Goal: Task Accomplishment & Management: Use online tool/utility

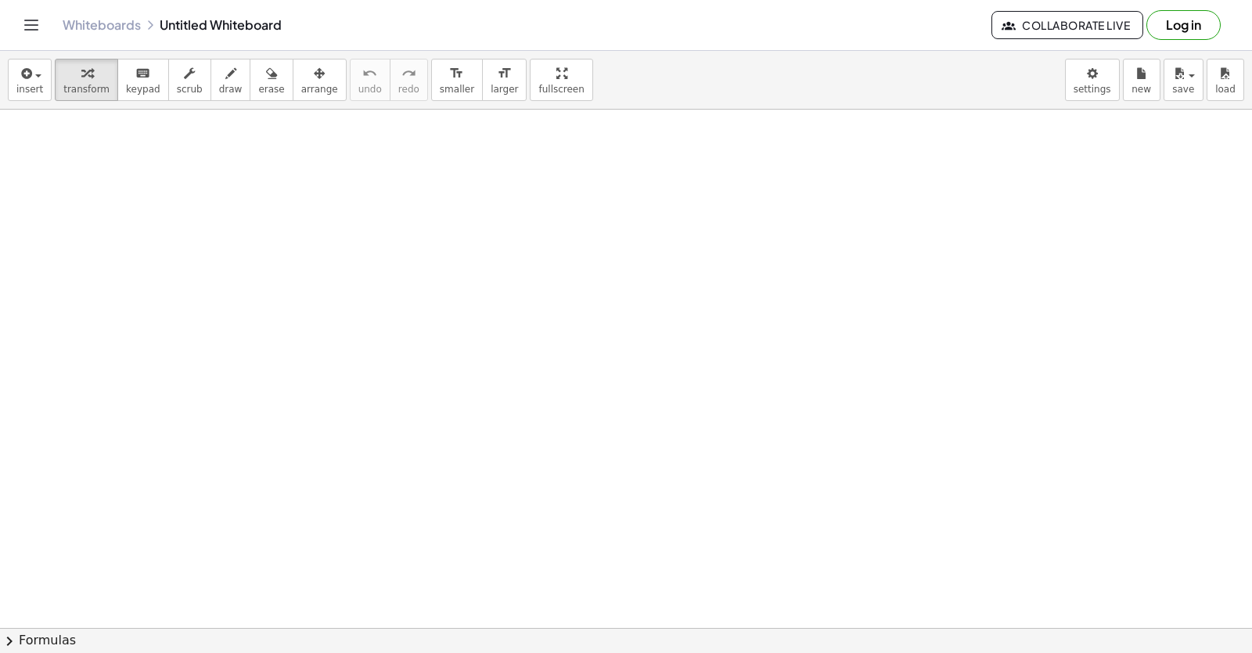
drag, startPoint x: 271, startPoint y: 335, endPoint x: 549, endPoint y: -20, distance: 451.6
click at [549, 0] on html "Graspable Math Activities Get Started Activity Bank Assigned Work Classes White…" at bounding box center [626, 326] width 1252 height 653
drag, startPoint x: 541, startPoint y: 368, endPoint x: 533, endPoint y: 369, distance: 7.9
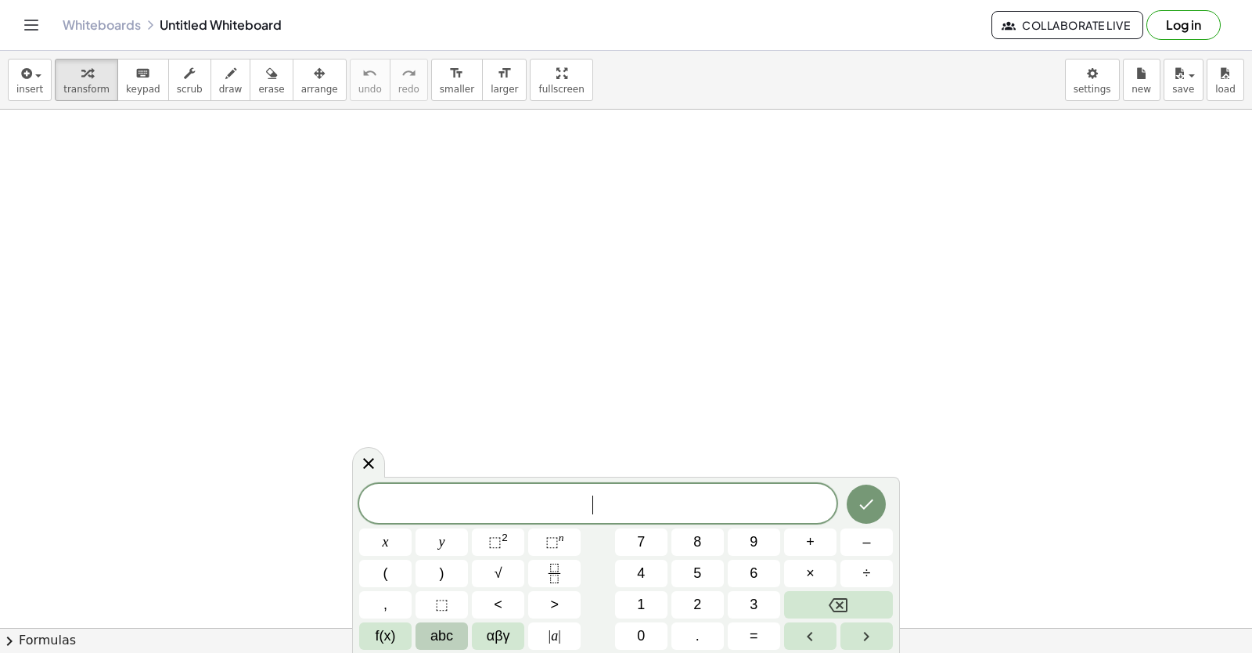
click at [431, 633] on button "abc" at bounding box center [442, 635] width 52 height 27
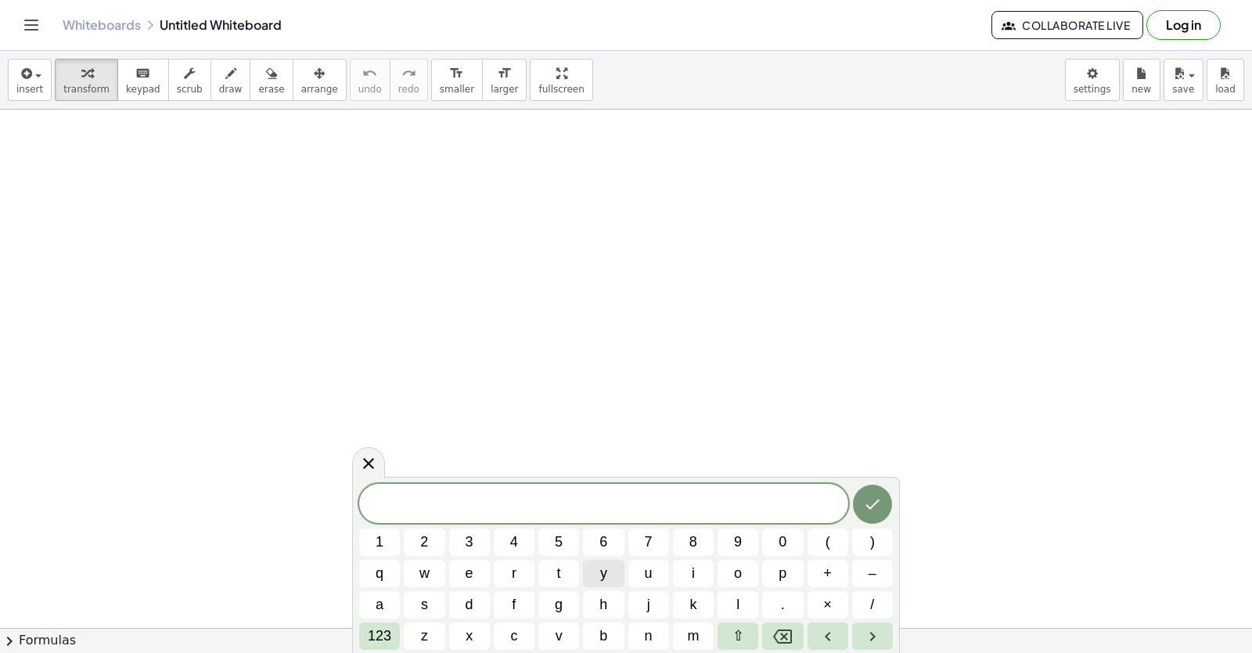
click at [589, 581] on button "y" at bounding box center [603, 573] width 41 height 27
click at [362, 636] on button "123" at bounding box center [379, 635] width 41 height 27
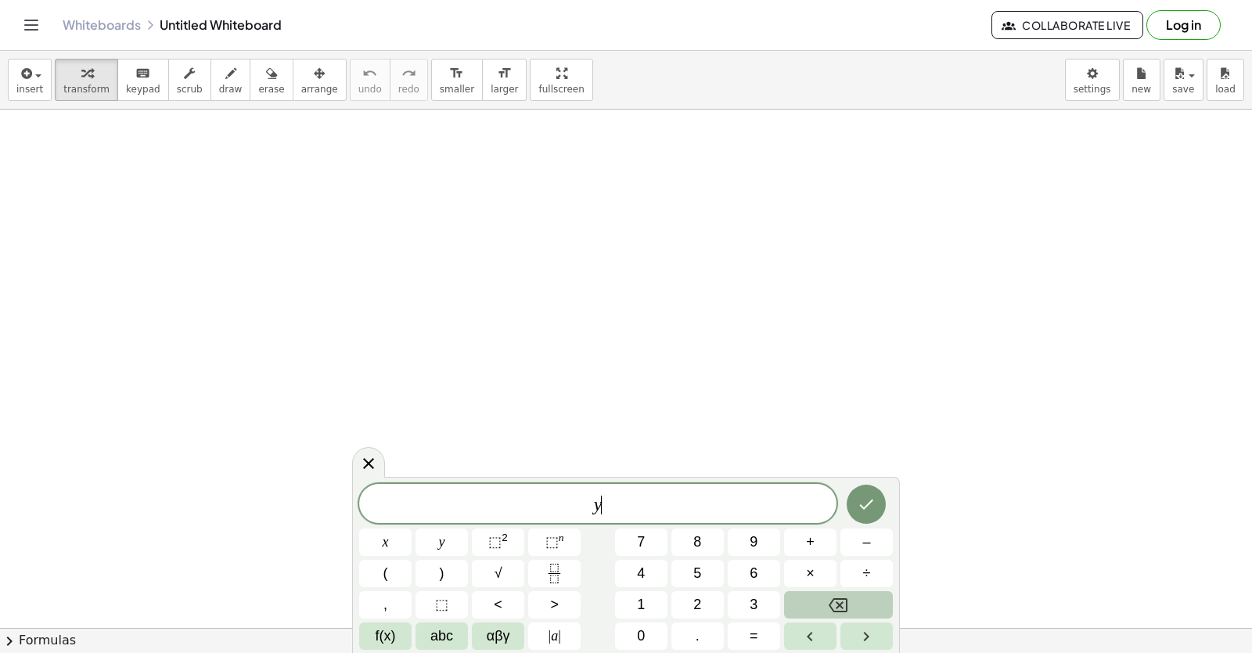
click at [809, 600] on button "Backspace" at bounding box center [838, 604] width 109 height 27
click at [453, 546] on button "y" at bounding box center [442, 541] width 52 height 27
click at [813, 535] on span "+" at bounding box center [810, 541] width 9 height 21
click at [708, 595] on button "2" at bounding box center [698, 604] width 52 height 27
click at [809, 575] on span "×" at bounding box center [810, 573] width 9 height 21
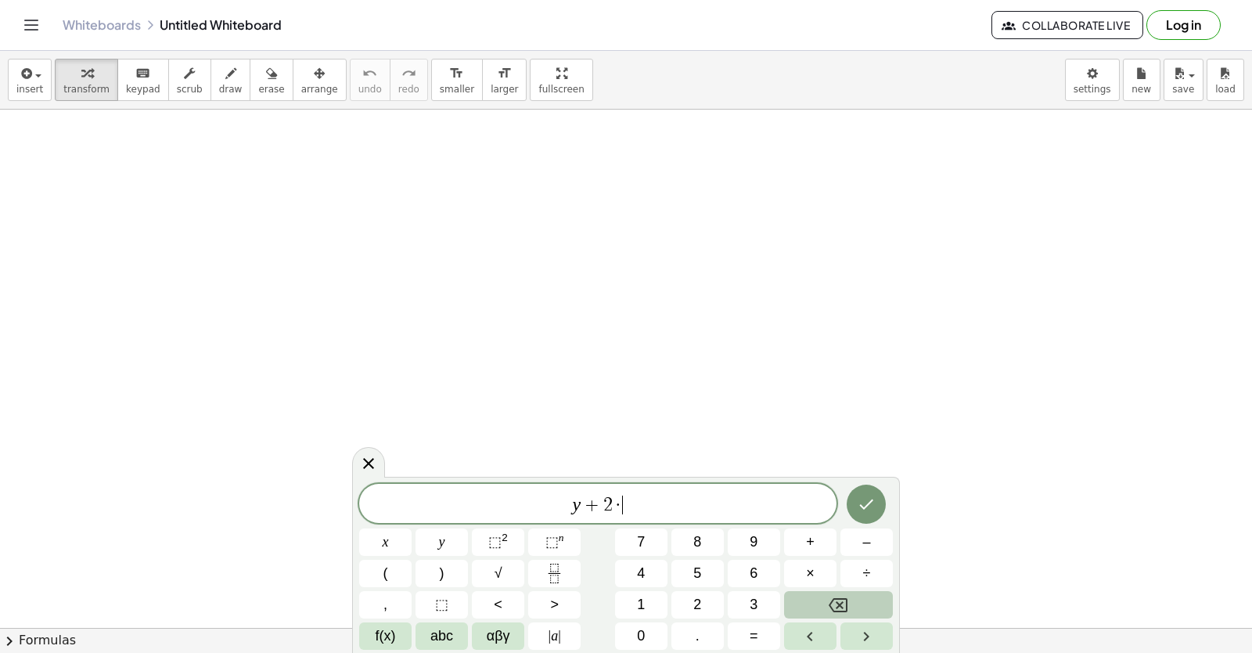
click at [826, 608] on button "Backspace" at bounding box center [838, 604] width 109 height 27
click at [820, 596] on button "Backspace" at bounding box center [838, 604] width 109 height 27
click at [688, 599] on button "2" at bounding box center [698, 604] width 52 height 27
click at [382, 544] on button "x" at bounding box center [385, 541] width 52 height 27
click at [733, 636] on button "=" at bounding box center [754, 635] width 52 height 27
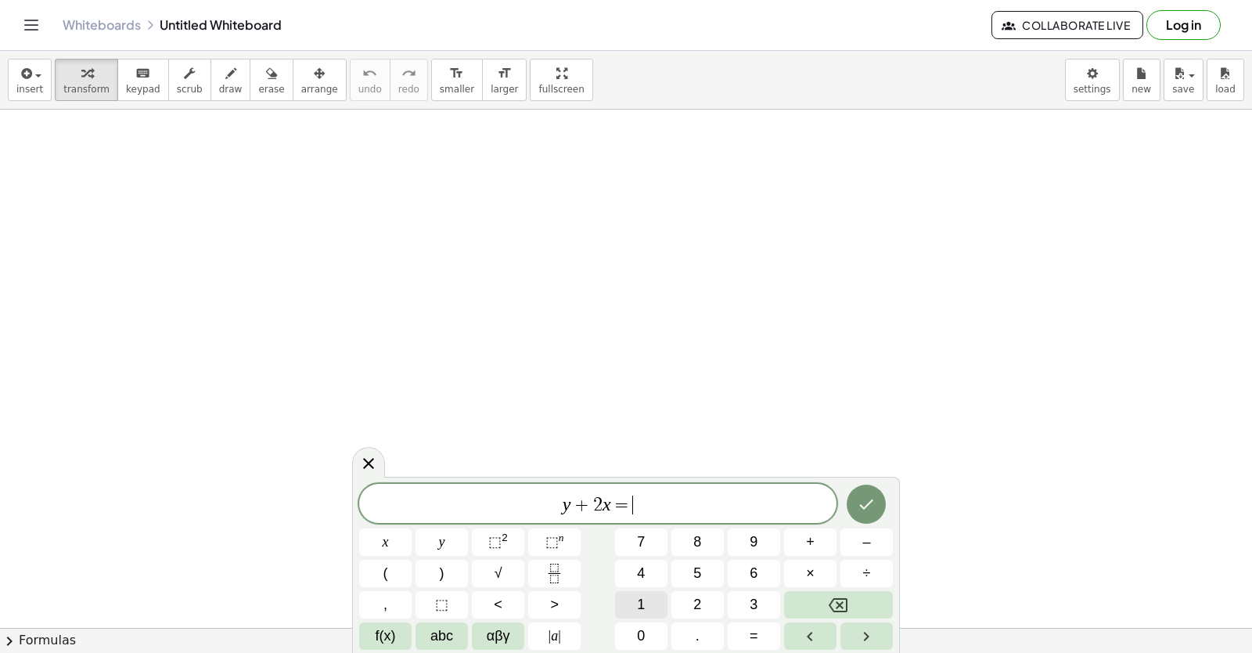
click at [658, 599] on button "1" at bounding box center [641, 604] width 52 height 27
click at [640, 647] on button "0" at bounding box center [641, 635] width 52 height 27
click at [879, 505] on button "Done" at bounding box center [866, 504] width 39 height 39
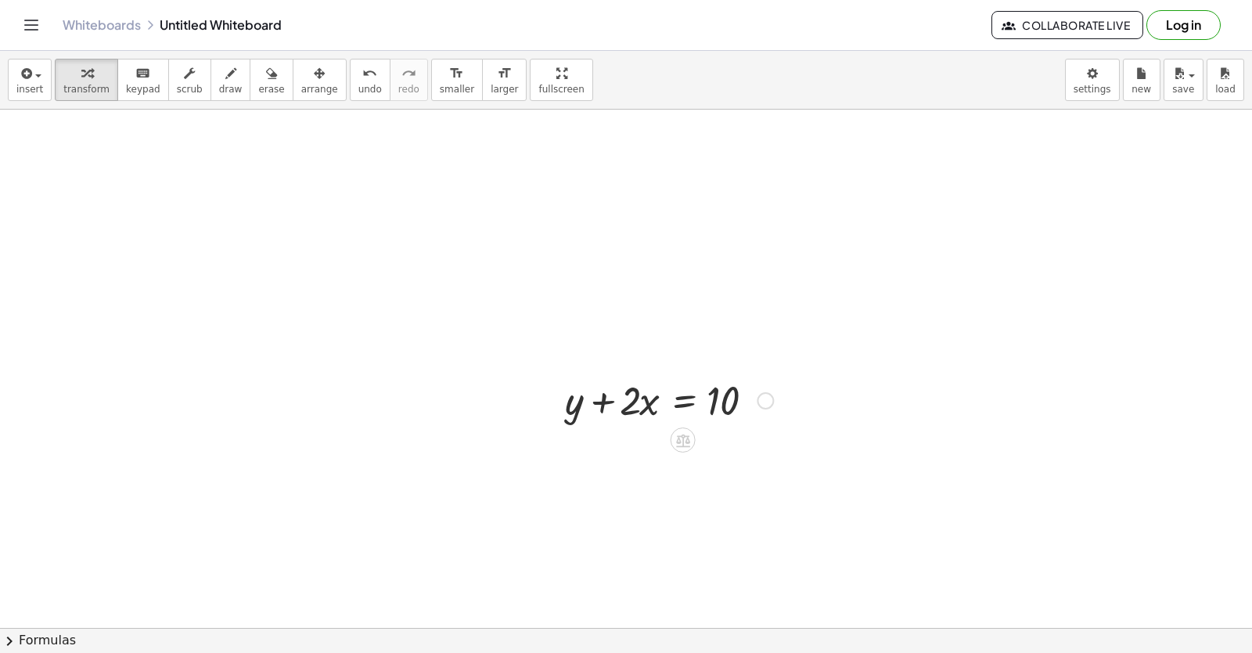
drag, startPoint x: 607, startPoint y: 421, endPoint x: 604, endPoint y: 413, distance: 9.5
click at [607, 417] on div at bounding box center [669, 399] width 224 height 53
click at [770, 400] on div at bounding box center [765, 400] width 17 height 17
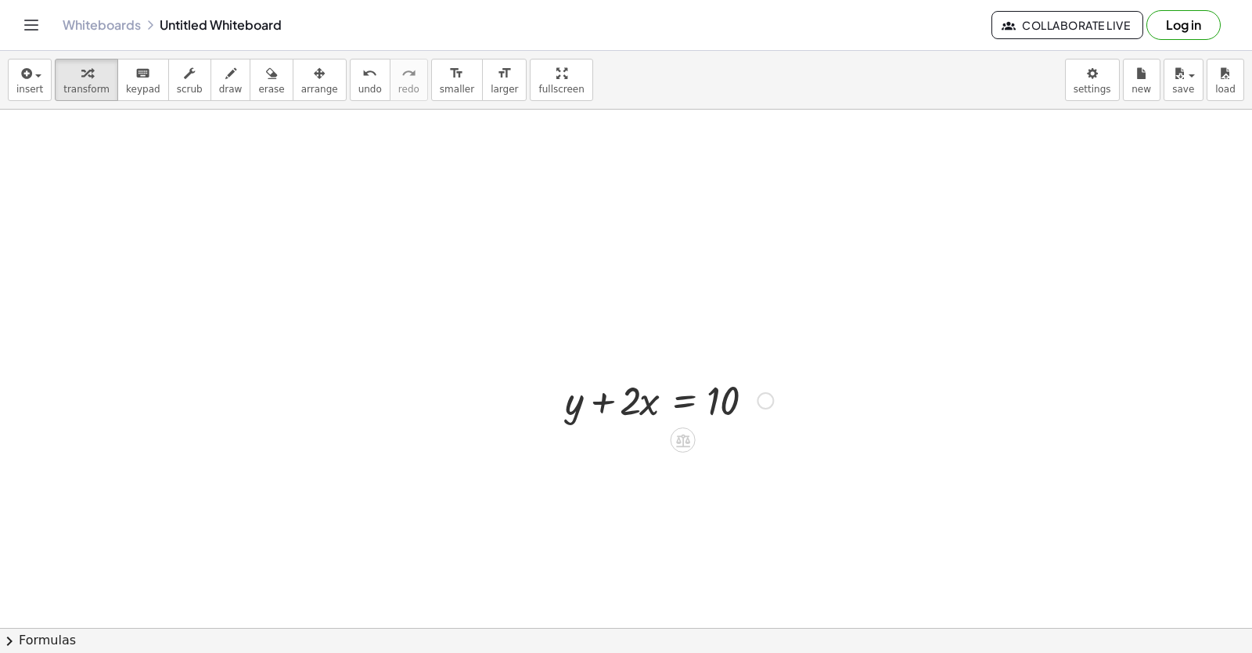
click at [621, 412] on div at bounding box center [669, 399] width 224 height 53
click at [760, 405] on div "Fix a mistake Transform line Copy line as LaTeX Copy derivation as LaTeX Expand…" at bounding box center [765, 400] width 17 height 17
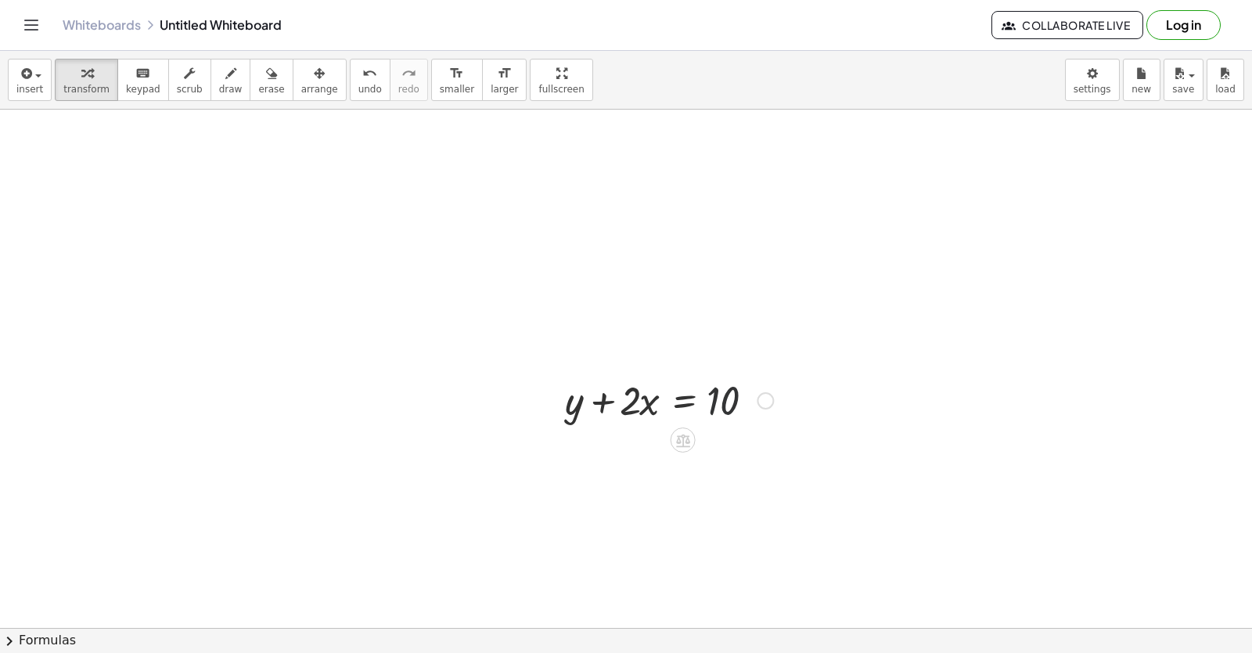
drag, startPoint x: 719, startPoint y: 399, endPoint x: 744, endPoint y: 391, distance: 26.5
click at [719, 399] on div at bounding box center [669, 399] width 224 height 53
click at [773, 397] on div "Fix a mistake Transform line Copy line as LaTeX Copy derivation as LaTeX Expand…" at bounding box center [765, 400] width 17 height 17
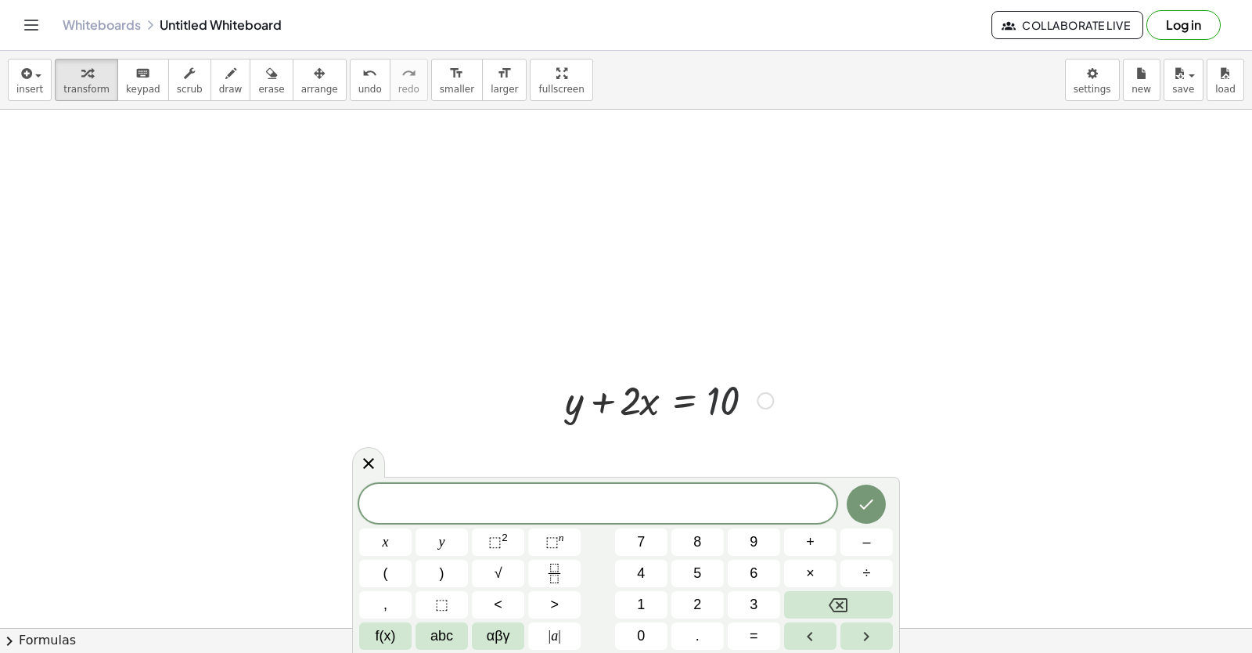
drag, startPoint x: 773, startPoint y: 407, endPoint x: 809, endPoint y: 309, distance: 104.3
click at [784, 386] on div "+ y + · 2 · x = 10 Fix a mistake Transform line Copy line as LaTeX Copy derivat…" at bounding box center [663, 399] width 243 height 61
drag, startPoint x: 839, startPoint y: 315, endPoint x: 974, endPoint y: 551, distance: 271.4
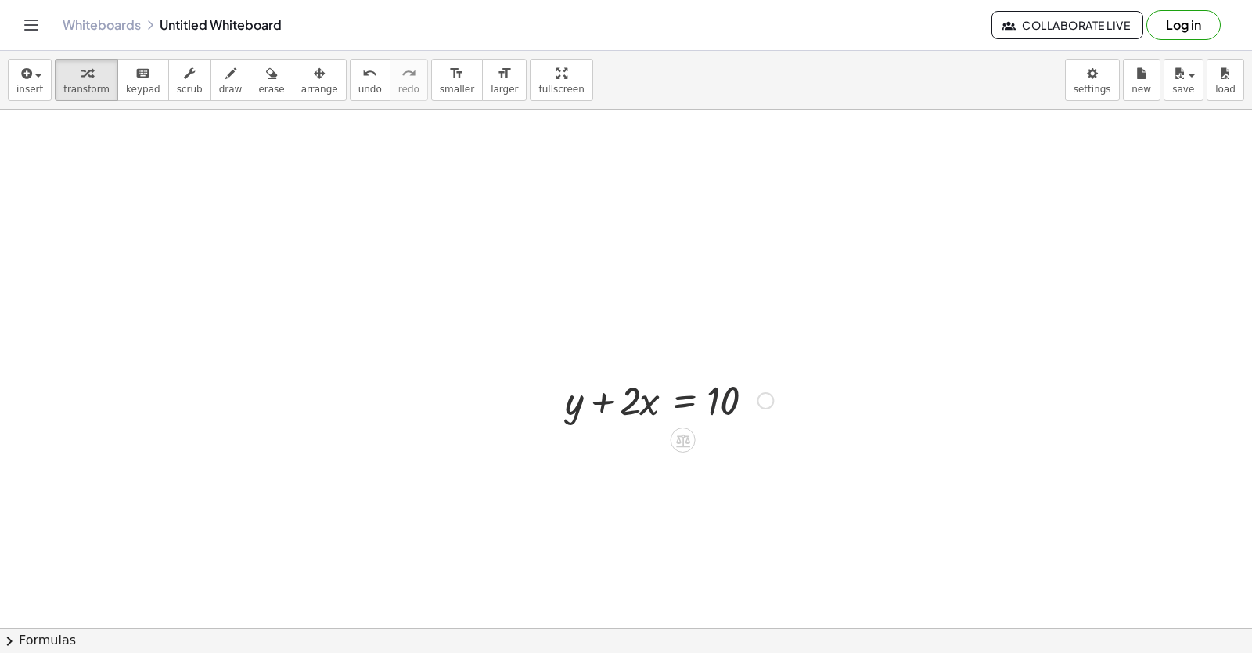
click at [751, 401] on div at bounding box center [669, 399] width 224 height 53
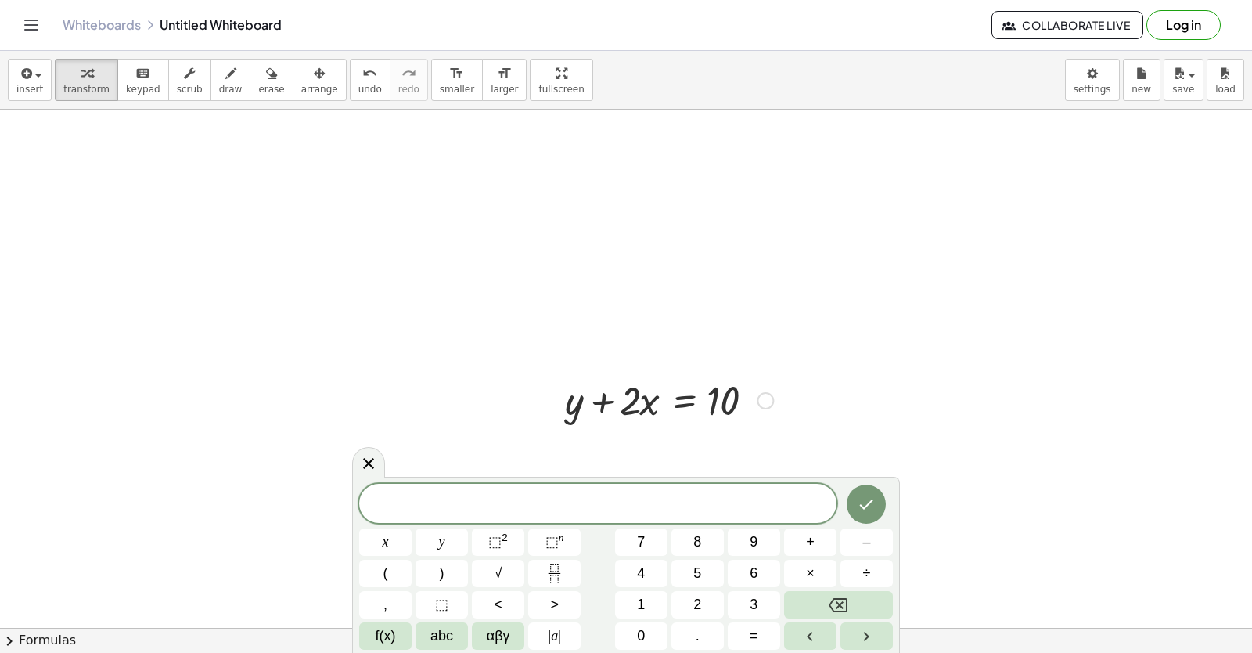
click at [773, 404] on div "Fix a mistake Transform line Copy line as LaTeX Copy derivation as LaTeX Expand…" at bounding box center [765, 400] width 17 height 17
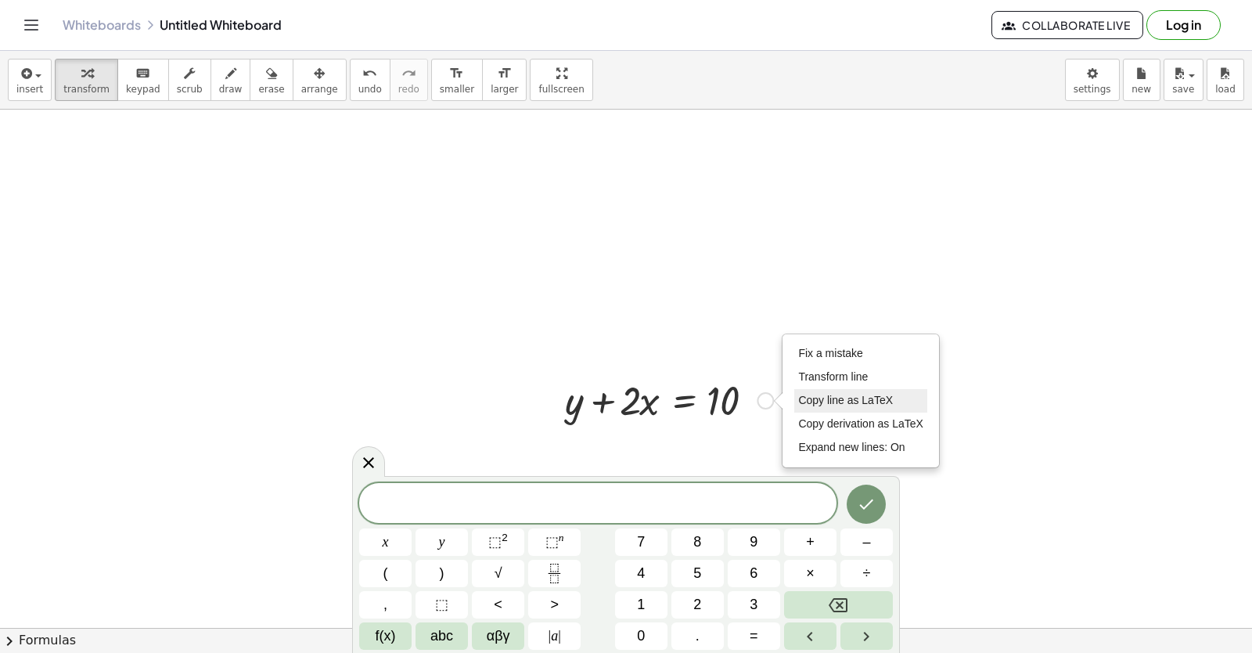
click at [874, 400] on span "Copy line as LaTeX" at bounding box center [845, 400] width 95 height 13
click at [867, 508] on icon "Done" at bounding box center [866, 504] width 19 height 19
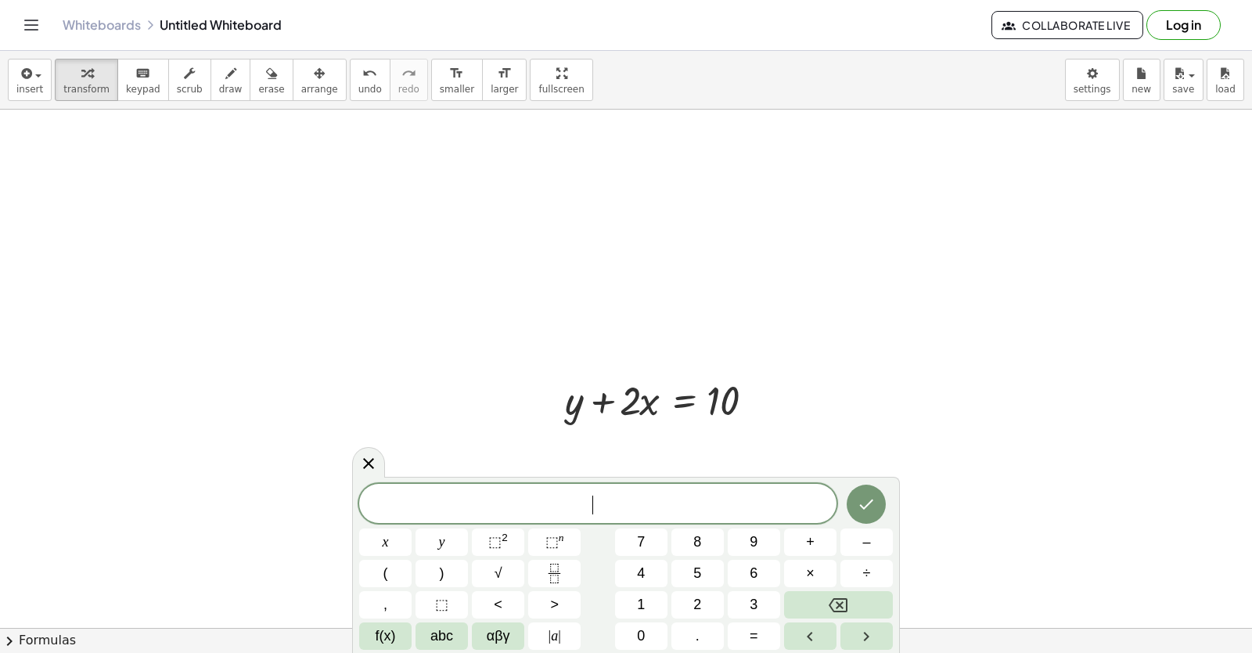
click at [879, 503] on button "Done" at bounding box center [866, 504] width 39 height 39
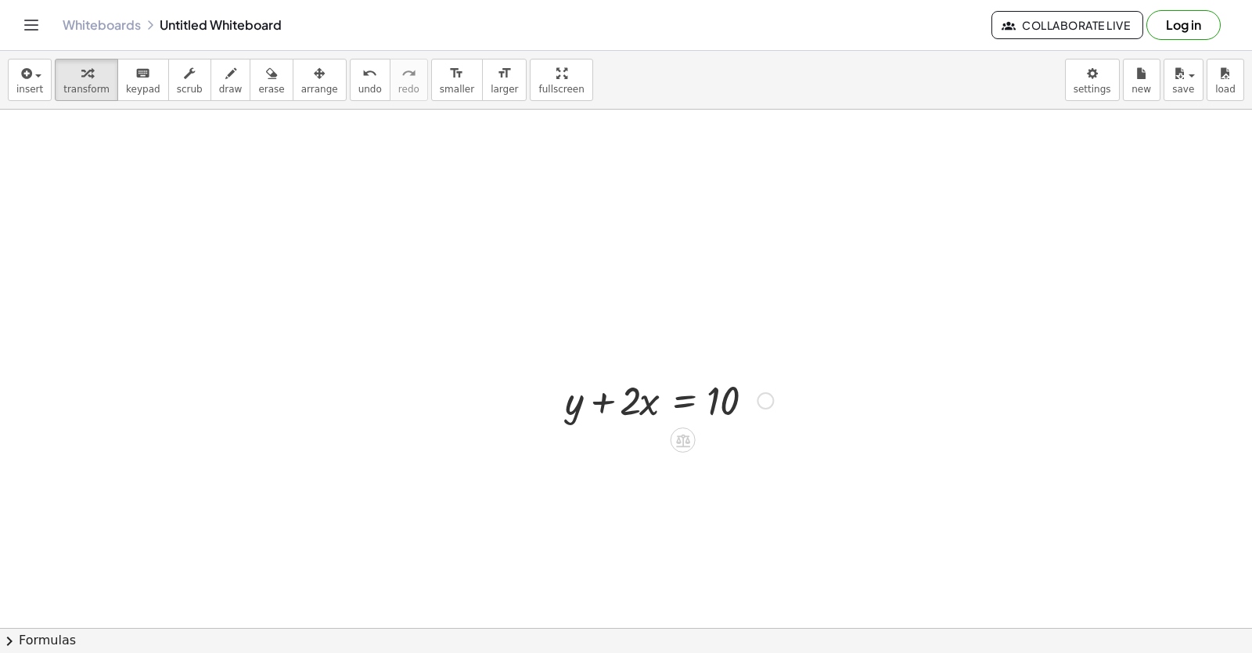
click at [766, 394] on div "Copied done" at bounding box center [765, 400] width 17 height 17
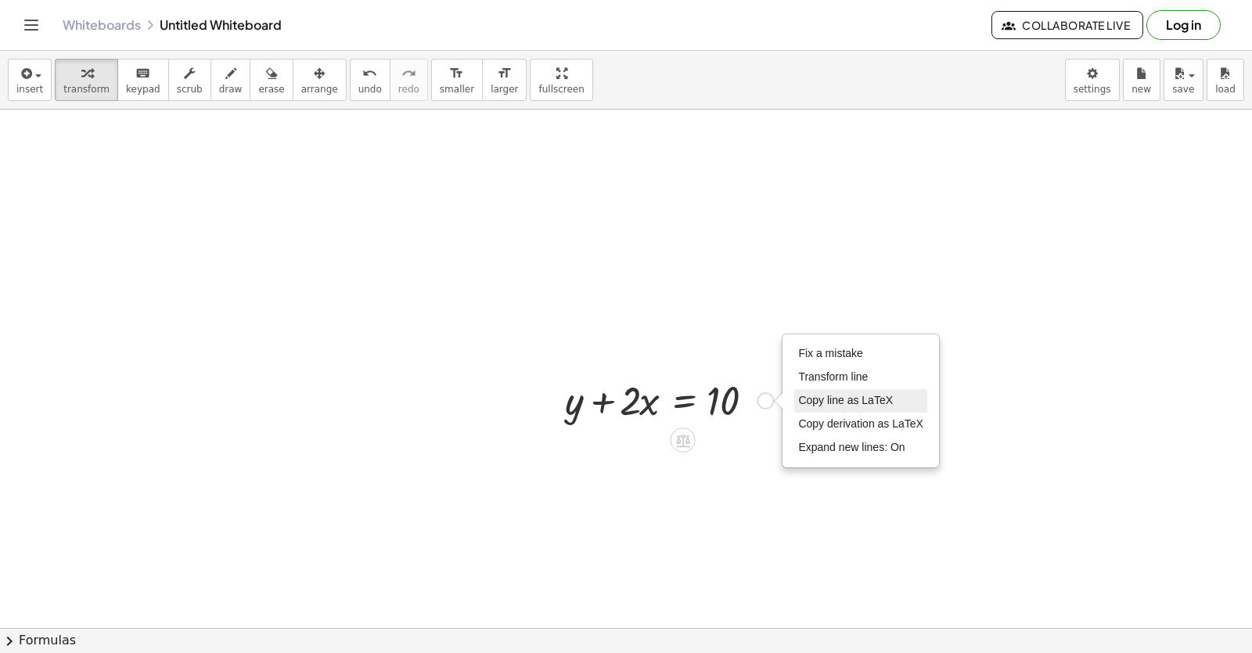
click at [850, 402] on span "Copy line as LaTeX" at bounding box center [845, 400] width 95 height 13
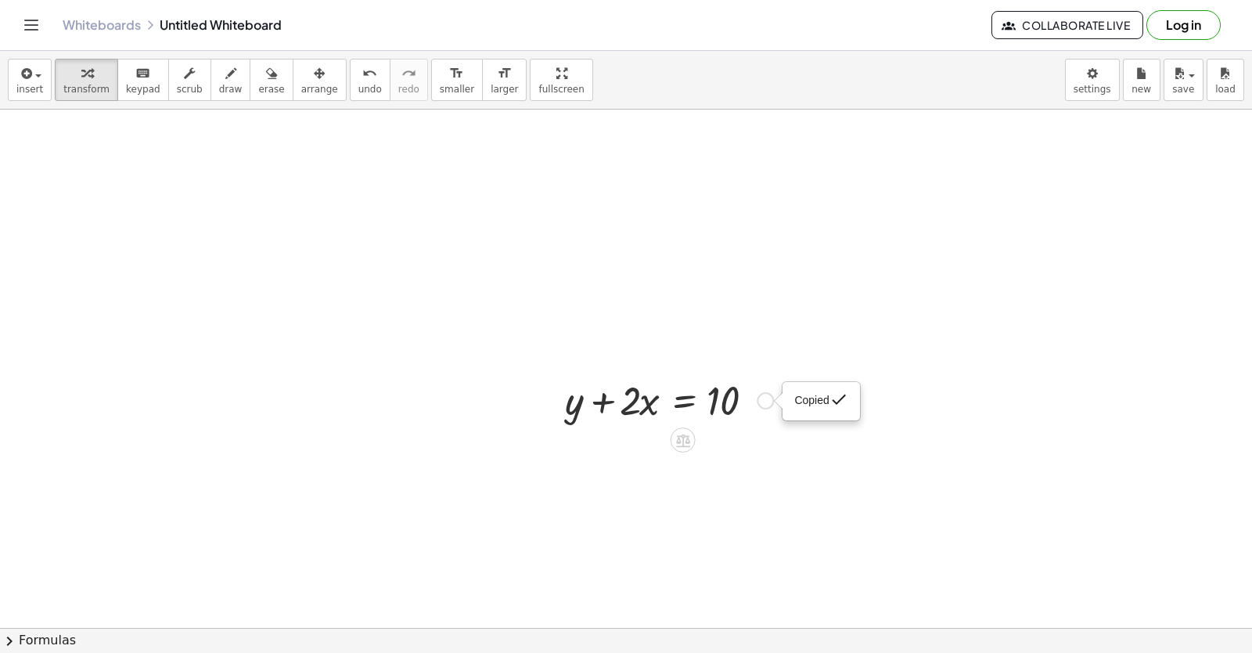
click at [773, 396] on div "Copied done" at bounding box center [765, 400] width 17 height 17
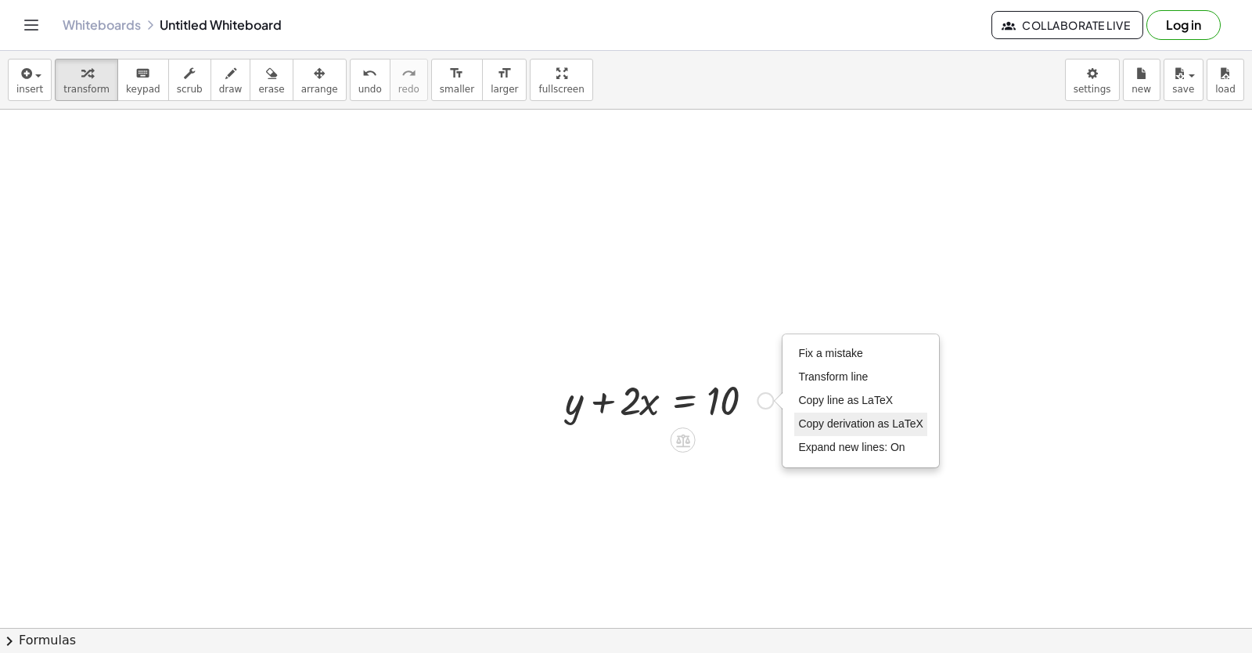
click at [860, 422] on span "Copy derivation as LaTeX" at bounding box center [860, 423] width 125 height 13
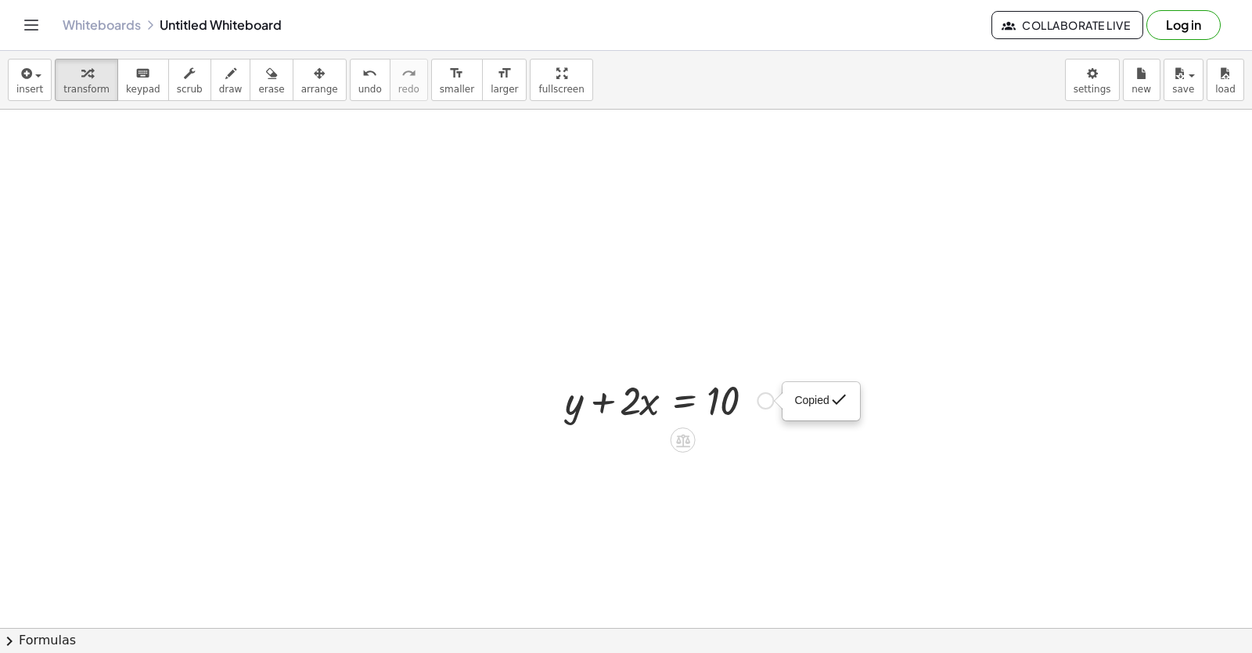
click at [773, 405] on div "Copied done" at bounding box center [765, 400] width 17 height 17
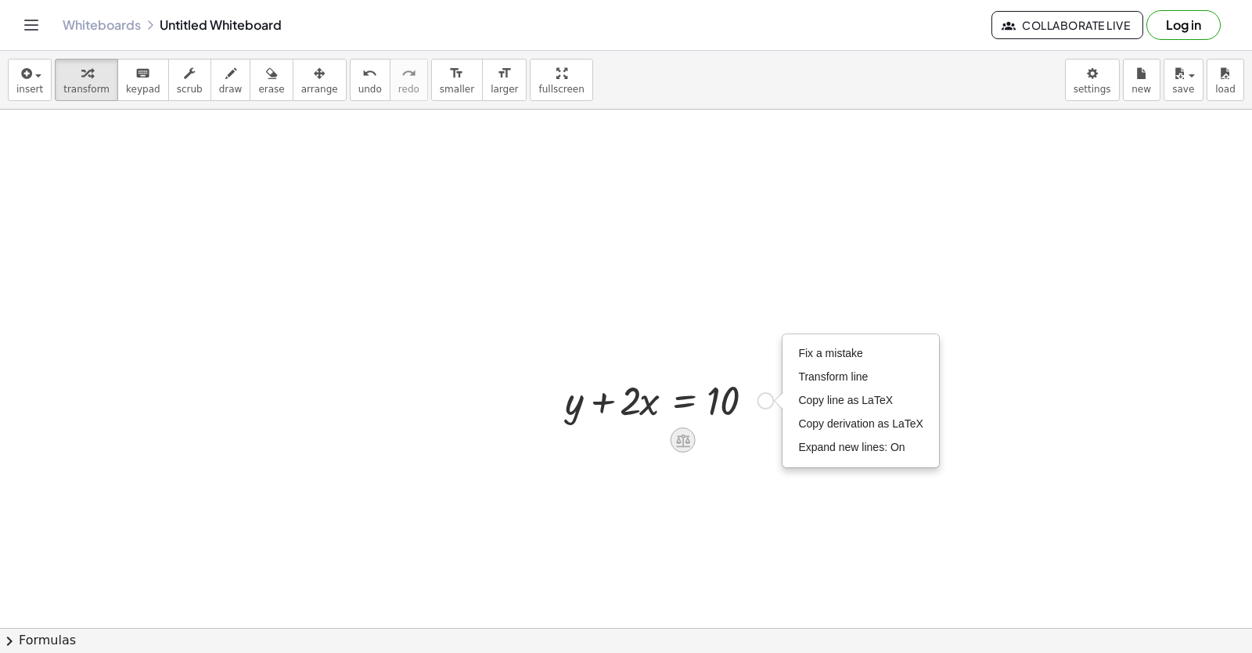
click at [688, 439] on icon at bounding box center [683, 440] width 14 height 13
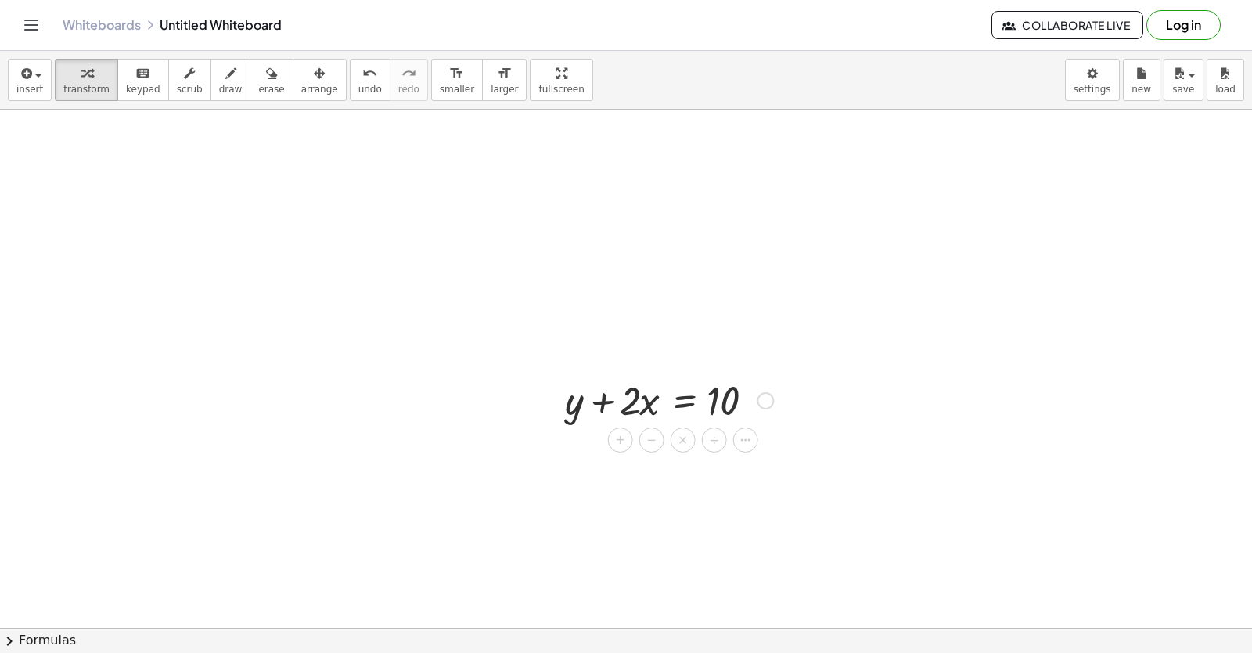
click at [688, 439] on div "×" at bounding box center [683, 439] width 25 height 25
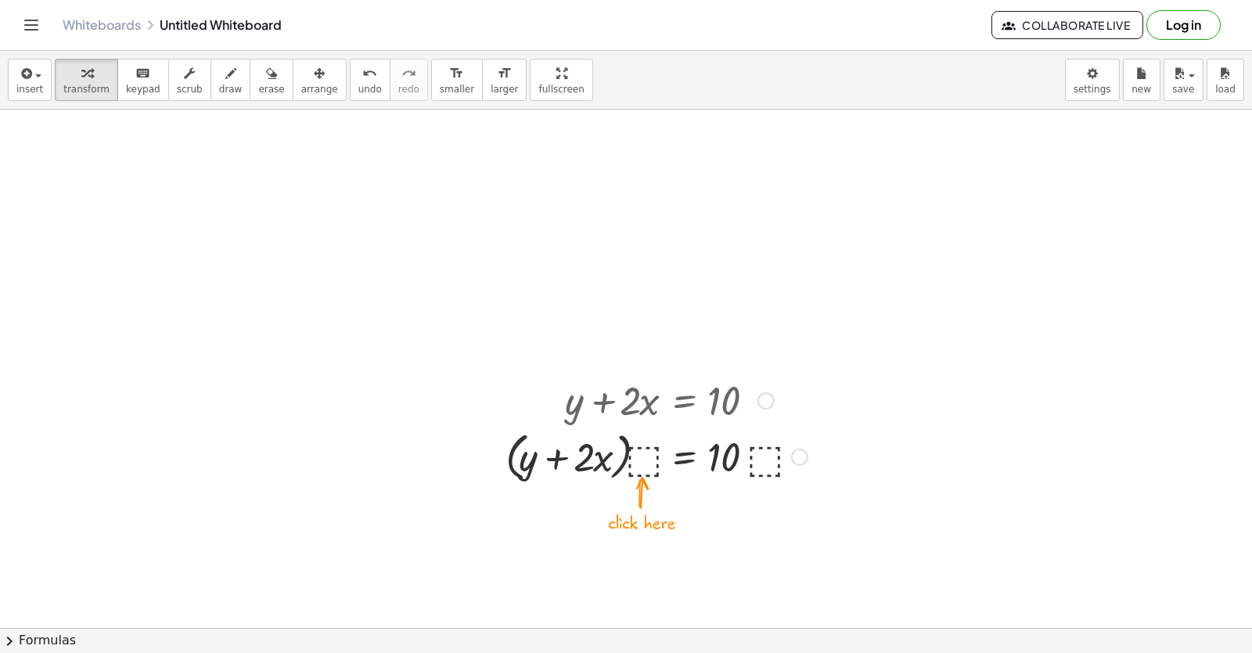
click at [582, 445] on div at bounding box center [657, 455] width 318 height 59
drag, startPoint x: 587, startPoint y: 465, endPoint x: 598, endPoint y: 467, distance: 11.1
click at [592, 467] on div at bounding box center [657, 455] width 318 height 59
click at [649, 459] on div at bounding box center [657, 455] width 318 height 59
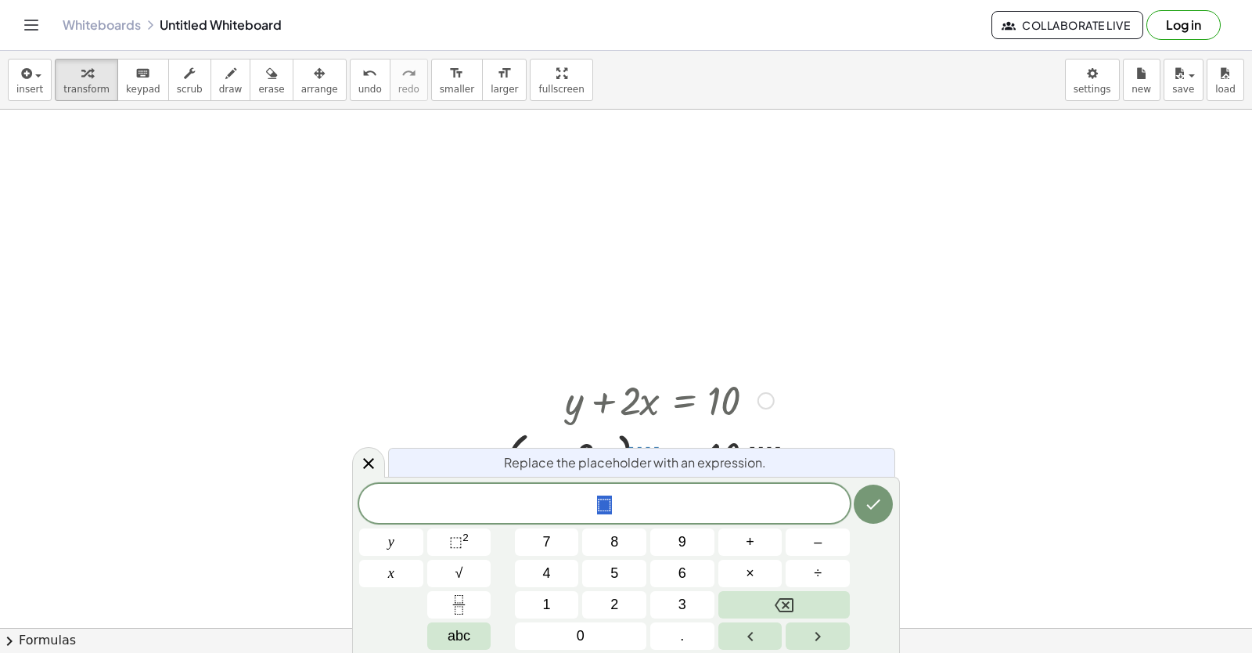
drag, startPoint x: 676, startPoint y: 314, endPoint x: 733, endPoint y: 294, distance: 59.7
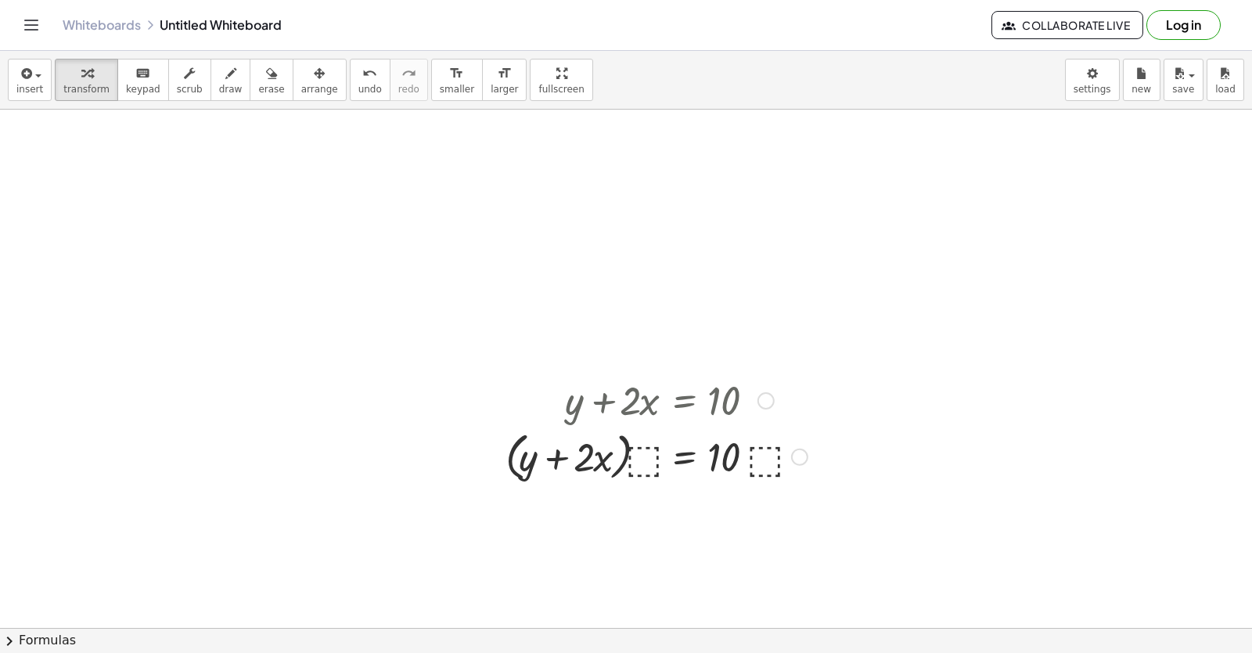
click at [803, 453] on div "Fix a mistake Transform line Copy line as LaTeX Copy derivation as LaTeX Expand…" at bounding box center [799, 457] width 17 height 17
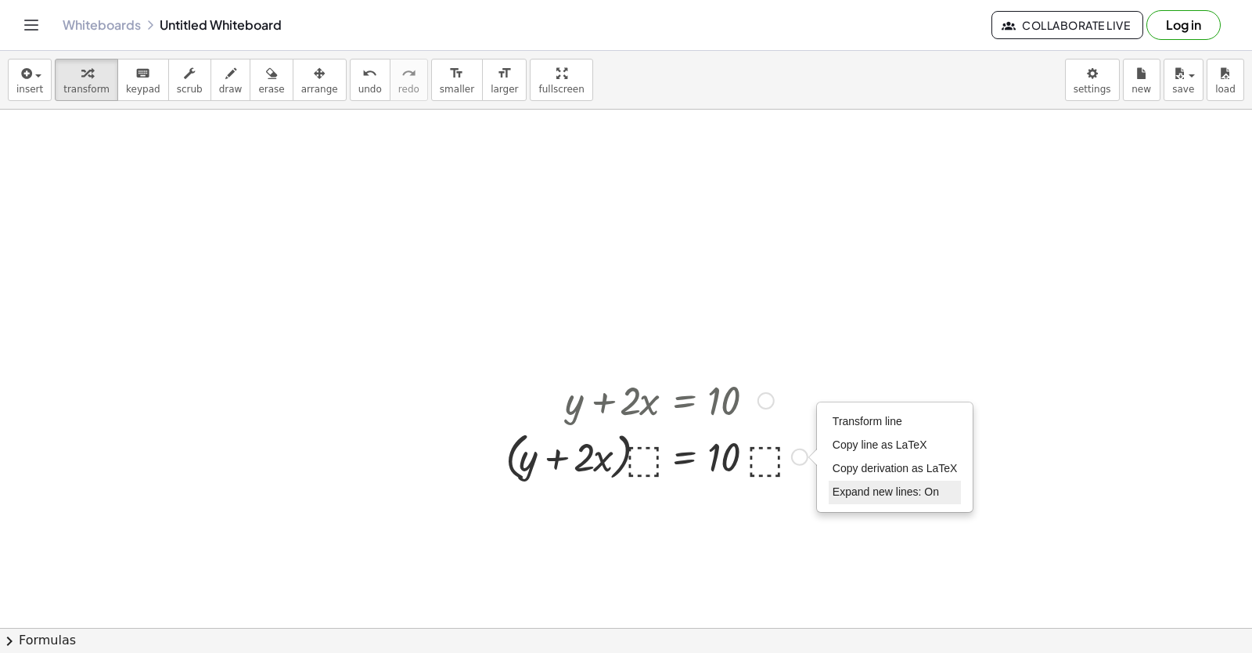
click at [896, 501] on li "Expand new lines: On" at bounding box center [895, 492] width 133 height 23
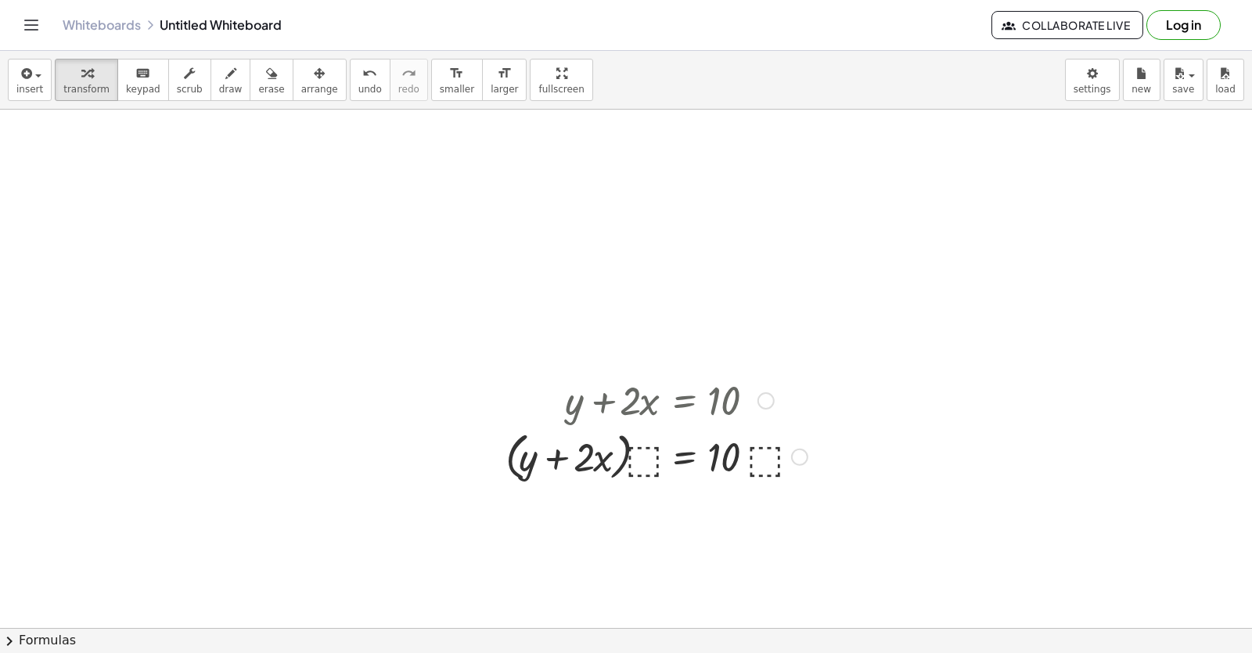
click at [801, 458] on div "Transform line Copy line as LaTeX Copy derivation as LaTeX Expand new lines: On" at bounding box center [799, 457] width 17 height 17
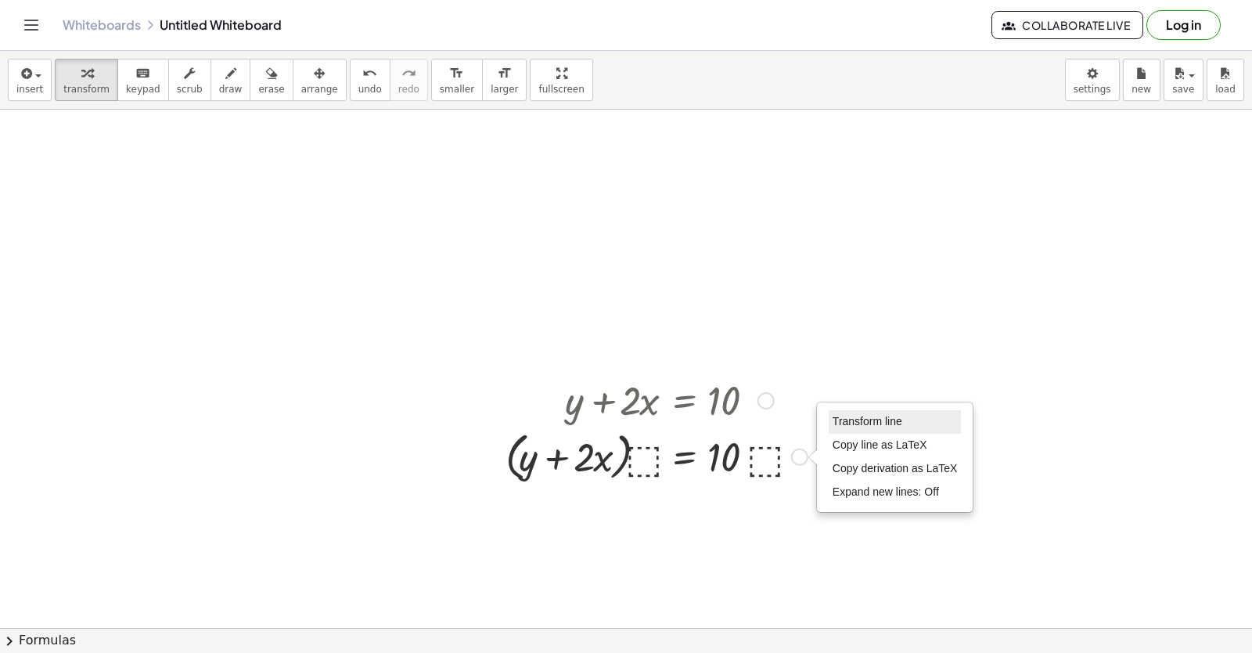
click at [853, 421] on span "Transform line" at bounding box center [868, 421] width 70 height 13
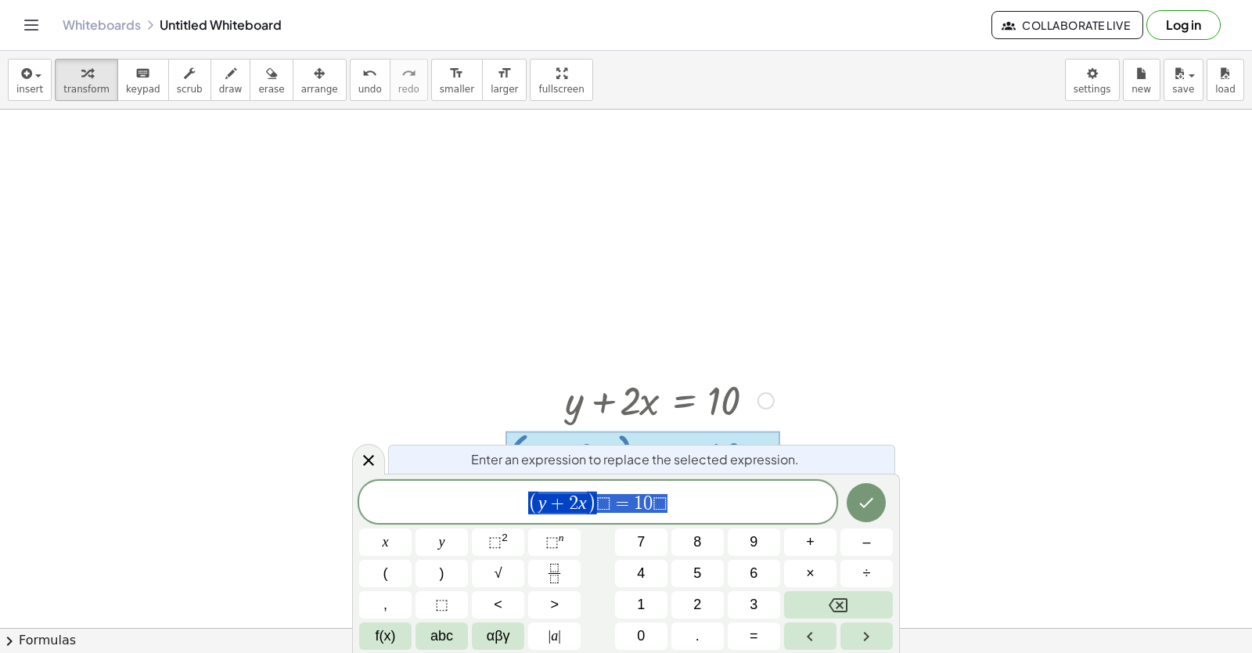
scroll to position [52, 0]
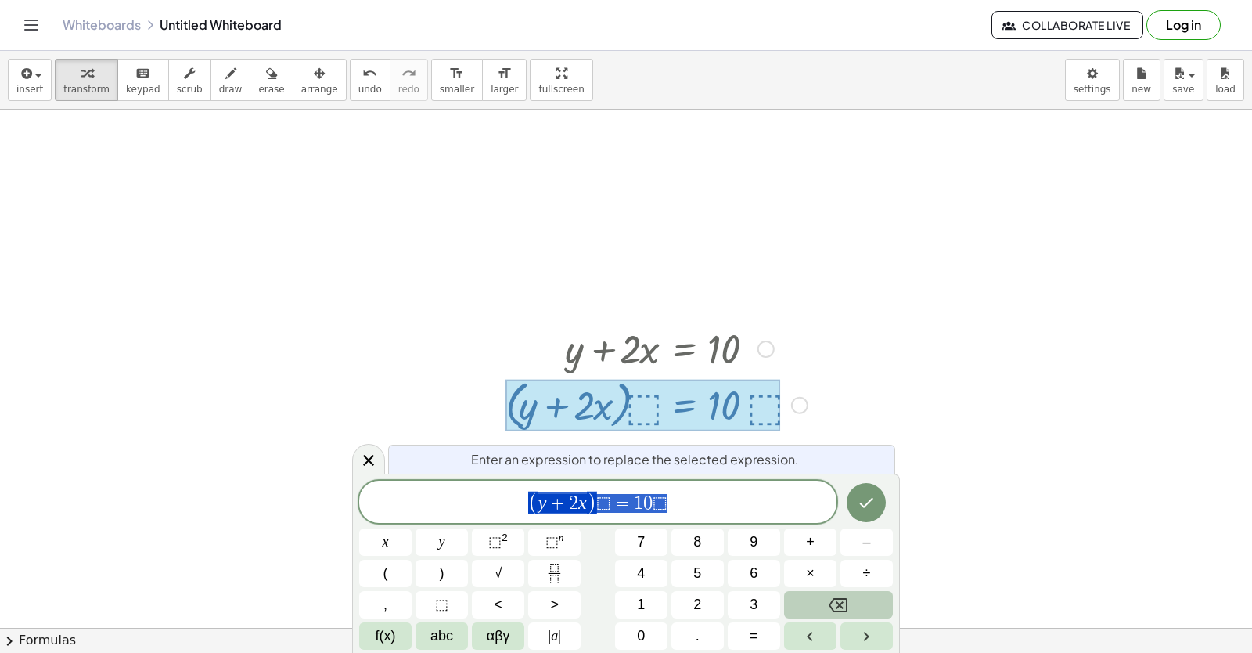
click at [845, 598] on icon "Backspace" at bounding box center [838, 605] width 19 height 14
click at [845, 596] on icon "Backspace" at bounding box center [838, 605] width 19 height 19
click at [795, 564] on div "​ x y ⬚ 2 ⬚ n 7 8 9 + – ( ) √ 4 5 6 × ÷ , ⬚ < > 1 2 3 f(x) abc αβγ | a | 0 . =" at bounding box center [626, 567] width 534 height 166
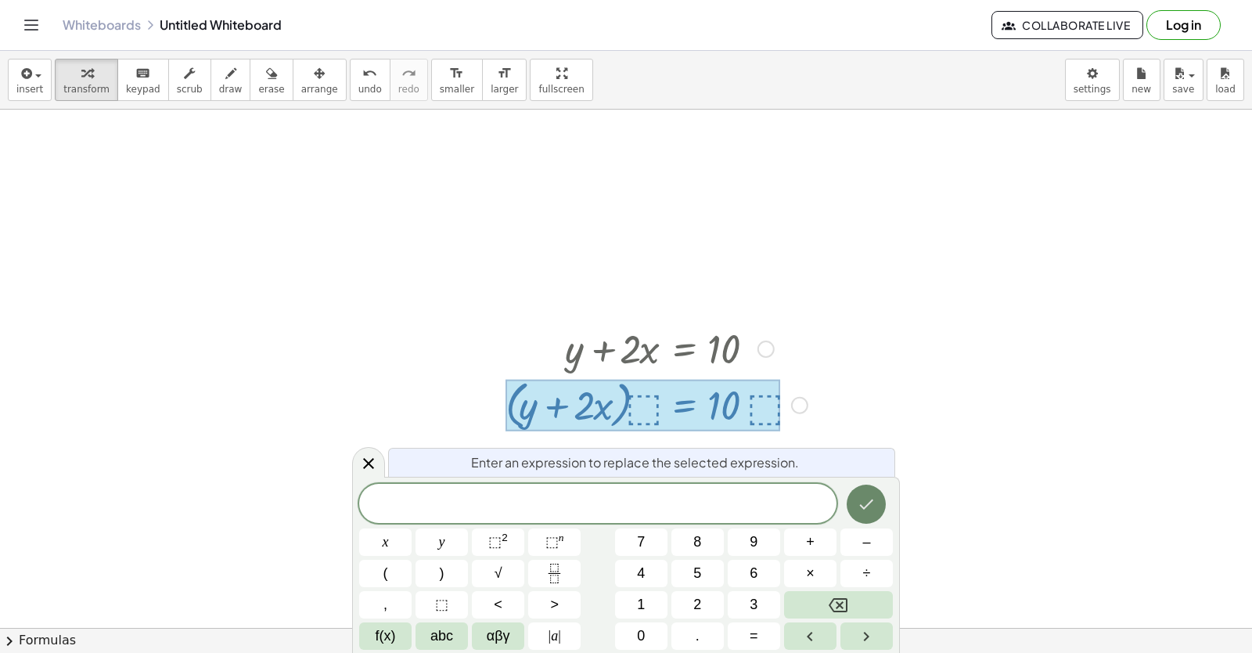
click at [857, 499] on icon "Done" at bounding box center [866, 504] width 19 height 19
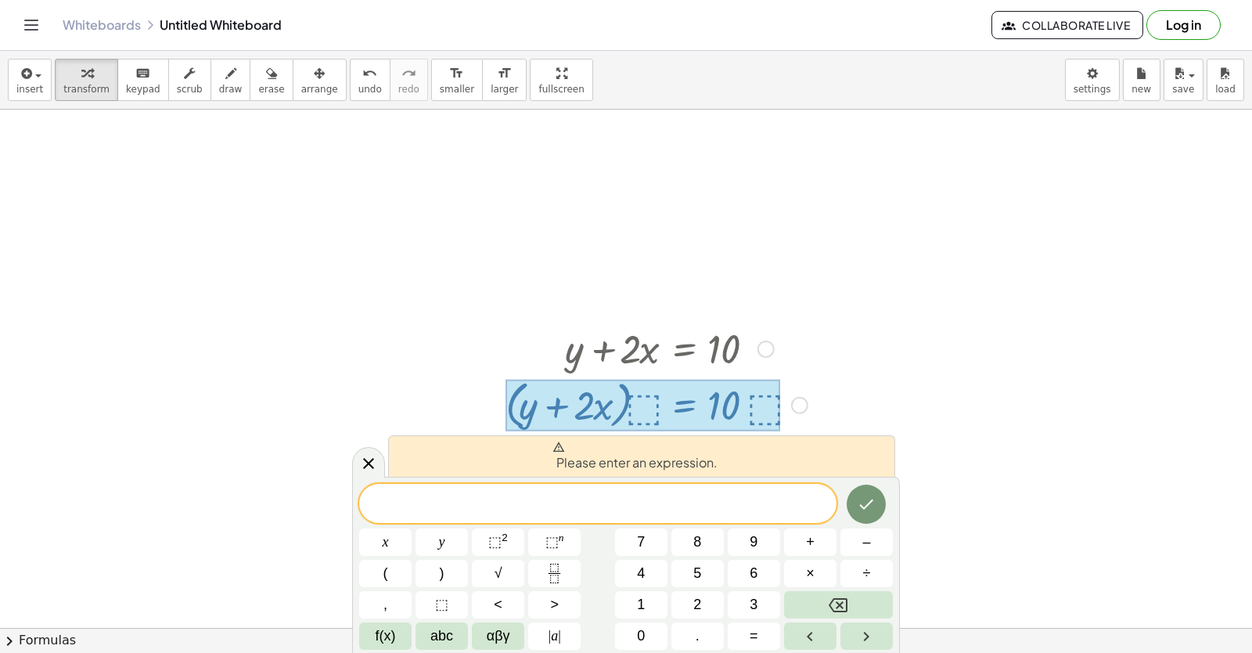
click at [921, 393] on div at bounding box center [626, 627] width 1252 height 1138
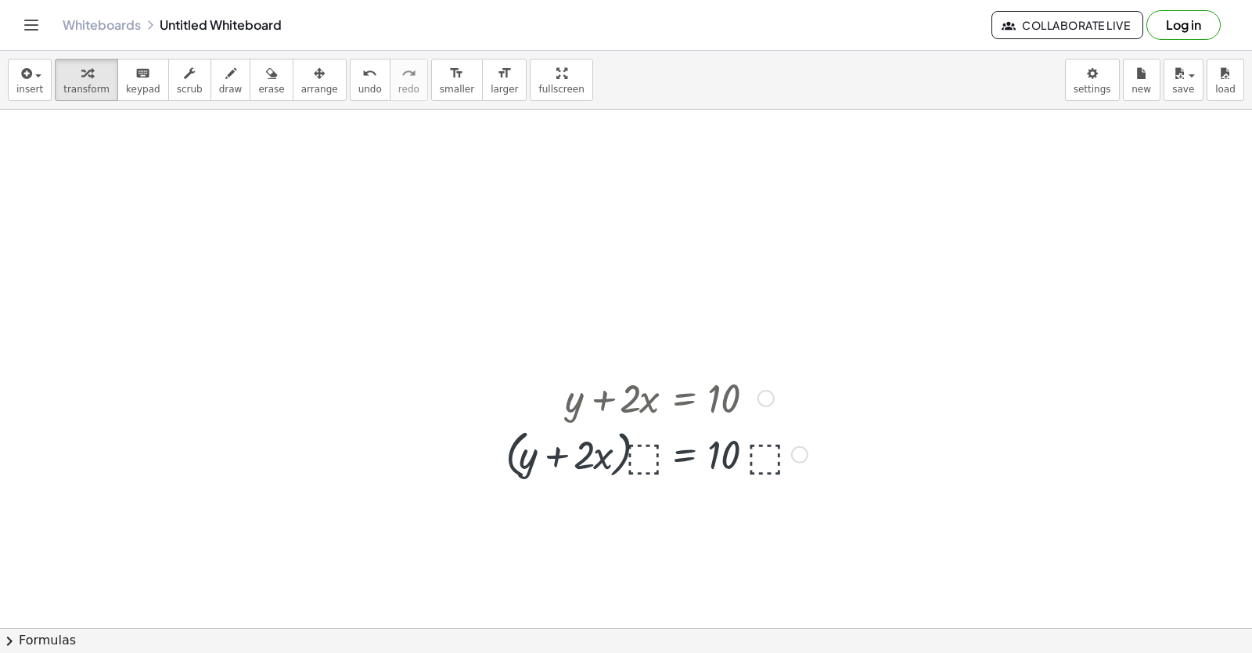
scroll to position [0, 0]
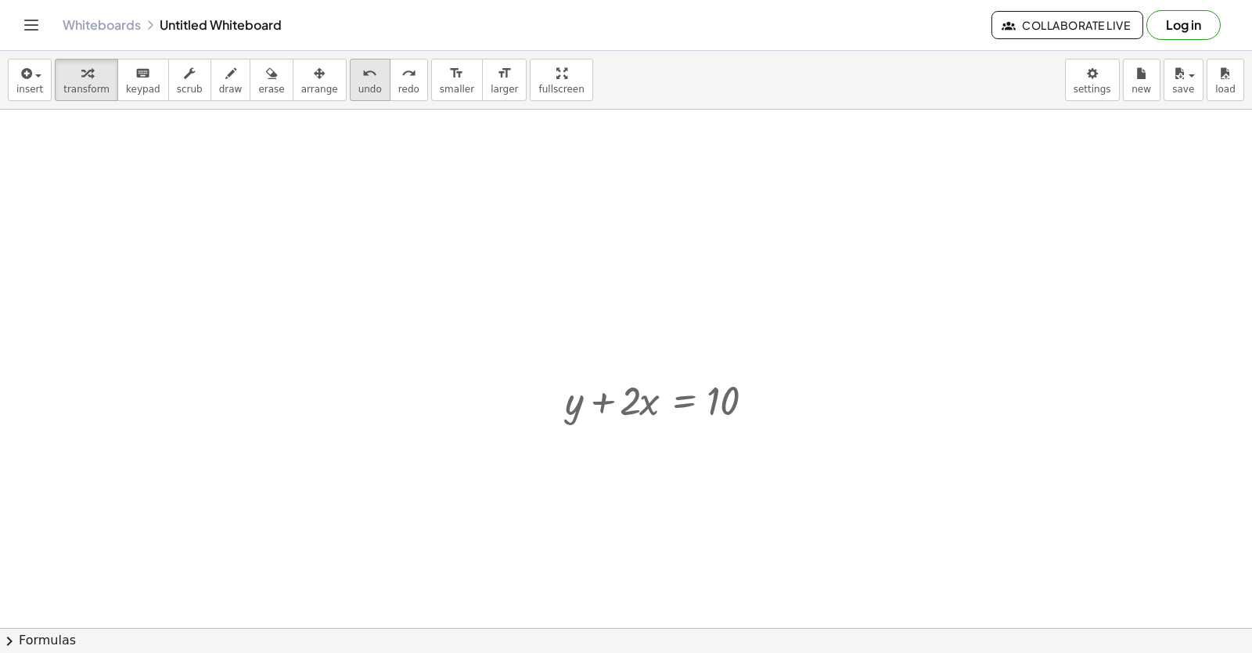
click at [350, 77] on button "undo undo" at bounding box center [370, 80] width 41 height 42
click at [1097, 61] on body "Graspable Math Activities Get Started Activity Bank Assigned Work Classes White…" at bounding box center [626, 326] width 1252 height 653
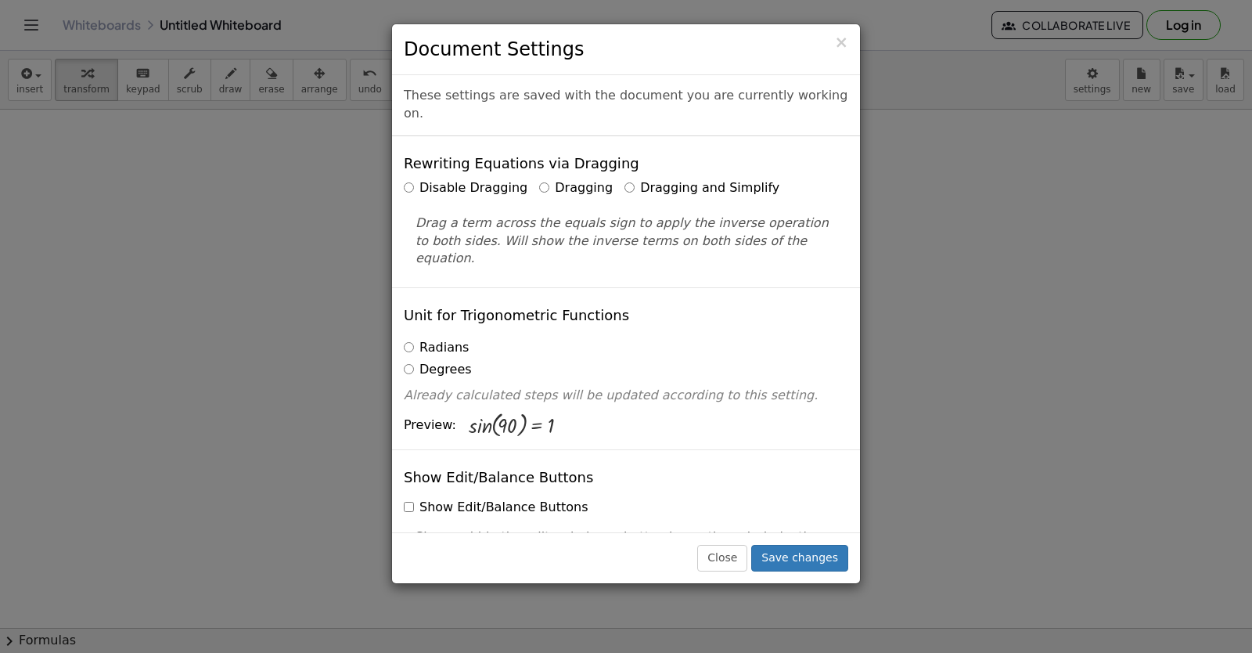
click at [625, 179] on label "Dragging and Simplify" at bounding box center [702, 188] width 155 height 18
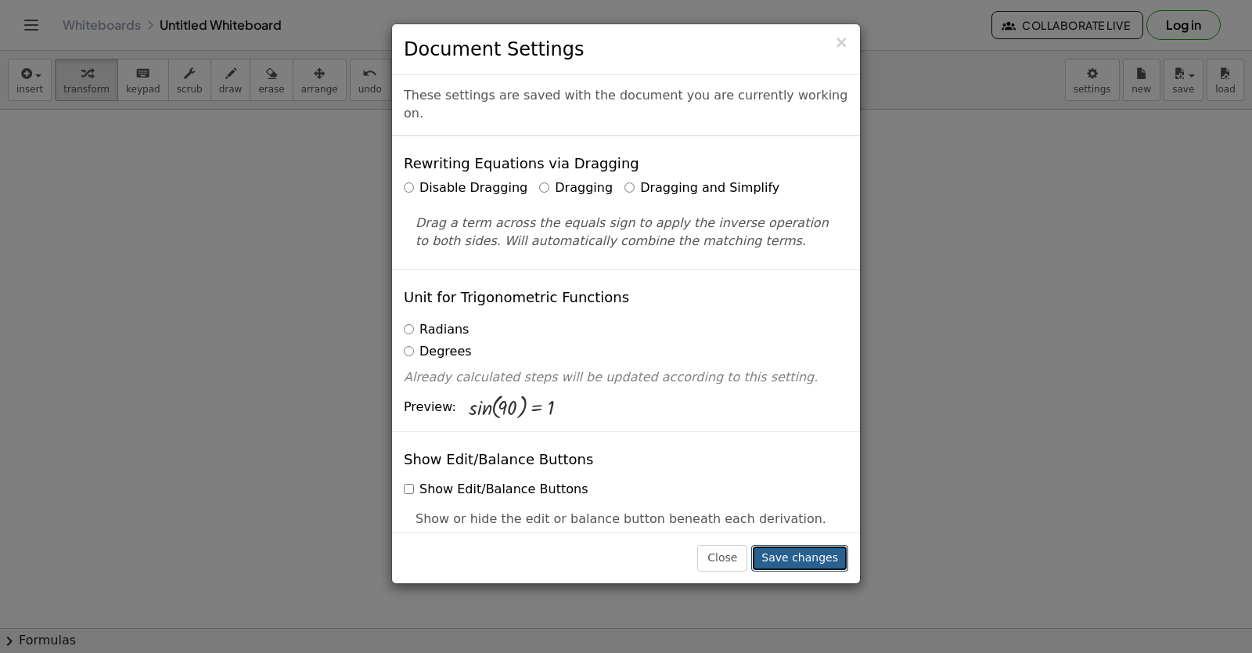
click at [785, 563] on button "Save changes" at bounding box center [799, 558] width 97 height 27
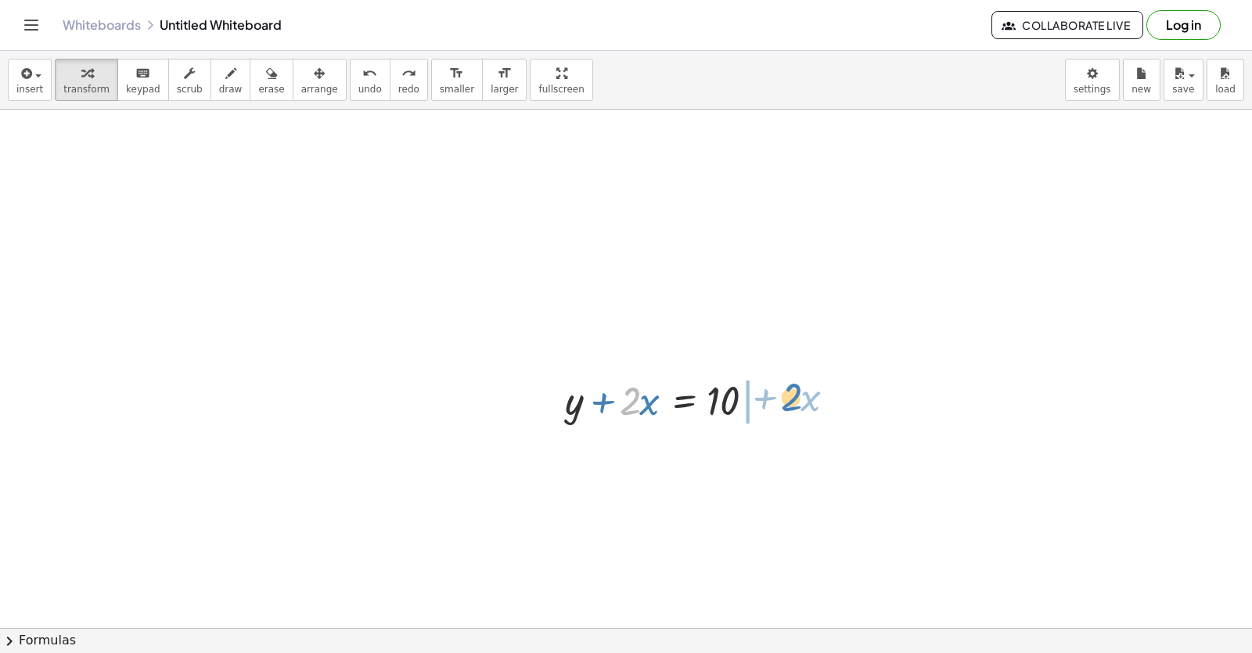
drag, startPoint x: 638, startPoint y: 422, endPoint x: 799, endPoint y: 431, distance: 161.5
drag, startPoint x: 730, startPoint y: 397, endPoint x: 757, endPoint y: 382, distance: 31.2
click at [757, 382] on div at bounding box center [744, 399] width 224 height 53
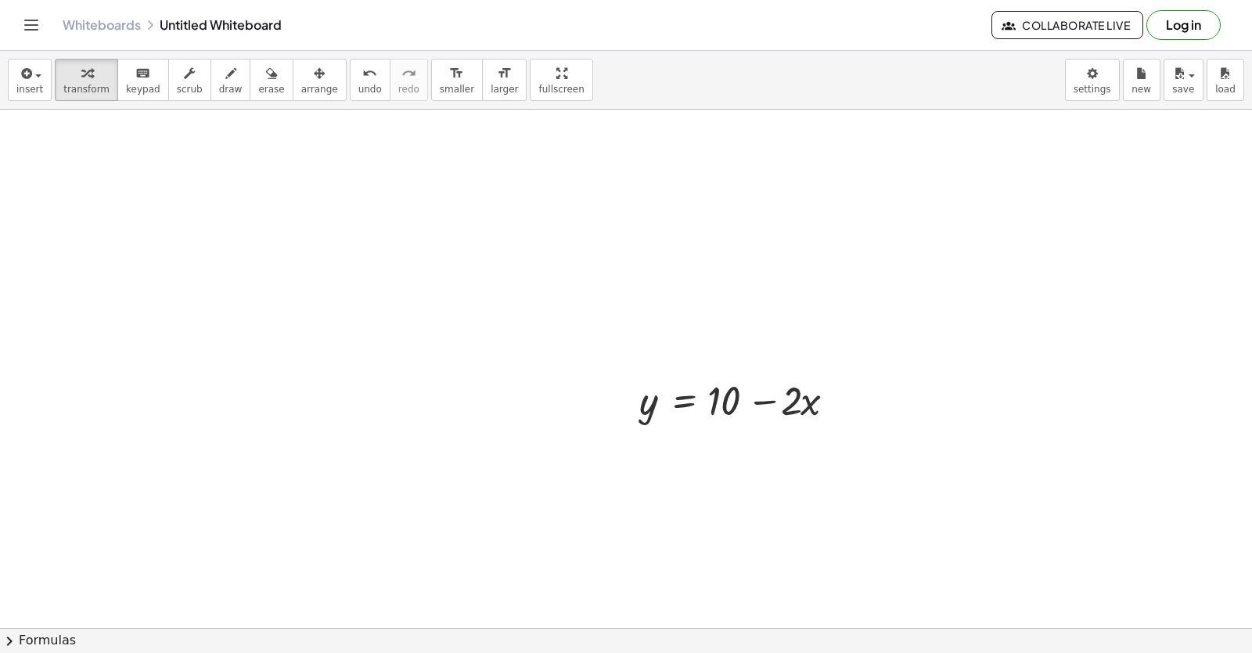
drag, startPoint x: 641, startPoint y: 321, endPoint x: 661, endPoint y: 319, distance: 19.7
drag, startPoint x: 39, startPoint y: 94, endPoint x: 67, endPoint y: 105, distance: 30.2
click at [41, 94] on button "insert" at bounding box center [30, 80] width 44 height 42
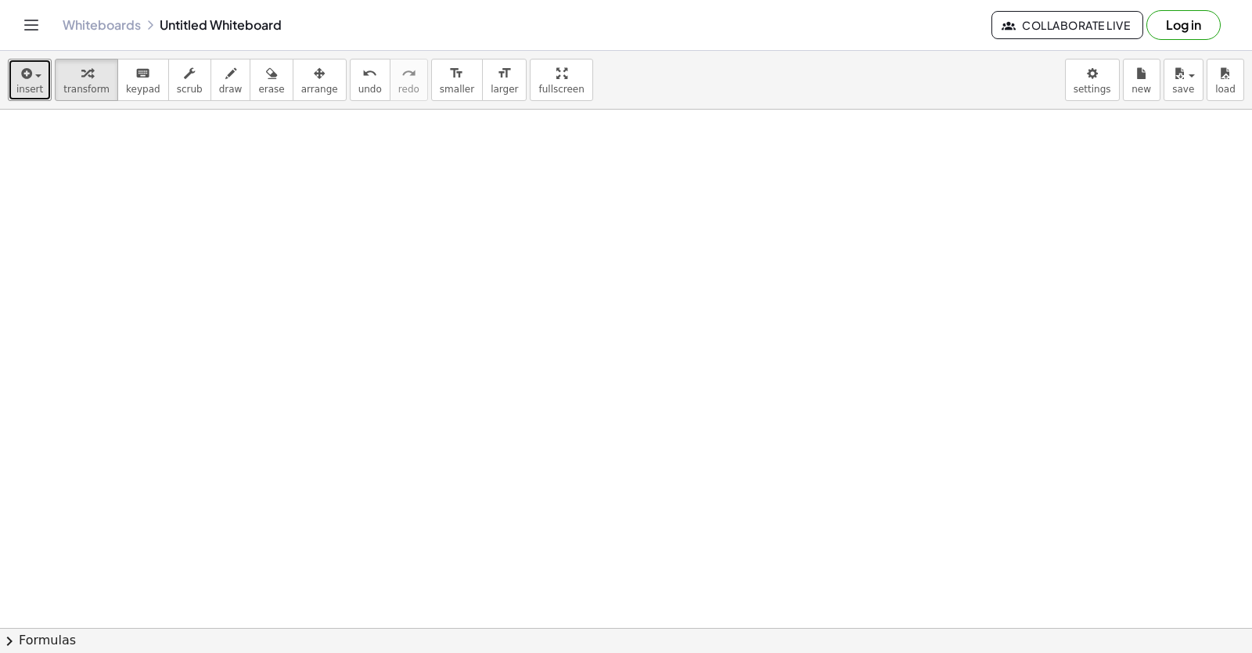
click at [213, 202] on div at bounding box center [626, 236] width 1252 height 1036
click at [202, 202] on div at bounding box center [626, 236] width 1252 height 1036
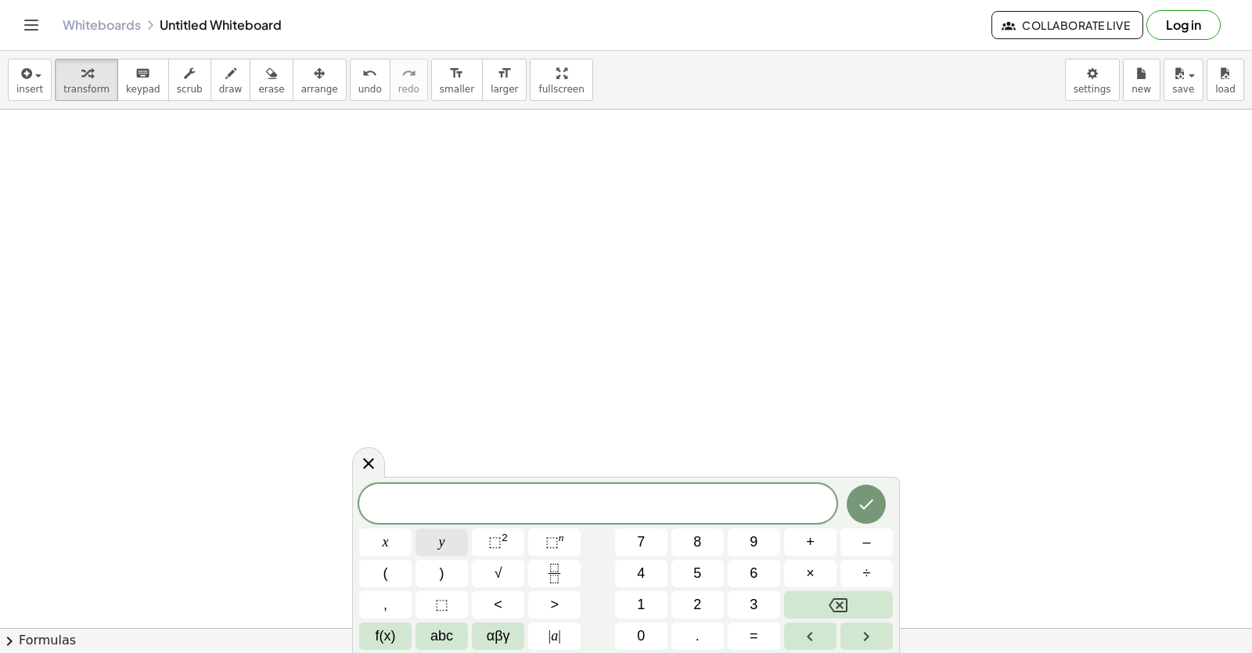
click at [447, 545] on button "y" at bounding box center [442, 541] width 52 height 27
click at [874, 539] on button "–" at bounding box center [867, 541] width 52 height 27
click at [752, 564] on div "y − ​ x y ⬚ 2 ⬚ n 7 8 9 + – ( ) √ 4 5 6 × ÷ , ⬚ < > 1 2 3 f(x) abc αβγ | a | 0 …" at bounding box center [626, 567] width 534 height 166
click at [736, 643] on button "=" at bounding box center [754, 635] width 52 height 27
click at [871, 603] on button "Backspace" at bounding box center [838, 604] width 109 height 27
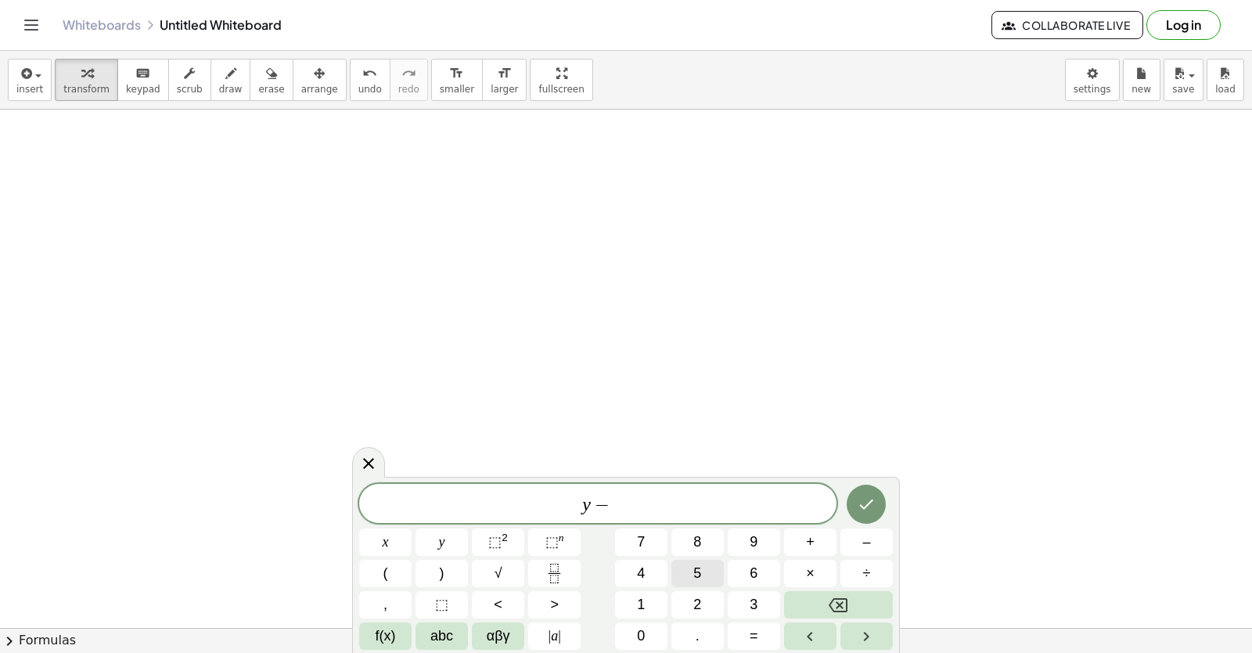
click at [694, 567] on span "5" at bounding box center [698, 573] width 8 height 21
click at [391, 550] on button "x" at bounding box center [385, 541] width 52 height 27
click at [755, 639] on span "=" at bounding box center [754, 635] width 9 height 21
click at [688, 605] on button "2" at bounding box center [698, 604] width 52 height 27
click at [869, 513] on icon "Done" at bounding box center [866, 504] width 19 height 19
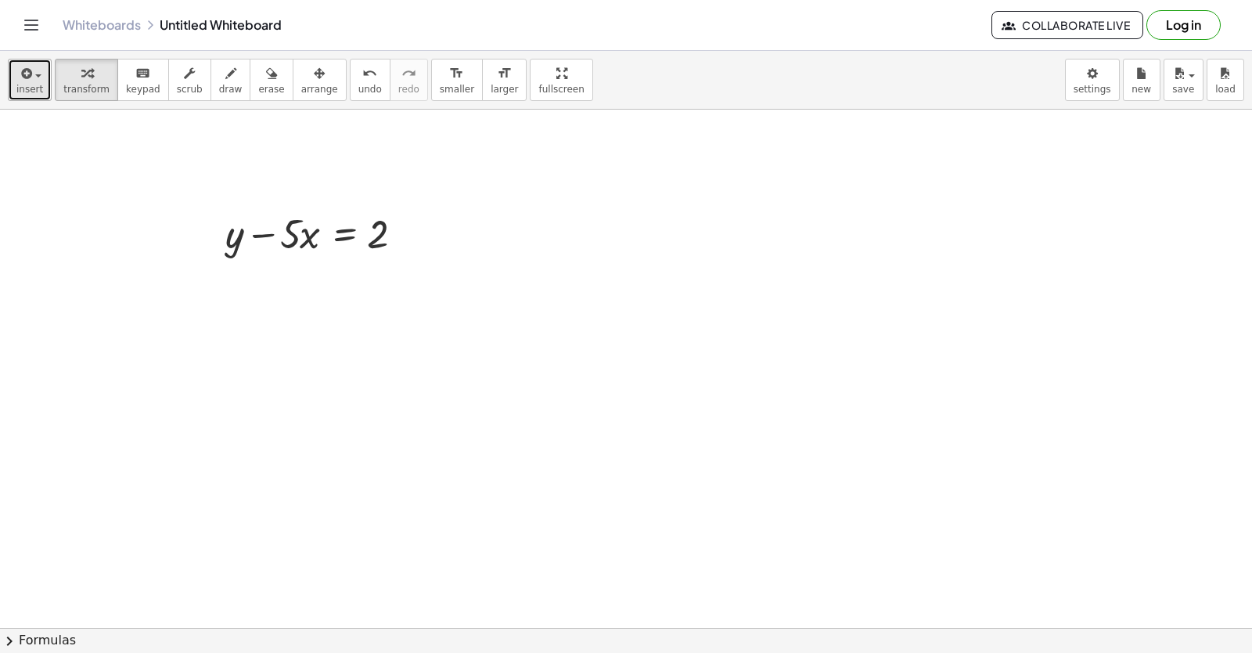
click at [27, 85] on span "insert" at bounding box center [29, 89] width 27 height 11
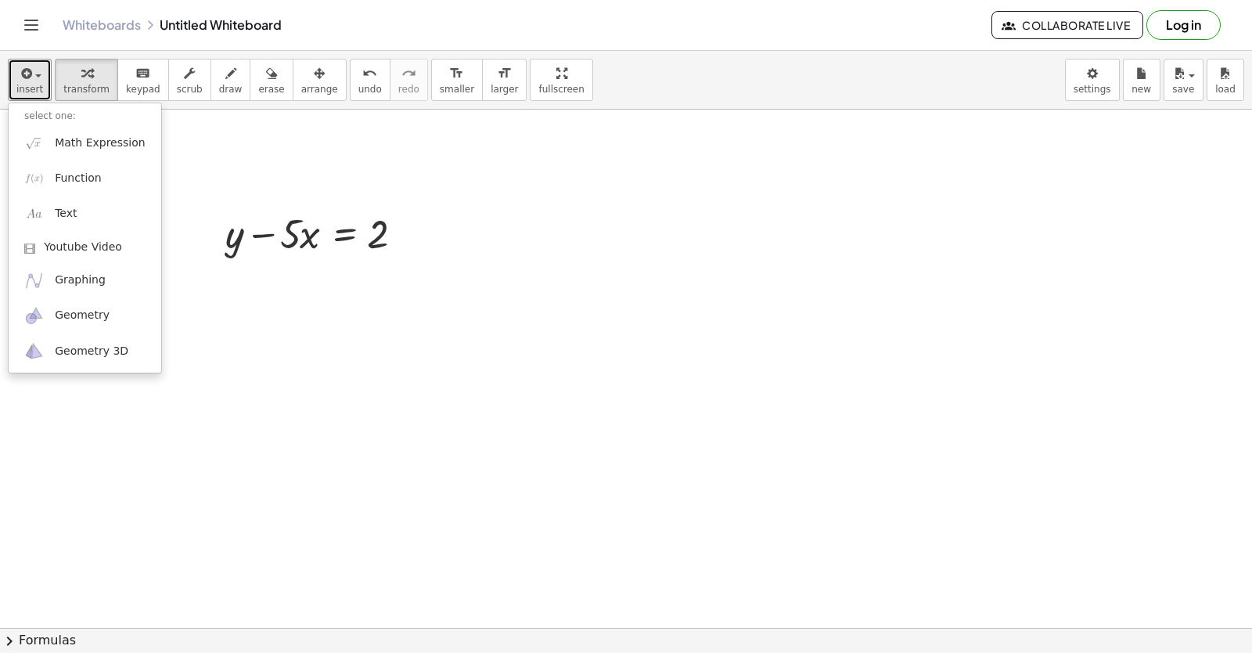
click at [669, 236] on div at bounding box center [626, 236] width 1252 height 1036
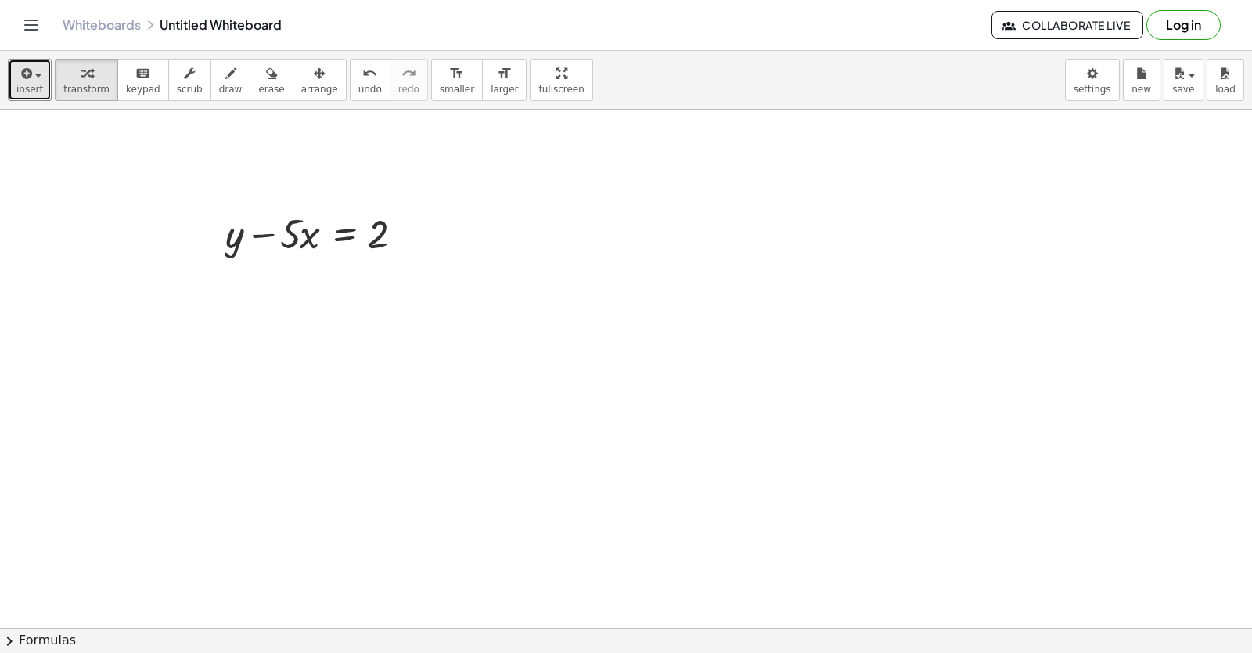
click at [646, 245] on div at bounding box center [626, 236] width 1252 height 1036
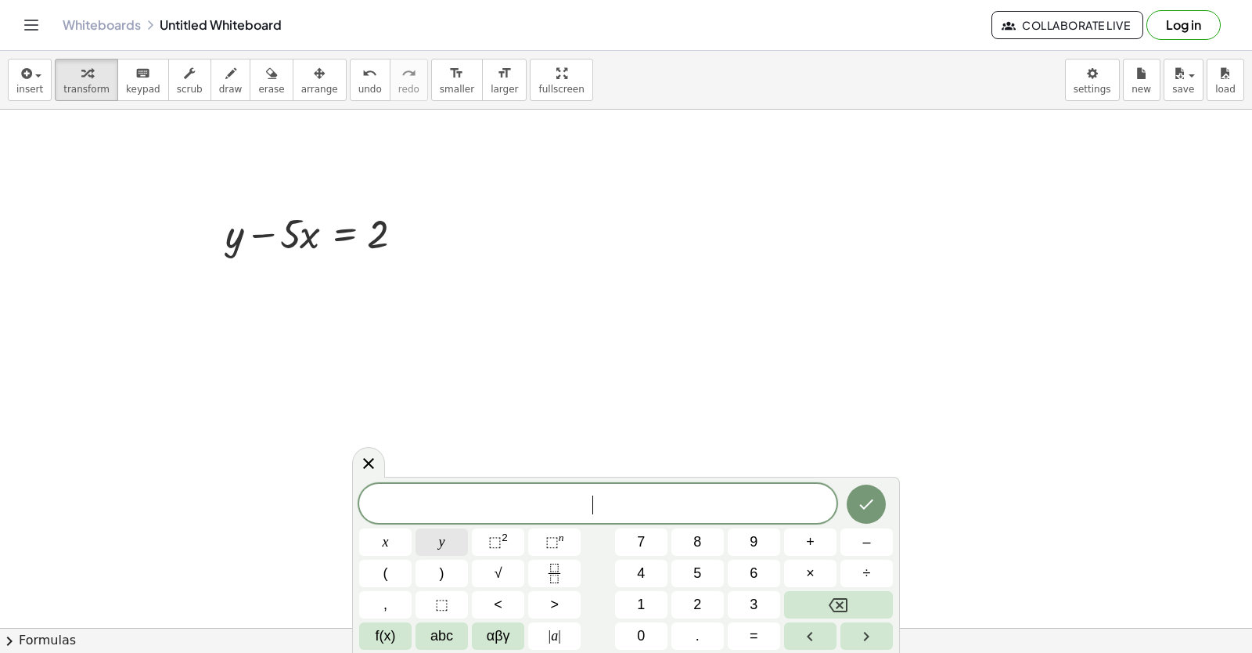
click at [457, 548] on button "y" at bounding box center [442, 541] width 52 height 27
click at [866, 574] on span "÷" at bounding box center [867, 573] width 8 height 21
click at [737, 605] on button "3" at bounding box center [754, 604] width 52 height 27
click at [856, 604] on button "Backspace" at bounding box center [838, 604] width 109 height 27
click at [862, 600] on button "Backspace" at bounding box center [838, 604] width 109 height 27
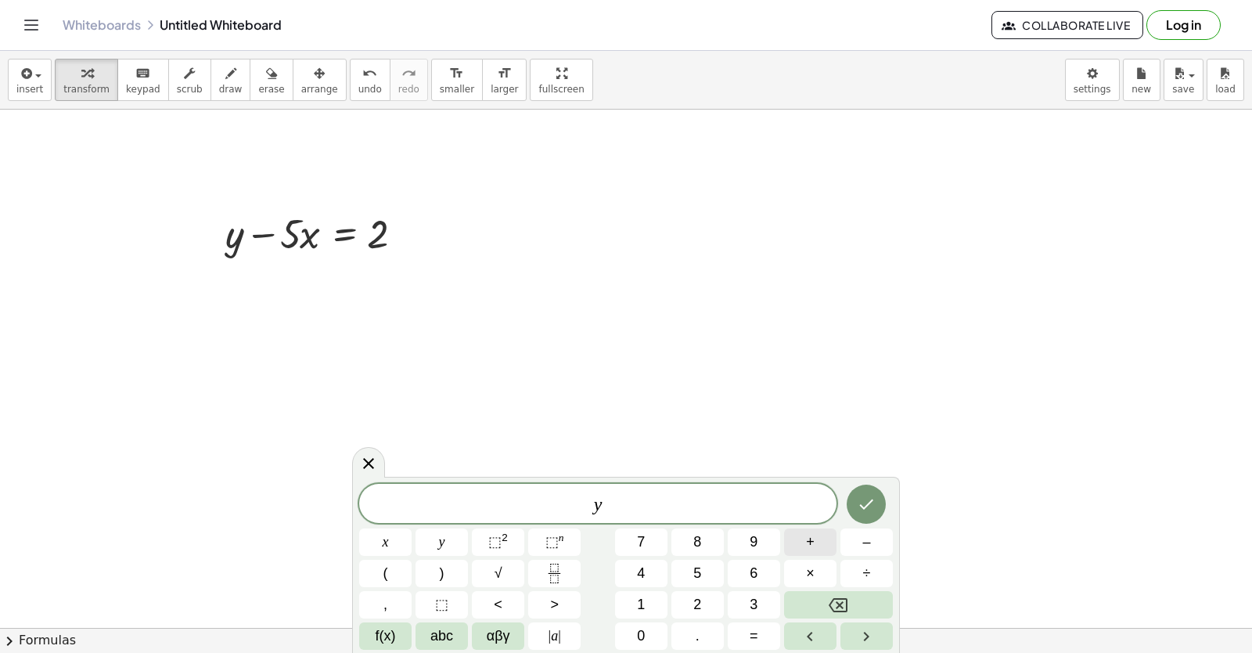
click at [807, 545] on span "+" at bounding box center [810, 541] width 9 height 21
click at [769, 614] on button "3" at bounding box center [754, 604] width 52 height 27
click at [383, 539] on span "x" at bounding box center [386, 541] width 6 height 21
click at [763, 638] on button "=" at bounding box center [754, 635] width 52 height 27
click at [677, 544] on div "y + 3 x = ​ x y ⬚ 2 ⬚ n 7 8 9 + – ( ) √ 4 5 6 × ÷ , ⬚ < > 1 2 3 f(x) abc αβγ | …" at bounding box center [626, 567] width 534 height 166
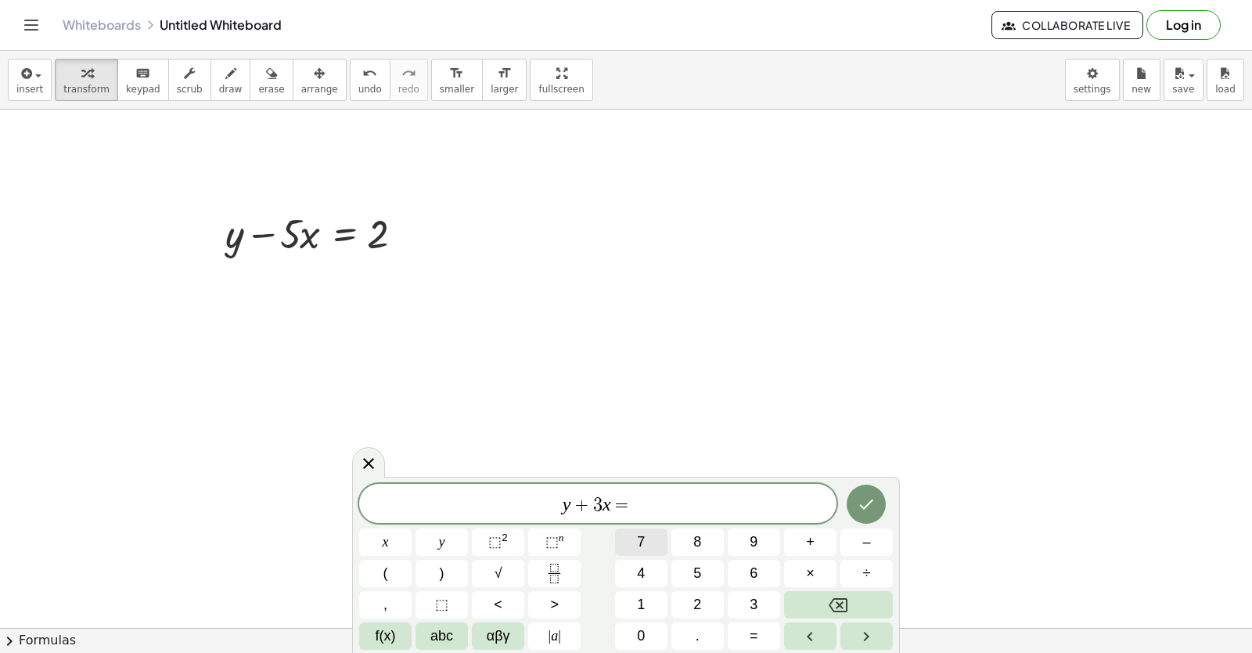
click at [633, 531] on button "7" at bounding box center [641, 541] width 52 height 27
click at [870, 513] on icon "Done" at bounding box center [866, 504] width 19 height 19
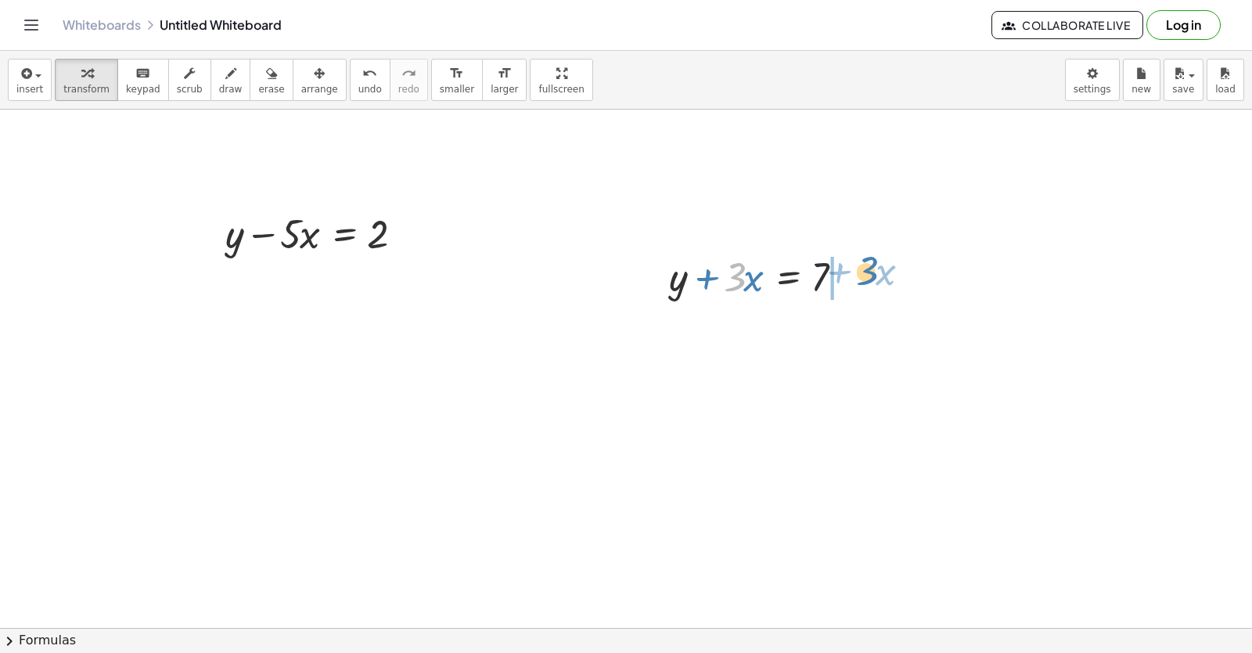
drag, startPoint x: 737, startPoint y: 295, endPoint x: 869, endPoint y: 289, distance: 132.4
click at [869, 289] on div "· 3 + · x + y + · 3 · x = 7" at bounding box center [758, 275] width 224 height 61
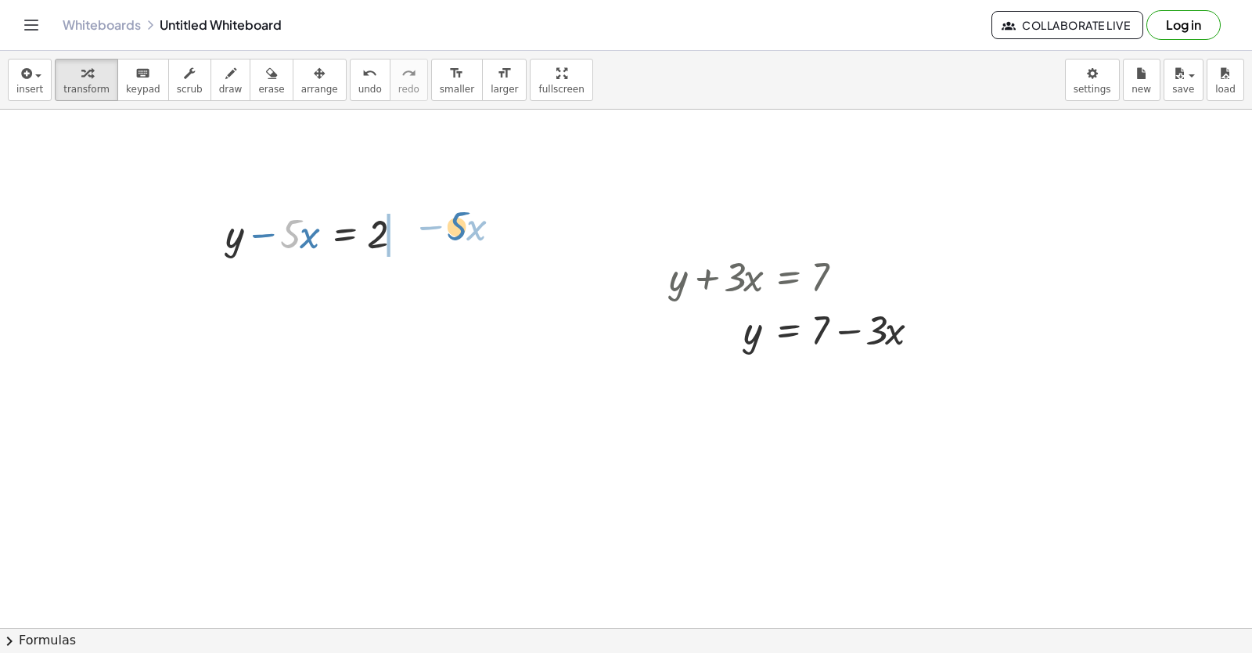
drag, startPoint x: 289, startPoint y: 229, endPoint x: 435, endPoint y: 229, distance: 146.4
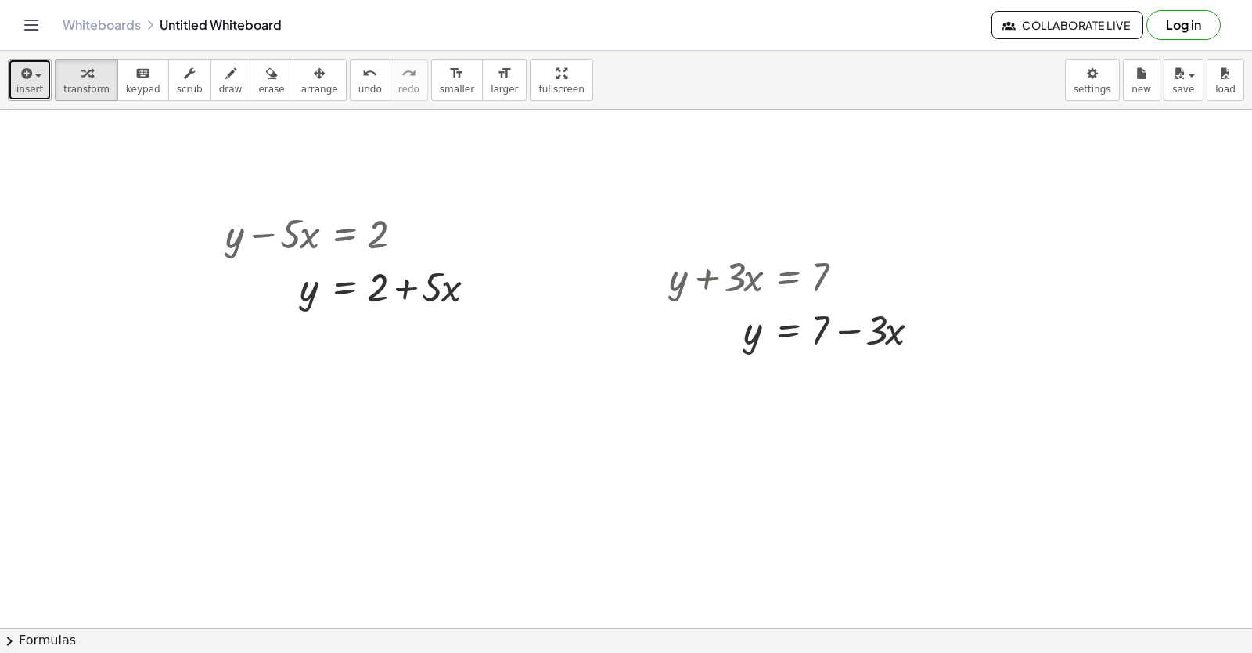
click at [28, 87] on span "insert" at bounding box center [29, 89] width 27 height 11
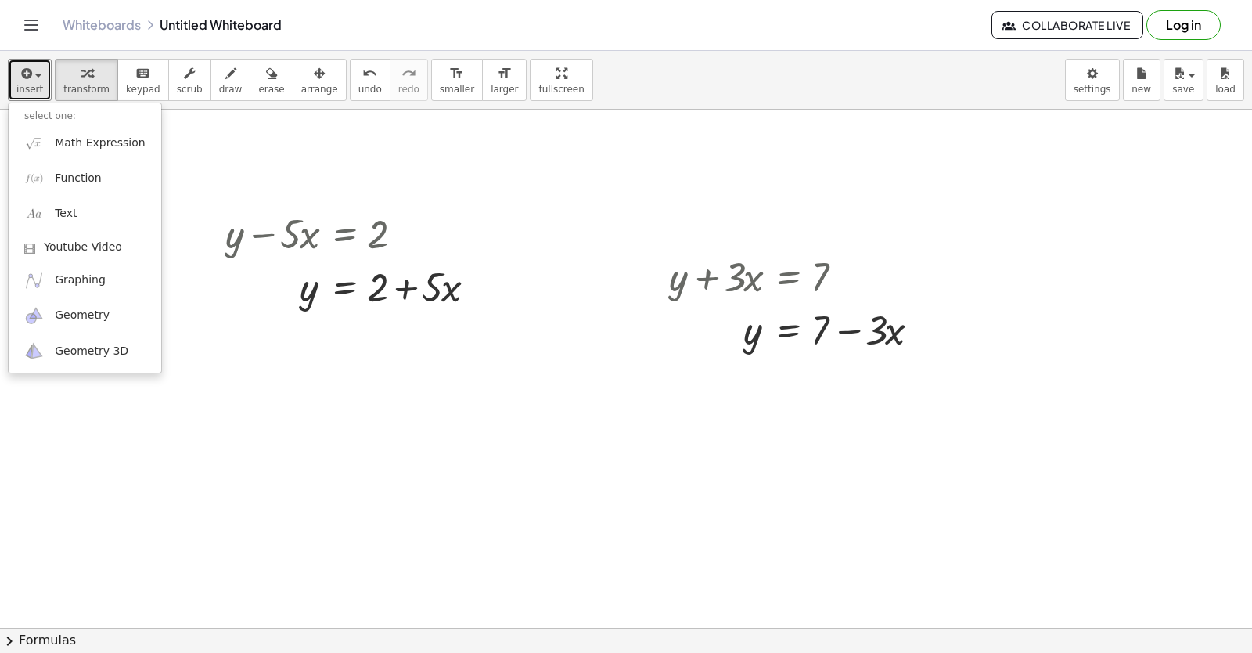
click at [301, 441] on div at bounding box center [626, 236] width 1252 height 1036
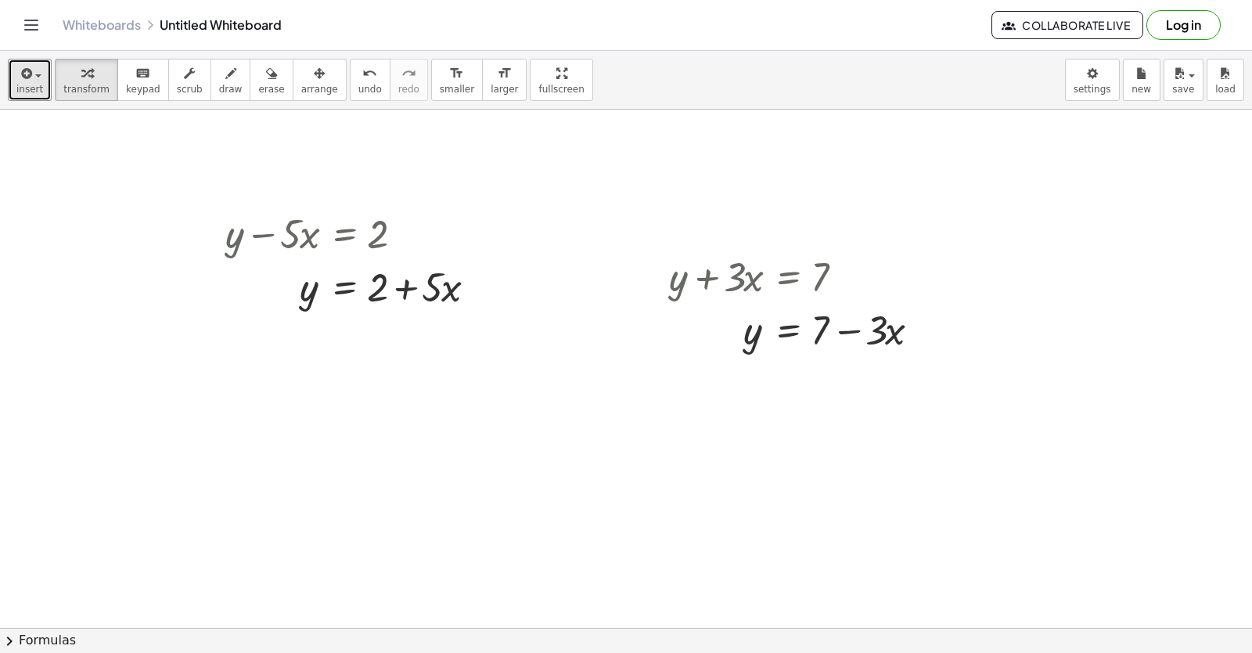
click at [284, 439] on div at bounding box center [626, 236] width 1252 height 1036
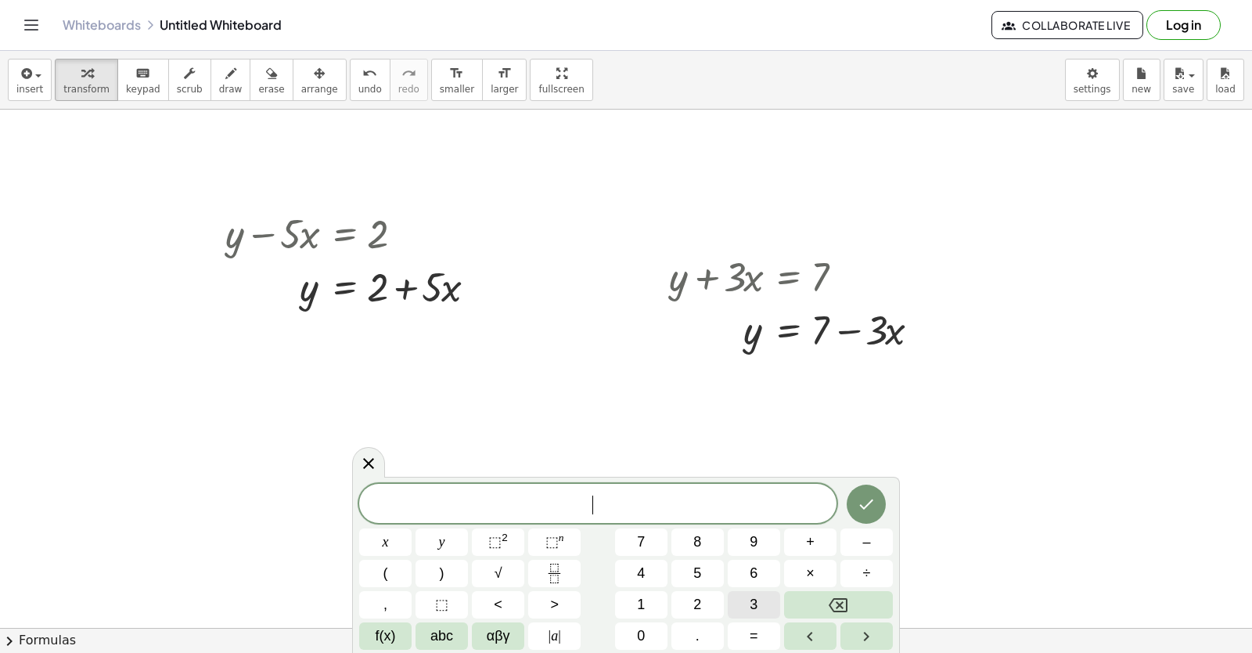
click at [751, 600] on button "3" at bounding box center [754, 604] width 52 height 27
click at [528, 549] on div "3 ​ x y ⬚ 2 ⬚ n 7 8 9 + – ( ) √ 4 5 6 × ÷ , ⬚ < > 1 2 3 f(x) abc αβγ | a | 0 . =" at bounding box center [626, 567] width 534 height 166
click at [818, 541] on button "+" at bounding box center [810, 541] width 52 height 27
click at [653, 604] on button "1" at bounding box center [641, 604] width 52 height 27
click at [709, 605] on button "2" at bounding box center [698, 604] width 52 height 27
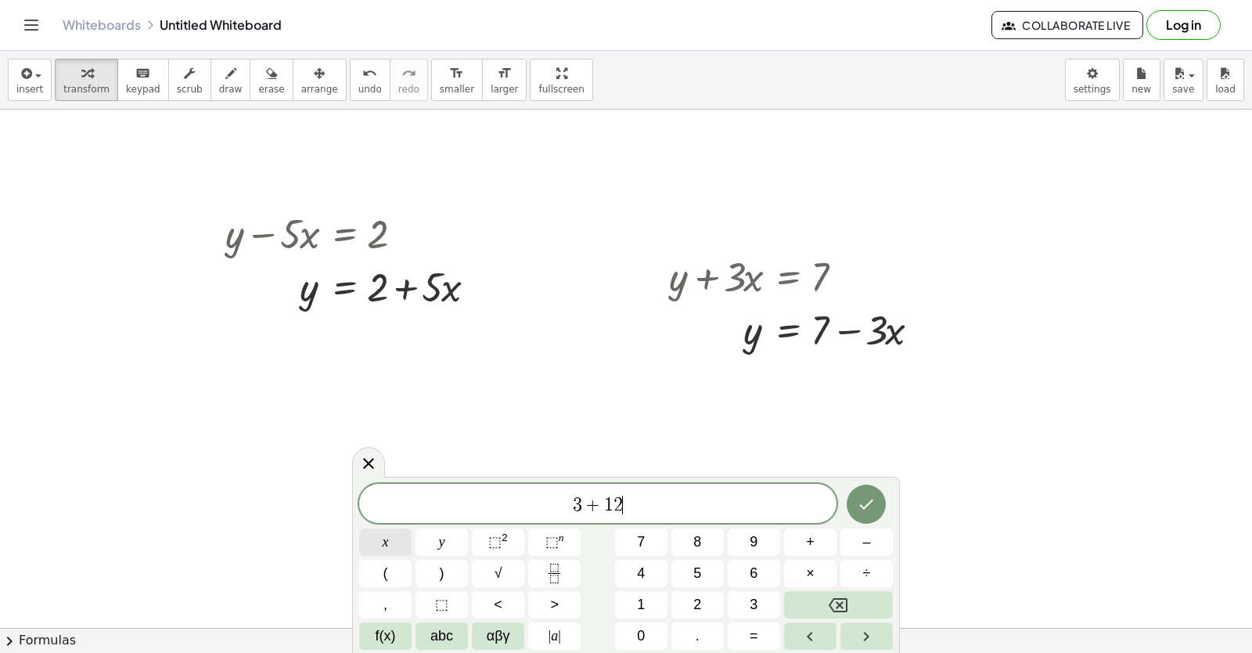
click at [402, 546] on button "x" at bounding box center [385, 541] width 52 height 27
click at [764, 643] on button "=" at bounding box center [754, 635] width 52 height 27
click at [660, 600] on button "1" at bounding box center [641, 604] width 52 height 27
click at [711, 567] on button "5" at bounding box center [698, 573] width 52 height 27
click at [870, 513] on icon "Done" at bounding box center [866, 504] width 19 height 19
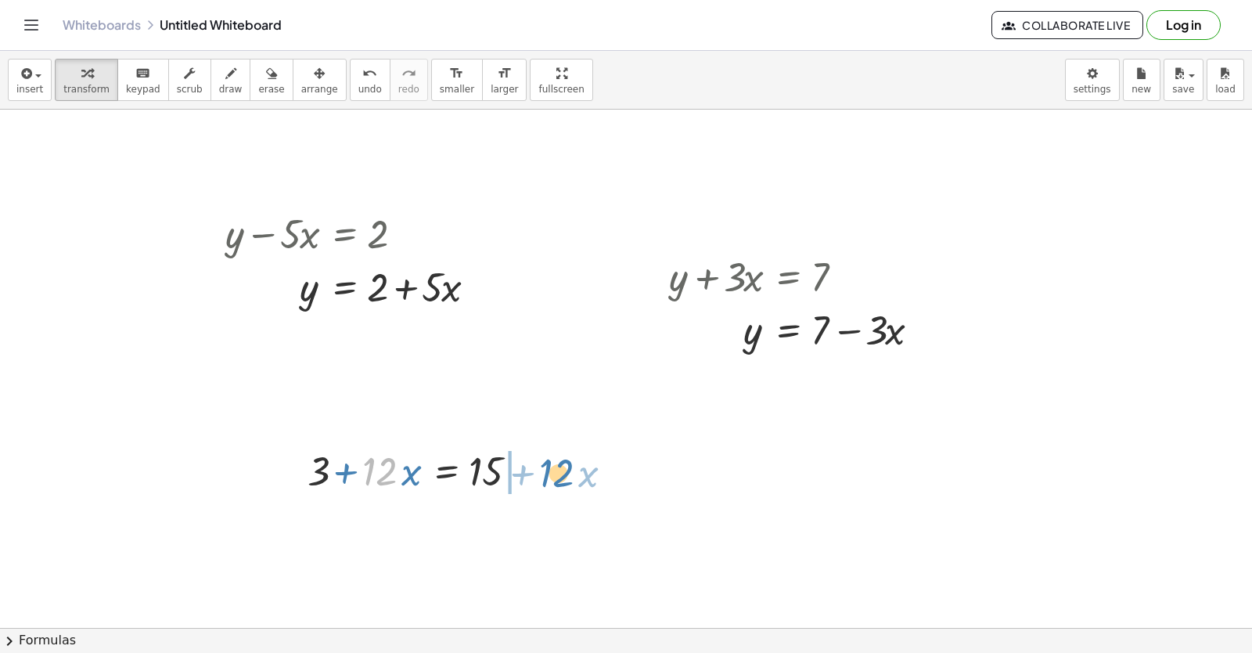
drag, startPoint x: 395, startPoint y: 482, endPoint x: 571, endPoint y: 484, distance: 176.9
click at [571, 484] on div "+ y + · 2 · x = 10 y · 2 · x = 10 + − + y − · 5 · x = 2 y · 5 · x = 2 + + + y +…" at bounding box center [626, 236] width 1252 height 1036
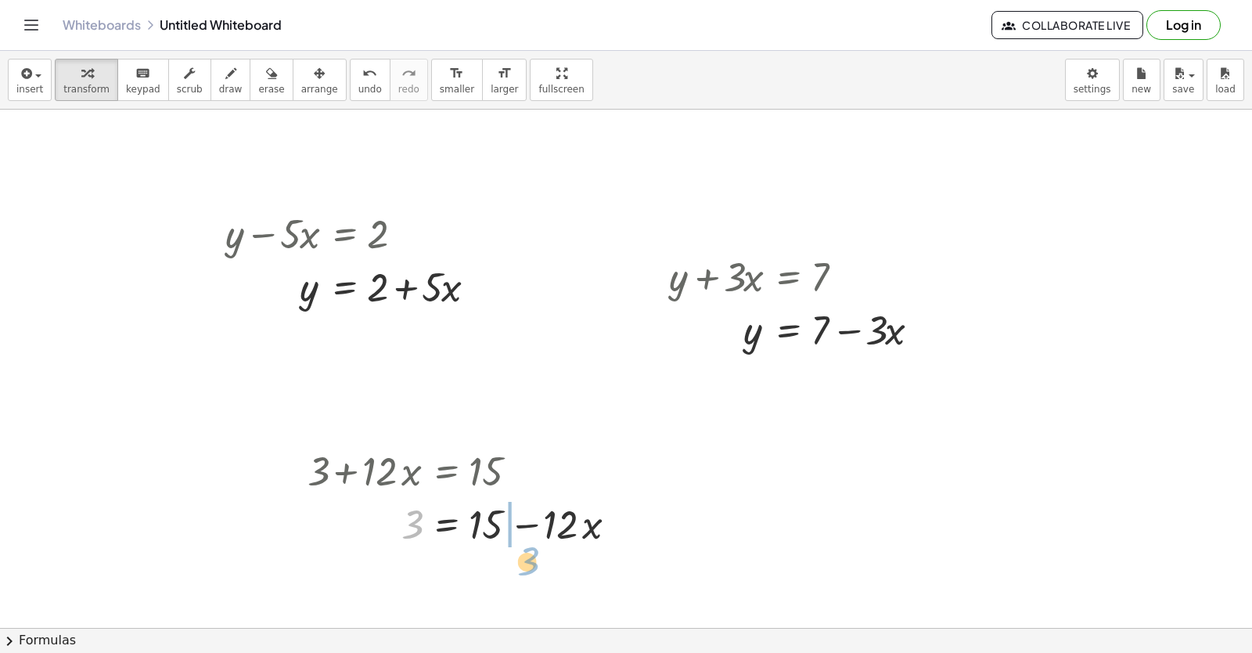
drag, startPoint x: 419, startPoint y: 518, endPoint x: 535, endPoint y: 555, distance: 121.5
drag, startPoint x: 557, startPoint y: 527, endPoint x: 355, endPoint y: 529, distance: 202.0
click at [355, 529] on div at bounding box center [496, 522] width 392 height 53
click at [448, 524] on div at bounding box center [468, 522] width 337 height 53
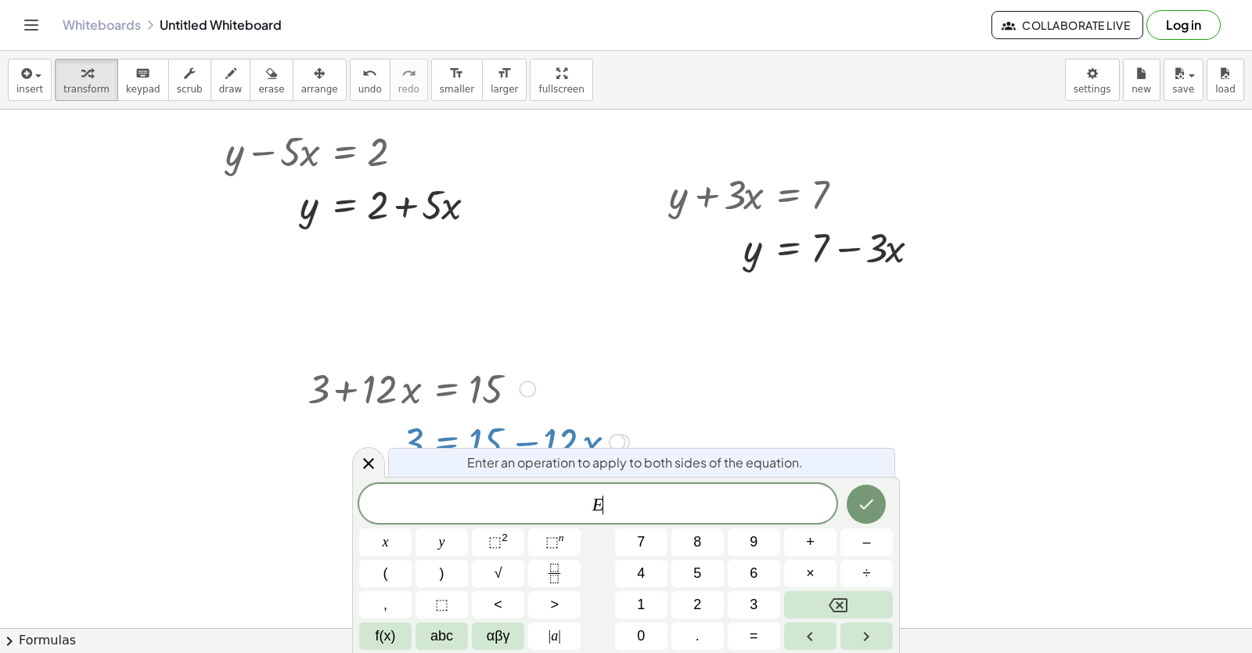
scroll to position [507, 0]
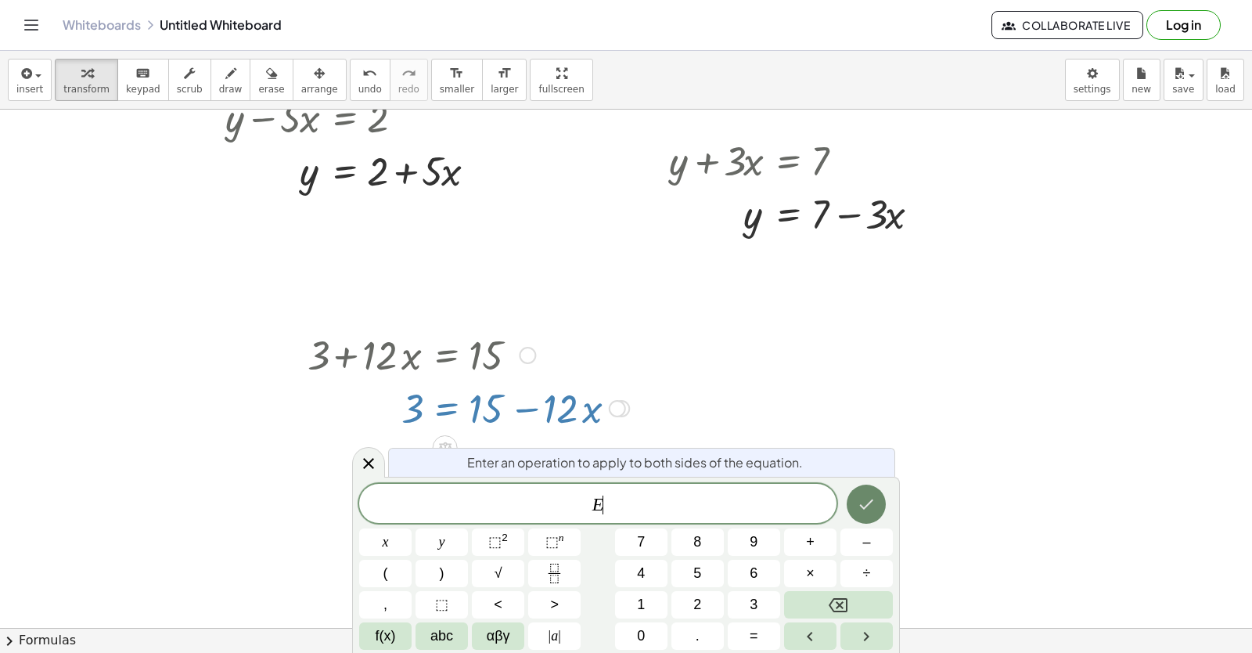
click at [883, 501] on button "Done" at bounding box center [866, 504] width 39 height 39
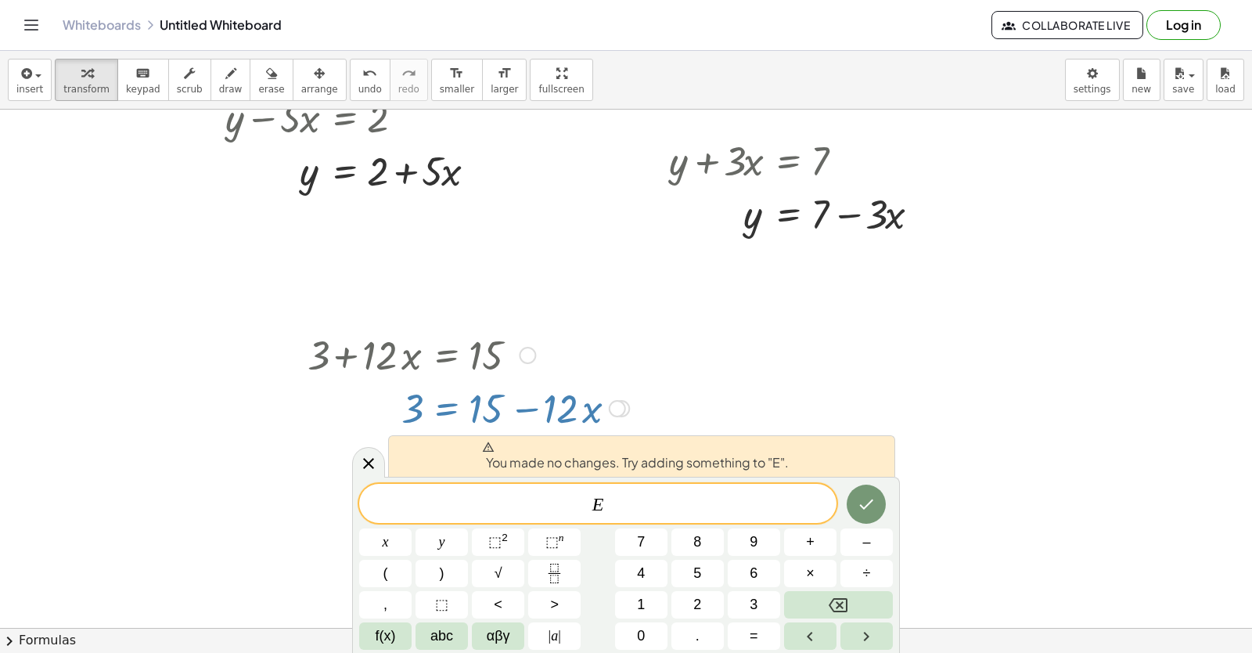
drag, startPoint x: 896, startPoint y: 441, endPoint x: 913, endPoint y: 413, distance: 33.0
click at [906, 423] on div at bounding box center [626, 120] width 1252 height 1036
click at [921, 404] on div at bounding box center [626, 120] width 1252 height 1036
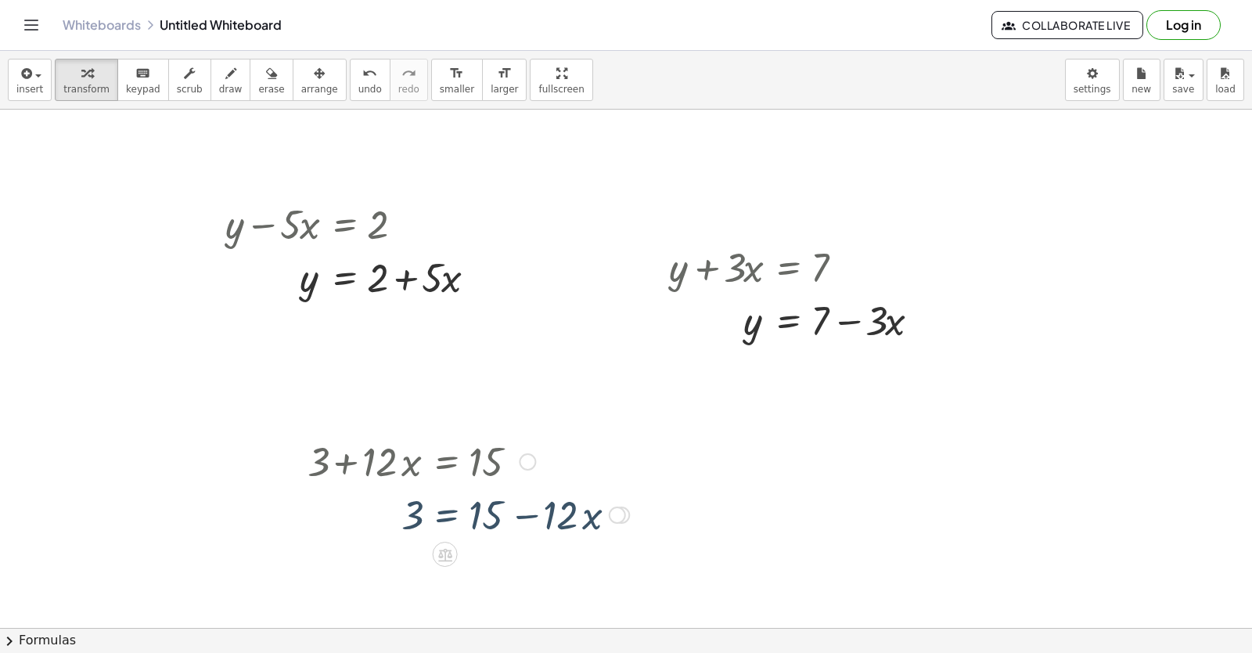
scroll to position [391, 0]
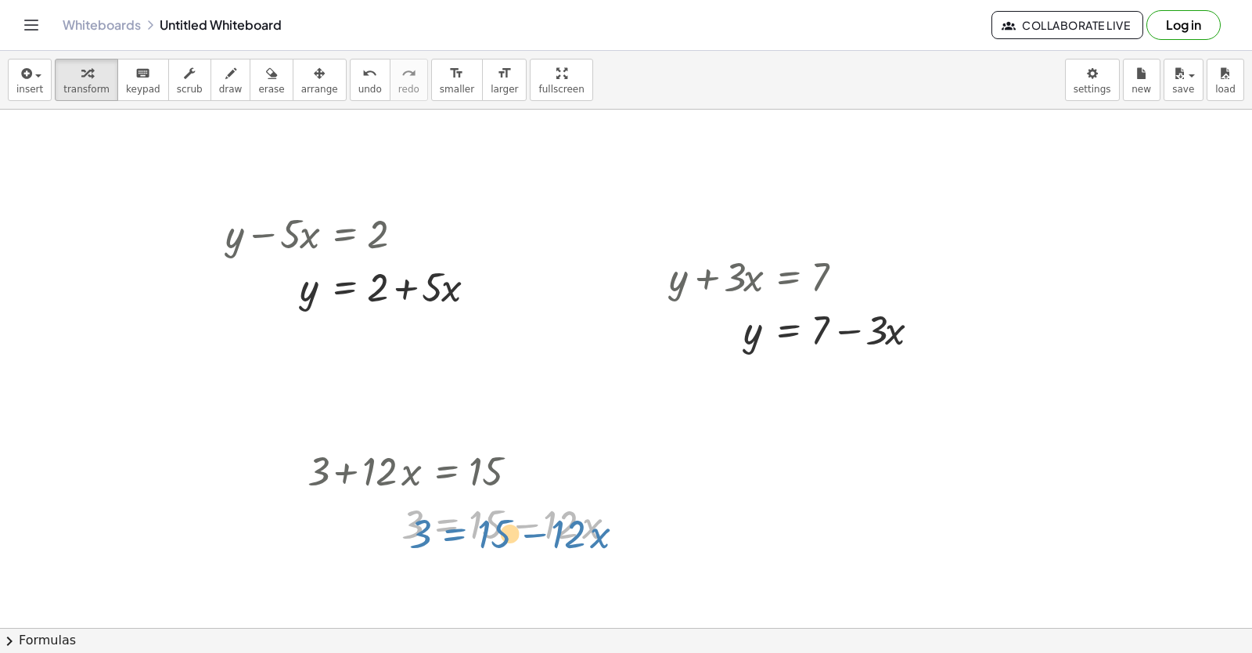
drag, startPoint x: 423, startPoint y: 523, endPoint x: 407, endPoint y: 516, distance: 17.9
click at [424, 521] on div at bounding box center [468, 522] width 337 height 53
drag, startPoint x: 542, startPoint y: 591, endPoint x: 481, endPoint y: 517, distance: 96.7
drag, startPoint x: 481, startPoint y: 517, endPoint x: 445, endPoint y: 553, distance: 50.9
click at [445, 553] on div at bounding box center [445, 563] width 25 height 25
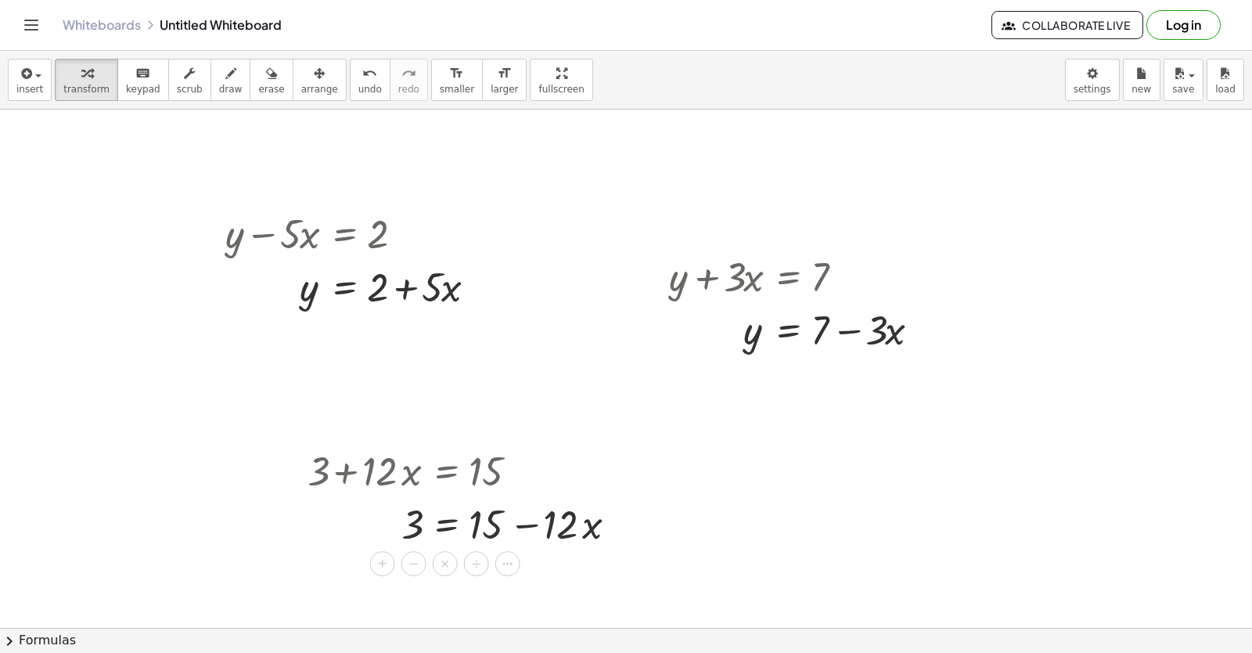
drag, startPoint x: 265, startPoint y: 552, endPoint x: 790, endPoint y: 517, distance: 525.6
click at [790, 517] on div at bounding box center [626, 236] width 1252 height 1036
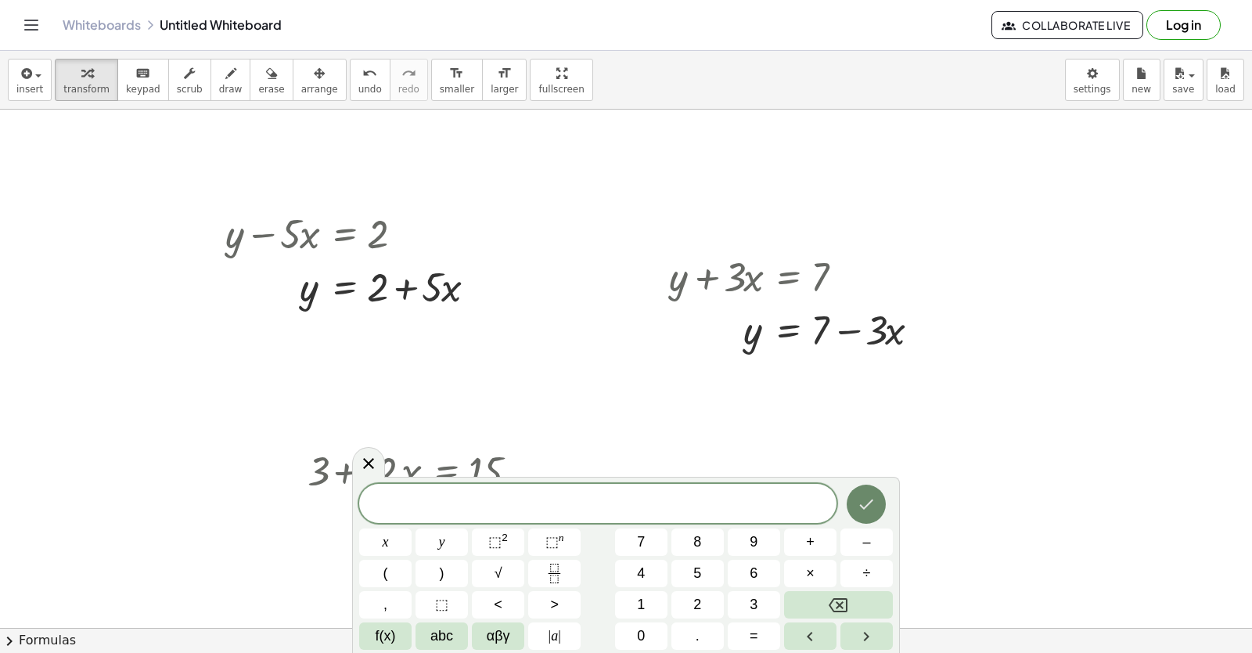
click at [859, 514] on button "Done" at bounding box center [866, 504] width 39 height 39
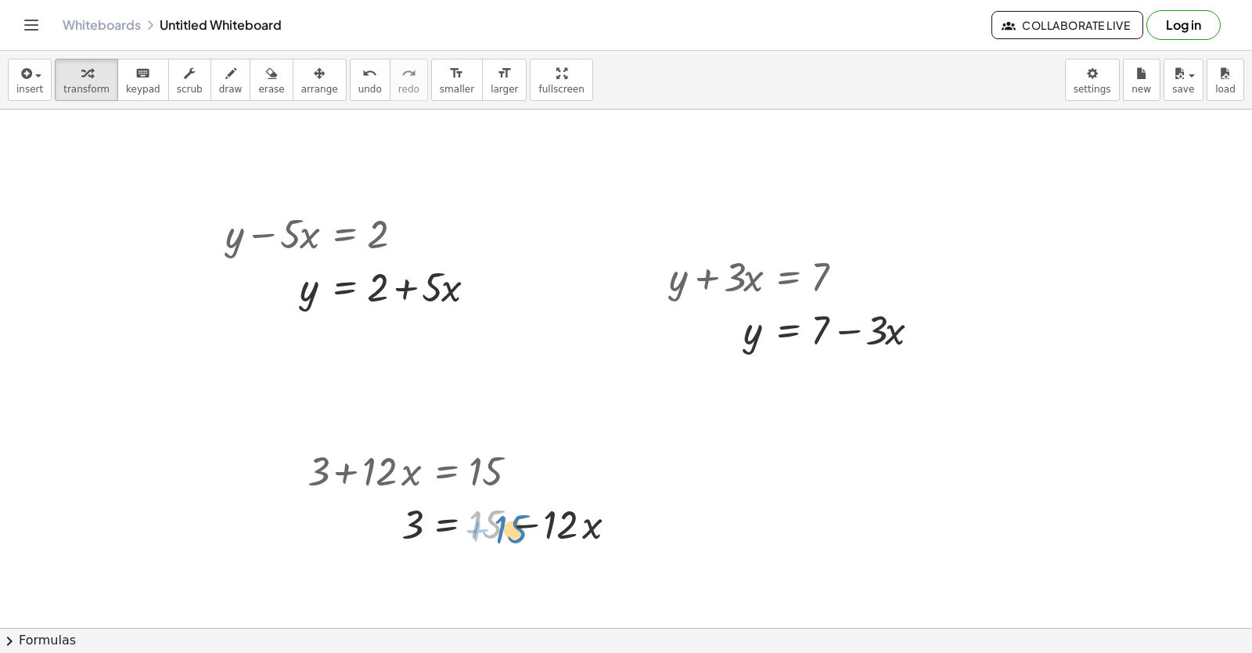
drag, startPoint x: 499, startPoint y: 529, endPoint x: 524, endPoint y: 534, distance: 24.7
click at [524, 534] on div at bounding box center [468, 522] width 337 height 53
drag, startPoint x: 449, startPoint y: 523, endPoint x: 433, endPoint y: 527, distance: 16.1
click at [433, 527] on div at bounding box center [468, 522] width 337 height 53
drag, startPoint x: 22, startPoint y: 95, endPoint x: 598, endPoint y: 571, distance: 747.3
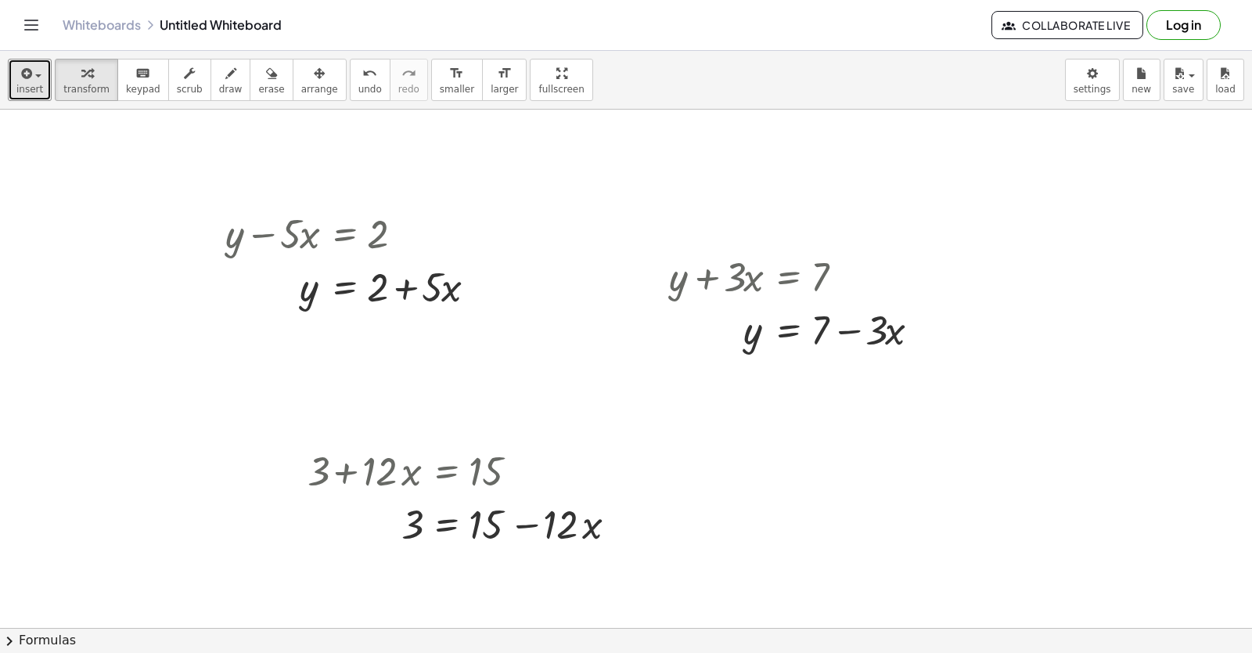
click at [120, 116] on div "insert select one: Math Expression Function Text Youtube Video Graphing Geometr…" at bounding box center [626, 352] width 1252 height 602
click at [838, 491] on div at bounding box center [626, 236] width 1252 height 1036
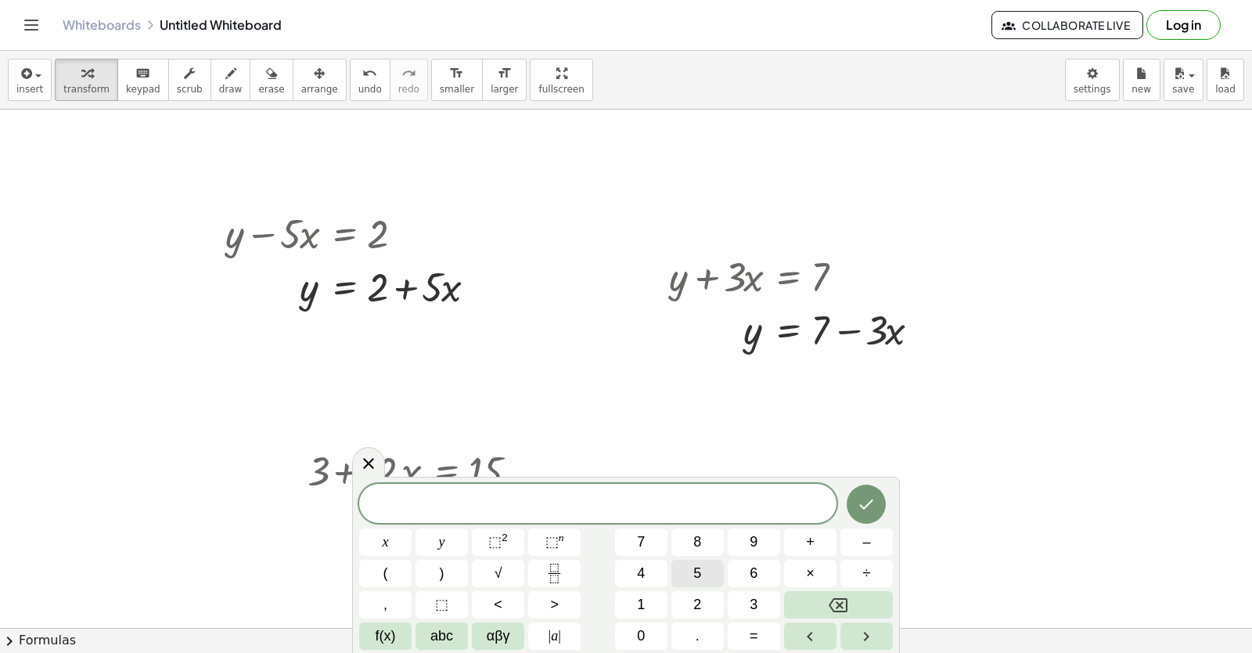
click at [701, 574] on span "5" at bounding box center [698, 573] width 8 height 21
click at [463, 546] on button "y" at bounding box center [442, 541] width 52 height 27
click at [871, 542] on button "–" at bounding box center [867, 541] width 52 height 27
click at [698, 583] on span "5" at bounding box center [698, 573] width 8 height 21
click at [401, 536] on button "x" at bounding box center [385, 541] width 52 height 27
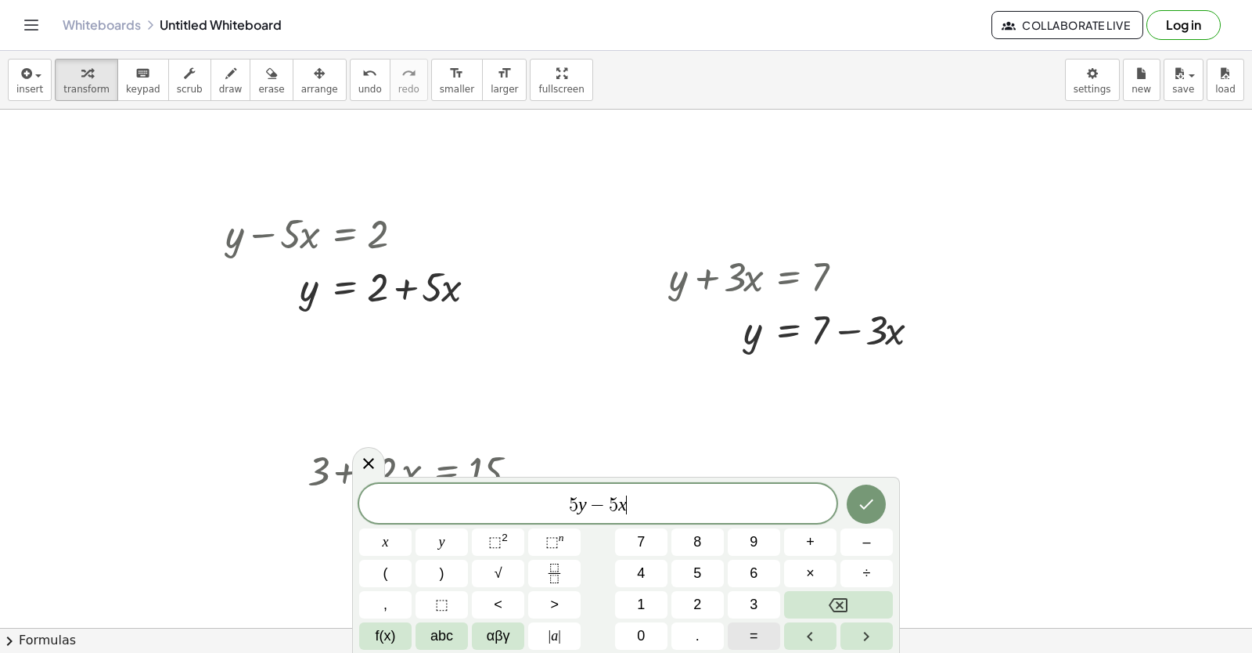
click at [762, 637] on button "=" at bounding box center [754, 635] width 52 height 27
click at [887, 547] on button "–" at bounding box center [867, 541] width 52 height 27
click at [675, 608] on button "2" at bounding box center [698, 604] width 52 height 27
click at [741, 600] on div "5 y − 5 x = − 2 ​ x y ⬚ 2 ⬚ n 7 8 9 + – ( ) √ 4 5 6 × ÷ , ⬚ < > 1 2 3 f(x) abc …" at bounding box center [626, 567] width 534 height 166
click at [625, 641] on button "0" at bounding box center [641, 635] width 52 height 27
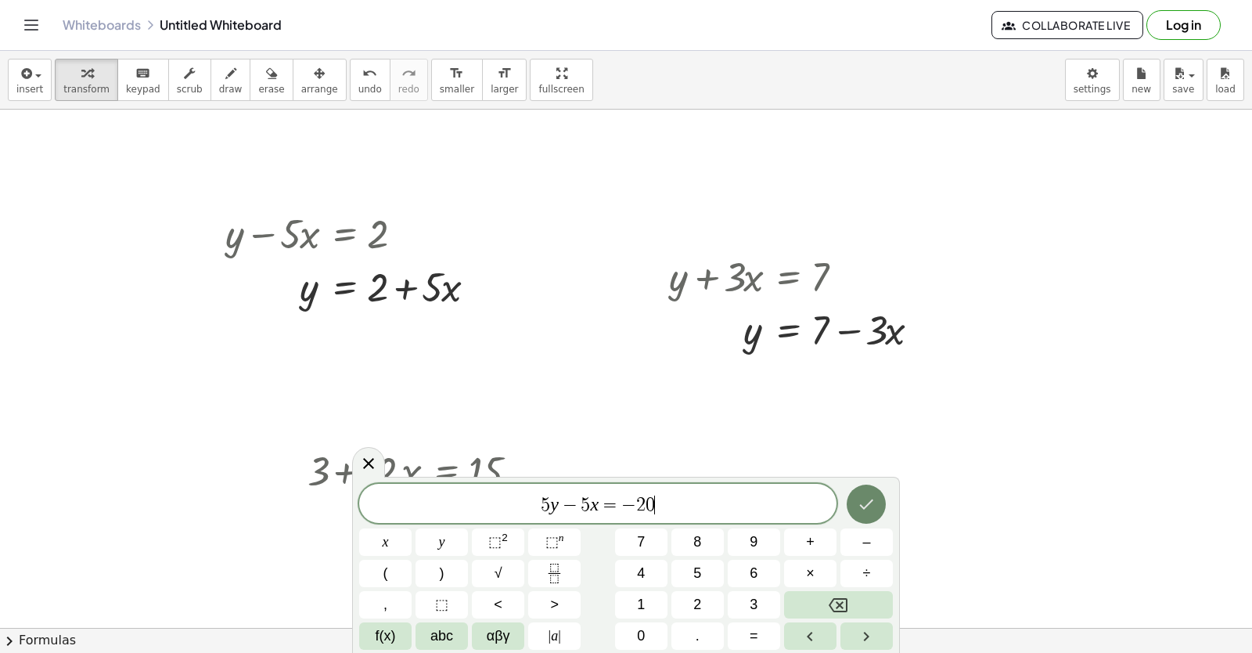
click at [874, 509] on icon "Done" at bounding box center [866, 504] width 19 height 19
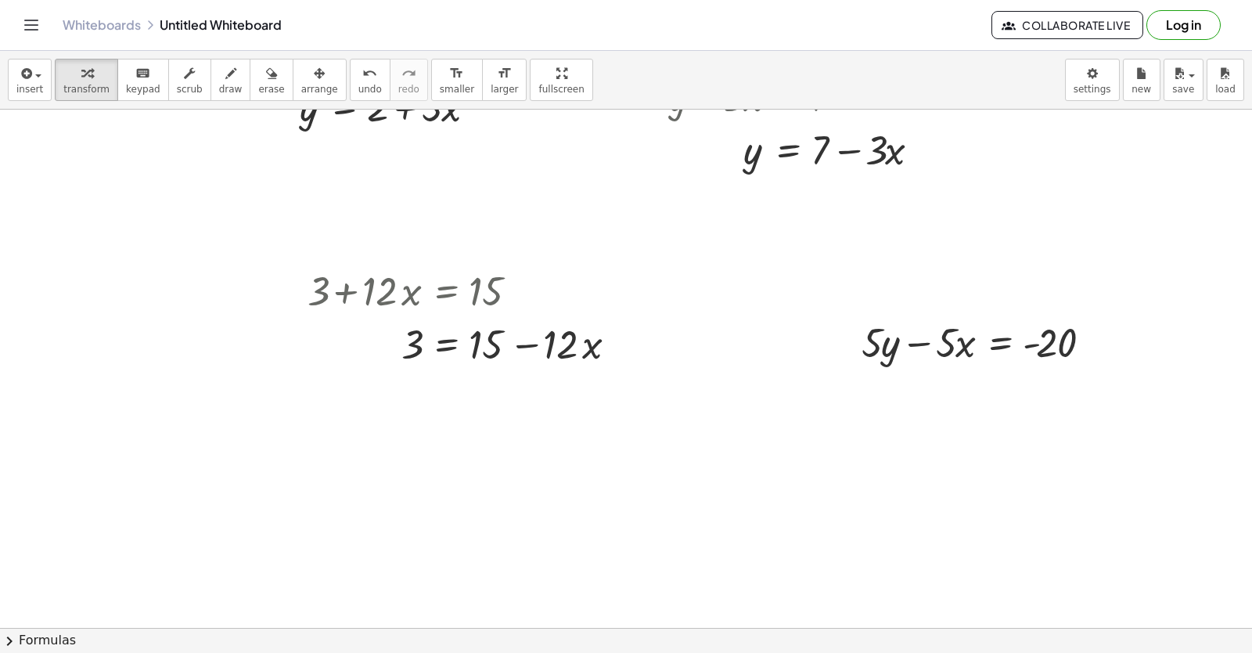
scroll to position [596, 0]
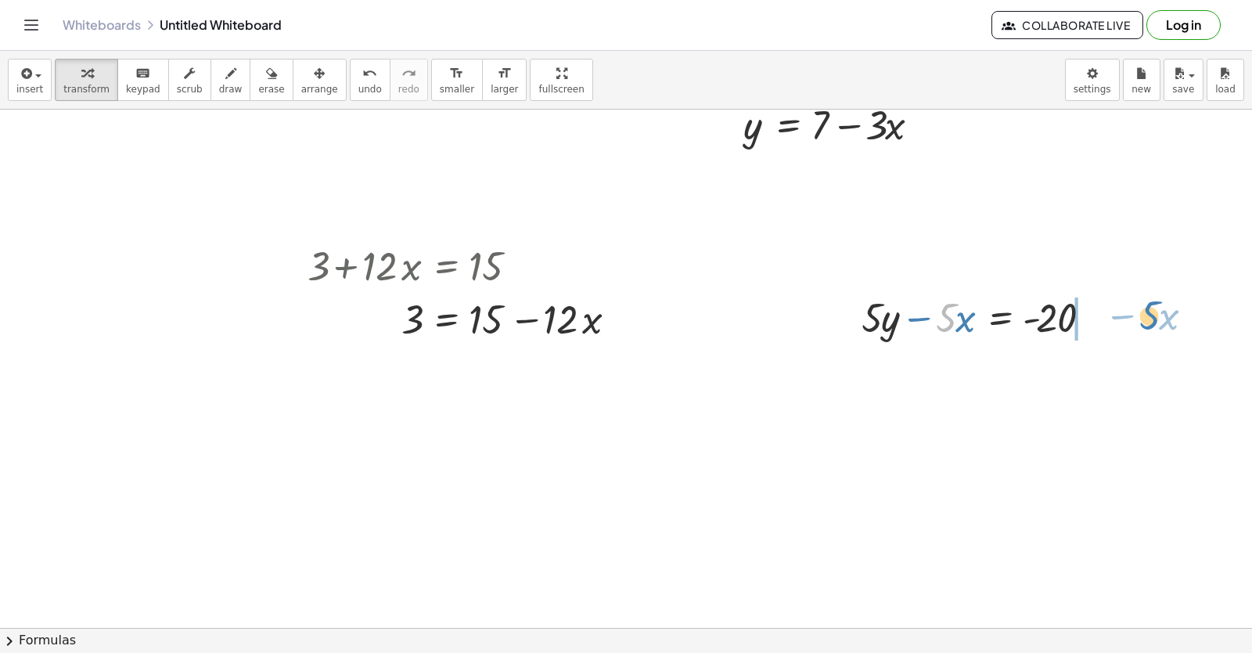
drag, startPoint x: 1066, startPoint y: 334, endPoint x: 1158, endPoint y: 312, distance: 95.1
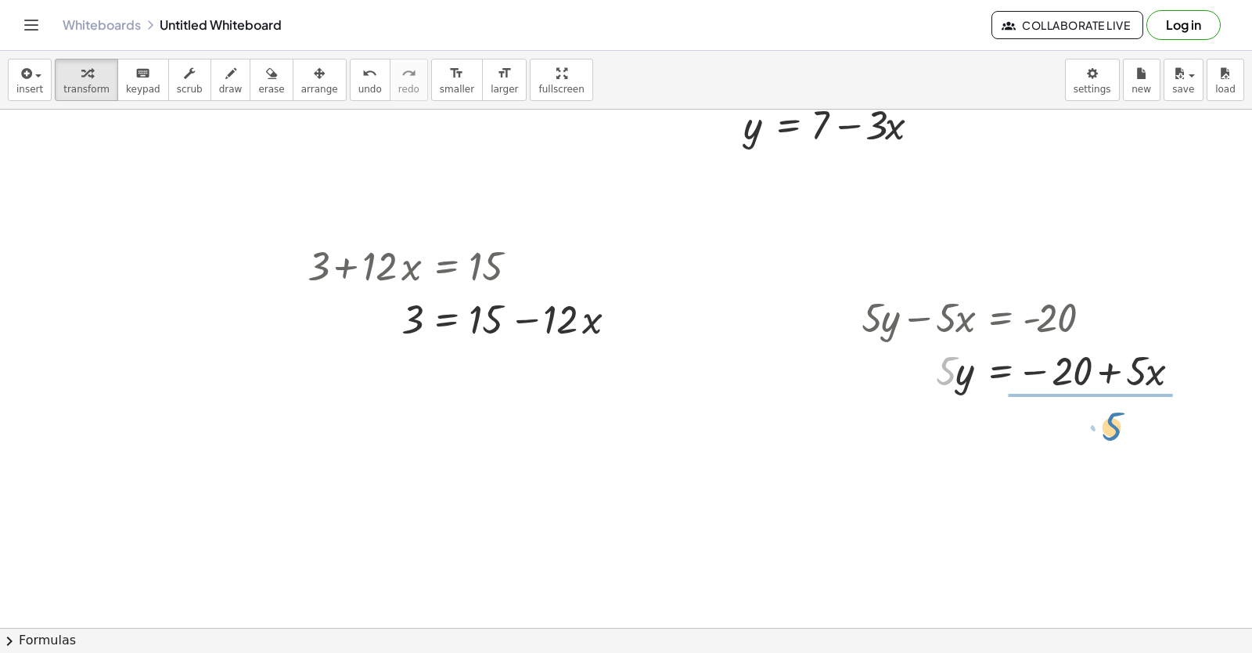
drag, startPoint x: 952, startPoint y: 368, endPoint x: 1118, endPoint y: 423, distance: 175.0
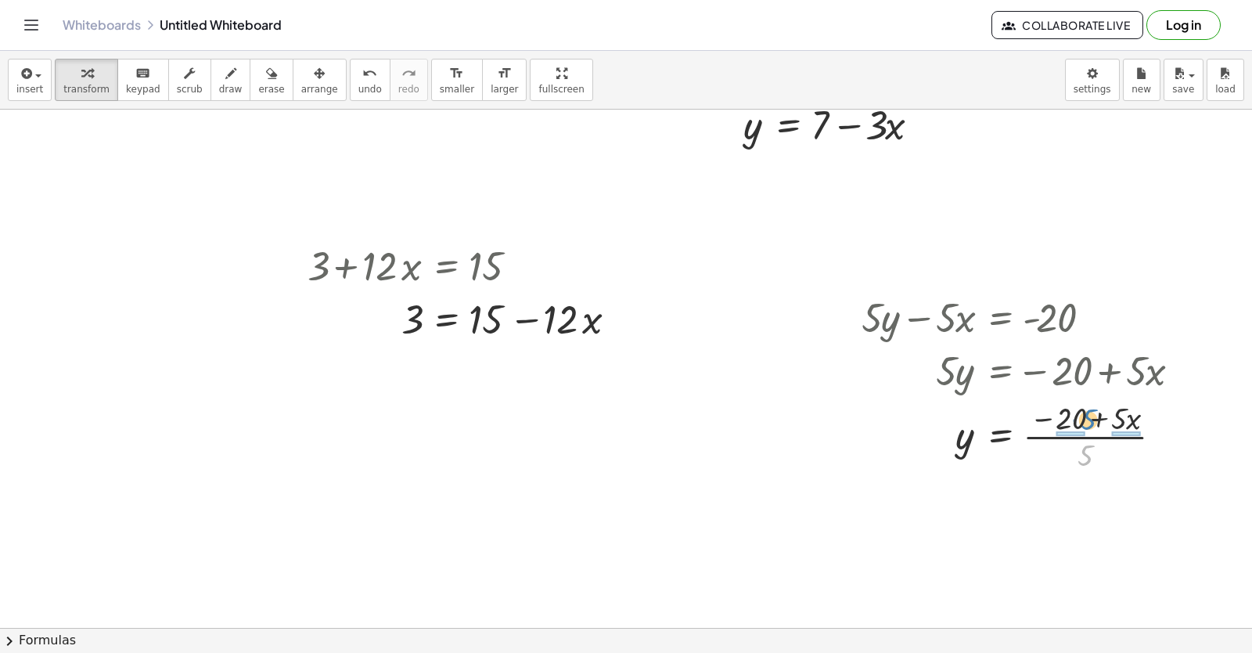
drag, startPoint x: 1094, startPoint y: 463, endPoint x: 1095, endPoint y: 423, distance: 40.0
click at [1095, 423] on div at bounding box center [1027, 435] width 347 height 78
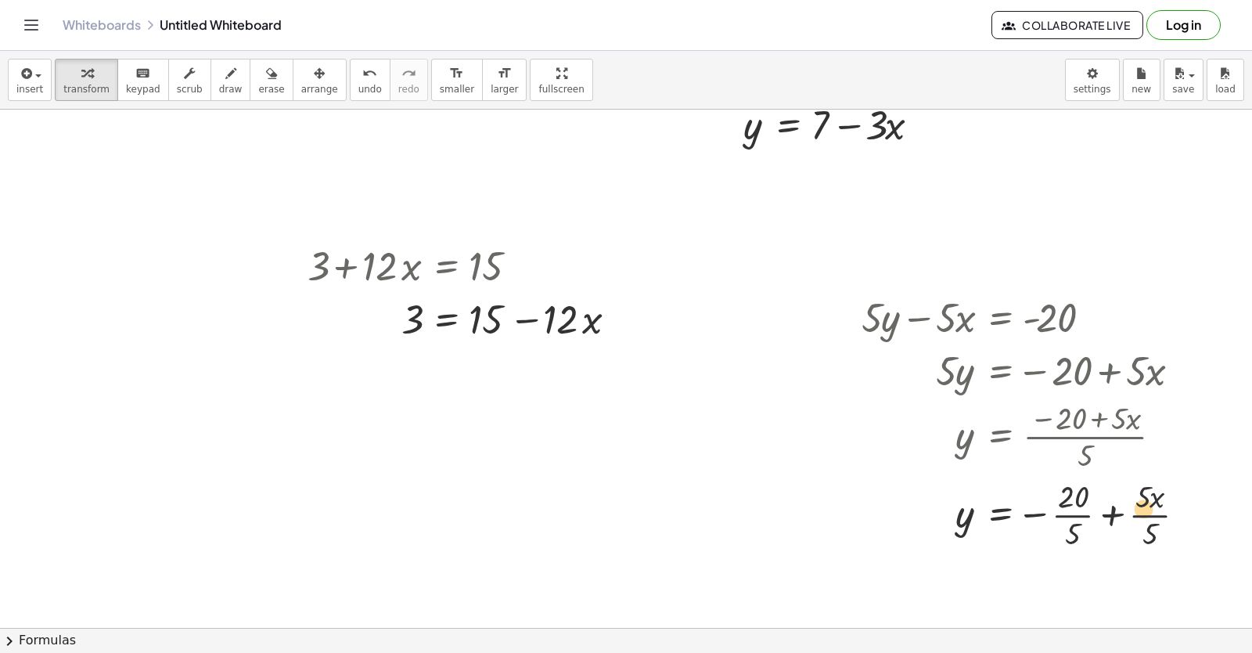
drag, startPoint x: 1076, startPoint y: 535, endPoint x: 1089, endPoint y: 541, distance: 14.0
click at [1122, 527] on div at bounding box center [1030, 513] width 352 height 78
drag, startPoint x: 1077, startPoint y: 533, endPoint x: 1120, endPoint y: 513, distance: 47.3
click at [1120, 513] on div at bounding box center [1030, 513] width 352 height 78
drag, startPoint x: 1079, startPoint y: 490, endPoint x: 1119, endPoint y: 511, distance: 45.9
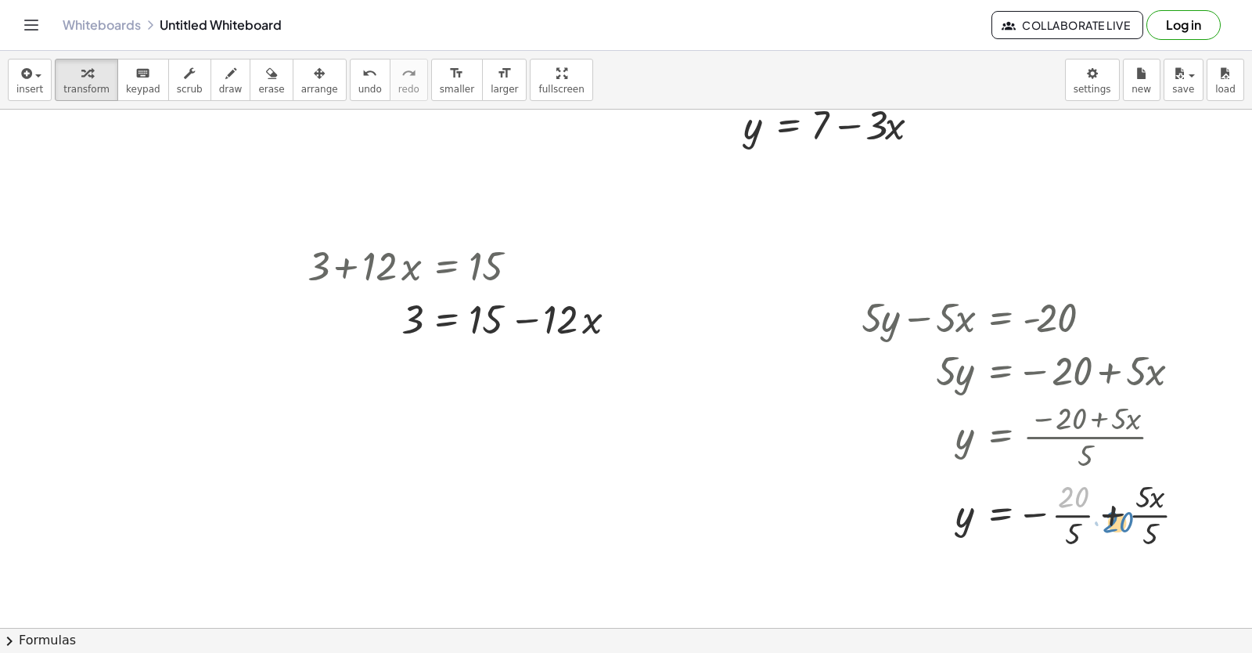
click at [1121, 511] on div at bounding box center [1030, 513] width 352 height 78
drag, startPoint x: 1158, startPoint y: 531, endPoint x: 1159, endPoint y: 493, distance: 37.6
click at [1159, 493] on div at bounding box center [1030, 513] width 352 height 78
click at [1138, 518] on div at bounding box center [1027, 513] width 347 height 78
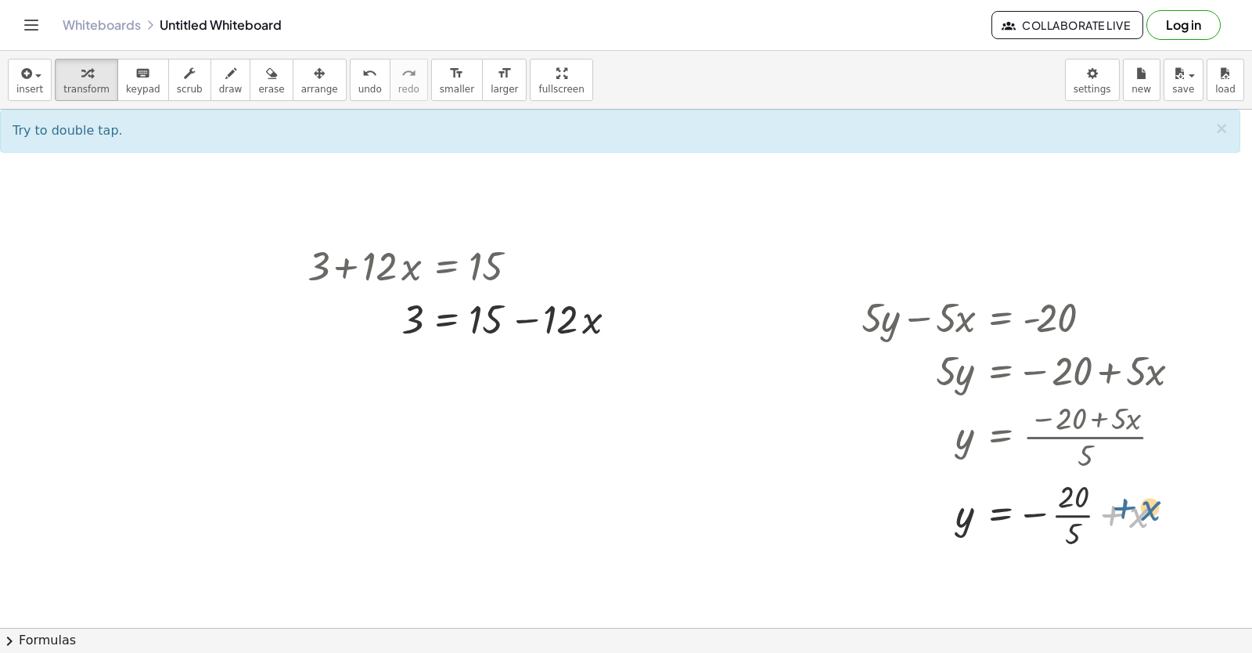
drag, startPoint x: 1143, startPoint y: 514, endPoint x: 1069, endPoint y: 509, distance: 73.8
click at [1155, 506] on div at bounding box center [1027, 513] width 347 height 78
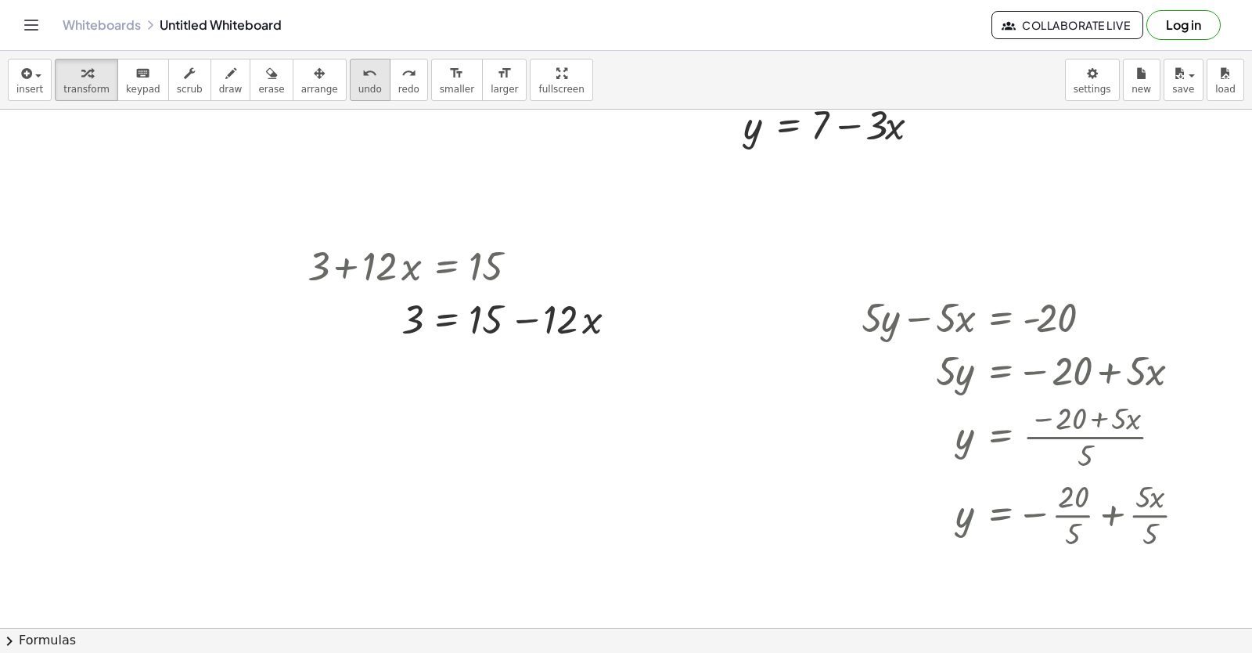
click at [359, 94] on span "undo" at bounding box center [370, 89] width 23 height 11
drag, startPoint x: 951, startPoint y: 525, endPoint x: 1098, endPoint y: 517, distance: 147.4
click at [1098, 517] on div at bounding box center [1030, 513] width 352 height 78
drag, startPoint x: 1139, startPoint y: 521, endPoint x: 906, endPoint y: 522, distance: 233.3
click at [906, 522] on div at bounding box center [1057, 513] width 407 height 78
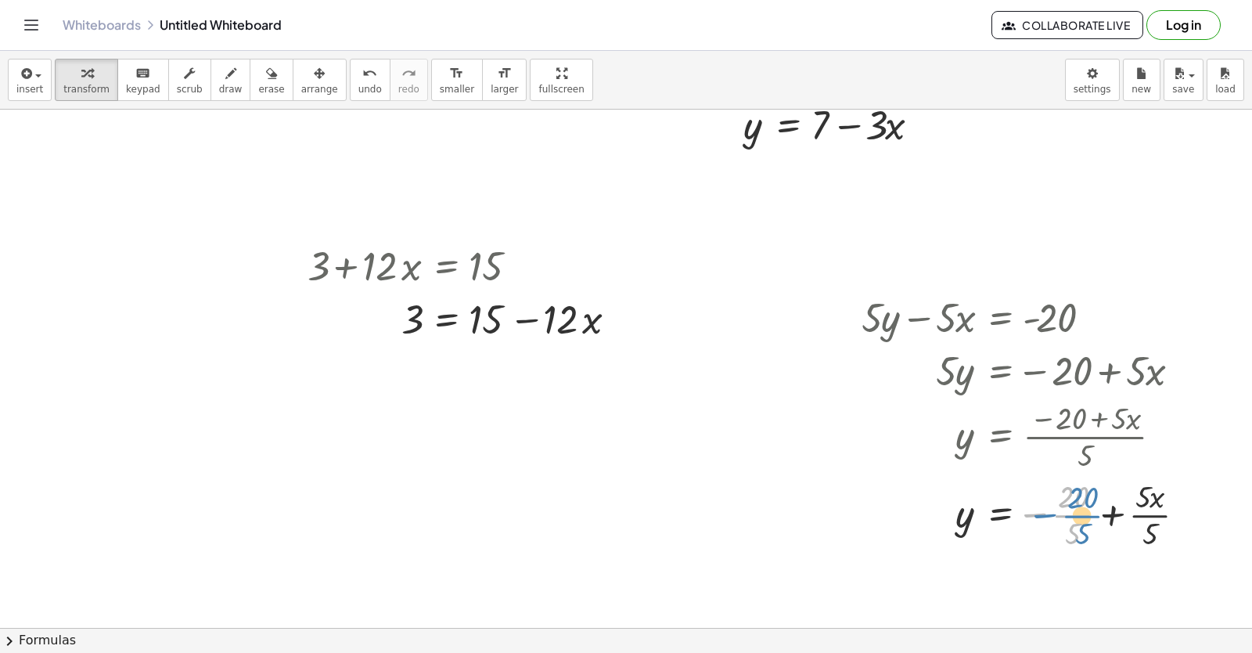
drag, startPoint x: 1072, startPoint y: 513, endPoint x: 1025, endPoint y: 508, distance: 48.1
click at [1069, 519] on div at bounding box center [1030, 513] width 352 height 78
click at [1059, 510] on div at bounding box center [1030, 513] width 352 height 78
click at [1132, 512] on div at bounding box center [1027, 513] width 347 height 78
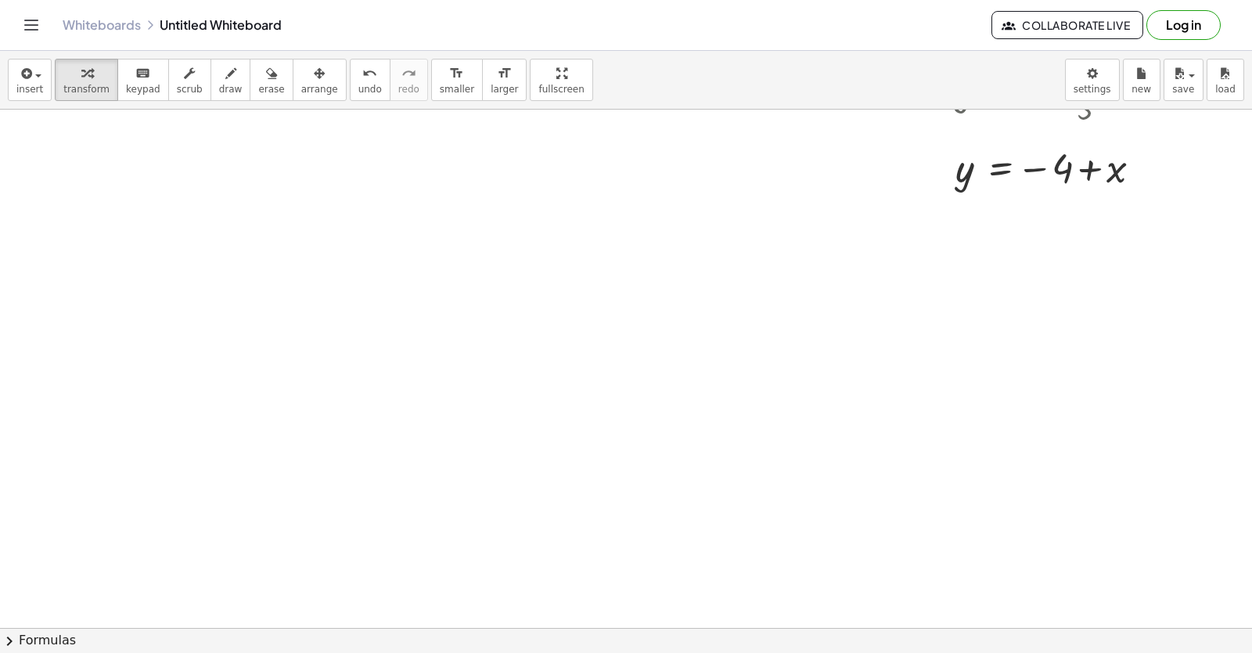
scroll to position [970, 0]
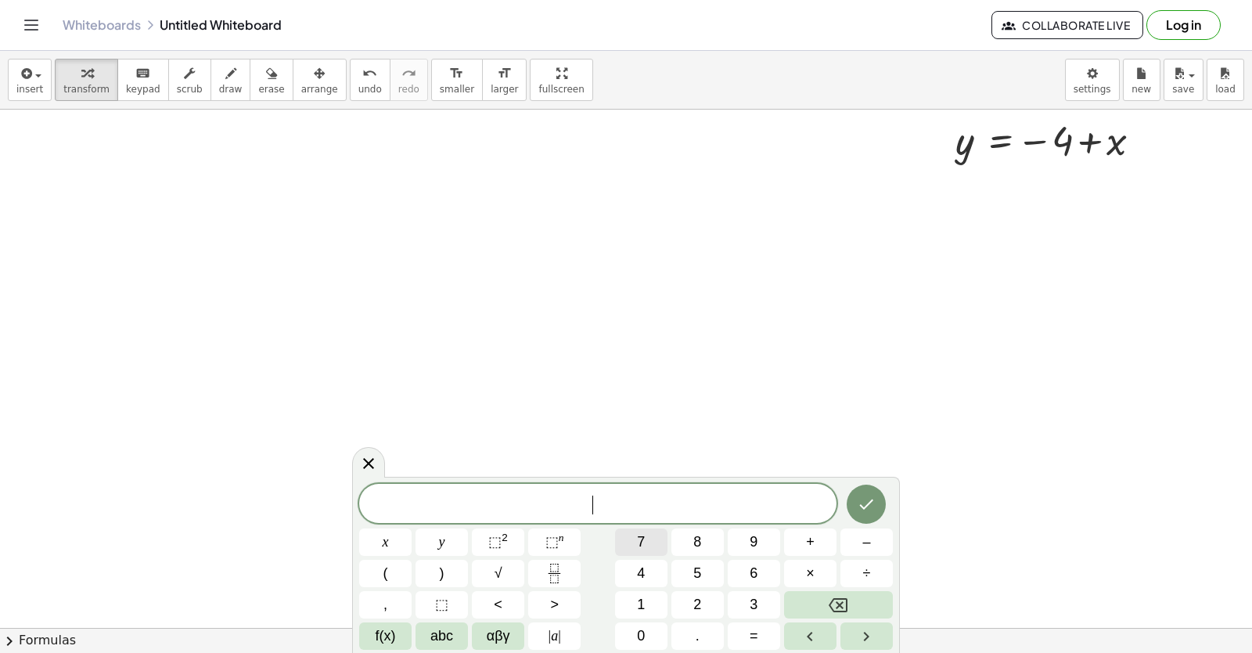
click at [653, 551] on button "7" at bounding box center [641, 541] width 52 height 27
click at [459, 542] on button "y" at bounding box center [442, 541] width 52 height 27
click at [872, 540] on button "–" at bounding box center [867, 541] width 52 height 27
click at [706, 599] on button "2" at bounding box center [698, 604] width 52 height 27
click at [643, 597] on span "1" at bounding box center [641, 604] width 8 height 21
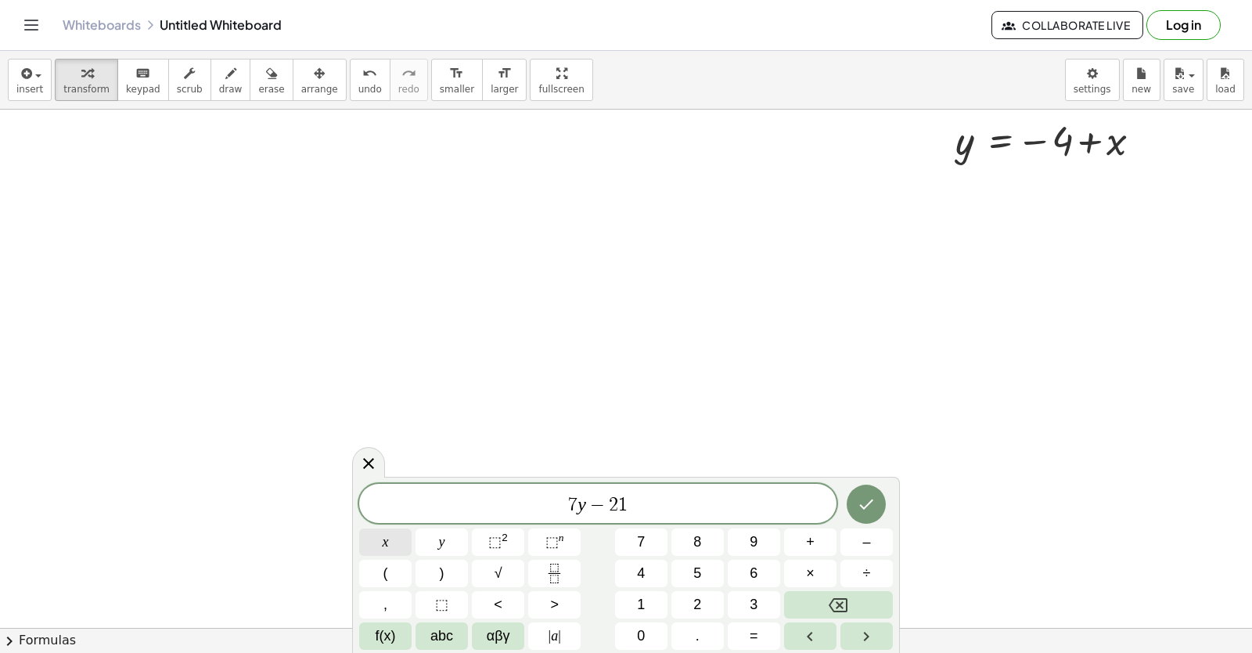
click at [420, 540] on div "7 y − 2 1 ​ x y ⬚ 2 ⬚ n 7 8 9 + – ( ) √ 4 5 6 × ÷ , ⬚ < > 1 2 3 f(x) abc αβγ | …" at bounding box center [626, 567] width 534 height 166
click at [391, 535] on button "x" at bounding box center [385, 541] width 52 height 27
click at [777, 633] on button "=" at bounding box center [754, 635] width 52 height 27
click at [645, 539] on span "7" at bounding box center [641, 541] width 8 height 21
click at [877, 507] on button "Done" at bounding box center [866, 504] width 39 height 39
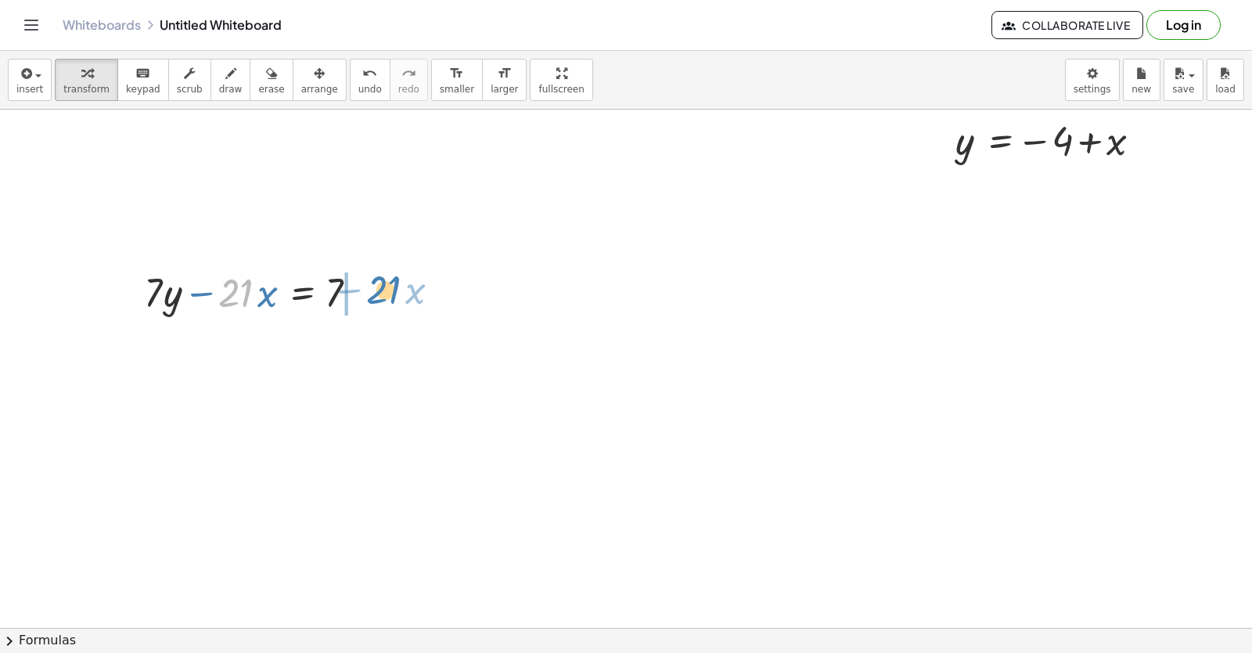
drag, startPoint x: 232, startPoint y: 298, endPoint x: 320, endPoint y: 294, distance: 87.8
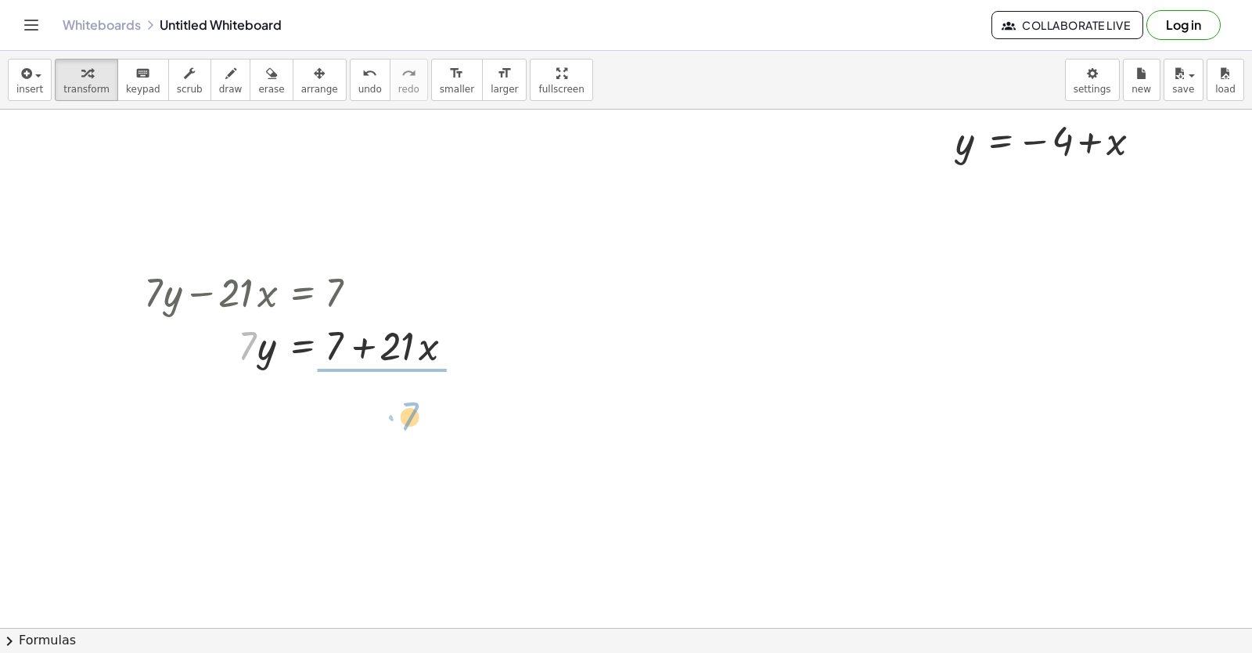
drag, startPoint x: 246, startPoint y: 343, endPoint x: 388, endPoint y: 372, distance: 145.4
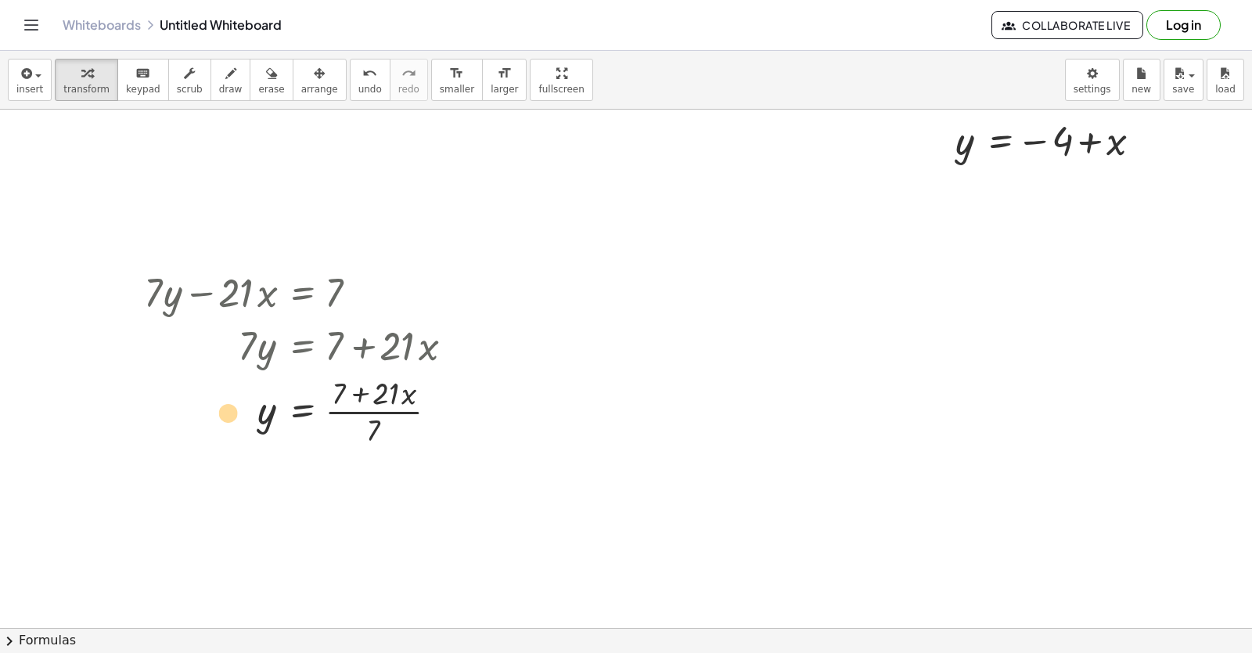
drag, startPoint x: 275, startPoint y: 409, endPoint x: 238, endPoint y: 413, distance: 36.9
click at [238, 413] on div at bounding box center [304, 410] width 337 height 78
drag, startPoint x: 389, startPoint y: 429, endPoint x: 341, endPoint y: 365, distance: 80.5
click at [301, 293] on div "+ · 7 · y − · 21 · x = 7 · 7 · y = + 7 + · 21 · x + · 21 · x · ( + 7 ) · 7 y · …" at bounding box center [301, 293] width 0 height 0
drag, startPoint x: 366, startPoint y: 439, endPoint x: 377, endPoint y: 401, distance: 39.9
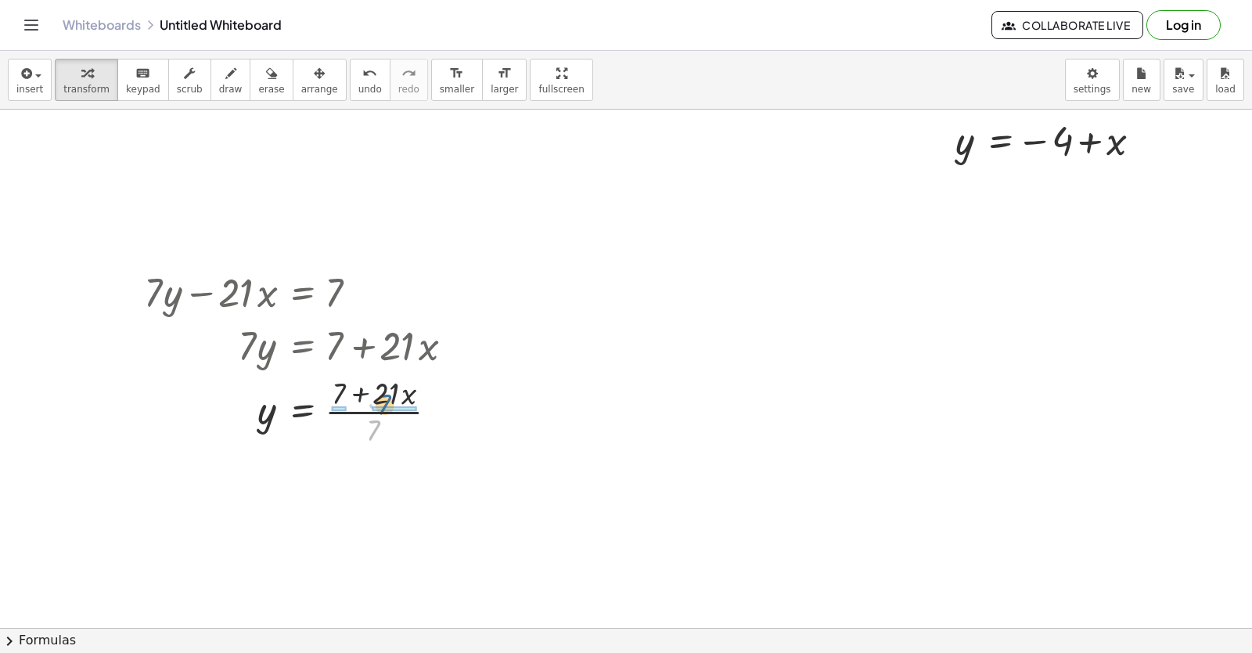
click at [377, 401] on div at bounding box center [304, 410] width 337 height 78
click at [340, 493] on div at bounding box center [308, 488] width 344 height 78
click at [408, 488] on div at bounding box center [304, 488] width 337 height 78
click at [806, 344] on div at bounding box center [634, 176] width 1269 height 2073
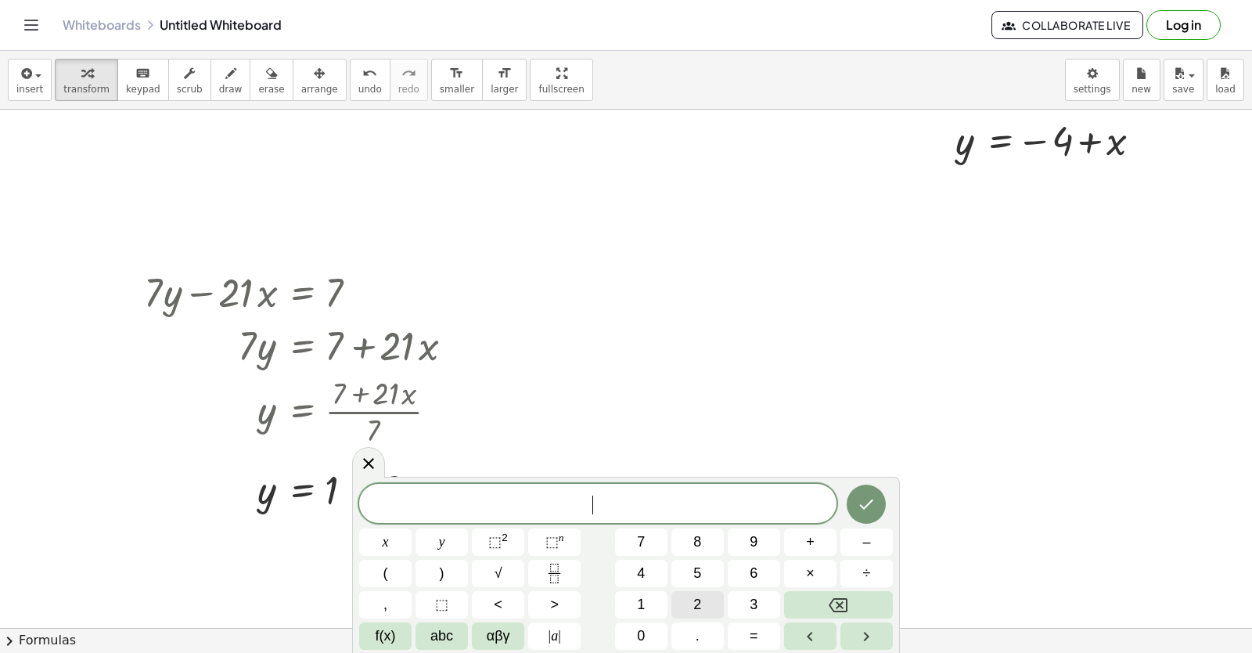
click at [580, 565] on div "​ x y ⬚ 2 ⬚ n 7 8 9 + – ( ) √ 4 5 6 × ÷ , ⬚ < > 1 2 3 f(x) abc αβγ | a | 0 . =" at bounding box center [626, 567] width 534 height 166
click at [679, 607] on button "2" at bounding box center [698, 604] width 52 height 27
click at [445, 540] on button "y" at bounding box center [442, 541] width 52 height 27
click at [798, 543] on button "+" at bounding box center [810, 541] width 52 height 27
click at [402, 537] on button "x" at bounding box center [385, 541] width 52 height 27
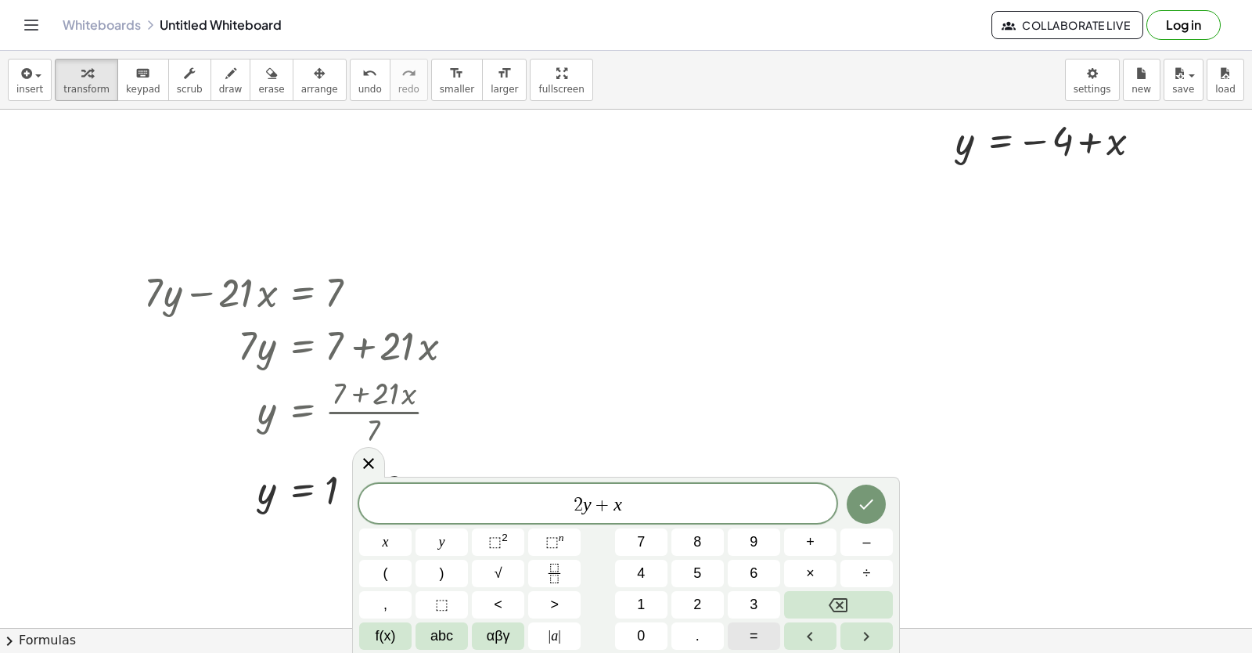
click at [752, 627] on span "=" at bounding box center [754, 635] width 9 height 21
click at [635, 600] on button "1" at bounding box center [641, 604] width 52 height 27
click at [652, 641] on button "0" at bounding box center [641, 635] width 52 height 27
click at [878, 503] on button "Done" at bounding box center [866, 504] width 39 height 39
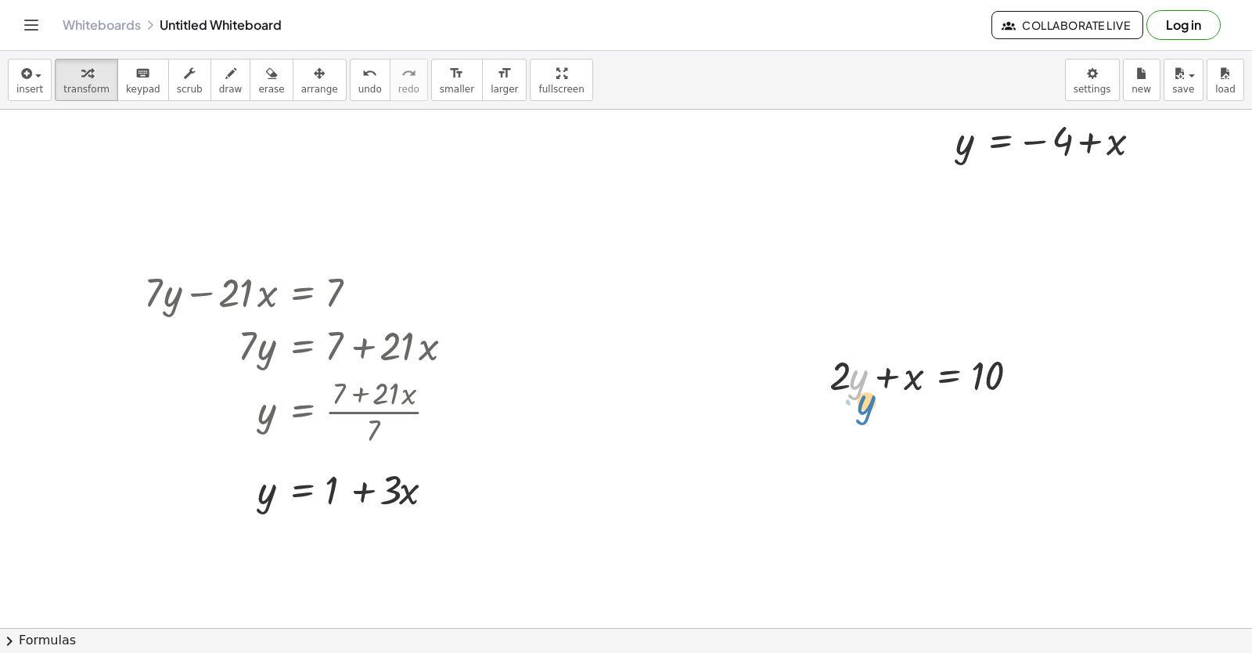
drag, startPoint x: 862, startPoint y: 373, endPoint x: 870, endPoint y: 380, distance: 11.1
click at [870, 381] on div at bounding box center [934, 374] width 224 height 53
drag, startPoint x: 906, startPoint y: 384, endPoint x: 1065, endPoint y: 384, distance: 158.9
drag, startPoint x: 895, startPoint y: 420, endPoint x: 978, endPoint y: 456, distance: 90.1
click at [1007, 466] on div "+ y + · 2 · x = 10 y · 2 · x = 10 + − + y − · 5 · x = 2 y · 5 · x = 2 + + + y +…" at bounding box center [634, 176] width 1269 height 2073
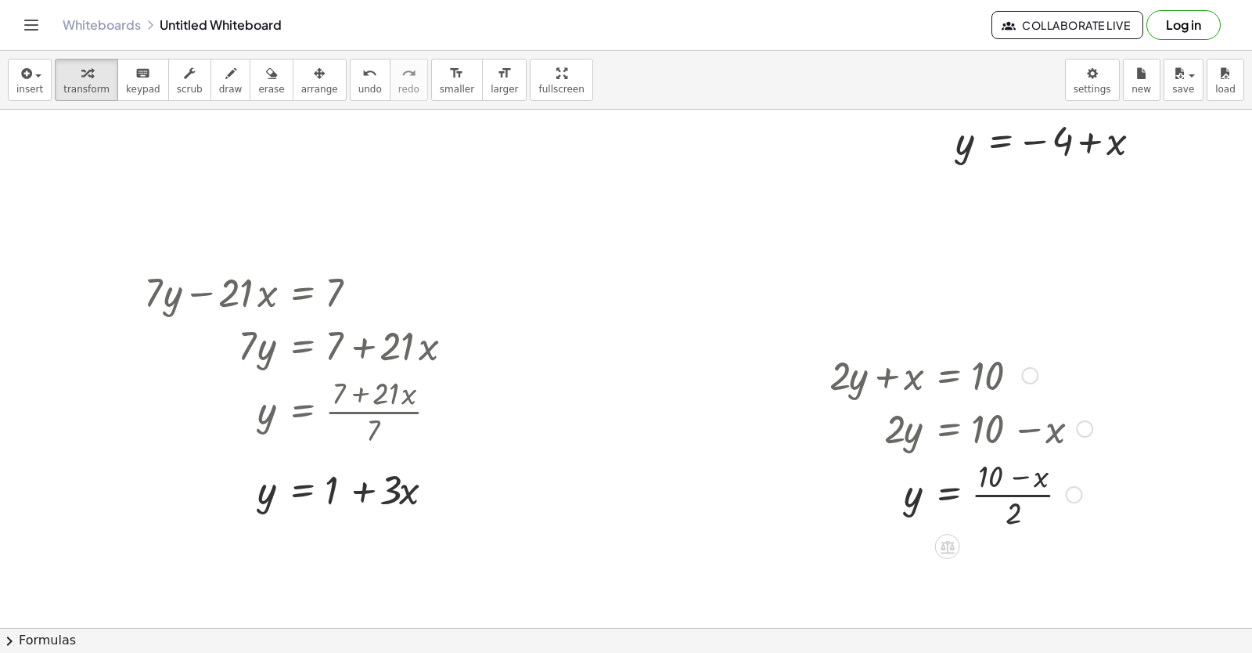
click at [1000, 484] on div at bounding box center [961, 493] width 279 height 78
drag, startPoint x: 1000, startPoint y: 506, endPoint x: 1000, endPoint y: 496, distance: 10.2
click at [1000, 502] on div at bounding box center [961, 493] width 279 height 78
click at [1000, 494] on div at bounding box center [961, 493] width 279 height 78
drag, startPoint x: 1014, startPoint y: 513, endPoint x: 1010, endPoint y: 470, distance: 42.5
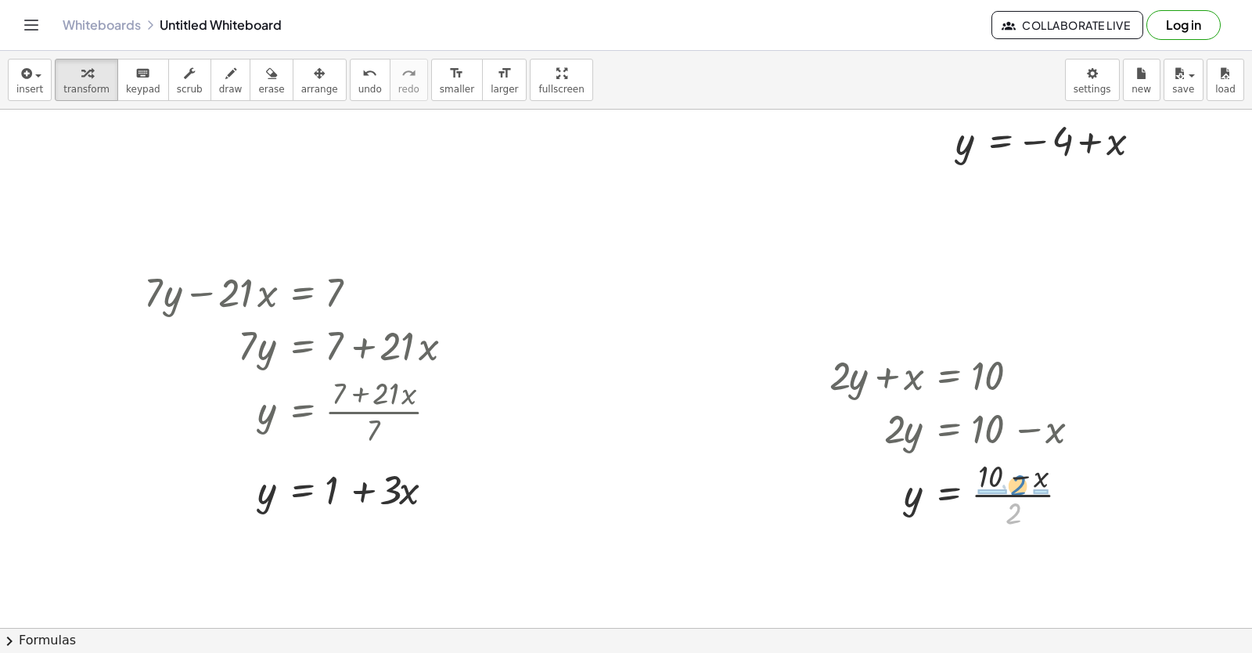
click at [1017, 467] on div at bounding box center [961, 493] width 279 height 78
click at [992, 490] on div at bounding box center [967, 493] width 290 height 78
click at [993, 496] on div at bounding box center [961, 493] width 279 height 78
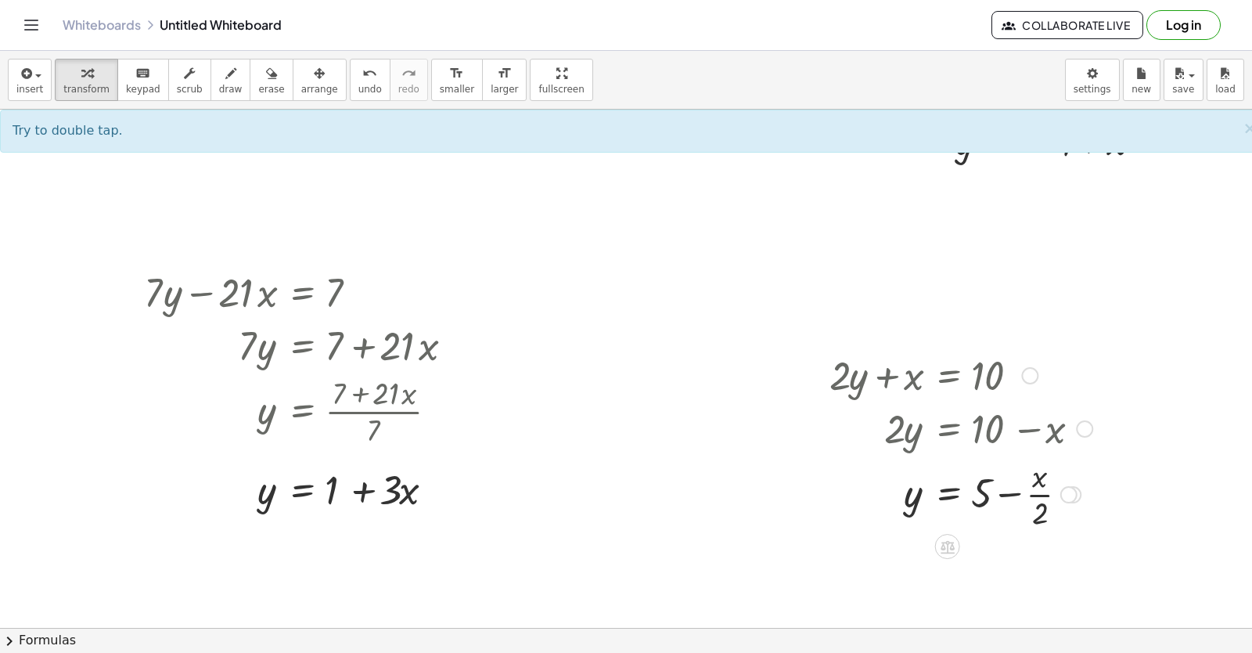
click at [1038, 495] on div at bounding box center [961, 493] width 279 height 78
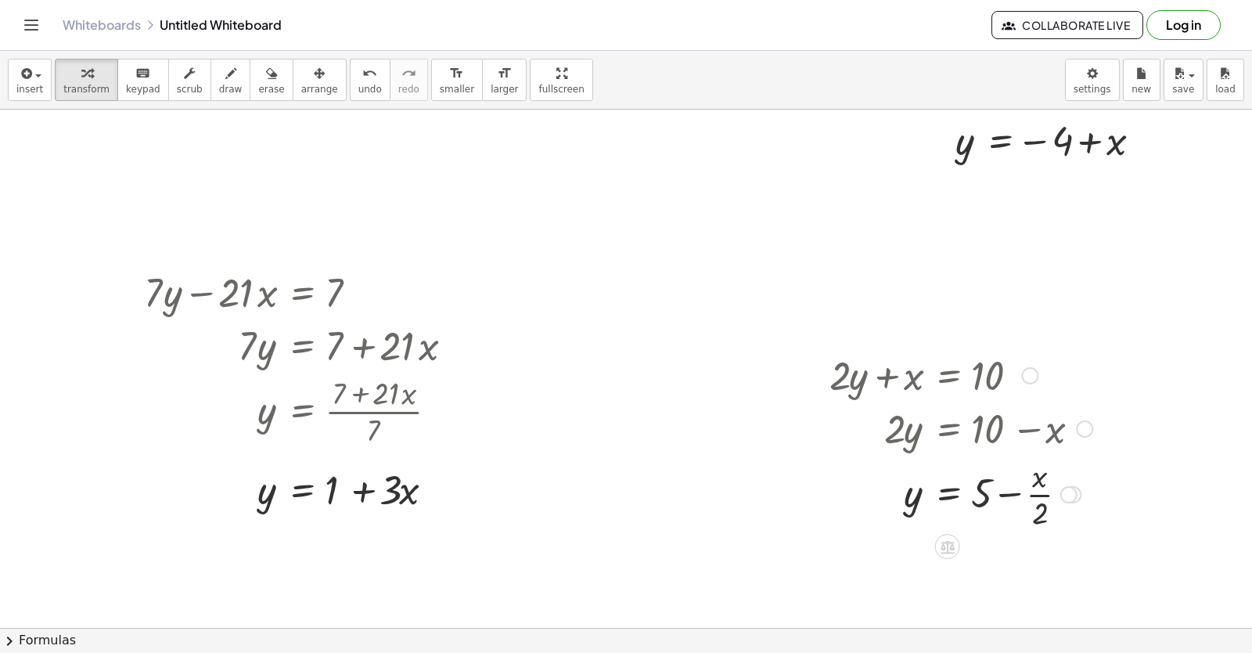
click at [1036, 494] on div at bounding box center [961, 493] width 279 height 78
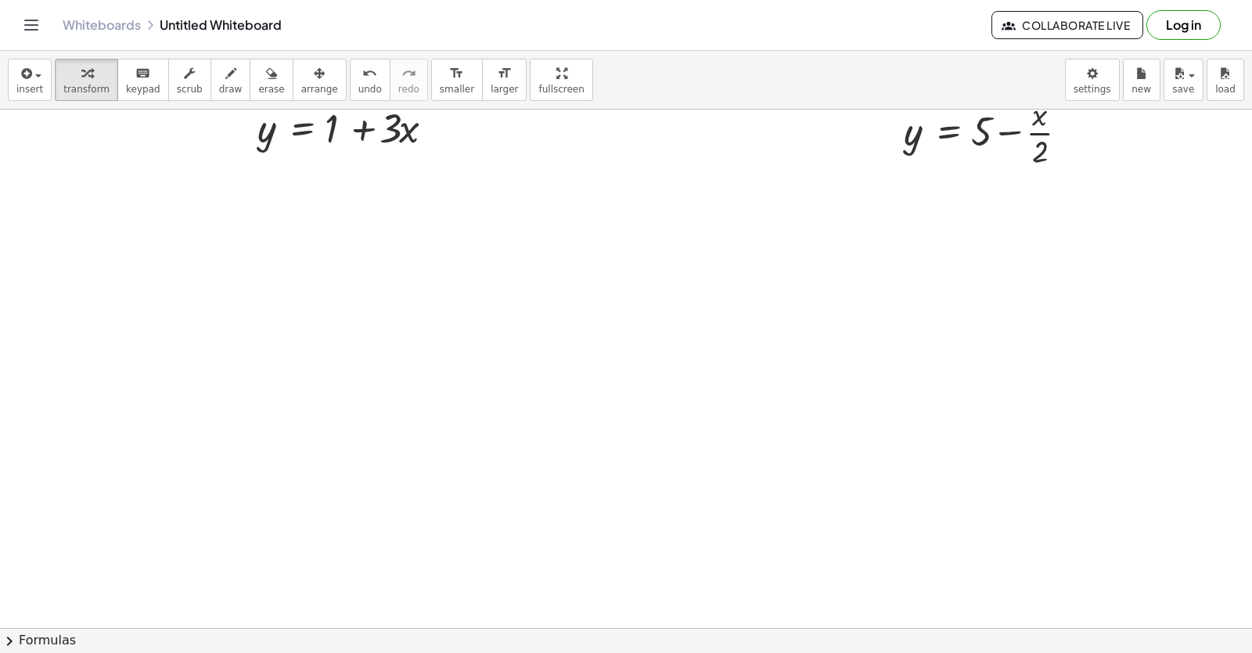
scroll to position [1410, 0]
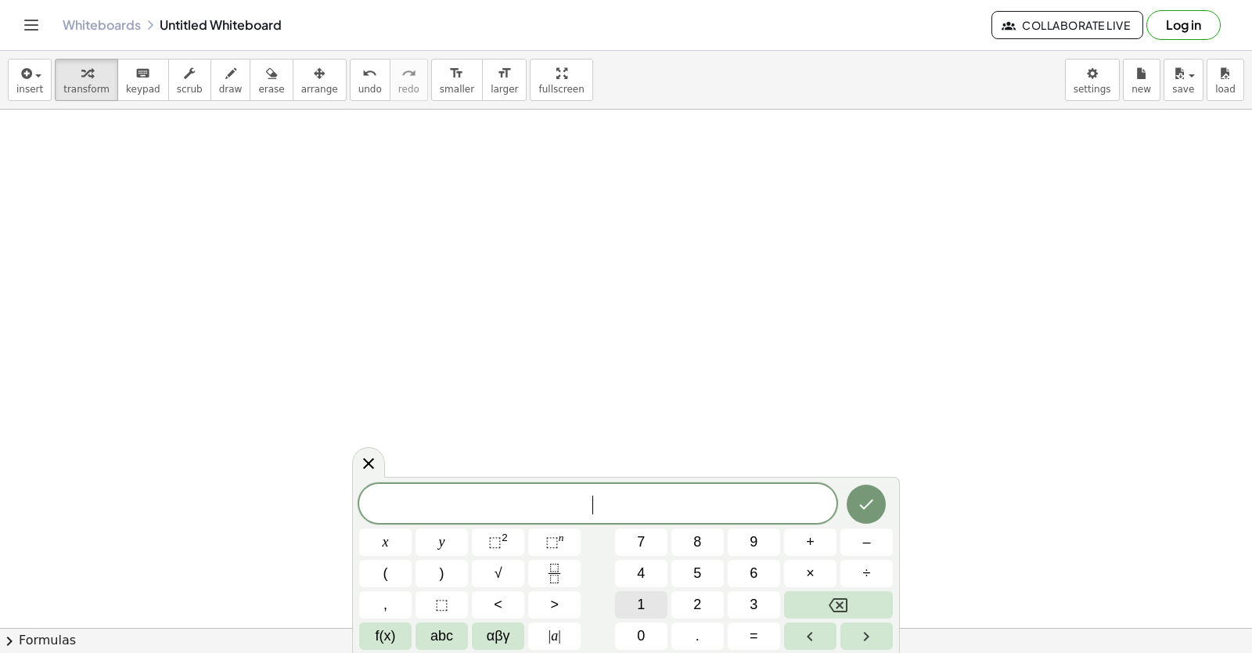
click at [655, 597] on button "1" at bounding box center [641, 604] width 52 height 27
click at [640, 636] on span "0" at bounding box center [641, 635] width 8 height 21
click at [434, 549] on button "y" at bounding box center [442, 541] width 52 height 27
click at [812, 549] on span "+" at bounding box center [810, 541] width 9 height 21
click at [704, 613] on button "2" at bounding box center [698, 604] width 52 height 27
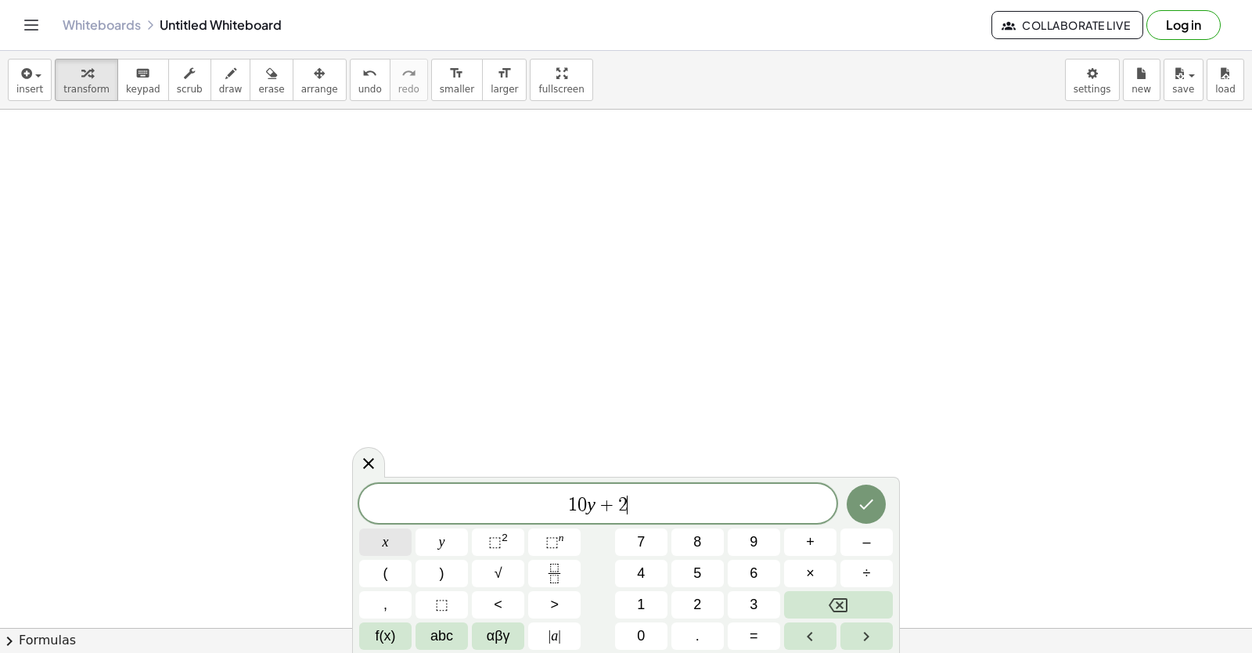
click at [391, 542] on button "x" at bounding box center [385, 541] width 52 height 27
click at [738, 632] on button "=" at bounding box center [754, 635] width 52 height 27
click at [656, 601] on button "1" at bounding box center [641, 604] width 52 height 27
click at [642, 632] on span "0" at bounding box center [641, 635] width 8 height 21
click at [874, 495] on icon "Done" at bounding box center [866, 504] width 19 height 19
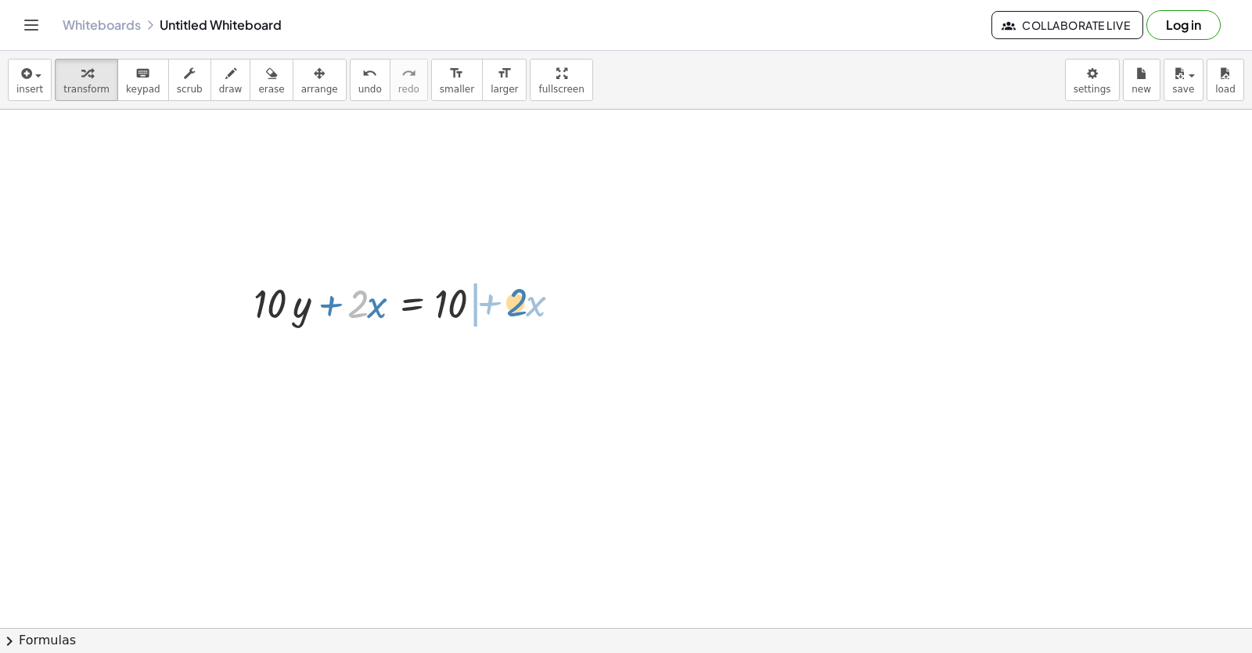
drag, startPoint x: 363, startPoint y: 314, endPoint x: 523, endPoint y: 314, distance: 159.7
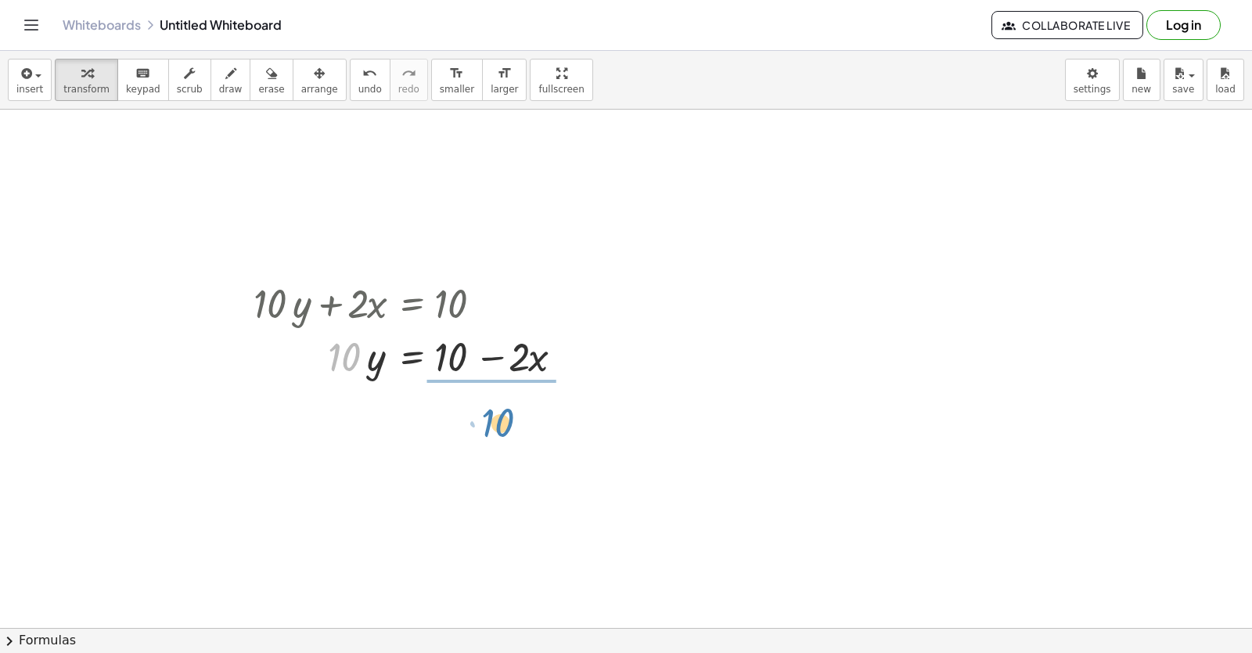
drag, startPoint x: 350, startPoint y: 358, endPoint x: 501, endPoint y: 403, distance: 157.7
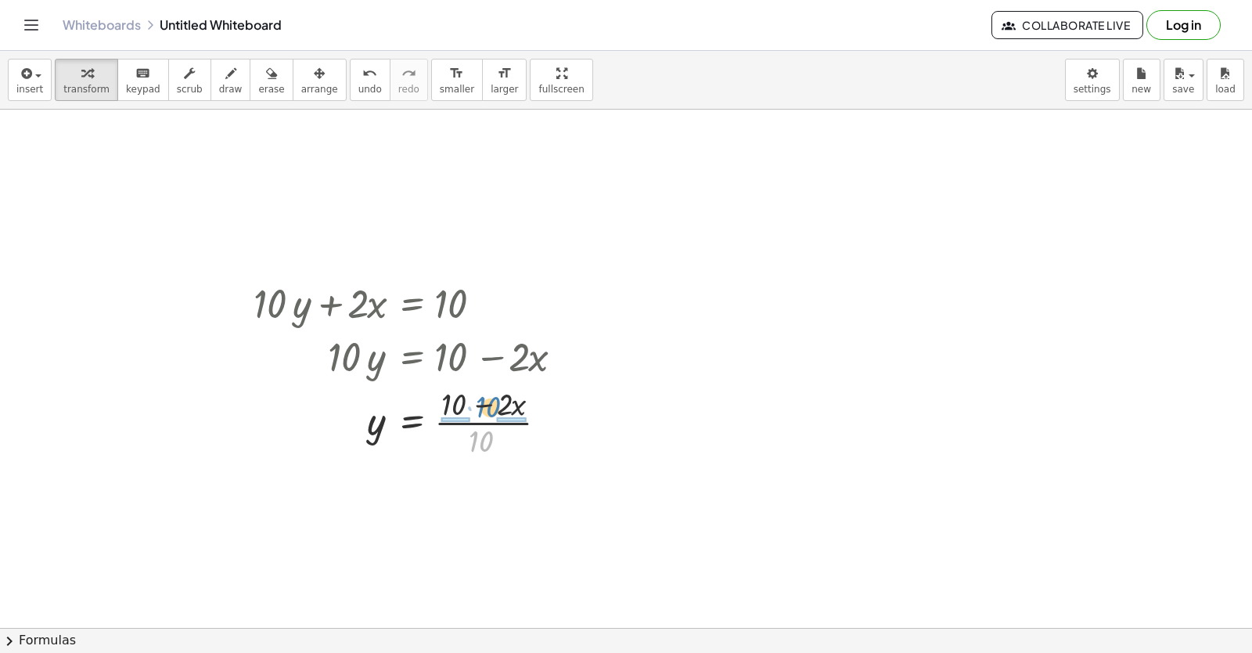
drag, startPoint x: 476, startPoint y: 445, endPoint x: 478, endPoint y: 405, distance: 40.0
click at [481, 399] on div at bounding box center [414, 421] width 337 height 78
drag, startPoint x: 449, startPoint y: 502, endPoint x: 452, endPoint y: 491, distance: 11.4
click at [451, 495] on div at bounding box center [418, 499] width 344 height 78
click at [452, 492] on div at bounding box center [414, 499] width 337 height 78
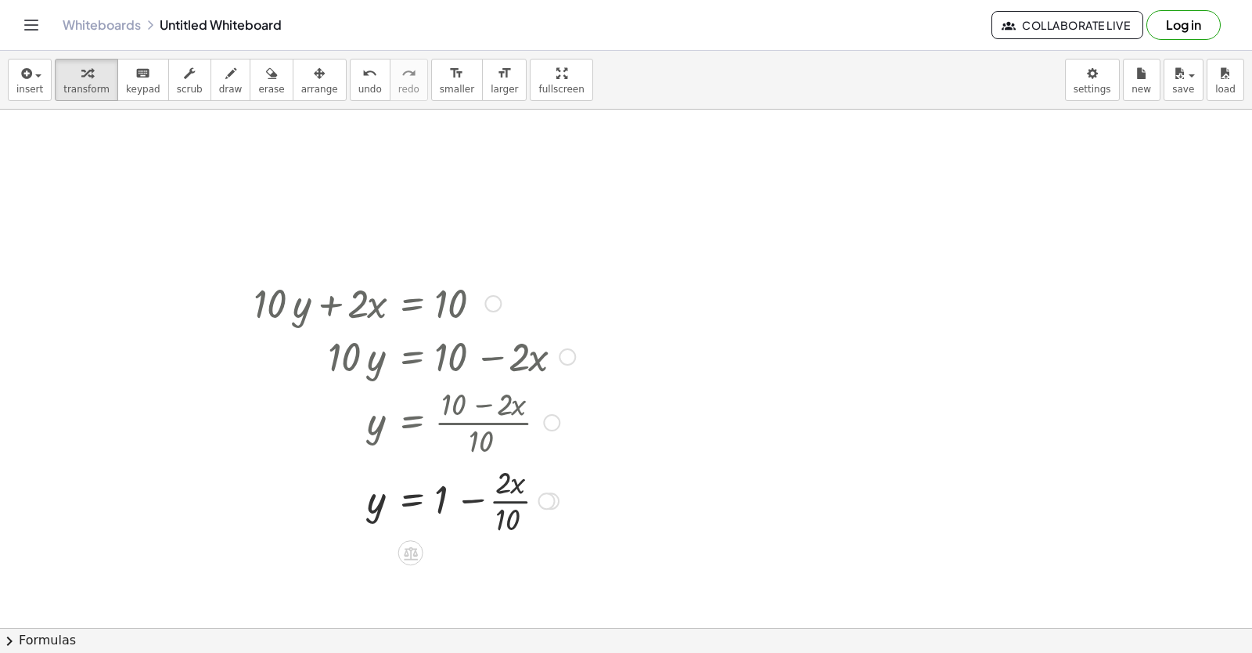
click at [512, 496] on div at bounding box center [414, 499] width 337 height 78
click at [512, 500] on div at bounding box center [414, 499] width 337 height 78
drag, startPoint x: 484, startPoint y: 438, endPoint x: 478, endPoint y: 420, distance: 18.1
click at [478, 420] on div at bounding box center [414, 421] width 337 height 78
click at [362, 76] on icon "undo" at bounding box center [369, 73] width 15 height 19
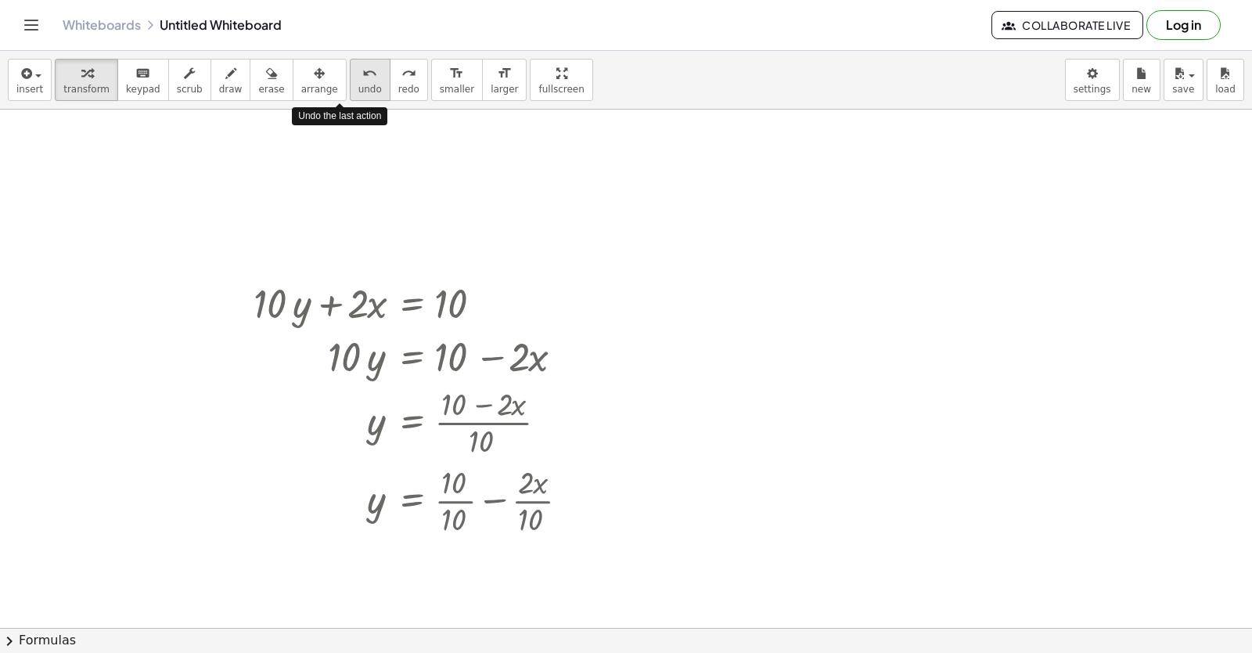
click at [362, 76] on icon "undo" at bounding box center [369, 73] width 15 height 19
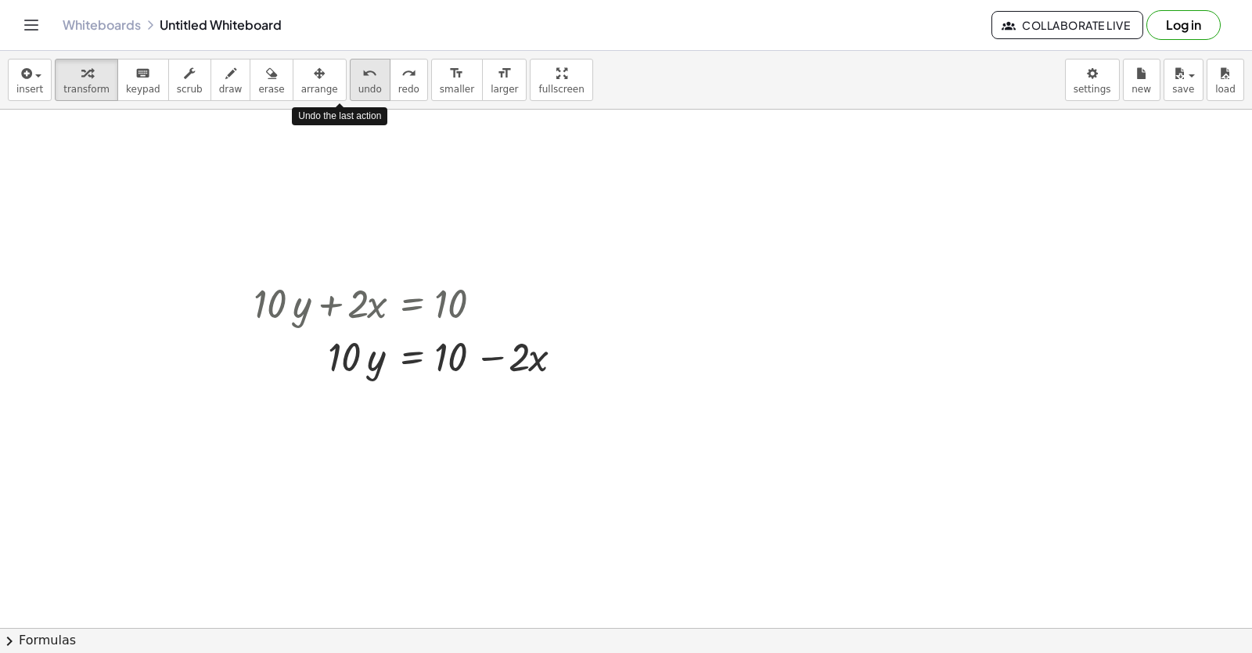
click at [362, 76] on icon "undo" at bounding box center [369, 73] width 15 height 19
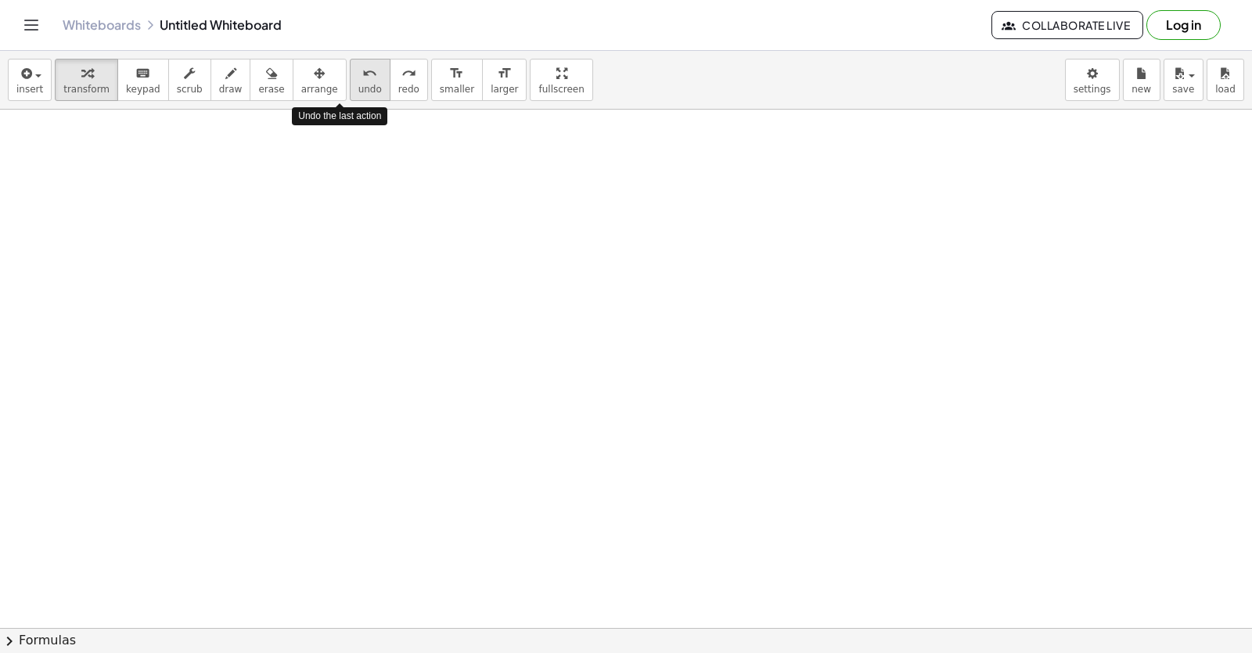
click at [362, 76] on icon "undo" at bounding box center [369, 73] width 15 height 19
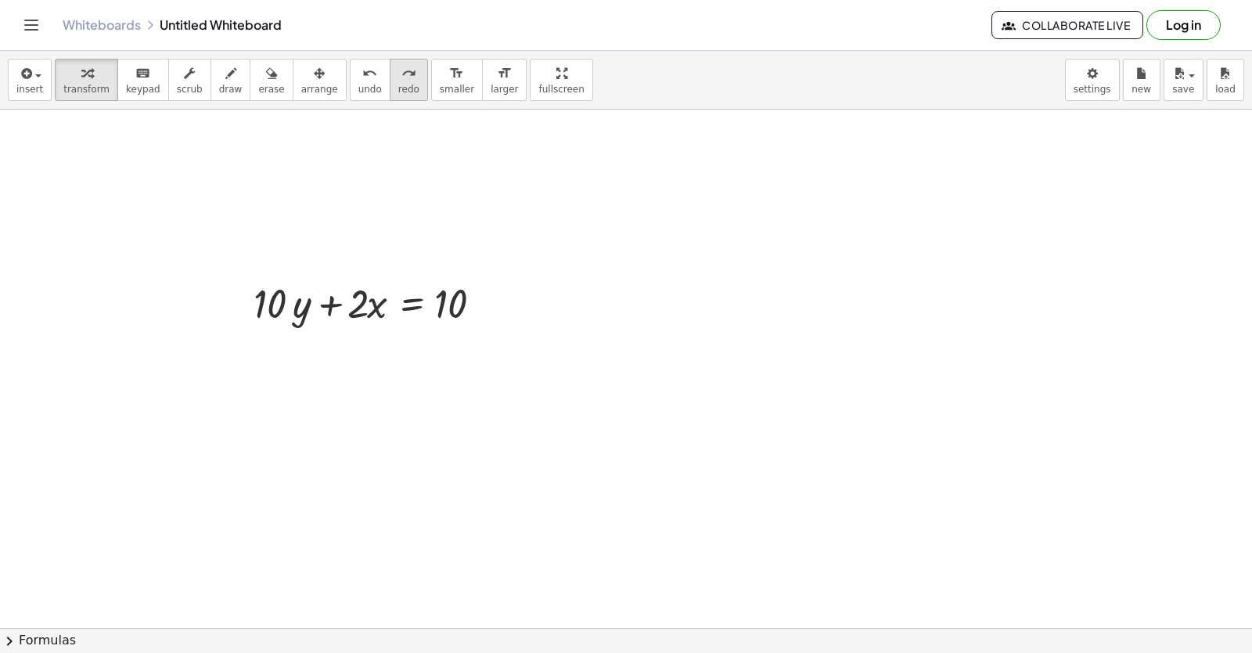
click at [402, 76] on icon "redo" at bounding box center [409, 73] width 15 height 19
drag, startPoint x: 265, startPoint y: 310, endPoint x: 540, endPoint y: 325, distance: 275.9
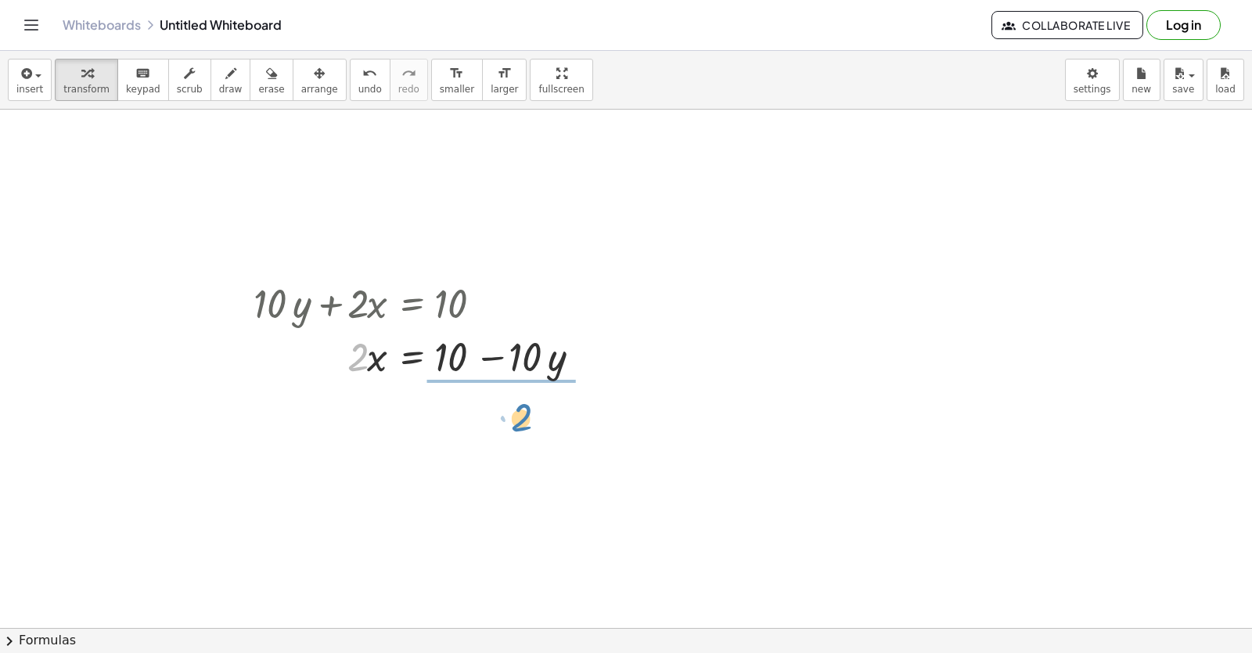
drag, startPoint x: 355, startPoint y: 356, endPoint x: 521, endPoint y: 413, distance: 174.8
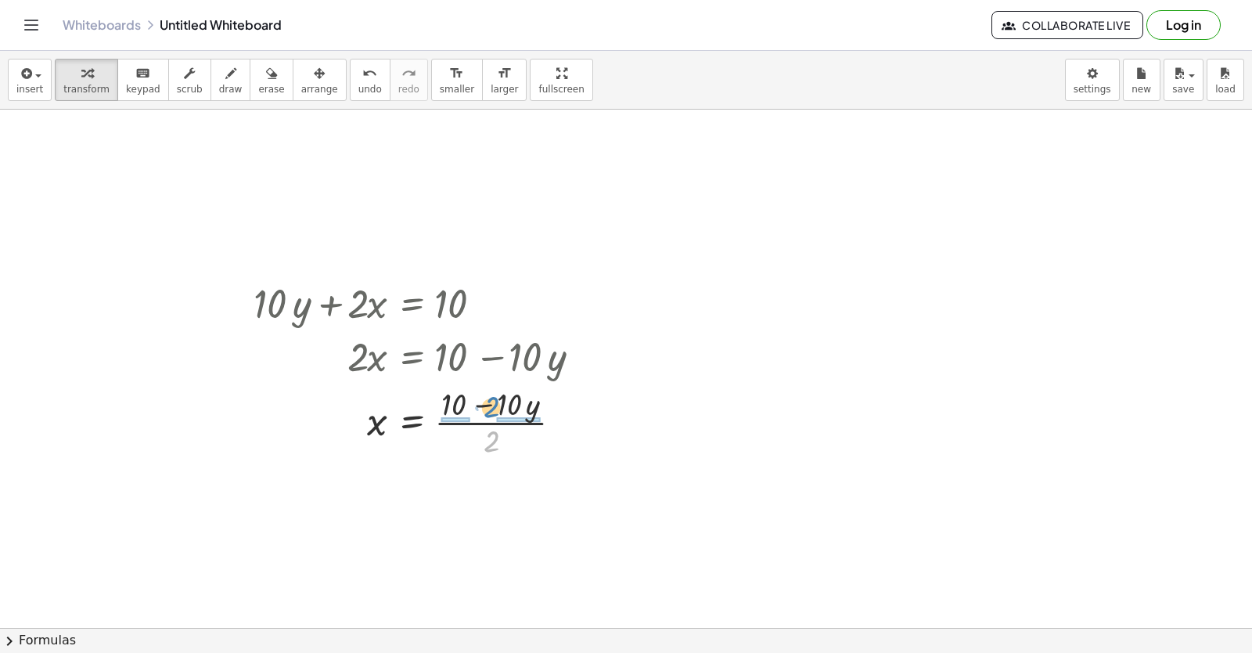
drag, startPoint x: 491, startPoint y: 442, endPoint x: 491, endPoint y: 409, distance: 33.7
click at [491, 409] on div at bounding box center [424, 421] width 357 height 78
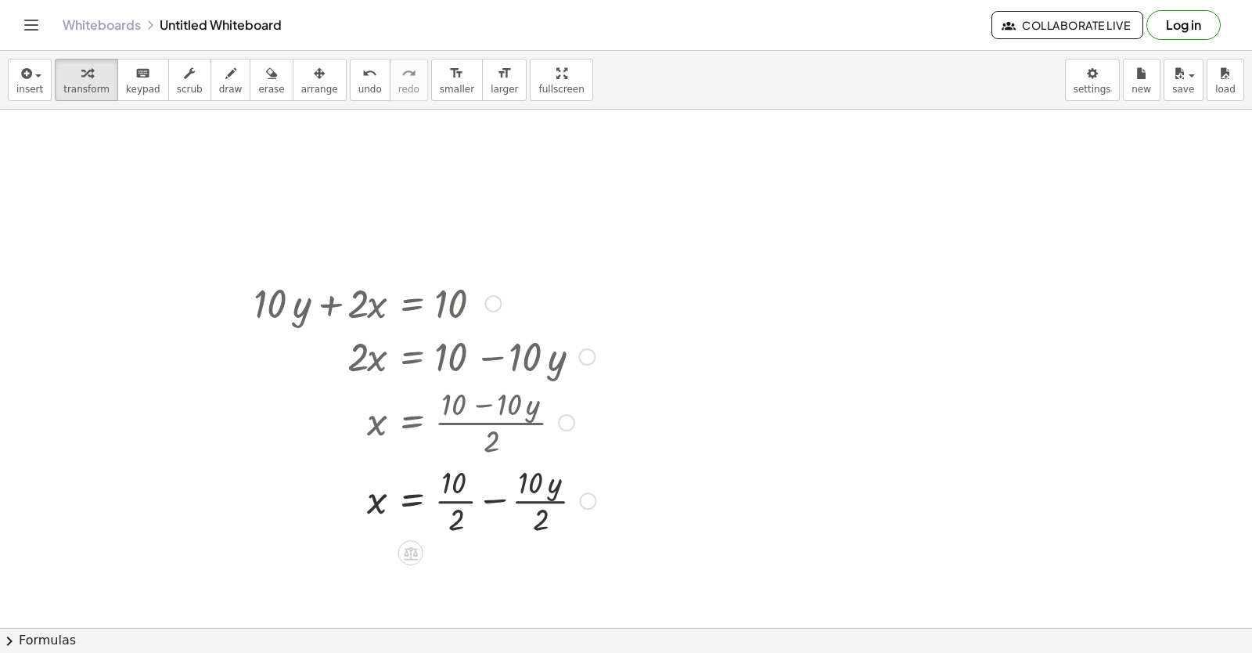
drag, startPoint x: 454, startPoint y: 453, endPoint x: 445, endPoint y: 499, distance: 47.1
click at [411, 304] on div "+ · 10 · y + · 2 · x = 10 · 2 · x = + 10 − · 10 · y x = · ( + 10 − · 10 · y ) ·…" at bounding box center [411, 304] width 0 height 0
click at [453, 503] on div at bounding box center [425, 499] width 359 height 78
click at [453, 500] on div at bounding box center [424, 499] width 357 height 78
click at [508, 500] on div at bounding box center [424, 499] width 357 height 78
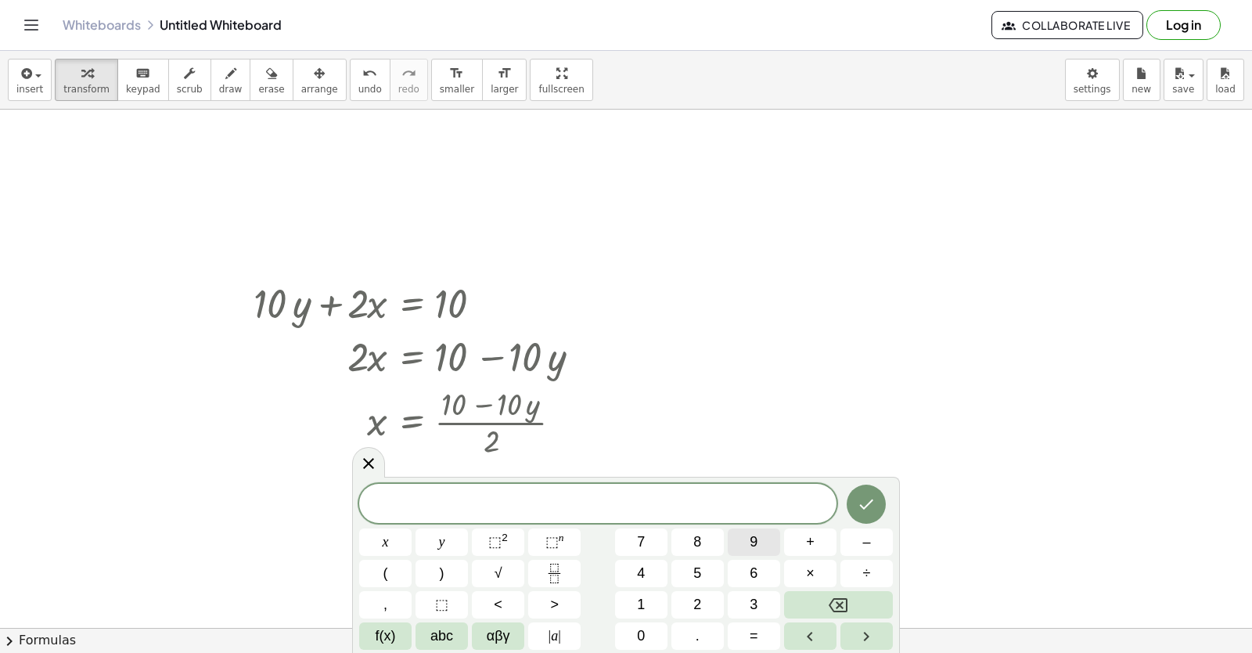
click at [762, 538] on button "9" at bounding box center [754, 541] width 52 height 27
click at [440, 544] on span "y" at bounding box center [442, 541] width 6 height 21
click at [823, 535] on button "+" at bounding box center [810, 541] width 52 height 27
click at [767, 598] on button "3" at bounding box center [754, 604] width 52 height 27
click at [388, 541] on span "x" at bounding box center [386, 541] width 6 height 21
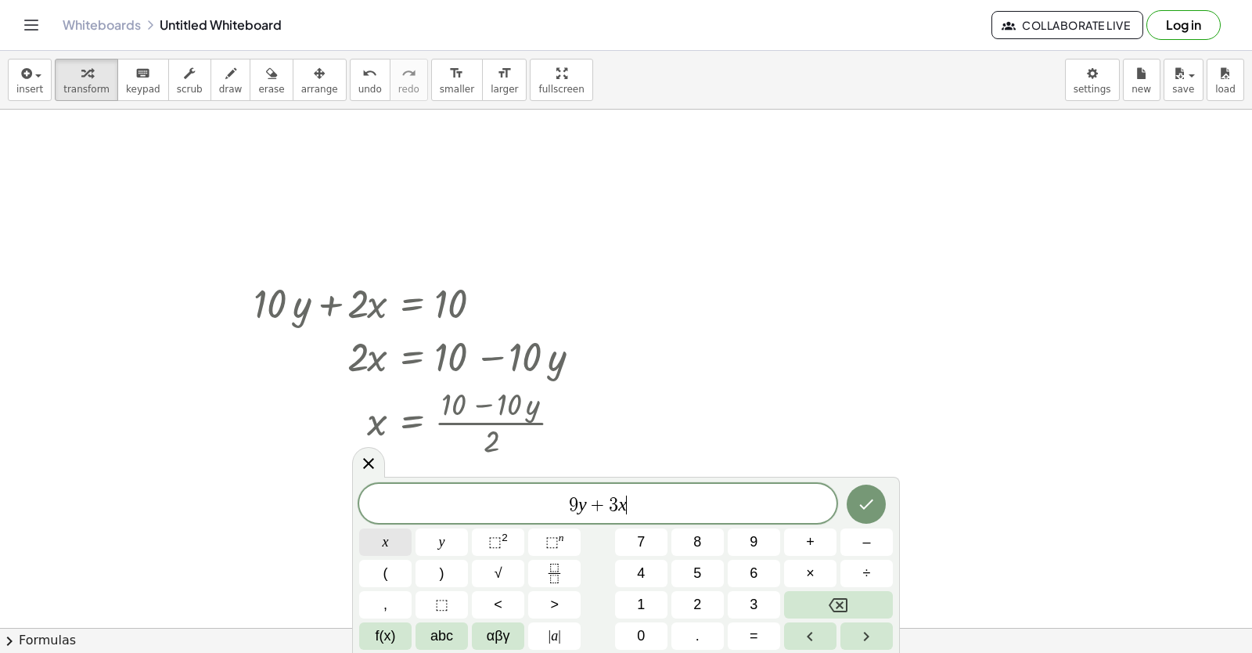
click at [388, 541] on span "x" at bounding box center [386, 541] width 6 height 21
click at [827, 607] on button "Backspace" at bounding box center [838, 604] width 109 height 27
click at [763, 644] on button "=" at bounding box center [754, 635] width 52 height 27
click at [647, 605] on button "1" at bounding box center [641, 604] width 52 height 27
click at [712, 562] on button "5" at bounding box center [698, 573] width 52 height 27
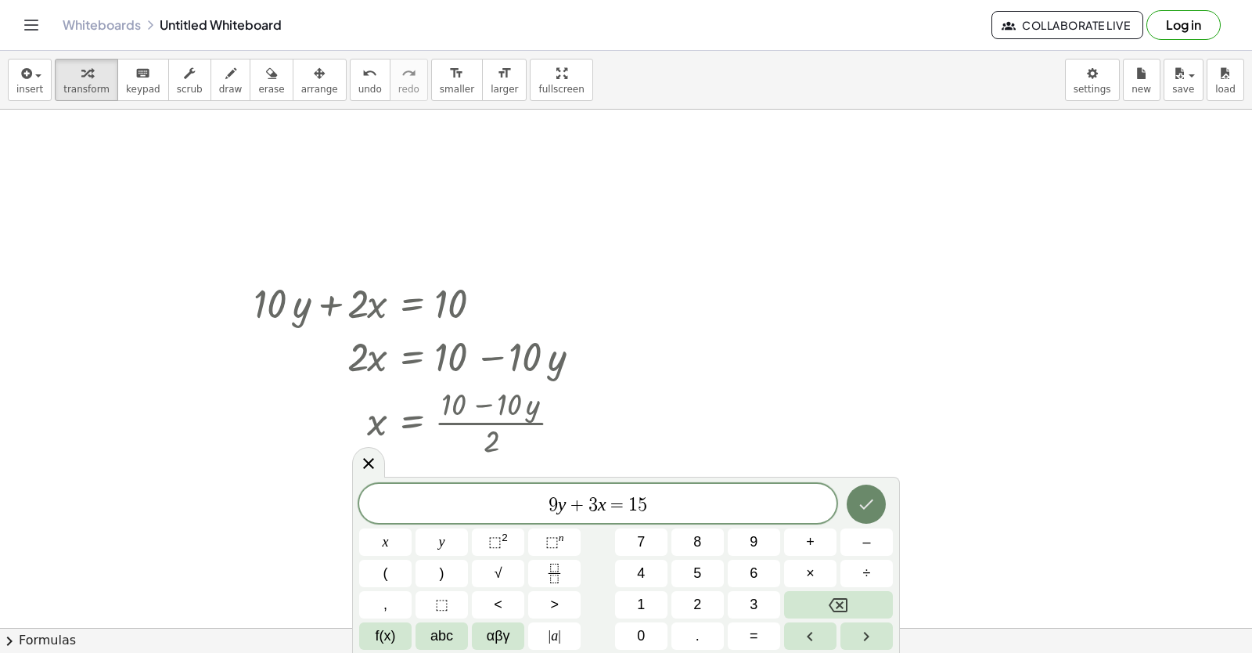
click at [859, 495] on button "Done" at bounding box center [866, 504] width 39 height 39
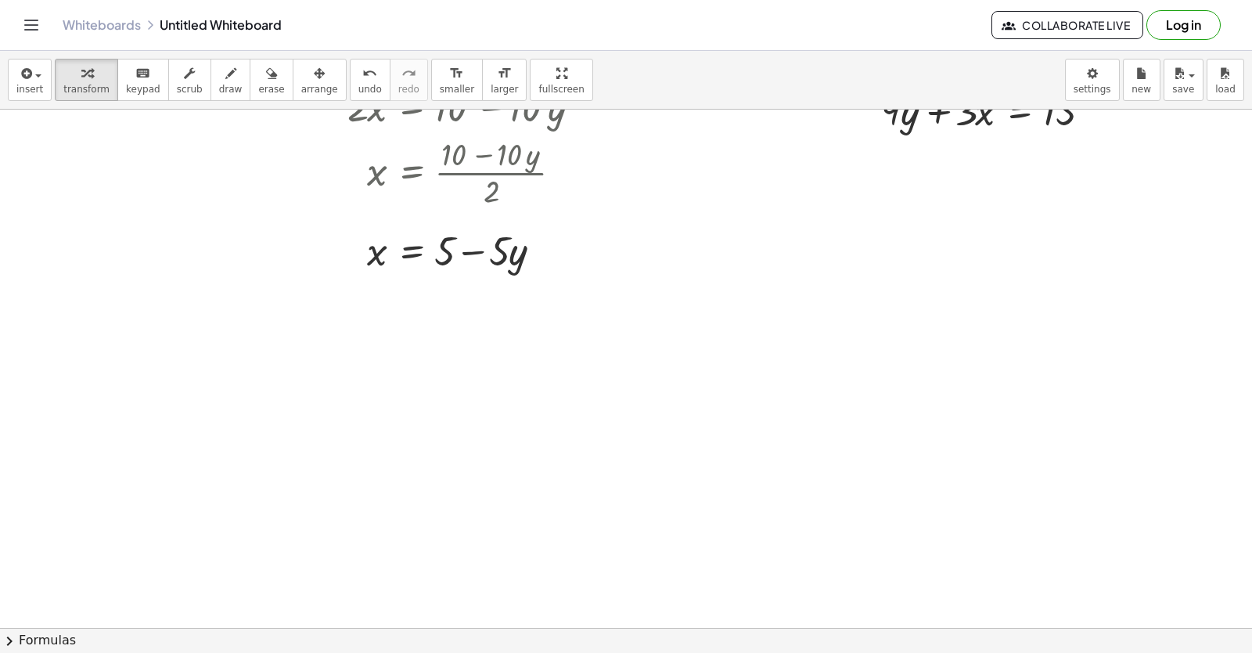
scroll to position [1801, 0]
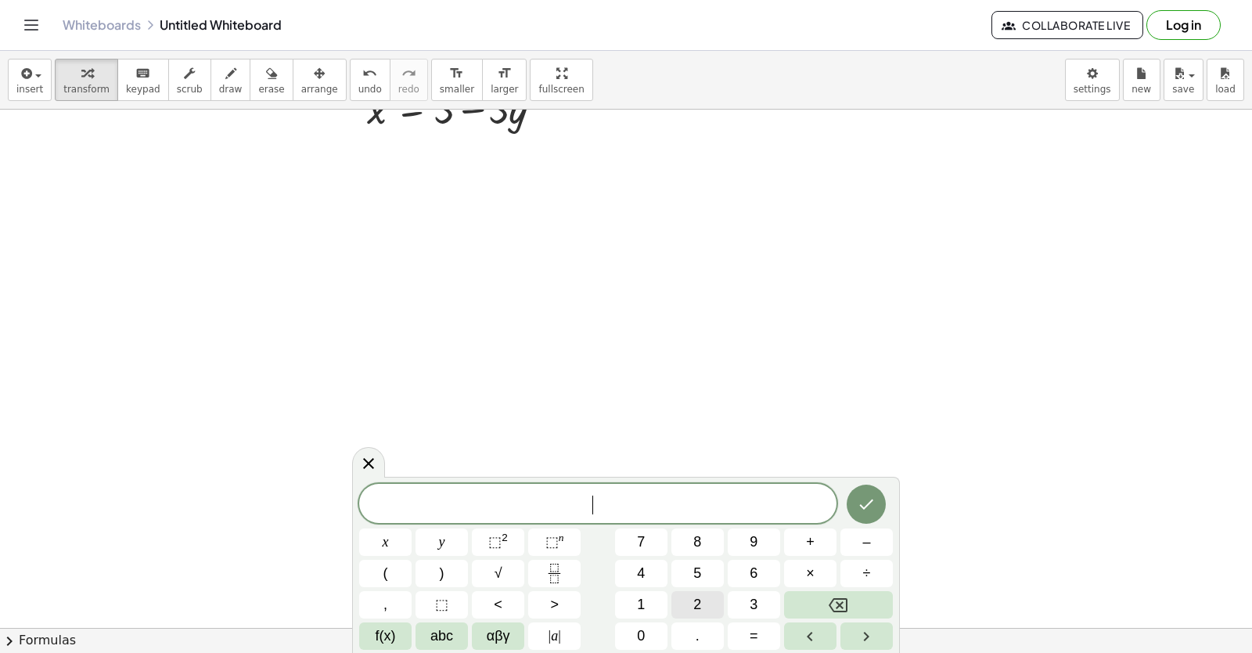
click at [724, 587] on div "​ x y ⬚ 2 ⬚ n 7 8 9 + – ( ) √ 4 5 6 × ÷ , ⬚ < > 1 2 3 f(x) abc αβγ | a | 0 . =" at bounding box center [626, 567] width 534 height 166
click at [483, 543] on div "​ x y ⬚ 2 ⬚ n 7 8 9 + – ( ) √ 4 5 6 × ÷ , ⬚ < > 1 2 3 f(x) abc αβγ | a | 0 . =" at bounding box center [626, 567] width 534 height 166
click at [808, 542] on span "+" at bounding box center [810, 541] width 9 height 21
click at [834, 601] on icon "Backspace" at bounding box center [838, 605] width 19 height 19
click at [695, 597] on span "2" at bounding box center [698, 604] width 8 height 21
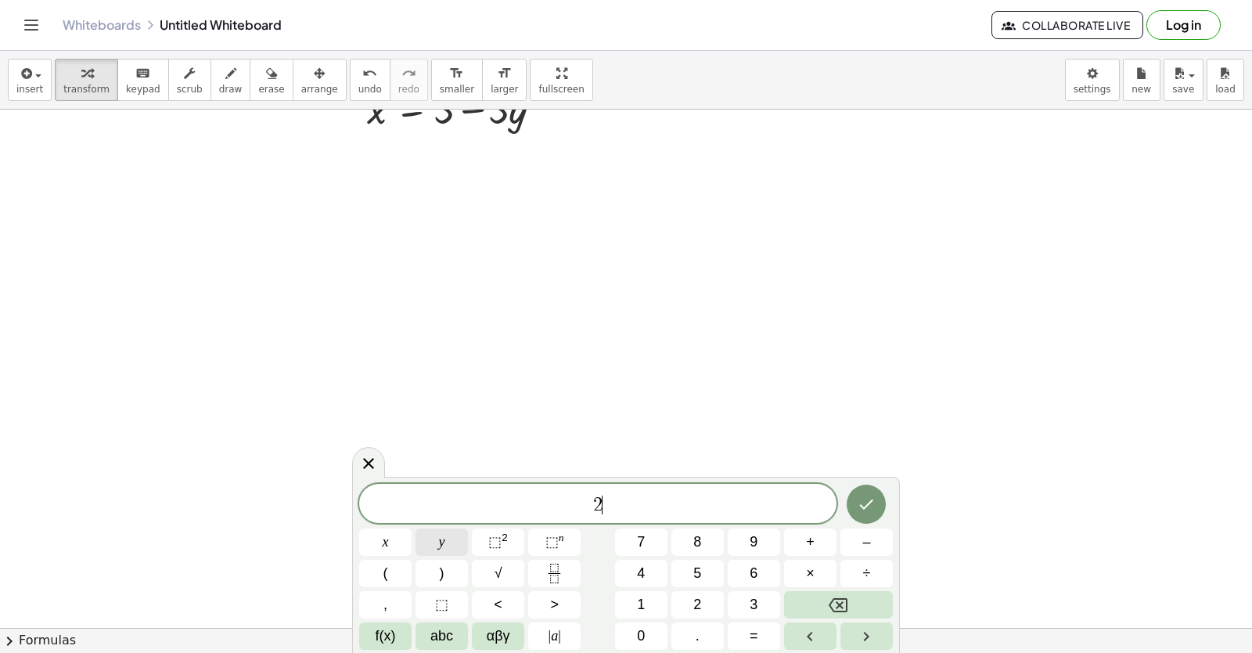
click at [435, 539] on button "y" at bounding box center [442, 541] width 52 height 27
click at [816, 549] on button "+" at bounding box center [810, 541] width 52 height 27
click at [402, 540] on button "x" at bounding box center [385, 541] width 52 height 27
click at [870, 510] on icon "Done" at bounding box center [866, 504] width 19 height 19
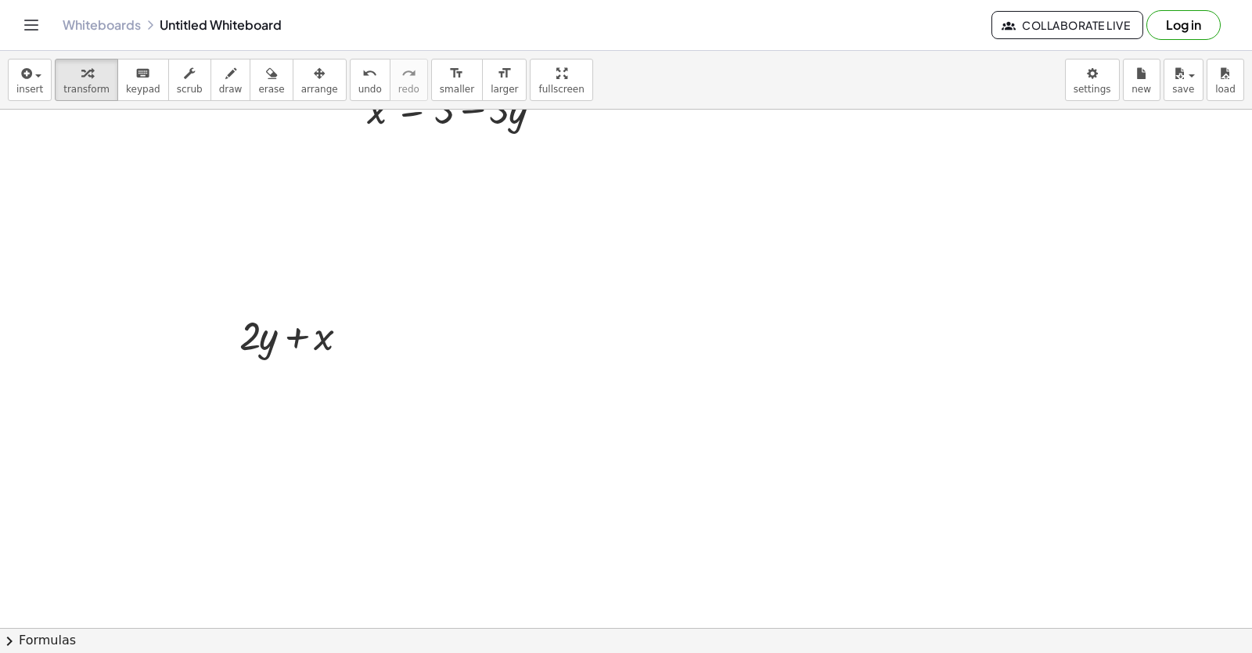
drag, startPoint x: 822, startPoint y: 273, endPoint x: 650, endPoint y: 9, distance: 315.7
drag, startPoint x: 650, startPoint y: 9, endPoint x: 361, endPoint y: 494, distance: 564.8
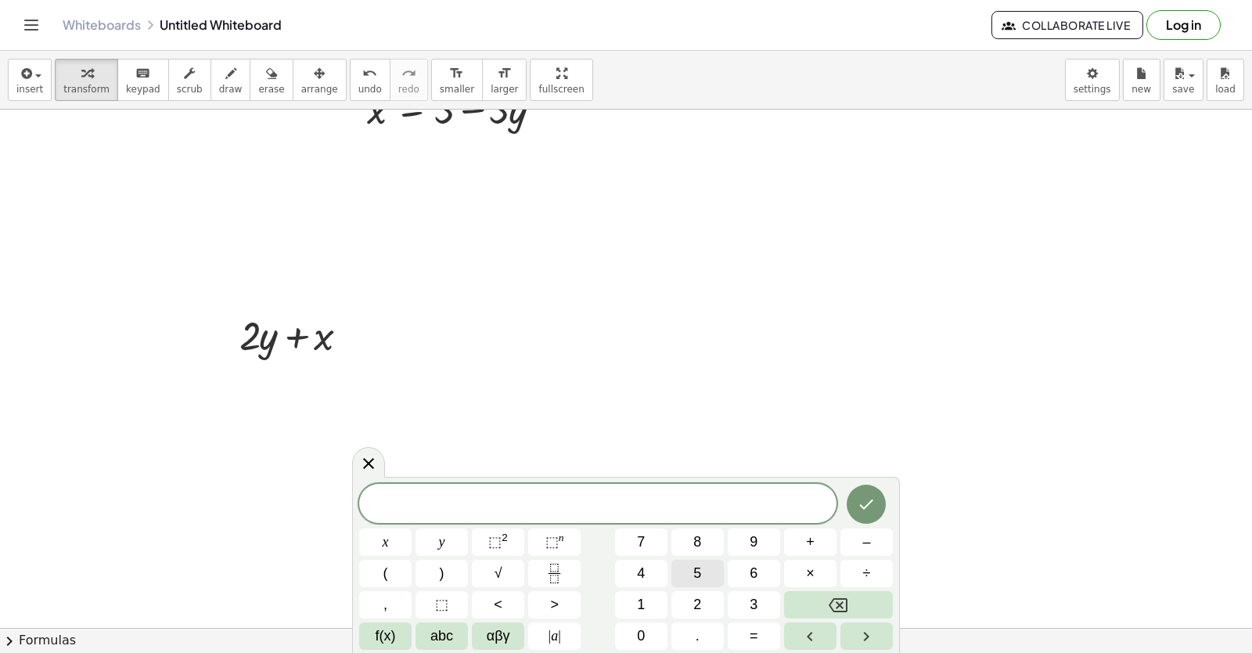
click at [705, 571] on button "5" at bounding box center [698, 573] width 52 height 27
click at [816, 611] on button "Backspace" at bounding box center [838, 604] width 109 height 27
click at [379, 534] on button "x" at bounding box center [385, 541] width 52 height 27
click at [766, 632] on button "=" at bounding box center [754, 635] width 52 height 27
click at [711, 567] on button "5" at bounding box center [698, 573] width 52 height 27
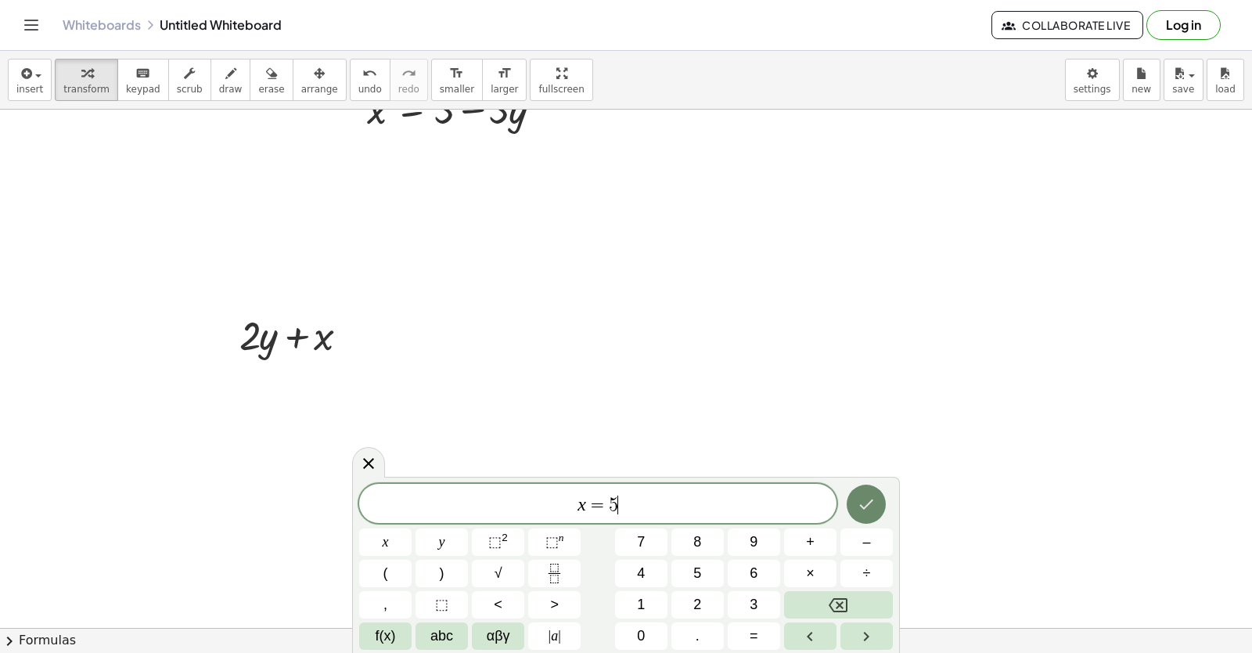
click at [870, 510] on icon "Done" at bounding box center [866, 504] width 19 height 19
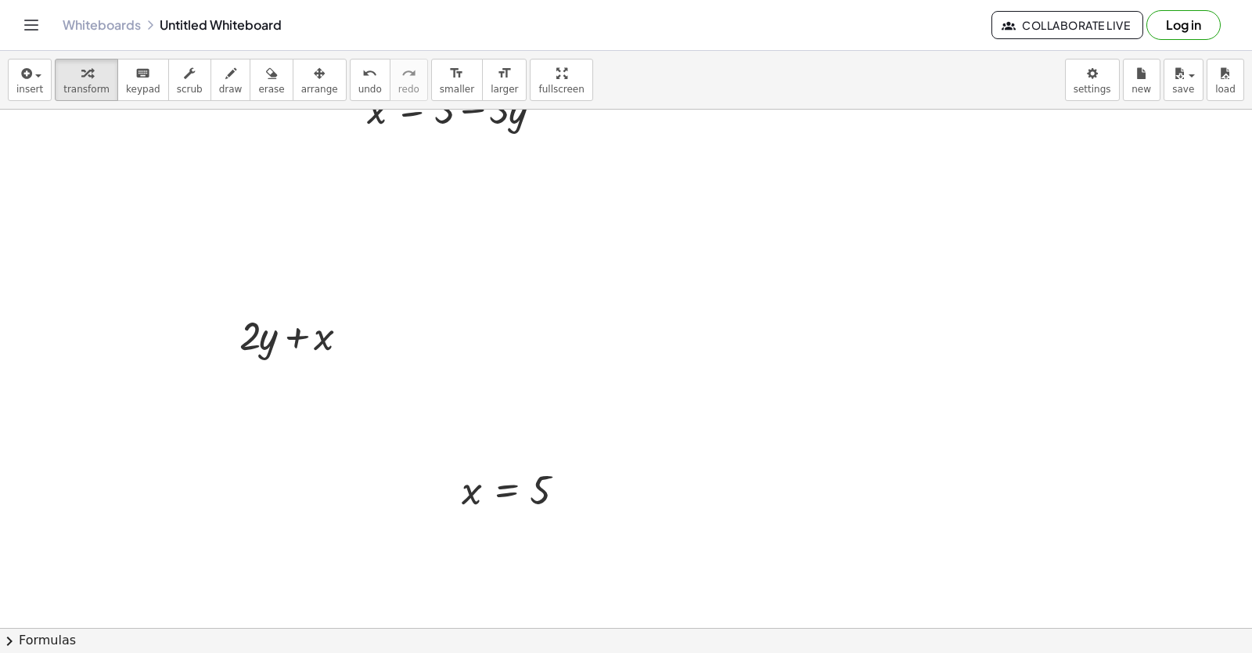
drag, startPoint x: 123, startPoint y: 469, endPoint x: 146, endPoint y: 462, distance: 24.5
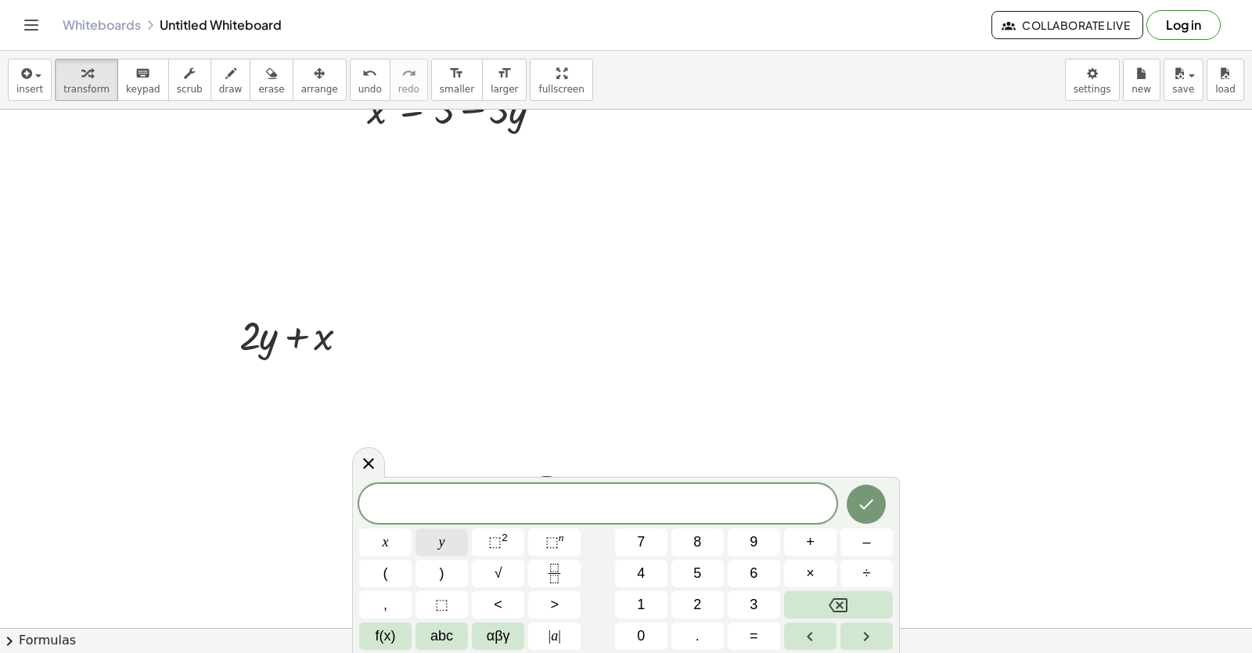
click at [480, 548] on div "​ x y ⬚ 2 ⬚ n 7 8 9 + – ( ) √ 4 5 6 × ÷ , ⬚ < > 1 2 3 f(x) abc αβγ | a | 0 . =" at bounding box center [626, 567] width 534 height 166
click at [762, 635] on button "=" at bounding box center [754, 635] width 52 height 27
drag, startPoint x: 895, startPoint y: 617, endPoint x: 882, endPoint y: 613, distance: 13.1
click at [883, 614] on div "= ​ x y ⬚ 2 ⬚ n 7 8 9 + – ( ) √ 4 5 6 × ÷ , ⬚ < > 1 2 3 f(x) abc αβγ | a | 0 . =" at bounding box center [626, 565] width 548 height 176
click at [882, 611] on button "Backspace" at bounding box center [838, 604] width 109 height 27
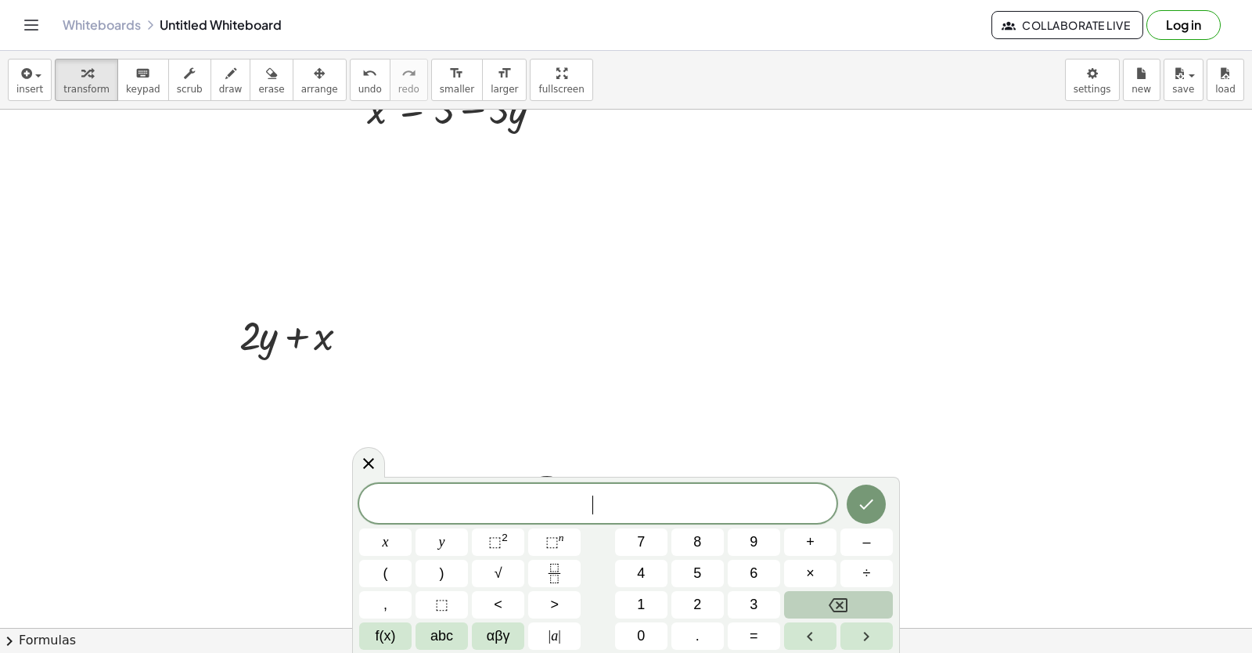
click at [874, 607] on button "Backspace" at bounding box center [838, 604] width 109 height 27
click at [451, 545] on button "y" at bounding box center [442, 541] width 52 height 27
click at [746, 635] on button "=" at bounding box center [754, 635] width 52 height 27
click at [768, 596] on button "3" at bounding box center [754, 604] width 52 height 27
click at [875, 506] on icon "Done" at bounding box center [866, 504] width 19 height 19
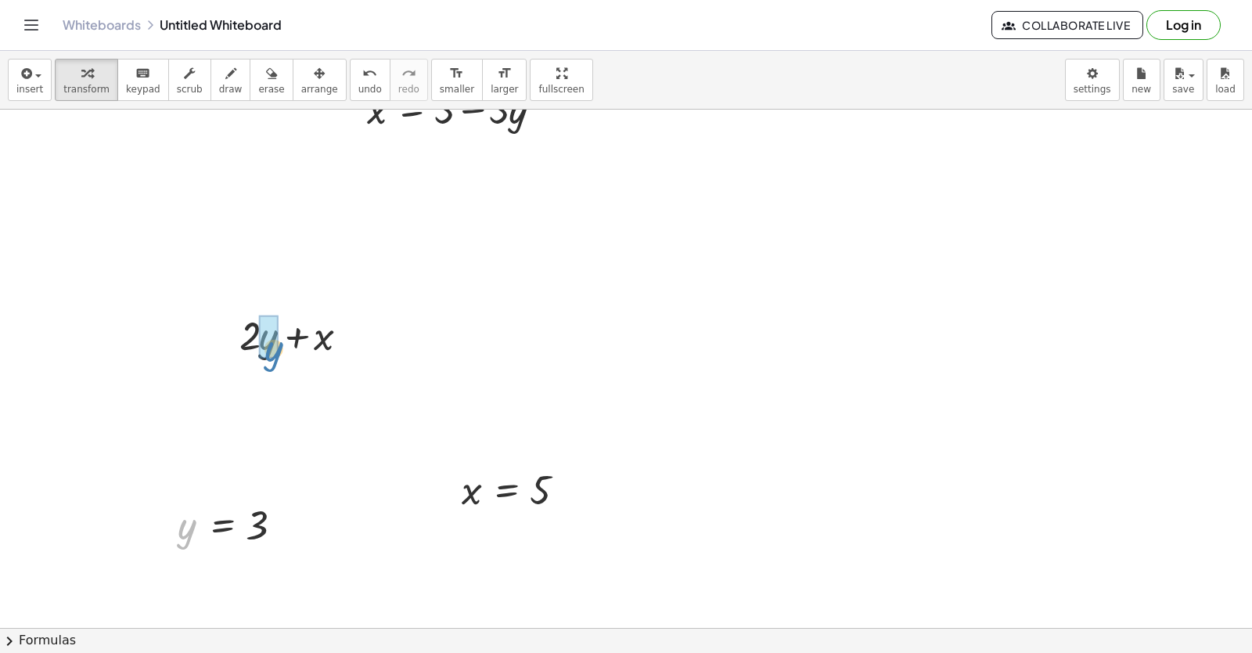
drag, startPoint x: 186, startPoint y: 531, endPoint x: 272, endPoint y: 346, distance: 204.5
drag, startPoint x: 467, startPoint y: 501, endPoint x: 327, endPoint y: 404, distance: 169.8
click at [307, 386] on div at bounding box center [300, 387] width 150 height 53
click at [305, 393] on div at bounding box center [300, 387] width 150 height 53
click at [295, 394] on div at bounding box center [300, 387] width 150 height 53
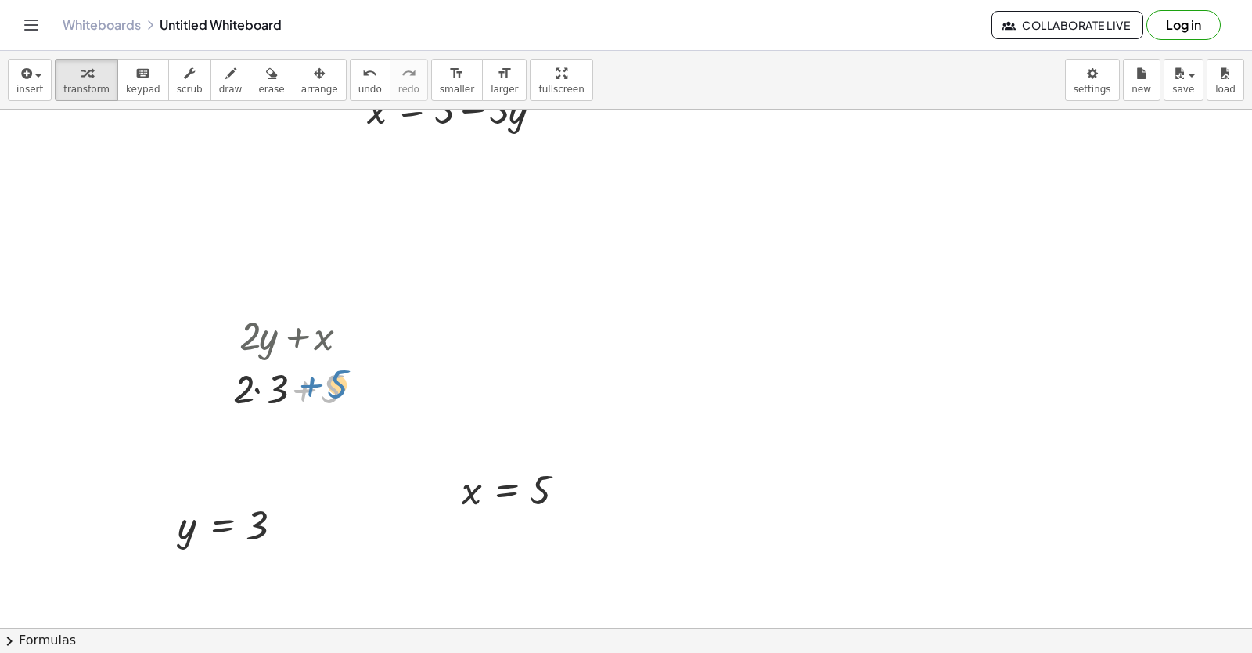
drag, startPoint x: 322, startPoint y: 393, endPoint x: 325, endPoint y: 383, distance: 10.6
click at [325, 383] on div at bounding box center [300, 387] width 150 height 53
click at [279, 402] on div at bounding box center [300, 387] width 150 height 53
click at [279, 397] on div at bounding box center [300, 387] width 137 height 53
drag, startPoint x: 263, startPoint y: 517, endPoint x: 246, endPoint y: 521, distance: 17.8
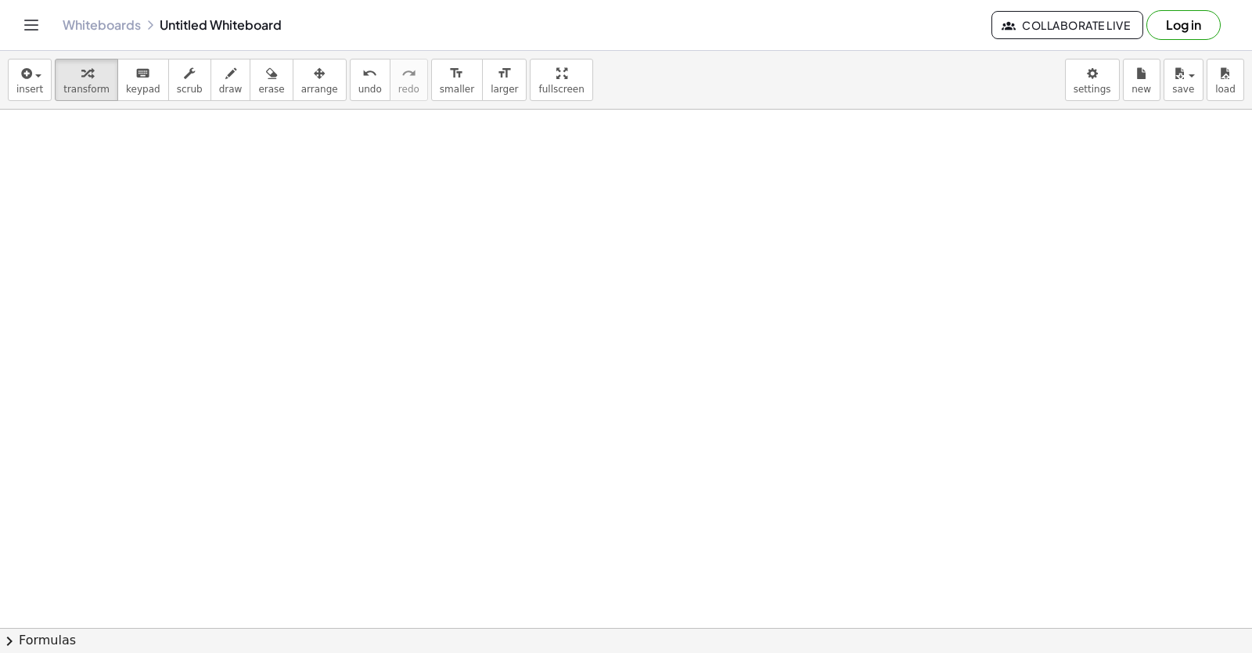
scroll to position [2398, 0]
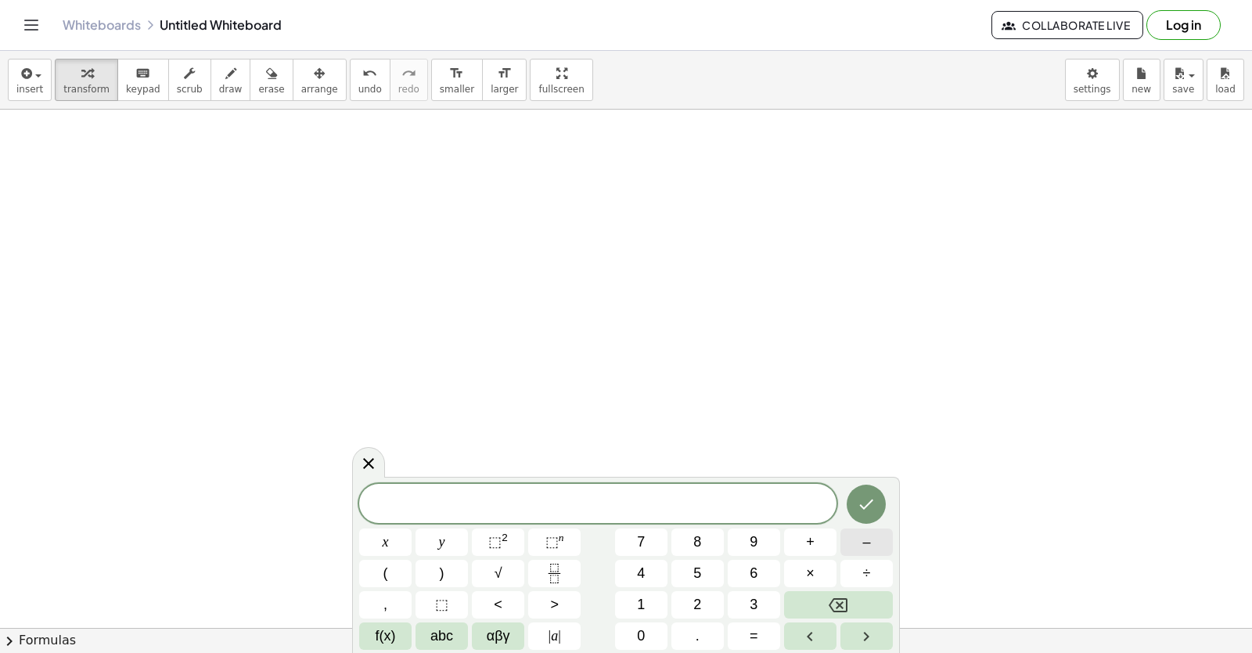
click at [877, 543] on button "–" at bounding box center [867, 541] width 52 height 27
click at [701, 607] on span "2" at bounding box center [698, 604] width 8 height 21
click at [439, 541] on span "y" at bounding box center [442, 541] width 6 height 21
click at [816, 546] on button "+" at bounding box center [810, 541] width 52 height 27
click at [692, 570] on button "5" at bounding box center [698, 573] width 52 height 27
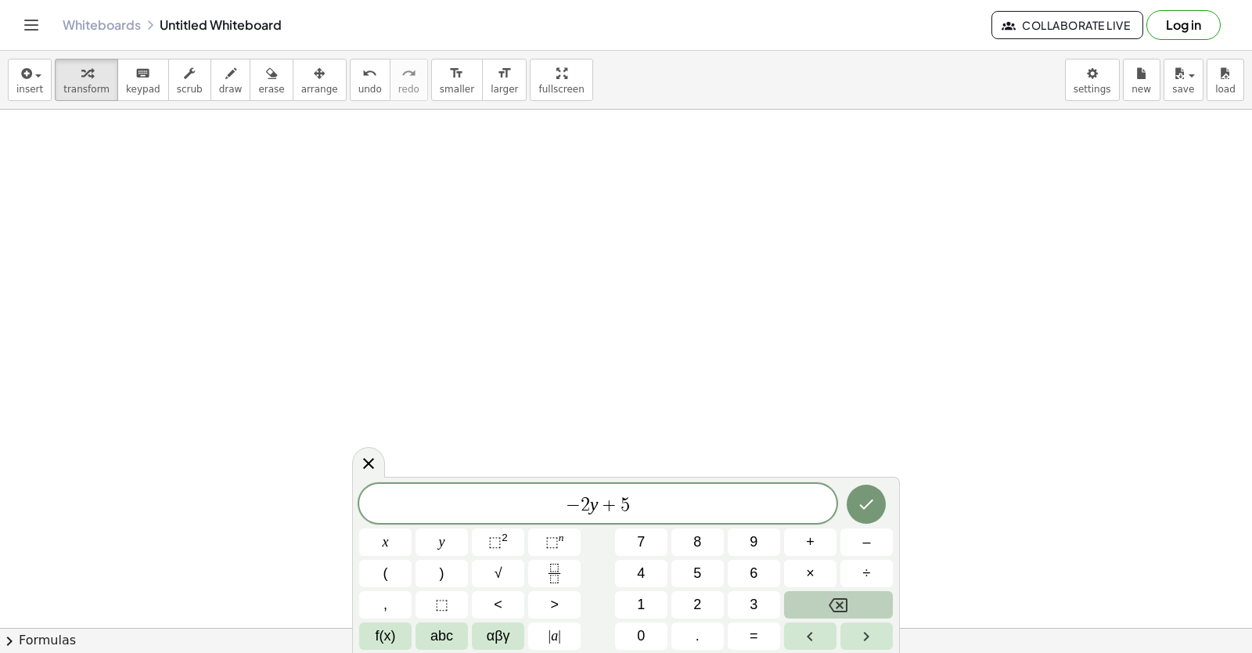
click at [851, 596] on button "Backspace" at bounding box center [838, 604] width 109 height 27
click at [646, 545] on button "7" at bounding box center [641, 541] width 52 height 27
click at [878, 504] on button "Done" at bounding box center [866, 504] width 39 height 39
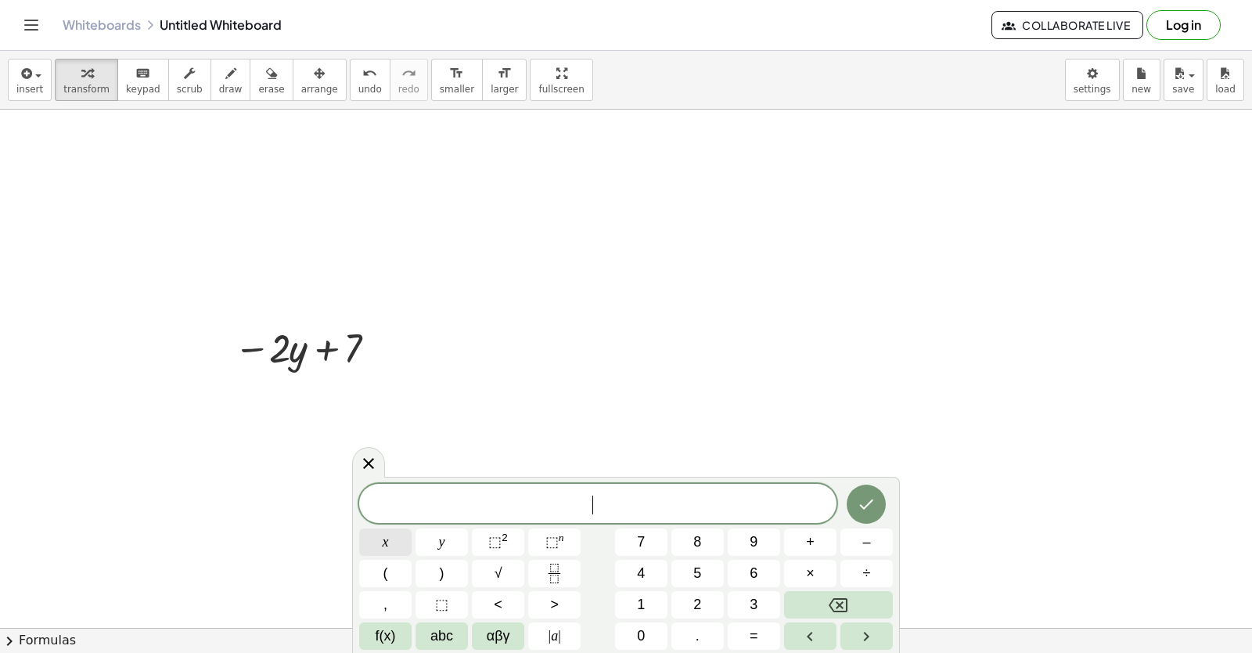
click at [526, 541] on div "​ x y ⬚ 2 ⬚ n 7 8 9 + – ( ) √ 4 5 6 × ÷ , ⬚ < > 1 2 3 f(x) abc αβγ | a | 0 . =" at bounding box center [626, 567] width 534 height 166
click at [381, 541] on button "x" at bounding box center [385, 541] width 52 height 27
click at [831, 587] on div "x ​ x y ⬚ 2 ⬚ n 7 8 9 + – ( ) √ 4 5 6 × ÷ , ⬚ < > 1 2 3 f(x) abc αβγ | a | 0 . =" at bounding box center [626, 567] width 534 height 166
click at [755, 625] on button "=" at bounding box center [754, 635] width 52 height 27
click at [862, 545] on button "–" at bounding box center [867, 541] width 52 height 27
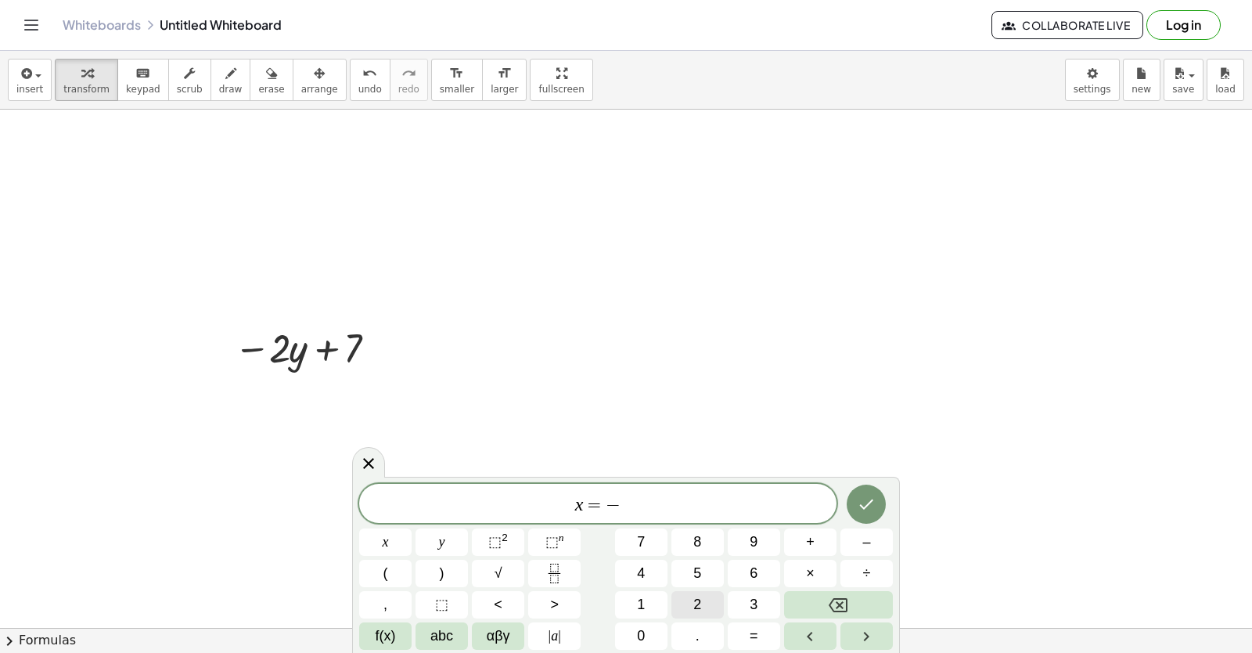
click at [746, 591] on div "x = − ​ x y ⬚ 2 ⬚ n 7 8 9 + – ( ) √ 4 5 6 × ÷ , ⬚ < > 1 2 3 f(x) abc αβγ | a | …" at bounding box center [626, 567] width 534 height 166
click at [870, 506] on icon "Done" at bounding box center [866, 504] width 19 height 19
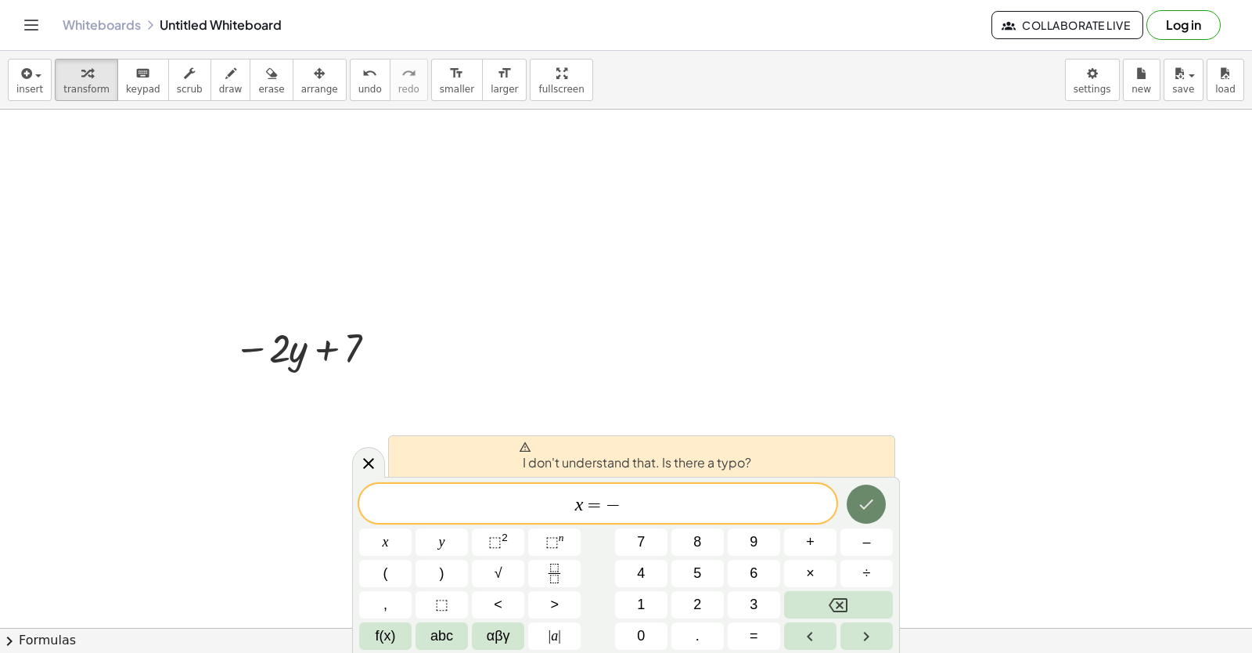
click at [869, 505] on icon "Done" at bounding box center [867, 504] width 14 height 10
click at [686, 596] on button "2" at bounding box center [698, 604] width 52 height 27
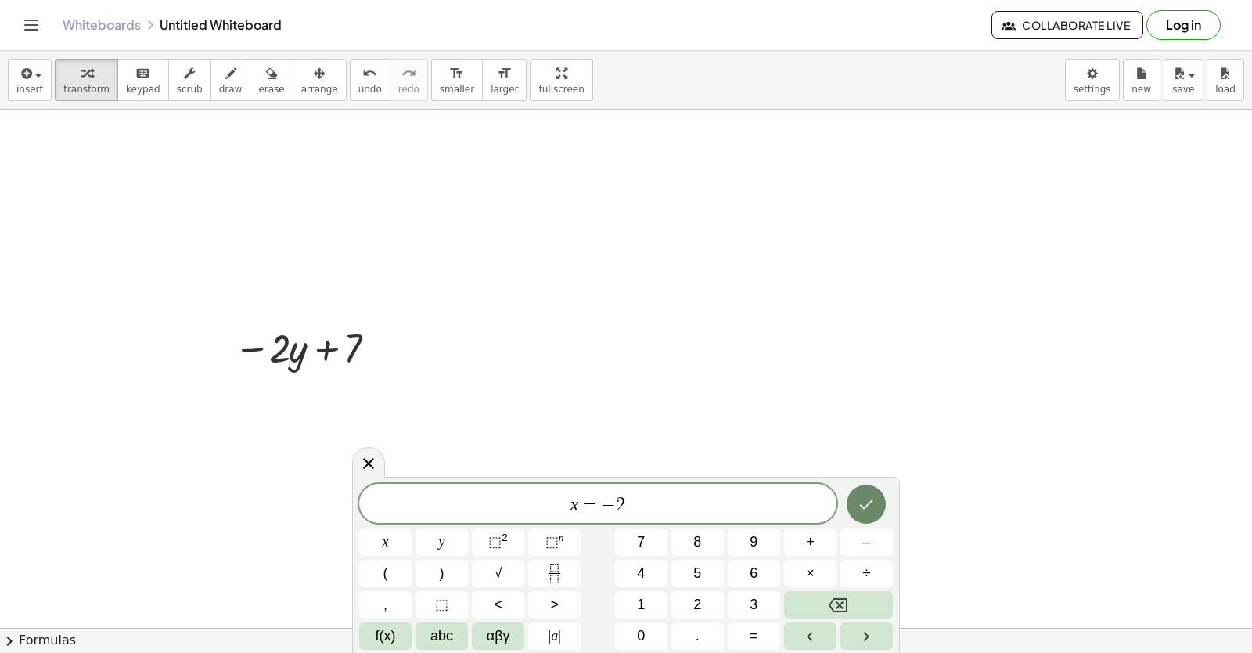
click at [874, 495] on icon "Done" at bounding box center [866, 504] width 19 height 19
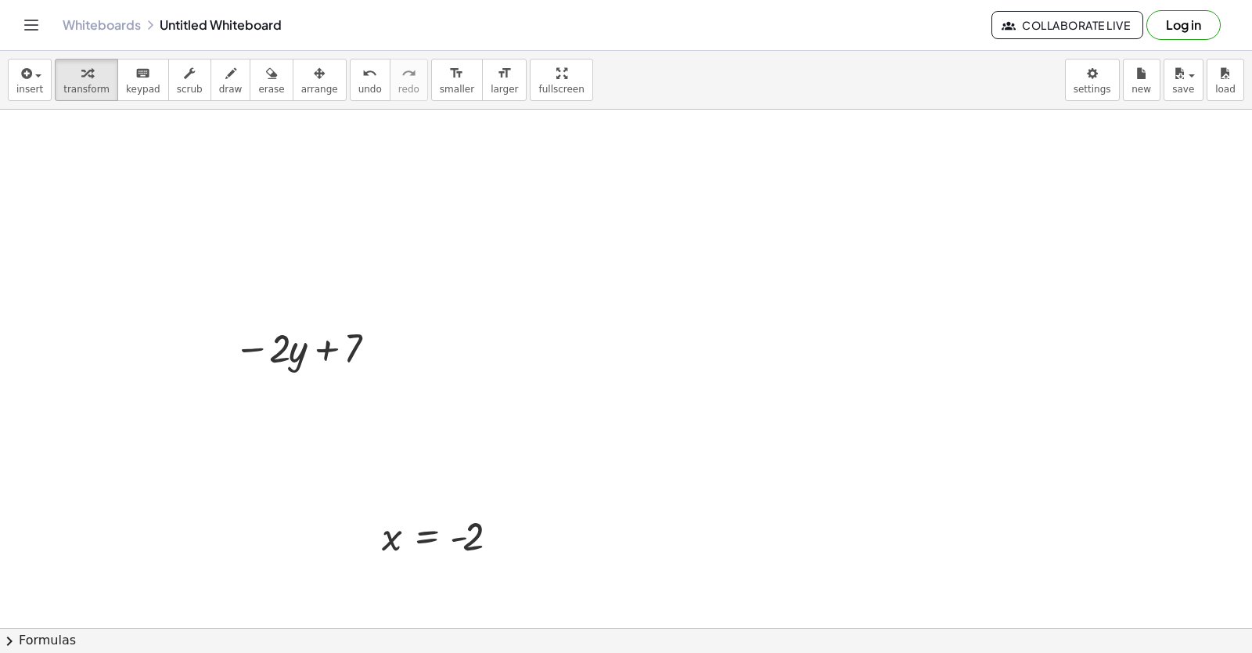
drag, startPoint x: 86, startPoint y: 511, endPoint x: 94, endPoint y: 502, distance: 12.2
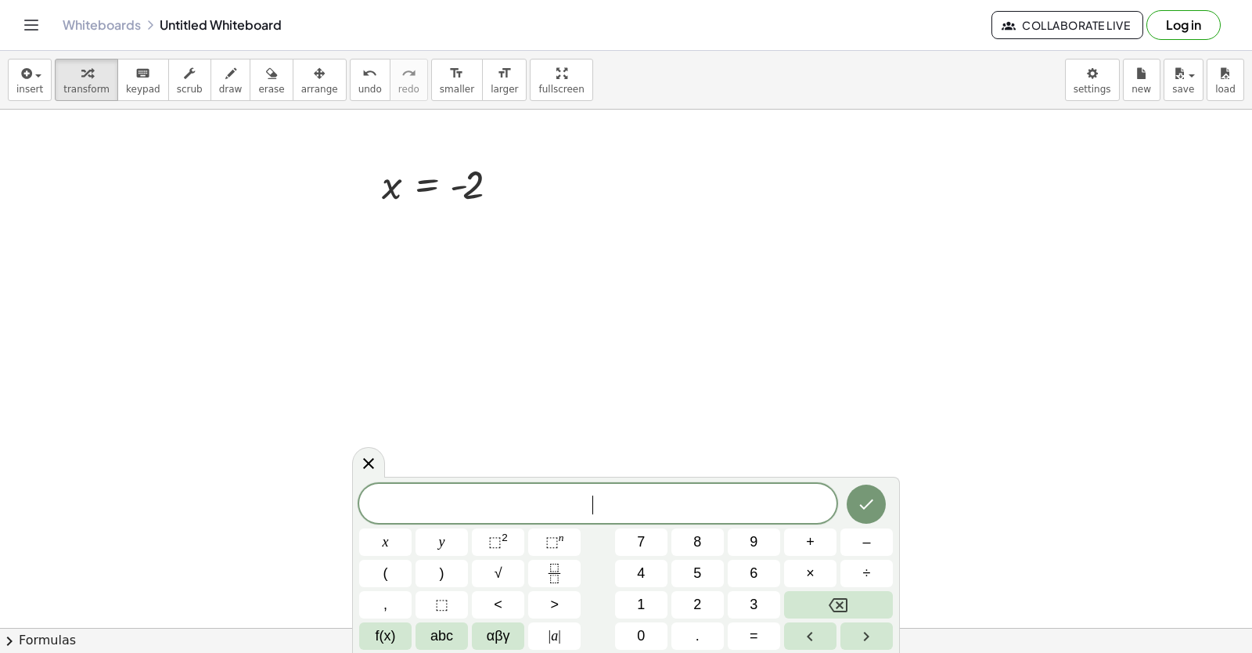
scroll to position [2838, 0]
click at [686, 596] on button "2" at bounding box center [698, 604] width 52 height 27
click at [812, 575] on span "×" at bounding box center [810, 573] width 9 height 21
click at [828, 593] on button "Backspace" at bounding box center [838, 604] width 109 height 27
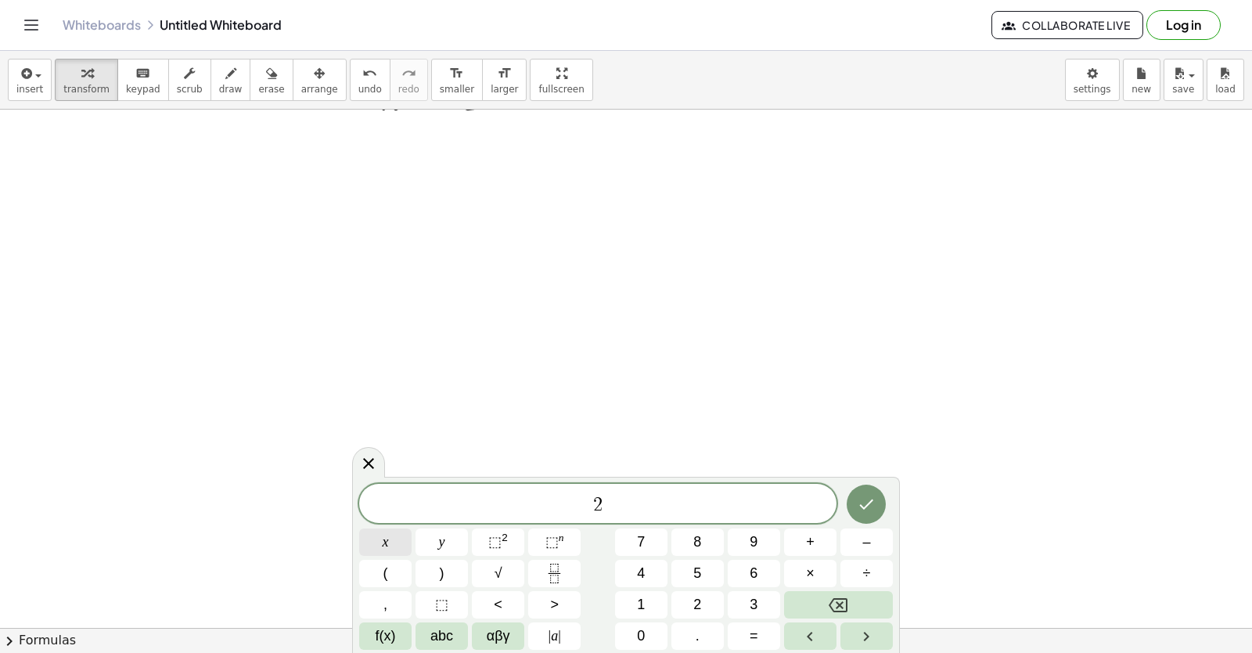
click at [388, 530] on button "x" at bounding box center [385, 541] width 52 height 27
click at [802, 541] on button "+" at bounding box center [810, 541] width 52 height 27
click at [443, 544] on button "y" at bounding box center [442, 541] width 52 height 27
click at [750, 641] on button "=" at bounding box center [754, 635] width 52 height 27
click at [657, 598] on button "1" at bounding box center [641, 604] width 52 height 27
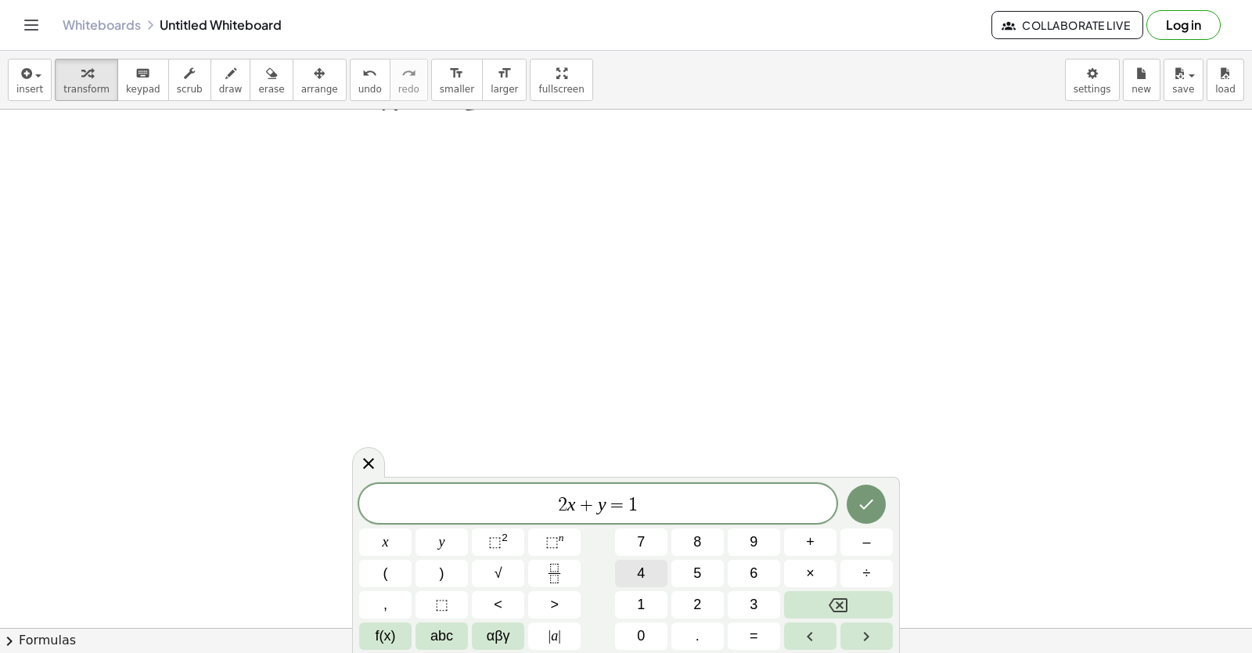
click at [654, 571] on button "4" at bounding box center [641, 573] width 52 height 27
click at [864, 498] on icon "Done" at bounding box center [866, 504] width 19 height 19
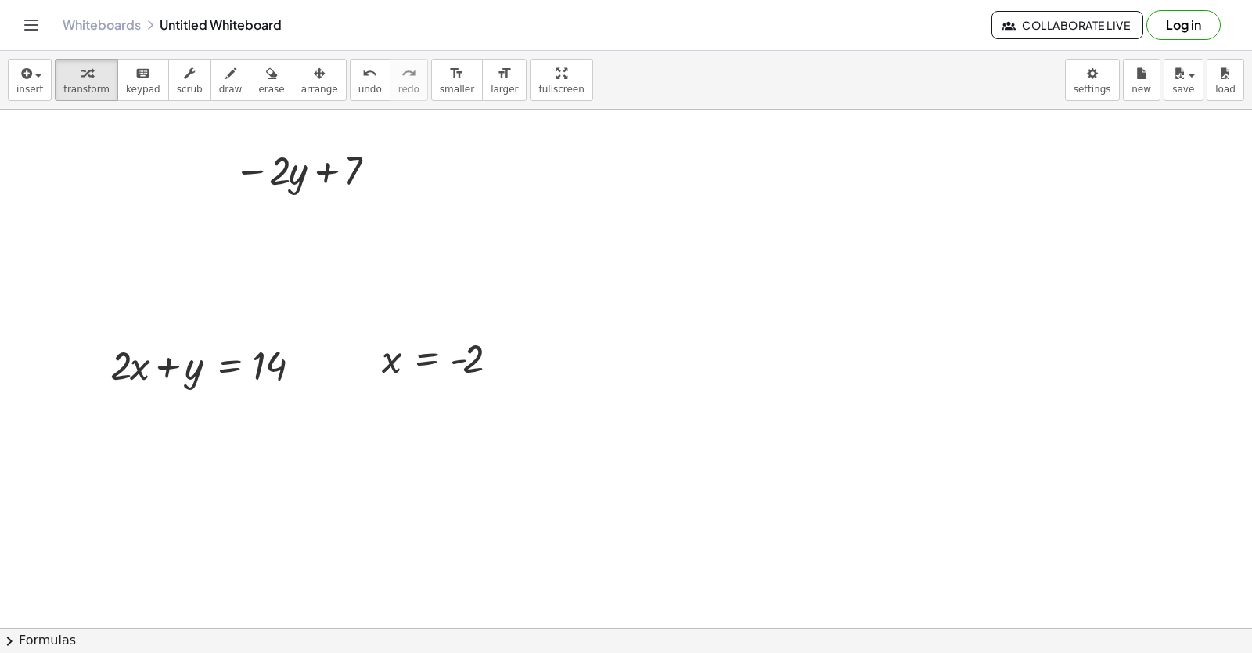
scroll to position [2603, 0]
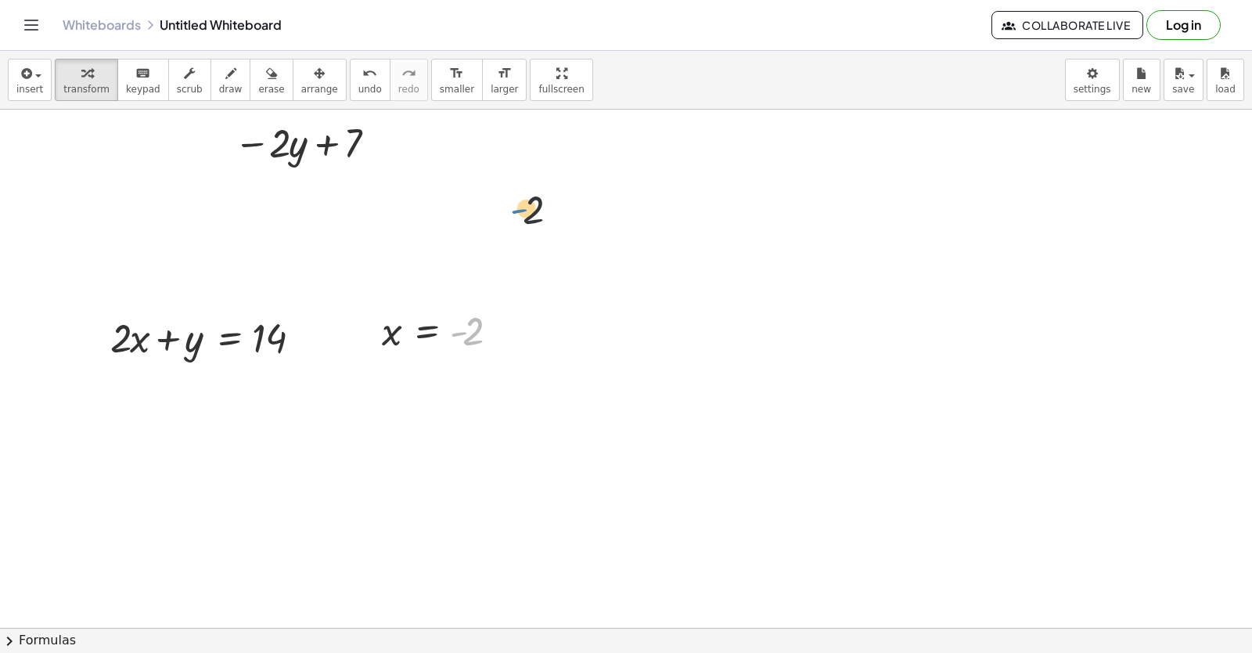
drag, startPoint x: 454, startPoint y: 331, endPoint x: 523, endPoint y: 189, distance: 157.5
drag, startPoint x: 429, startPoint y: 334, endPoint x: 536, endPoint y: 135, distance: 225.9
drag, startPoint x: 461, startPoint y: 266, endPoint x: 286, endPoint y: 140, distance: 215.3
drag, startPoint x: 286, startPoint y: 140, endPoint x: 529, endPoint y: 352, distance: 322.3
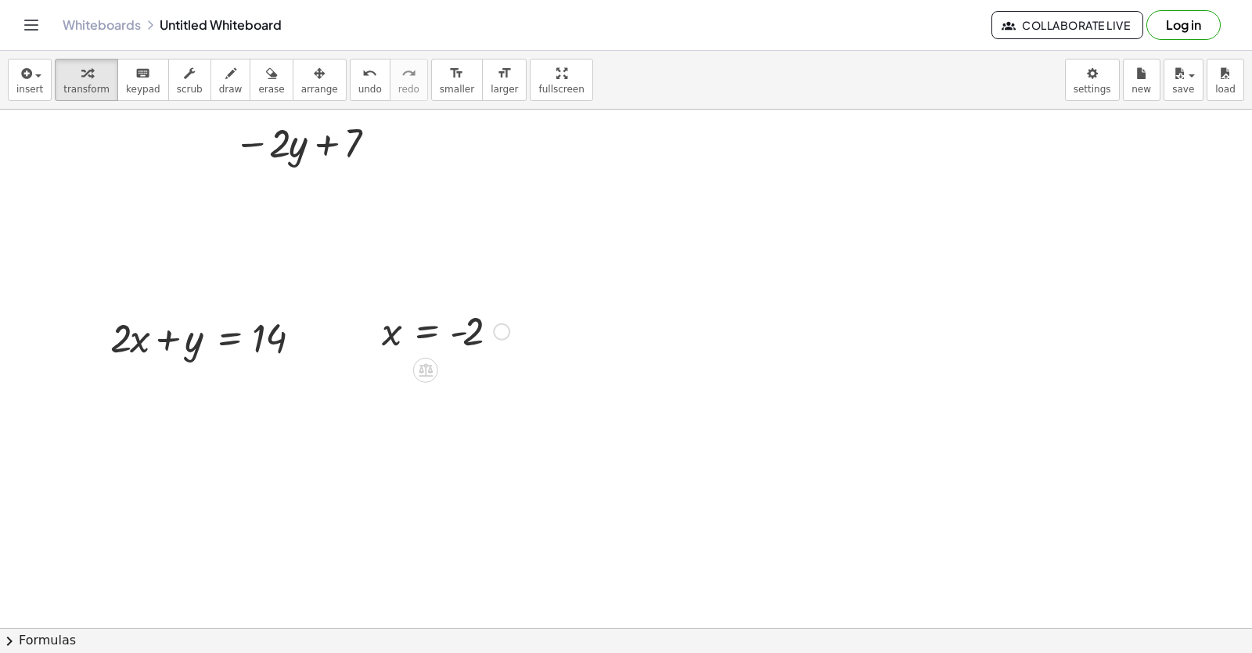
click at [452, 332] on div at bounding box center [445, 330] width 143 height 52
click at [501, 331] on div at bounding box center [501, 331] width 17 height 17
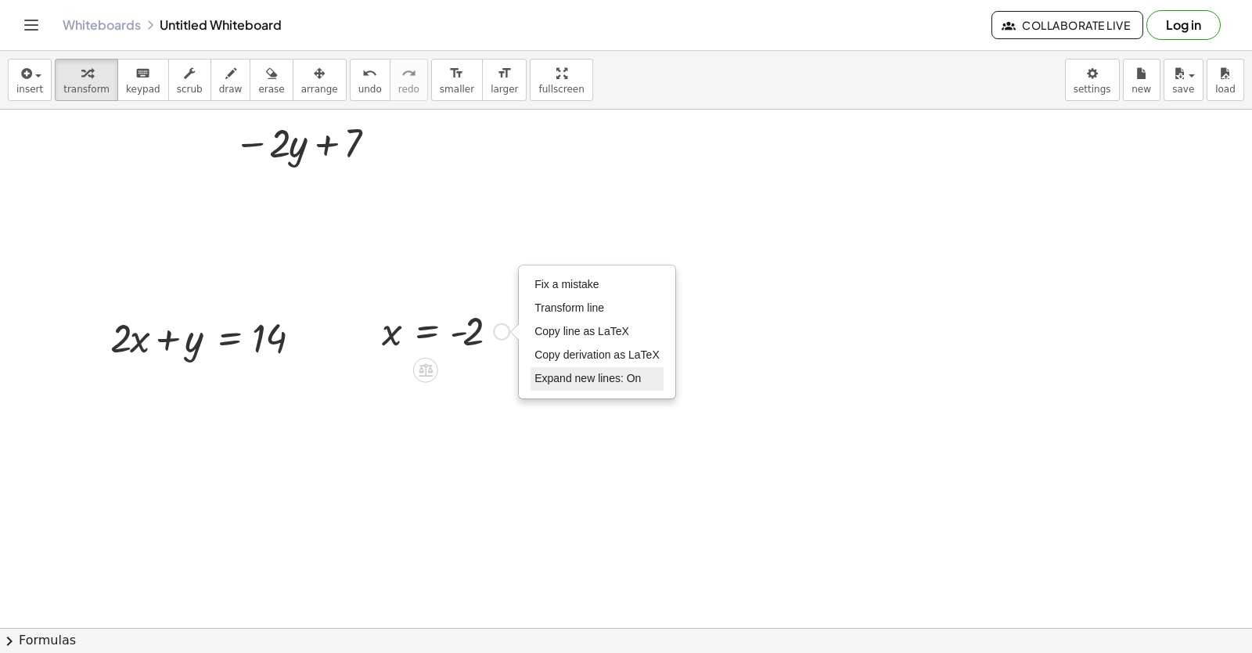
click at [592, 375] on span "Expand new lines: On" at bounding box center [588, 378] width 106 height 13
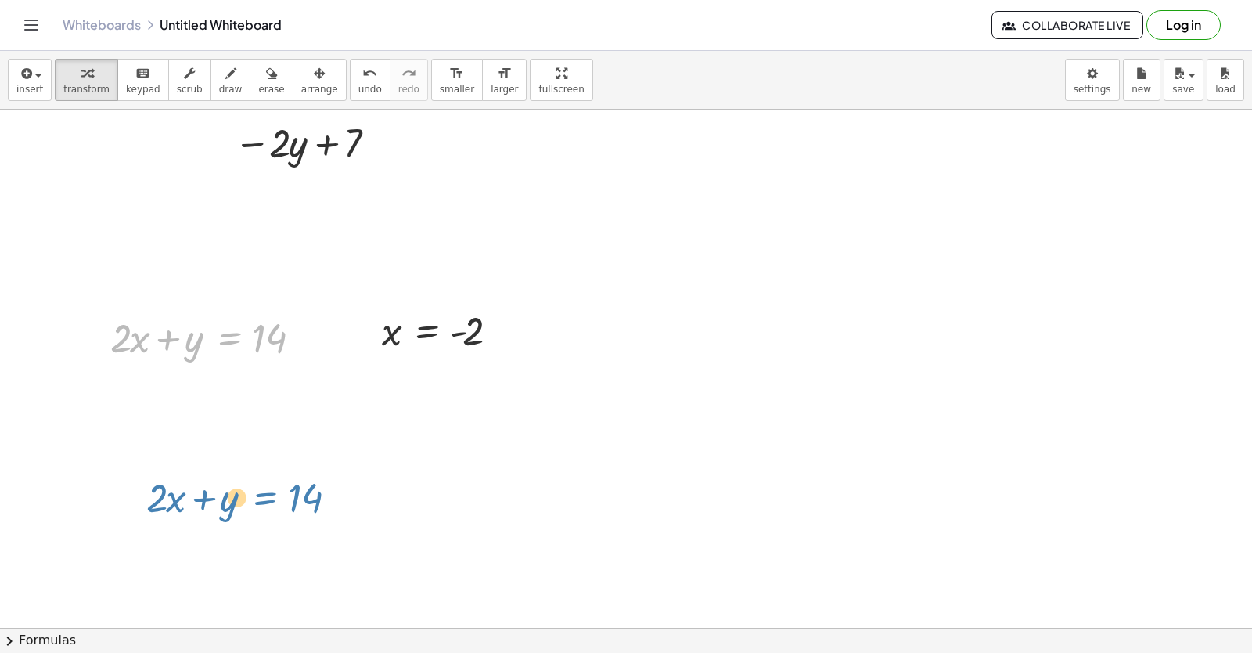
drag, startPoint x: 214, startPoint y: 340, endPoint x: 263, endPoint y: 459, distance: 129.2
drag, startPoint x: 302, startPoint y: 338, endPoint x: 256, endPoint y: 479, distance: 148.3
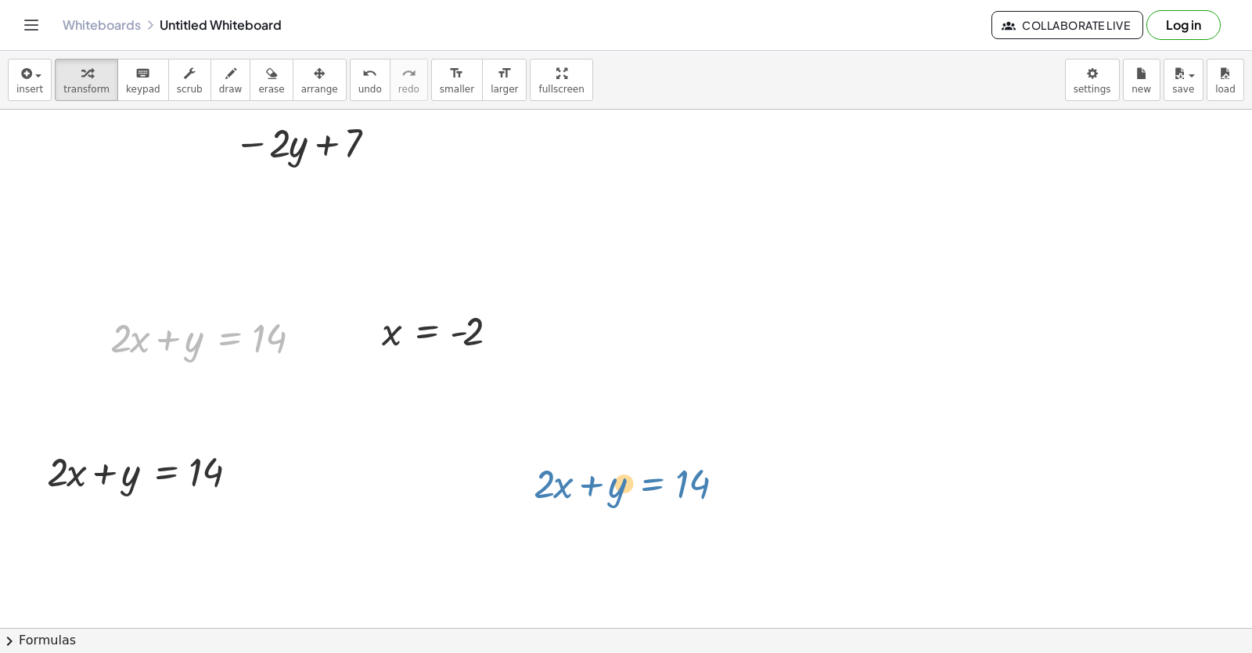
drag, startPoint x: 240, startPoint y: 339, endPoint x: 536, endPoint y: 425, distance: 308.9
drag, startPoint x: 303, startPoint y: 336, endPoint x: 533, endPoint y: 499, distance: 281.9
click at [458, 618] on div "+ y + · 2 · x = 10 y · 2 · x = 10 + − + y − · 5 · x = 2 y · 5 · x = 2 + + + y +…" at bounding box center [626, 369] width 1252 height 518
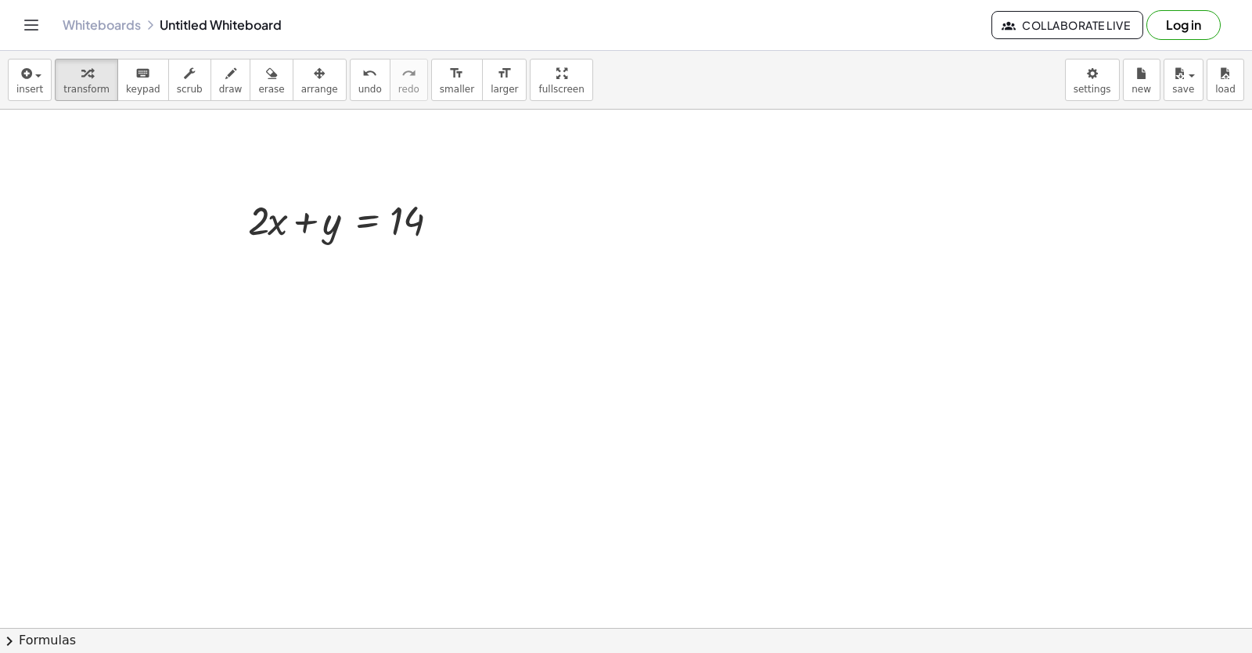
scroll to position [2994, 0]
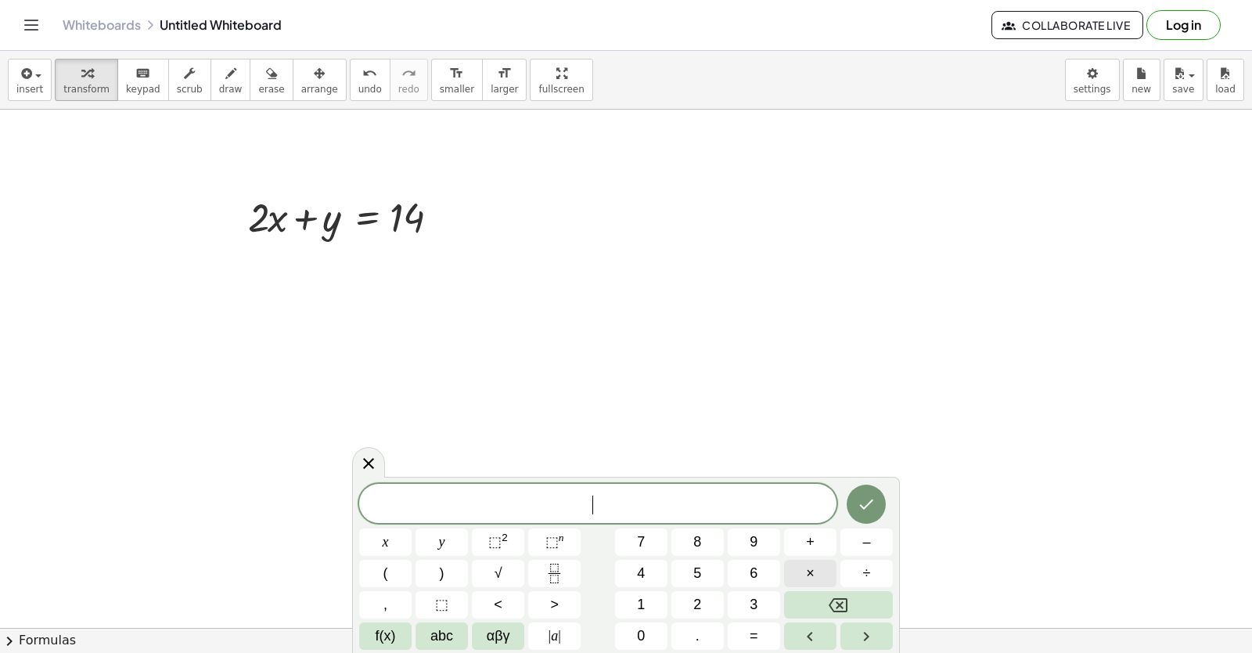
click at [805, 573] on button "×" at bounding box center [810, 573] width 52 height 27
click at [825, 607] on button "Backspace" at bounding box center [838, 604] width 109 height 27
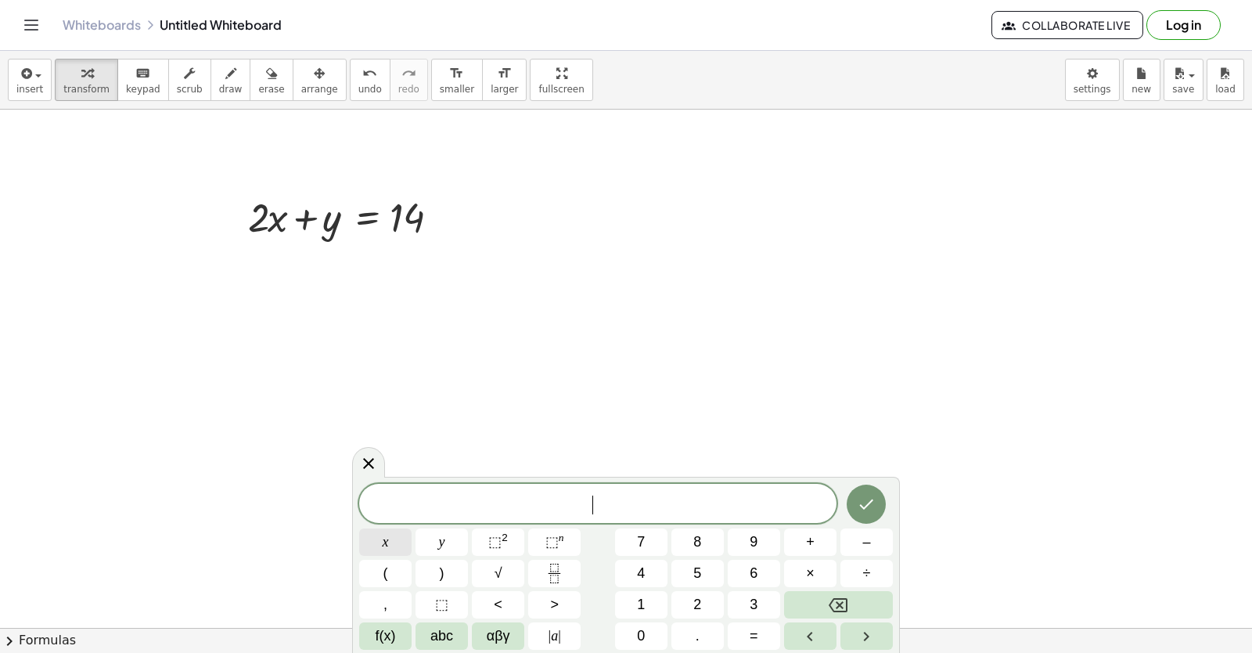
click at [380, 542] on button "x" at bounding box center [385, 541] width 52 height 27
click at [874, 543] on button "–" at bounding box center [867, 541] width 52 height 27
click at [437, 535] on button "y" at bounding box center [442, 541] width 52 height 27
click at [749, 640] on button "=" at bounding box center [754, 635] width 52 height 27
click at [715, 543] on div "x − y = ​ x y ⬚ 2 ⬚ n 7 8 9 + – ( ) √ 4 5 6 × ÷ , ⬚ < > 1 2 3 f(x) abc αβγ | a …" at bounding box center [626, 567] width 534 height 166
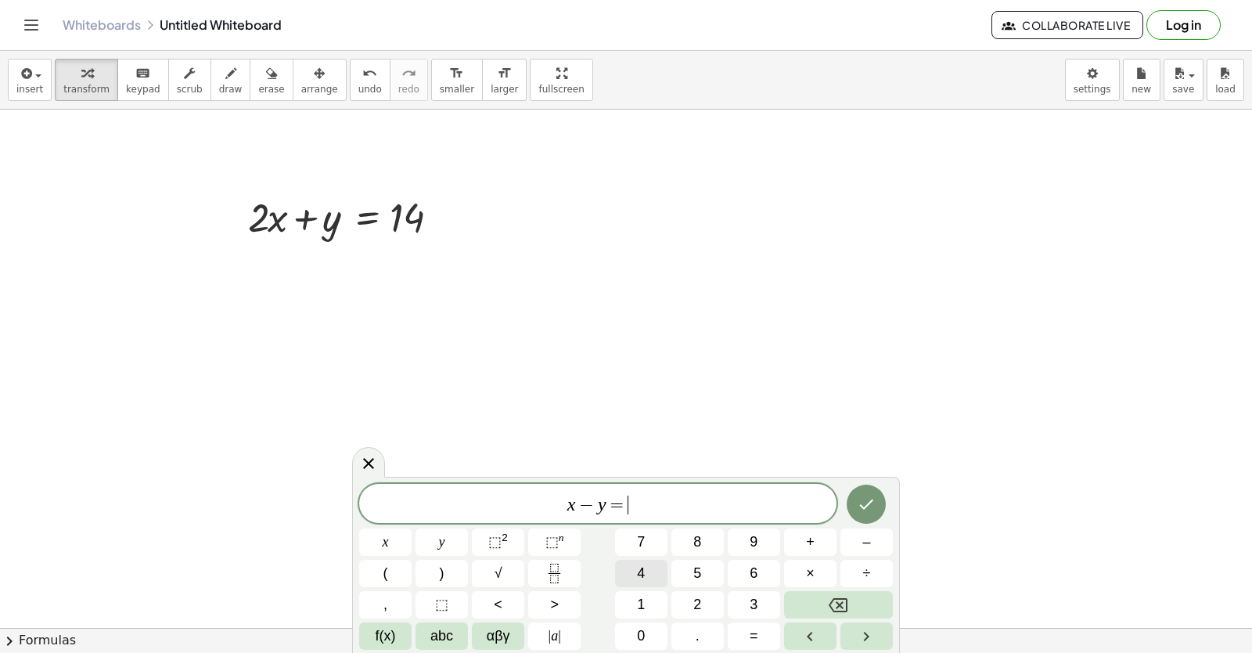
click at [644, 573] on span "4" at bounding box center [641, 573] width 8 height 21
click at [867, 510] on icon "Done" at bounding box center [866, 504] width 19 height 19
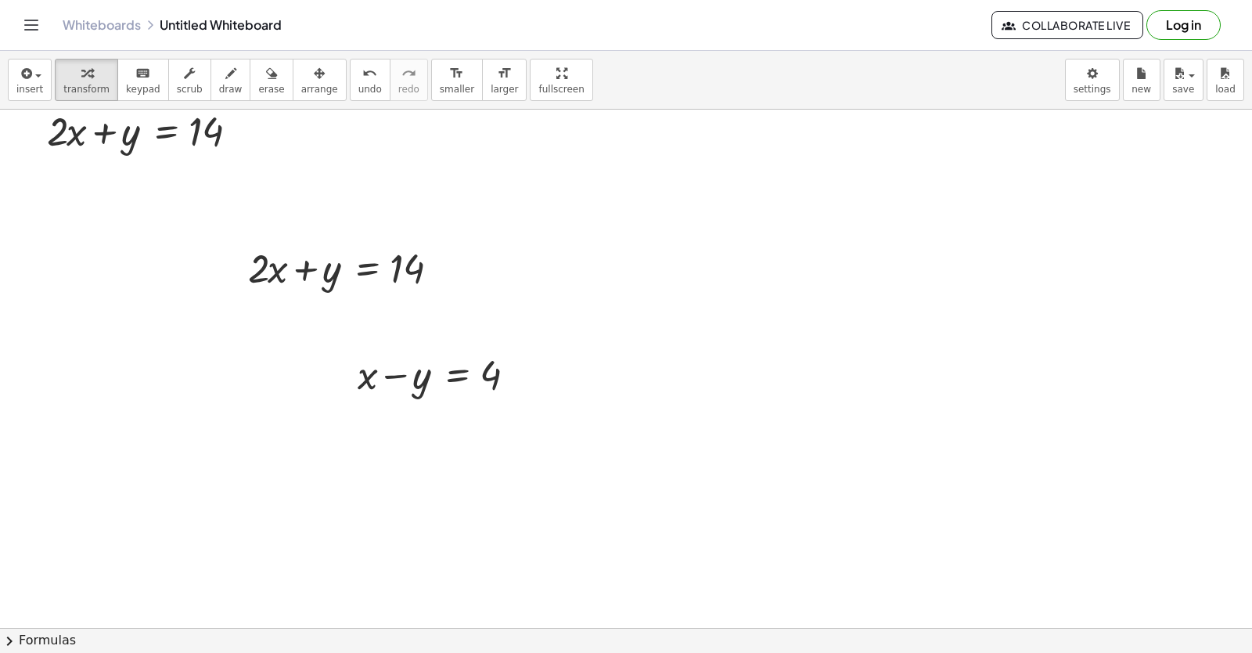
scroll to position [2916, 0]
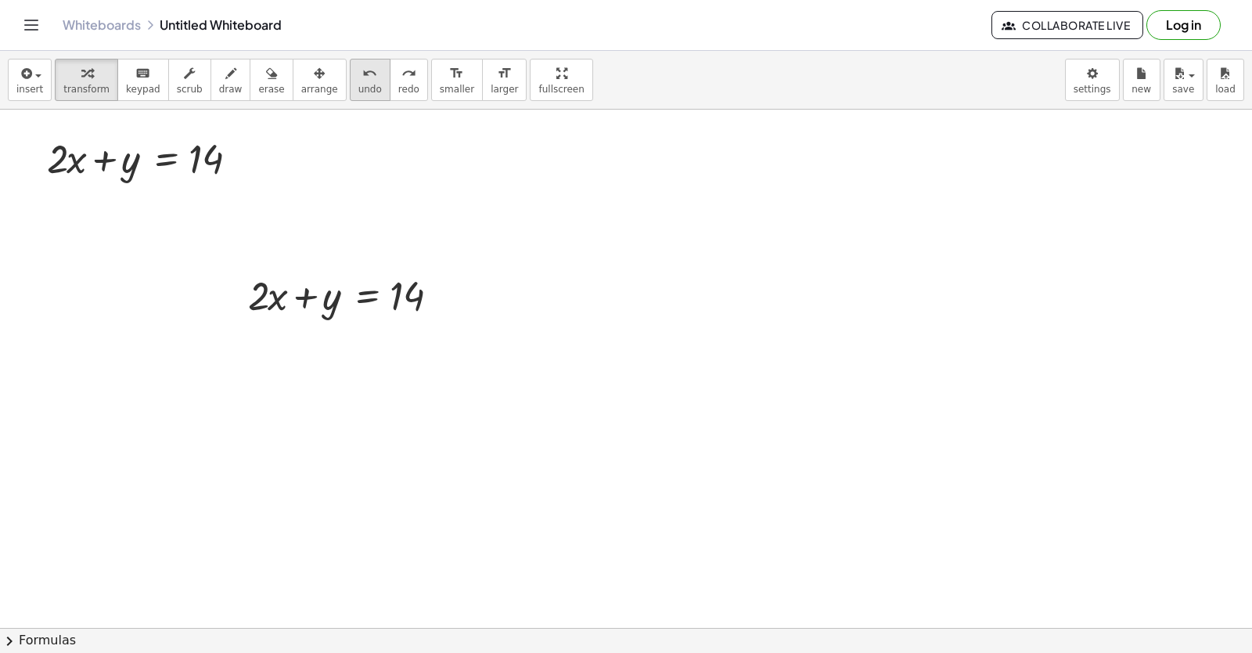
click at [359, 91] on span "undo" at bounding box center [370, 89] width 23 height 11
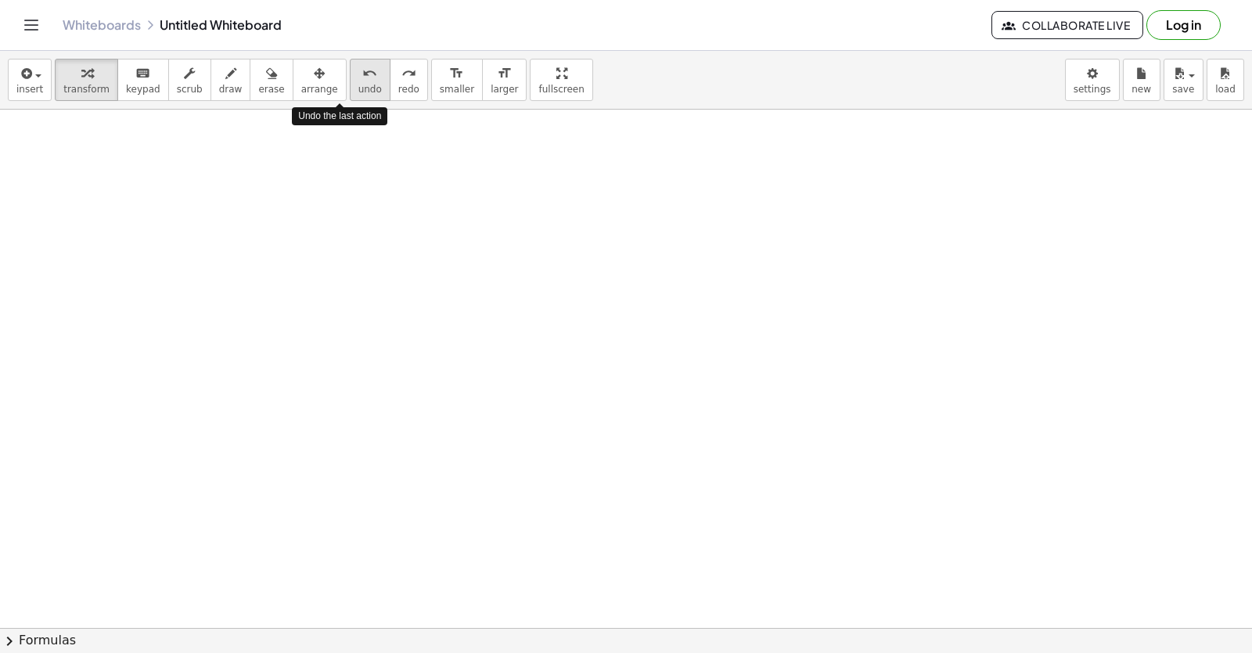
click at [359, 91] on span "undo" at bounding box center [370, 89] width 23 height 11
drag, startPoint x: 517, startPoint y: 304, endPoint x: 470, endPoint y: -20, distance: 327.6
click at [470, 0] on html "Graspable Math Activities Get Started Activity Bank Assigned Work Classes White…" at bounding box center [626, 326] width 1252 height 653
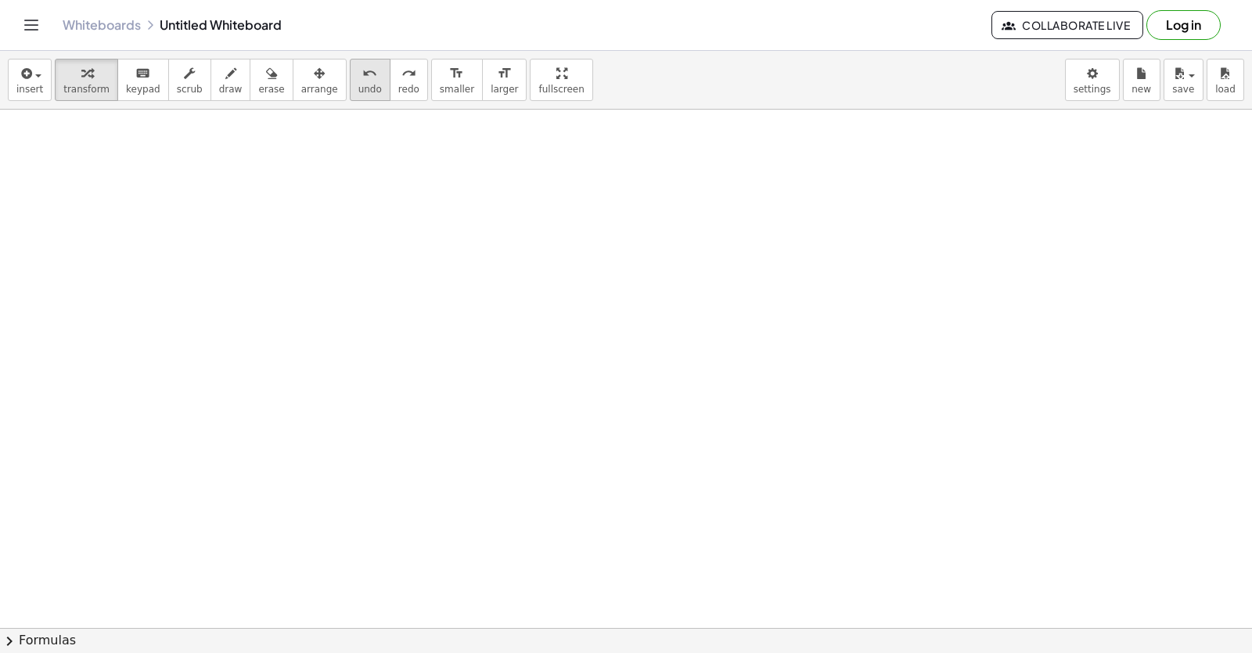
click at [359, 79] on div "undo" at bounding box center [370, 72] width 23 height 19
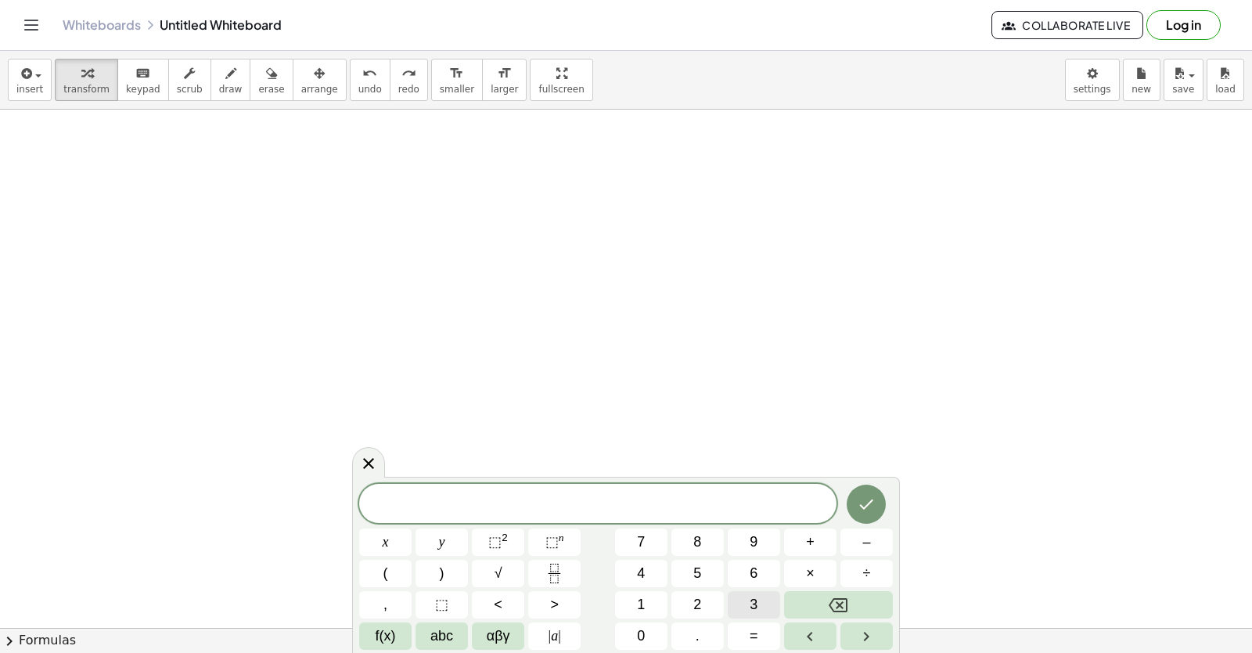
click at [756, 616] on button "3" at bounding box center [754, 604] width 52 height 27
click at [633, 577] on div "3 ​ x y ⬚ 2 ⬚ n 7 8 9 + – ( ) √ 4 5 6 × ÷ , ⬚ < > 1 2 3 f(x) abc αβγ | a | 0 . =" at bounding box center [626, 567] width 534 height 166
click at [398, 542] on button "x" at bounding box center [385, 541] width 52 height 27
click at [752, 629] on span "=" at bounding box center [754, 635] width 9 height 21
click at [651, 605] on button "1" at bounding box center [641, 604] width 52 height 27
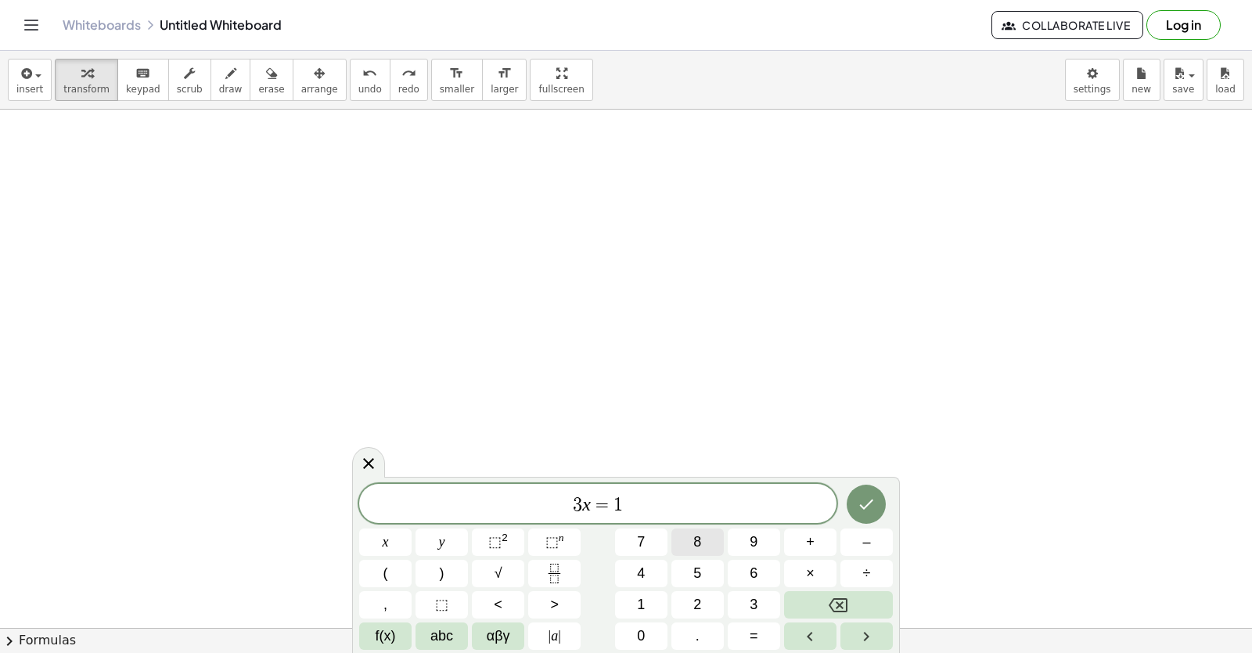
click at [748, 544] on div "3 x = 1 ​ x y ⬚ 2 ⬚ n 7 8 9 + – ( ) √ 4 5 6 × ÷ , ⬚ < > 1 2 3 f(x) abc αβγ | a …" at bounding box center [626, 567] width 534 height 166
click at [692, 551] on button "8" at bounding box center [698, 541] width 52 height 27
click at [871, 503] on icon "Done" at bounding box center [867, 504] width 14 height 10
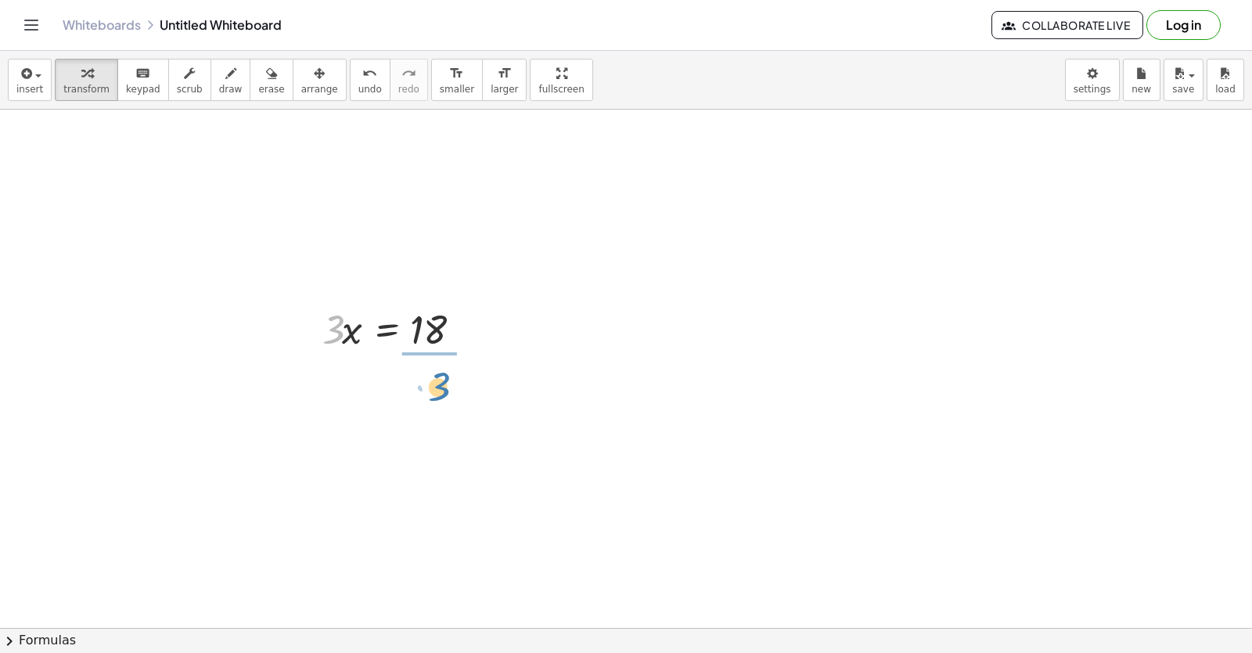
drag, startPoint x: 336, startPoint y: 329, endPoint x: 445, endPoint y: 385, distance: 123.2
click at [438, 395] on div at bounding box center [401, 394] width 172 height 78
drag, startPoint x: 697, startPoint y: 337, endPoint x: 717, endPoint y: 302, distance: 39.6
drag, startPoint x: 577, startPoint y: 369, endPoint x: 737, endPoint y: 324, distance: 166.8
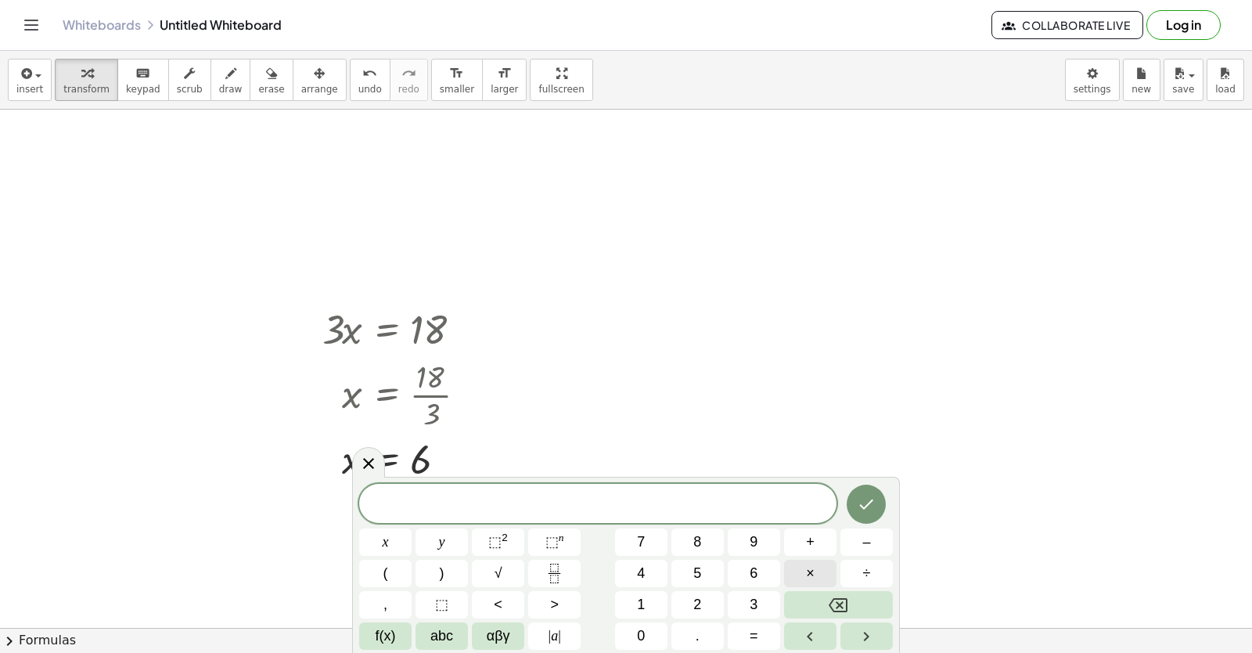
click at [827, 576] on button "×" at bounding box center [810, 573] width 52 height 27
click at [822, 607] on button "Backspace" at bounding box center [838, 604] width 109 height 27
click at [395, 535] on button "x" at bounding box center [385, 541] width 52 height 27
click at [868, 548] on span "–" at bounding box center [867, 541] width 8 height 21
click at [445, 546] on span "y" at bounding box center [442, 541] width 6 height 21
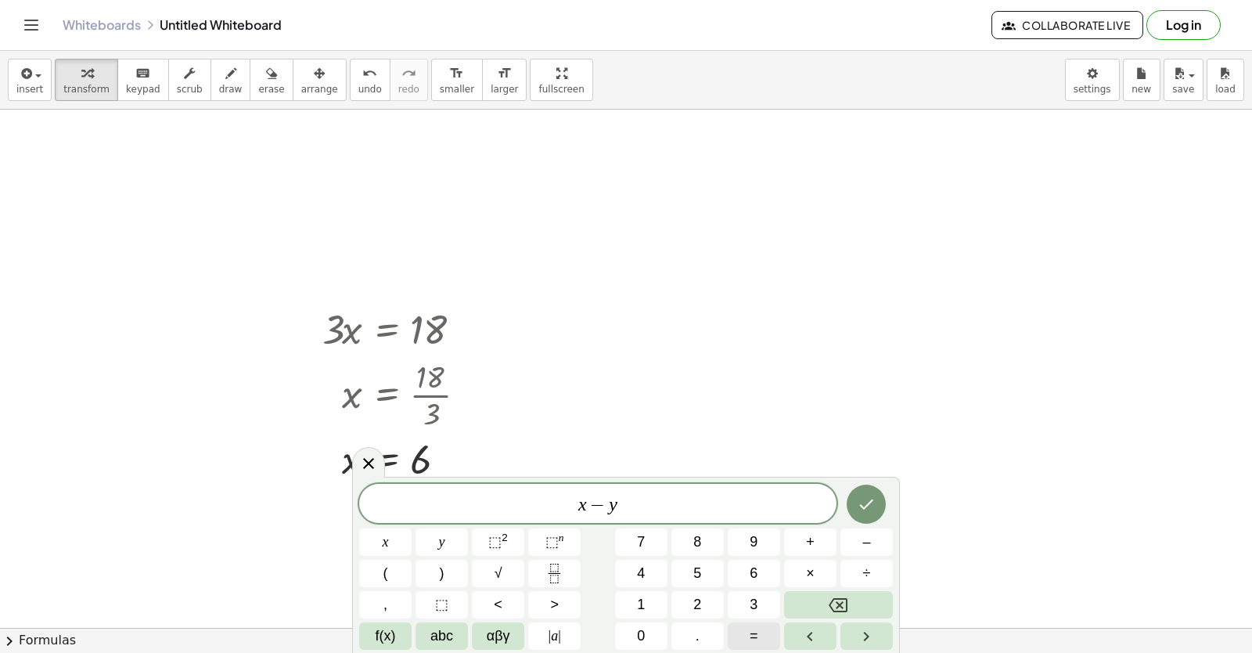
click at [766, 637] on button "=" at bounding box center [754, 635] width 52 height 27
click at [650, 570] on button "4" at bounding box center [641, 573] width 52 height 27
click at [879, 504] on button "Done" at bounding box center [866, 504] width 39 height 39
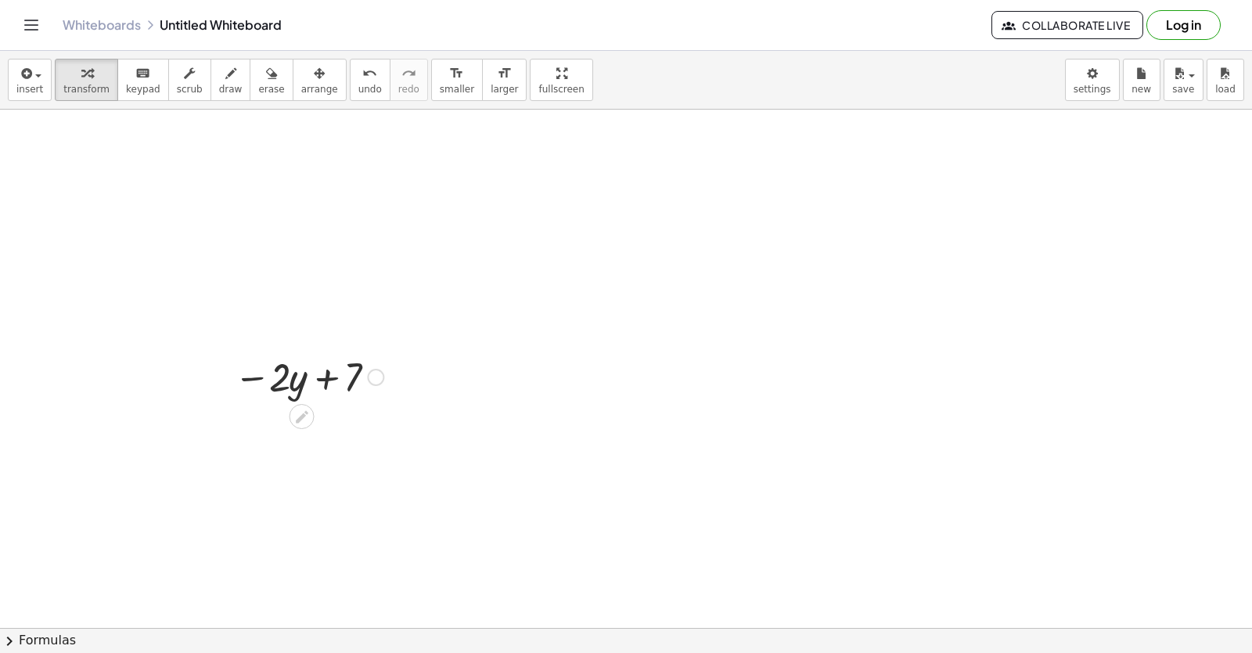
scroll to position [2368, 0]
click at [300, 417] on icon at bounding box center [302, 417] width 13 height 13
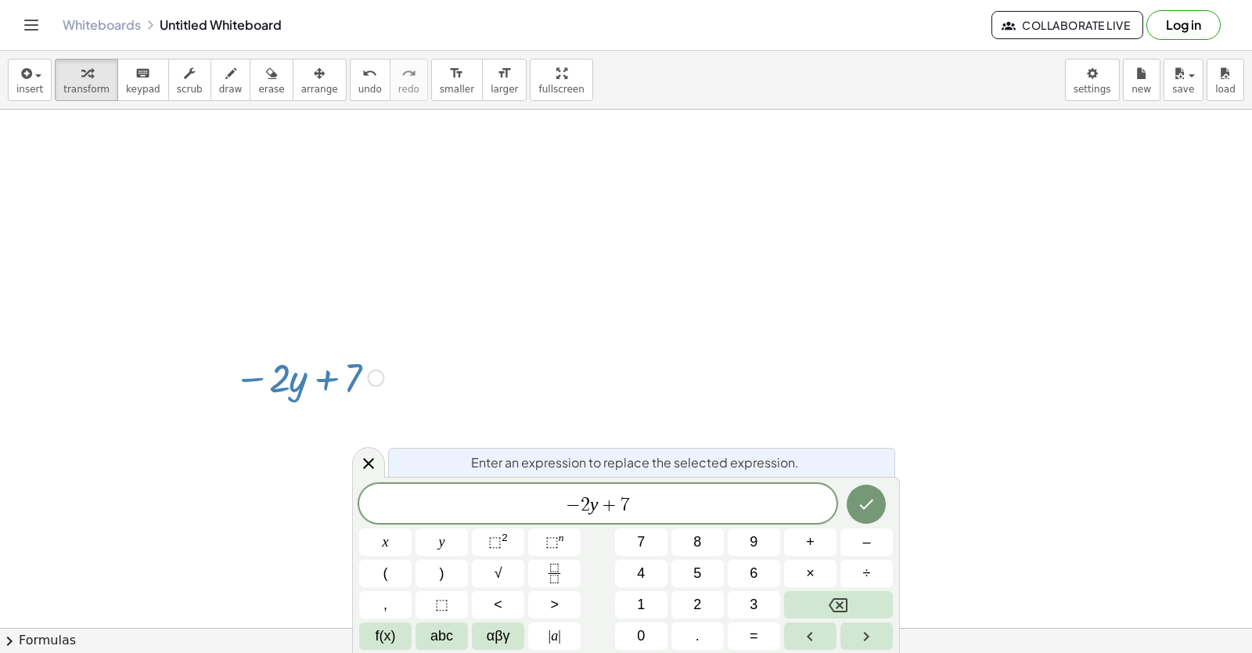
click at [611, 524] on div "− 2 y + 7 x y ⬚ 2 ⬚ n 7 8 9 + – ( ) √ 4 5 6 × ÷ , ⬚ < > 1 2 3 f(x) abc αβγ | a …" at bounding box center [626, 567] width 534 height 166
drag, startPoint x: 839, startPoint y: 501, endPoint x: 847, endPoint y: 498, distance: 8.4
click at [847, 498] on div "− 2 y + 7 ​ x y ⬚ 2 ⬚ n 7 8 9 + – ( ) √ 4 5 6 × ÷ , ⬚ < > 1 2 3 f(x) abc αβγ | …" at bounding box center [626, 567] width 534 height 166
click at [847, 498] on button "Done" at bounding box center [866, 504] width 39 height 39
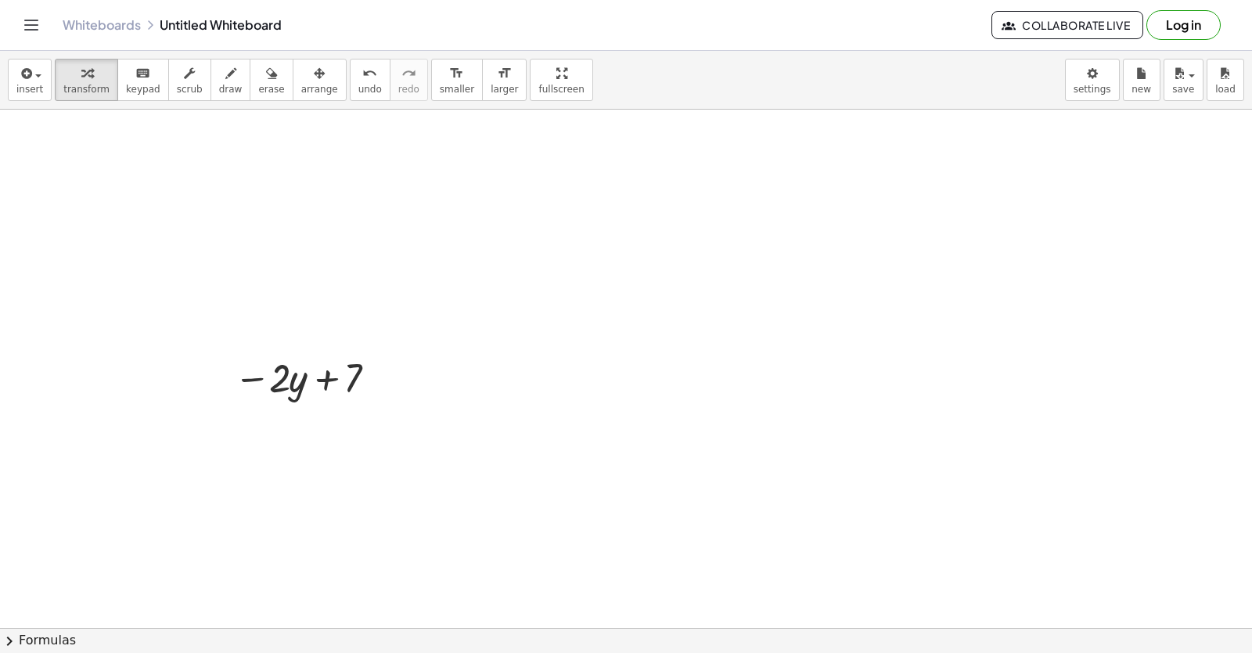
drag, startPoint x: 361, startPoint y: 491, endPoint x: 371, endPoint y: 483, distance: 12.8
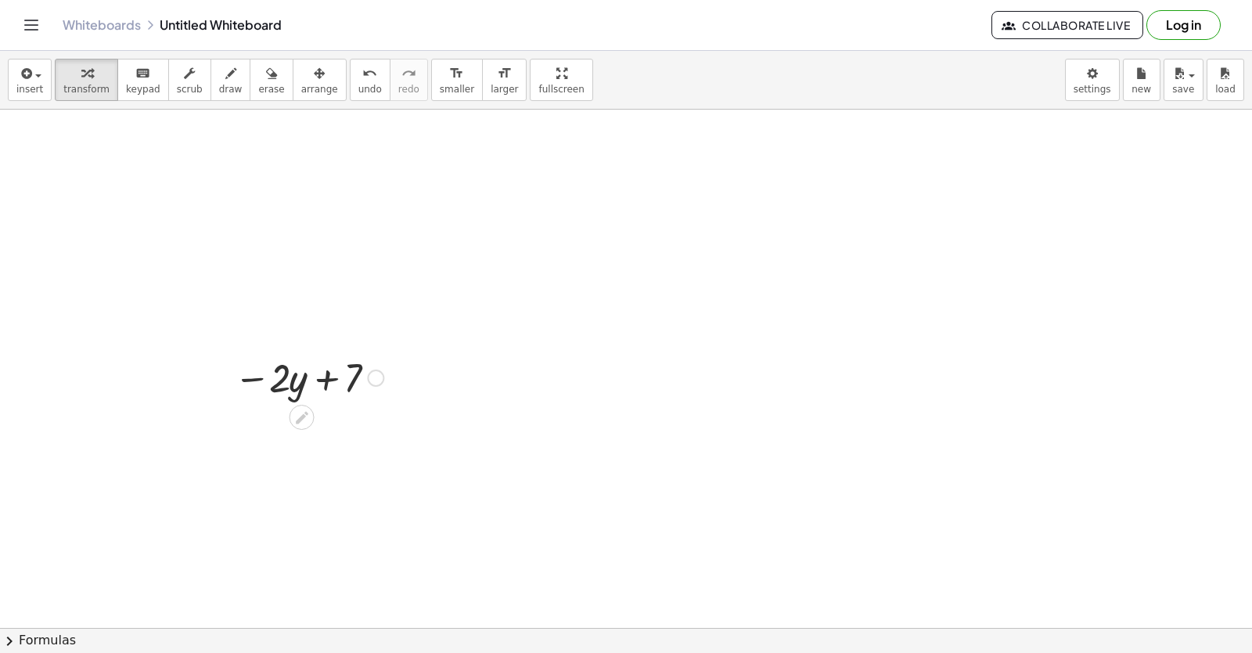
click at [381, 377] on div at bounding box center [375, 377] width 17 height 17
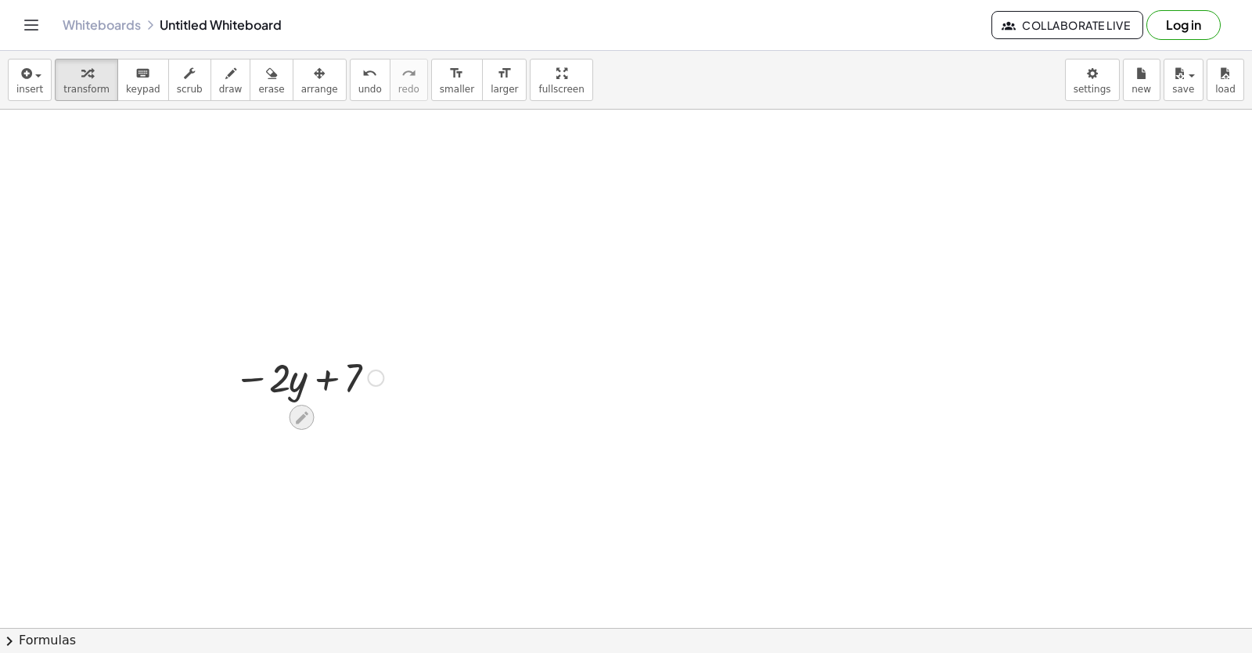
click at [304, 421] on icon at bounding box center [302, 417] width 16 height 16
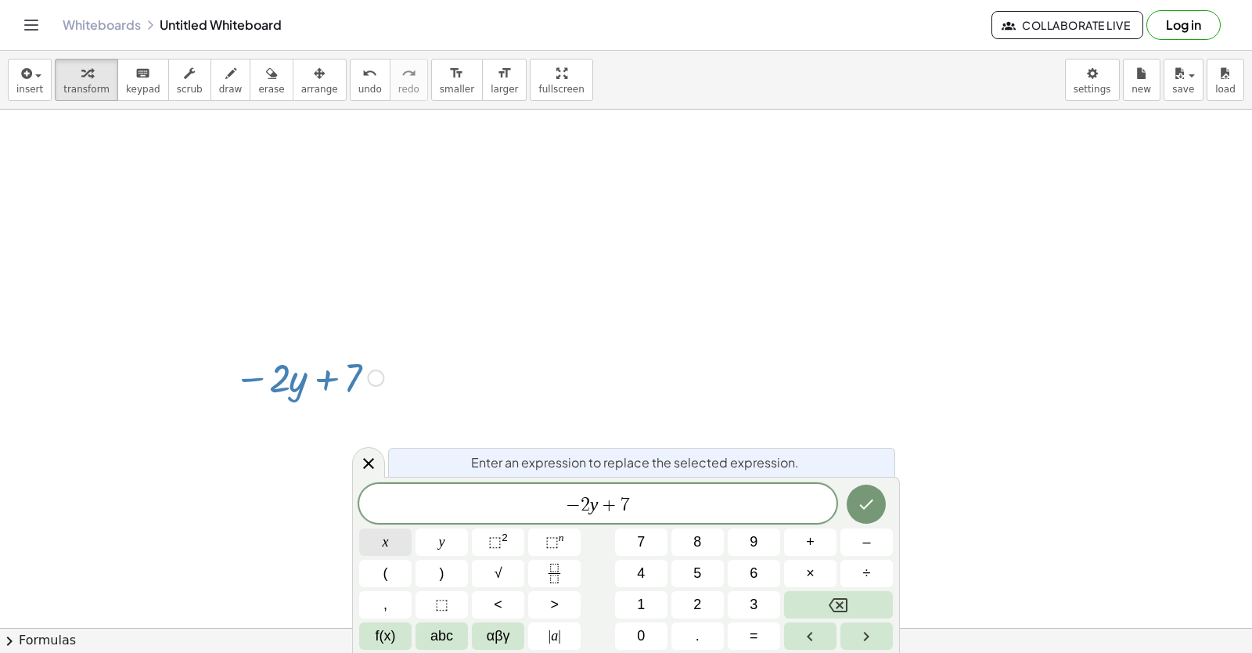
click at [398, 538] on button "x" at bounding box center [385, 541] width 52 height 27
click at [834, 600] on icon "Backspace" at bounding box center [838, 605] width 19 height 14
click at [694, 504] on span "− 2 y ​ + 7" at bounding box center [597, 505] width 477 height 22
click at [398, 539] on button "x" at bounding box center [385, 541] width 52 height 27
click at [865, 510] on icon "Done" at bounding box center [866, 504] width 19 height 19
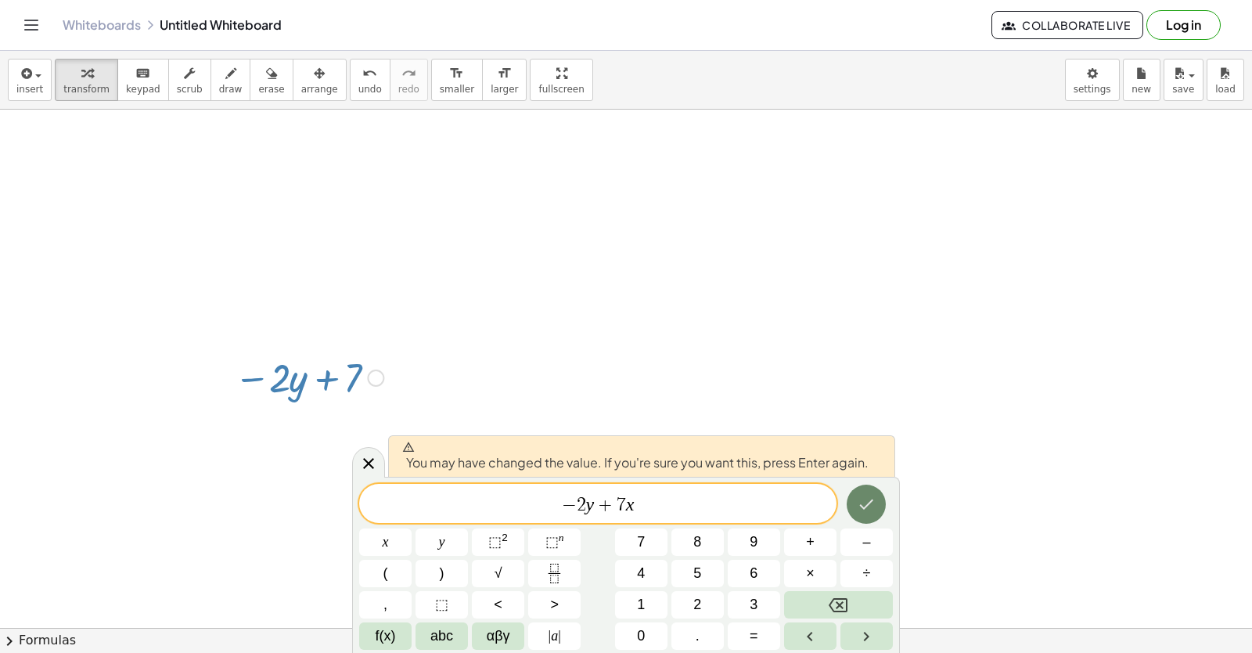
click at [851, 503] on button "Done" at bounding box center [866, 504] width 39 height 39
drag, startPoint x: 851, startPoint y: 503, endPoint x: 872, endPoint y: 498, distance: 21.7
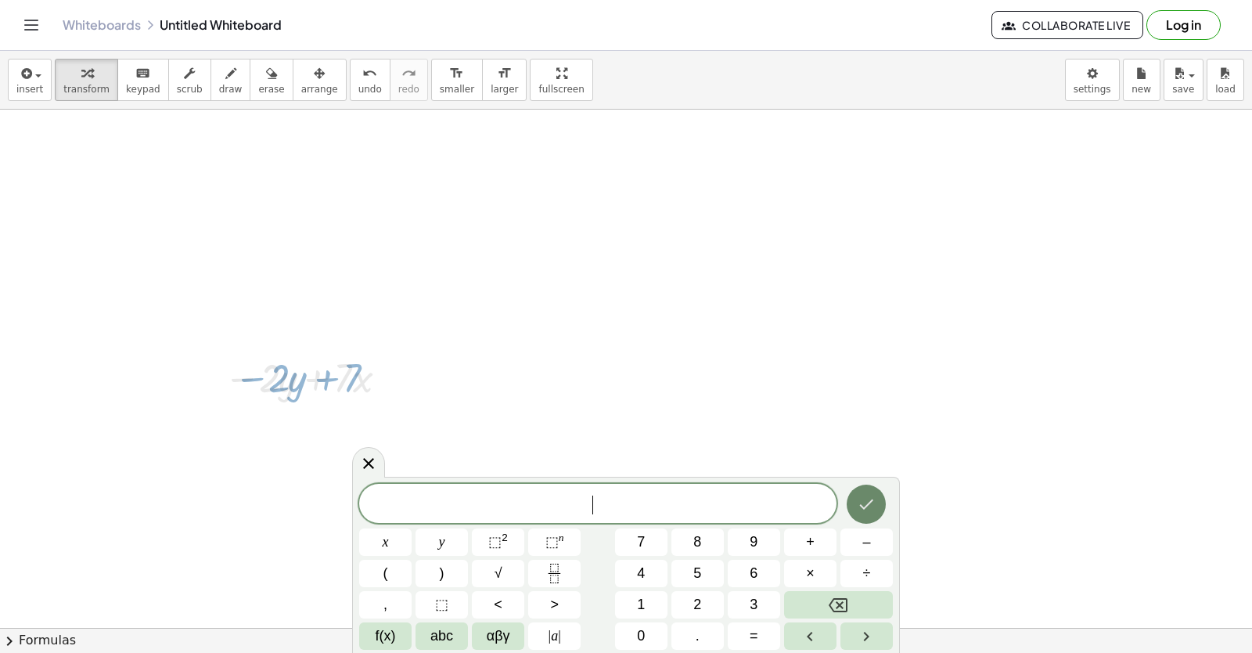
click at [872, 498] on icon "Done" at bounding box center [866, 504] width 19 height 19
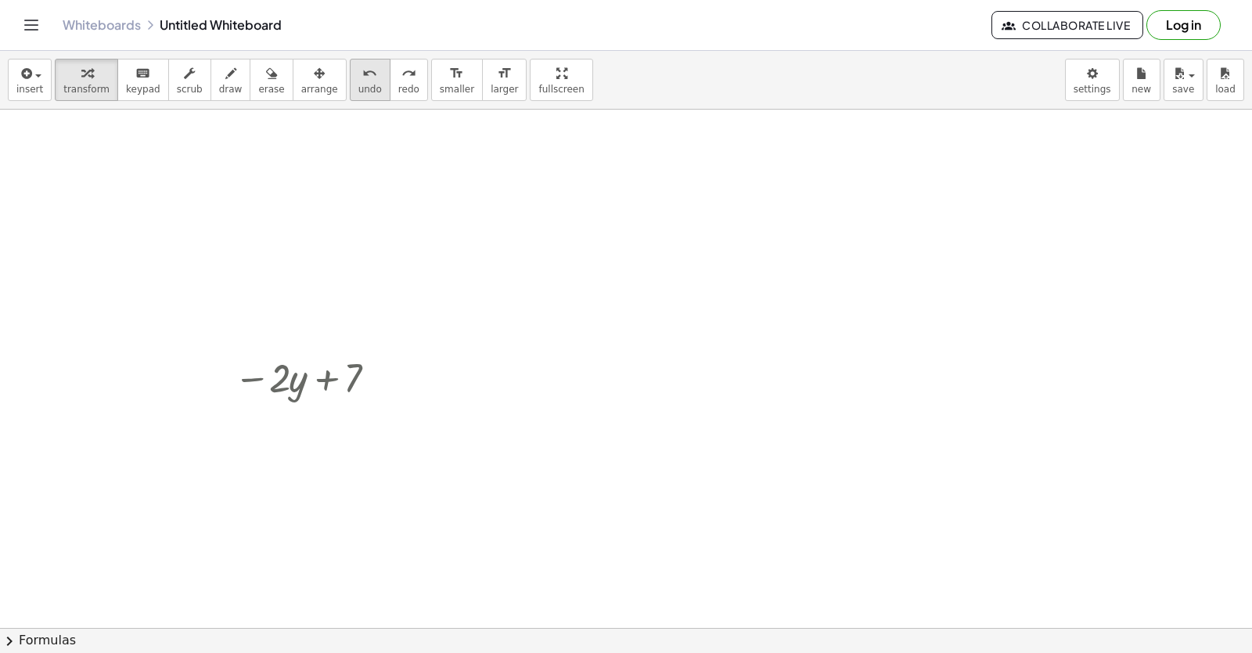
click at [355, 75] on button "undo undo" at bounding box center [370, 80] width 41 height 42
click at [296, 421] on icon at bounding box center [302, 417] width 13 height 13
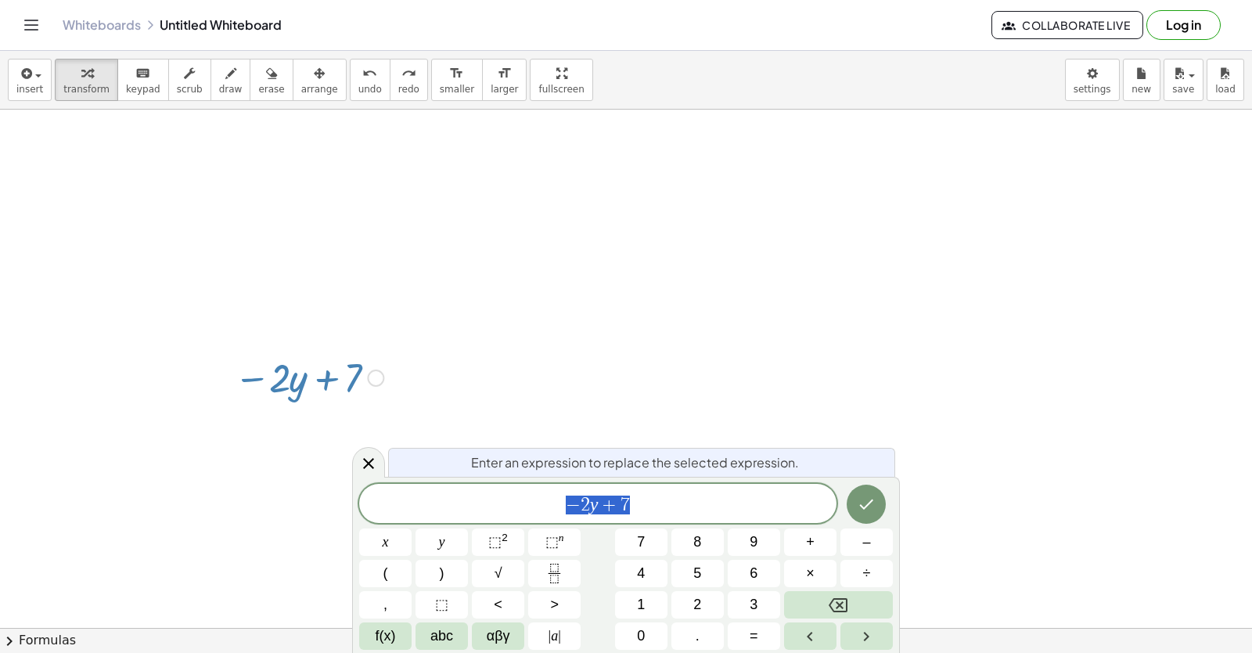
drag, startPoint x: 303, startPoint y: 419, endPoint x: 589, endPoint y: 485, distance: 293.9
click at [589, 485] on div "− 2 y + 7" at bounding box center [597, 503] width 477 height 39
click at [638, 494] on span "− 2 y + 7 ​" at bounding box center [597, 505] width 477 height 22
click at [394, 540] on button "x" at bounding box center [385, 541] width 52 height 27
click at [870, 528] on div "− 2 y + 7 x x y ⬚ 2 ⬚ n 7 8 9 + – ( ) √ 4 5 6 × ÷ , ⬚ < > 1 2 3 f(x) abc αβγ | …" at bounding box center [626, 567] width 534 height 166
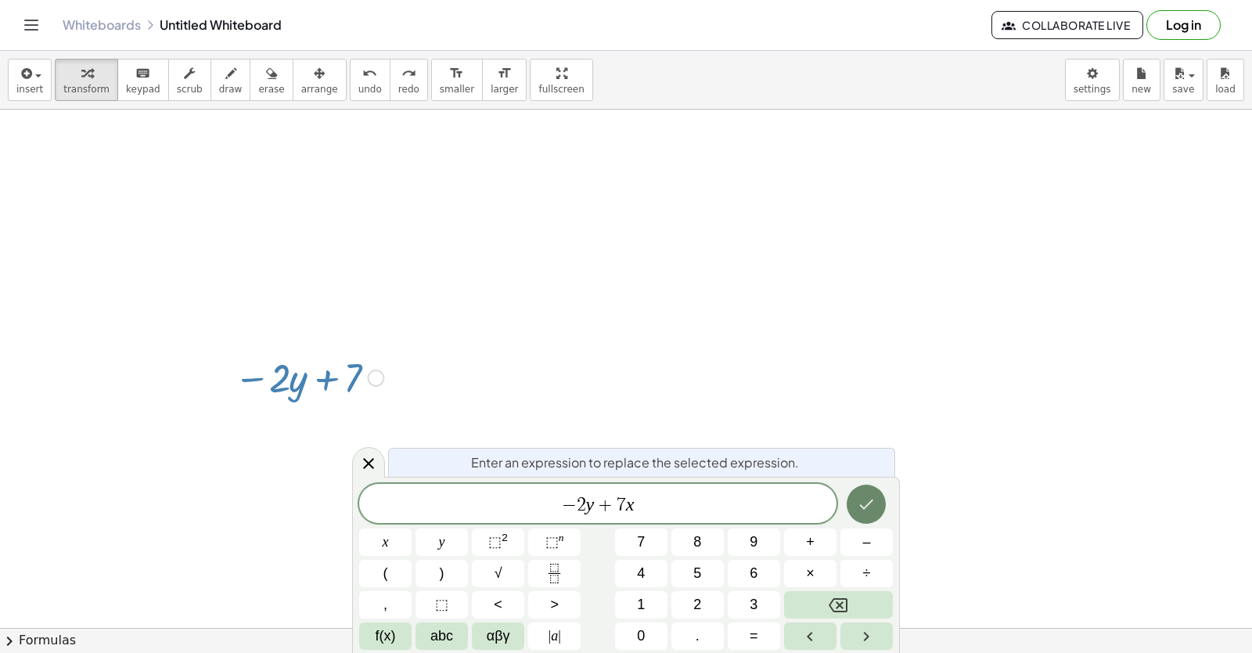
click at [867, 514] on button "Done" at bounding box center [866, 504] width 39 height 39
click at [871, 495] on icon "Done" at bounding box center [866, 504] width 19 height 19
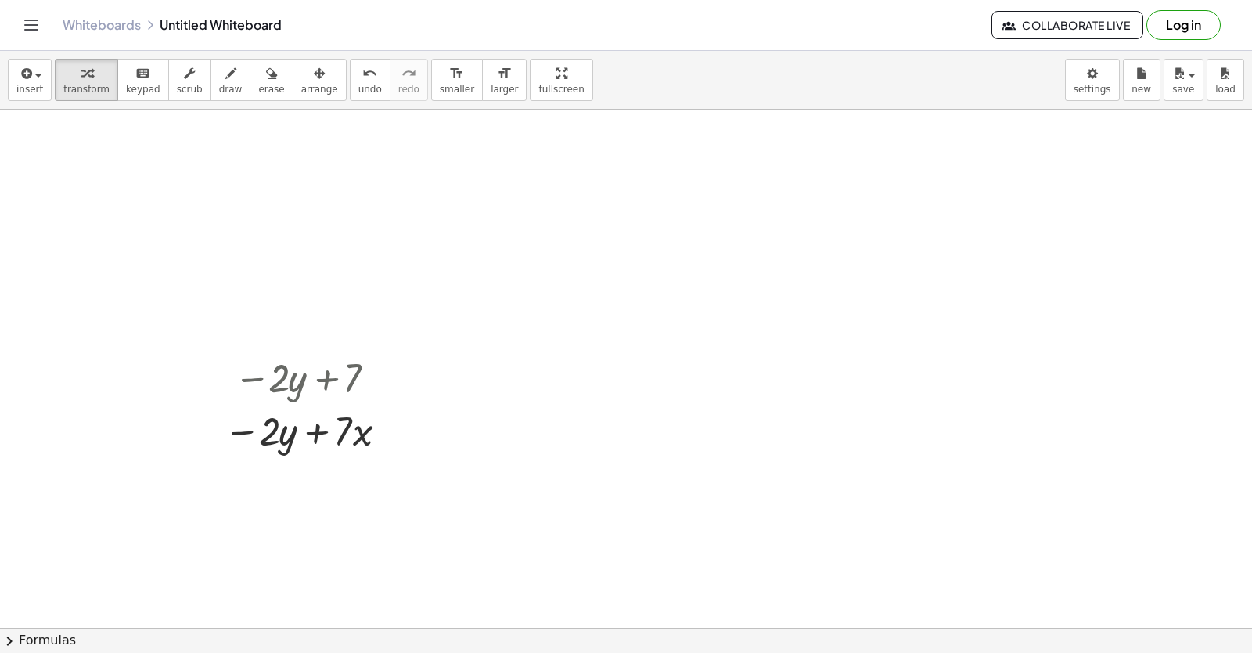
drag, startPoint x: 348, startPoint y: 387, endPoint x: 258, endPoint y: 229, distance: 182.3
click at [362, 81] on icon "undo" at bounding box center [369, 73] width 15 height 19
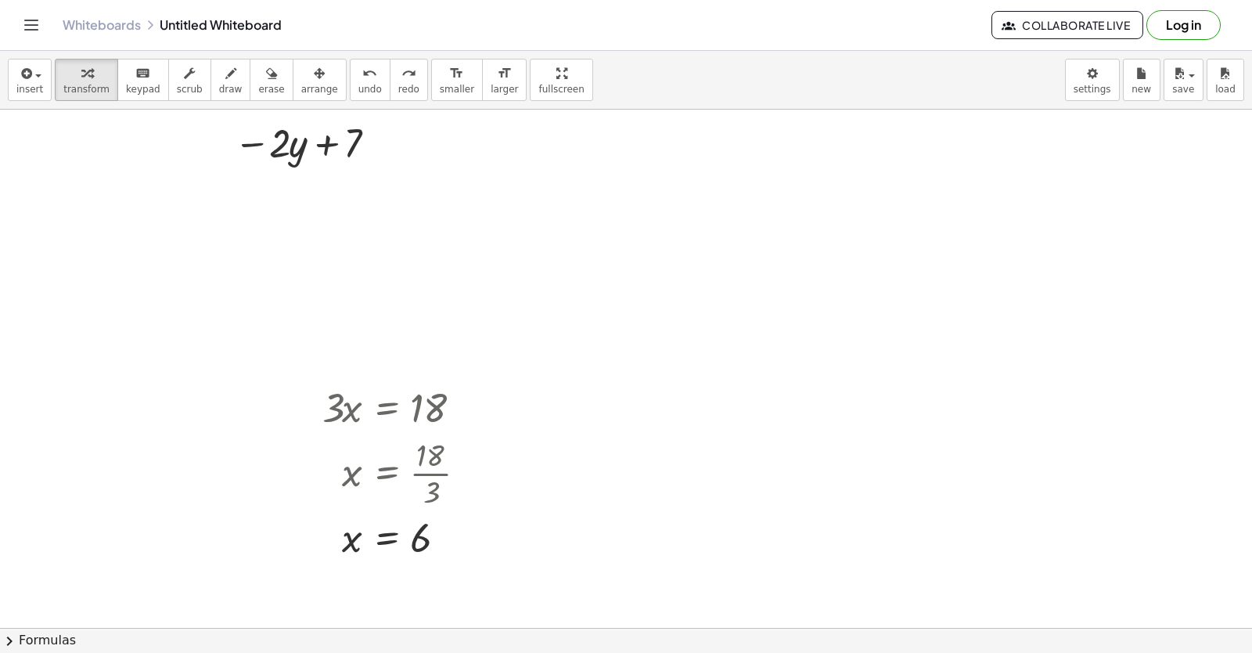
scroll to position [2446, 0]
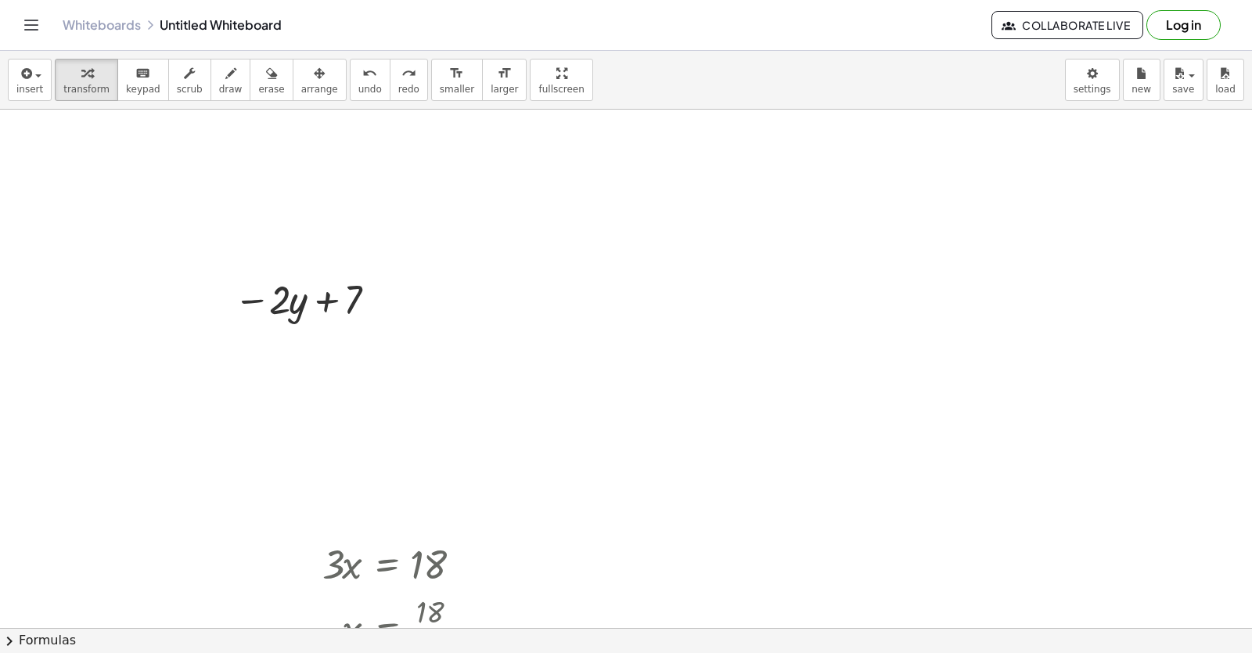
drag, startPoint x: 704, startPoint y: 250, endPoint x: 719, endPoint y: 258, distance: 17.5
drag, startPoint x: 719, startPoint y: 258, endPoint x: 731, endPoint y: 254, distance: 12.2
drag, startPoint x: 731, startPoint y: 254, endPoint x: 623, endPoint y: 247, distance: 108.3
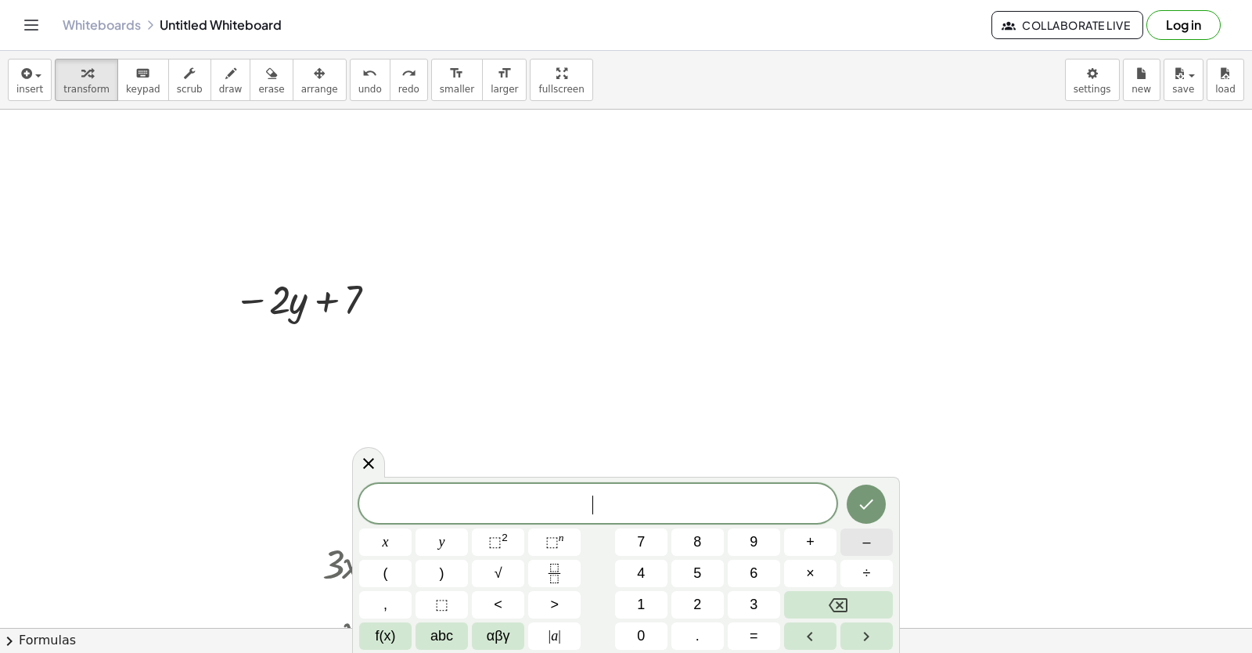
click at [851, 537] on button "–" at bounding box center [867, 541] width 52 height 27
click at [709, 604] on button "2" at bounding box center [698, 604] width 52 height 27
click at [447, 547] on button "y" at bounding box center [442, 541] width 52 height 27
click at [748, 637] on button "=" at bounding box center [754, 635] width 52 height 27
click at [861, 611] on button "Backspace" at bounding box center [838, 604] width 109 height 27
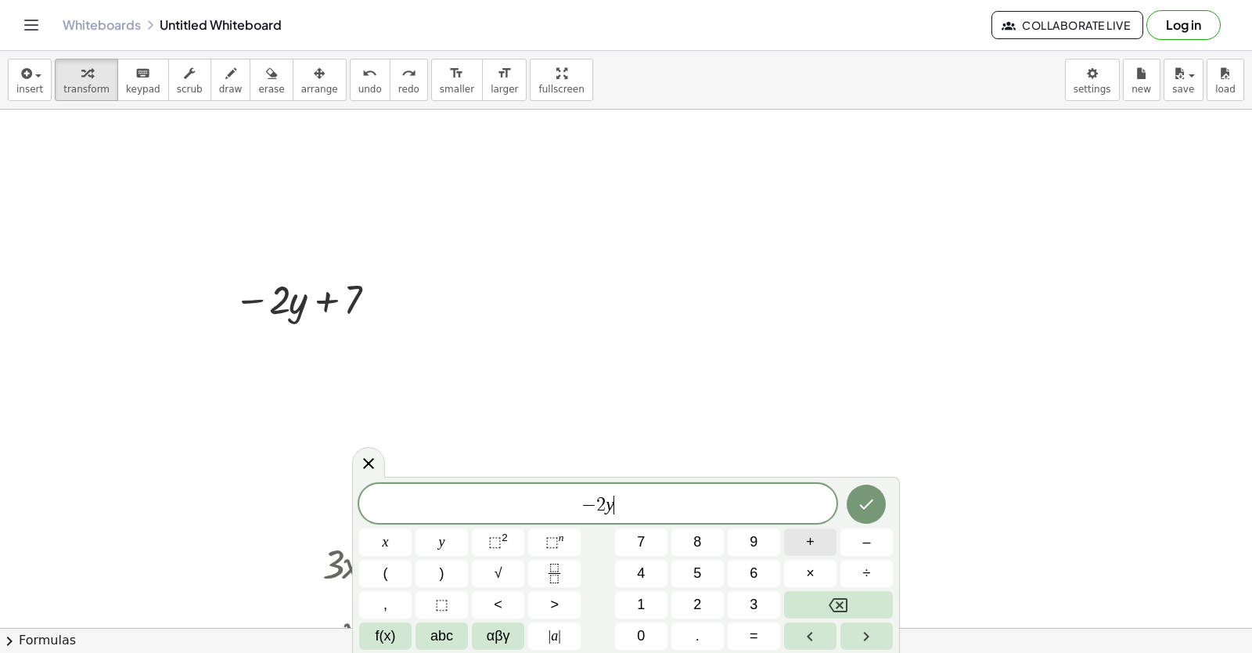
click at [812, 541] on span "+" at bounding box center [810, 541] width 9 height 21
click at [654, 539] on button "7" at bounding box center [641, 541] width 52 height 27
click at [401, 539] on button "x" at bounding box center [385, 541] width 52 height 27
drag, startPoint x: 870, startPoint y: 512, endPoint x: 849, endPoint y: 521, distance: 23.1
click at [412, 528] on div at bounding box center [385, 541] width 52 height 27
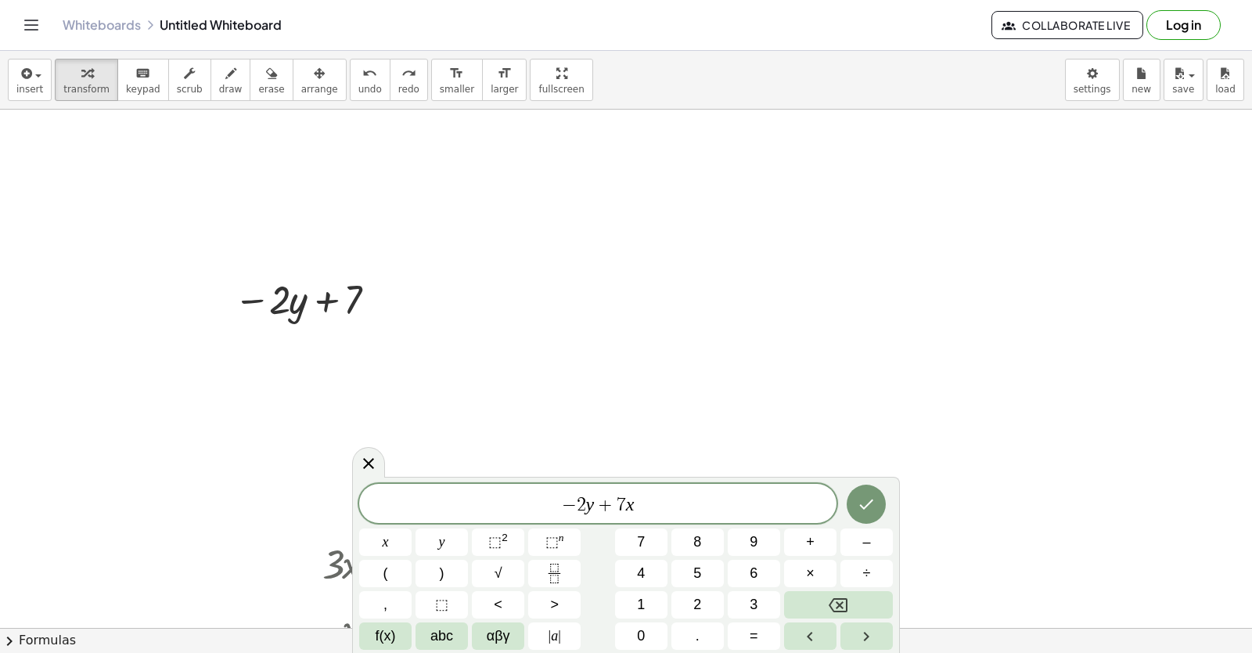
click at [412, 528] on div at bounding box center [385, 541] width 52 height 27
click at [864, 508] on icon "Done" at bounding box center [867, 504] width 14 height 10
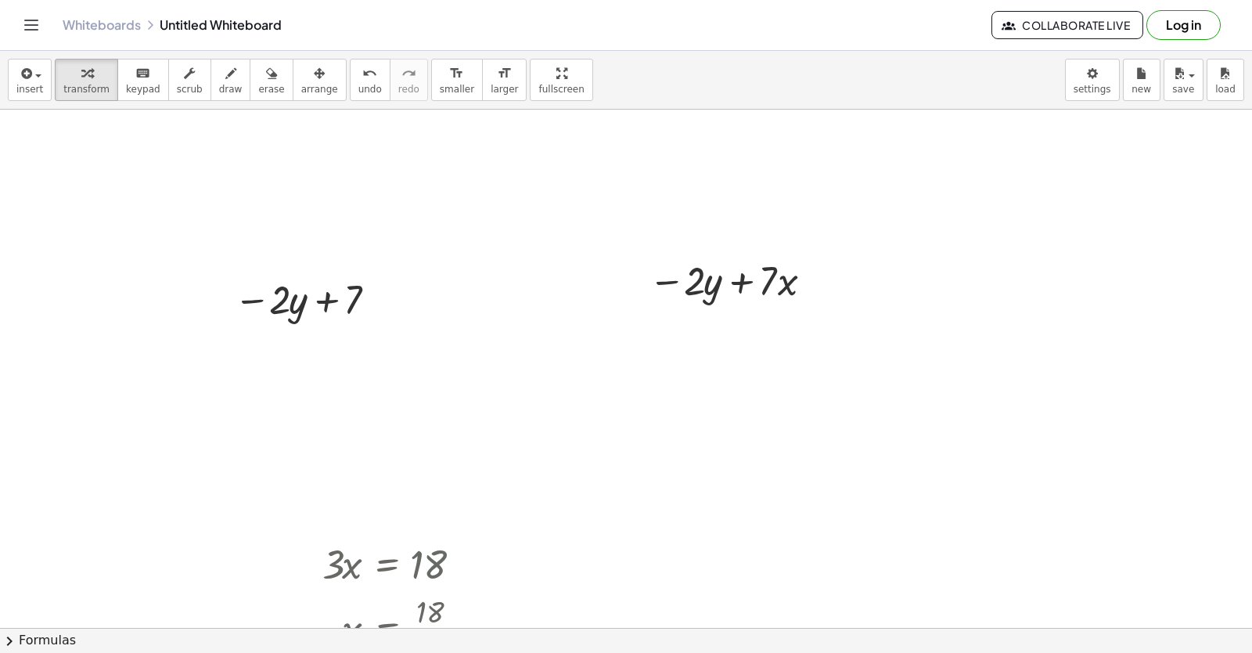
drag, startPoint x: 650, startPoint y: 390, endPoint x: 1252, endPoint y: -20, distance: 727.8
drag, startPoint x: 1252, startPoint y: -20, endPoint x: 773, endPoint y: 445, distance: 667.6
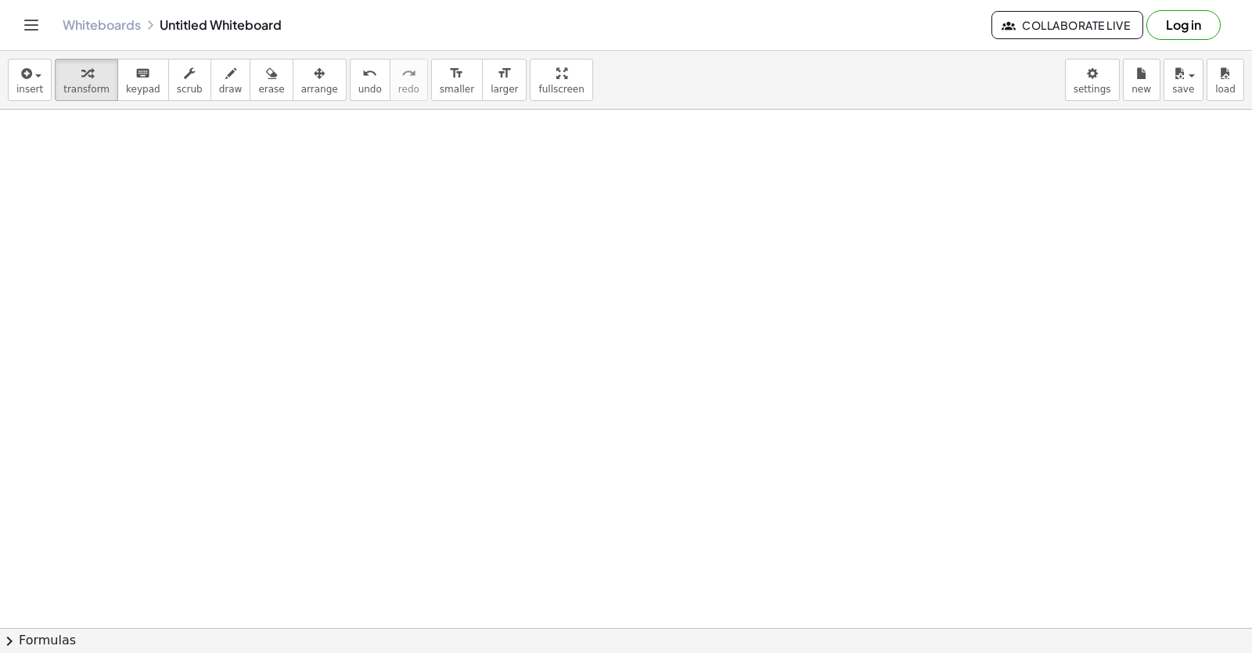
scroll to position [3639, 0]
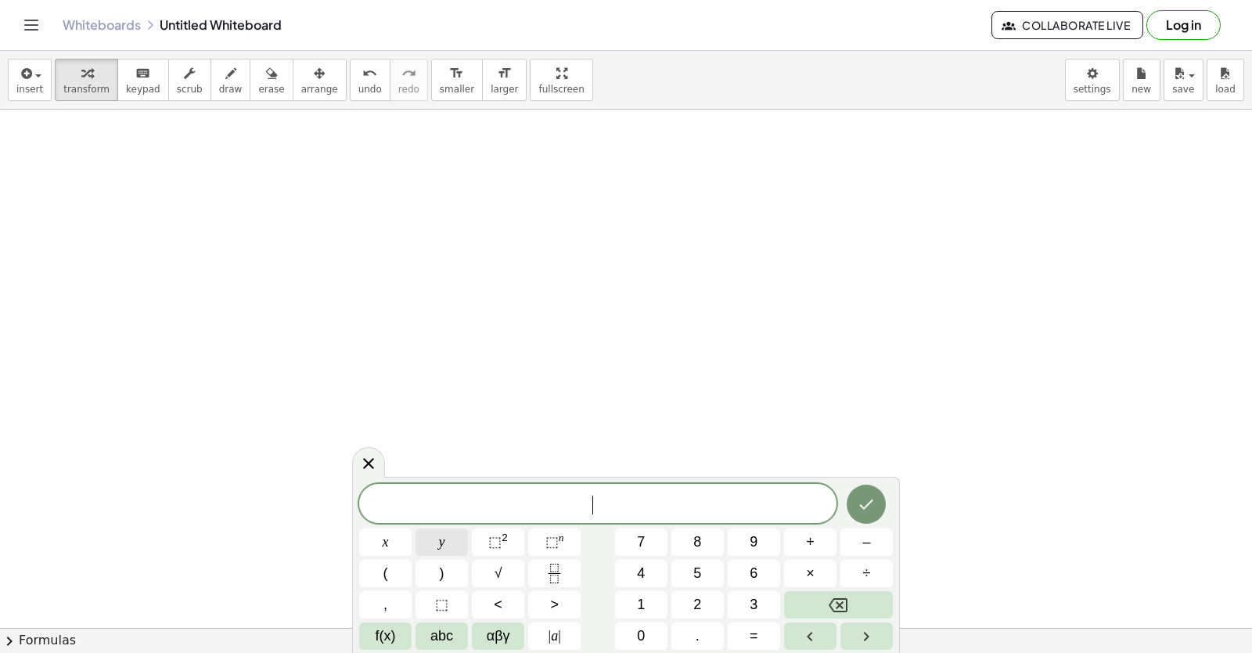
click at [452, 539] on button "y" at bounding box center [442, 541] width 52 height 27
click at [804, 535] on button "+" at bounding box center [810, 541] width 52 height 27
click at [701, 601] on span "2" at bounding box center [698, 604] width 8 height 21
click at [420, 563] on div "y + 2 ​ x y ⬚ 2 ⬚ n 7 8 9 + – ( ) √ 4 5 6 × ÷ , ⬚ < > 1 2 3 f(x) abc αβγ | a | …" at bounding box center [626, 567] width 534 height 166
click at [384, 540] on span "x" at bounding box center [386, 541] width 6 height 21
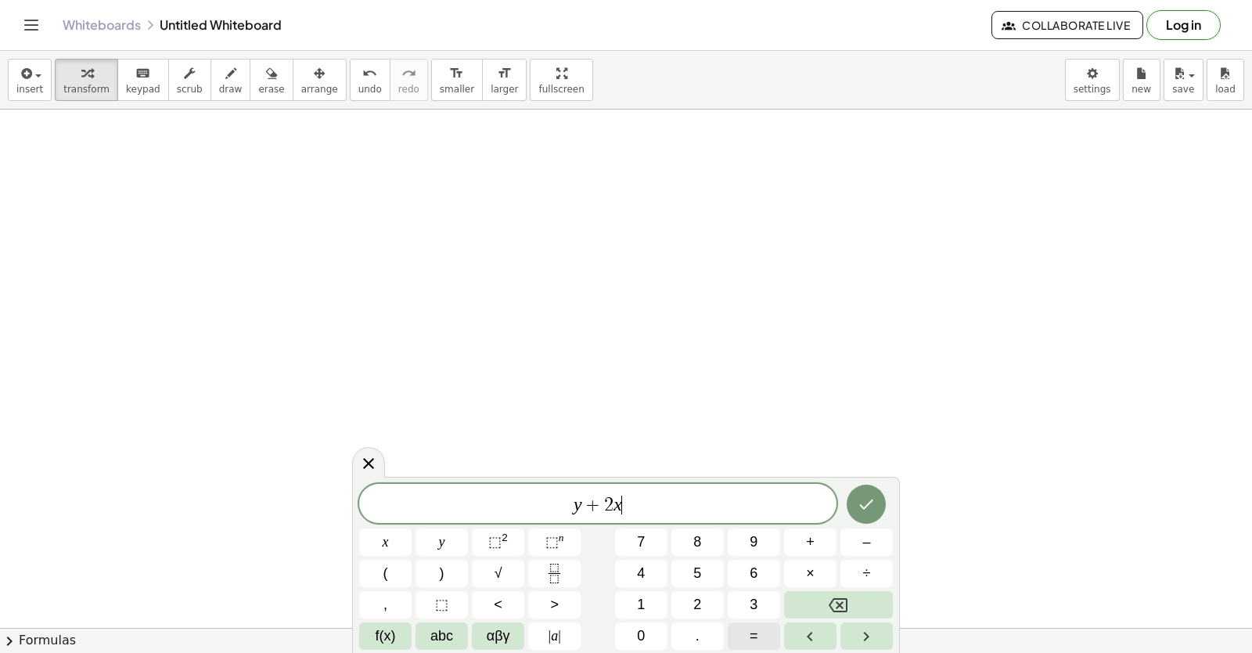
click at [768, 636] on button "=" at bounding box center [754, 635] width 52 height 27
click at [645, 596] on span "1" at bounding box center [641, 604] width 8 height 21
click at [633, 627] on button "0" at bounding box center [641, 635] width 52 height 27
click at [885, 500] on button "Done" at bounding box center [866, 504] width 39 height 39
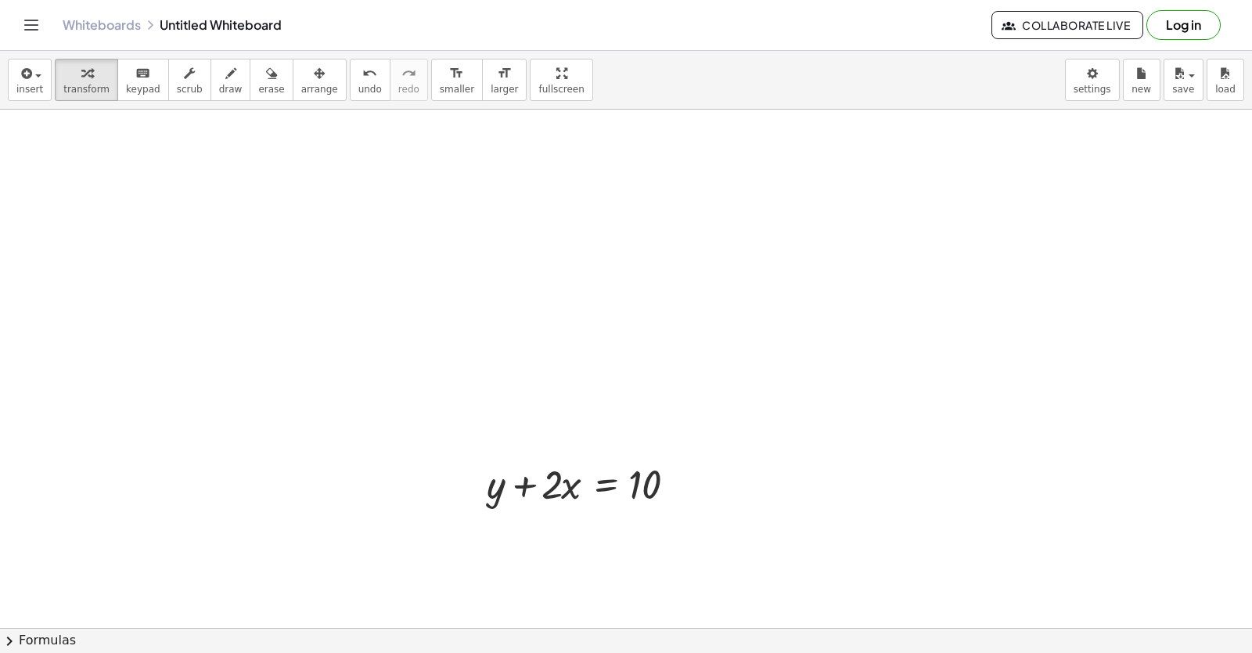
scroll to position [3796, 0]
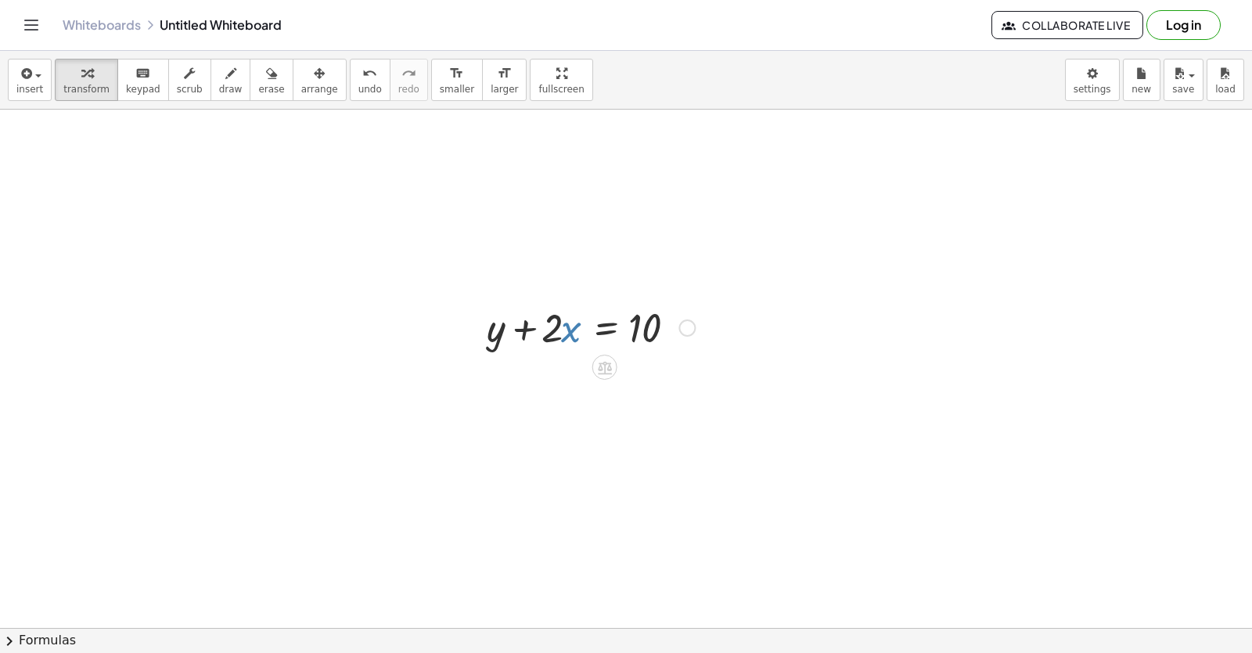
click at [566, 326] on div at bounding box center [591, 326] width 224 height 53
drag, startPoint x: 553, startPoint y: 326, endPoint x: 552, endPoint y: 340, distance: 13.3
click at [552, 340] on div at bounding box center [591, 326] width 224 height 53
click at [557, 332] on div at bounding box center [591, 326] width 224 height 53
click at [557, 328] on div at bounding box center [591, 326] width 224 height 53
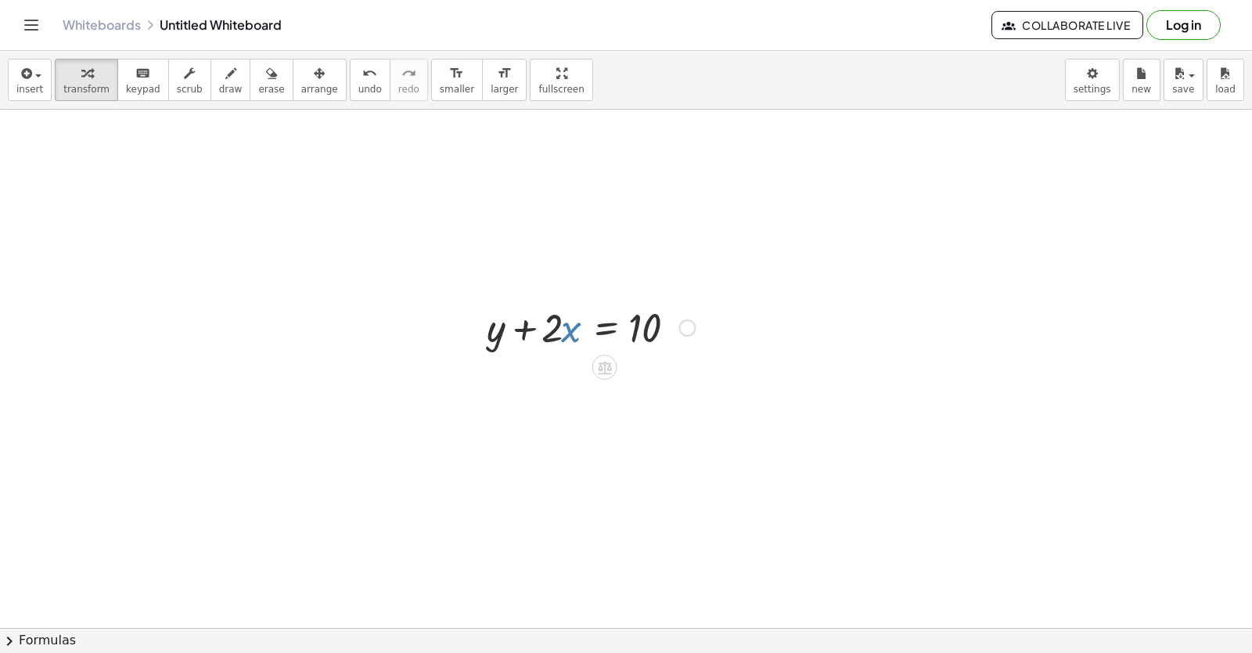
click at [575, 332] on div at bounding box center [591, 326] width 224 height 53
drag, startPoint x: 571, startPoint y: 325, endPoint x: 713, endPoint y: 322, distance: 141.7
drag, startPoint x: 694, startPoint y: 376, endPoint x: 632, endPoint y: 378, distance: 61.9
click at [632, 378] on div at bounding box center [628, 379] width 298 height 53
click at [687, 381] on div at bounding box center [628, 379] width 298 height 53
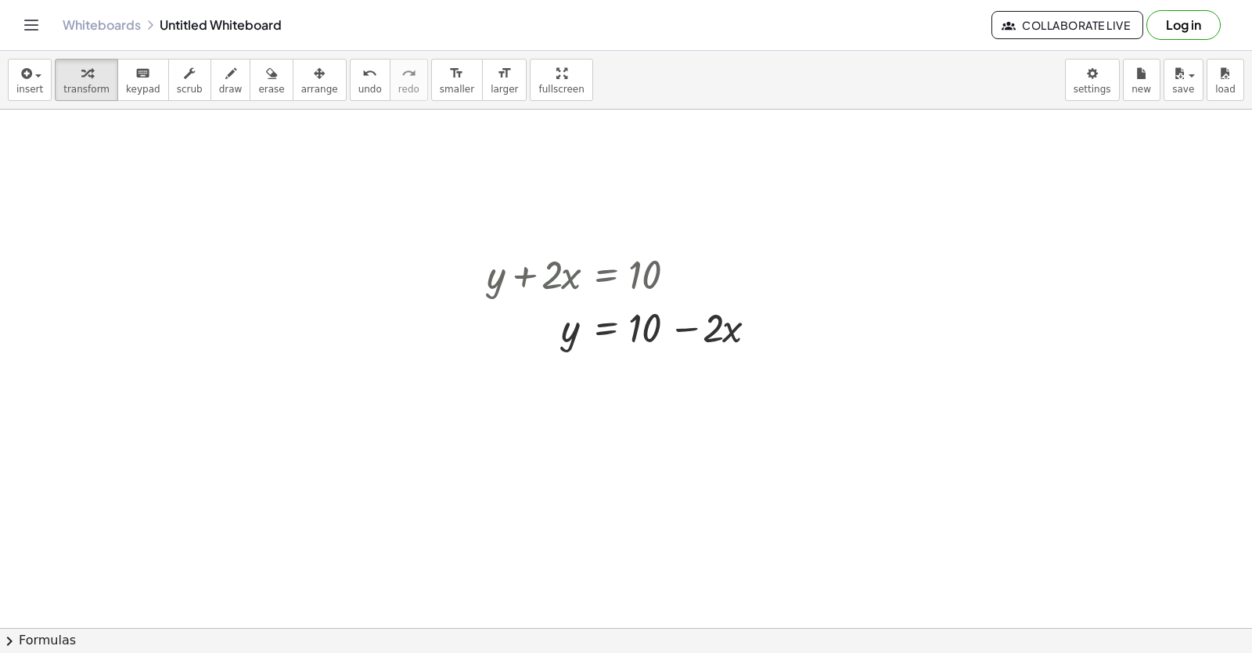
scroll to position [3874, 0]
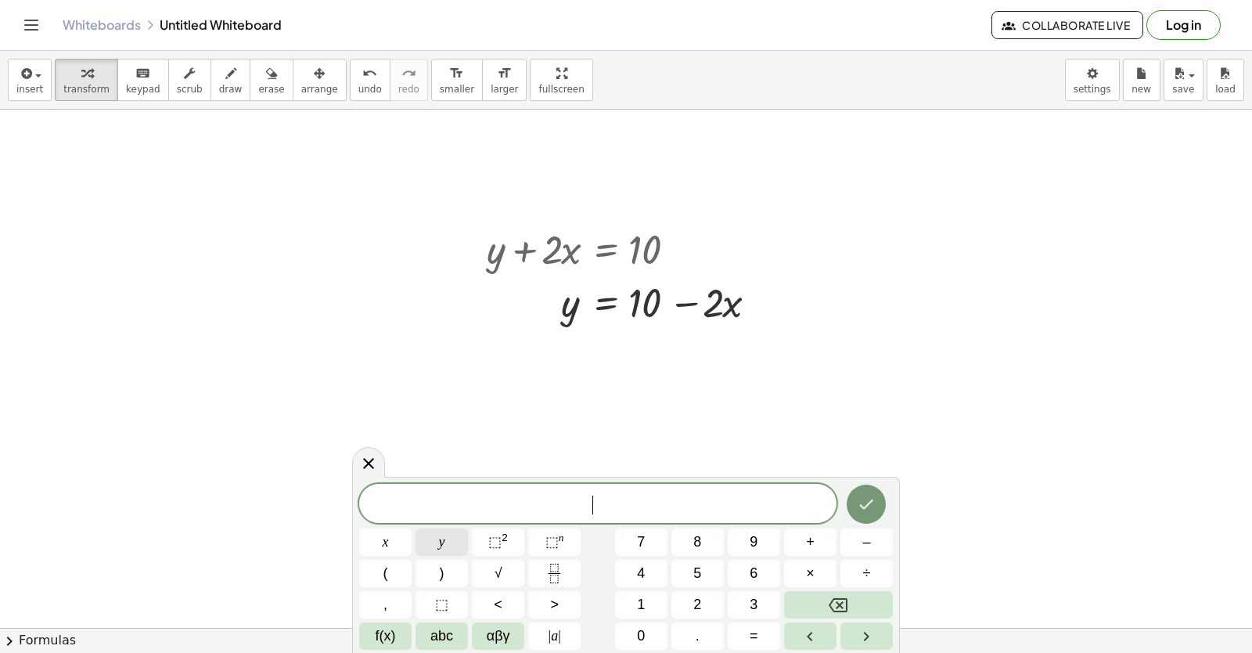
click at [445, 539] on span "y" at bounding box center [442, 541] width 6 height 21
click at [860, 540] on button "–" at bounding box center [867, 541] width 52 height 27
click at [703, 566] on button "5" at bounding box center [698, 573] width 52 height 27
click at [431, 557] on div "y − 5 ​ x y ⬚ 2 ⬚ n 7 8 9 + – ( ) √ 4 5 6 × ÷ , ⬚ < > 1 2 3 f(x) abc αβγ | a | …" at bounding box center [626, 567] width 534 height 166
click at [367, 536] on button "x" at bounding box center [385, 541] width 52 height 27
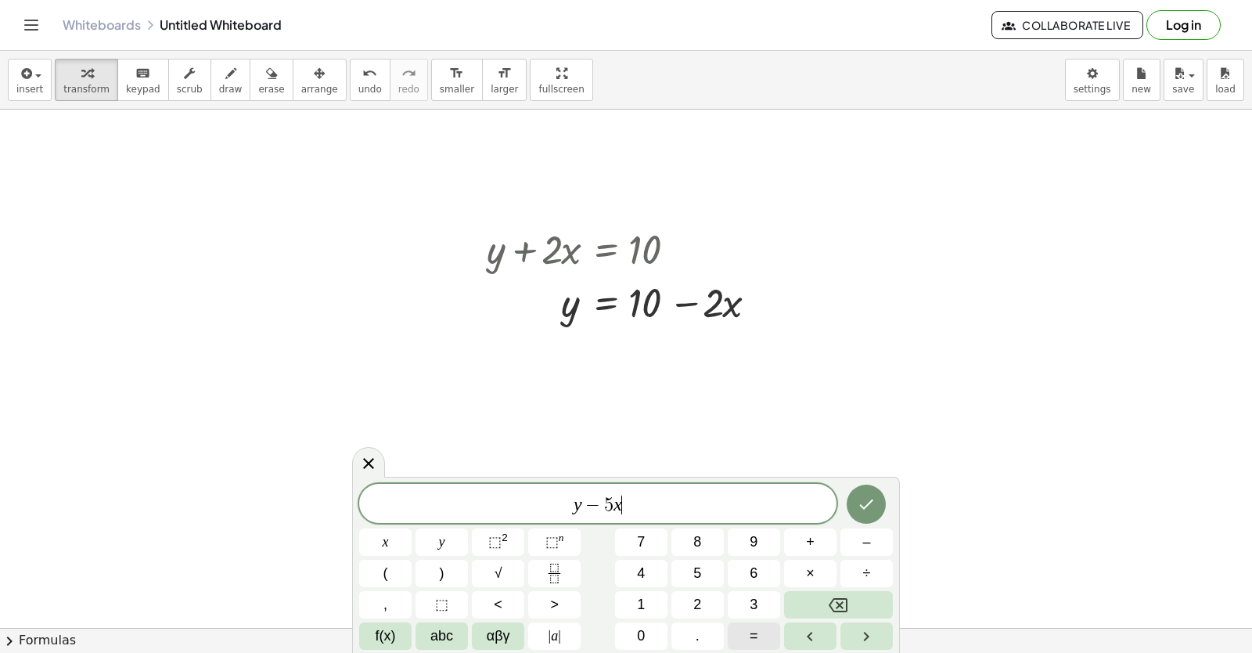
click at [772, 636] on button "=" at bounding box center [754, 635] width 52 height 27
click at [879, 539] on button "–" at bounding box center [867, 541] width 52 height 27
click at [728, 594] on div "y − 5 x = − x y ⬚ 2 ⬚ n 7 8 9 + – ( ) √ 4 5 6 × ÷ , ⬚ < > 1 2 3 f(x) abc αβγ | …" at bounding box center [626, 567] width 534 height 166
click at [708, 595] on button "2" at bounding box center [698, 604] width 52 height 27
click at [878, 505] on button "Done" at bounding box center [866, 504] width 39 height 39
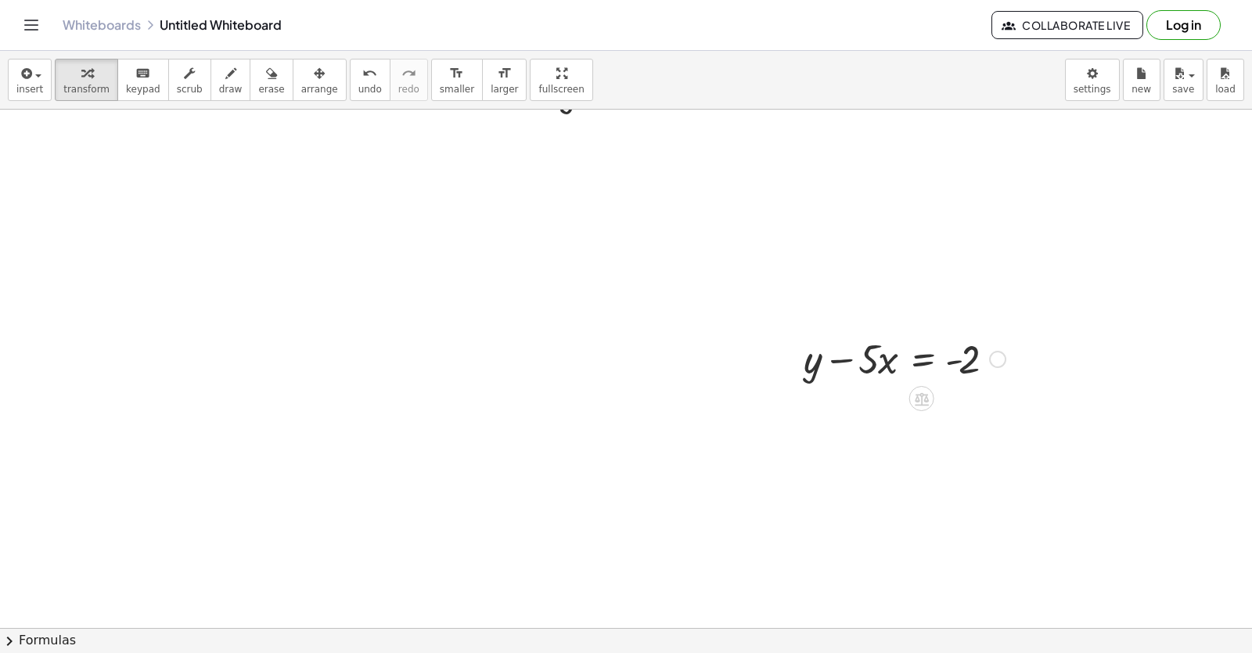
scroll to position [4109, 0]
drag, startPoint x: 893, startPoint y: 336, endPoint x: 1037, endPoint y: 341, distance: 144.1
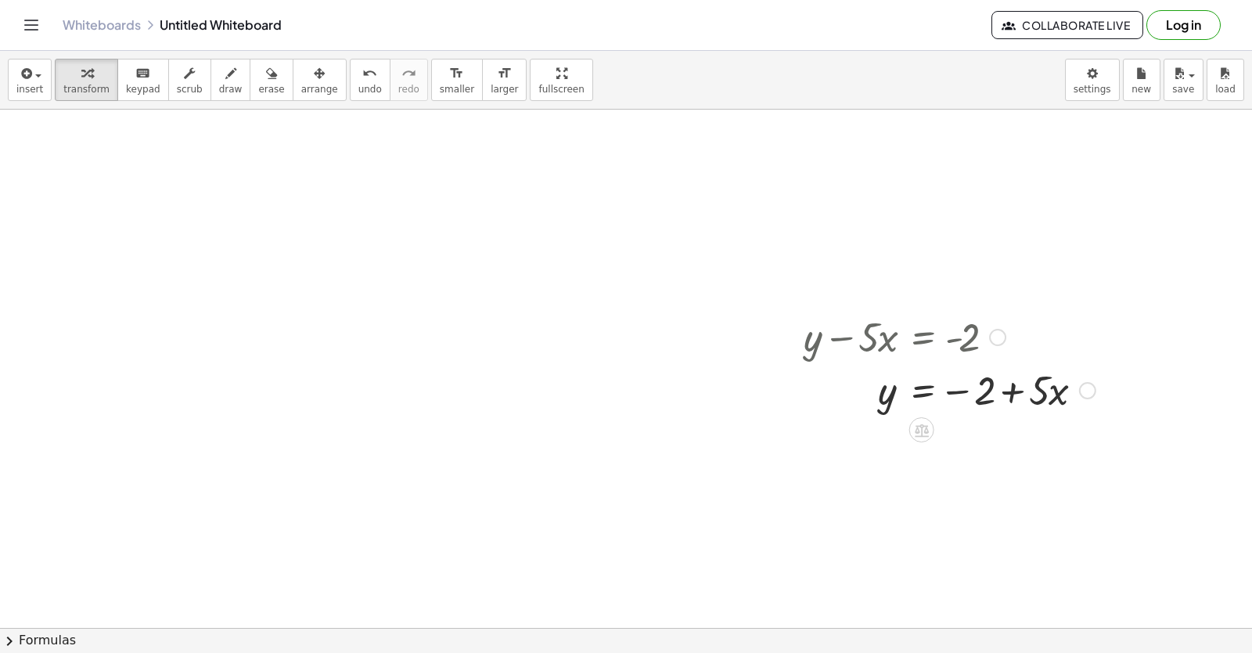
click at [976, 391] on div at bounding box center [950, 388] width 308 height 53
click at [960, 395] on div at bounding box center [950, 388] width 308 height 53
click at [944, 390] on div at bounding box center [950, 388] width 308 height 53
click at [1013, 386] on div at bounding box center [950, 388] width 308 height 53
click at [867, 393] on div at bounding box center [950, 388] width 308 height 53
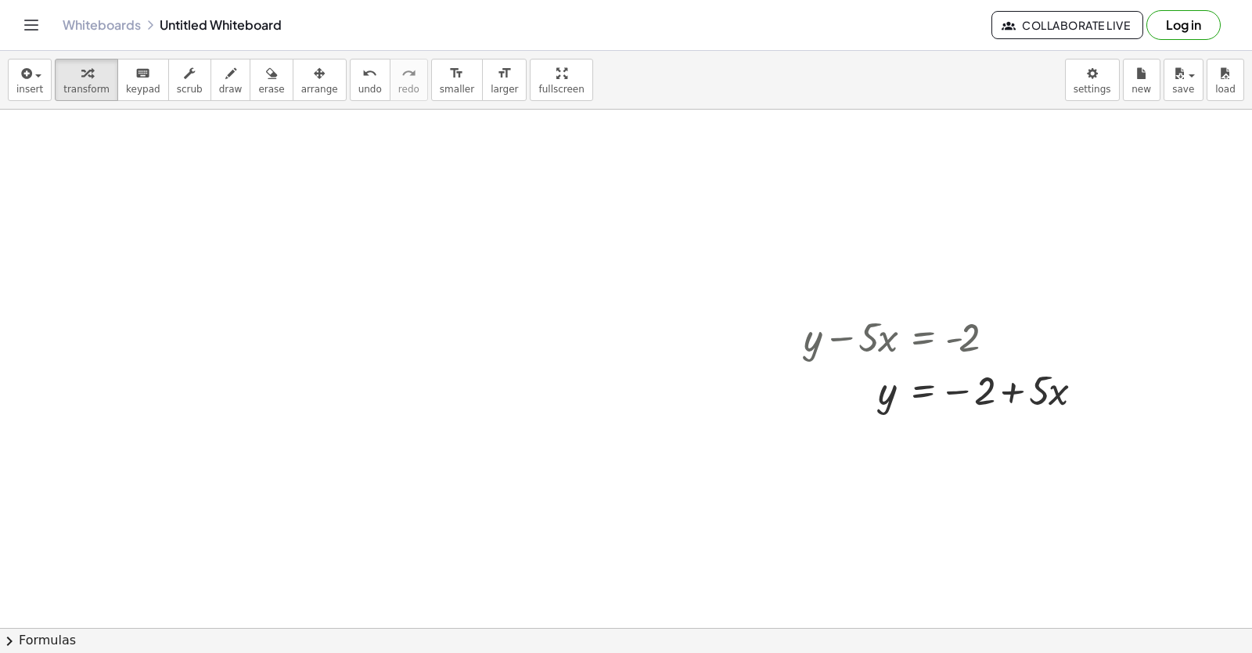
drag, startPoint x: 499, startPoint y: 495, endPoint x: 437, endPoint y: 481, distance: 63.4
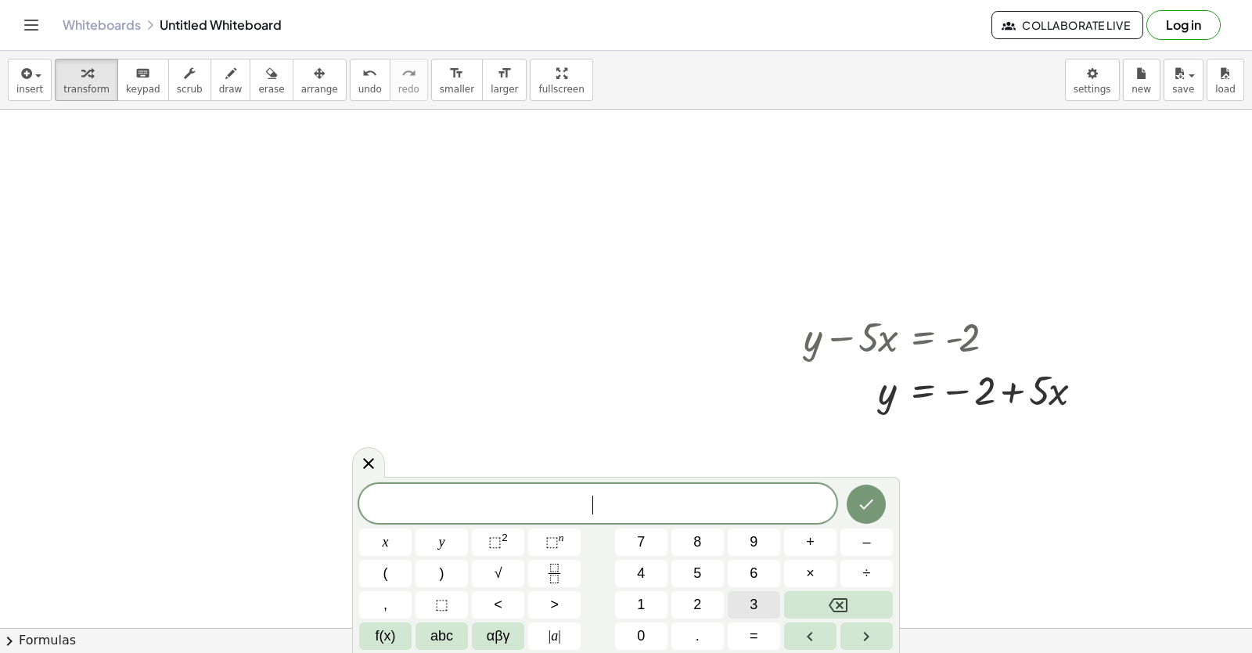
click at [755, 600] on span "3" at bounding box center [754, 604] width 8 height 21
click at [441, 539] on span "y" at bounding box center [442, 541] width 6 height 21
click at [827, 541] on button "+" at bounding box center [810, 541] width 52 height 27
click at [662, 604] on button "1" at bounding box center [641, 604] width 52 height 27
click at [706, 608] on button "2" at bounding box center [698, 604] width 52 height 27
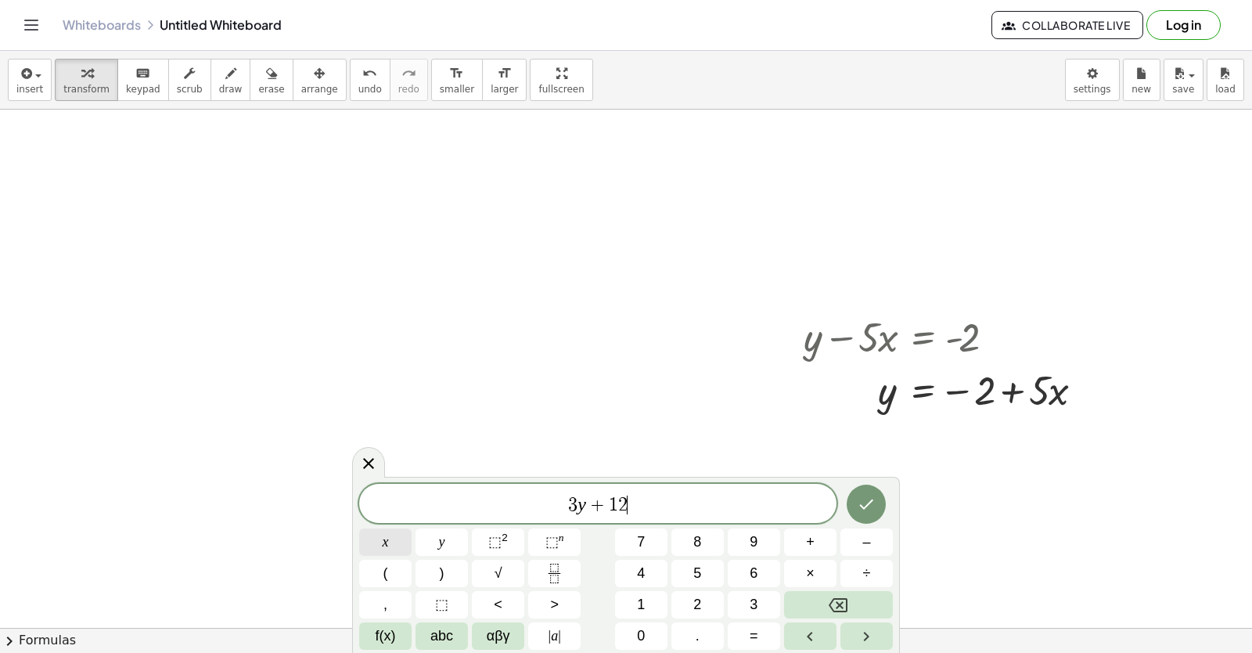
click at [397, 531] on button "x" at bounding box center [385, 541] width 52 height 27
click at [766, 641] on button "=" at bounding box center [754, 635] width 52 height 27
click at [660, 601] on button "1" at bounding box center [641, 604] width 52 height 27
click at [640, 633] on span "0" at bounding box center [641, 635] width 8 height 21
click at [863, 513] on icon "Done" at bounding box center [866, 504] width 19 height 19
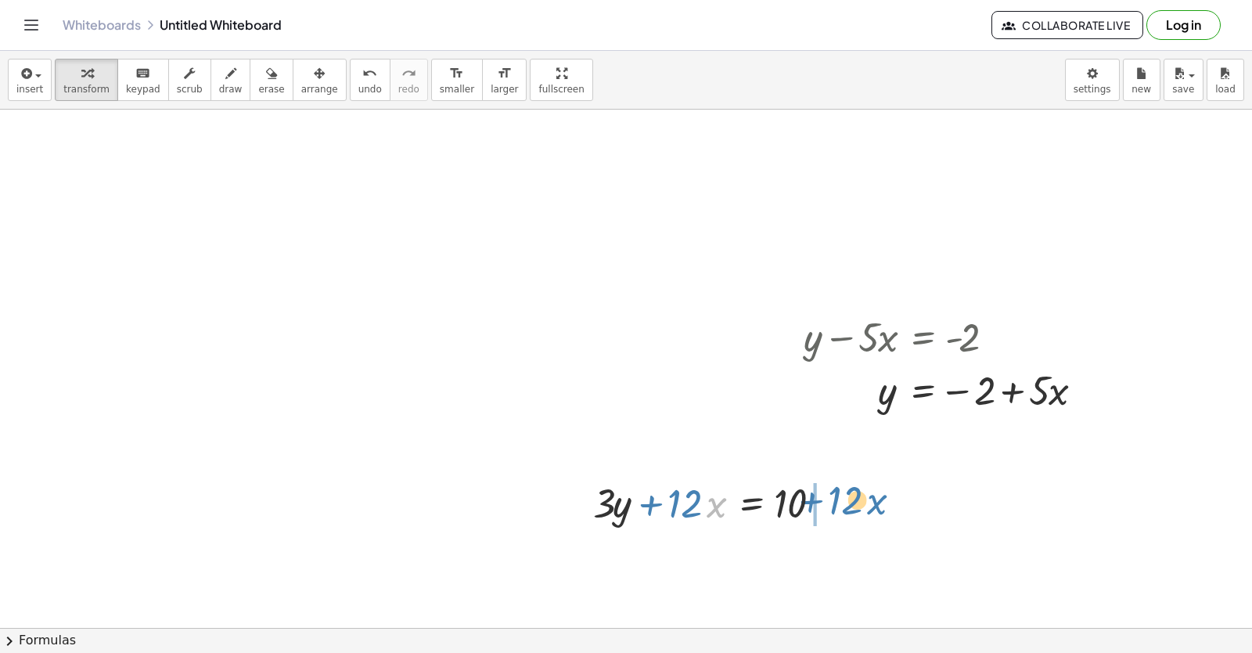
drag, startPoint x: 708, startPoint y: 515, endPoint x: 869, endPoint y: 512, distance: 160.5
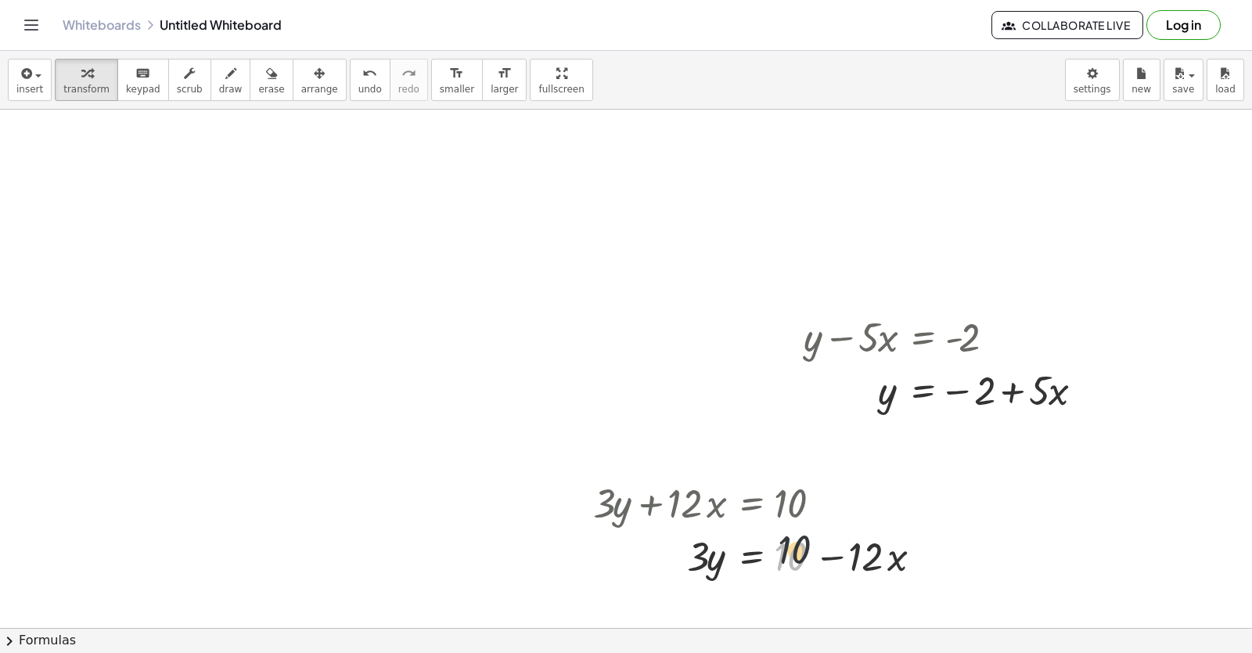
click at [791, 550] on div at bounding box center [764, 554] width 357 height 53
drag, startPoint x: 791, startPoint y: 550, endPoint x: 841, endPoint y: 561, distance: 51.3
click at [841, 561] on div at bounding box center [764, 554] width 357 height 53
drag, startPoint x: 632, startPoint y: 528, endPoint x: 692, endPoint y: 573, distance: 74.4
click at [658, 553] on div at bounding box center [764, 554] width 357 height 53
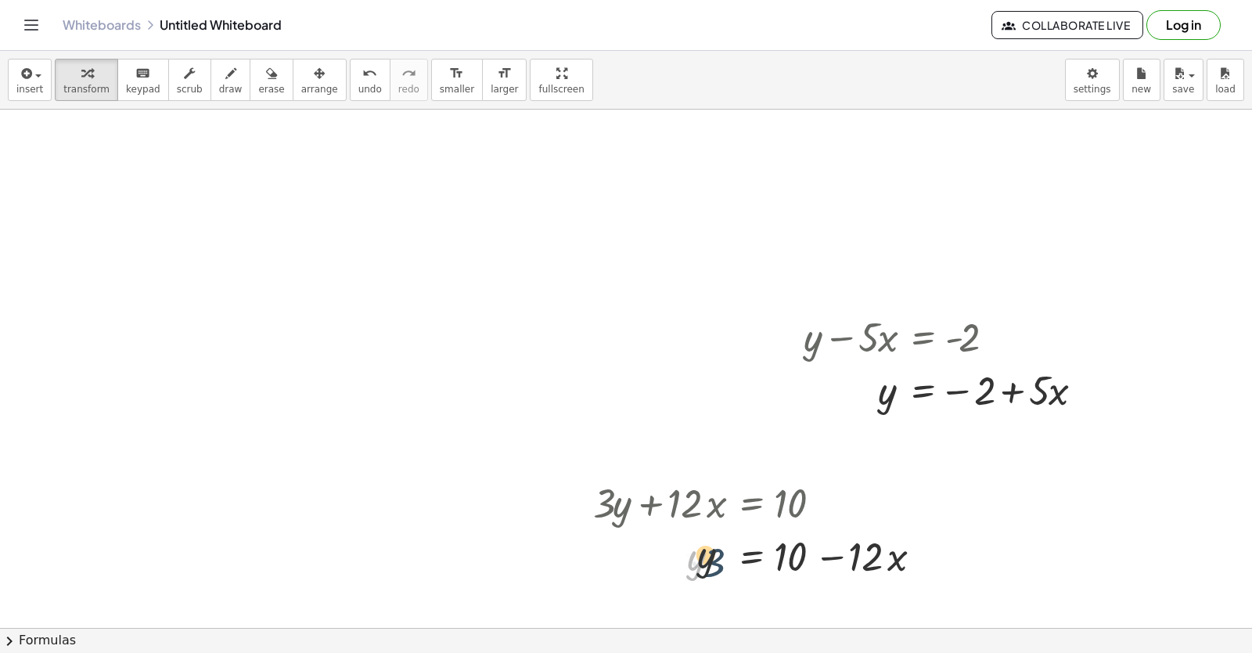
click at [695, 571] on div at bounding box center [764, 554] width 357 height 53
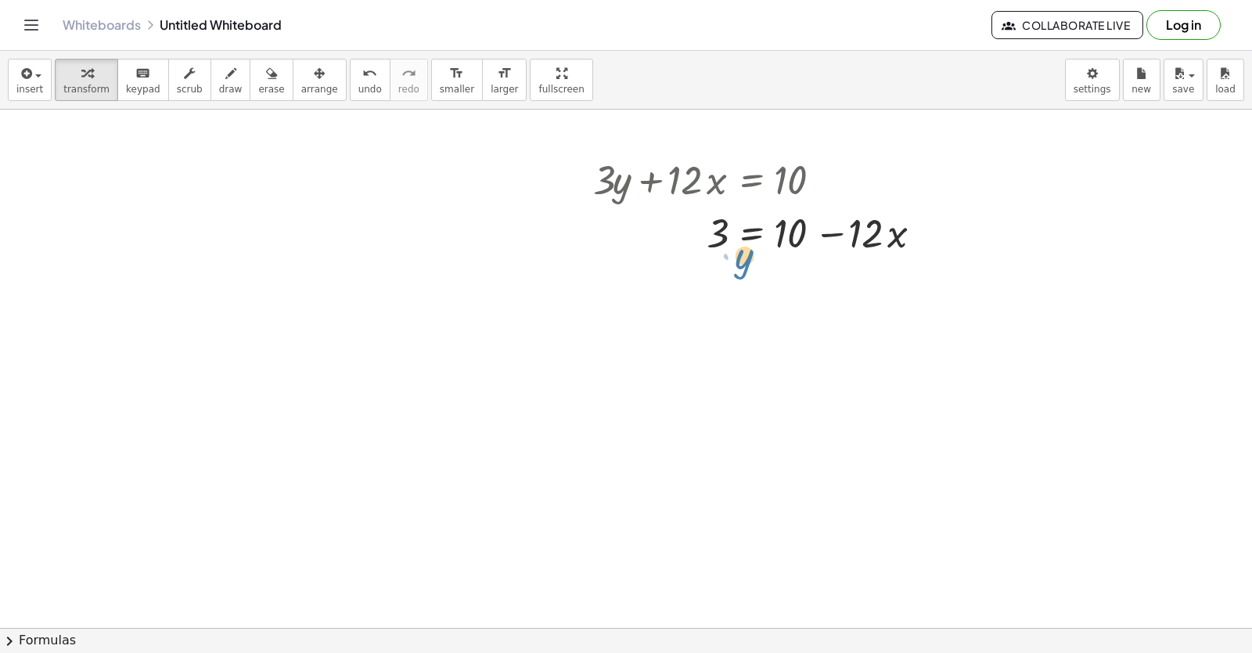
scroll to position [4473, 0]
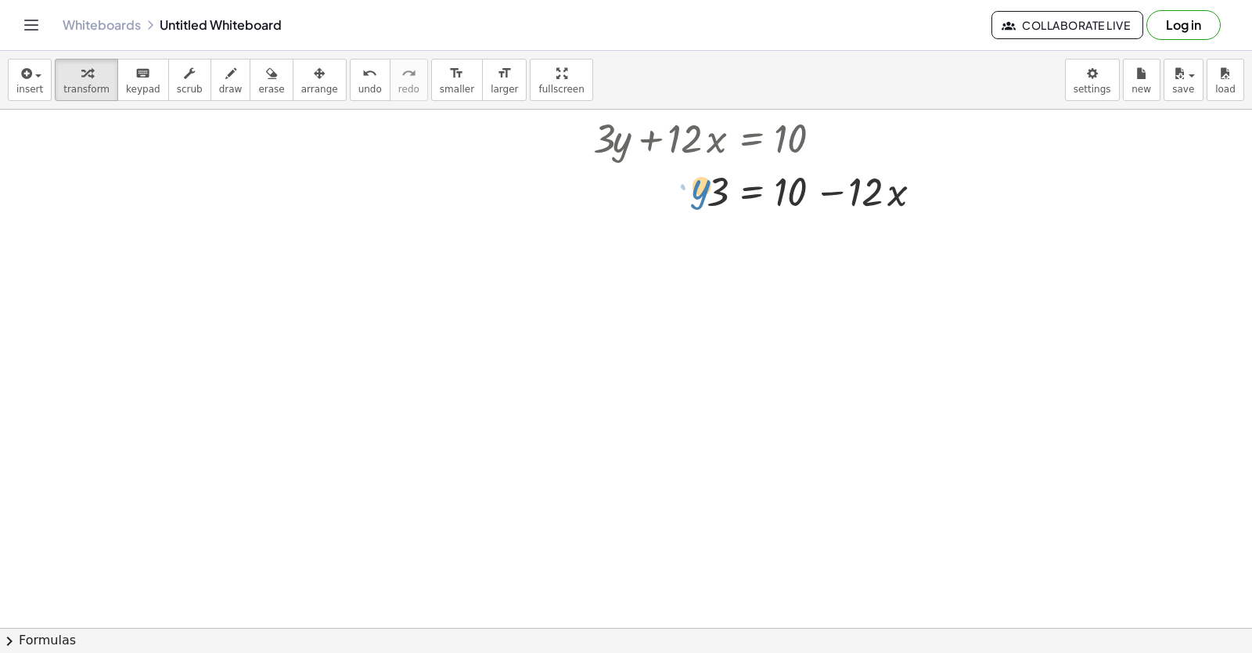
drag, startPoint x: 716, startPoint y: 555, endPoint x: 817, endPoint y: 578, distance: 103.5
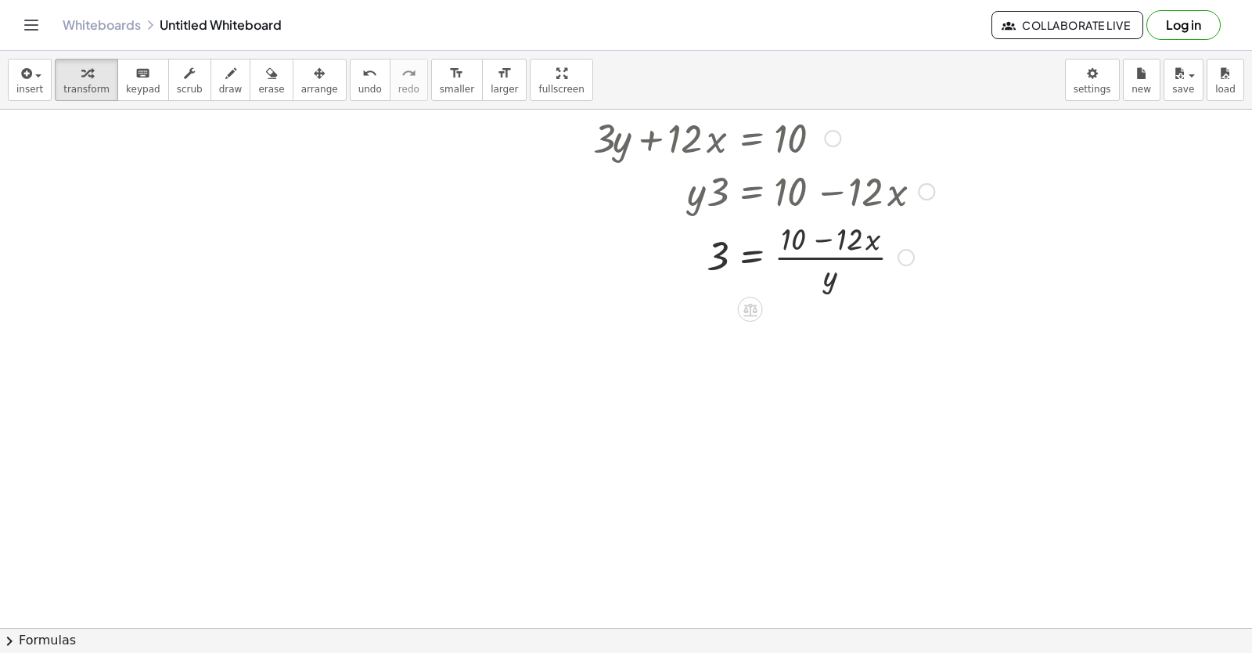
drag, startPoint x: 817, startPoint y: 578, endPoint x: 718, endPoint y: 468, distance: 148.0
drag, startPoint x: 853, startPoint y: 293, endPoint x: 803, endPoint y: 272, distance: 54.4
click at [824, 283] on div at bounding box center [764, 256] width 357 height 78
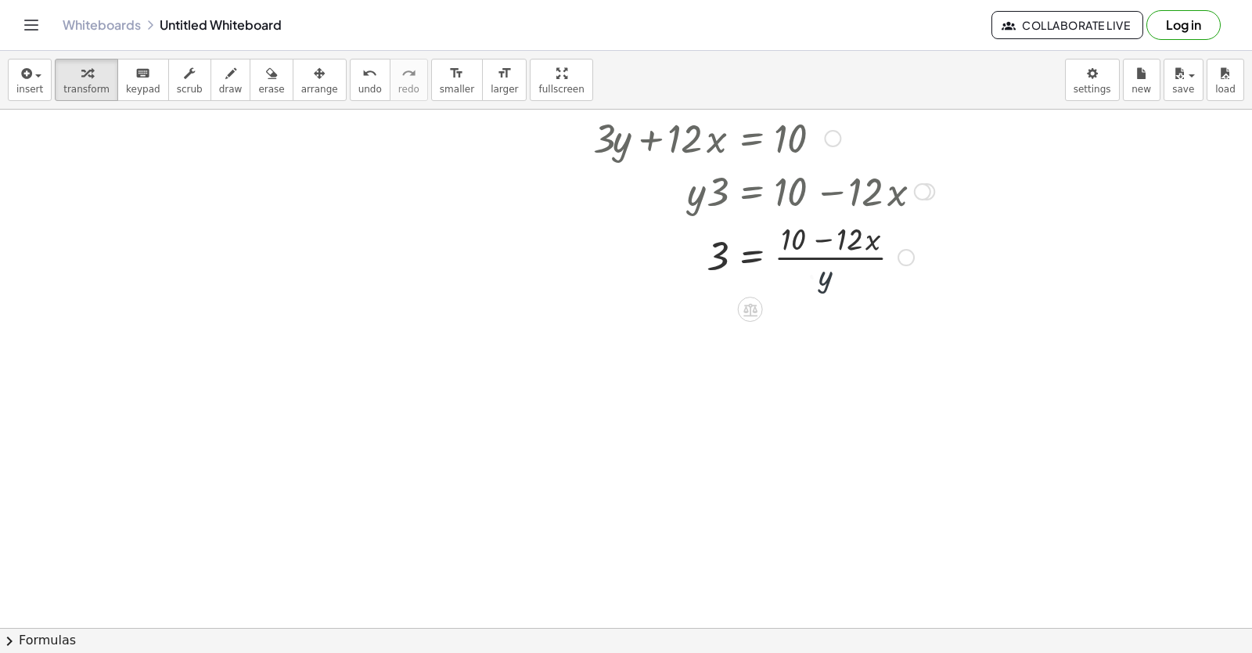
click at [803, 272] on div at bounding box center [764, 256] width 357 height 78
click at [795, 289] on div at bounding box center [764, 256] width 357 height 78
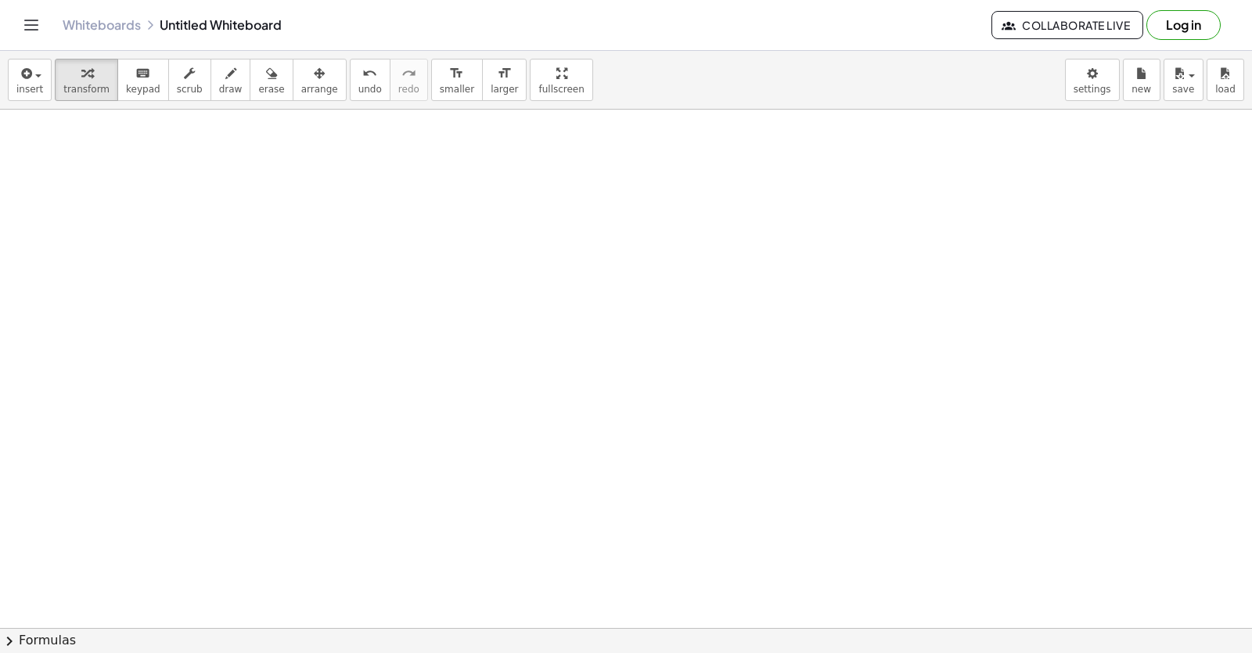
scroll to position [4754, 0]
drag, startPoint x: 921, startPoint y: 369, endPoint x: 846, endPoint y: 394, distance: 78.2
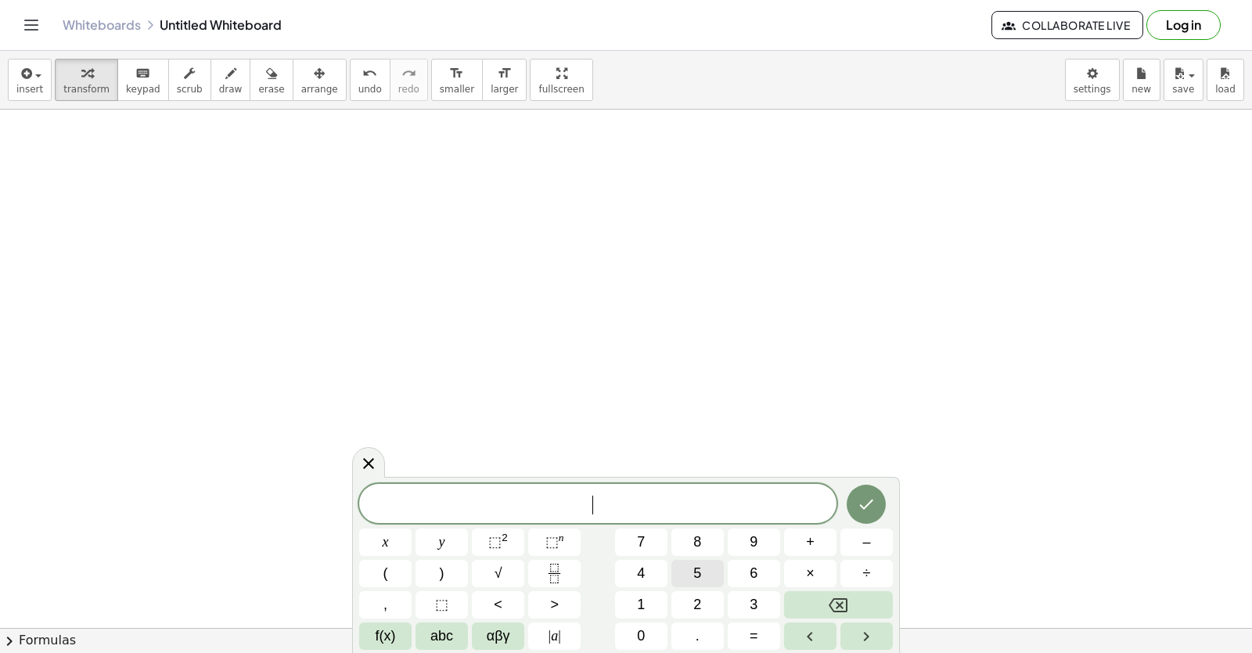
click at [710, 571] on button "5" at bounding box center [698, 573] width 52 height 27
click at [449, 535] on button "y" at bounding box center [442, 541] width 52 height 27
click at [888, 536] on button "–" at bounding box center [867, 541] width 52 height 27
click at [701, 568] on span "5" at bounding box center [698, 573] width 8 height 21
click at [379, 542] on button "x" at bounding box center [385, 541] width 52 height 27
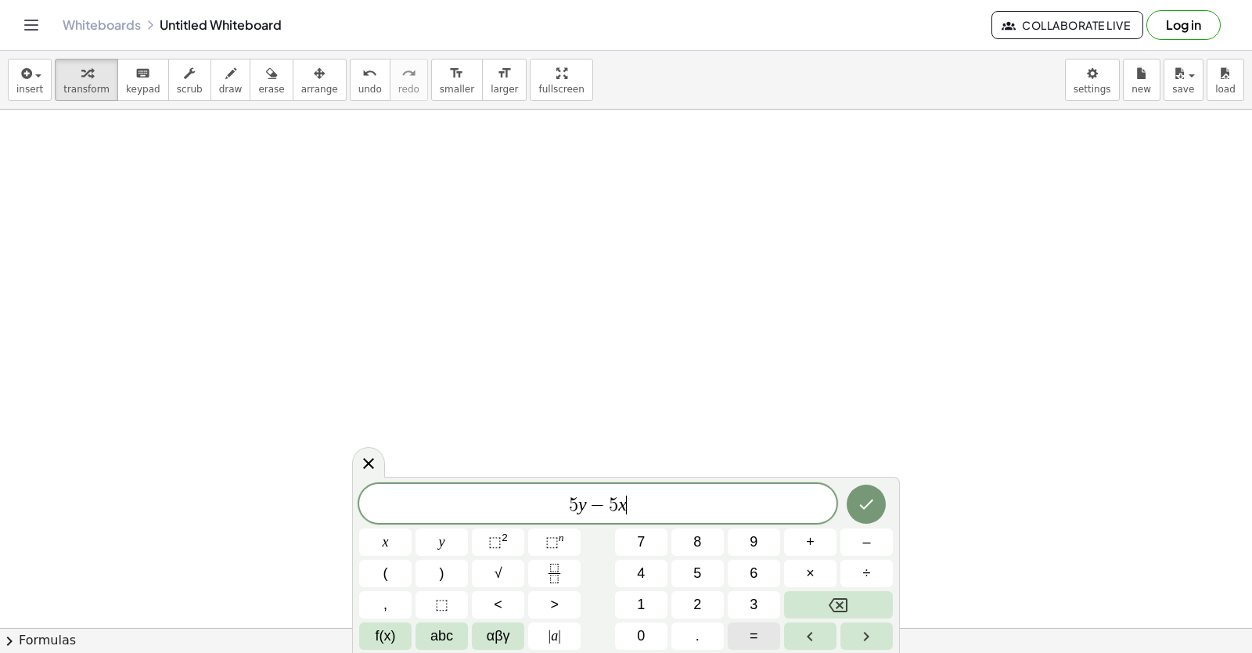
click at [753, 629] on span "=" at bounding box center [754, 635] width 9 height 21
click at [871, 533] on button "–" at bounding box center [867, 541] width 52 height 27
click at [700, 604] on span "2" at bounding box center [698, 604] width 8 height 21
click at [658, 629] on button "0" at bounding box center [641, 635] width 52 height 27
click at [879, 498] on button "Done" at bounding box center [866, 504] width 39 height 39
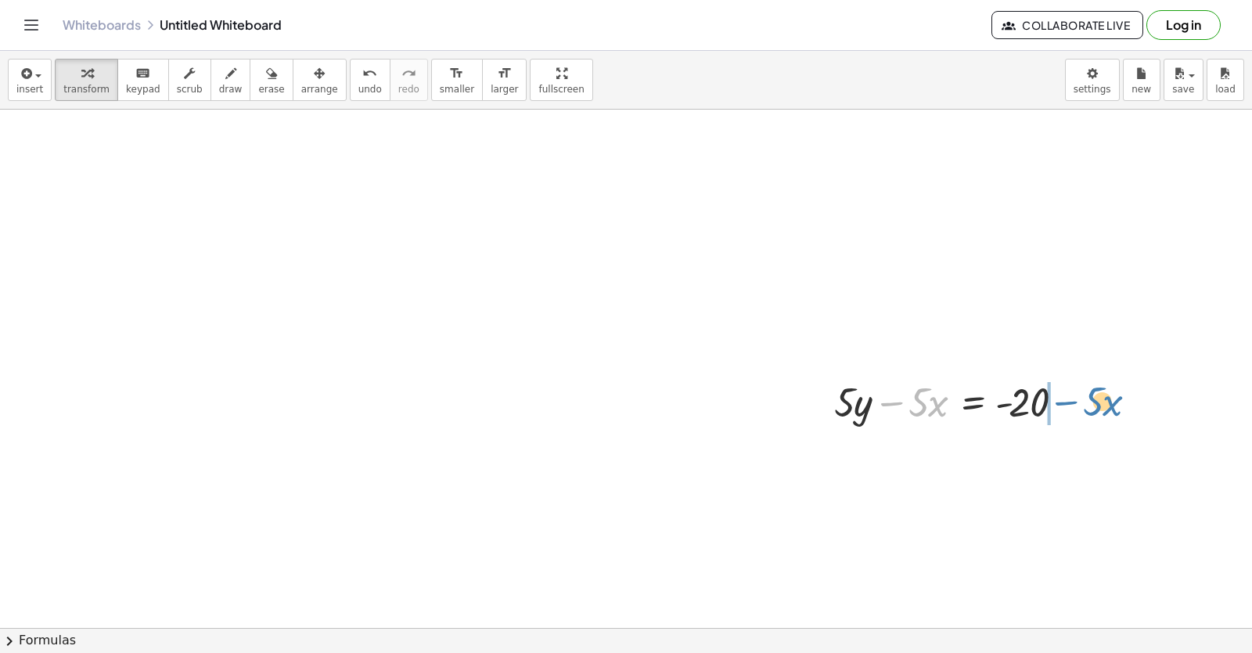
drag, startPoint x: 890, startPoint y: 403, endPoint x: 1065, endPoint y: 402, distance: 174.6
click at [1065, 402] on div at bounding box center [955, 400] width 257 height 53
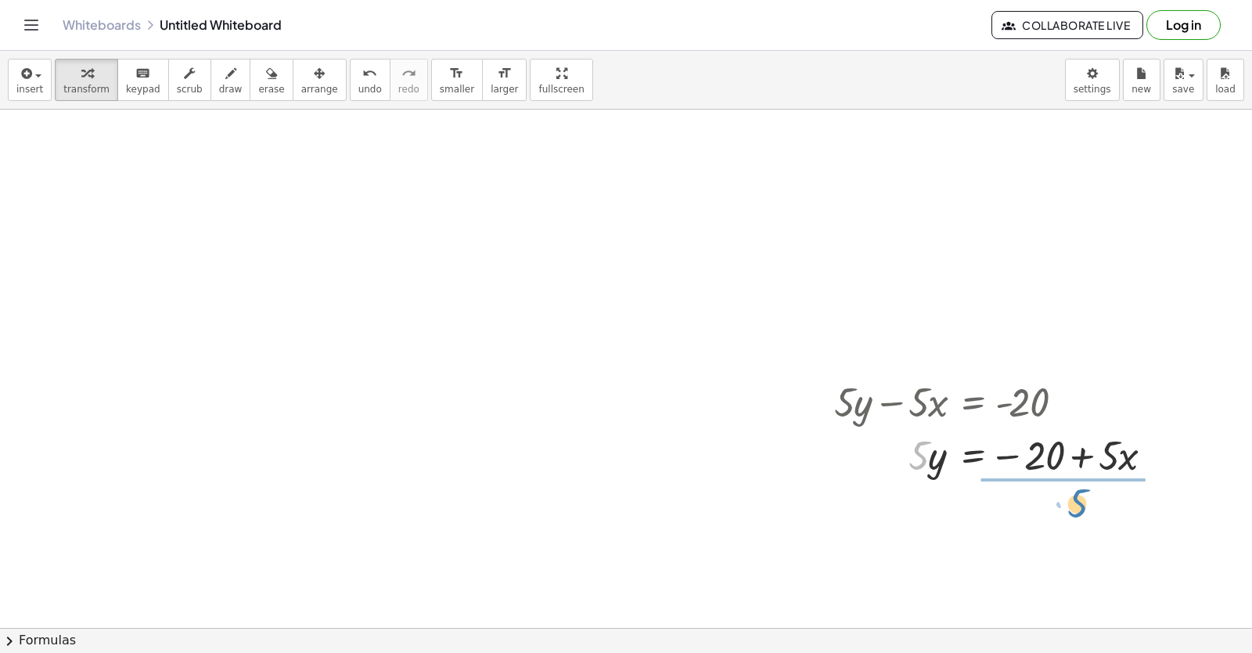
drag, startPoint x: 921, startPoint y: 455, endPoint x: 1078, endPoint y: 500, distance: 163.0
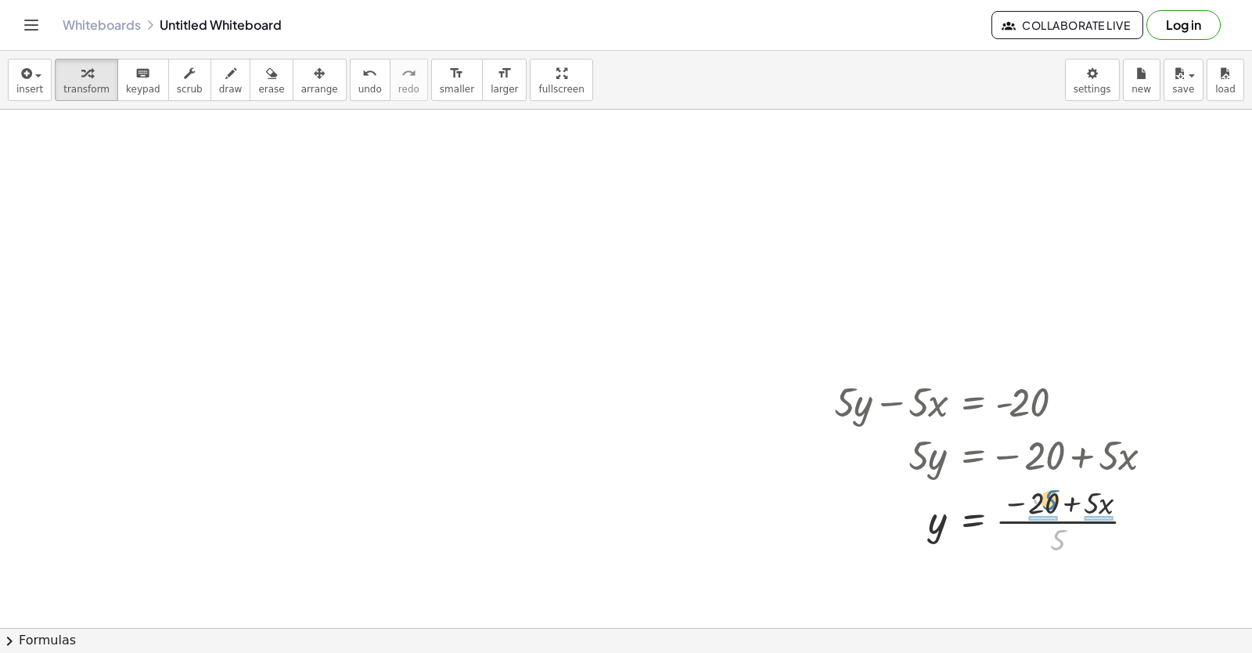
drag, startPoint x: 1061, startPoint y: 537, endPoint x: 1051, endPoint y: 498, distance: 40.2
click at [1051, 498] on div at bounding box center [1000, 520] width 347 height 78
click at [1056, 520] on div at bounding box center [1003, 520] width 352 height 78
click at [1027, 513] on div at bounding box center [1000, 520] width 347 height 78
click at [1090, 513] on div at bounding box center [1000, 520] width 347 height 78
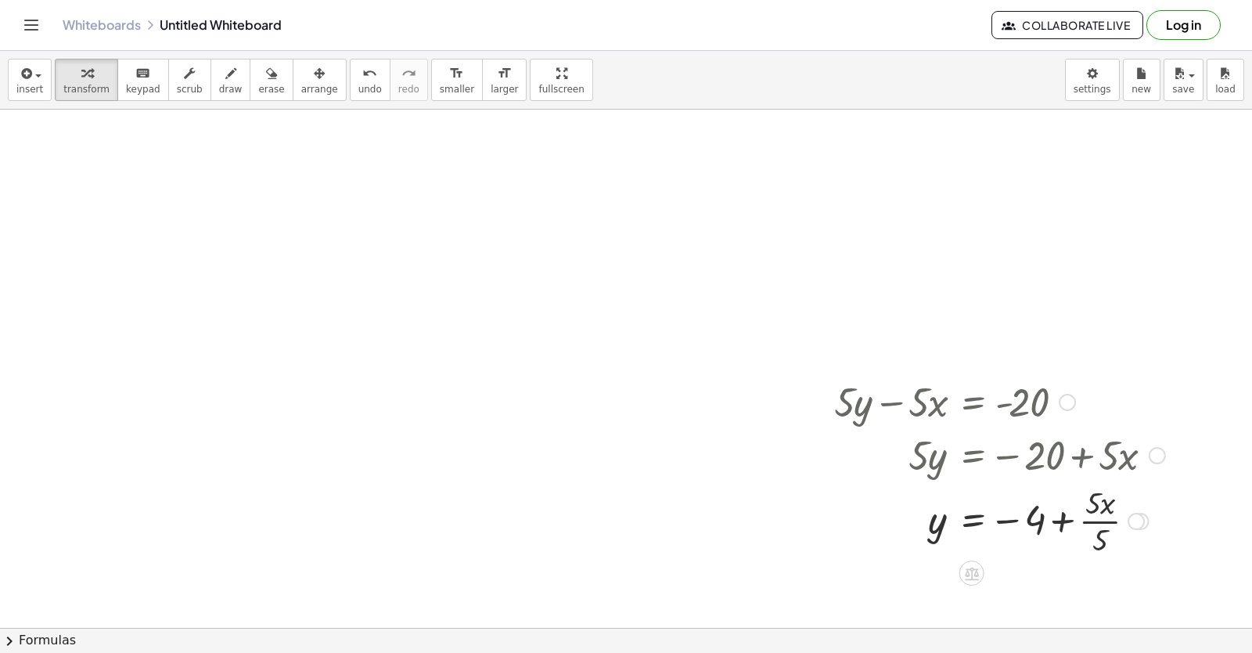
click at [1095, 522] on div at bounding box center [1000, 520] width 347 height 78
click at [1097, 517] on div at bounding box center [1000, 520] width 347 height 52
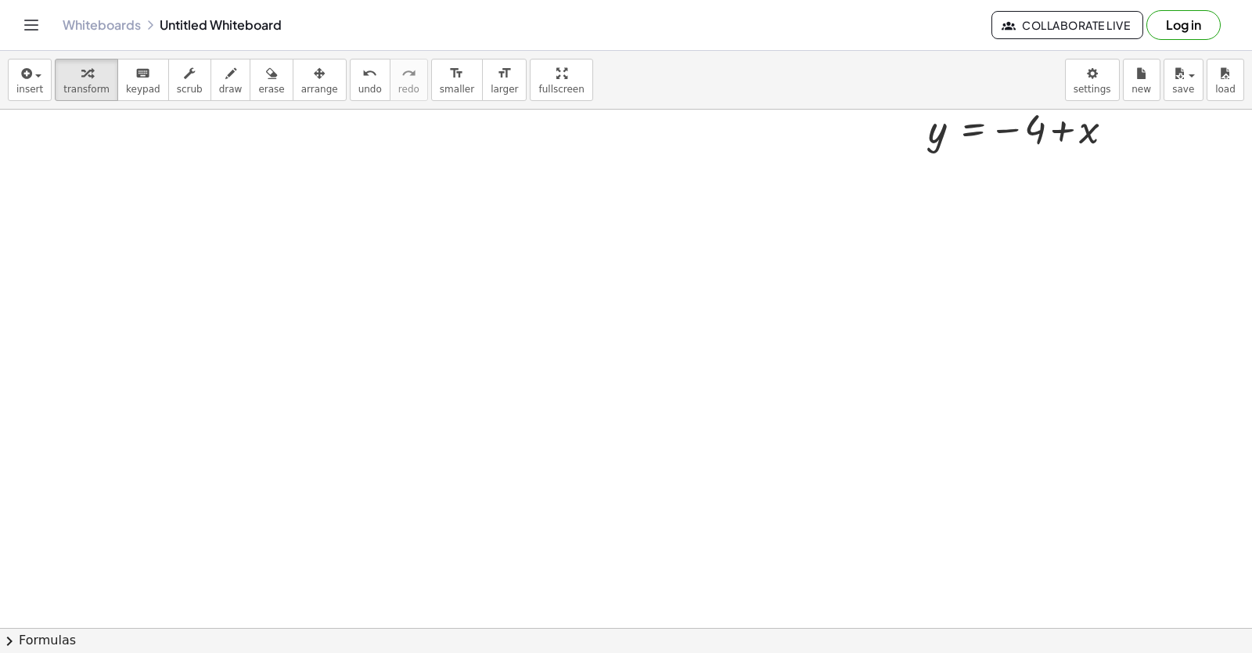
scroll to position [5194, 0]
drag, startPoint x: 724, startPoint y: 378, endPoint x: 591, endPoint y: 351, distance: 135.9
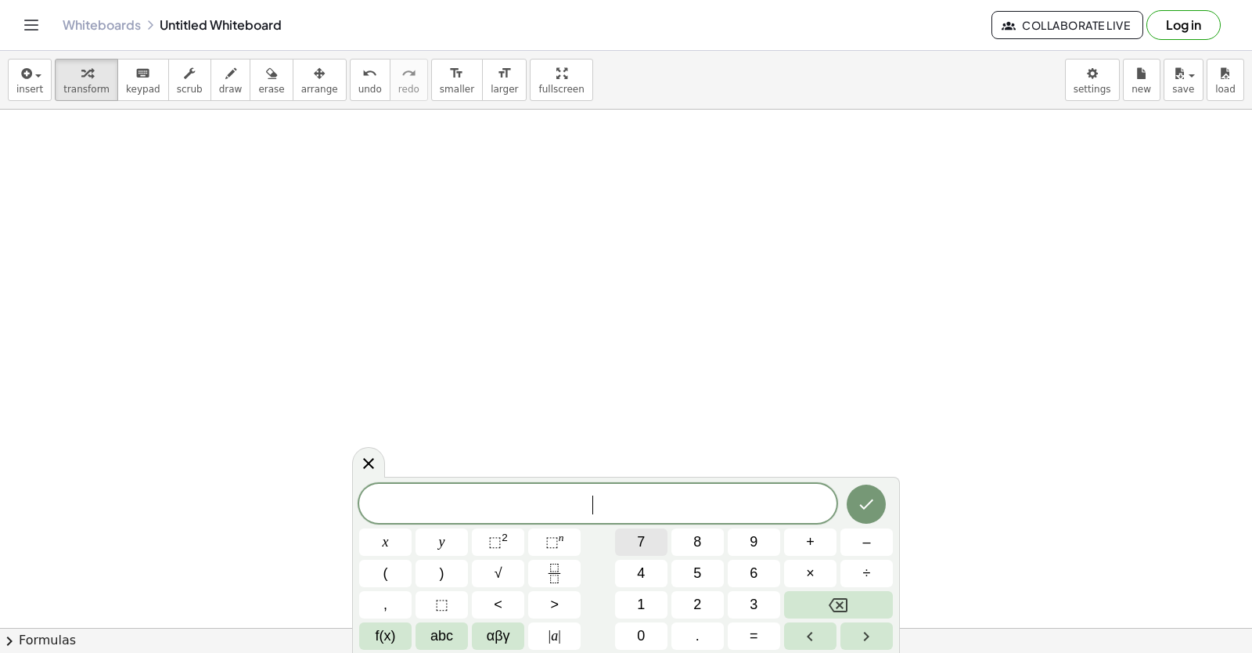
click at [649, 545] on button "7" at bounding box center [641, 541] width 52 height 27
click at [460, 530] on button "y" at bounding box center [442, 541] width 52 height 27
click at [887, 529] on button "–" at bounding box center [867, 541] width 52 height 27
click at [718, 602] on button "2" at bounding box center [698, 604] width 52 height 27
click at [650, 594] on button "1" at bounding box center [641, 604] width 52 height 27
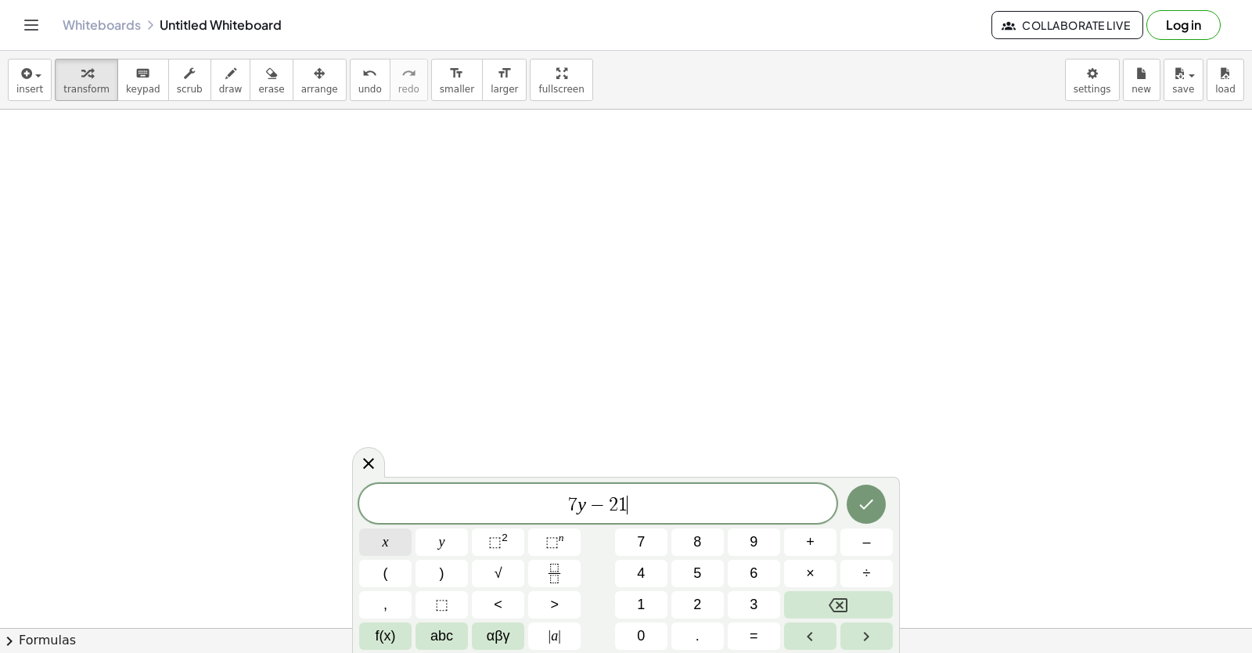
click at [398, 535] on button "x" at bounding box center [385, 541] width 52 height 27
click at [772, 624] on button "=" at bounding box center [754, 635] width 52 height 27
click at [667, 549] on button "7" at bounding box center [641, 541] width 52 height 27
click at [862, 505] on icon "Done" at bounding box center [867, 504] width 14 height 10
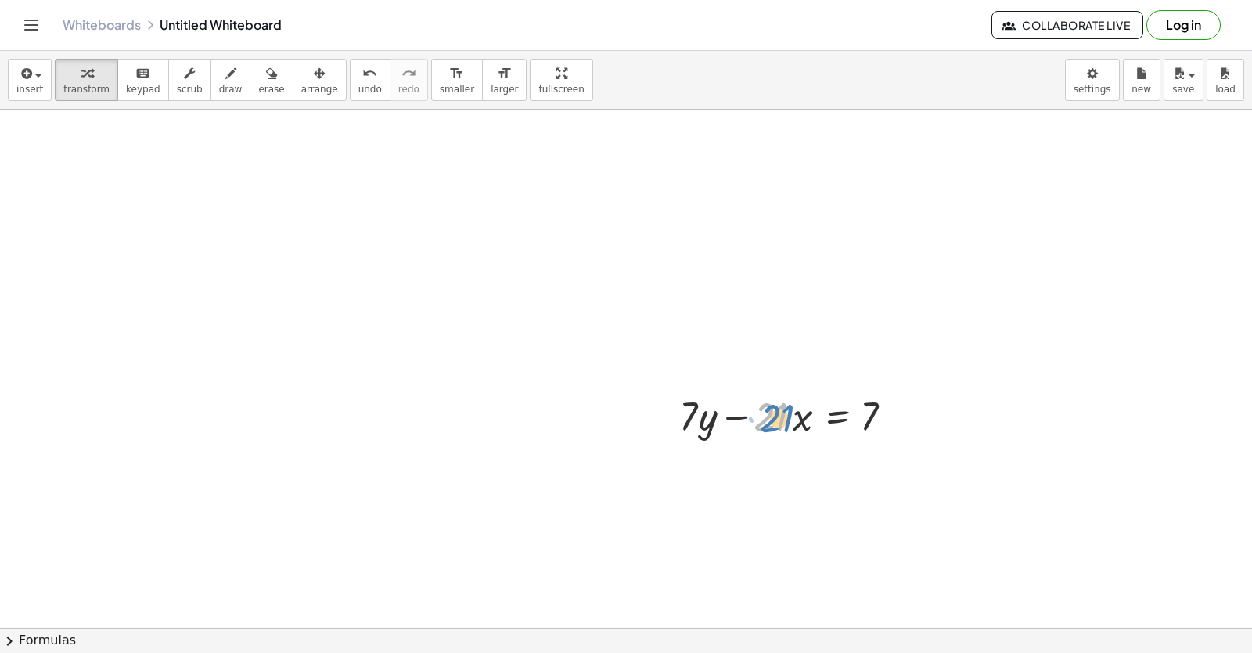
click at [783, 412] on div at bounding box center [793, 414] width 243 height 53
click at [885, 425] on div at bounding box center [793, 414] width 243 height 53
drag, startPoint x: 885, startPoint y: 427, endPoint x: 537, endPoint y: 443, distance: 347.9
click at [881, 462] on div at bounding box center [840, 467] width 337 height 53
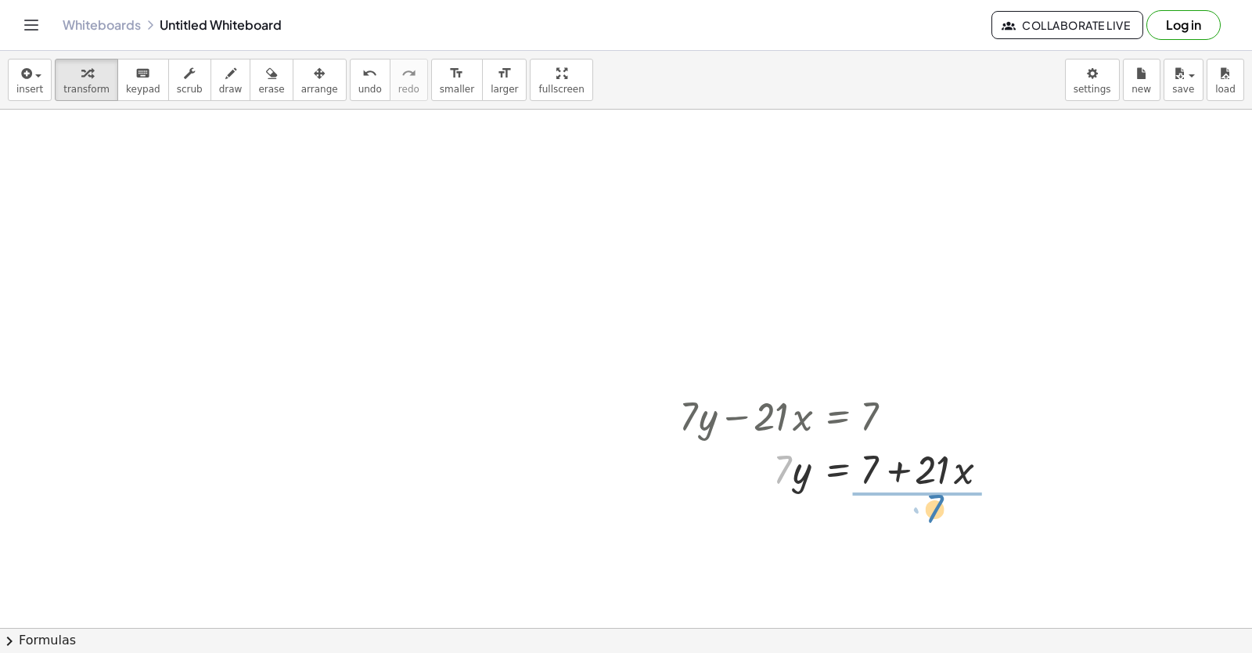
drag, startPoint x: 779, startPoint y: 455, endPoint x: 931, endPoint y: 494, distance: 156.8
drag, startPoint x: 903, startPoint y: 557, endPoint x: 884, endPoint y: 521, distance: 40.6
click at [884, 521] on div at bounding box center [840, 534] width 337 height 78
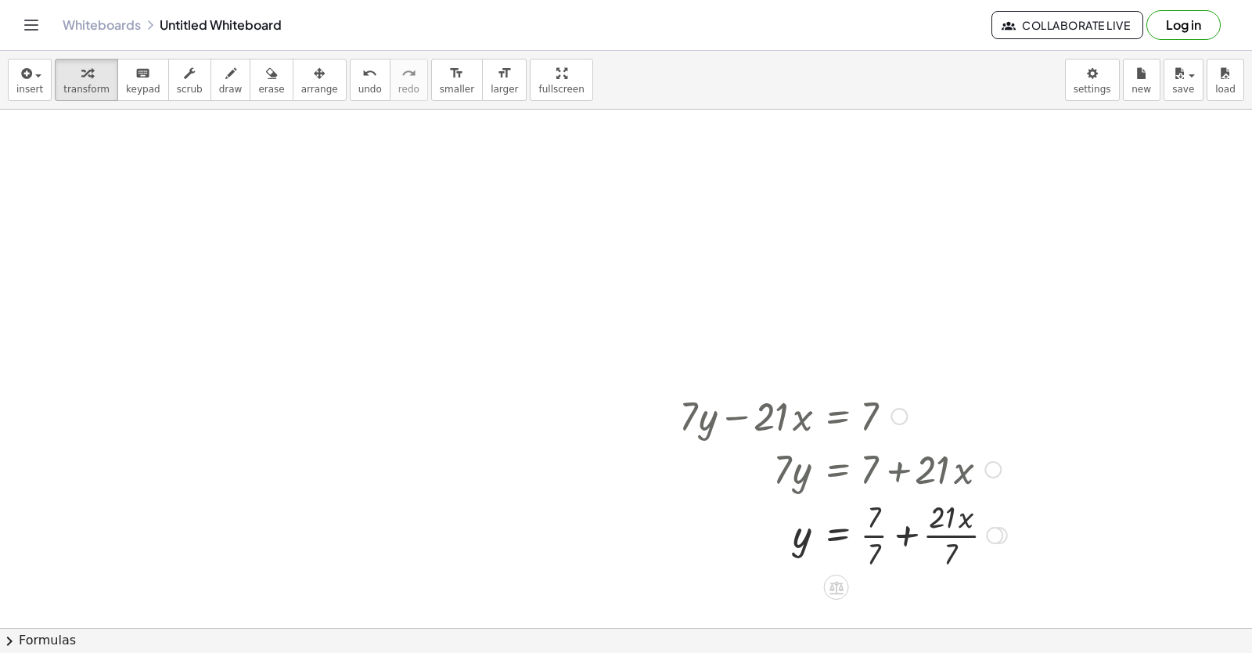
click at [881, 531] on div at bounding box center [844, 534] width 344 height 78
click at [943, 526] on div at bounding box center [840, 534] width 337 height 78
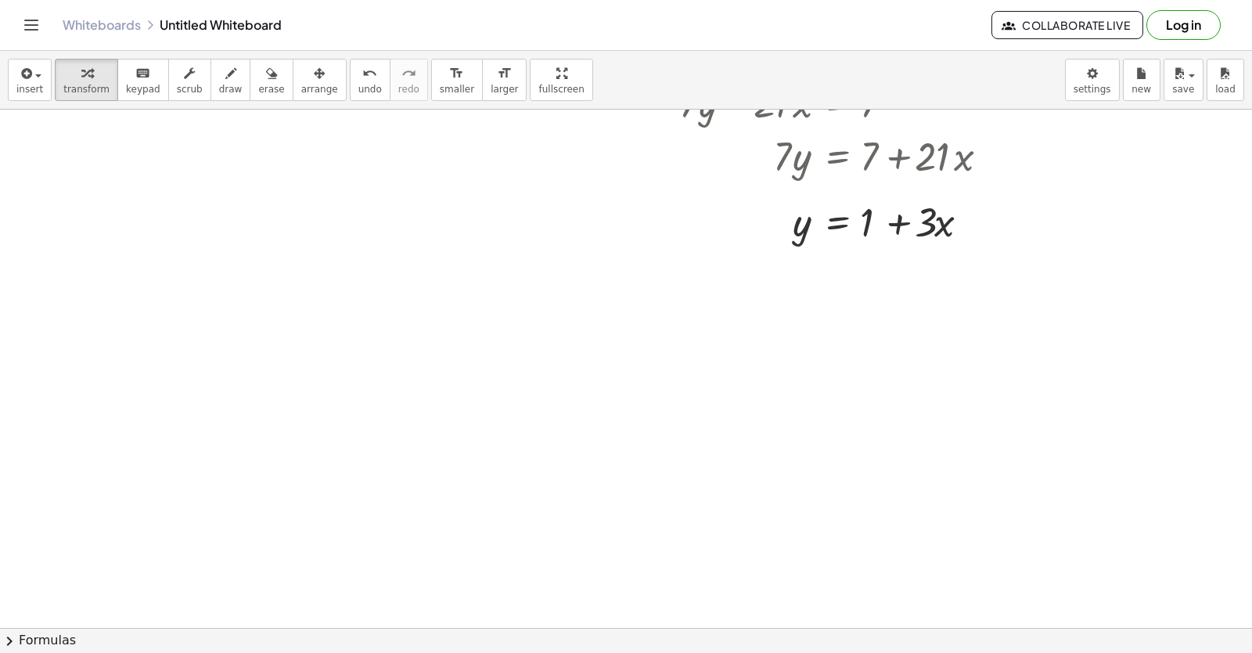
scroll to position [5585, 0]
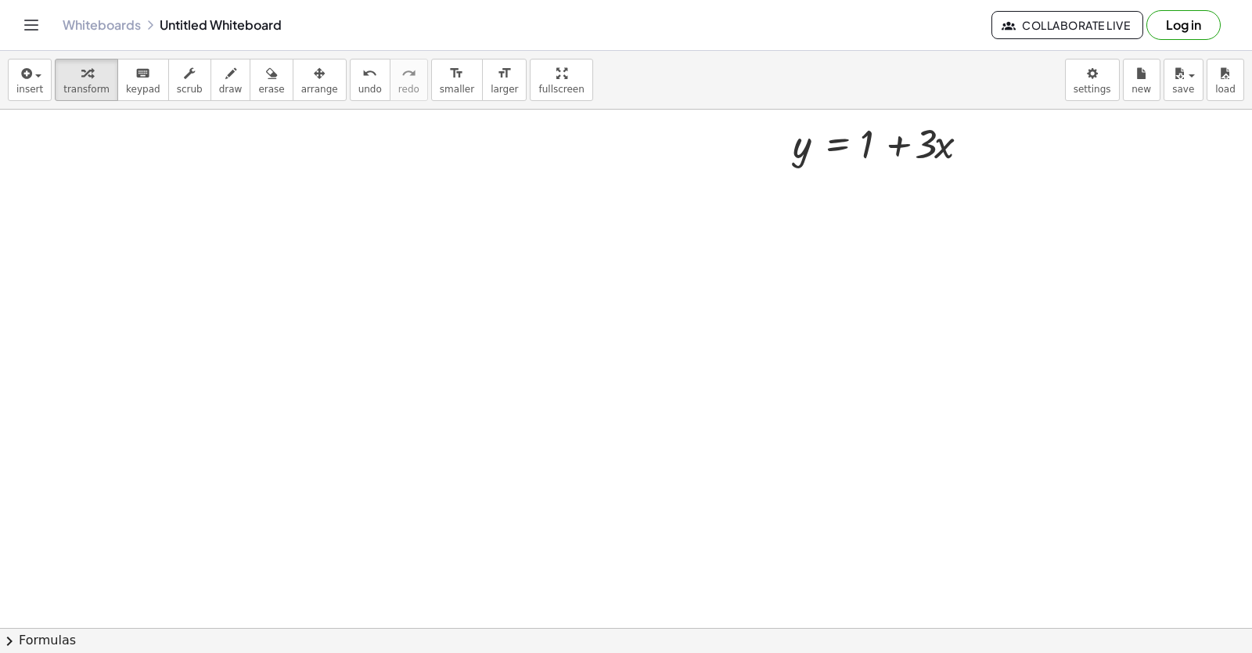
drag, startPoint x: 500, startPoint y: 332, endPoint x: 655, endPoint y: 283, distance: 162.6
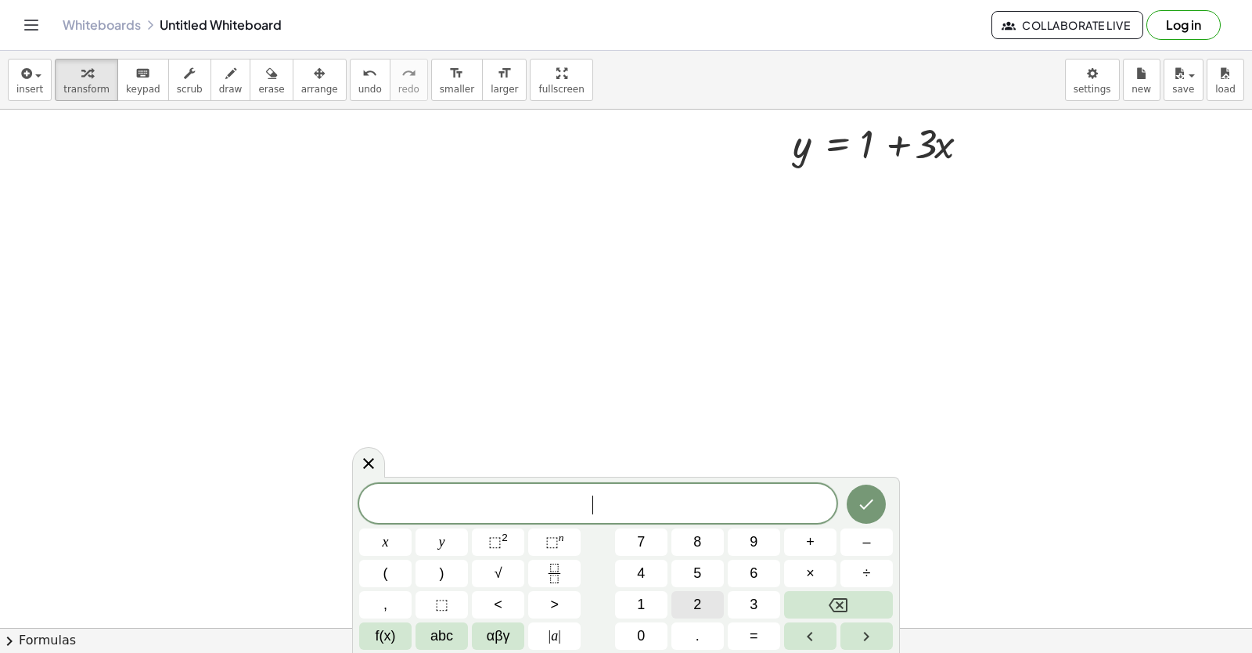
click at [686, 608] on button "2" at bounding box center [698, 604] width 52 height 27
click at [441, 530] on button "y" at bounding box center [442, 541] width 52 height 27
click at [820, 540] on button "+" at bounding box center [810, 541] width 52 height 27
click at [387, 531] on span "x" at bounding box center [386, 541] width 6 height 21
click at [748, 633] on button "=" at bounding box center [754, 635] width 52 height 27
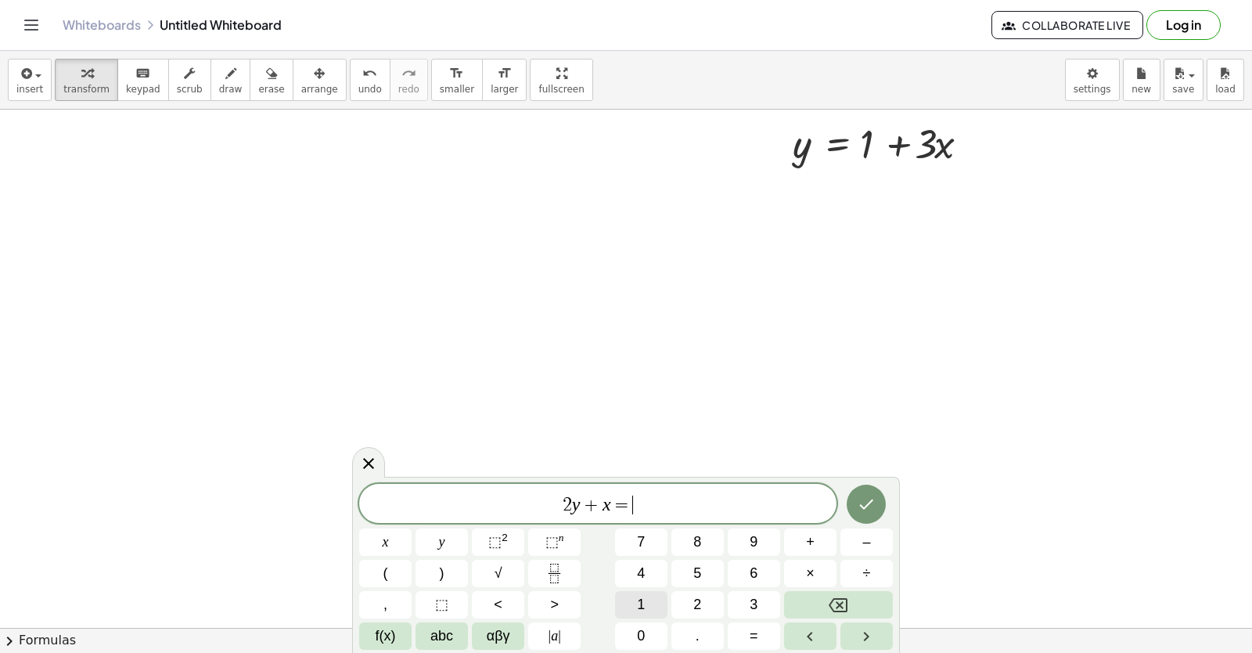
click at [650, 582] on div "2 y + x = ​ x y ⬚ 2 ⬚ n 7 8 9 + – ( ) √ 4 5 6 × ÷ , ⬚ < > 1 2 3 f(x) abc αβγ | …" at bounding box center [626, 567] width 534 height 166
click at [642, 601] on span "1" at bounding box center [641, 604] width 8 height 21
click at [640, 642] on span "0" at bounding box center [641, 635] width 8 height 21
click at [874, 498] on icon "Done" at bounding box center [866, 504] width 19 height 19
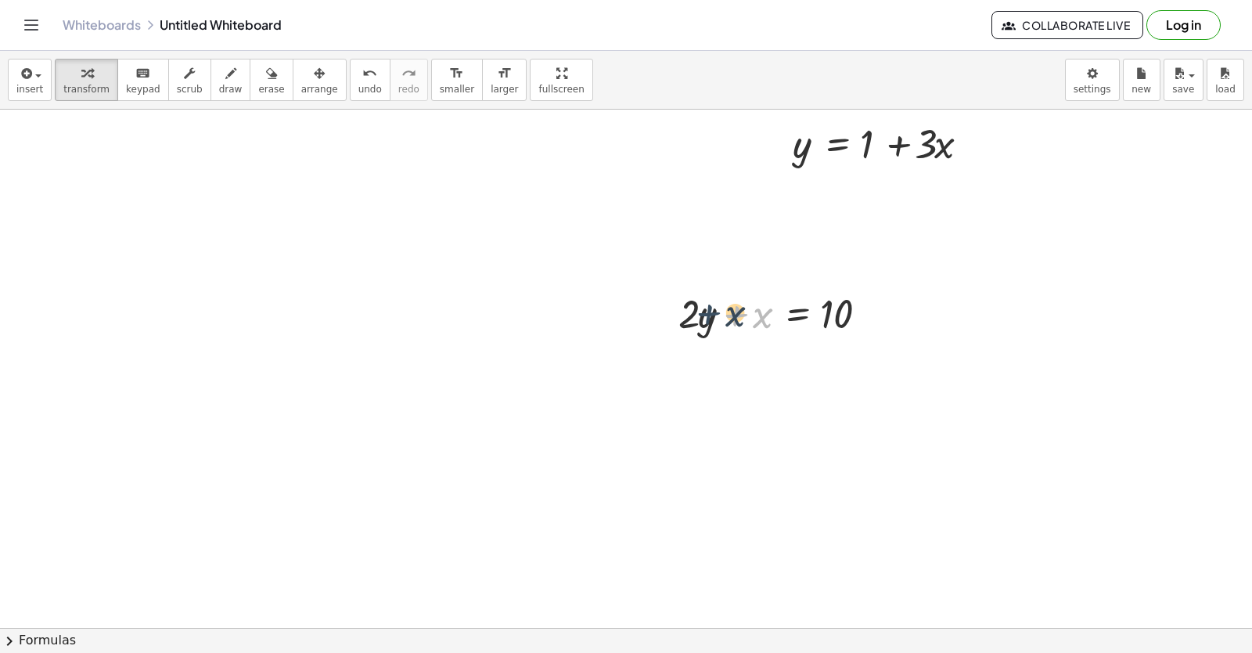
click at [704, 315] on div at bounding box center [783, 312] width 224 height 53
drag, startPoint x: 723, startPoint y: 312, endPoint x: 491, endPoint y: 337, distance: 233.8
drag, startPoint x: 708, startPoint y: 312, endPoint x: 653, endPoint y: 291, distance: 59.5
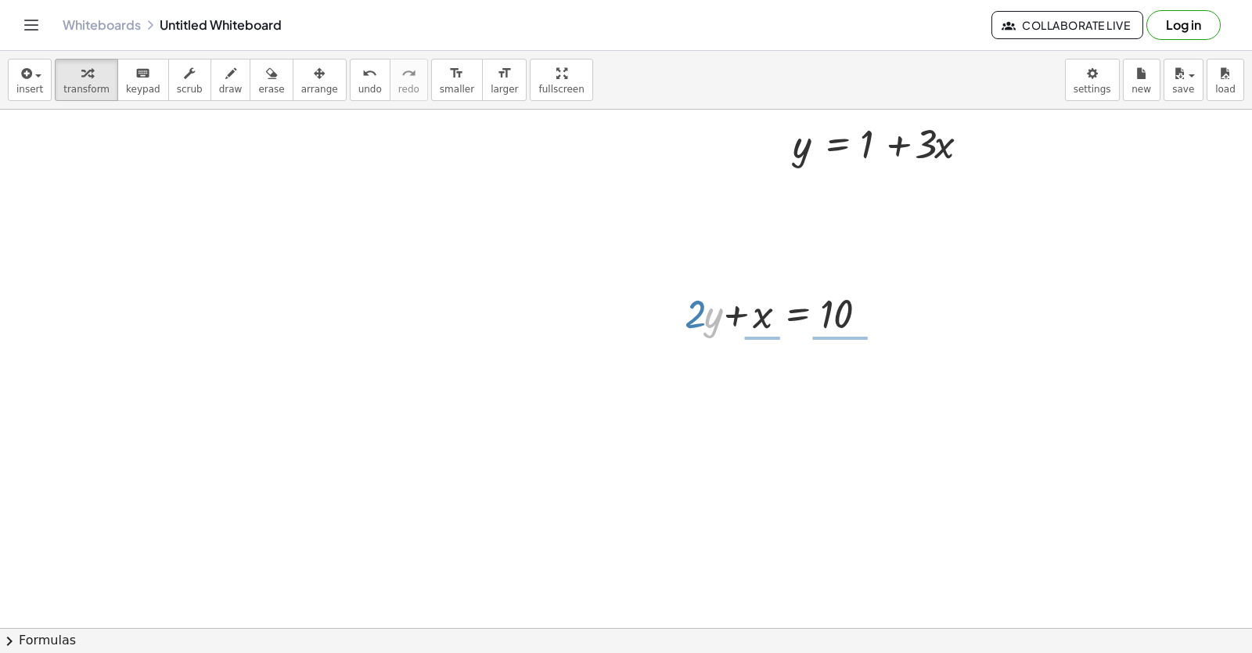
drag, startPoint x: 895, startPoint y: 384, endPoint x: 247, endPoint y: -20, distance: 764.8
drag, startPoint x: 247, startPoint y: -20, endPoint x: 27, endPoint y: 462, distance: 529.7
drag, startPoint x: 711, startPoint y: 320, endPoint x: 925, endPoint y: 311, distance: 214.7
click at [882, 348] on div at bounding box center [820, 365] width 298 height 53
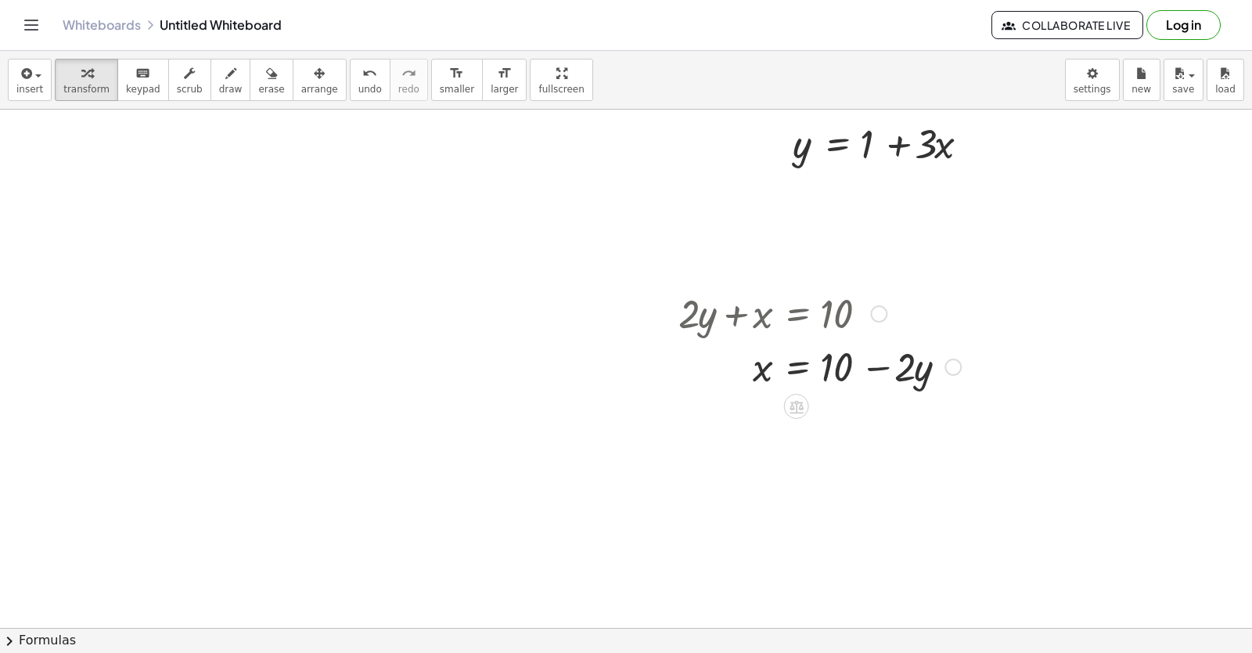
drag, startPoint x: 820, startPoint y: 370, endPoint x: 767, endPoint y: 356, distance: 55.1
click at [809, 372] on div at bounding box center [820, 365] width 298 height 53
click at [767, 356] on div at bounding box center [820, 365] width 298 height 53
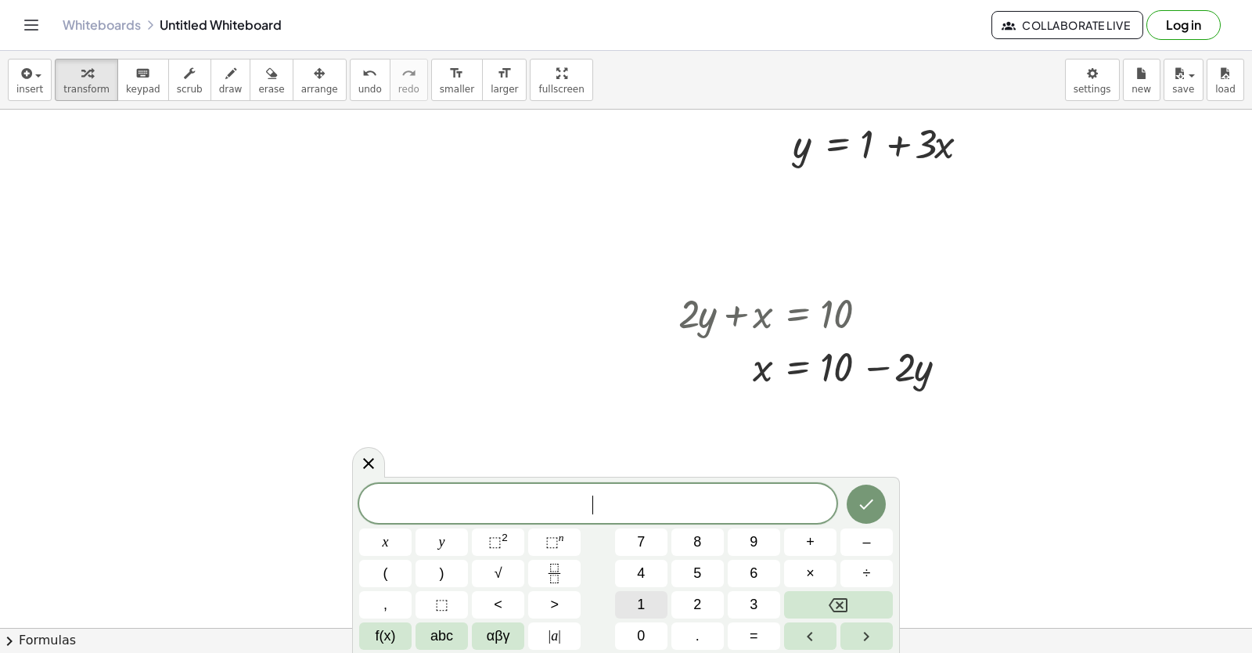
click at [650, 601] on button "1" at bounding box center [641, 604] width 52 height 27
click at [700, 574] on span "5" at bounding box center [698, 573] width 8 height 21
click at [434, 540] on button "y" at bounding box center [442, 541] width 52 height 27
click at [790, 535] on button "+" at bounding box center [810, 541] width 52 height 27
click at [709, 578] on button "5" at bounding box center [698, 573] width 52 height 27
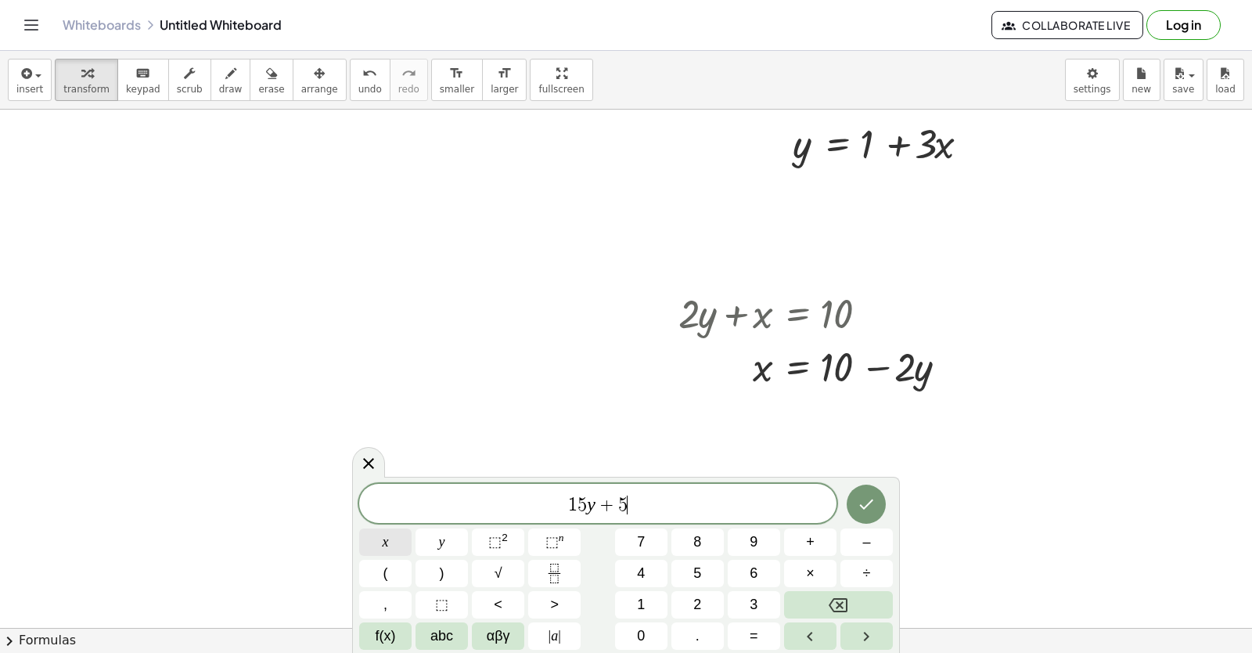
click at [377, 533] on button "x" at bounding box center [385, 541] width 52 height 27
click at [753, 637] on span "=" at bounding box center [754, 635] width 9 height 21
click at [865, 536] on button "–" at bounding box center [867, 541] width 52 height 27
click at [691, 599] on button "2" at bounding box center [698, 604] width 52 height 27
click at [632, 634] on button "0" at bounding box center [641, 635] width 52 height 27
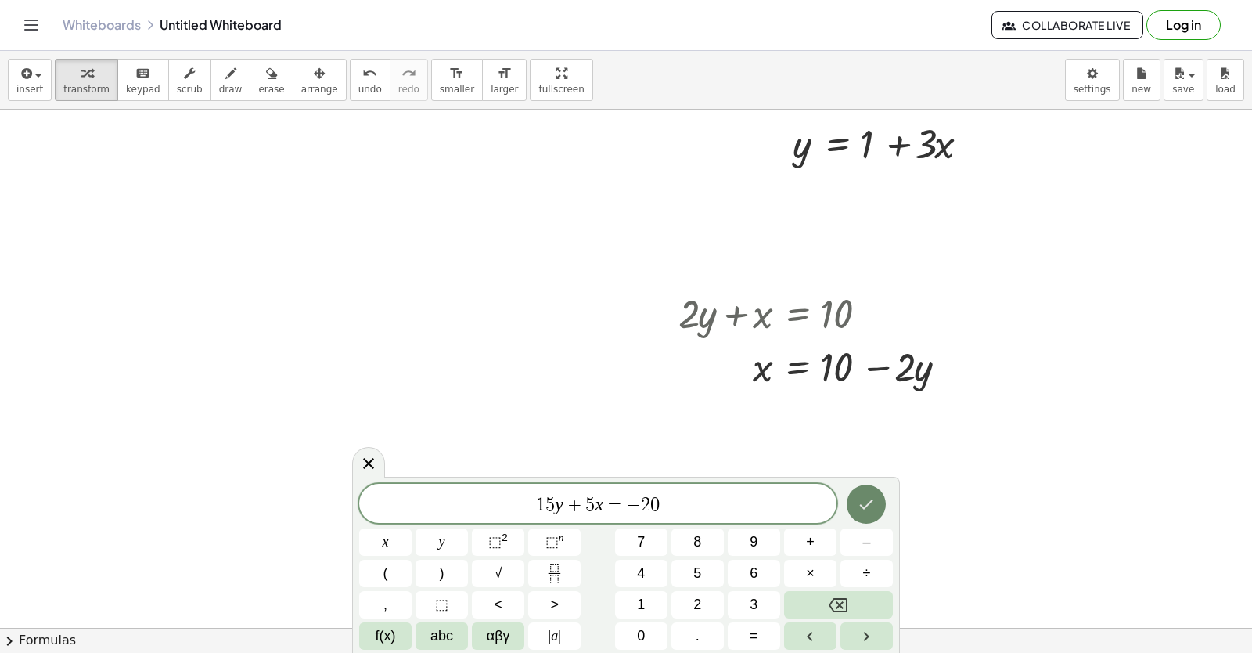
click at [878, 510] on button "Done" at bounding box center [866, 504] width 39 height 39
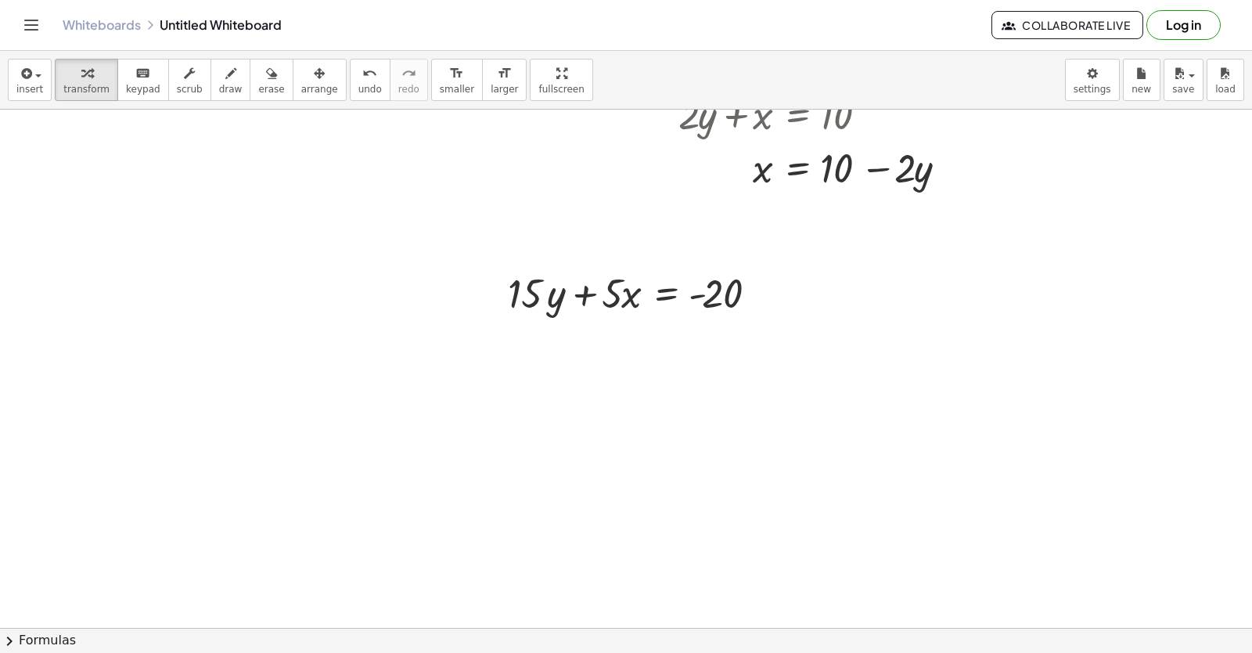
scroll to position [5868, 0]
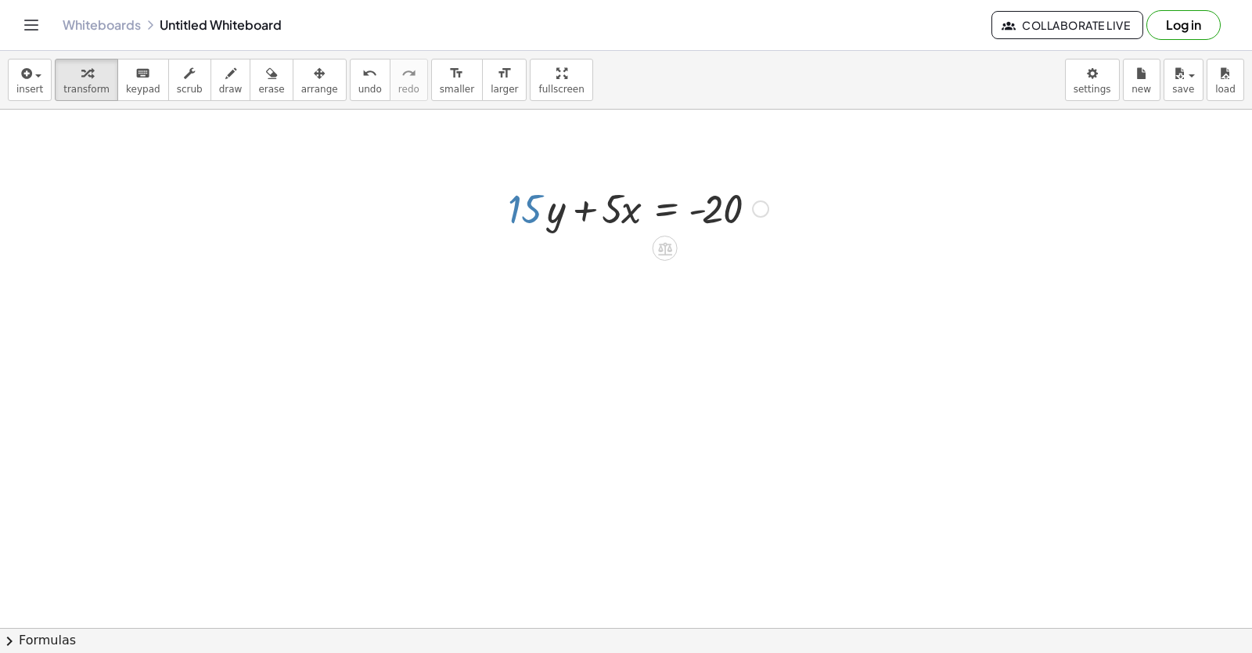
click at [532, 211] on div at bounding box center [638, 207] width 276 height 53
drag, startPoint x: 564, startPoint y: 211, endPoint x: 818, endPoint y: 205, distance: 253.7
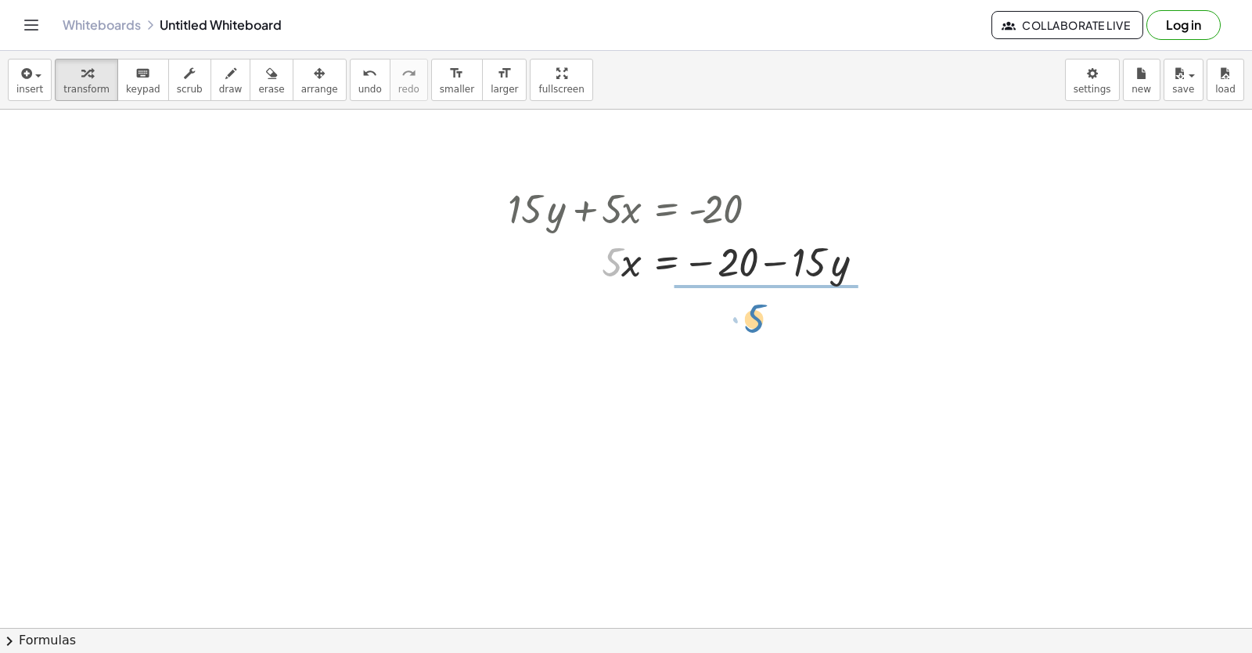
drag, startPoint x: 614, startPoint y: 254, endPoint x: 756, endPoint y: 311, distance: 153.2
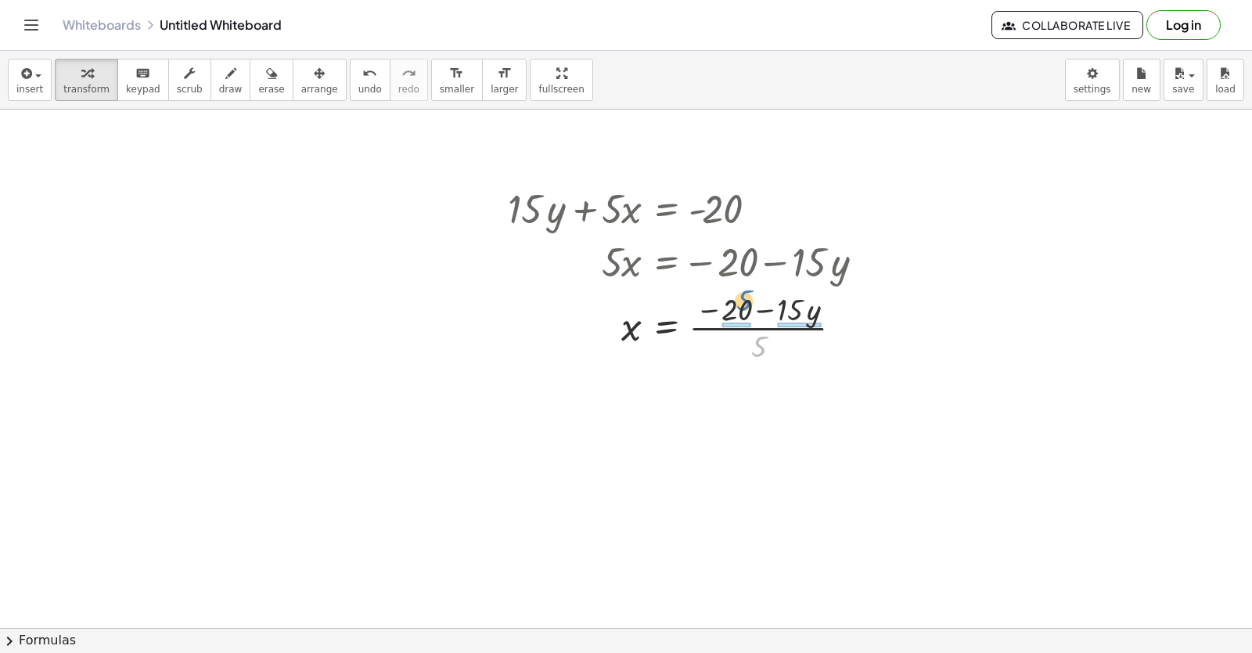
drag, startPoint x: 761, startPoint y: 353, endPoint x: 744, endPoint y: 308, distance: 47.5
click at [744, 308] on div at bounding box center [693, 326] width 386 height 78
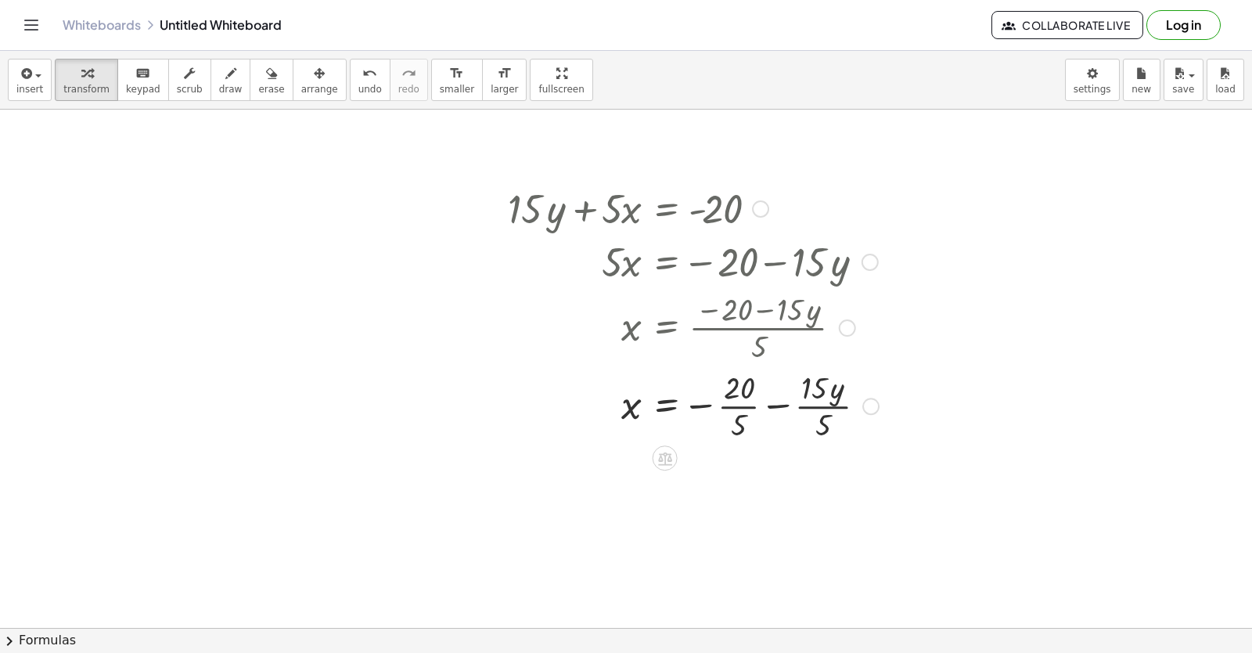
click at [740, 395] on div at bounding box center [693, 405] width 387 height 78
click at [733, 398] on div at bounding box center [693, 405] width 387 height 78
click at [813, 483] on div at bounding box center [693, 483] width 387 height 78
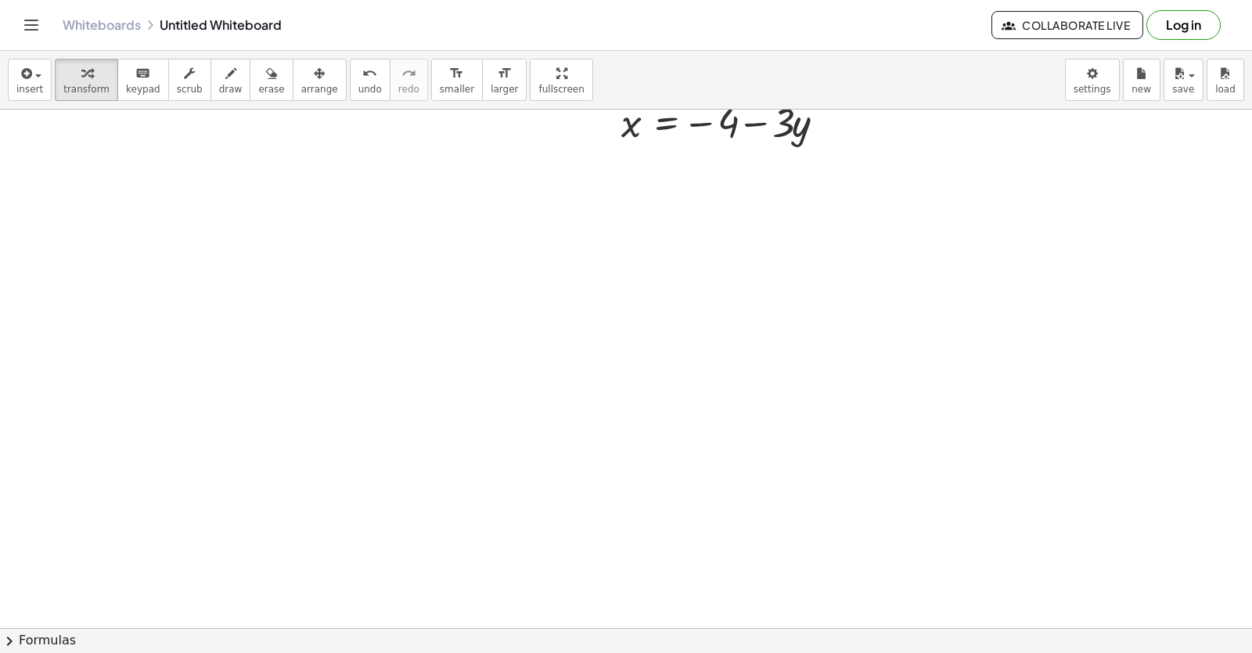
scroll to position [6308, 0]
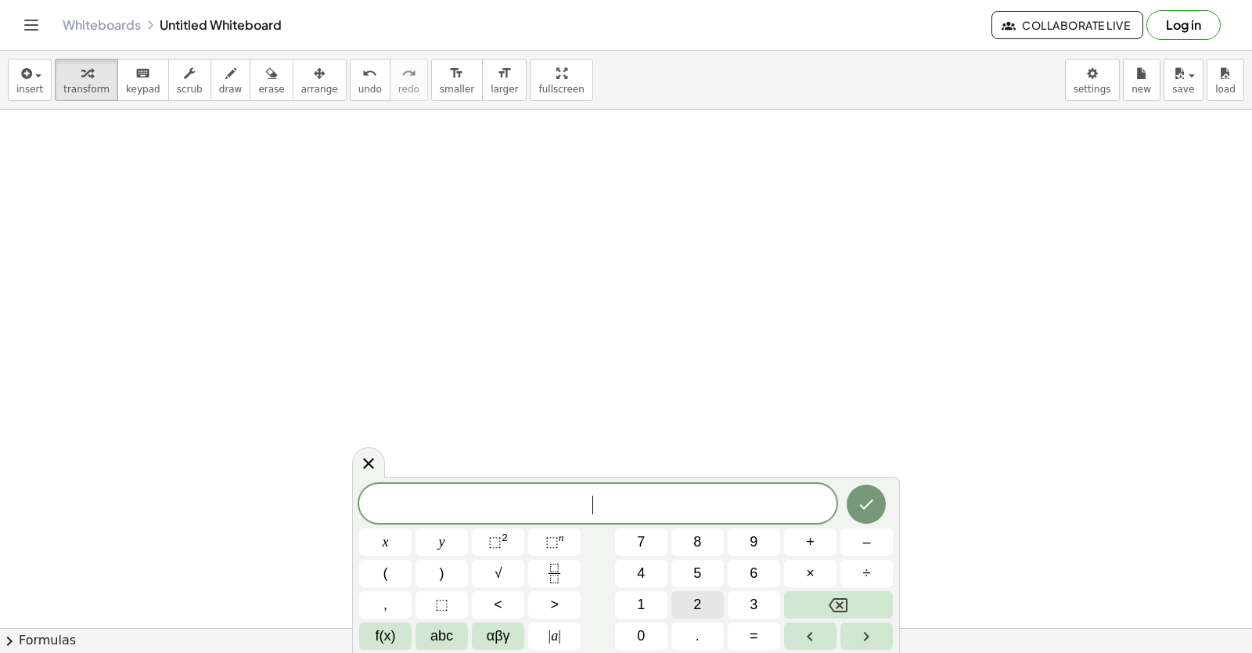
click at [688, 601] on button "2" at bounding box center [698, 604] width 52 height 27
click at [440, 543] on span "y" at bounding box center [442, 541] width 6 height 21
click at [807, 548] on span "+" at bounding box center [810, 541] width 9 height 21
click at [402, 542] on button "x" at bounding box center [385, 541] width 52 height 27
click at [867, 500] on icon "Done" at bounding box center [866, 504] width 19 height 19
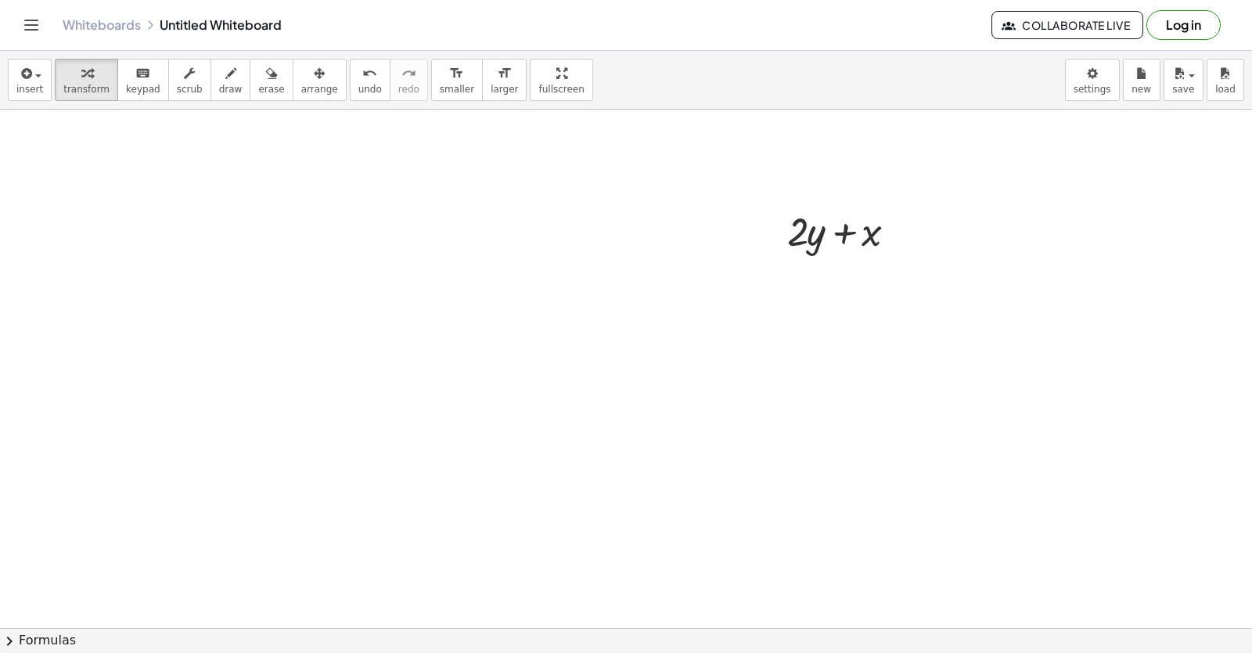
drag, startPoint x: 783, startPoint y: 462, endPoint x: 713, endPoint y: 479, distance: 71.8
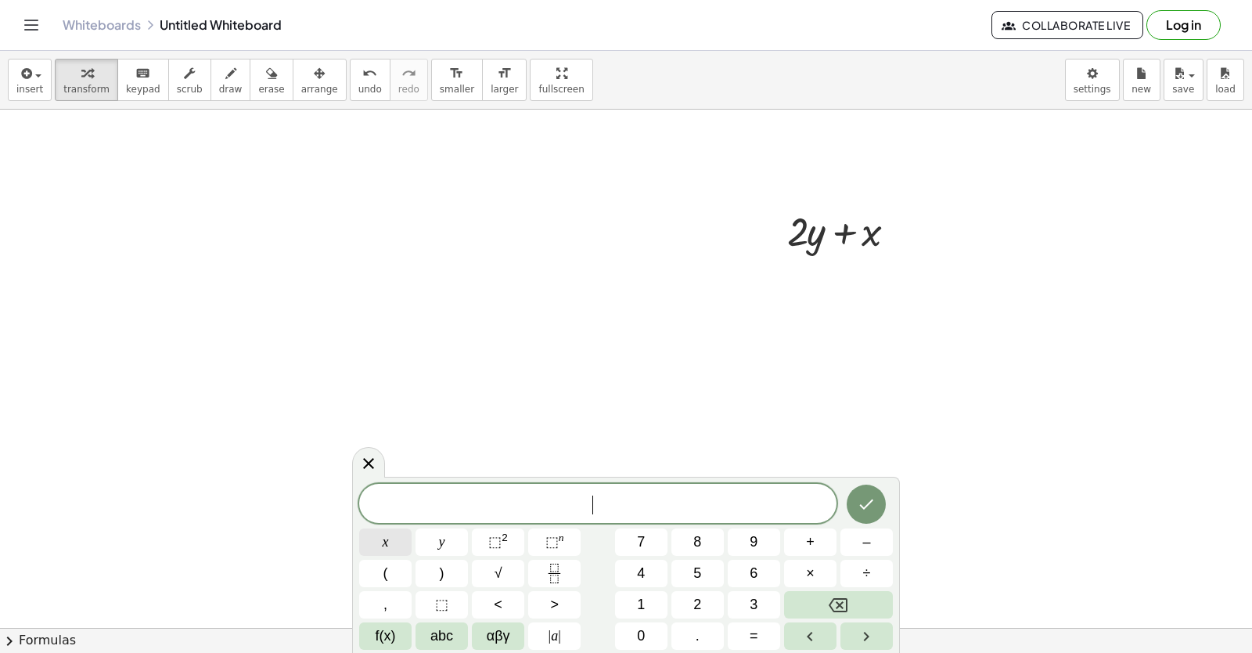
click at [401, 535] on button "x" at bounding box center [385, 541] width 52 height 27
click at [753, 625] on span "=" at bounding box center [754, 635] width 9 height 21
click at [696, 571] on span "5" at bounding box center [698, 573] width 8 height 21
click at [445, 538] on span "y" at bounding box center [442, 541] width 6 height 21
click at [833, 621] on div "x = 5 y ​ x y ⬚ 2 ⬚ n 7 8 9 + – ( ) √ 4 5 6 × ÷ , ⬚ < > 1 2 3 f(x) abc αβγ | a …" at bounding box center [626, 567] width 534 height 166
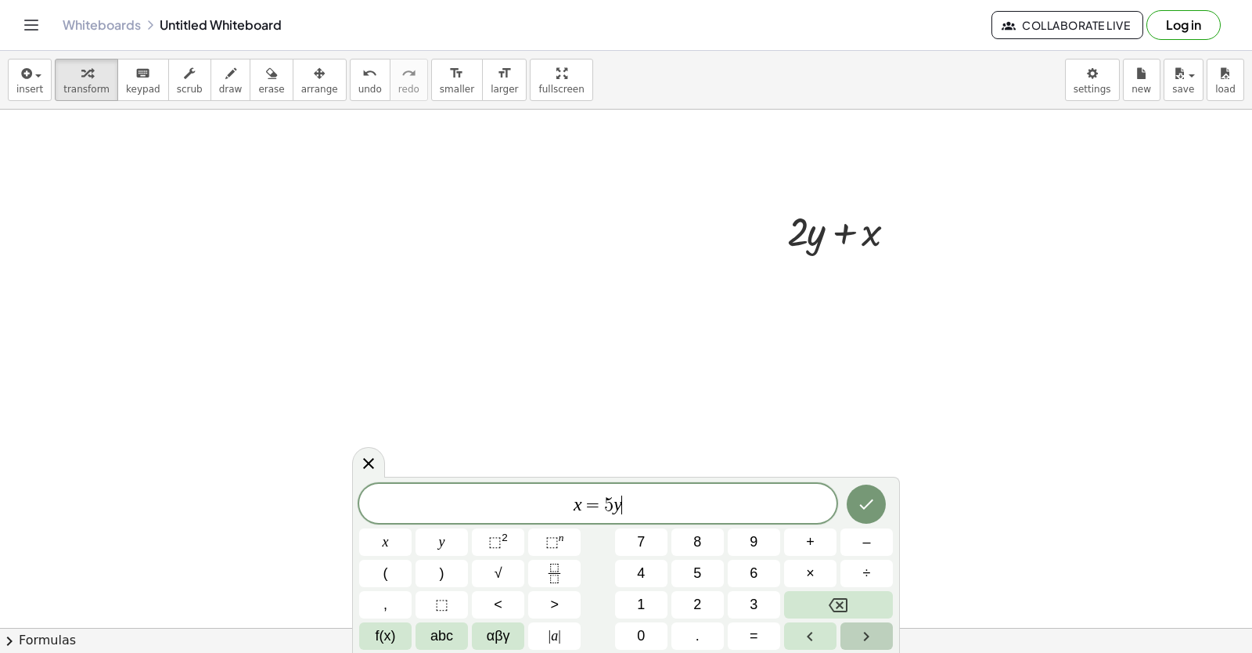
click at [885, 640] on button "Right arrow" at bounding box center [867, 635] width 52 height 27
click at [883, 641] on button "Right arrow" at bounding box center [867, 635] width 52 height 27
click at [456, 533] on button "y" at bounding box center [442, 541] width 52 height 27
click at [797, 596] on button "Backspace" at bounding box center [838, 604] width 109 height 27
click at [798, 596] on button "Backspace" at bounding box center [838, 604] width 109 height 27
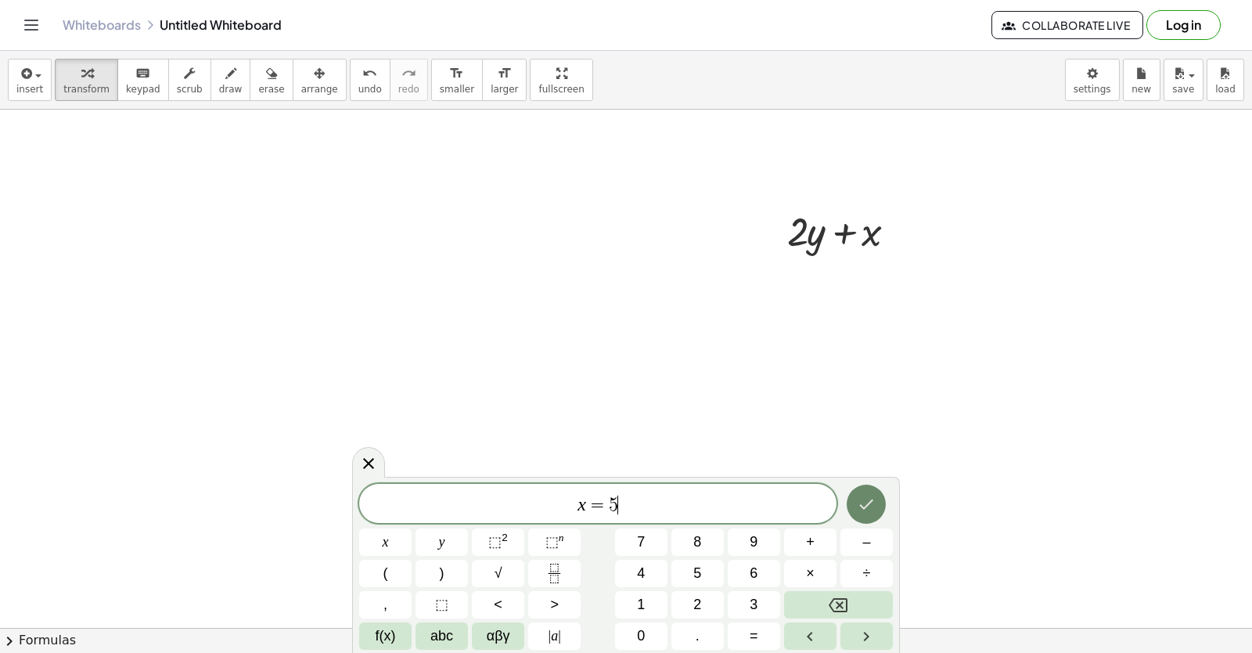
click at [864, 504] on icon "Done" at bounding box center [866, 504] width 19 height 19
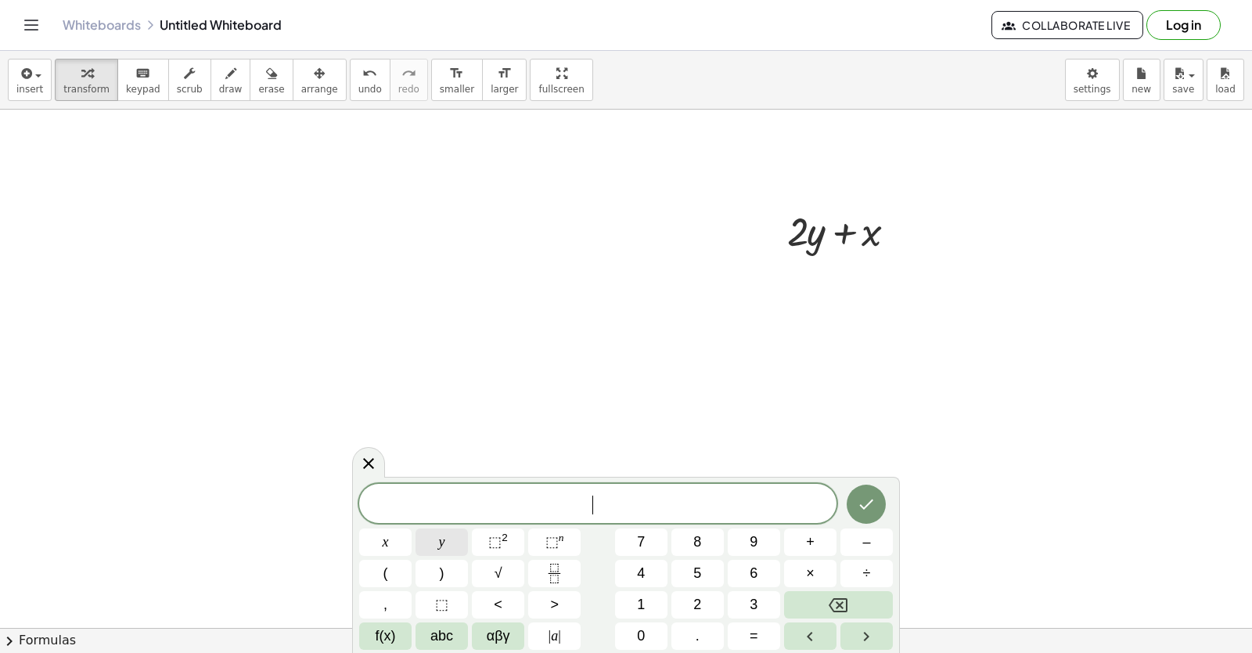
click at [471, 539] on div "​ x y ⬚ 2 ⬚ n 7 8 9 + – ( ) √ 4 5 6 × ÷ , ⬚ < > 1 2 3 f(x) abc αβγ | a | 0 . =" at bounding box center [626, 567] width 534 height 166
click at [740, 630] on button "=" at bounding box center [754, 635] width 52 height 27
click at [753, 595] on div "= x y ⬚ 2 ⬚ n 7 8 9 + – ( ) √ 4 5 6 × ÷ , ⬚ < > 1 2 3 f(x) abc αβγ | a | 0 . =" at bounding box center [626, 567] width 534 height 166
click at [863, 605] on button "Backspace" at bounding box center [838, 604] width 109 height 27
click at [443, 541] on span "y" at bounding box center [442, 541] width 6 height 21
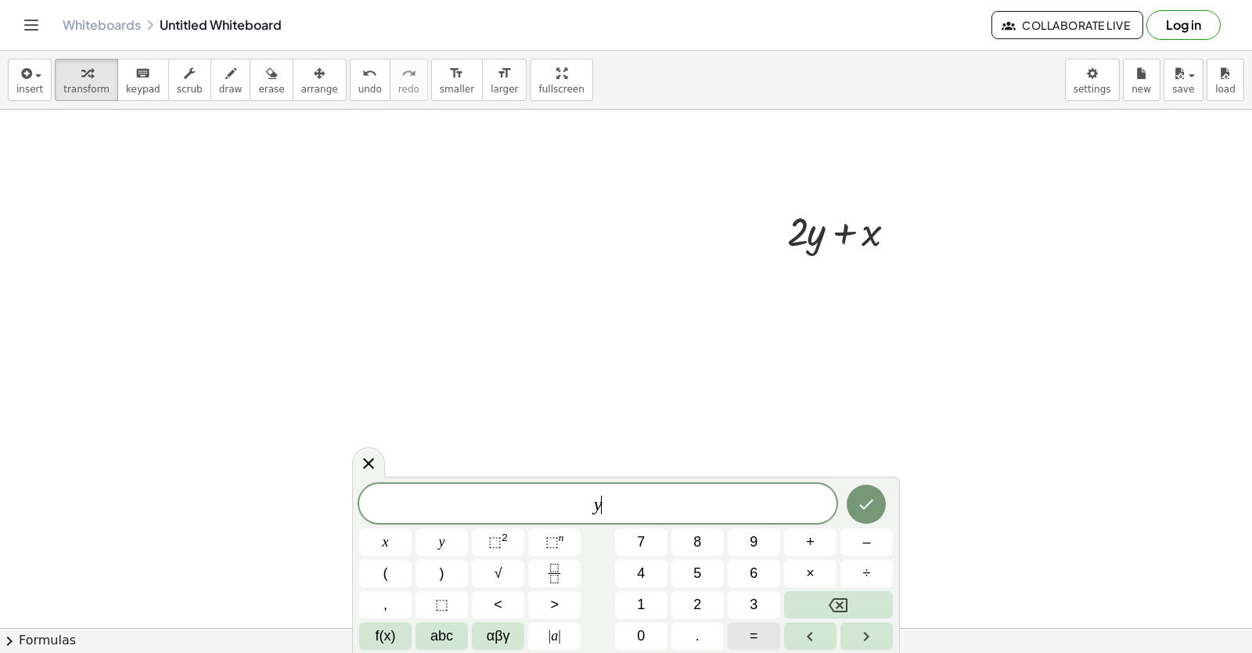
click at [736, 629] on button "=" at bounding box center [754, 635] width 52 height 27
click at [767, 600] on button "3" at bounding box center [754, 604] width 52 height 27
click at [871, 486] on button "Done" at bounding box center [866, 504] width 39 height 39
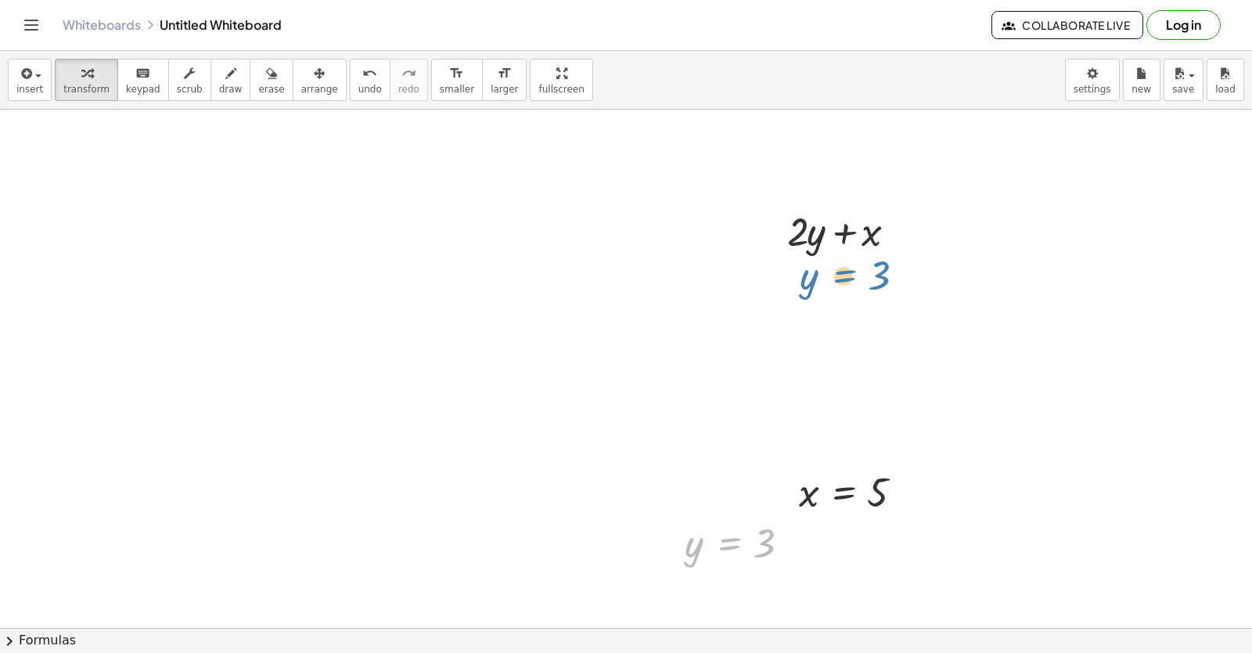
drag, startPoint x: 873, startPoint y: 301, endPoint x: 852, endPoint y: 284, distance: 26.8
drag, startPoint x: 843, startPoint y: 289, endPoint x: 678, endPoint y: 549, distance: 308.6
drag, startPoint x: 829, startPoint y: 292, endPoint x: 834, endPoint y: 274, distance: 18.8
drag, startPoint x: 834, startPoint y: 274, endPoint x: 99, endPoint y: 203, distance: 738.5
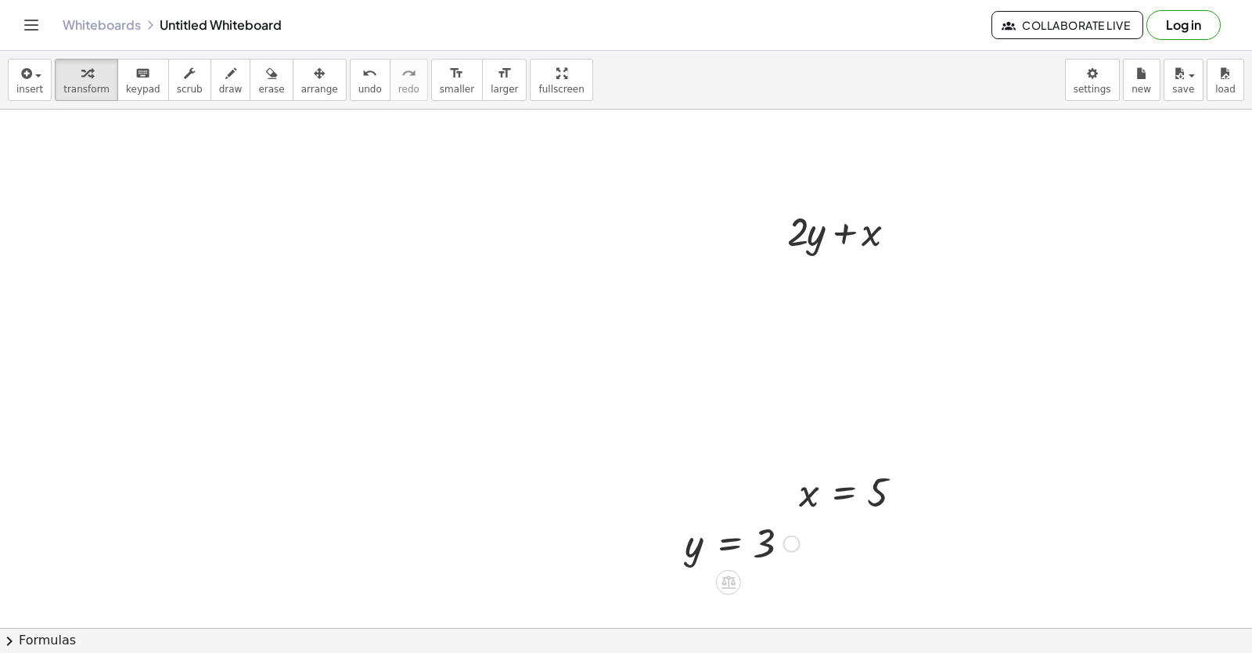
click at [722, 535] on div at bounding box center [742, 543] width 131 height 52
drag, startPoint x: 1051, startPoint y: 475, endPoint x: 872, endPoint y: 501, distance: 181.1
click at [872, 501] on div at bounding box center [856, 492] width 131 height 52
drag, startPoint x: 872, startPoint y: 501, endPoint x: 842, endPoint y: 304, distance: 198.7
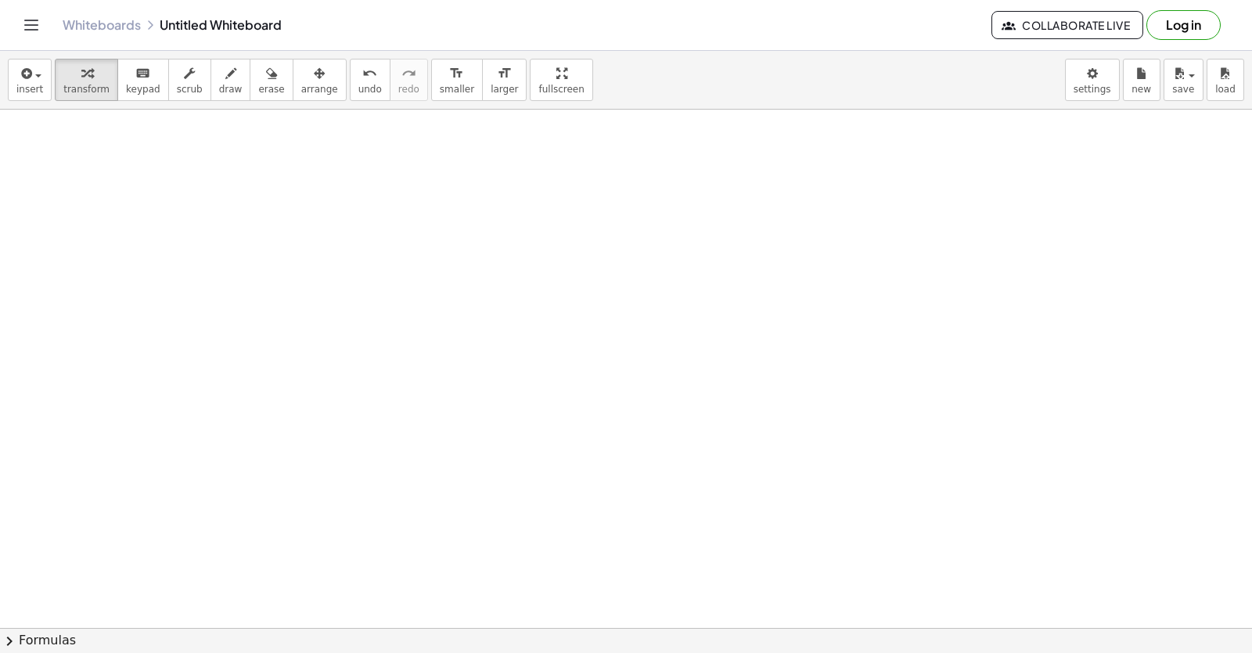
click at [1178, 652] on html "Graspable Math Activities Get Started Activity Bank Assigned Work Classes White…" at bounding box center [626, 326] width 1252 height 653
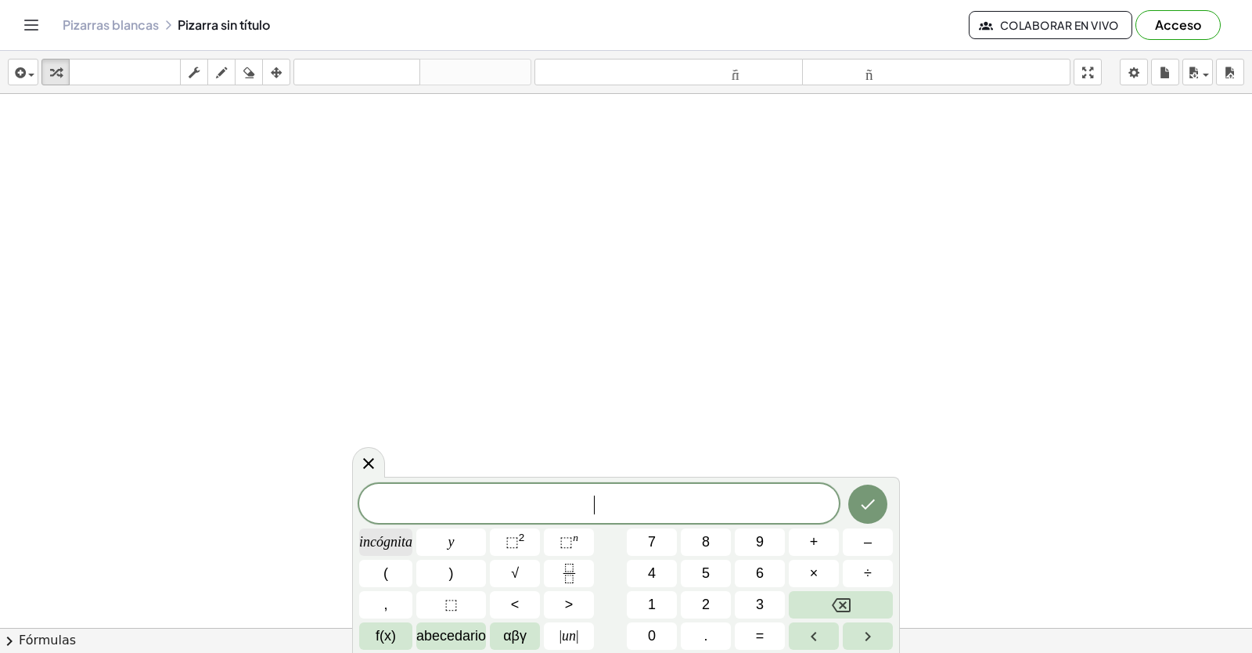
click at [373, 539] on font "incógnita" at bounding box center [385, 542] width 53 height 16
click at [371, 466] on icon at bounding box center [368, 463] width 11 height 11
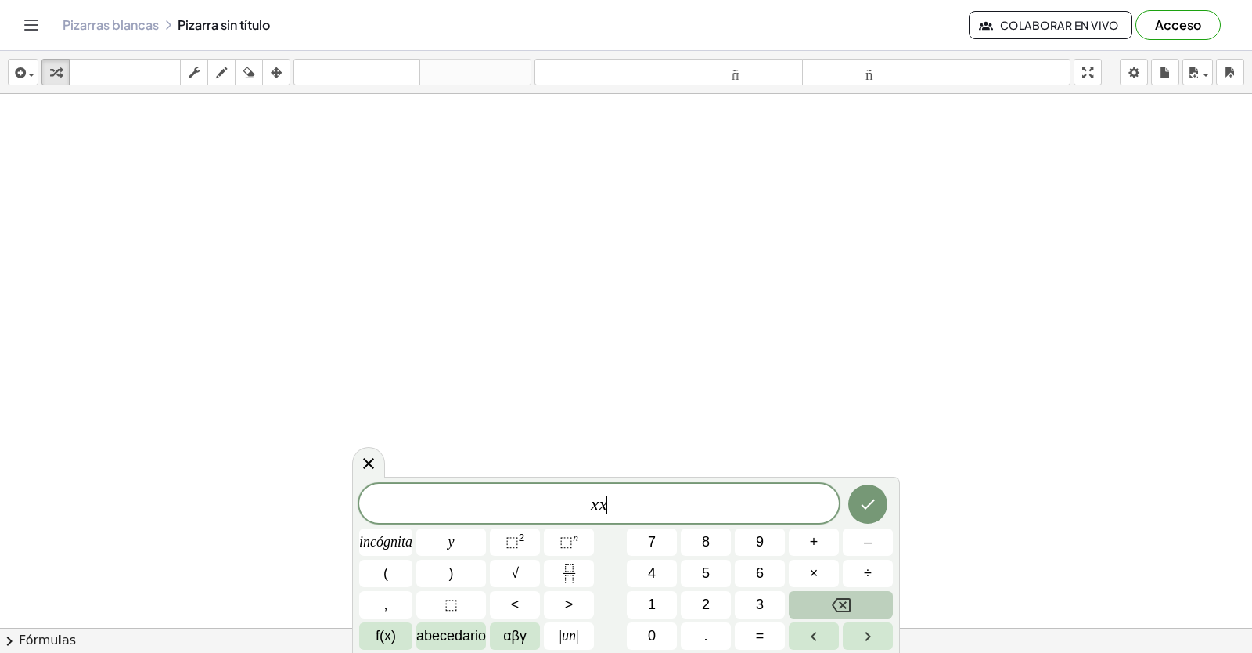
click at [845, 612] on icon "Retroceso" at bounding box center [841, 605] width 19 height 19
click at [847, 611] on icon "Retroceso" at bounding box center [841, 605] width 19 height 19
click at [849, 611] on icon "Retroceso" at bounding box center [841, 605] width 19 height 14
click at [705, 600] on font "2" at bounding box center [706, 604] width 8 height 16
click at [362, 457] on icon at bounding box center [368, 463] width 19 height 19
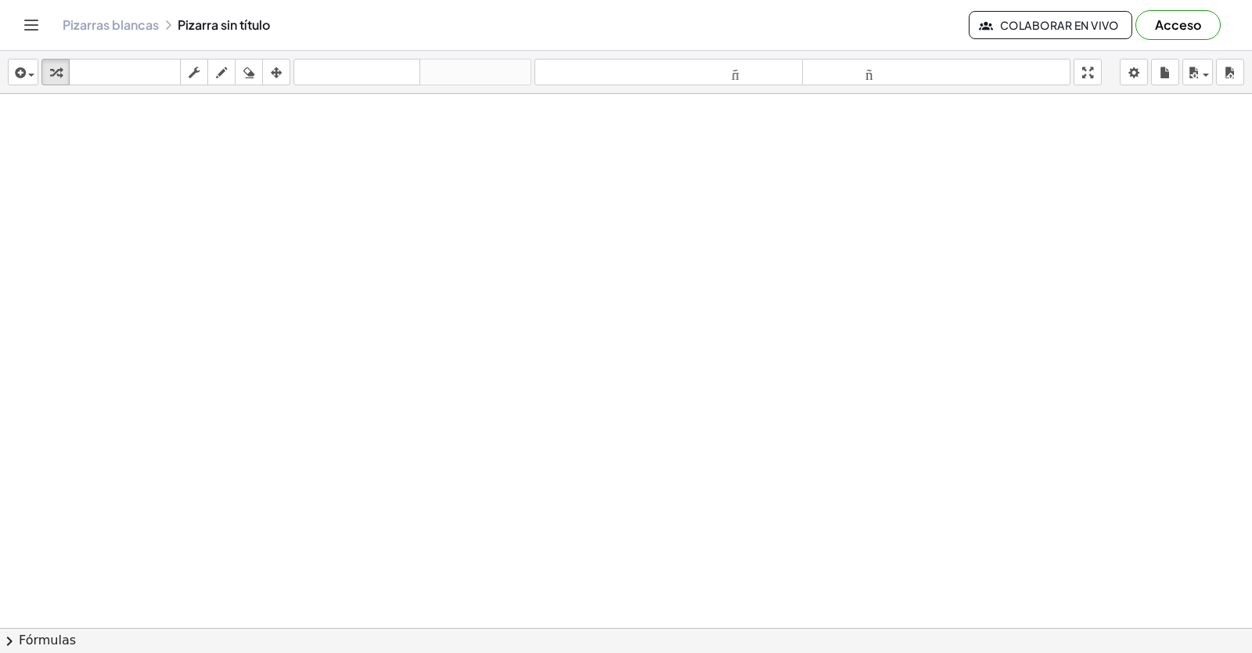
scroll to position [6952, 0]
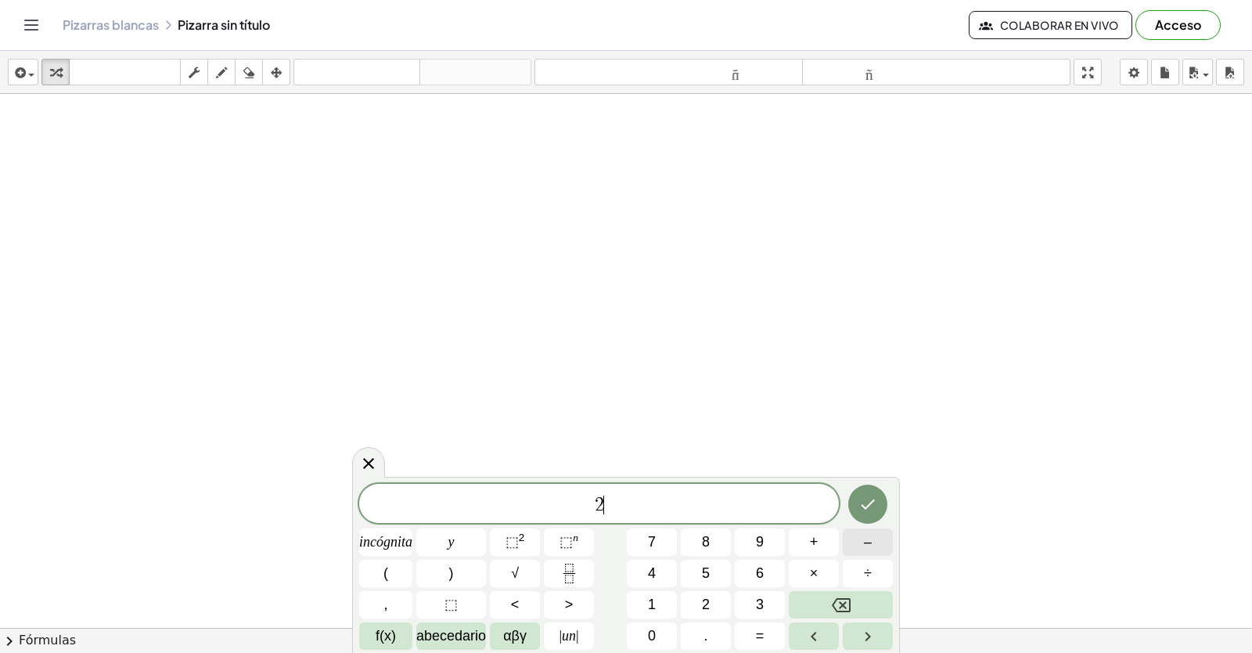
click at [874, 539] on button "–" at bounding box center [868, 541] width 50 height 27
click at [721, 596] on button "2" at bounding box center [706, 604] width 50 height 27
click at [816, 600] on button "Retroceso" at bounding box center [841, 604] width 104 height 27
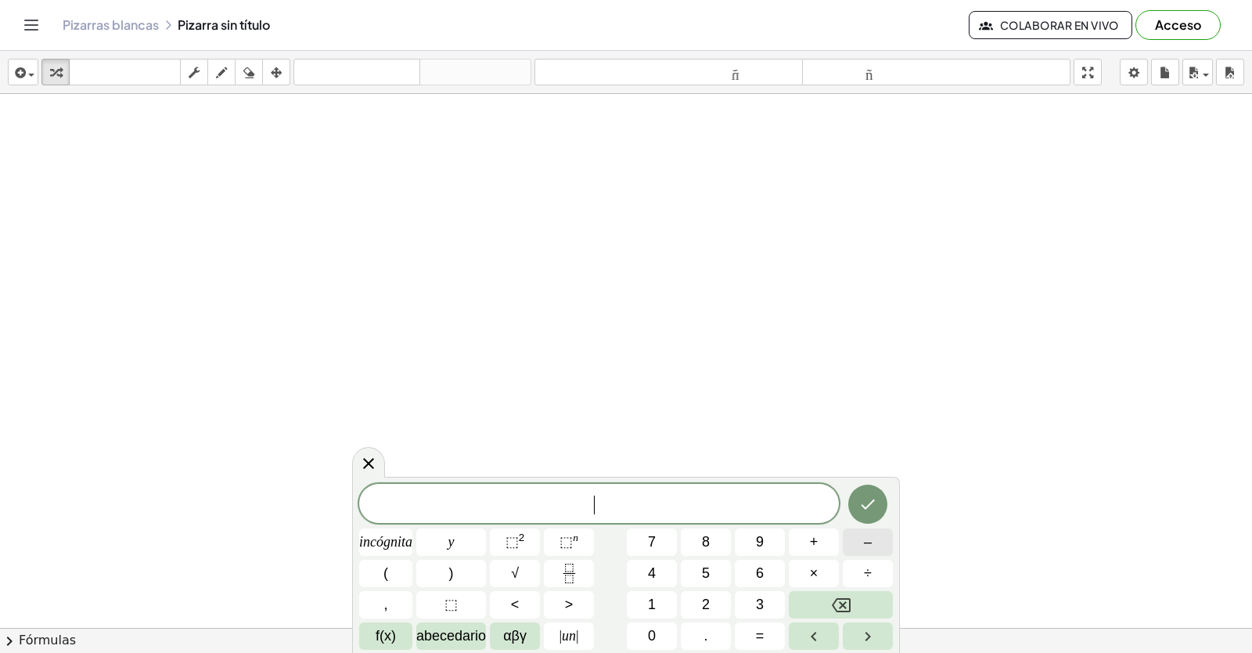
click at [869, 553] on button "–" at bounding box center [868, 541] width 50 height 27
click at [702, 597] on button "2" at bounding box center [706, 604] width 50 height 27
click at [458, 544] on button "y" at bounding box center [451, 541] width 70 height 27
click at [803, 549] on button "+" at bounding box center [814, 541] width 50 height 27
click at [640, 538] on button "7" at bounding box center [652, 541] width 50 height 27
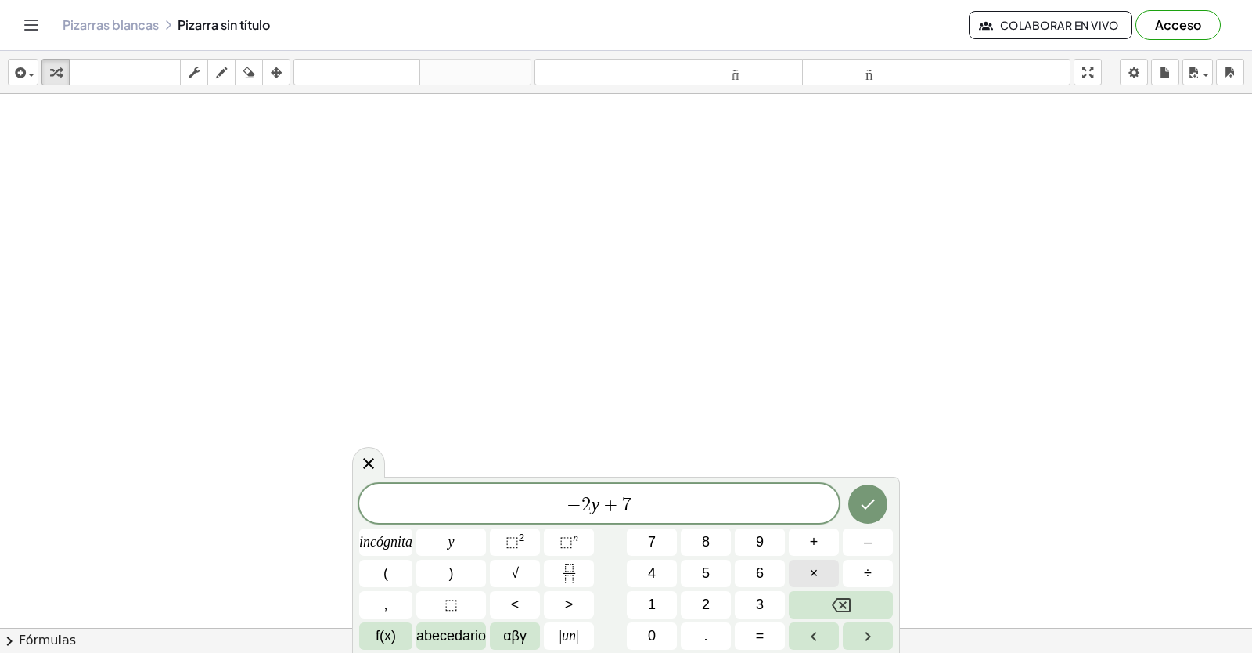
click at [813, 565] on font "×" at bounding box center [814, 573] width 9 height 16
click at [837, 601] on icon "Retroceso" at bounding box center [841, 605] width 19 height 19
click at [803, 563] on button "×" at bounding box center [814, 573] width 50 height 27
click at [826, 614] on button "Retroceso" at bounding box center [841, 604] width 104 height 27
click at [399, 542] on font "incógnita" at bounding box center [385, 542] width 53 height 16
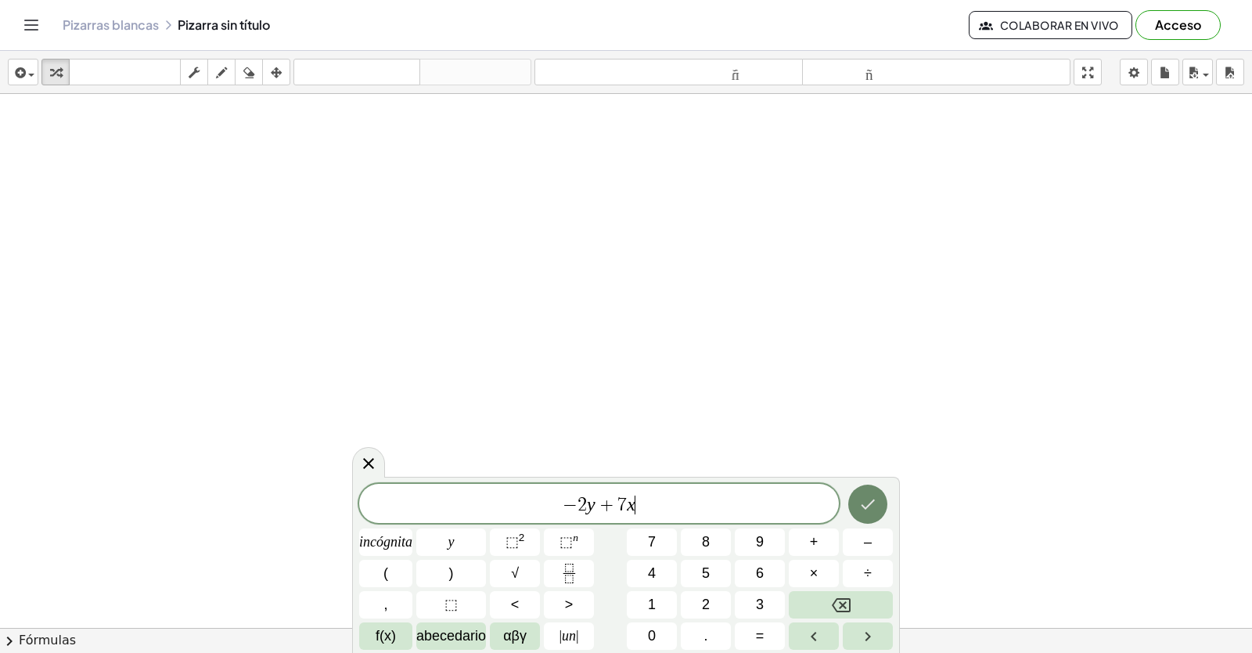
click at [870, 505] on icon "Hecho" at bounding box center [868, 504] width 14 height 10
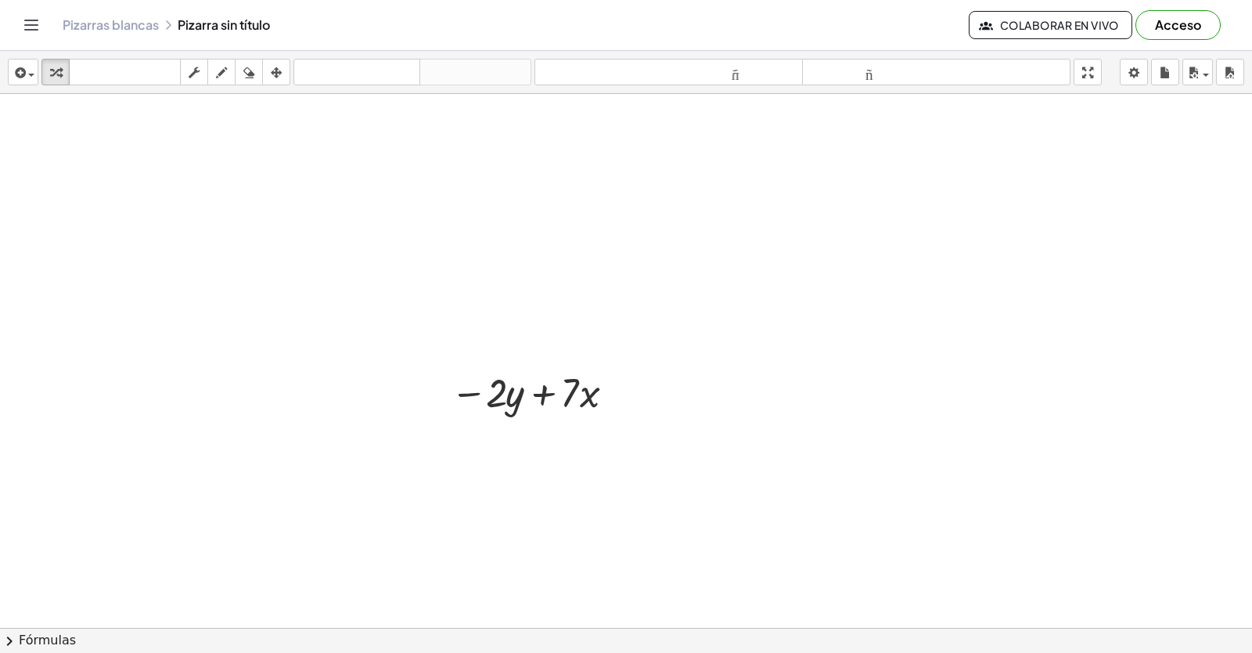
scroll to position [7030, 0]
drag, startPoint x: 809, startPoint y: 470, endPoint x: 647, endPoint y: 506, distance: 165.2
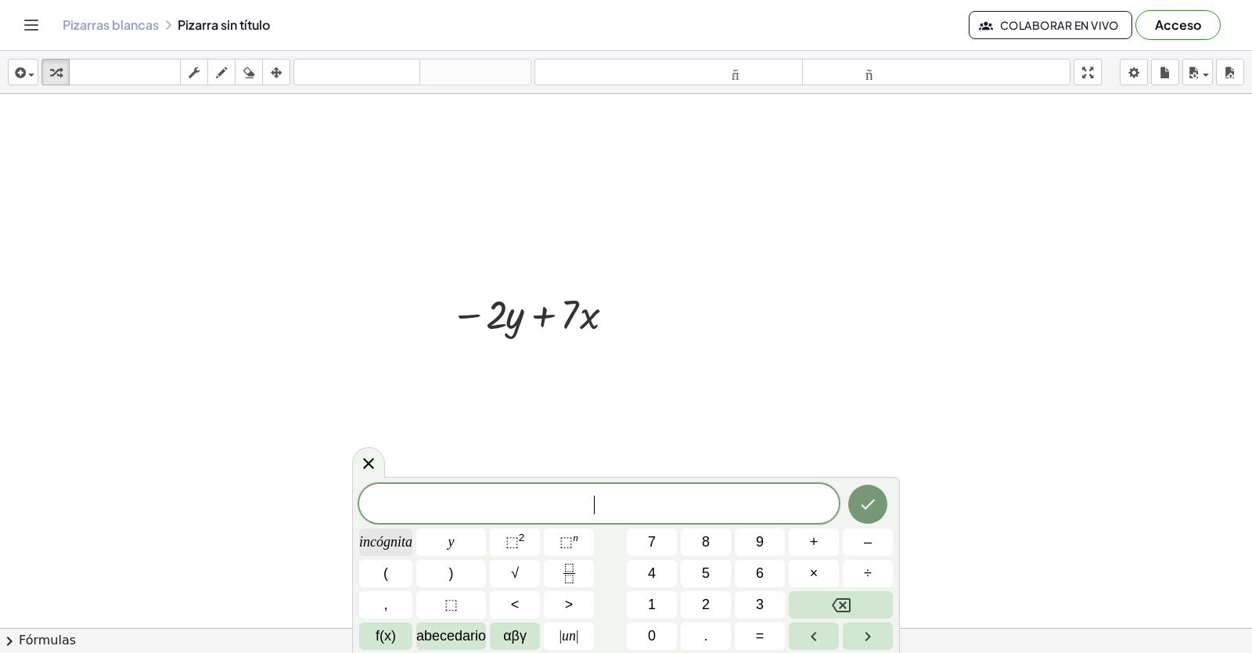
click at [396, 546] on font "incógnita" at bounding box center [385, 542] width 53 height 16
click at [761, 629] on font "=" at bounding box center [760, 636] width 9 height 16
click at [860, 543] on button "–" at bounding box center [868, 541] width 50 height 27
click at [701, 590] on div "x = − ​ incógnita y ⬚ 2 ⬚ n 7 8 9 + – ( ) √ 4 5 6 × ÷ , ⬚ < > 1 2 3 f(x) abeced…" at bounding box center [626, 567] width 534 height 166
click at [720, 593] on button "2" at bounding box center [706, 604] width 50 height 27
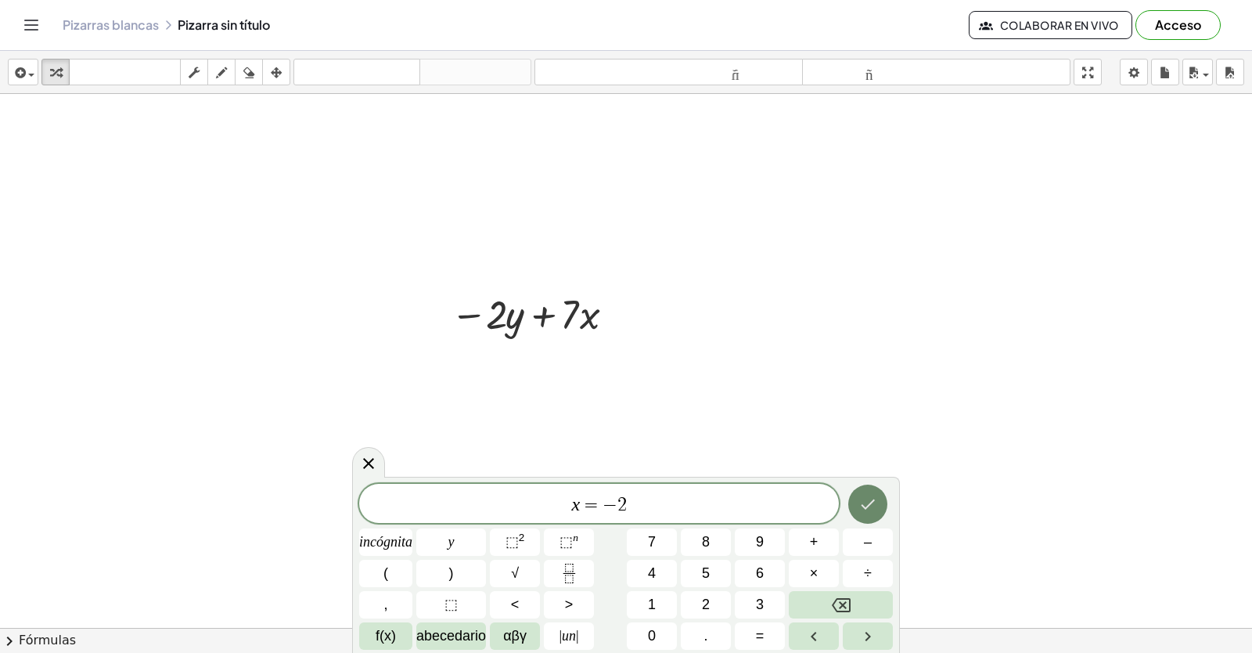
click at [868, 503] on icon "Hecho" at bounding box center [868, 504] width 19 height 19
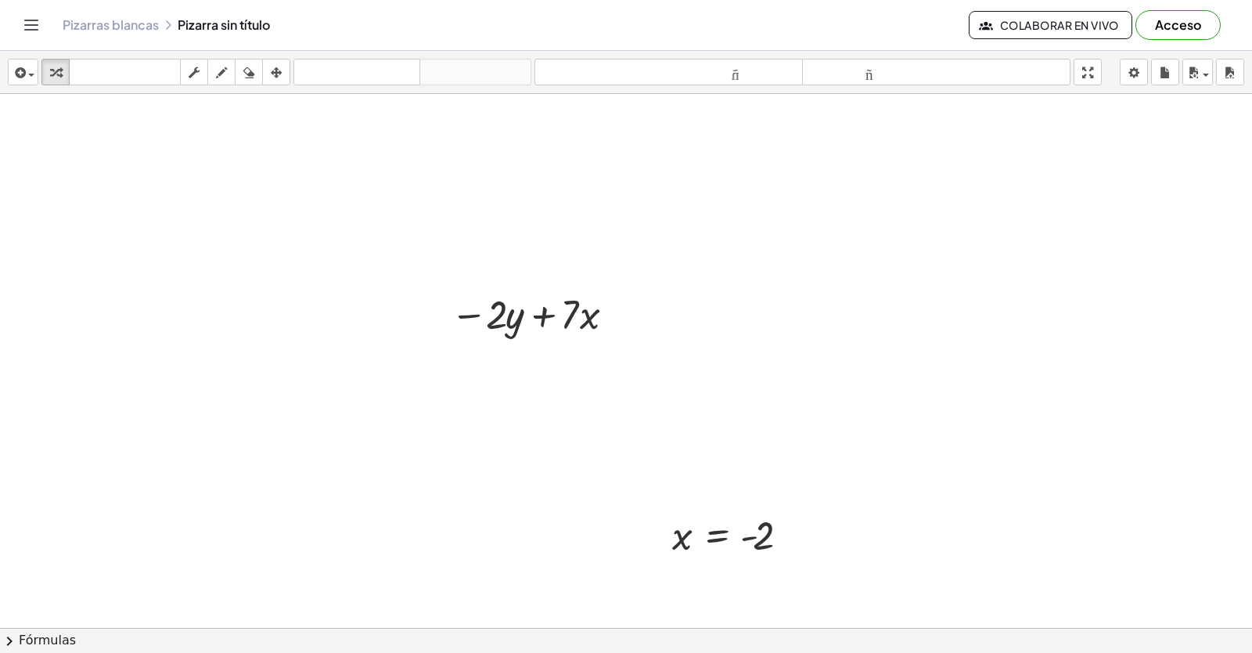
drag, startPoint x: 868, startPoint y: 503, endPoint x: 828, endPoint y: 578, distance: 85.1
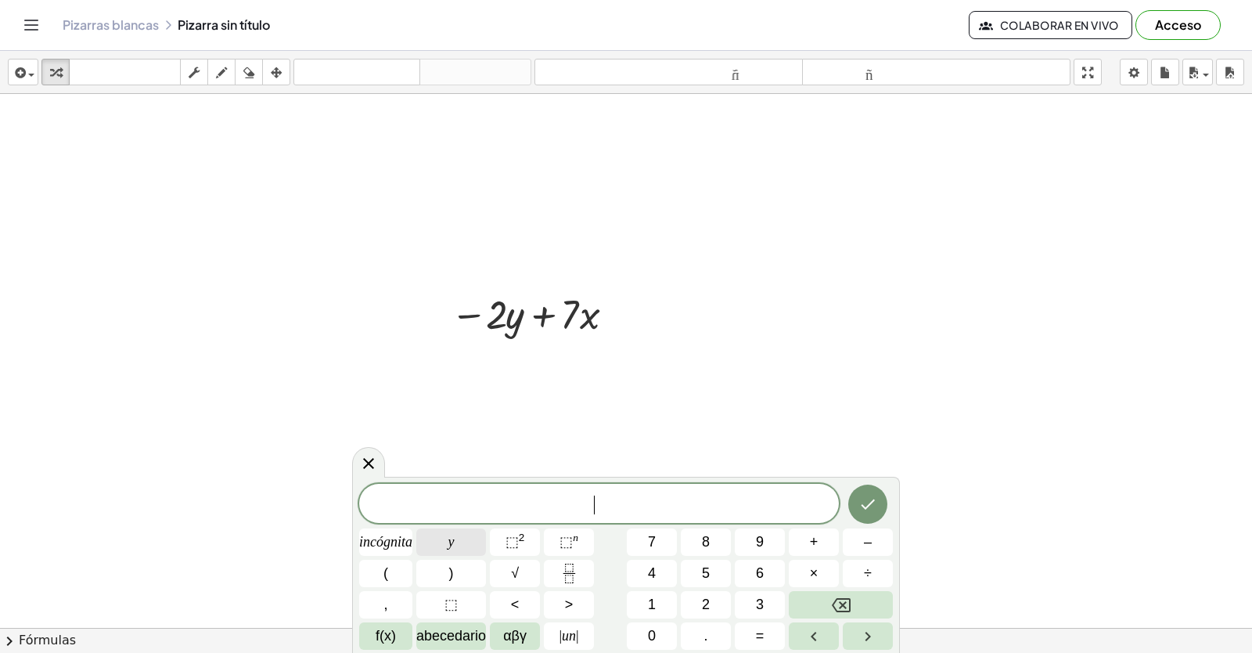
click at [472, 531] on button "y" at bounding box center [451, 541] width 70 height 27
click at [768, 632] on button "=" at bounding box center [760, 635] width 50 height 27
click at [766, 573] on button "6" at bounding box center [760, 573] width 50 height 27
click at [875, 501] on icon "Hecho" at bounding box center [868, 504] width 19 height 19
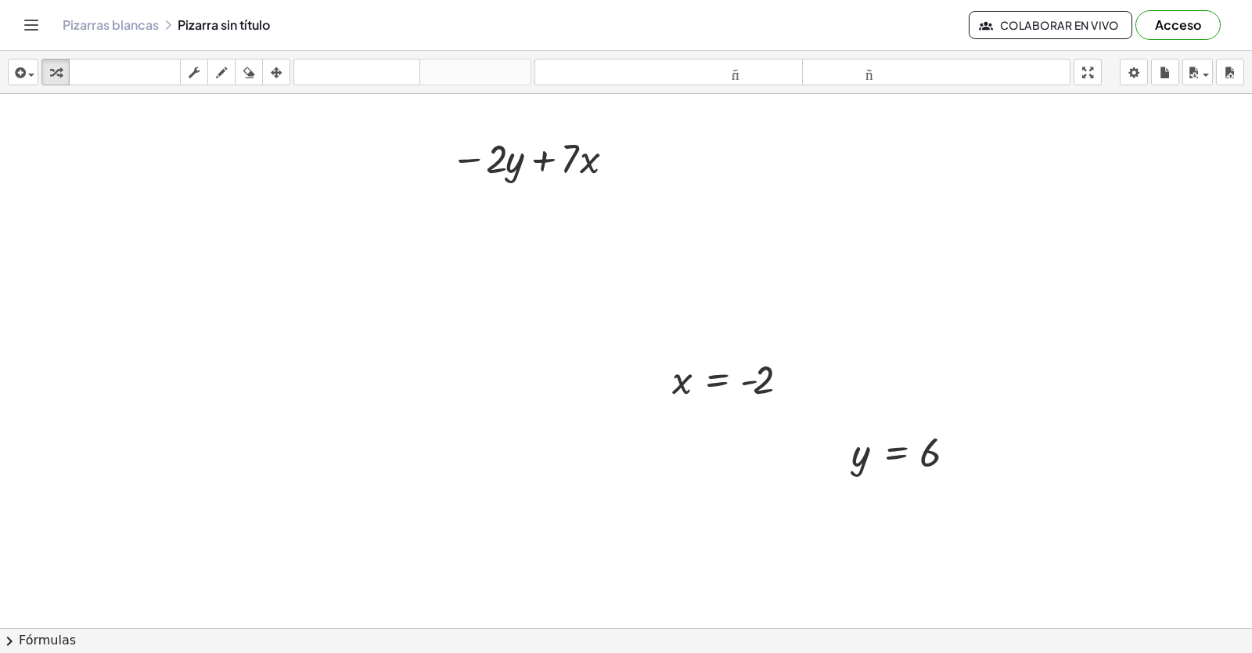
scroll to position [7187, 0]
drag, startPoint x: 936, startPoint y: 447, endPoint x: 524, endPoint y: 157, distance: 503.4
drag, startPoint x: 771, startPoint y: 386, endPoint x: 602, endPoint y: 207, distance: 246.4
click at [582, 207] on div at bounding box center [535, 209] width 224 height 53
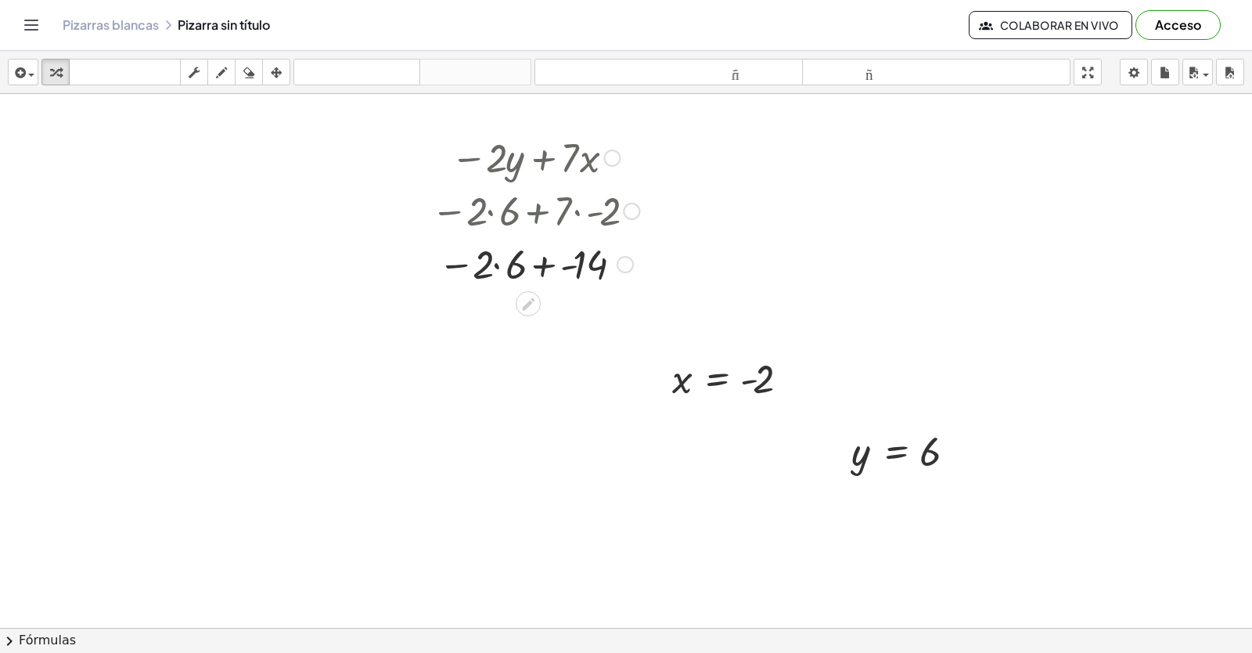
click at [489, 211] on div at bounding box center [535, 209] width 224 height 53
click at [495, 273] on div at bounding box center [535, 262] width 224 height 53
click at [540, 254] on div at bounding box center [535, 263] width 224 height 52
click at [539, 315] on div at bounding box center [535, 315] width 224 height 52
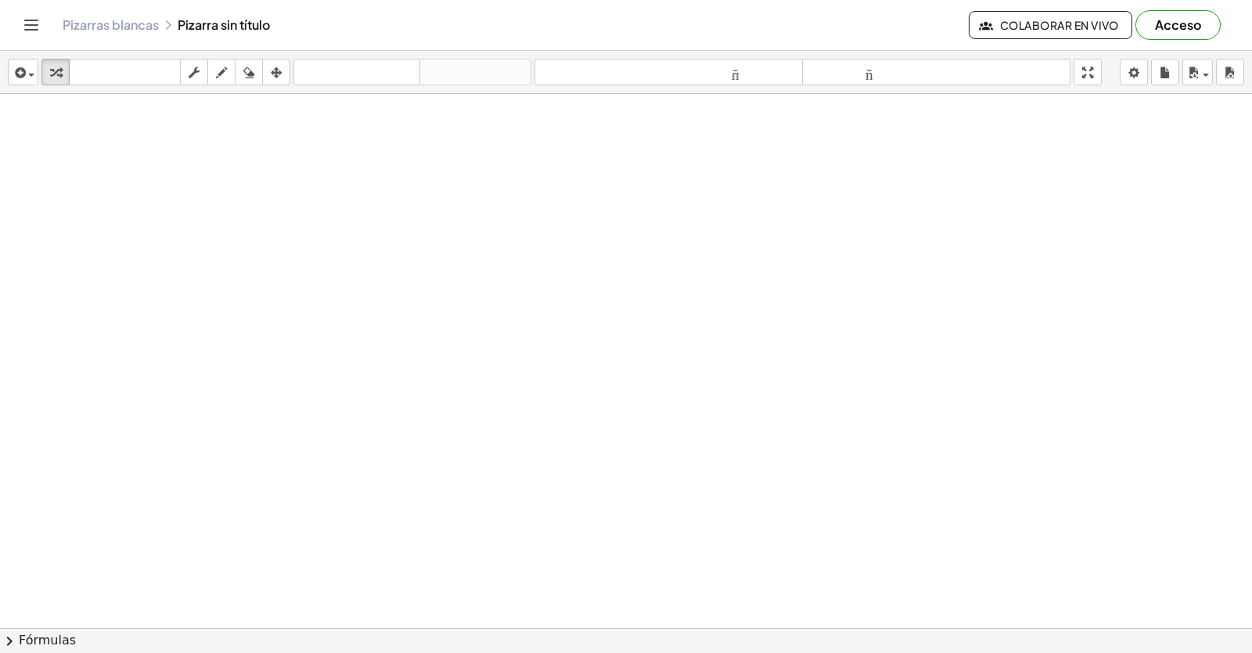
scroll to position [7720, 0]
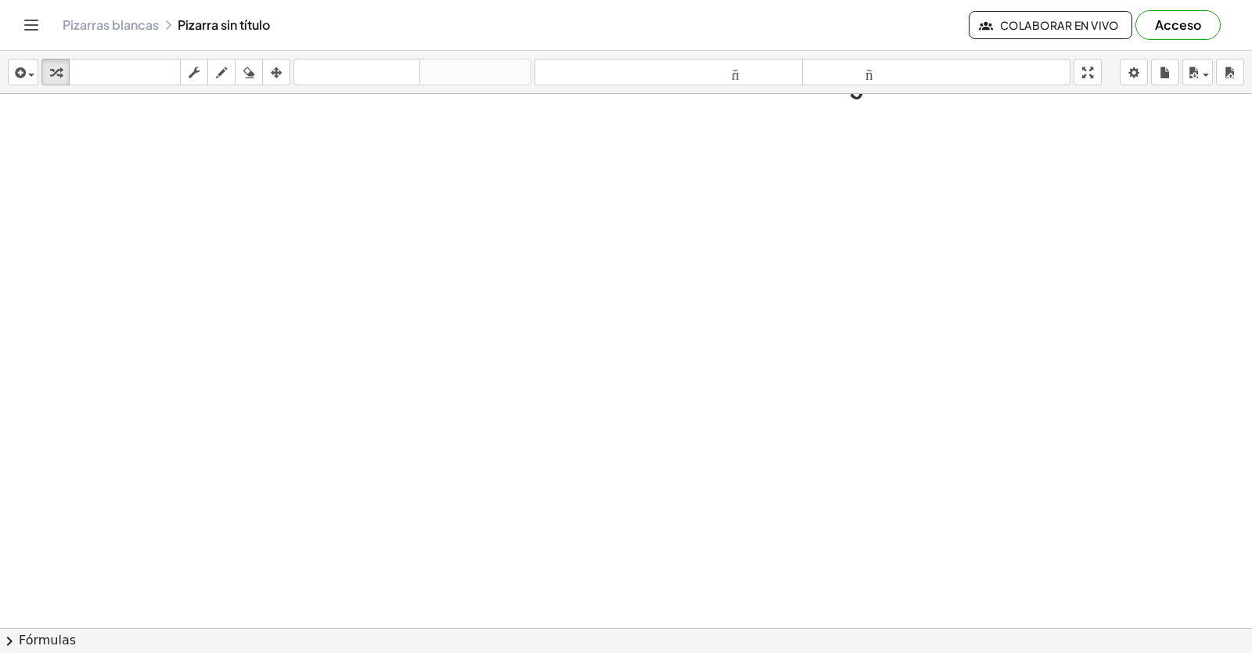
scroll to position [7564, 0]
drag, startPoint x: 1013, startPoint y: 245, endPoint x: 971, endPoint y: 252, distance: 42.1
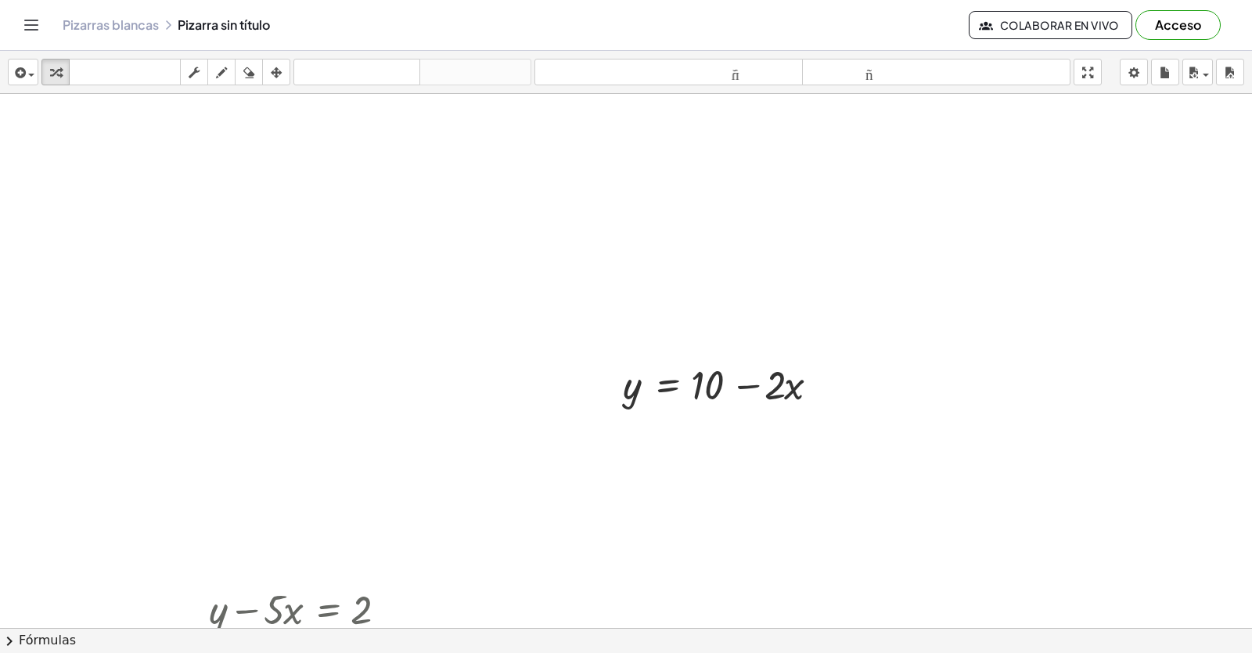
drag, startPoint x: 414, startPoint y: 512, endPoint x: 282, endPoint y: -15, distance: 543.2
drag, startPoint x: 282, startPoint y: -15, endPoint x: 212, endPoint y: 75, distance: 113.8
click at [229, 74] on div "button" at bounding box center [221, 72] width 20 height 19
click at [211, 74] on button "dibujar" at bounding box center [221, 72] width 28 height 27
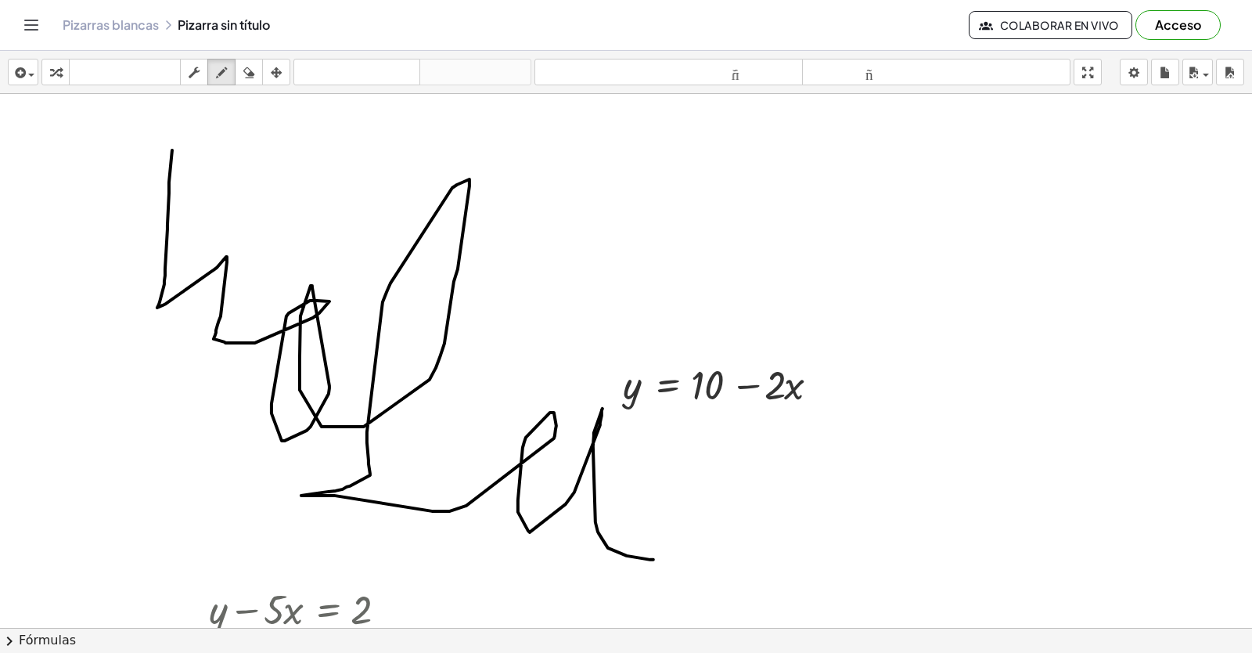
drag, startPoint x: 157, startPoint y: 193, endPoint x: 642, endPoint y: 560, distance: 607.4
drag, startPoint x: 825, startPoint y: 297, endPoint x: 807, endPoint y: 384, distance: 88.7
drag, startPoint x: 843, startPoint y: 348, endPoint x: 905, endPoint y: 378, distance: 69.0
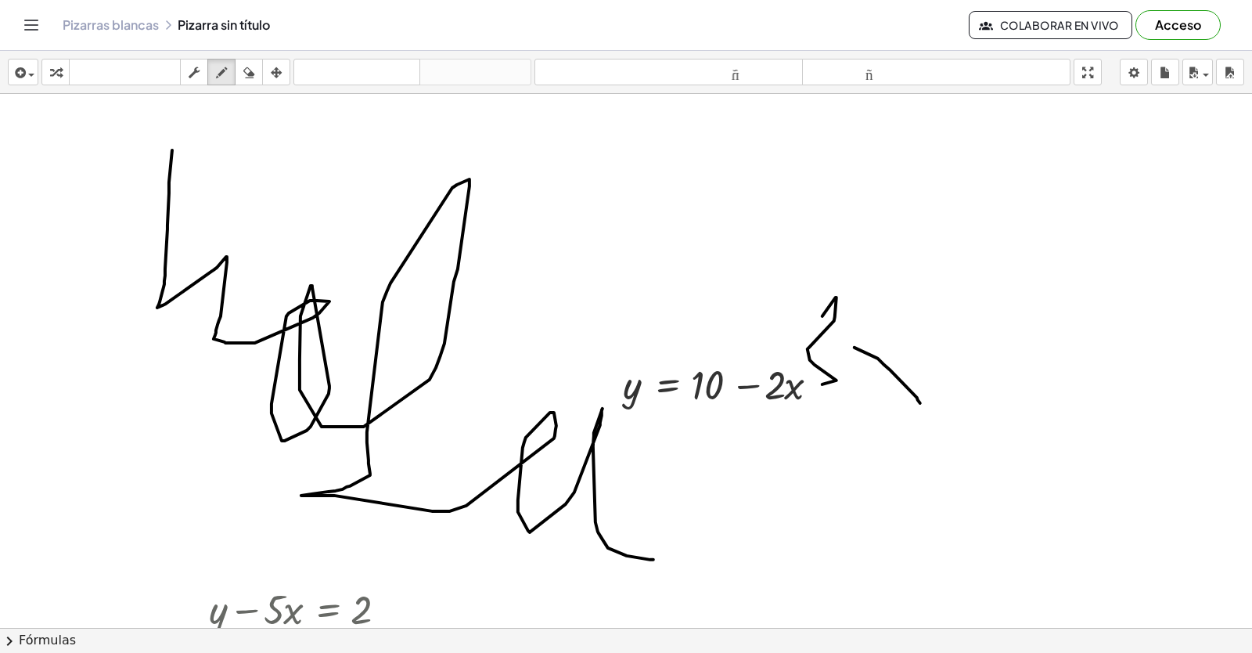
drag, startPoint x: 913, startPoint y: 349, endPoint x: 838, endPoint y: 389, distance: 85.1
drag, startPoint x: 756, startPoint y: 459, endPoint x: 805, endPoint y: 448, distance: 49.9
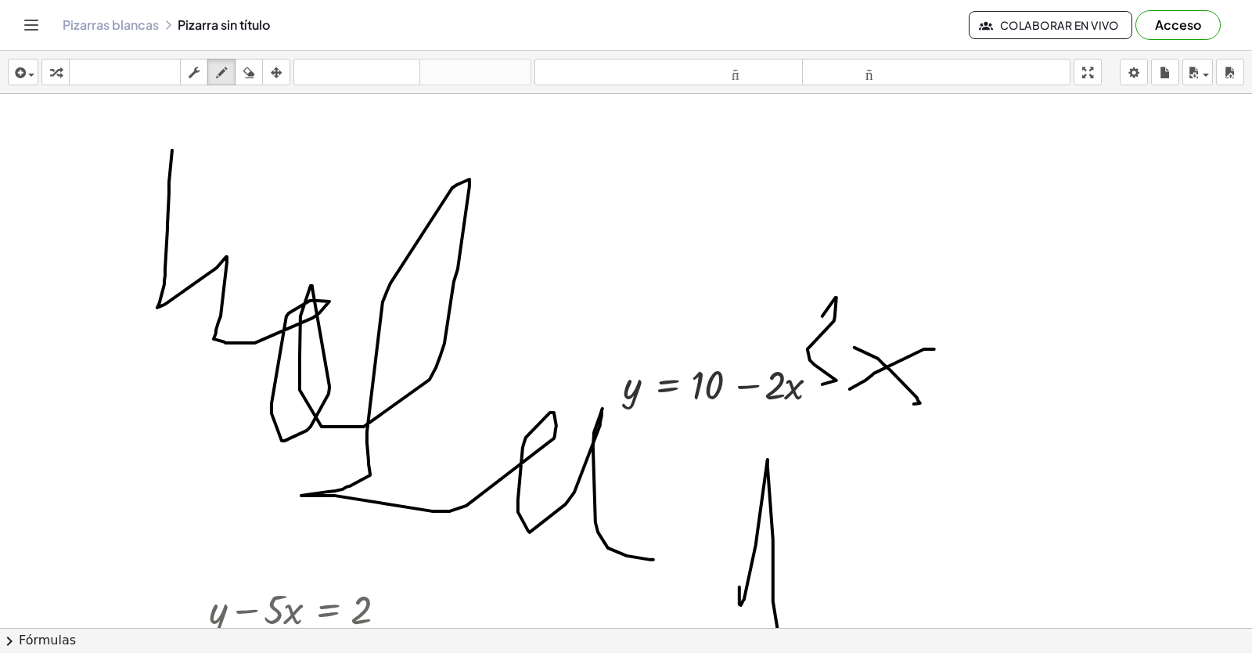
drag, startPoint x: 756, startPoint y: 460, endPoint x: 740, endPoint y: 611, distance: 151.2
click at [765, 641] on div "insertar Seleccione uno: Expresión matemática Función Texto Vídeo de YouTube Gr…" at bounding box center [626, 352] width 1252 height 602
drag, startPoint x: 755, startPoint y: 550, endPoint x: 776, endPoint y: 550, distance: 21.9
drag, startPoint x: 769, startPoint y: 571, endPoint x: 834, endPoint y: 640, distance: 94.7
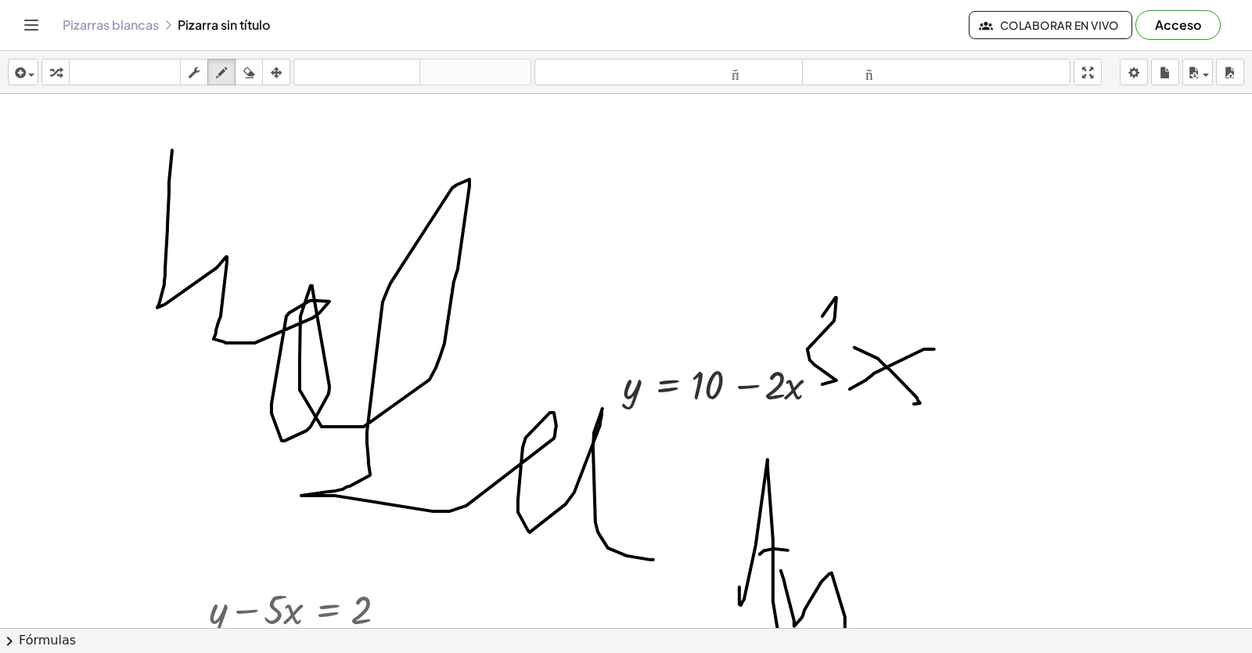
click at [834, 640] on div "insertar Seleccione uno: Expresión matemática Función Texto Vídeo de YouTube Gr…" at bounding box center [626, 352] width 1252 height 602
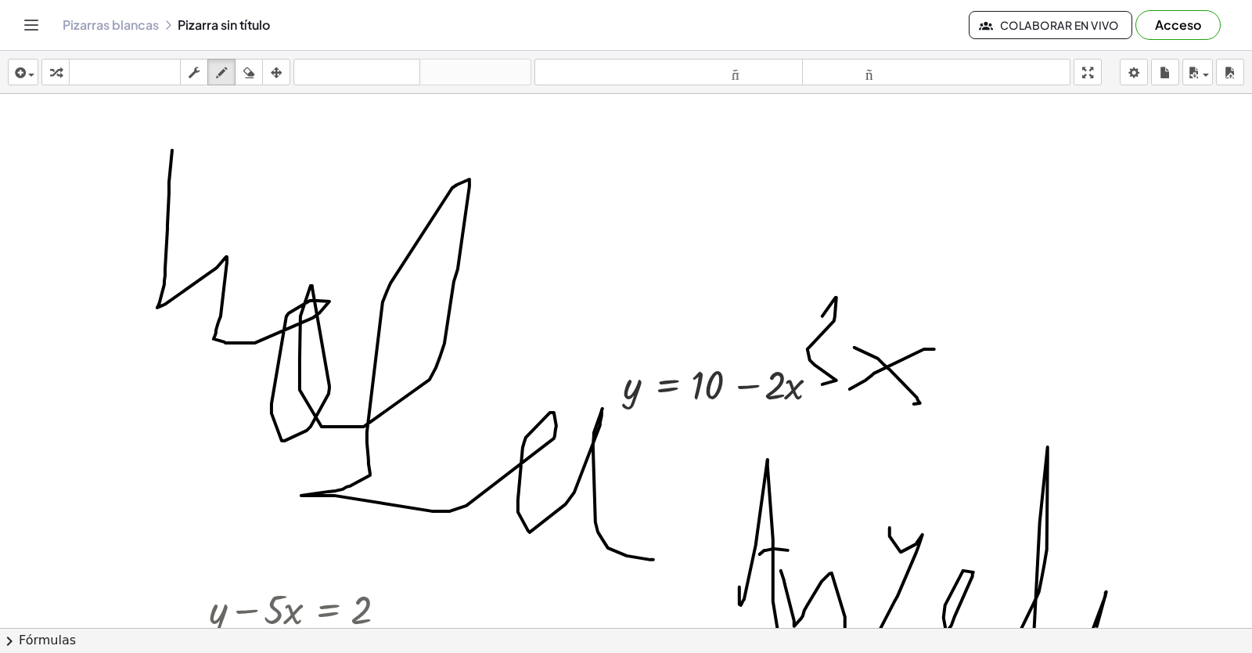
drag, startPoint x: 878, startPoint y: 528, endPoint x: 1064, endPoint y: 546, distance: 186.5
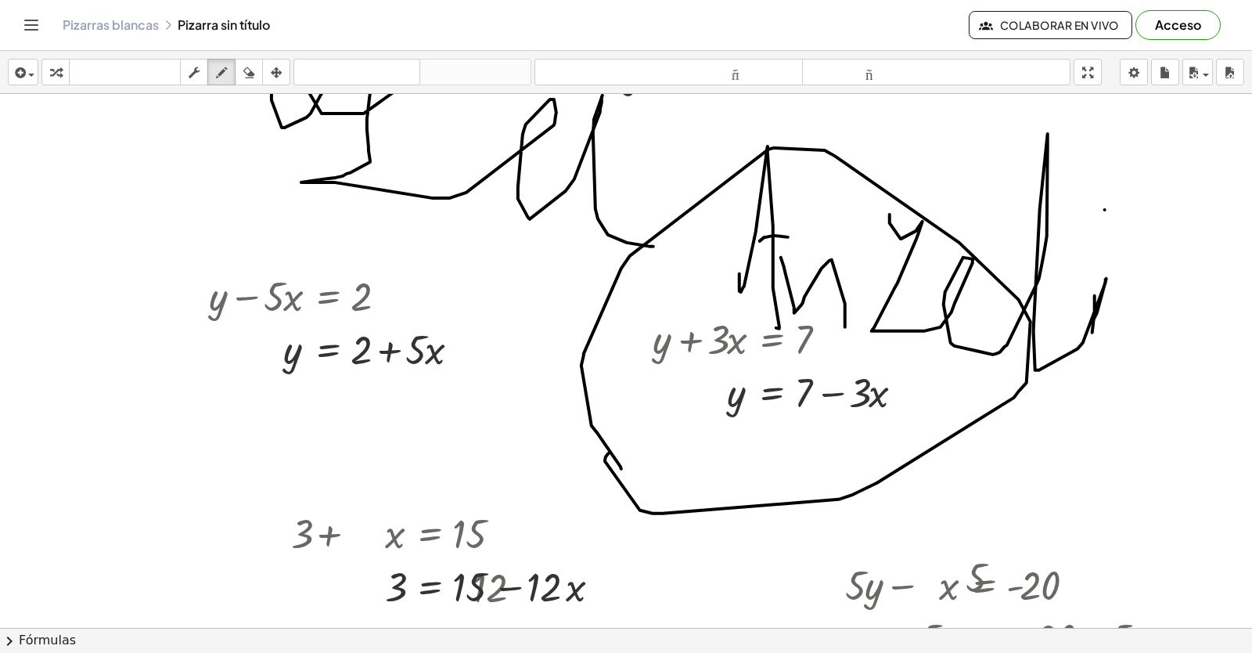
drag, startPoint x: 597, startPoint y: 453, endPoint x: 474, endPoint y: 398, distance: 134.9
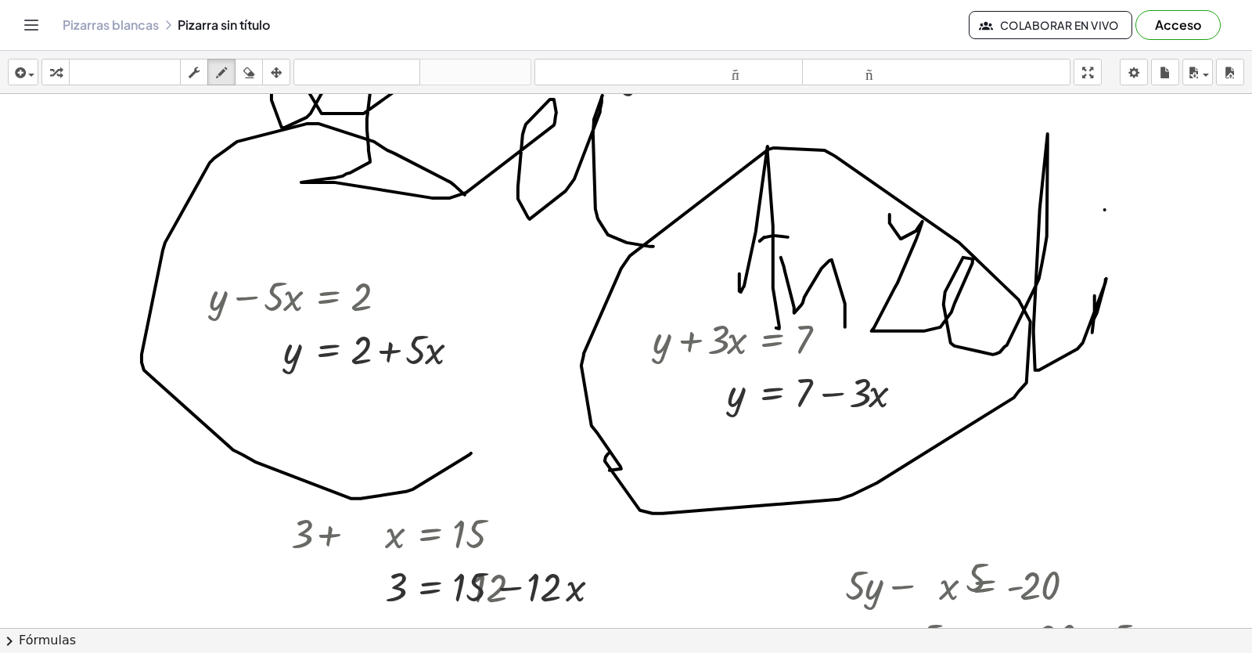
drag, startPoint x: 376, startPoint y: 150, endPoint x: 495, endPoint y: 300, distance: 191.1
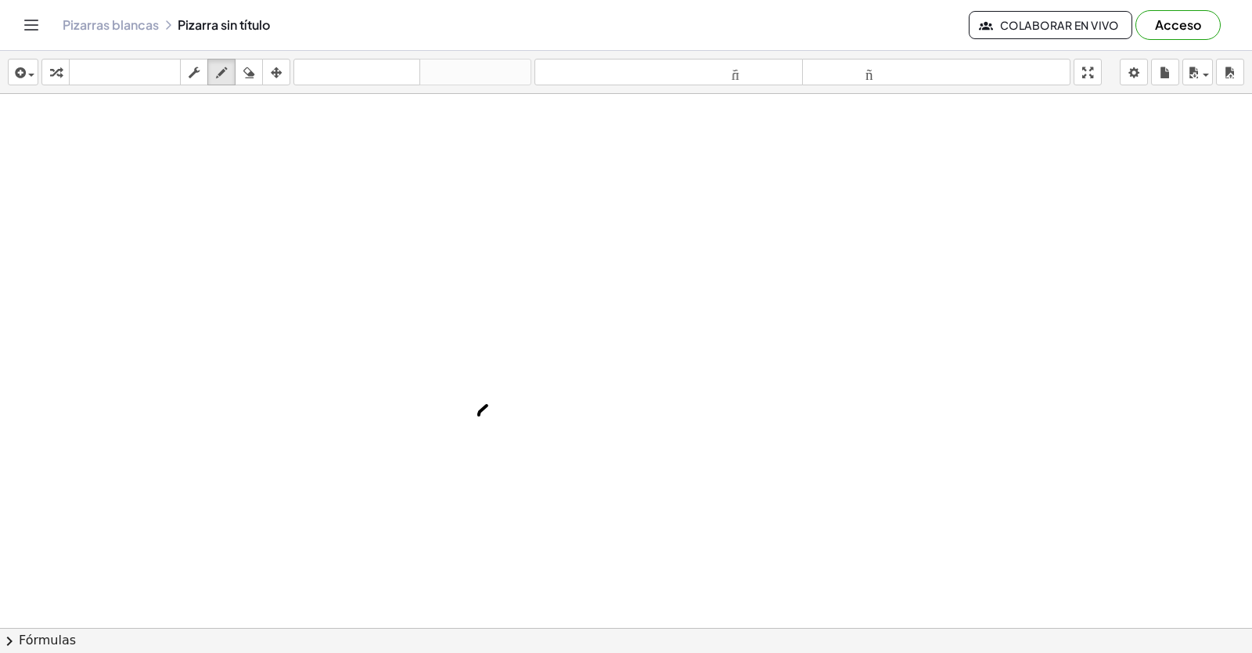
scroll to position [3444, 28]
drag, startPoint x: 467, startPoint y: 302, endPoint x: 602, endPoint y: 274, distance: 137.6
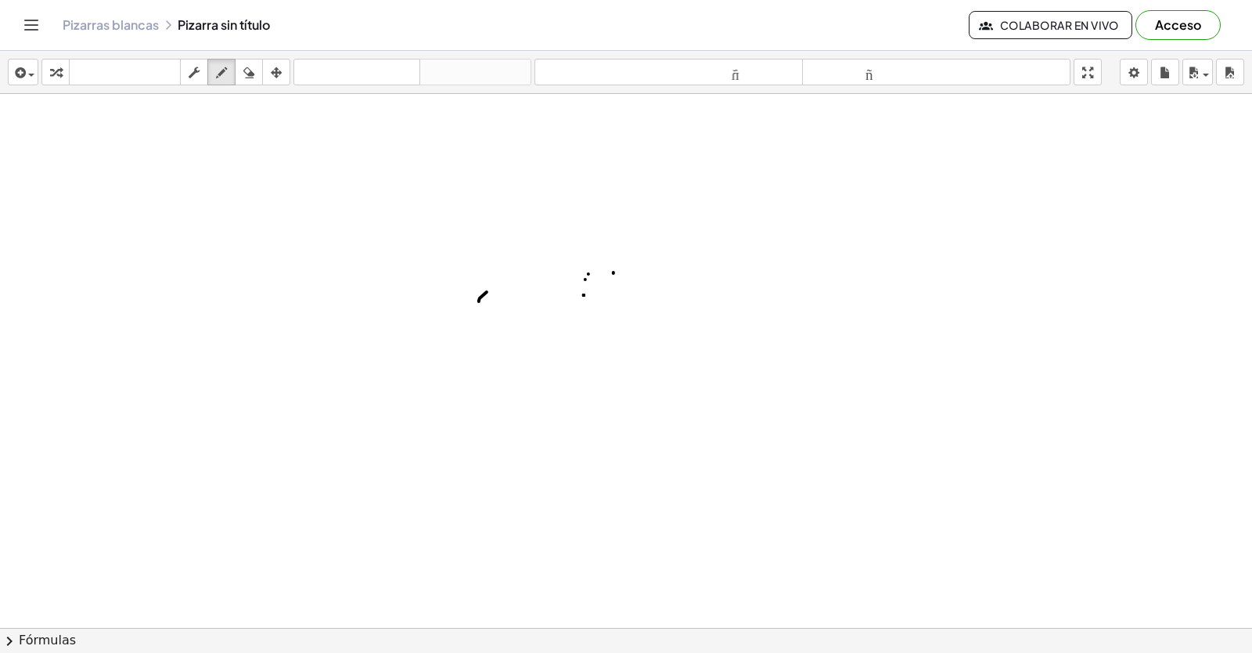
click at [237, 61] on button "borrar" at bounding box center [249, 72] width 28 height 27
drag, startPoint x: 463, startPoint y: 301, endPoint x: 146, endPoint y: 32, distance: 415.3
click at [208, 67] on div "insertar Seleccione uno: Expresión matemática Función Texto Vídeo de YouTube Gr…" at bounding box center [626, 352] width 1252 height 602
drag, startPoint x: 247, startPoint y: 77, endPoint x: 211, endPoint y: 91, distance: 38.7
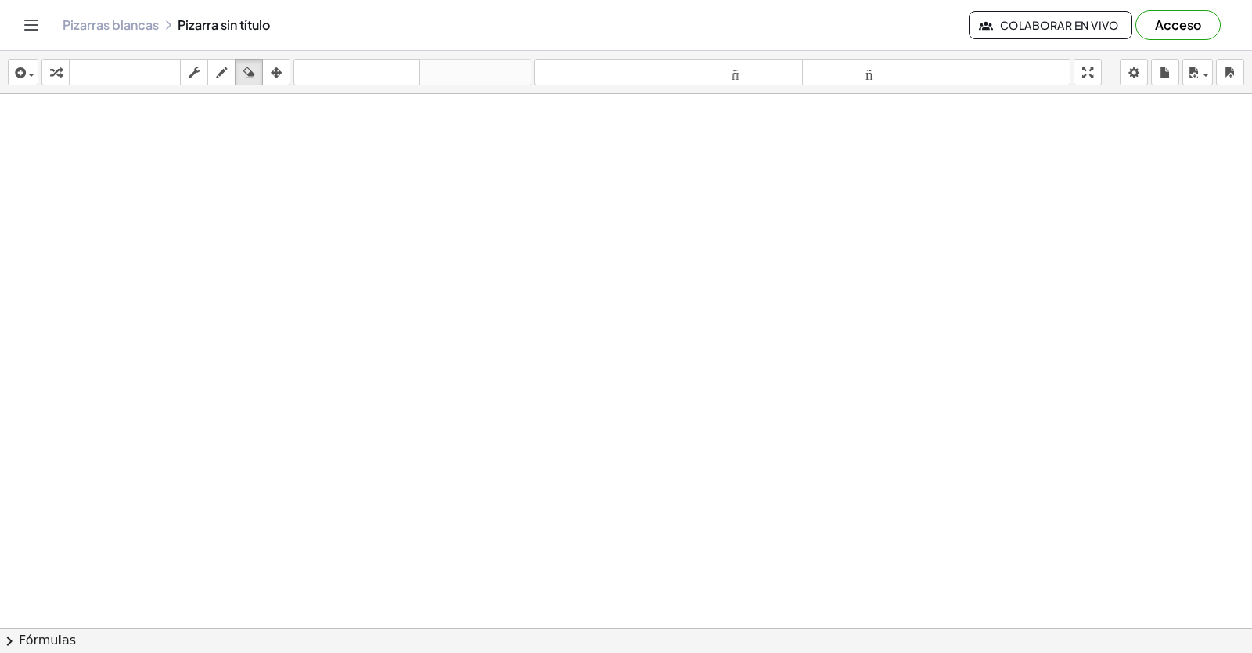
click at [247, 79] on icon "button" at bounding box center [248, 72] width 11 height 19
click at [250, 68] on icon "button" at bounding box center [248, 72] width 11 height 19
click at [250, 67] on icon "button" at bounding box center [248, 72] width 11 height 19
drag, startPoint x: 244, startPoint y: 177, endPoint x: 340, endPoint y: 257, distance: 124.5
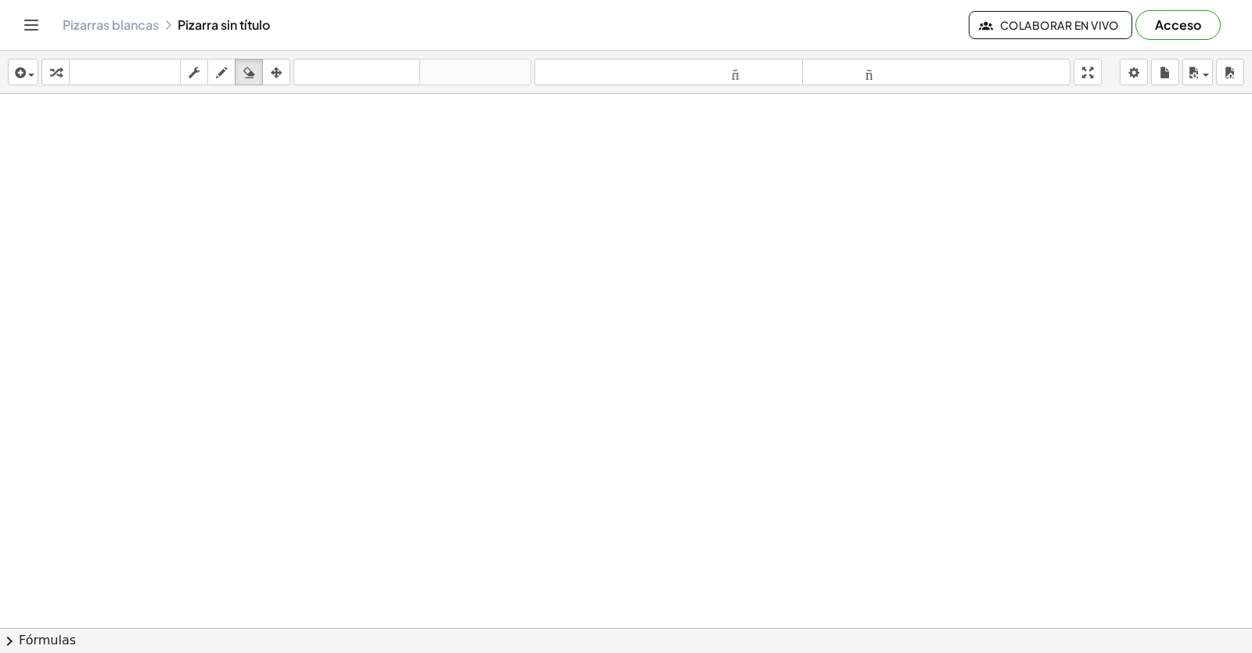
drag, startPoint x: 308, startPoint y: 226, endPoint x: 467, endPoint y: 270, distance: 164.1
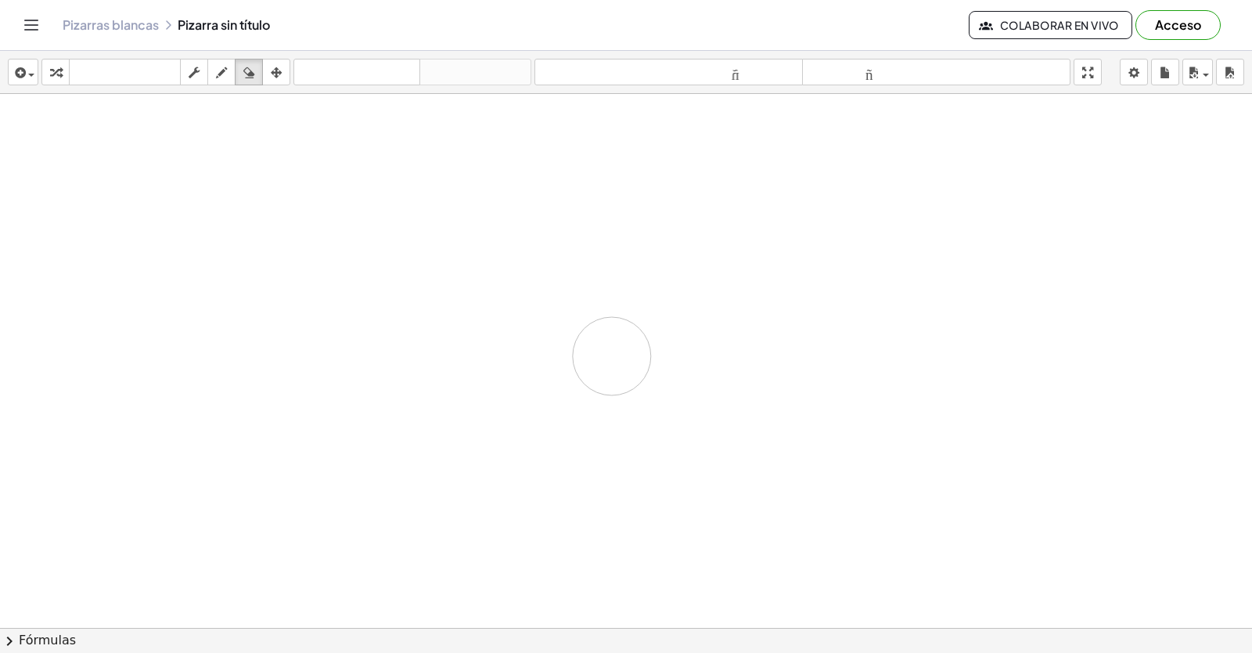
drag, startPoint x: 0, startPoint y: 603, endPoint x: 7, endPoint y: 335, distance: 267.8
drag, startPoint x: 1050, startPoint y: 527, endPoint x: 267, endPoint y: 83, distance: 899.8
click at [297, 47] on div "Actividades matemáticas fáciles de comprender Empezar Banco de actividades Trab…" at bounding box center [626, 326] width 1252 height 653
click at [267, 83] on button "arreglar" at bounding box center [276, 72] width 28 height 27
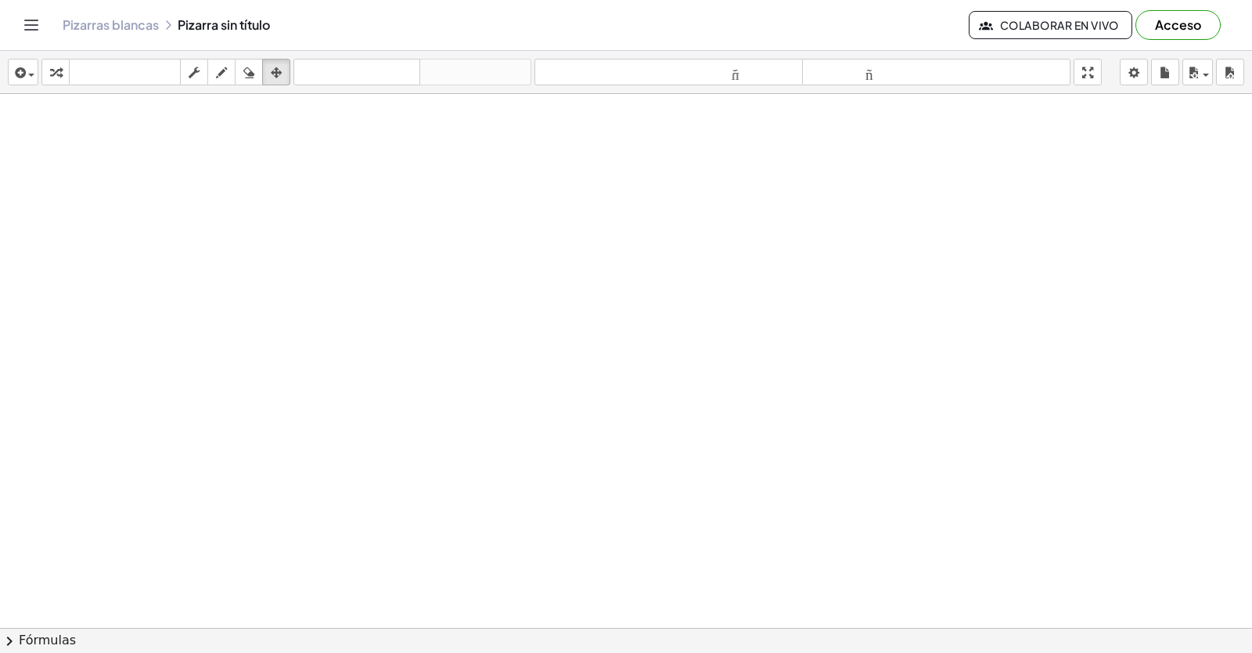
drag, startPoint x: 371, startPoint y: 395, endPoint x: 380, endPoint y: 406, distance: 14.4
drag, startPoint x: 564, startPoint y: 492, endPoint x: 480, endPoint y: 285, distance: 223.3
drag, startPoint x: 593, startPoint y: 560, endPoint x: 622, endPoint y: 547, distance: 31.6
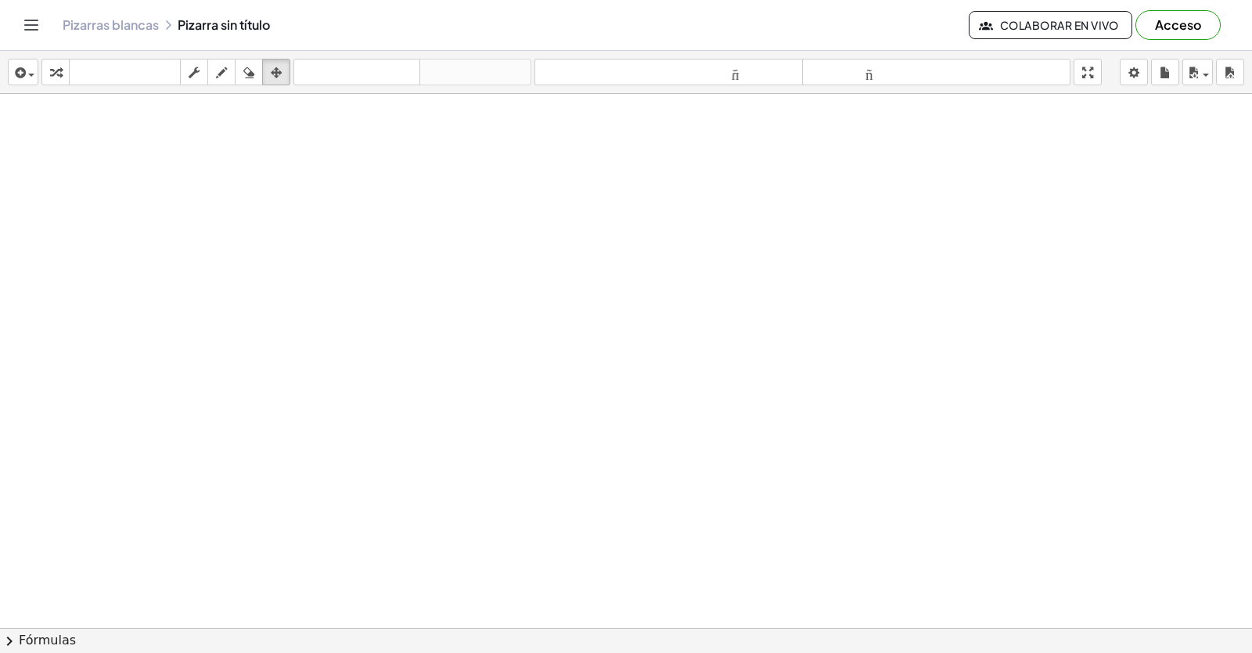
drag, startPoint x: 622, startPoint y: 547, endPoint x: 643, endPoint y: 546, distance: 21.1
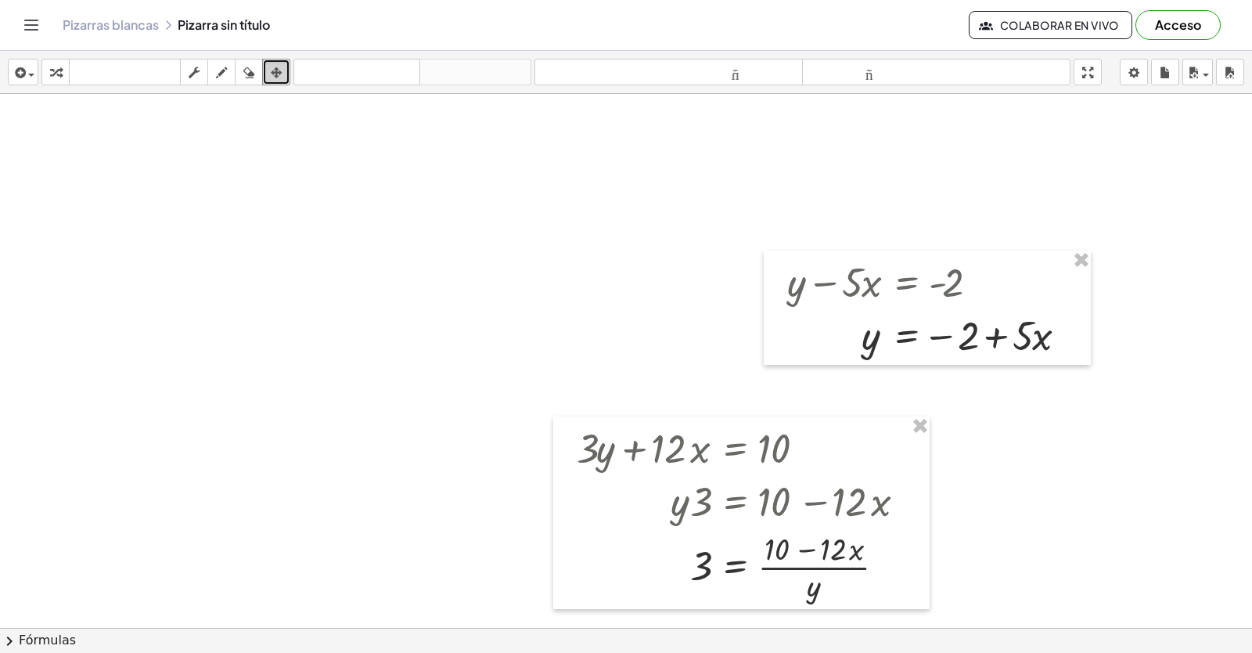
scroll to position [4070, 28]
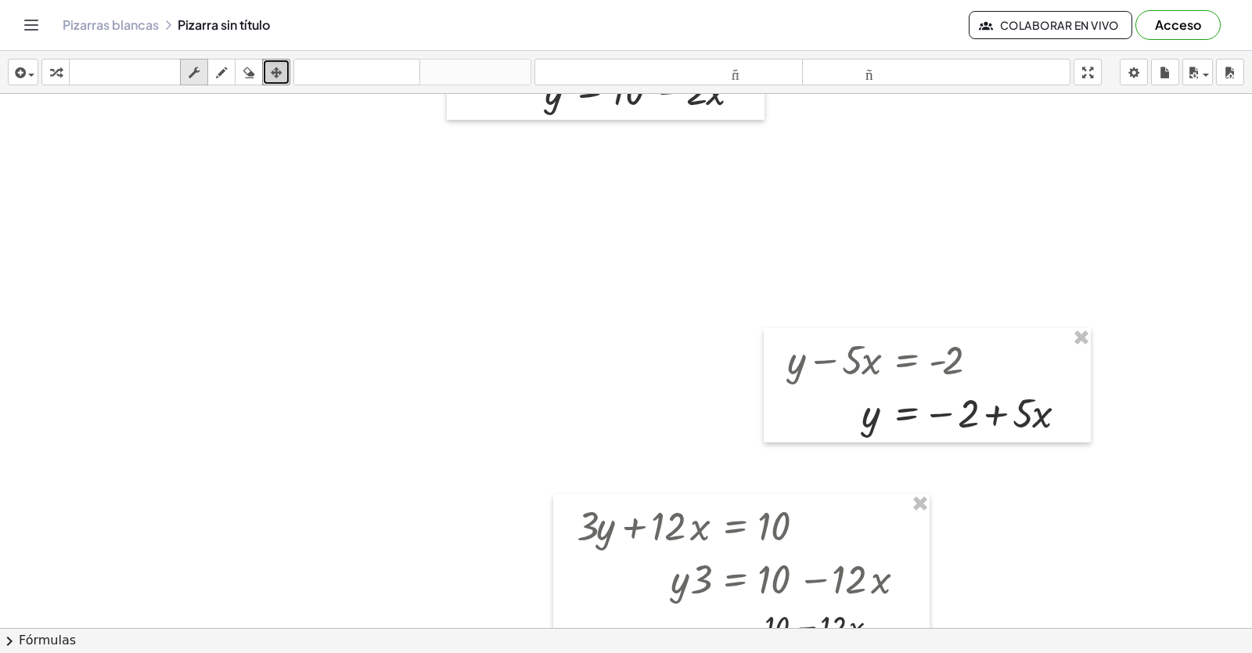
click at [189, 80] on div "button" at bounding box center [194, 72] width 20 height 19
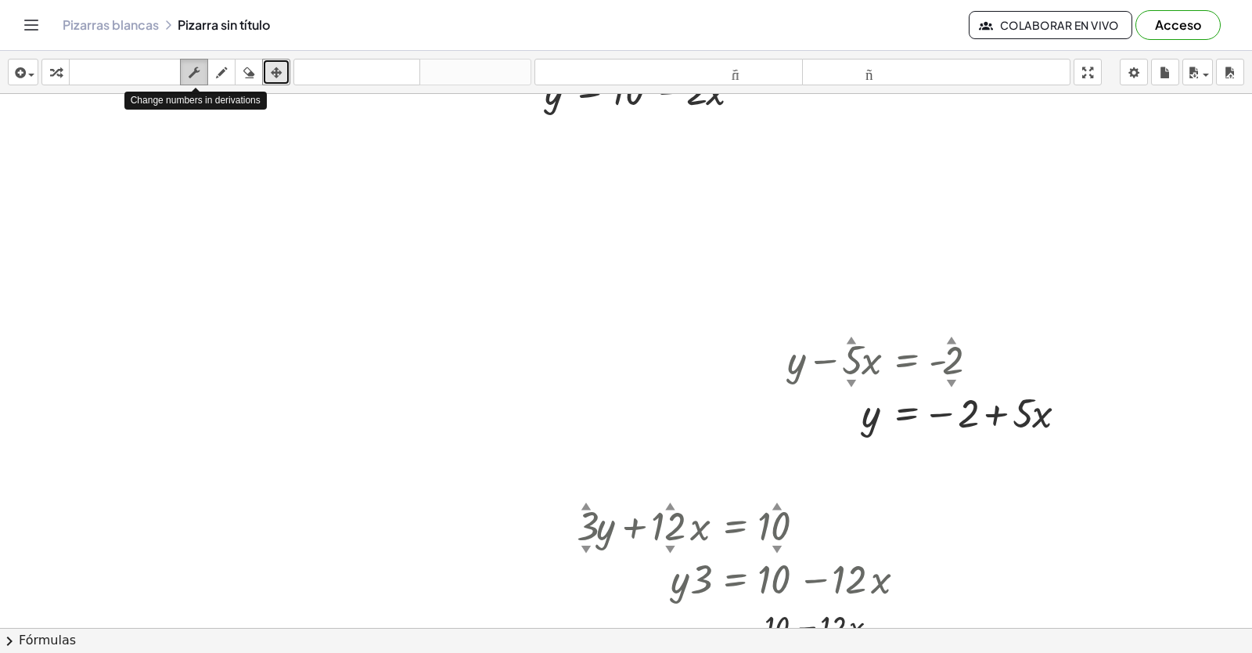
click at [200, 67] on icon "button" at bounding box center [194, 72] width 11 height 19
click at [276, 62] on button "arreglar" at bounding box center [276, 72] width 28 height 27
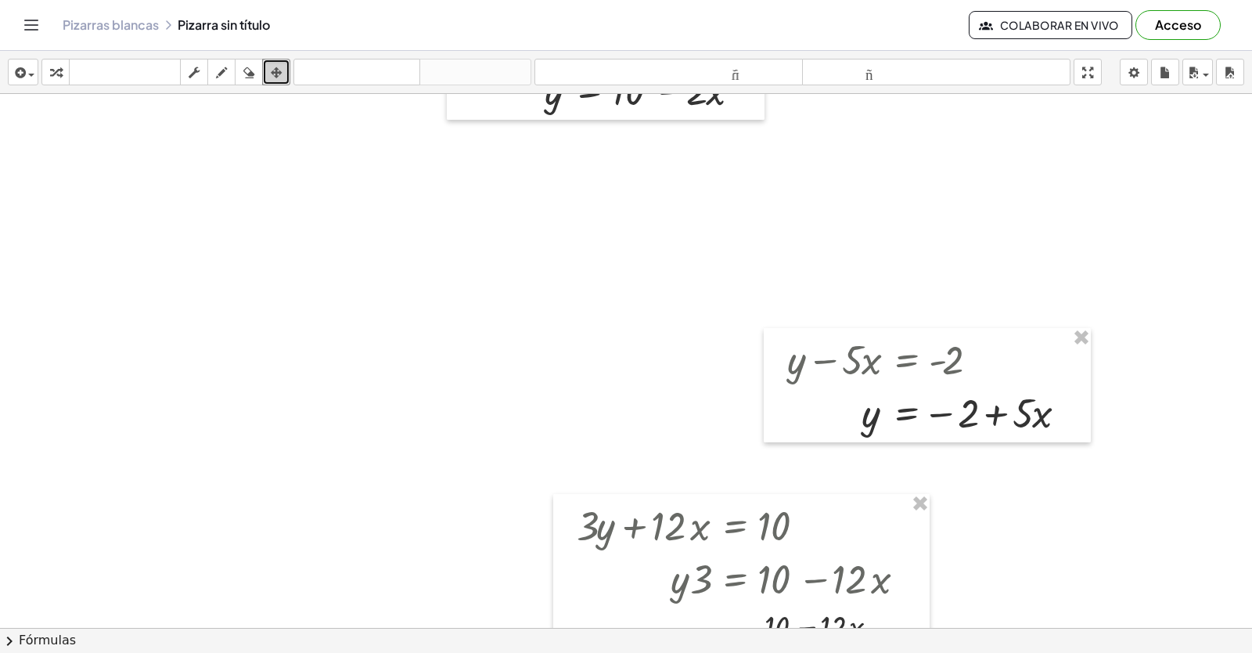
click at [214, 77] on div "button" at bounding box center [221, 72] width 20 height 19
click at [210, 77] on button "dibujar" at bounding box center [221, 72] width 28 height 27
click at [640, 254] on div at bounding box center [618, 294] width 1269 height 8541
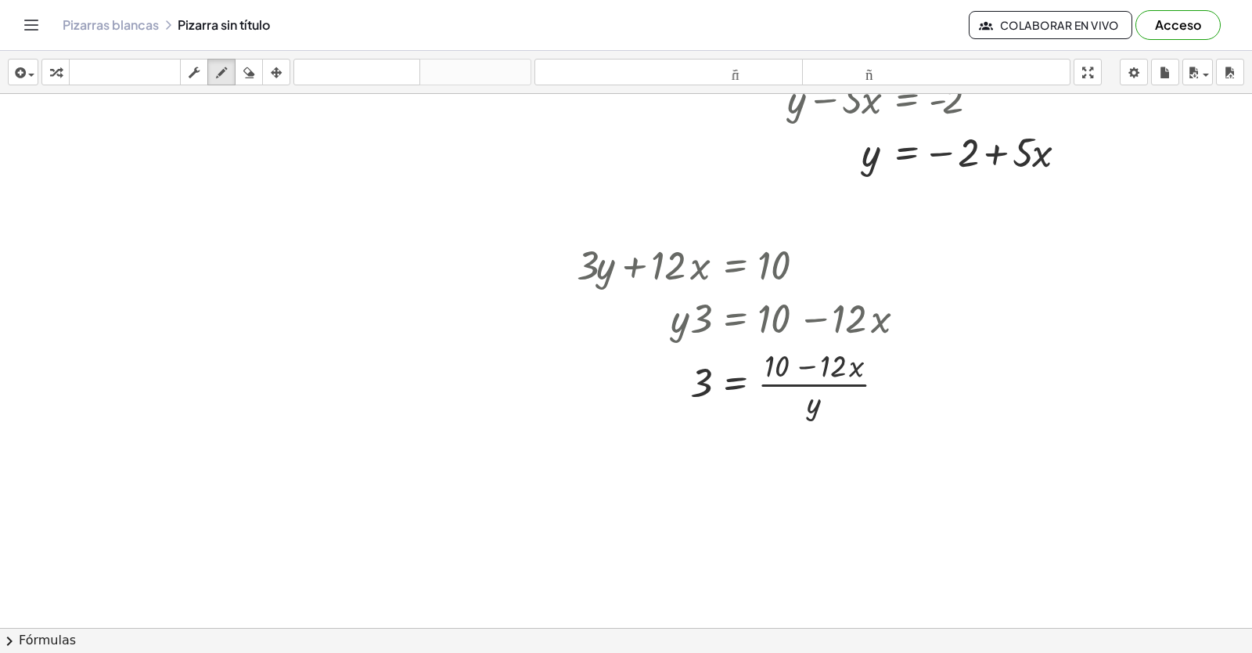
scroll to position [4540, 28]
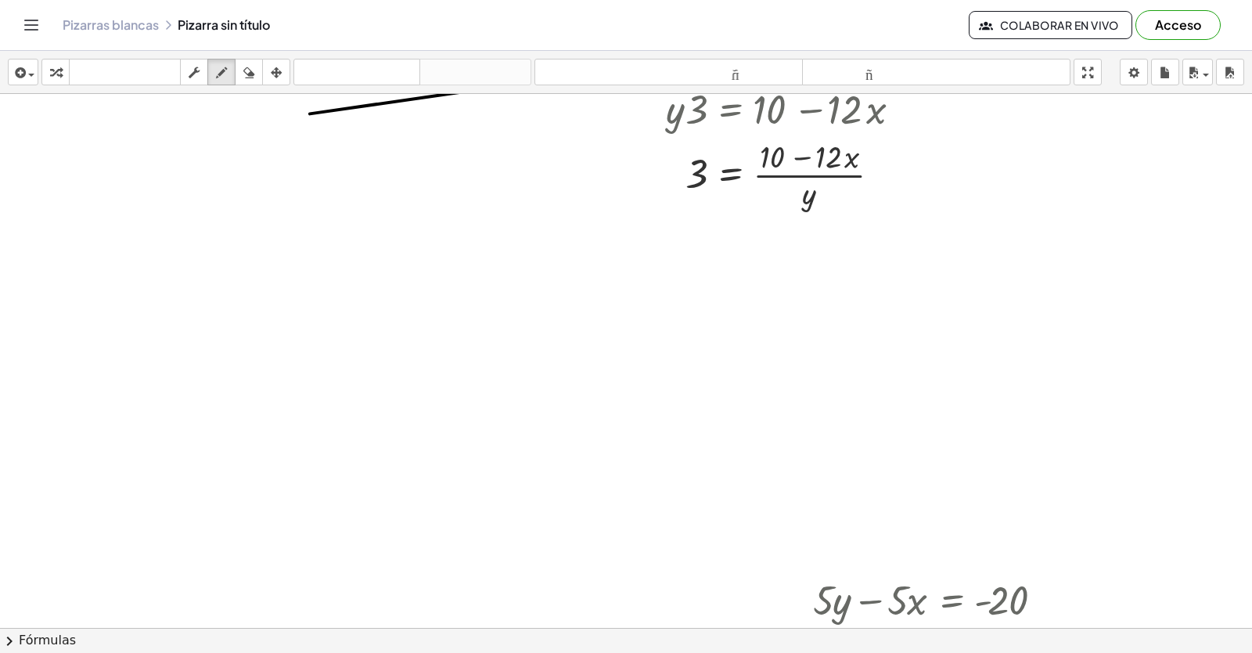
drag, startPoint x: 1252, startPoint y: 78, endPoint x: 279, endPoint y: 169, distance: 977.2
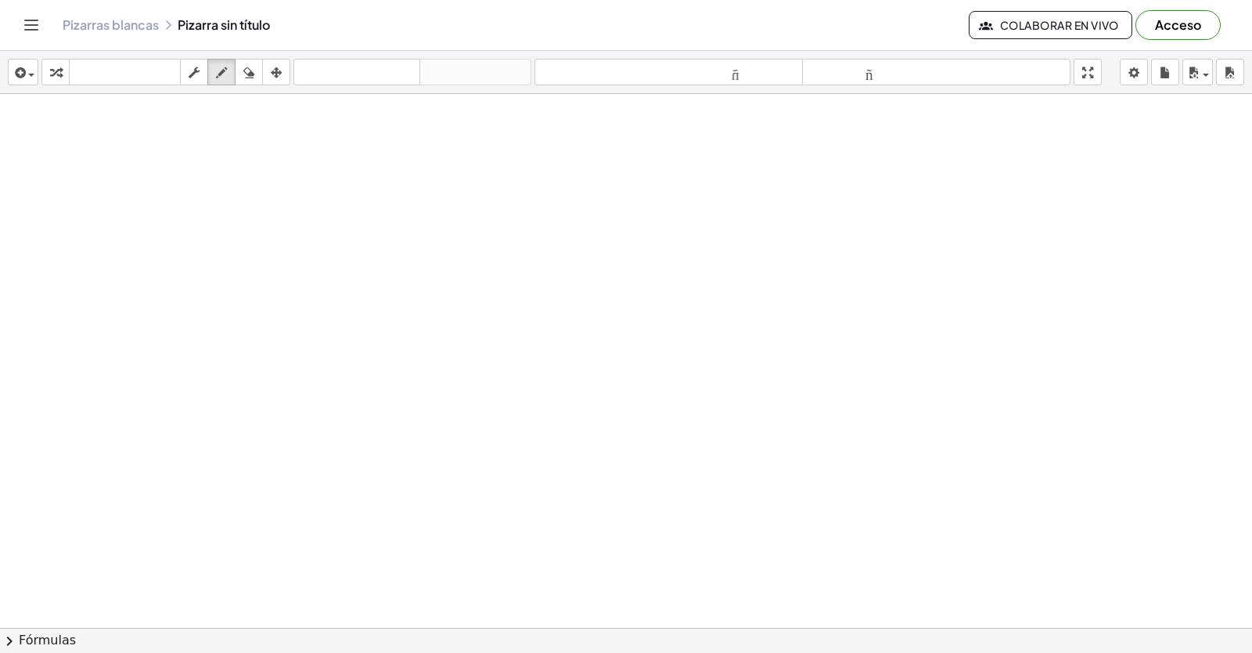
scroll to position [8476, 28]
drag, startPoint x: 564, startPoint y: 486, endPoint x: 586, endPoint y: 492, distance: 22.8
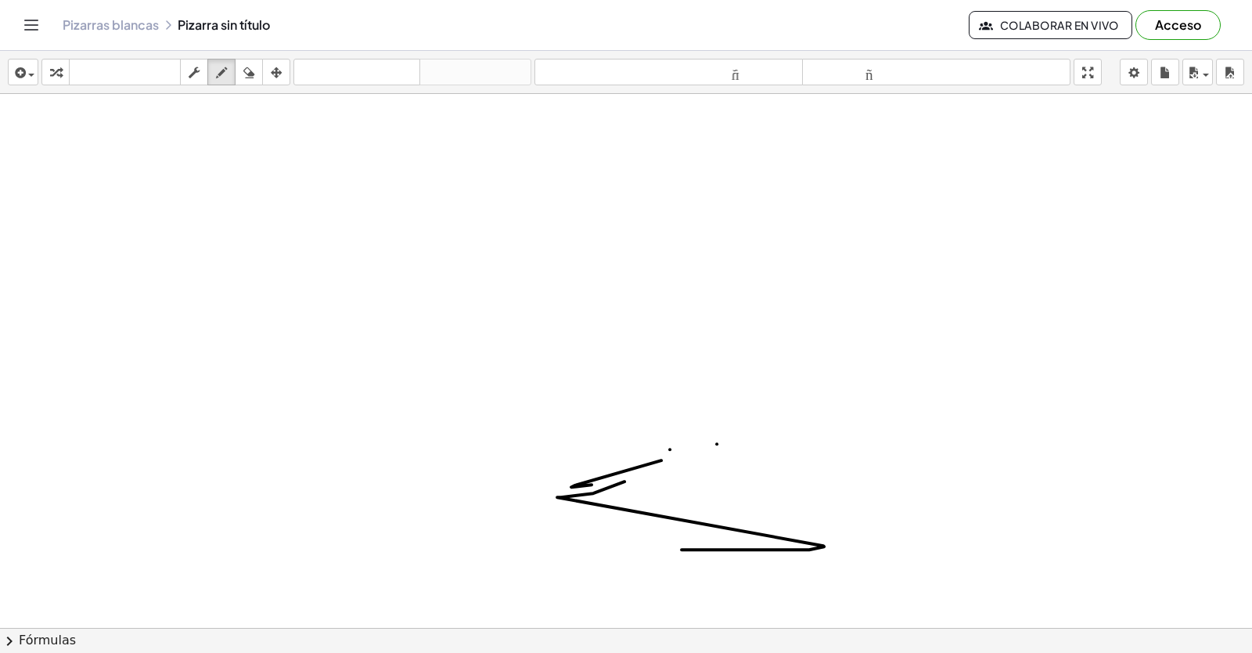
scroll to position [8397, 28]
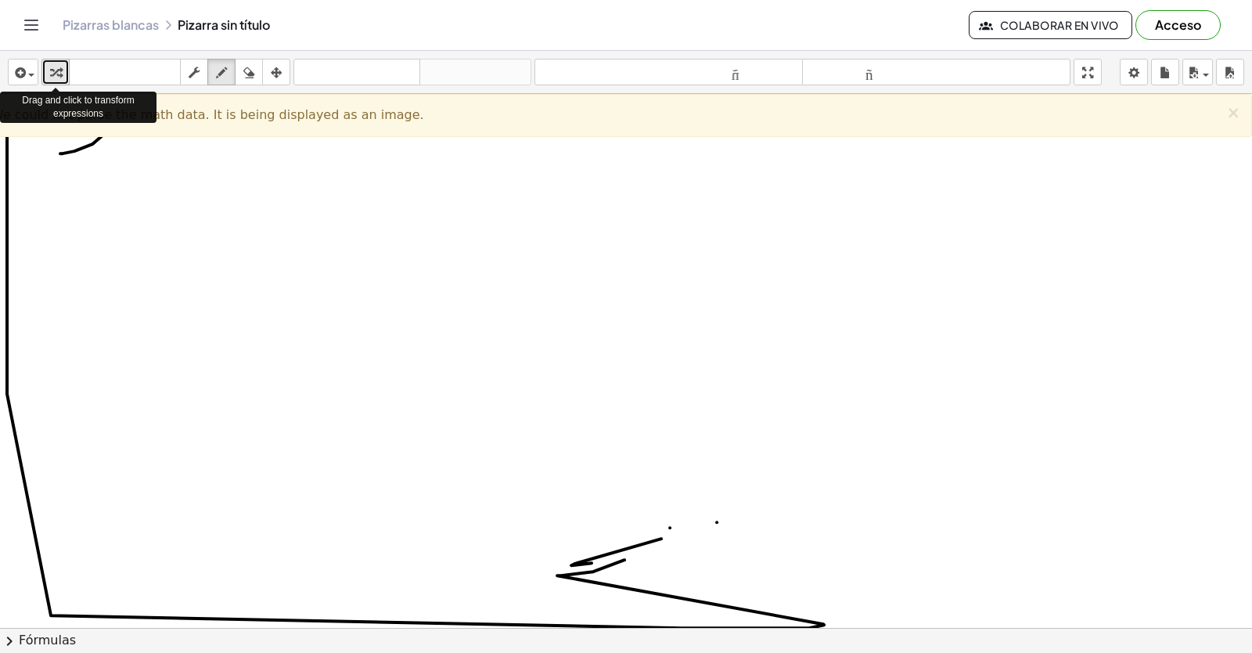
click at [53, 74] on icon "button" at bounding box center [55, 72] width 11 height 19
drag, startPoint x: 52, startPoint y: 77, endPoint x: 61, endPoint y: 82, distance: 10.2
click at [61, 82] on button "transformar" at bounding box center [55, 72] width 28 height 27
drag, startPoint x: 965, startPoint y: 336, endPoint x: 1252, endPoint y: 20, distance: 426.7
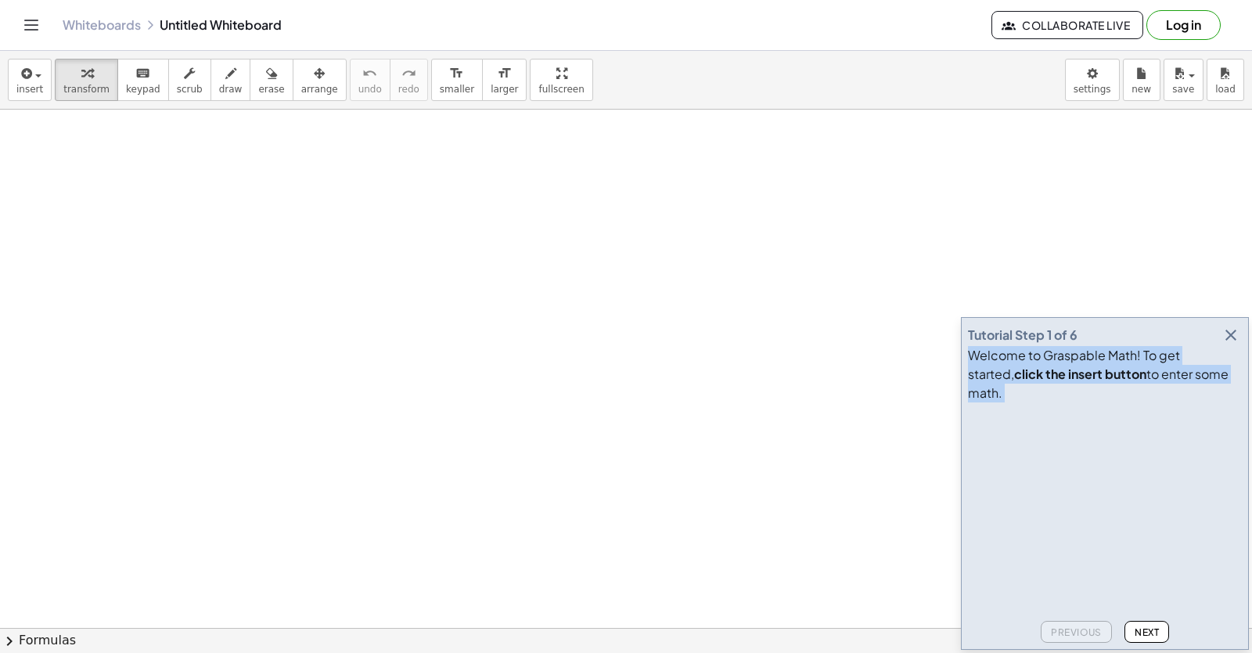
drag, startPoint x: 1205, startPoint y: 356, endPoint x: 1245, endPoint y: 331, distance: 47.1
click at [1245, 331] on main "Tutorial Step 1 of 6 Welcome to Graspable Math! To get started, click the inser…" at bounding box center [626, 326] width 1252 height 653
click at [1001, 413] on video at bounding box center [1085, 467] width 235 height 117
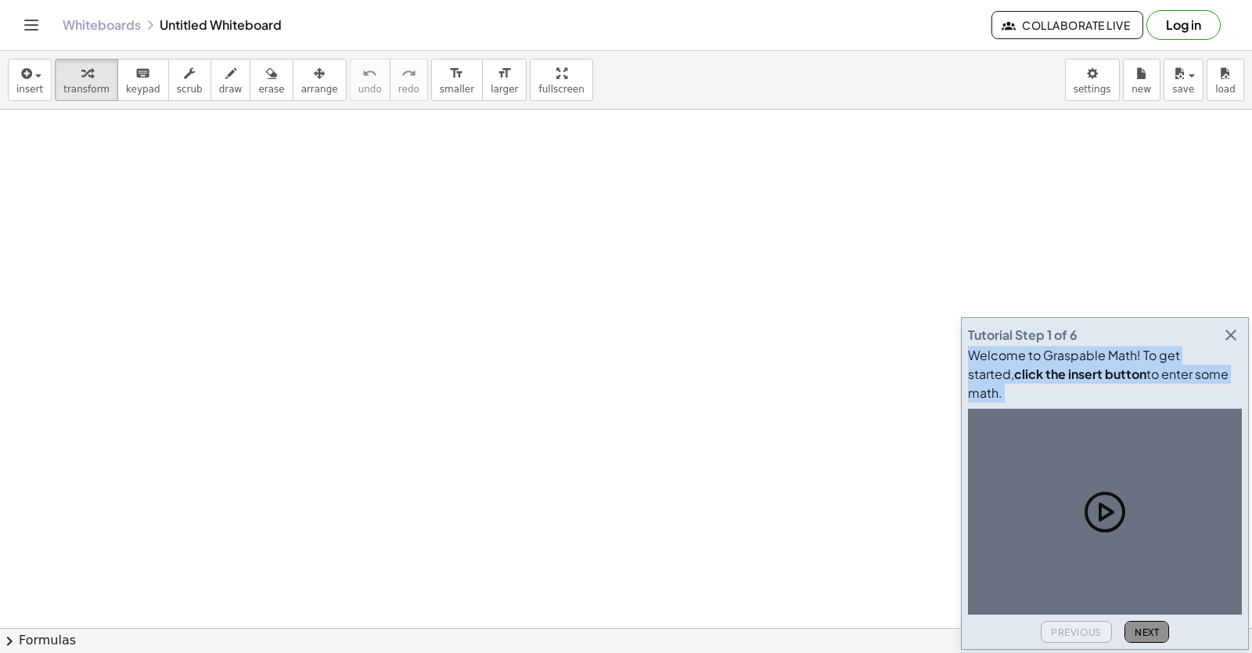
click at [1138, 640] on button "Next" at bounding box center [1147, 632] width 45 height 22
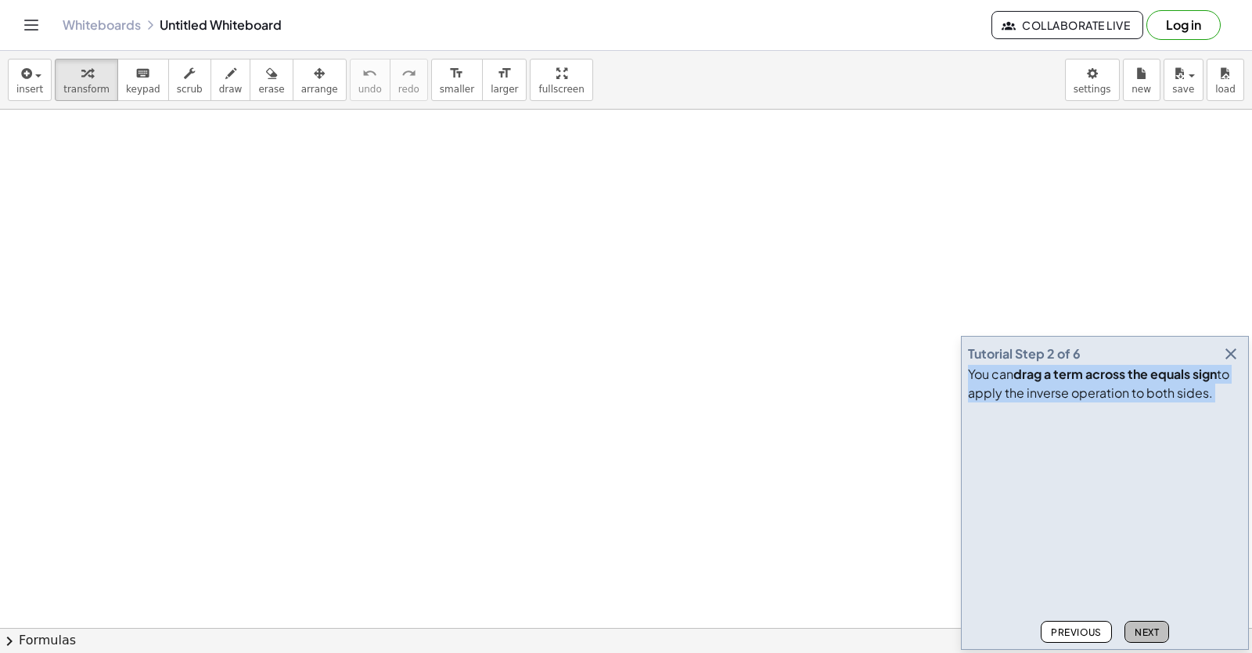
drag, startPoint x: 1138, startPoint y: 640, endPoint x: 1229, endPoint y: 344, distance: 309.5
click at [1229, 344] on icon "button" at bounding box center [1231, 353] width 19 height 19
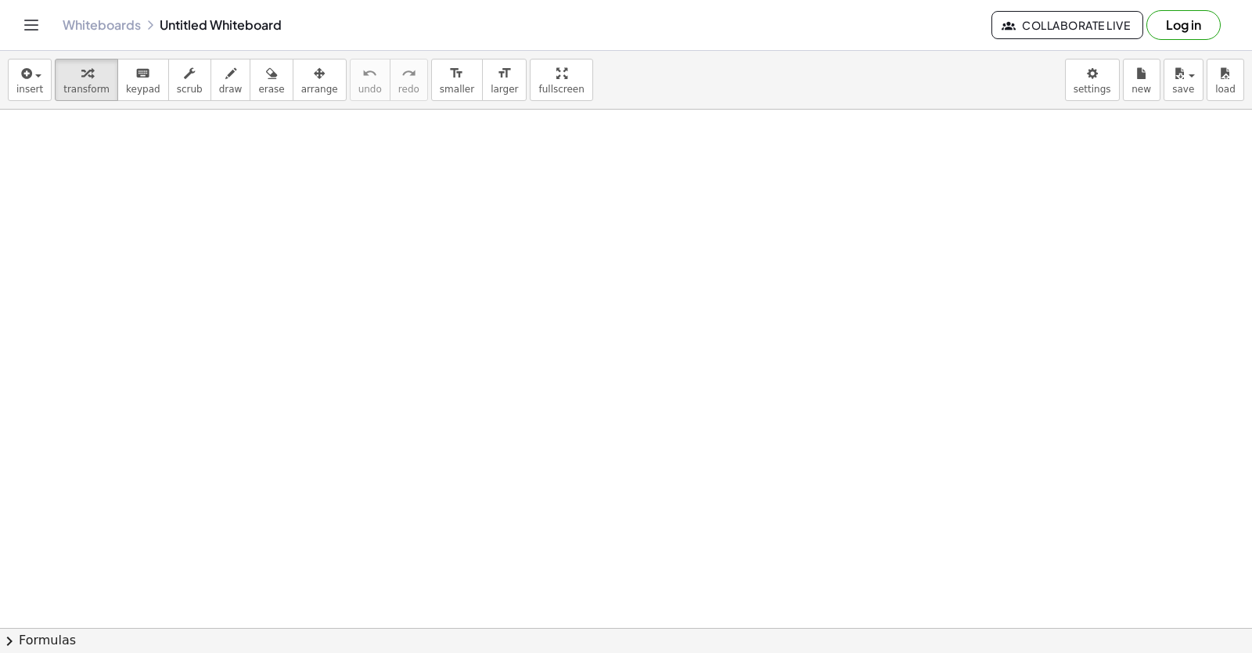
drag, startPoint x: 460, startPoint y: 324, endPoint x: 477, endPoint y: 373, distance: 52.2
drag, startPoint x: 477, startPoint y: 373, endPoint x: 625, endPoint y: 593, distance: 265.1
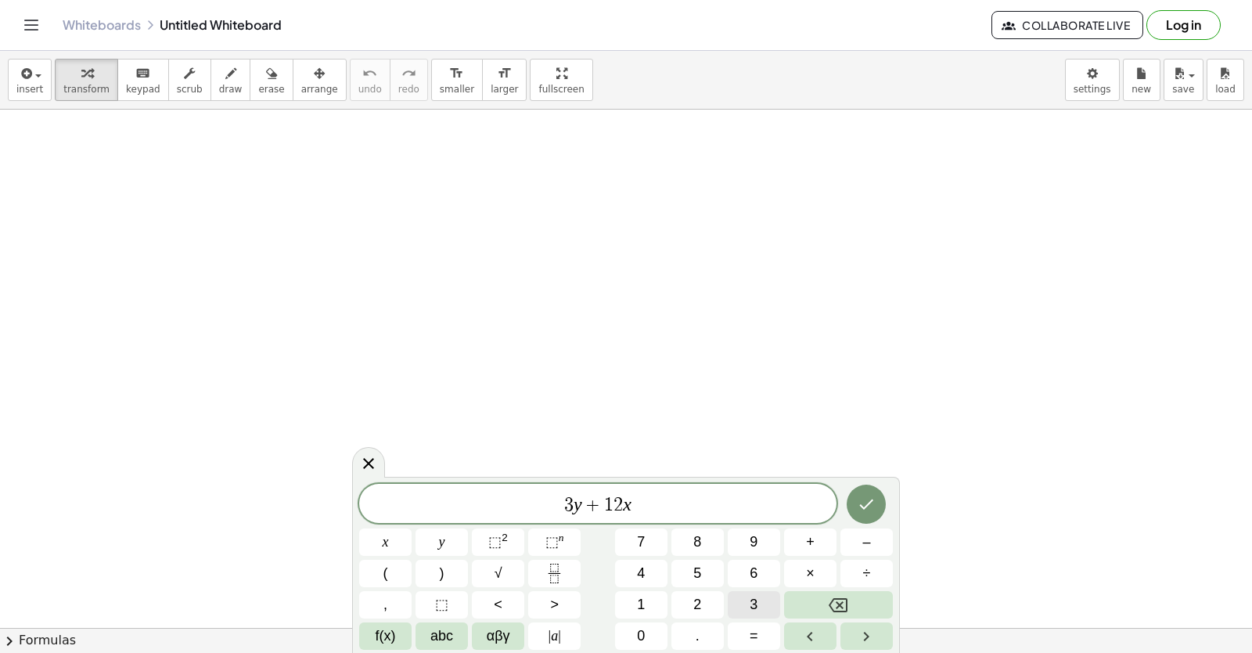
drag, startPoint x: 752, startPoint y: 618, endPoint x: 756, endPoint y: 605, distance: 13.9
click at [756, 606] on div "3 y + 1 2 x x y ⬚ 2 ⬚ n 7 8 9 + – ( ) √ 4 5 6 × ÷ , ⬚ < > 1 2 3 f(x) abc αβγ | …" at bounding box center [626, 567] width 534 height 166
click at [744, 645] on button "=" at bounding box center [754, 635] width 52 height 27
click at [630, 606] on button "1" at bounding box center [641, 604] width 52 height 27
click at [688, 568] on button "5" at bounding box center [698, 573] width 52 height 27
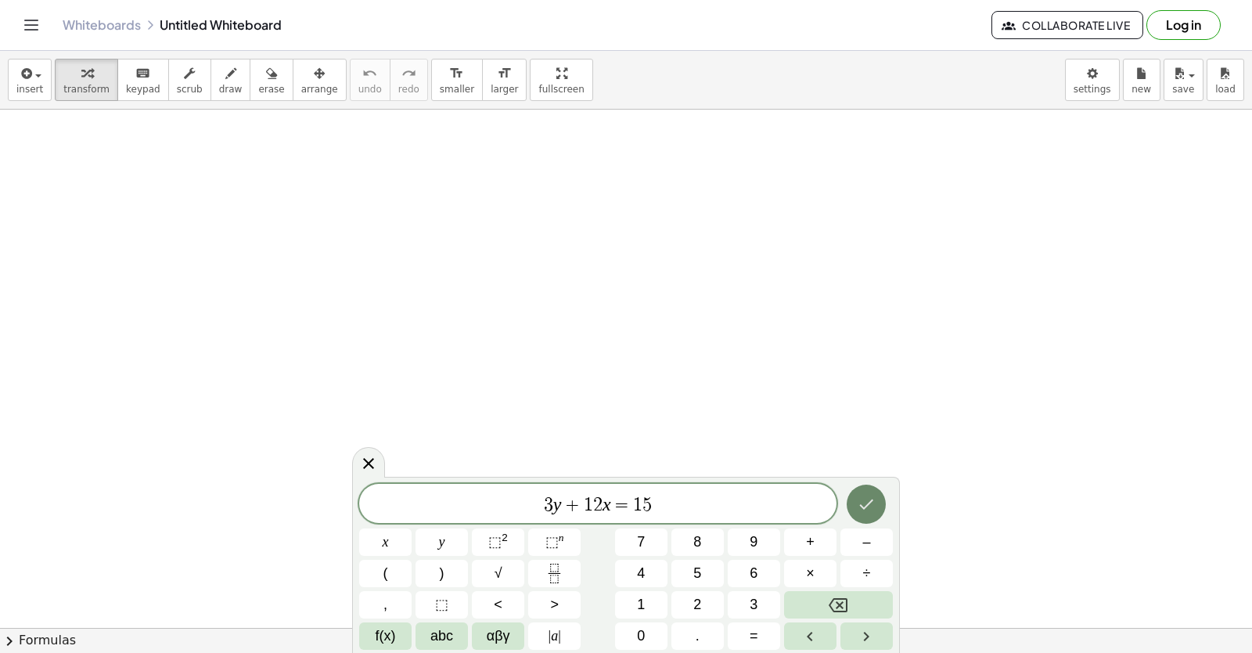
click at [874, 499] on icon "Done" at bounding box center [866, 504] width 19 height 19
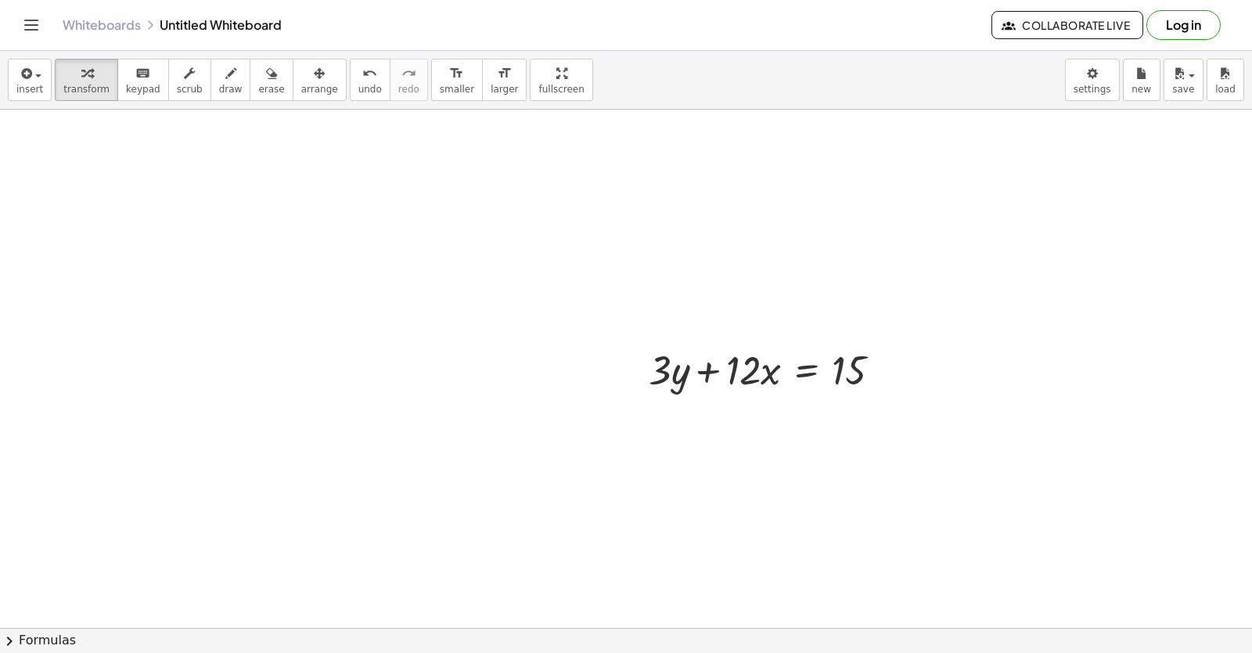
scroll to position [313, 0]
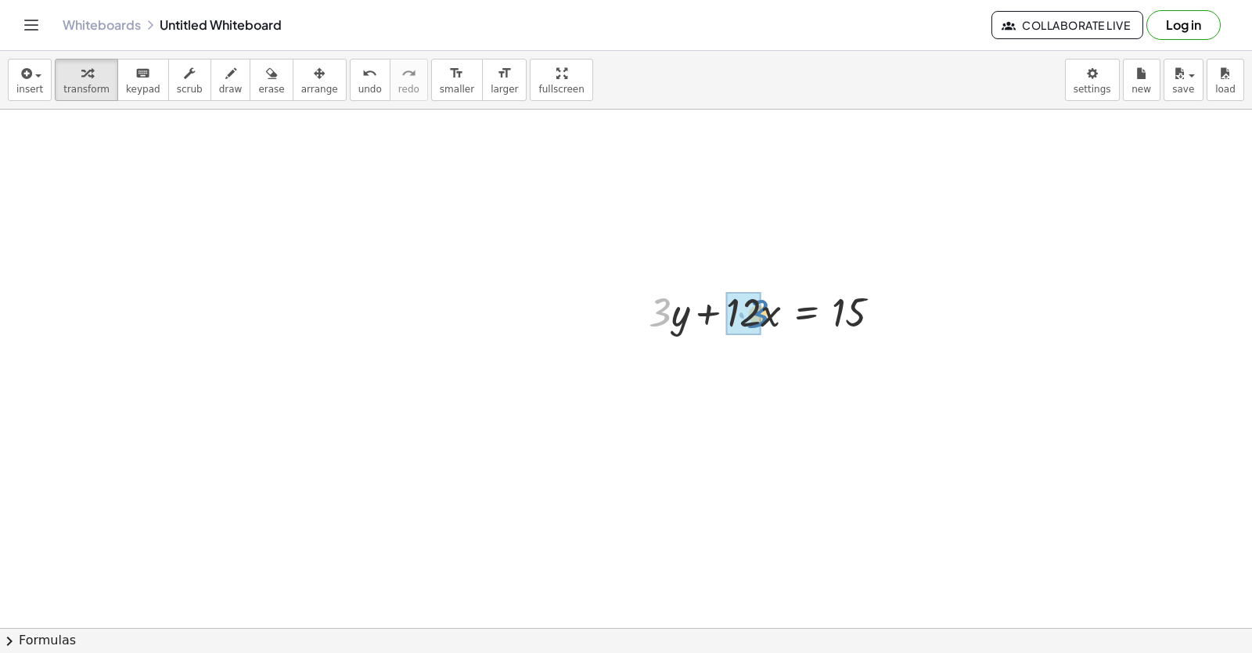
drag, startPoint x: 667, startPoint y: 315, endPoint x: 766, endPoint y: 317, distance: 98.6
click at [766, 317] on div at bounding box center [771, 310] width 261 height 53
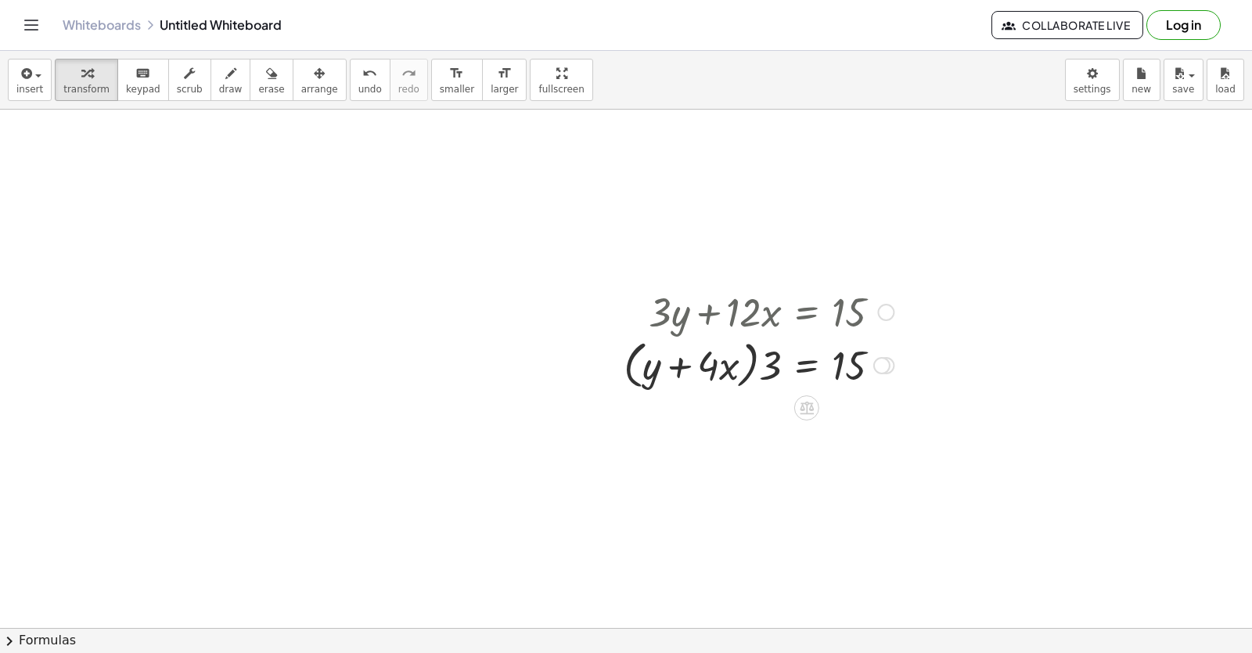
drag, startPoint x: 715, startPoint y: 351, endPoint x: 678, endPoint y: 366, distance: 40.4
click at [807, 312] on div "+ · 3 · y + · 12 · x = 15 + · 3 · y + · 3 · 4 · x = 15 + · 3 y + · x = 15 · 4 ·…" at bounding box center [807, 312] width 0 height 0
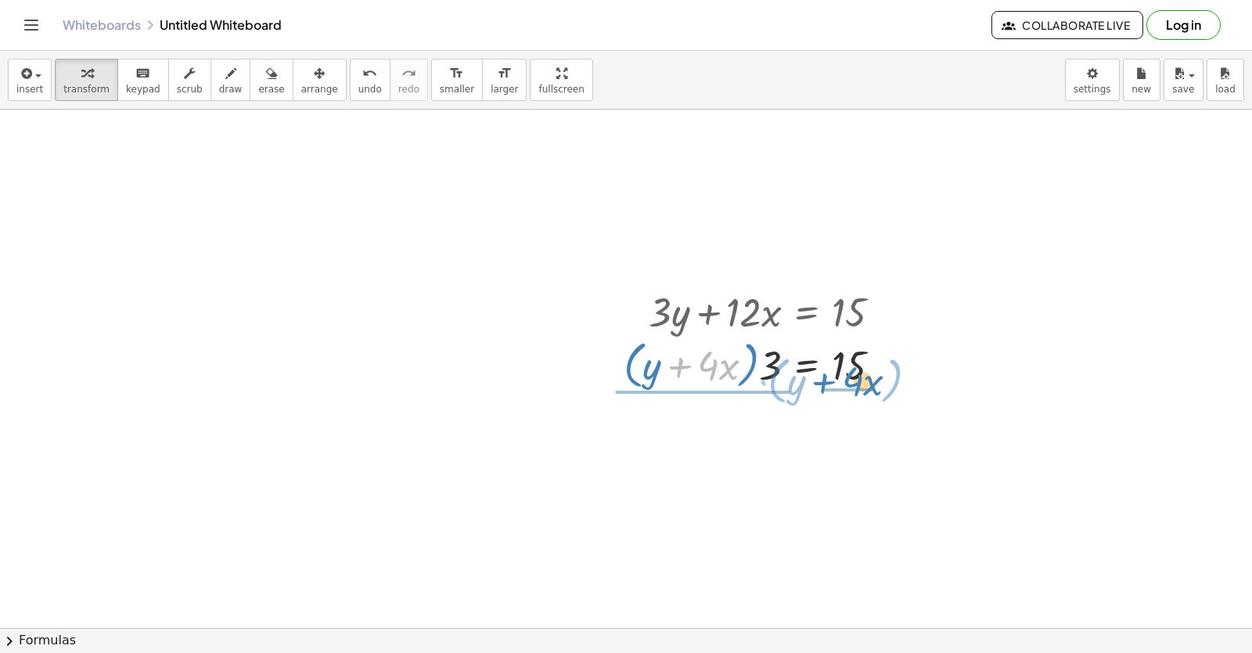
drag, startPoint x: 678, startPoint y: 366, endPoint x: 830, endPoint y: 382, distance: 152.7
click at [830, 382] on div at bounding box center [759, 363] width 286 height 59
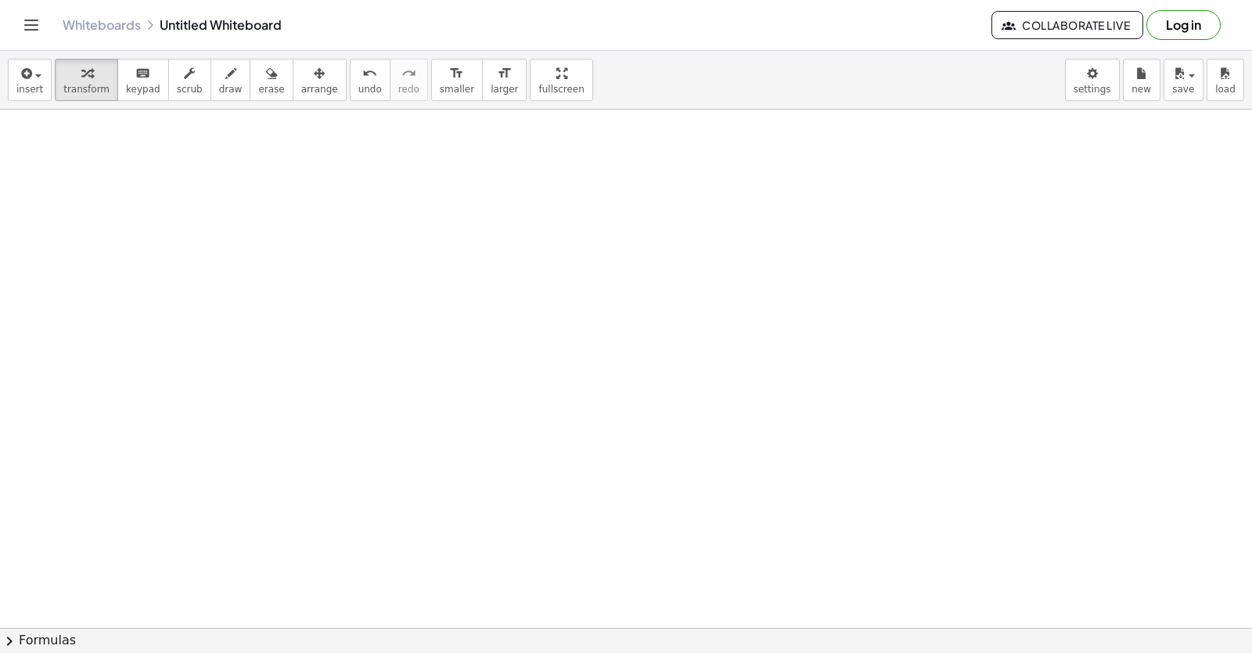
scroll to position [855, 0]
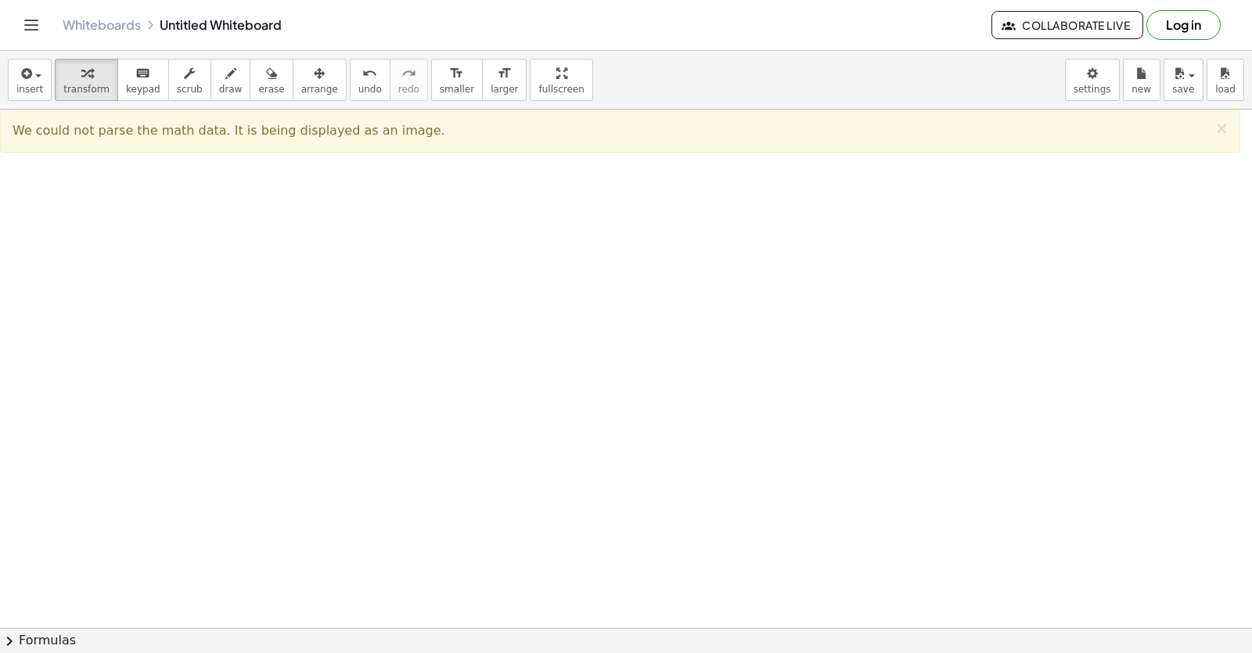
click at [662, 481] on div at bounding box center [626, 32] width 1252 height 1555
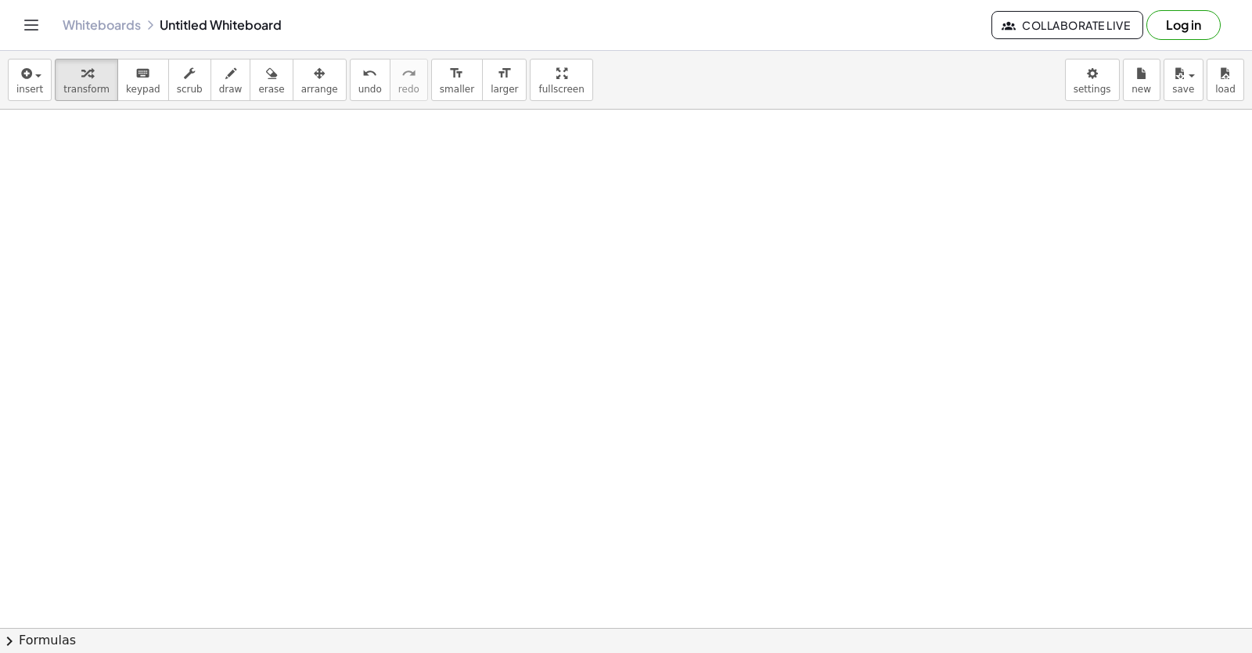
click at [662, 481] on div at bounding box center [626, 32] width 1252 height 1555
click at [572, 473] on div at bounding box center [626, 32] width 1252 height 1555
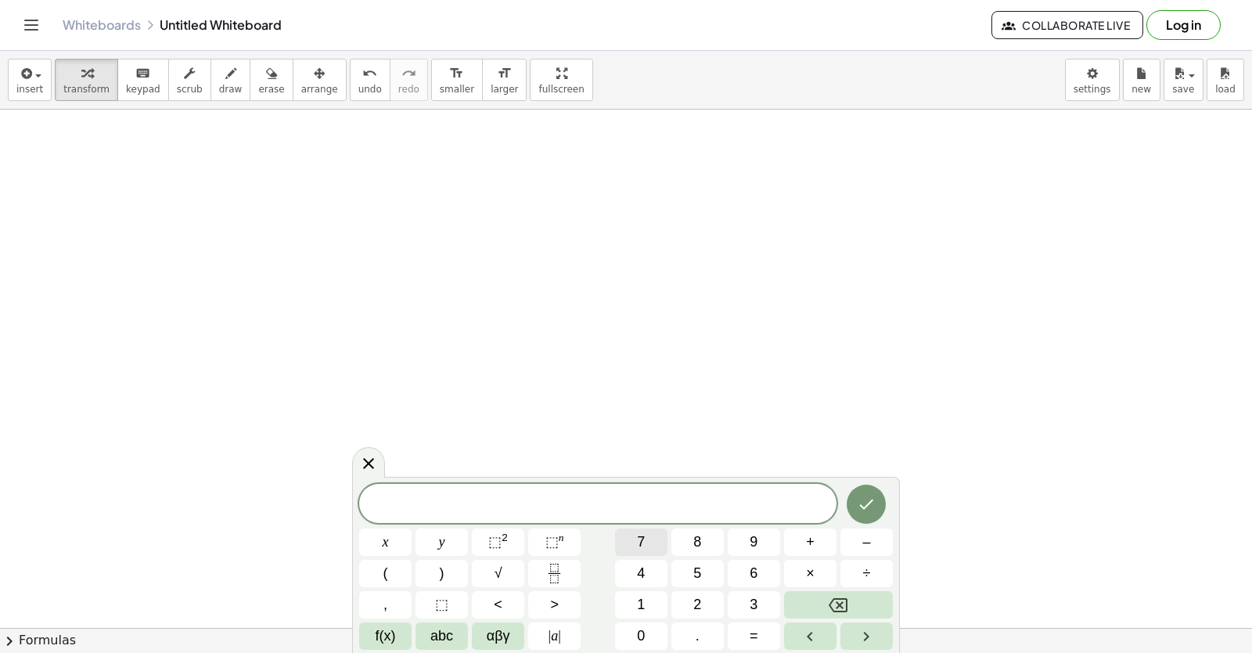
click at [633, 549] on button "7" at bounding box center [641, 541] width 52 height 27
click at [446, 542] on button "y" at bounding box center [442, 541] width 52 height 27
click at [860, 533] on button "–" at bounding box center [867, 541] width 52 height 27
click at [694, 593] on button "2" at bounding box center [698, 604] width 52 height 27
click at [630, 604] on button "1" at bounding box center [641, 604] width 52 height 27
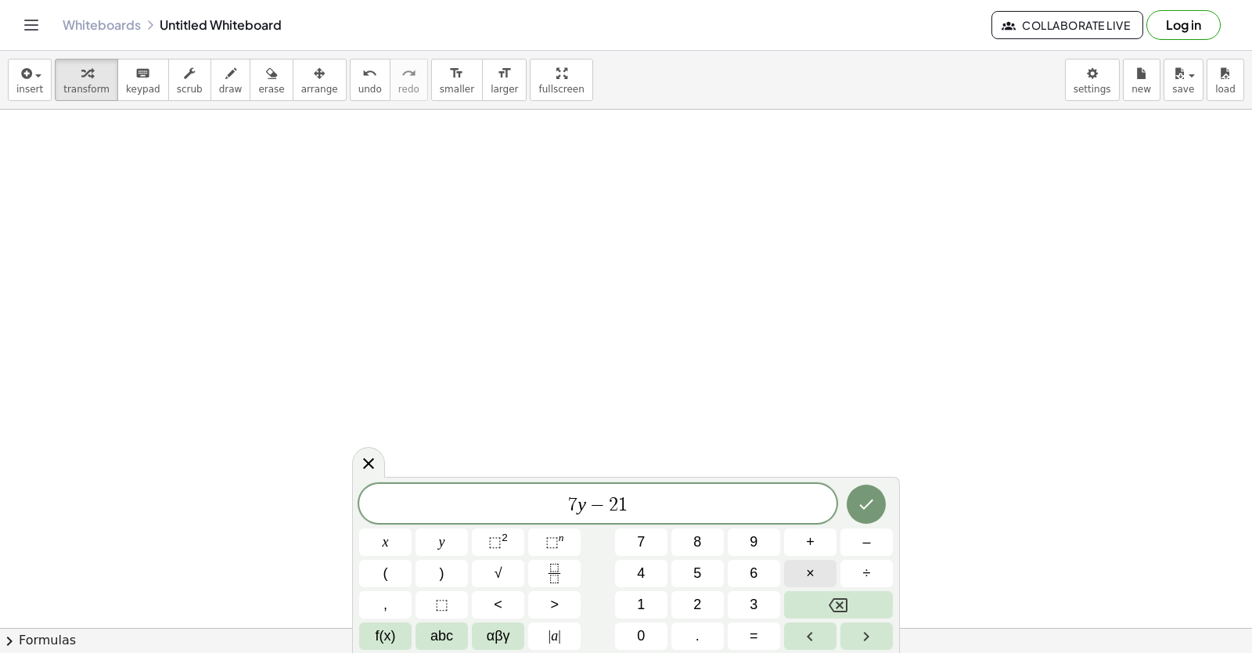
click at [813, 583] on span "×" at bounding box center [810, 573] width 9 height 21
click at [741, 638] on button "=" at bounding box center [754, 635] width 52 height 27
click at [656, 550] on button "7" at bounding box center [641, 541] width 52 height 27
click at [871, 520] on button "Done" at bounding box center [866, 504] width 39 height 39
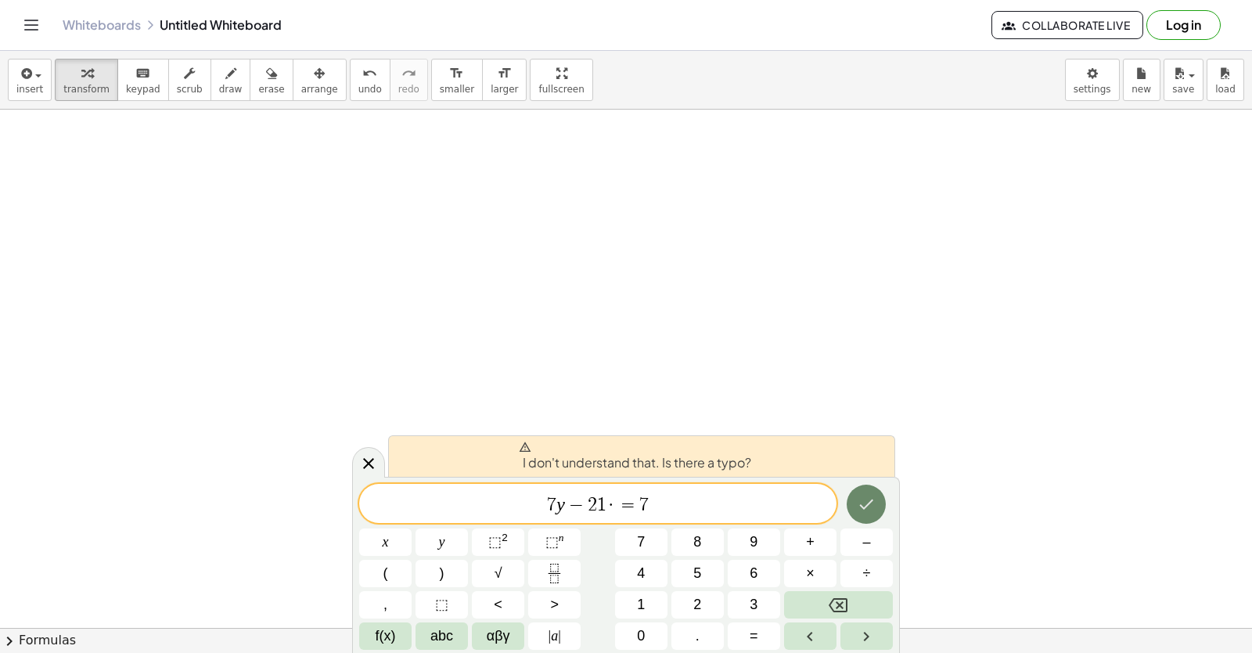
click at [868, 513] on icon "Done" at bounding box center [866, 504] width 19 height 19
drag, startPoint x: 600, startPoint y: 515, endPoint x: 603, endPoint y: 497, distance: 18.2
click at [601, 504] on span "7 y − 2 1 · = 7 ​" at bounding box center [597, 505] width 477 height 22
drag, startPoint x: 600, startPoint y: 503, endPoint x: 627, endPoint y: 513, distance: 28.5
click at [600, 503] on span "1" at bounding box center [601, 504] width 9 height 19
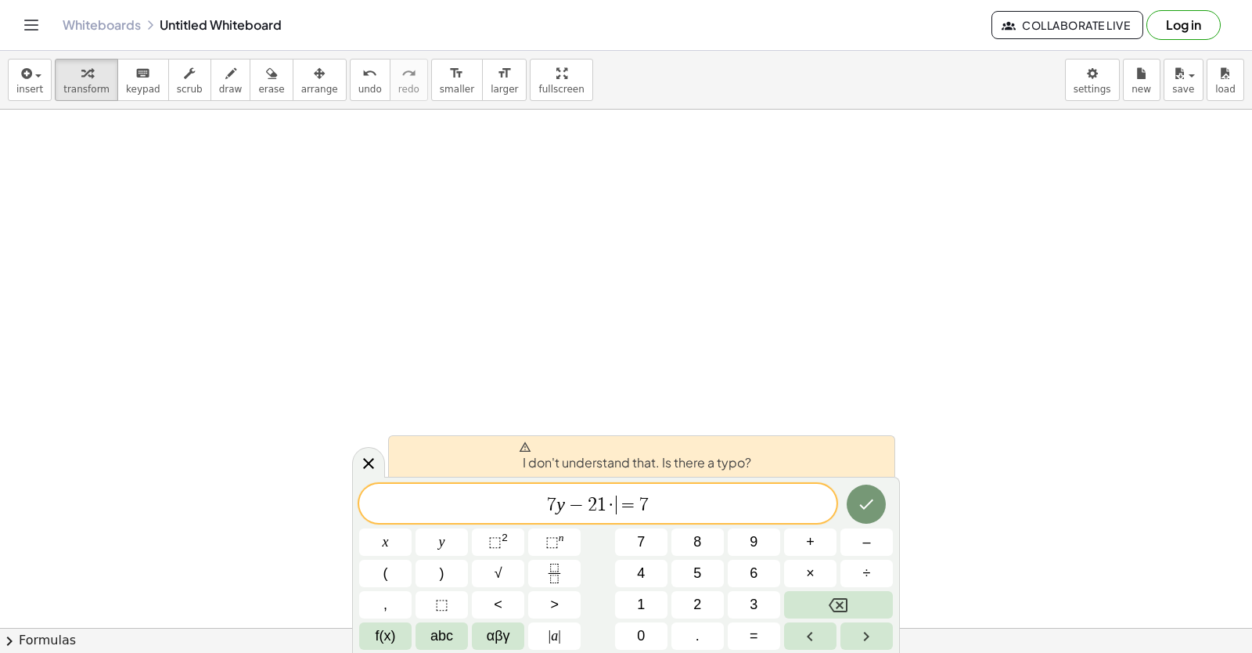
click at [616, 502] on span "7 y − 2 1 · ​ = 7" at bounding box center [597, 505] width 477 height 22
click at [864, 598] on button "Backspace" at bounding box center [838, 604] width 109 height 27
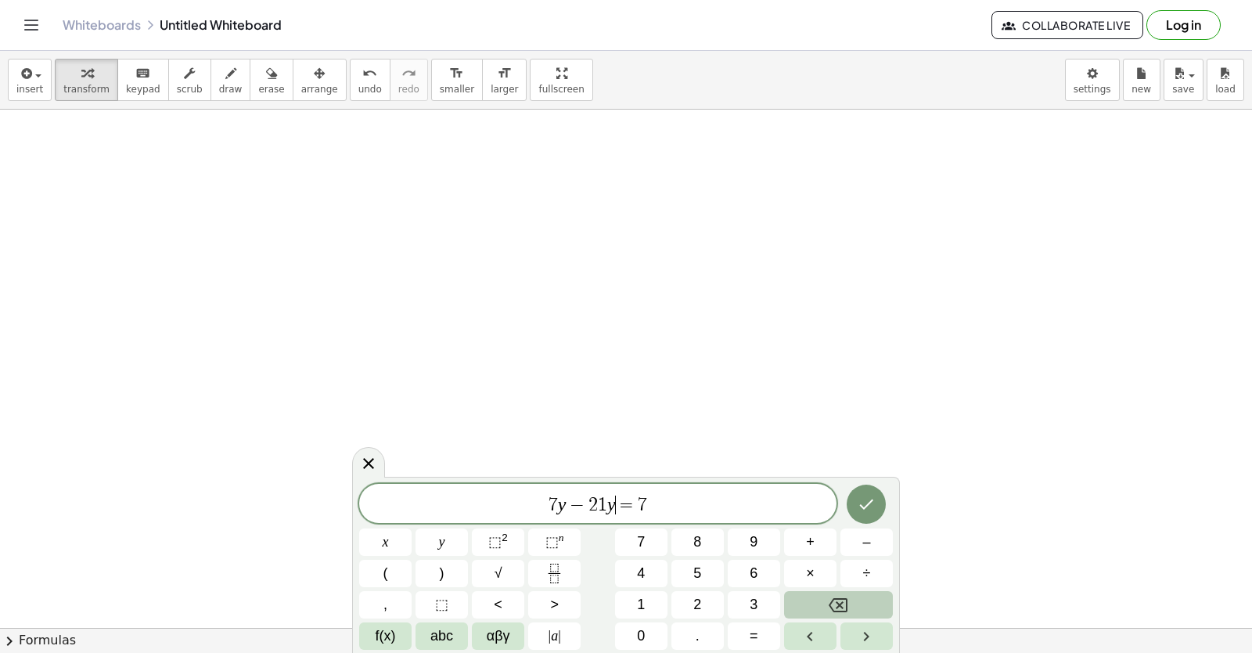
click at [833, 602] on icon "Backspace" at bounding box center [838, 605] width 19 height 14
click at [869, 487] on button "Done" at bounding box center [866, 504] width 39 height 39
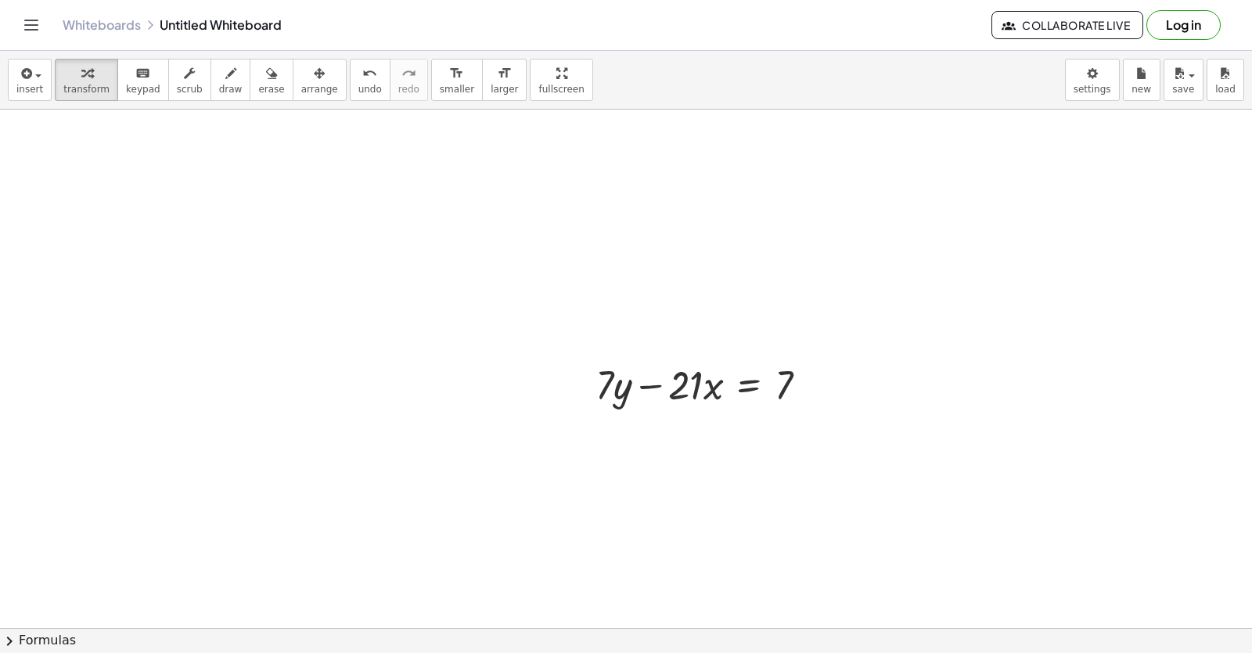
scroll to position [1011, 0]
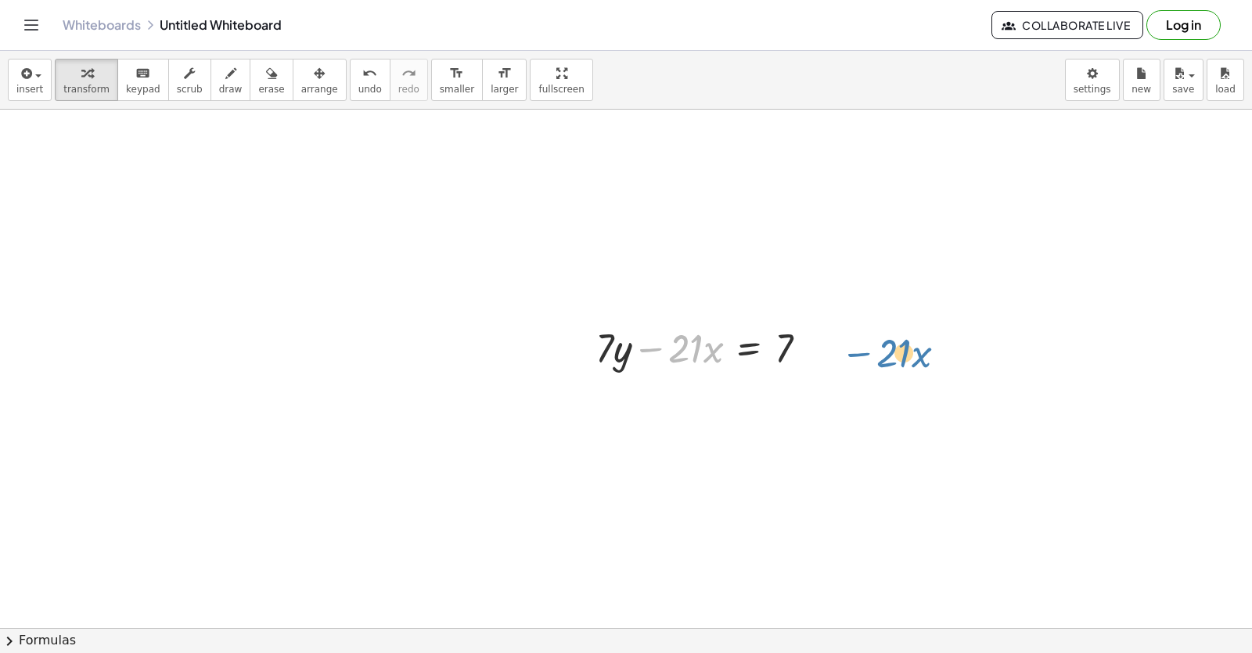
drag, startPoint x: 646, startPoint y: 356, endPoint x: 855, endPoint y: 362, distance: 209.1
drag, startPoint x: 661, startPoint y: 356, endPoint x: 855, endPoint y: 362, distance: 194.2
drag, startPoint x: 656, startPoint y: 351, endPoint x: 797, endPoint y: 348, distance: 140.9
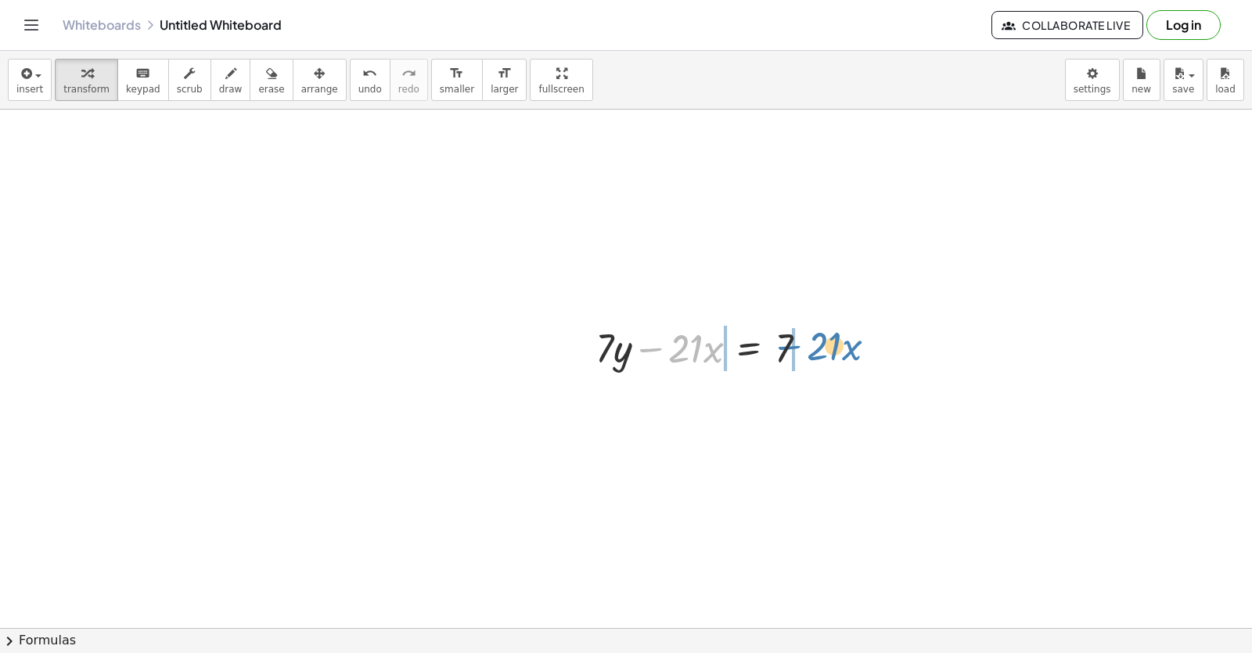
click at [797, 348] on div at bounding box center [708, 346] width 240 height 53
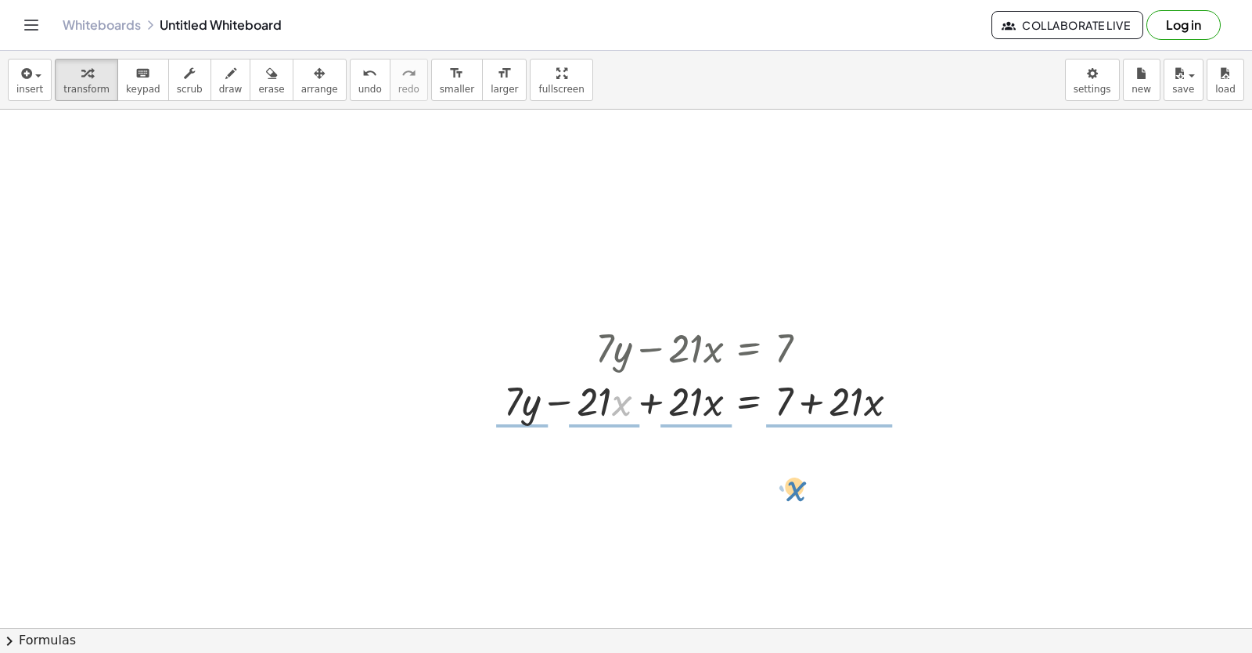
drag, startPoint x: 611, startPoint y: 379, endPoint x: 869, endPoint y: 442, distance: 265.2
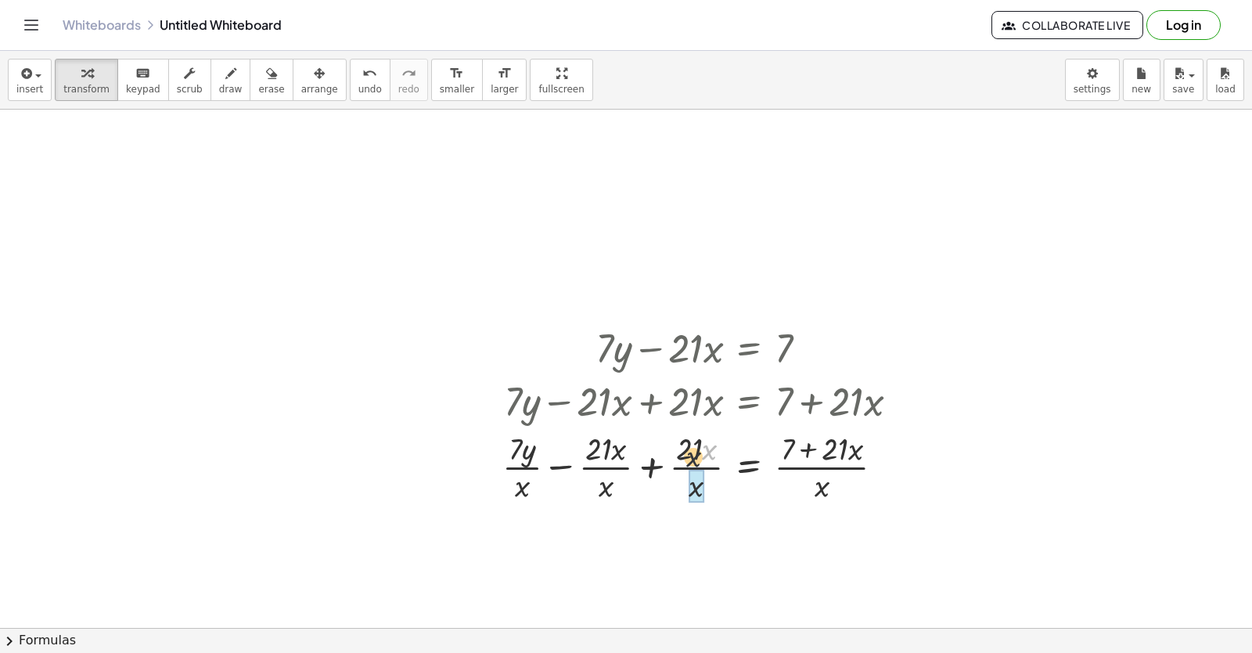
drag, startPoint x: 716, startPoint y: 435, endPoint x: 697, endPoint y: 621, distance: 186.5
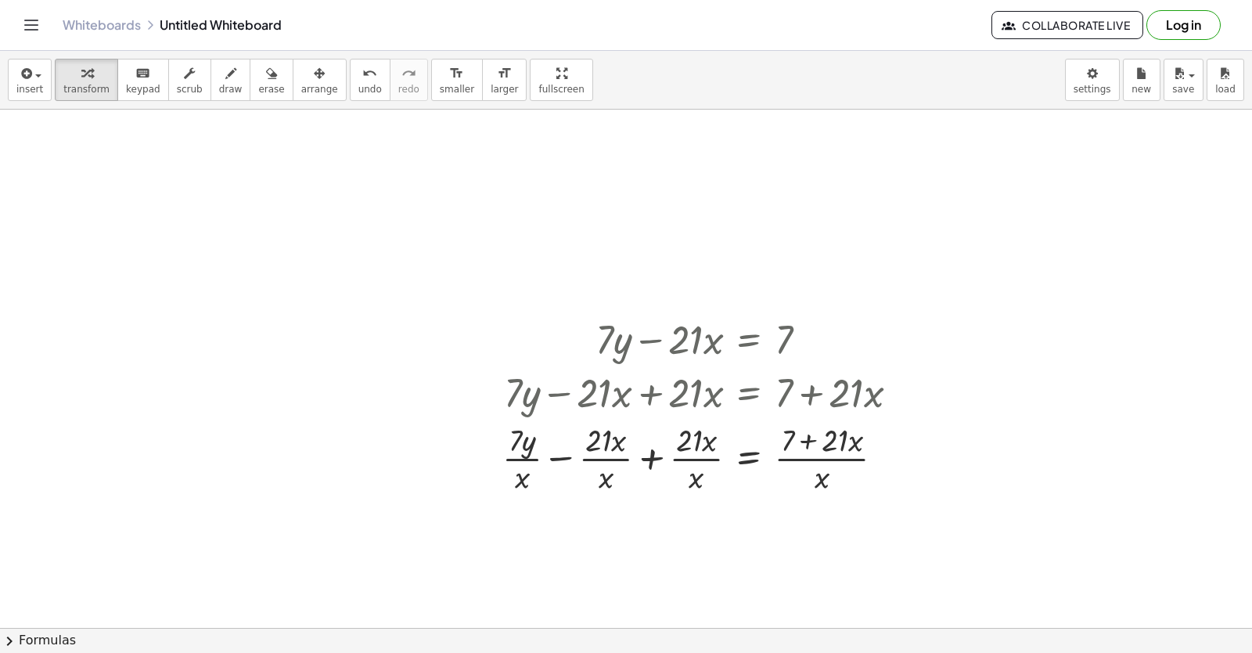
drag, startPoint x: 665, startPoint y: 527, endPoint x: 668, endPoint y: 503, distance: 24.5
drag, startPoint x: 668, startPoint y: 503, endPoint x: 677, endPoint y: 469, distance: 34.9
click at [679, 463] on div at bounding box center [707, 457] width 425 height 78
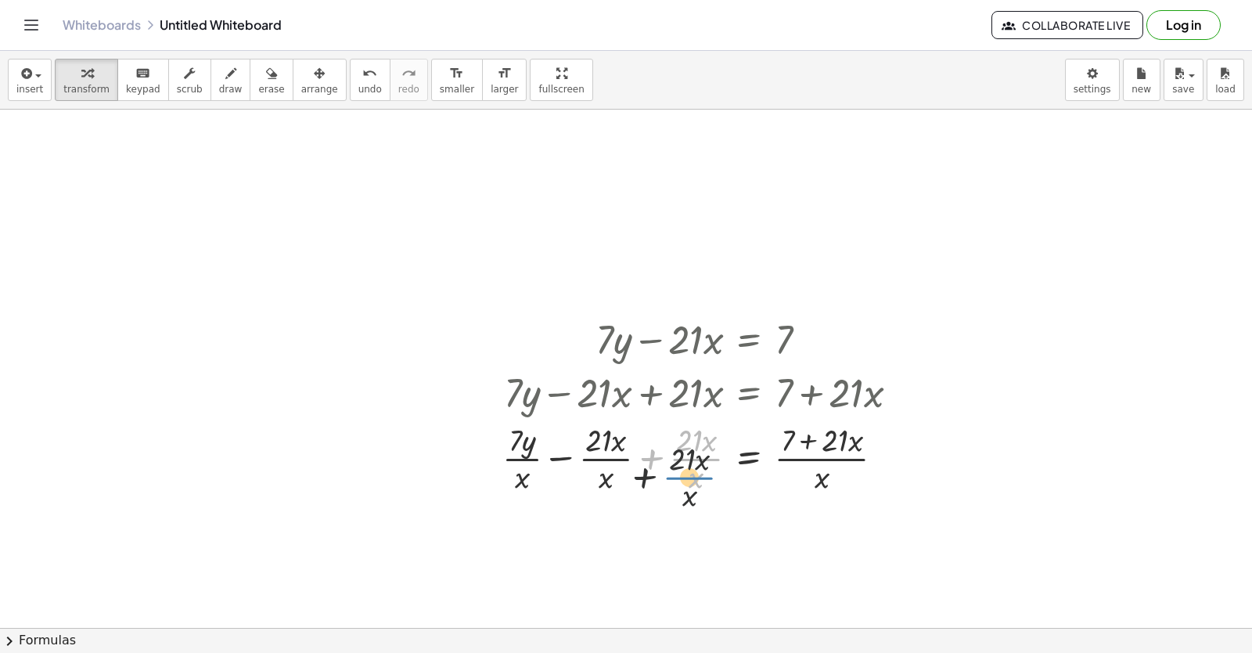
drag, startPoint x: 679, startPoint y: 463, endPoint x: 604, endPoint y: 644, distance: 196.2
click at [604, 644] on div "insert select one: Math Expression Function Text Youtube Video Graphing Geometr…" at bounding box center [626, 352] width 1252 height 602
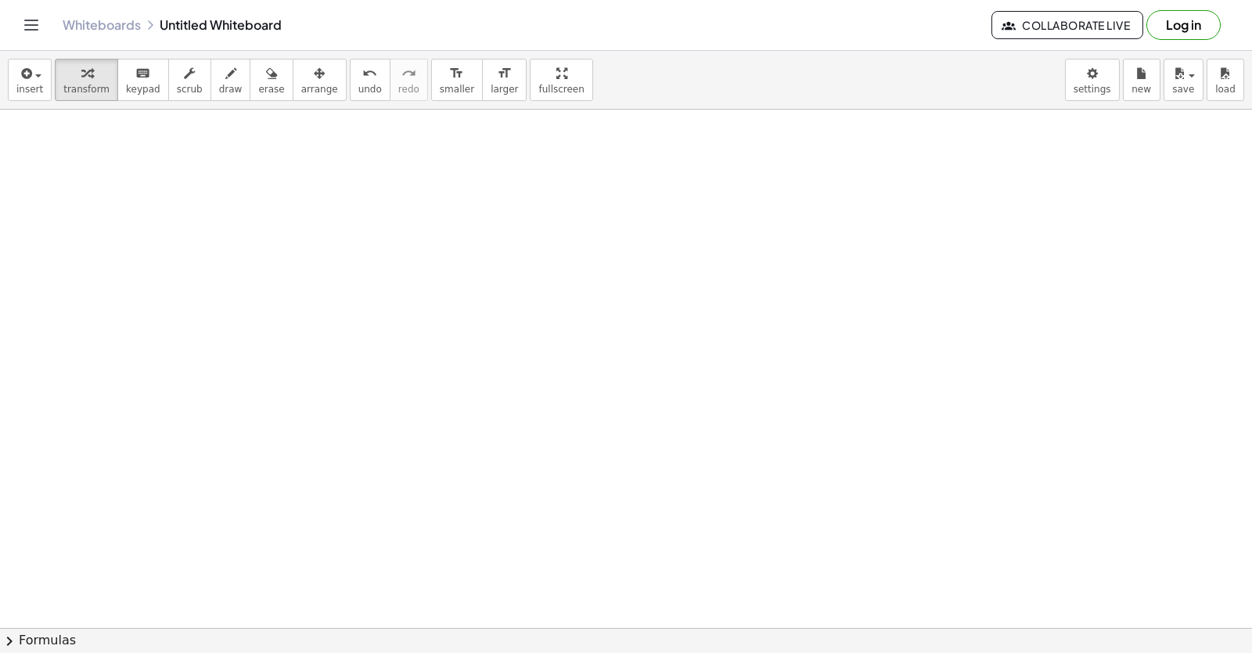
scroll to position [1506, 0]
drag, startPoint x: 572, startPoint y: 269, endPoint x: 556, endPoint y: 268, distance: 16.5
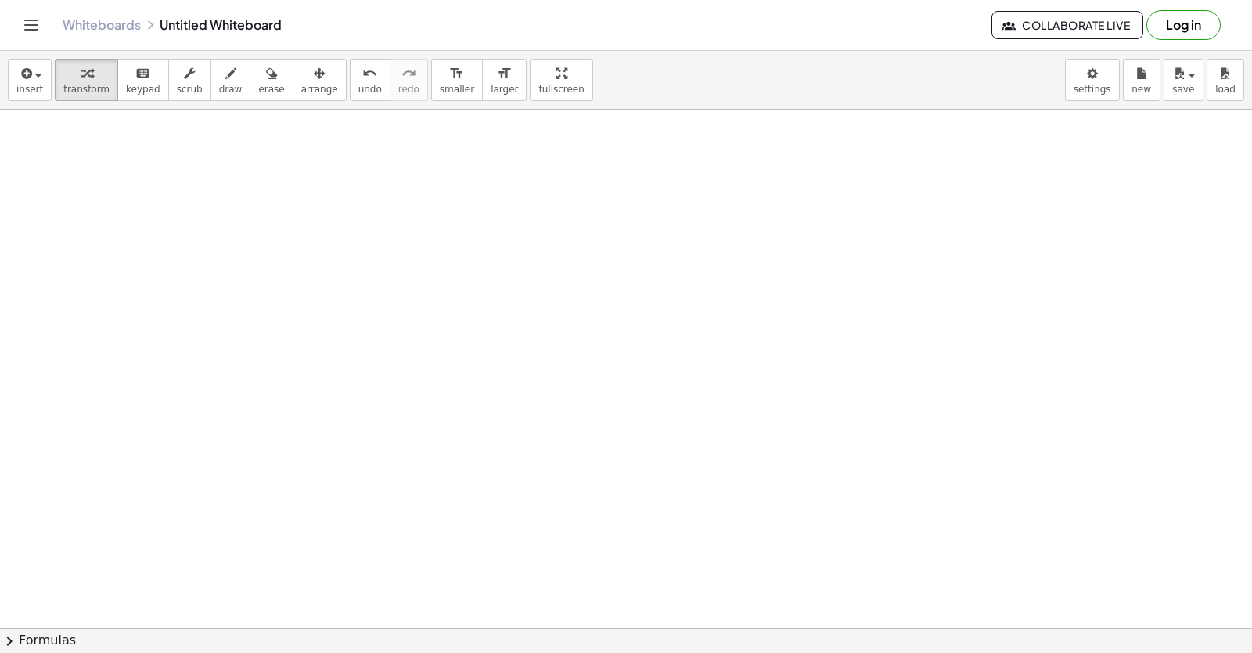
drag, startPoint x: 613, startPoint y: 449, endPoint x: 622, endPoint y: 499, distance: 51.0
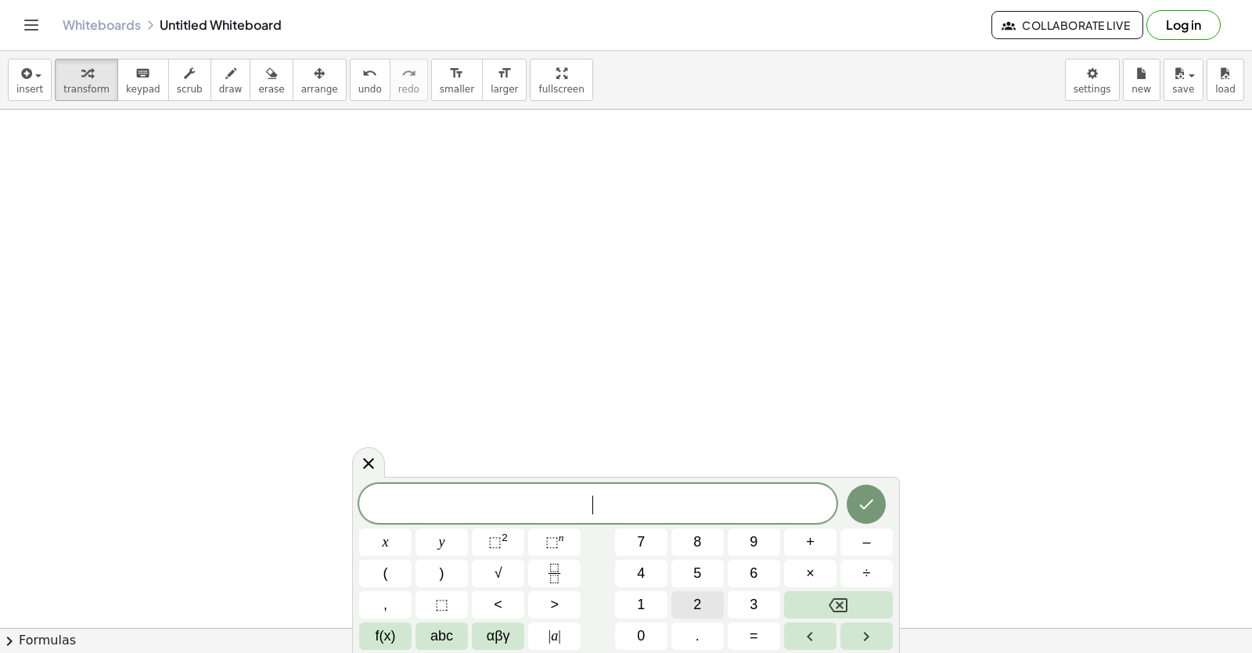
click at [697, 596] on span "2" at bounding box center [698, 604] width 8 height 21
click at [796, 531] on button "+" at bounding box center [810, 541] width 52 height 27
click at [754, 630] on span "=" at bounding box center [754, 635] width 9 height 21
click at [641, 605] on span "1" at bounding box center [641, 604] width 8 height 21
click at [640, 635] on button "0" at bounding box center [641, 635] width 52 height 27
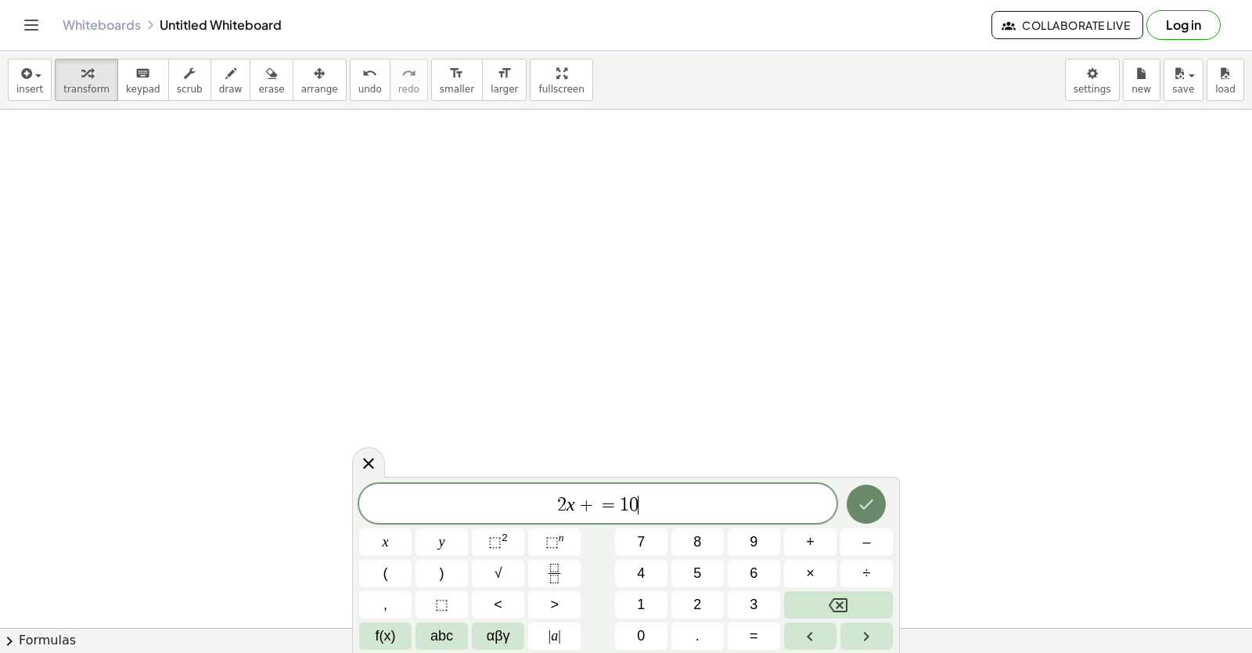
click at [878, 500] on button "Done" at bounding box center [866, 504] width 39 height 39
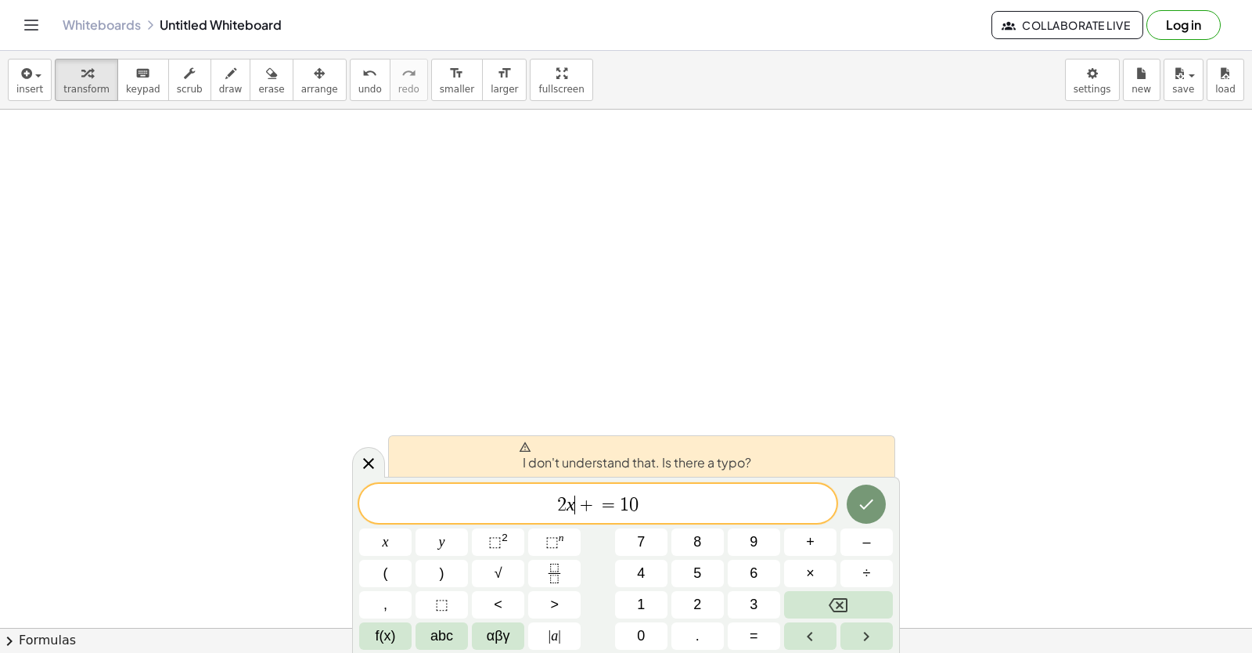
click at [576, 504] on span "+" at bounding box center [586, 504] width 23 height 19
click at [798, 606] on button "Backspace" at bounding box center [838, 604] width 109 height 27
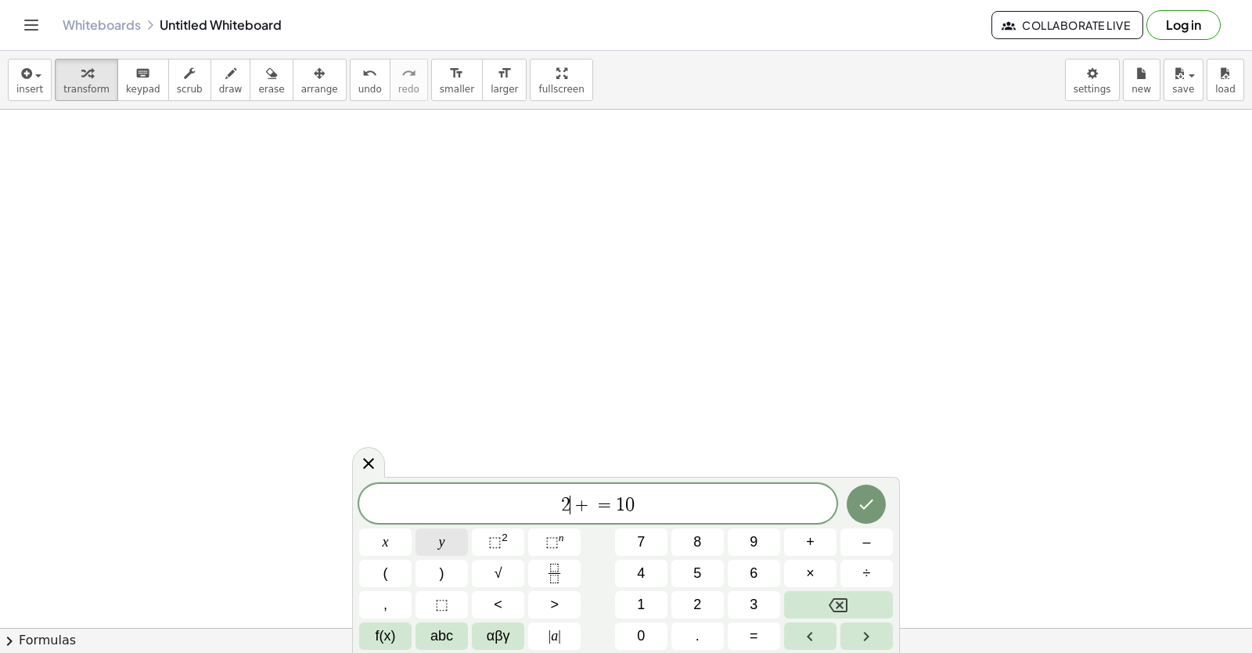
click at [450, 529] on button "y" at bounding box center [442, 541] width 52 height 27
click at [867, 488] on button "Done" at bounding box center [866, 504] width 39 height 39
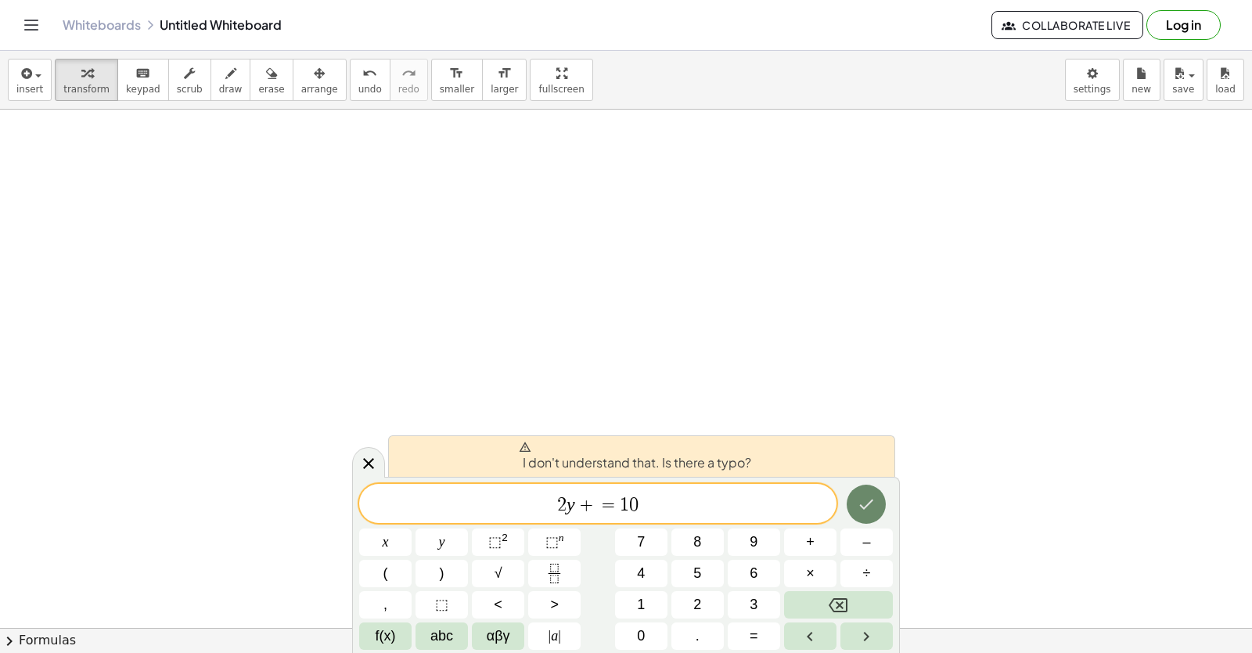
click at [859, 495] on icon "Done" at bounding box center [866, 504] width 19 height 19
click at [864, 495] on icon "Done" at bounding box center [866, 504] width 19 height 19
click at [590, 499] on span "+" at bounding box center [586, 504] width 23 height 19
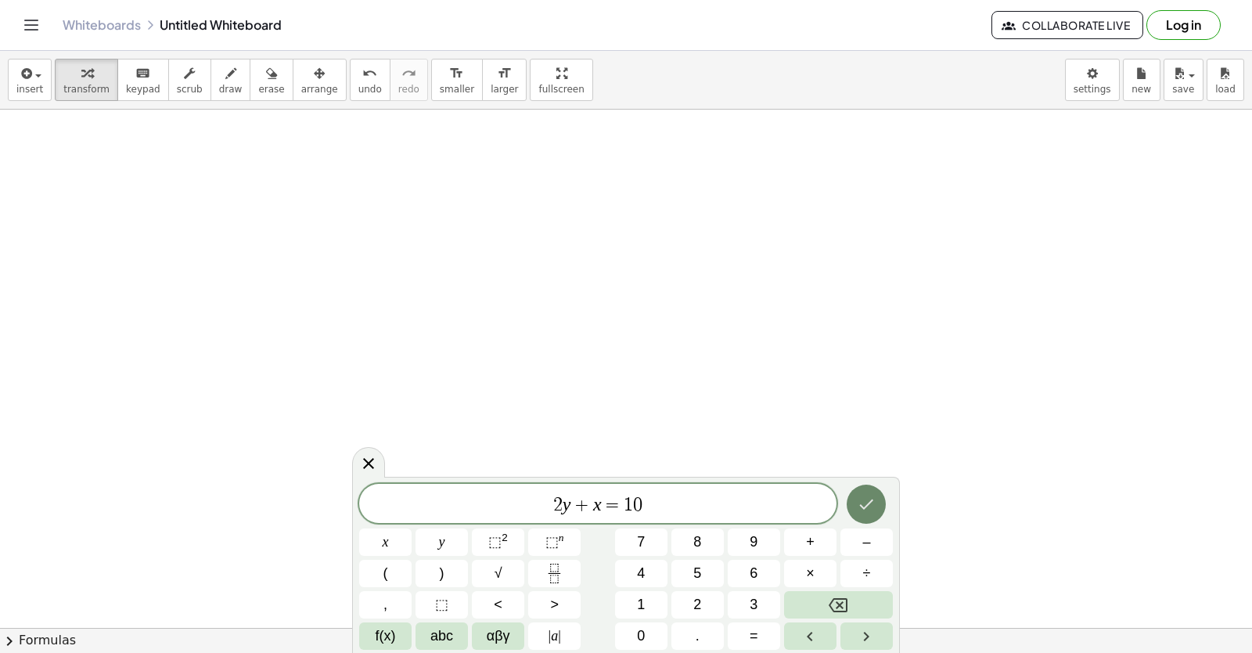
click at [853, 505] on button "Done" at bounding box center [866, 504] width 39 height 39
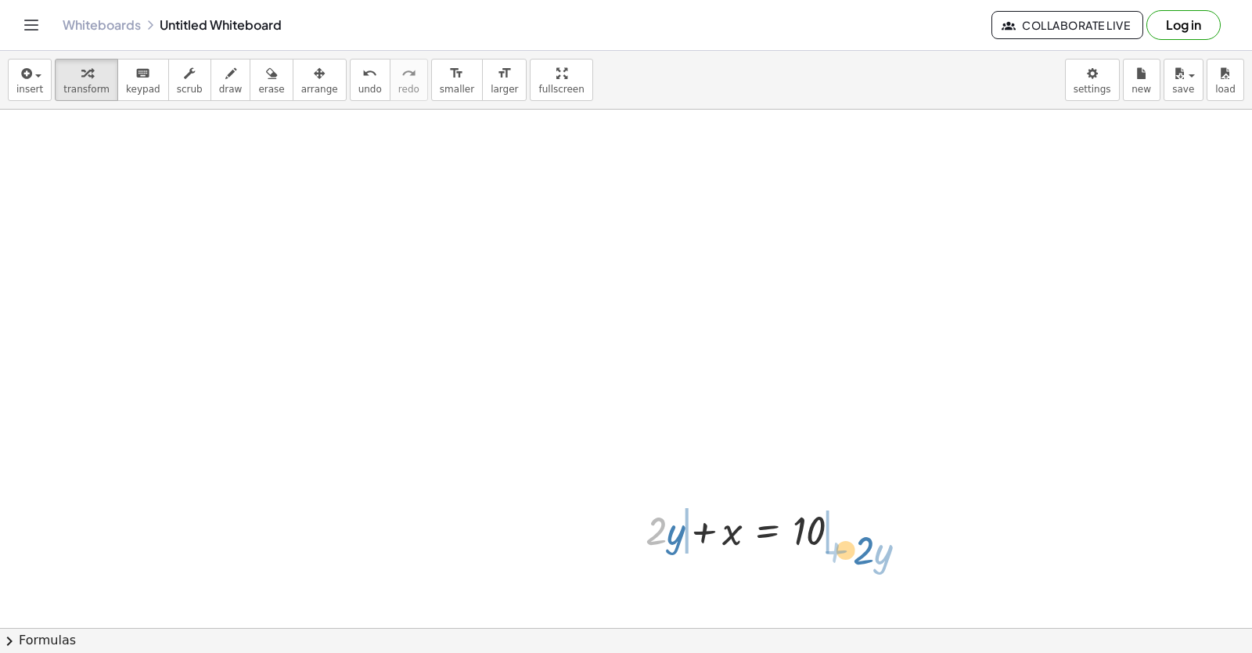
drag, startPoint x: 654, startPoint y: 528, endPoint x: 931, endPoint y: 538, distance: 278.0
drag, startPoint x: 672, startPoint y: 543, endPoint x: 877, endPoint y: 527, distance: 206.5
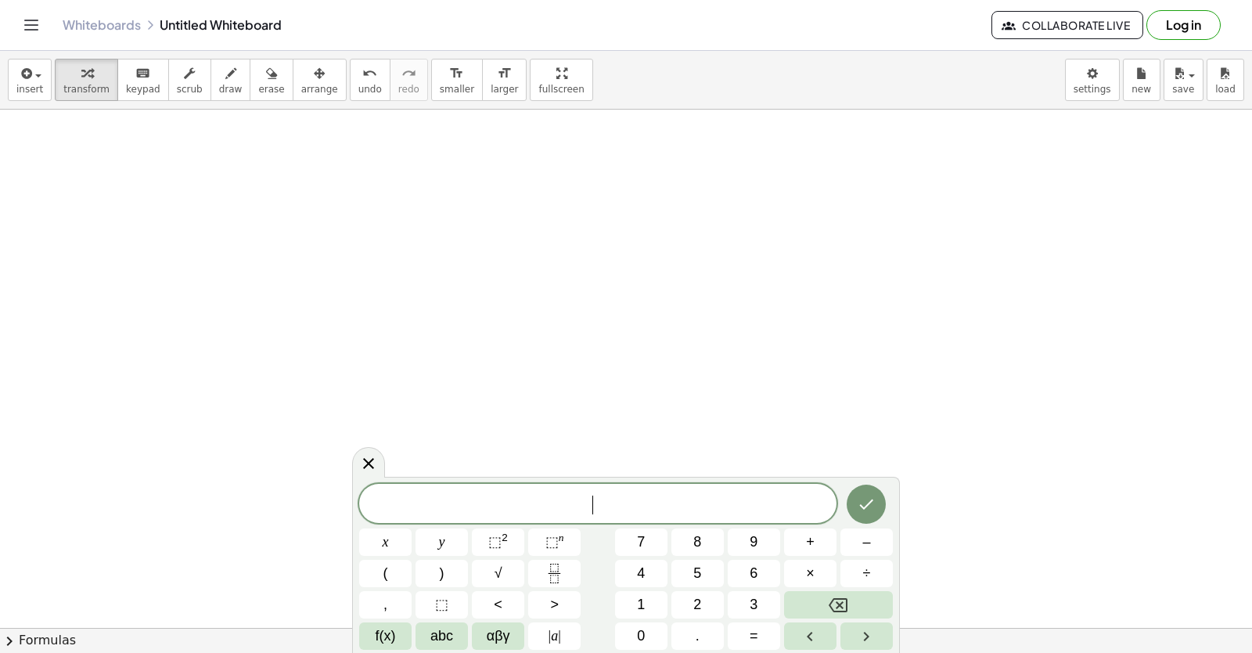
drag, startPoint x: 298, startPoint y: 602, endPoint x: 324, endPoint y: 650, distance: 55.0
drag, startPoint x: 324, startPoint y: 650, endPoint x: 510, endPoint y: 459, distance: 266.3
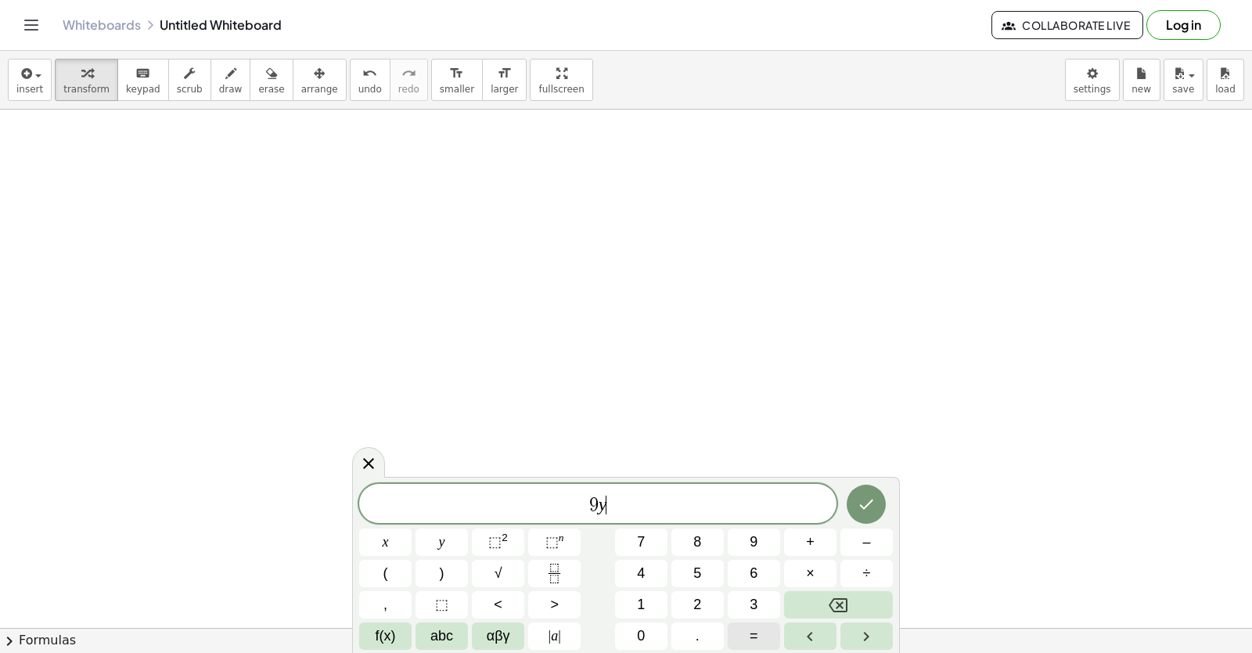
click at [764, 634] on button "=" at bounding box center [754, 635] width 52 height 27
click at [601, 499] on span "=" at bounding box center [607, 504] width 23 height 19
click at [643, 495] on span "9 y + 3 x = ​" at bounding box center [597, 505] width 477 height 22
click at [618, 607] on button "1" at bounding box center [641, 604] width 52 height 27
click at [700, 566] on span "5" at bounding box center [698, 573] width 8 height 21
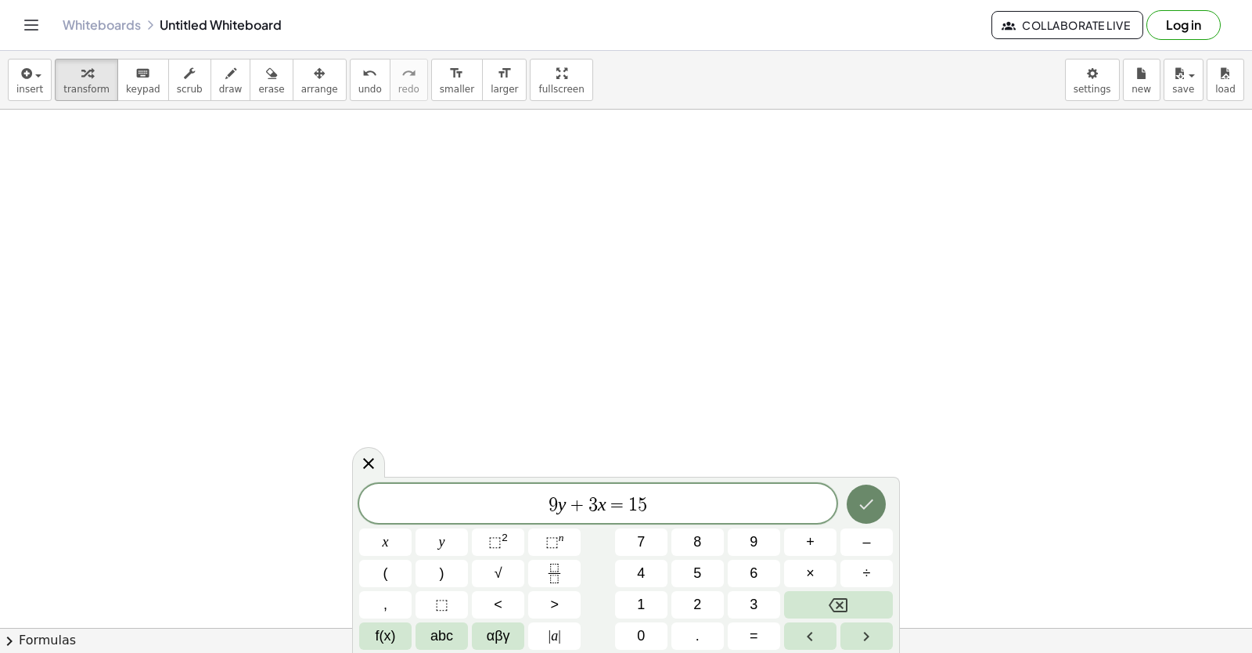
click at [867, 506] on icon "Done" at bounding box center [867, 504] width 14 height 10
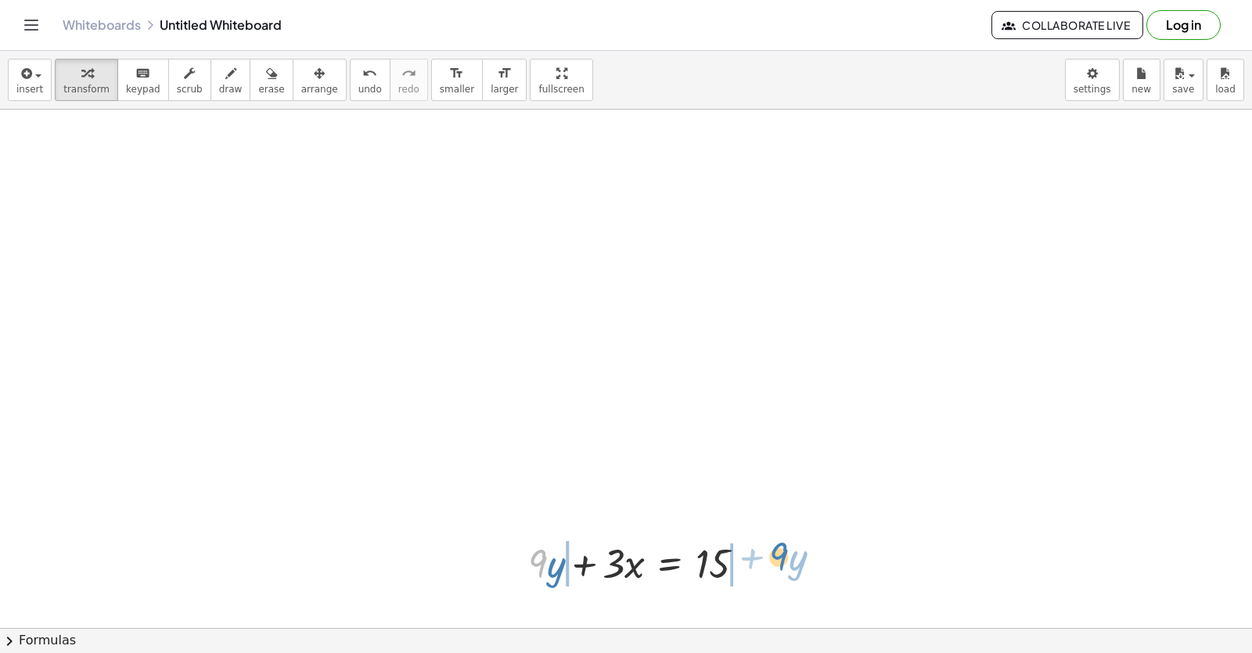
drag, startPoint x: 864, startPoint y: 505, endPoint x: 766, endPoint y: 554, distance: 110.3
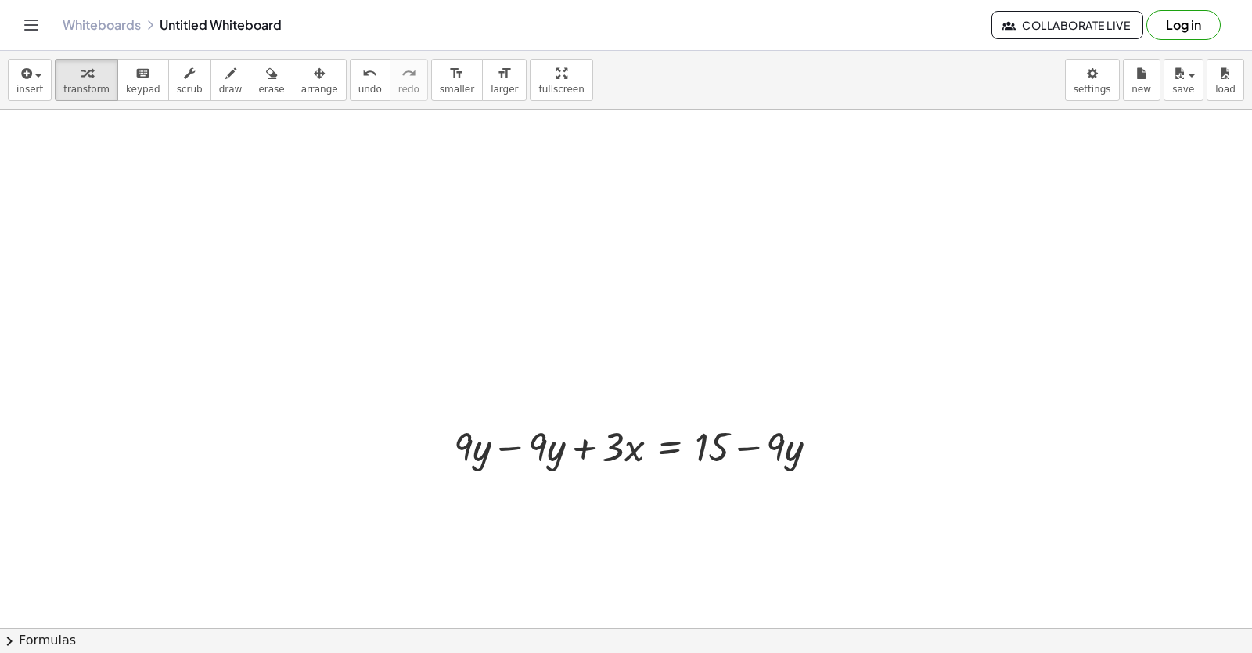
scroll to position [2229, 0]
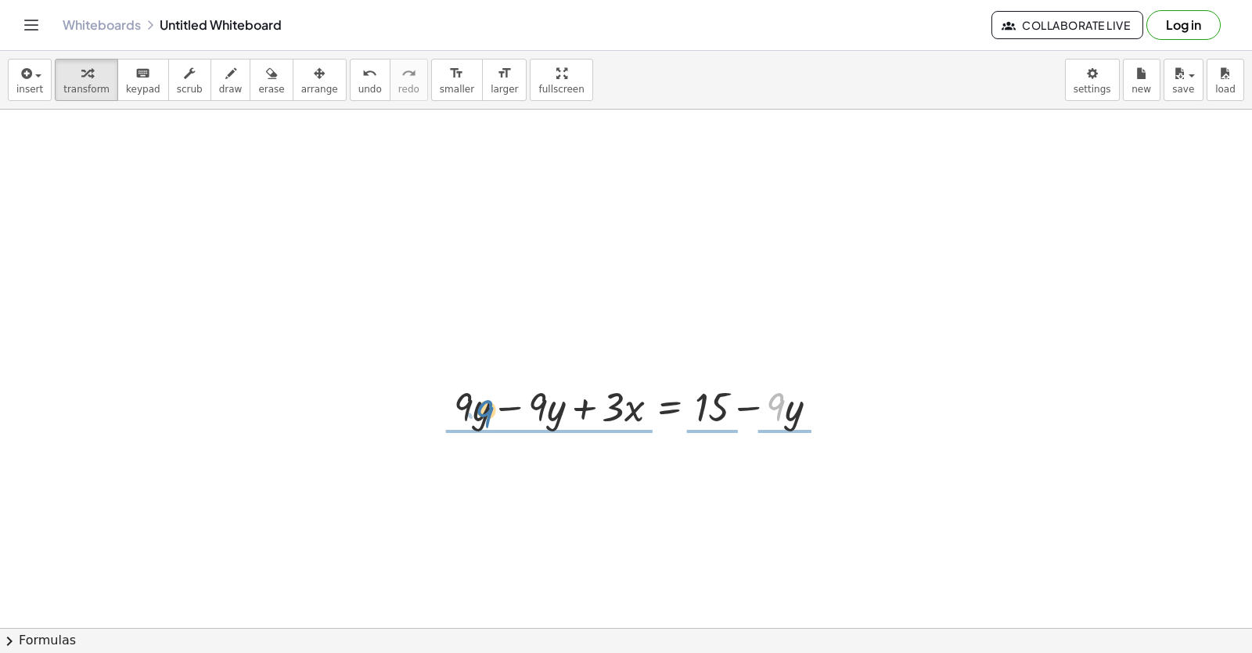
drag, startPoint x: 660, startPoint y: 343, endPoint x: 479, endPoint y: 395, distance: 188.3
click at [479, 395] on div at bounding box center [642, 405] width 393 height 53
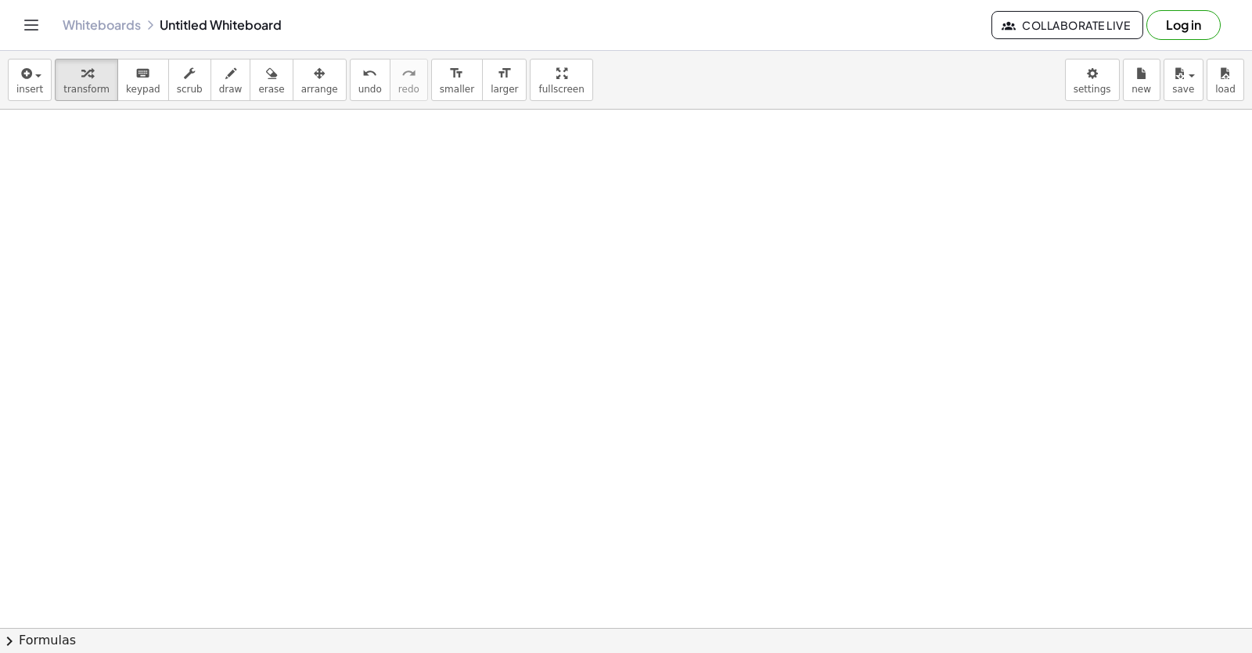
scroll to position [2826, 0]
drag, startPoint x: 450, startPoint y: 521, endPoint x: 531, endPoint y: 434, distance: 118.5
drag, startPoint x: 531, startPoint y: 434, endPoint x: 428, endPoint y: 533, distance: 142.3
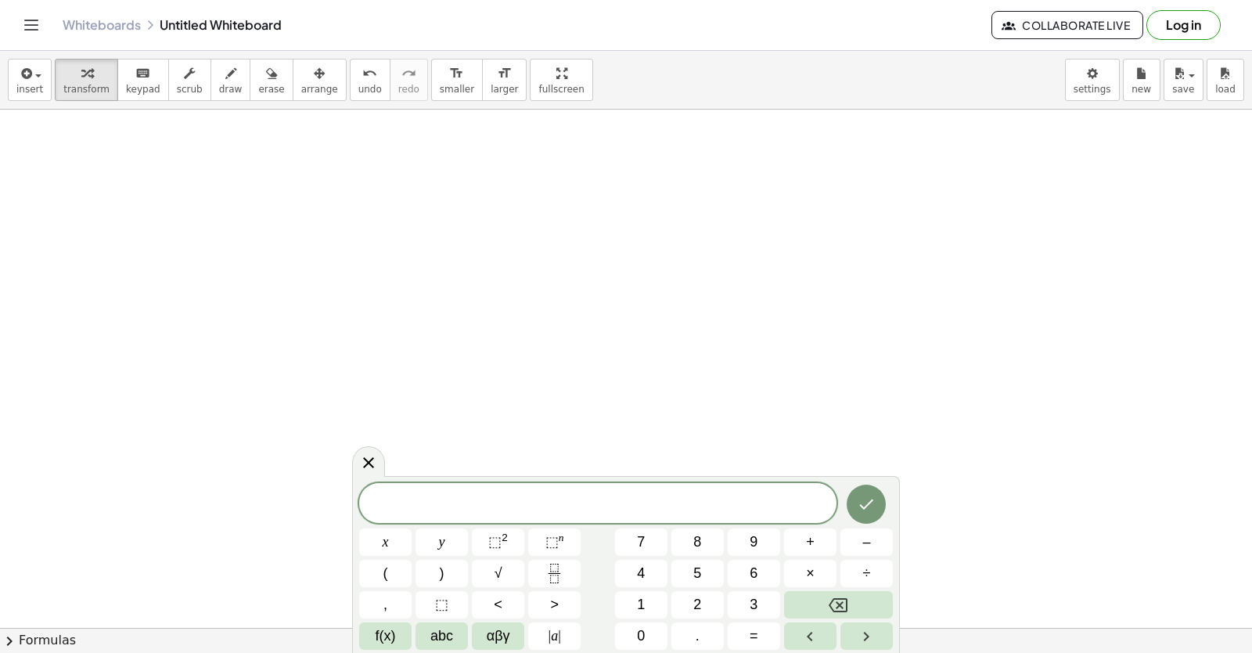
click at [586, 533] on div "x y ⬚ 2 ⬚ n 7 8 9 + – ( ) √ 4 5 6 × ÷ , ⬚ < > 1 2 3 f(x) abc αβγ | a | 0 . =" at bounding box center [626, 566] width 534 height 167
click at [694, 599] on span "2" at bounding box center [698, 604] width 8 height 21
click at [877, 571] on button "÷" at bounding box center [867, 573] width 52 height 27
click at [856, 604] on button "Backspace" at bounding box center [838, 604] width 109 height 27
click at [801, 510] on span "2 ​" at bounding box center [597, 505] width 477 height 22
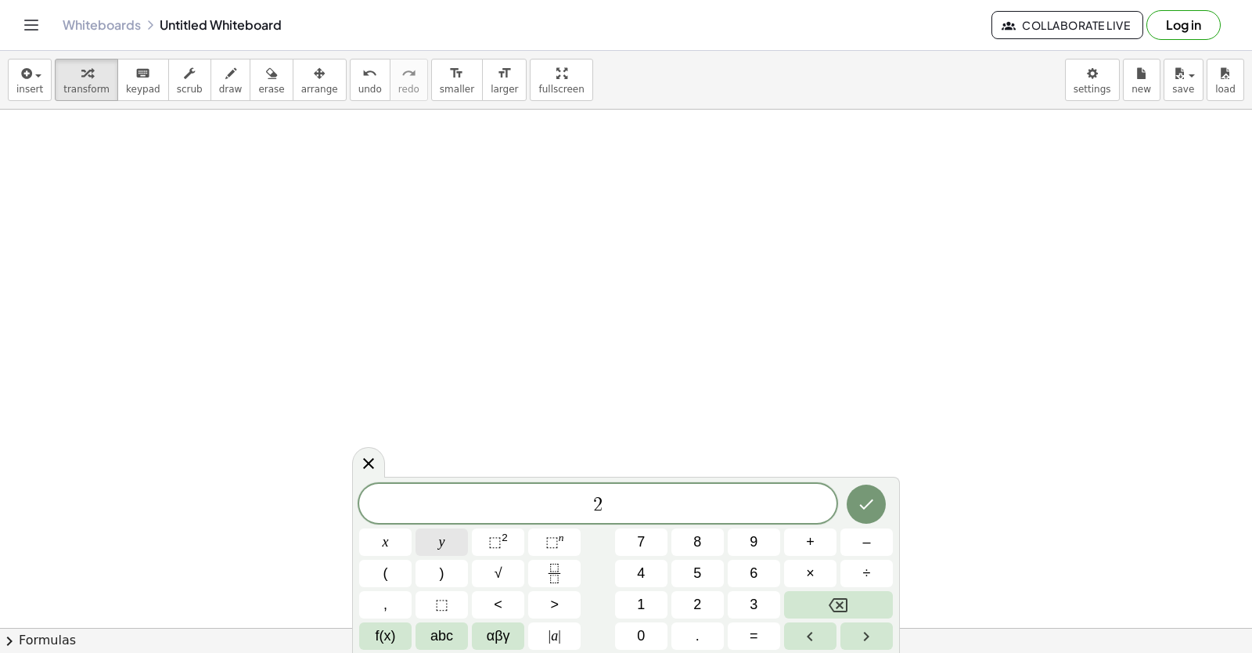
click at [450, 537] on button "y" at bounding box center [442, 541] width 52 height 27
click at [801, 546] on button "+" at bounding box center [810, 541] width 52 height 27
click at [396, 538] on button "x" at bounding box center [385, 541] width 52 height 27
click at [873, 503] on icon "Done" at bounding box center [866, 504] width 19 height 19
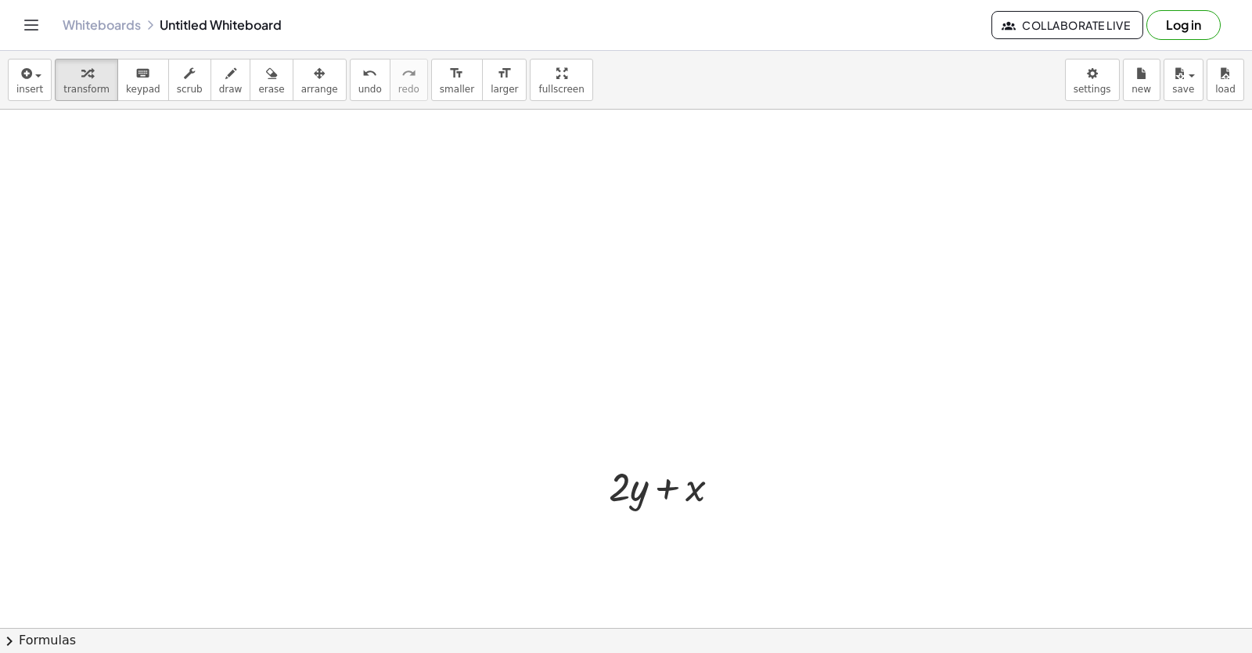
scroll to position [2982, 0]
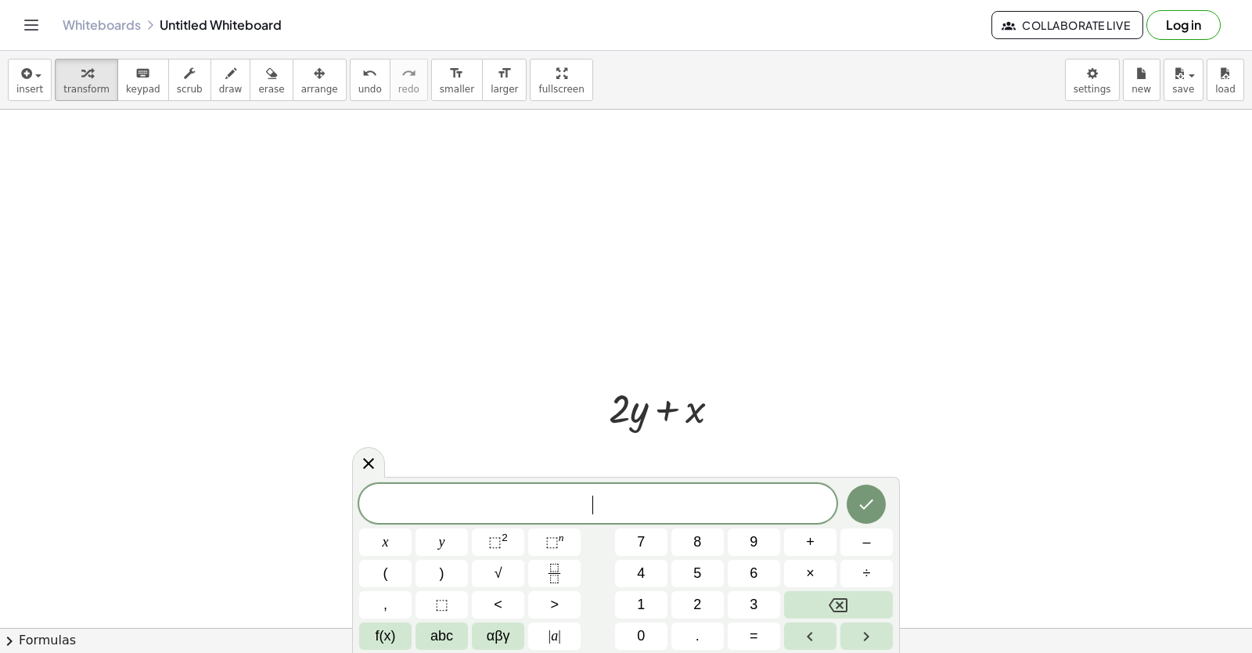
click at [605, 496] on span "​" at bounding box center [597, 505] width 477 height 22
click at [383, 540] on span "x" at bounding box center [386, 541] width 6 height 21
click at [767, 628] on button "=" at bounding box center [754, 635] width 52 height 27
click at [700, 578] on span "5" at bounding box center [698, 573] width 8 height 21
click at [859, 492] on button "Done" at bounding box center [866, 504] width 39 height 39
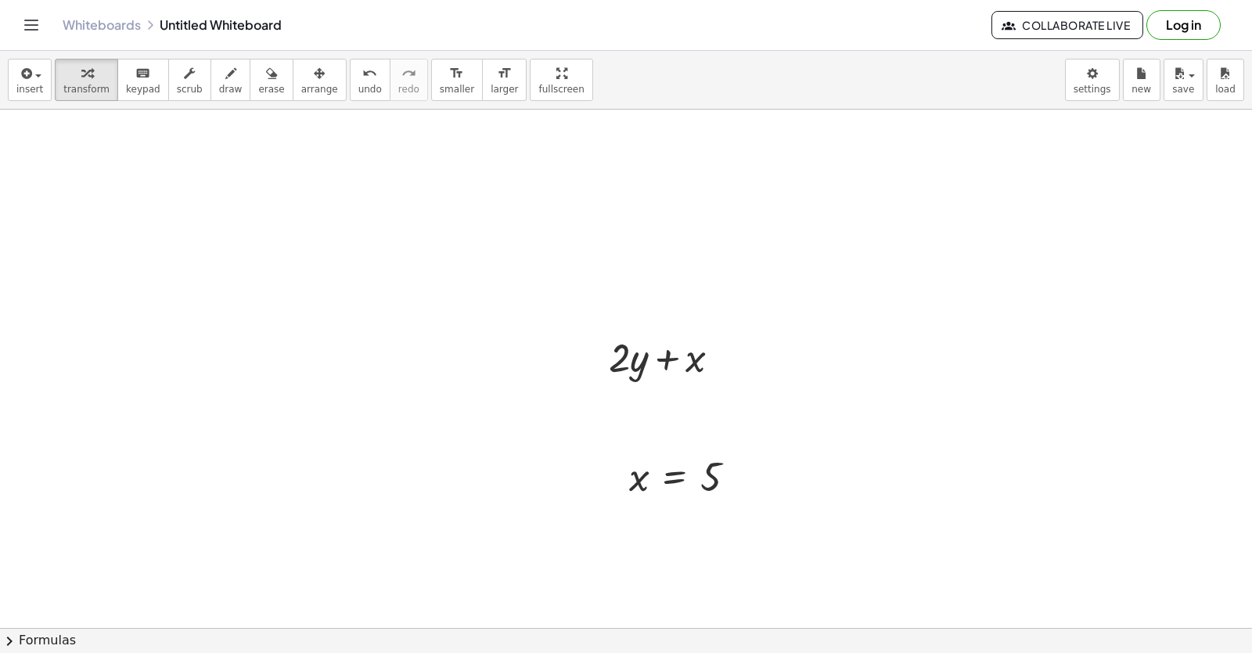
scroll to position [3061, 0]
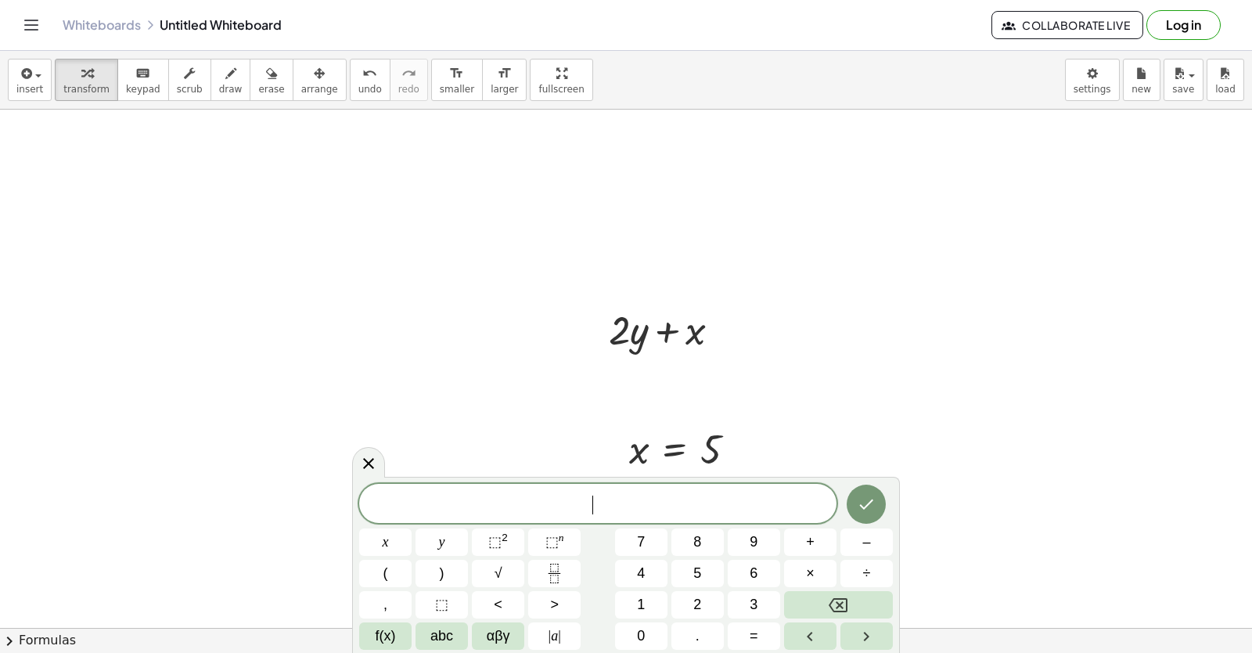
click at [640, 587] on div "​ x y ⬚ 2 ⬚ n 7 8 9 + – ( ) √ 4 5 6 × ÷ , ⬚ < > 1 2 3 f(x) abc αβγ | a | 0 . =" at bounding box center [626, 567] width 534 height 166
click at [445, 535] on span "y" at bounding box center [442, 541] width 6 height 21
click at [773, 639] on button "=" at bounding box center [754, 635] width 52 height 27
click at [739, 609] on button "3" at bounding box center [754, 604] width 52 height 27
click at [856, 500] on button "Done" at bounding box center [866, 504] width 39 height 39
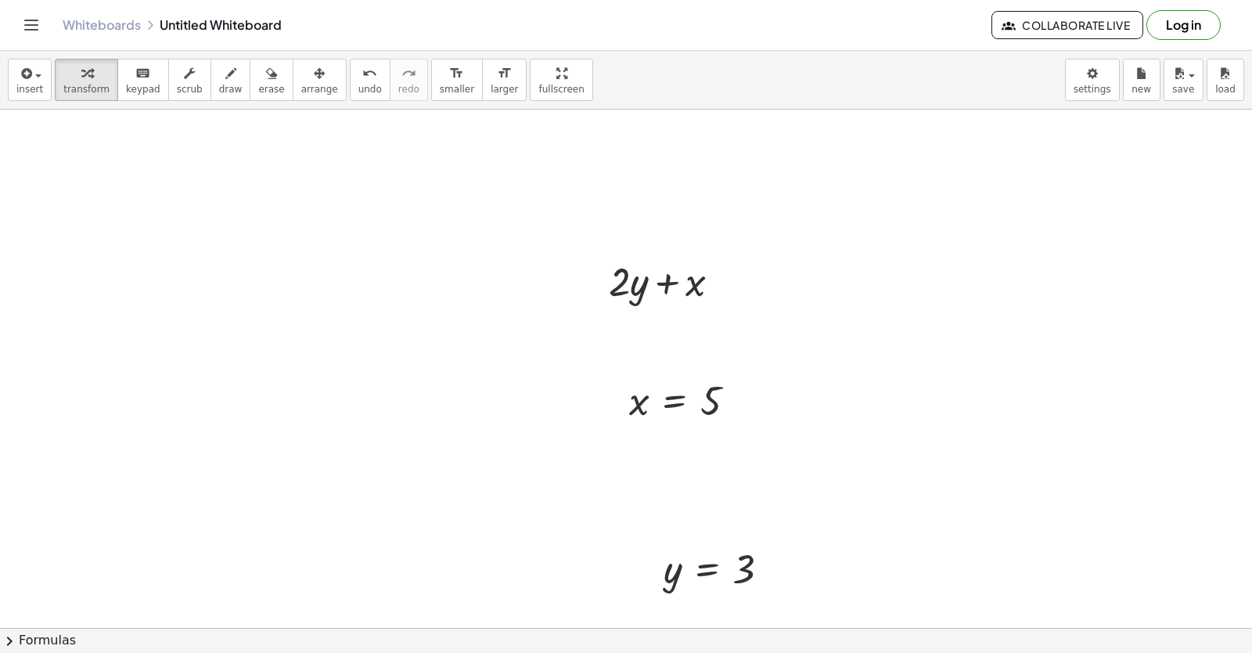
scroll to position [3187, 0]
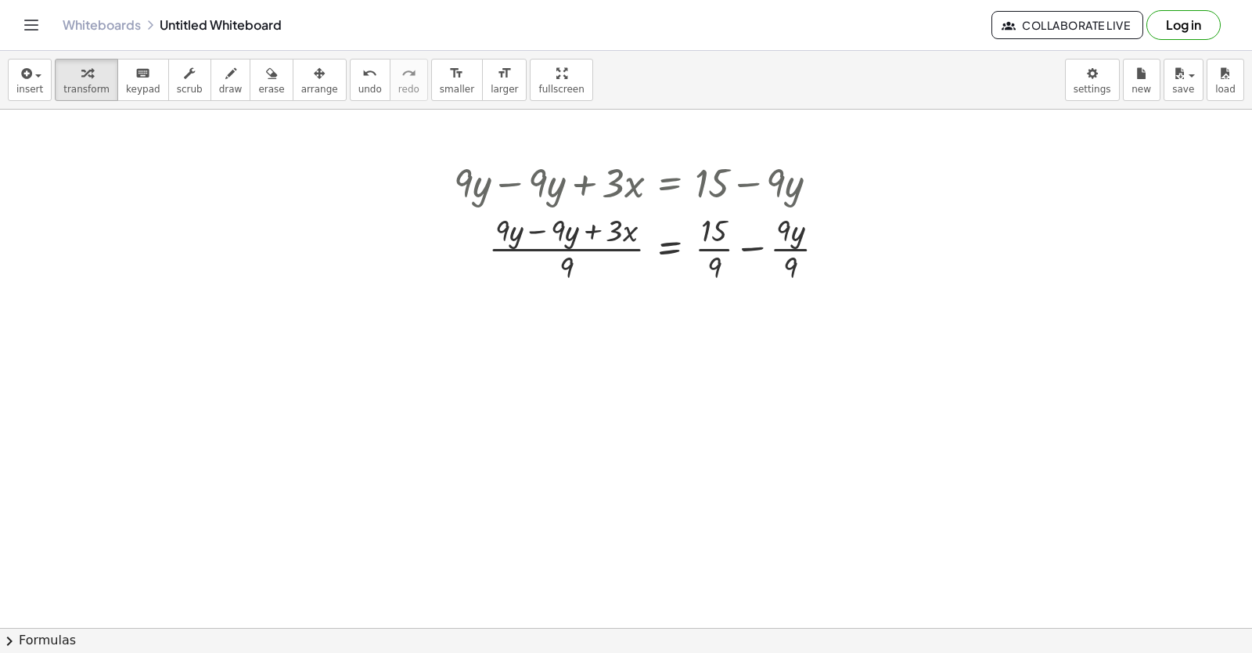
drag, startPoint x: 675, startPoint y: 488, endPoint x: 623, endPoint y: 164, distance: 328.2
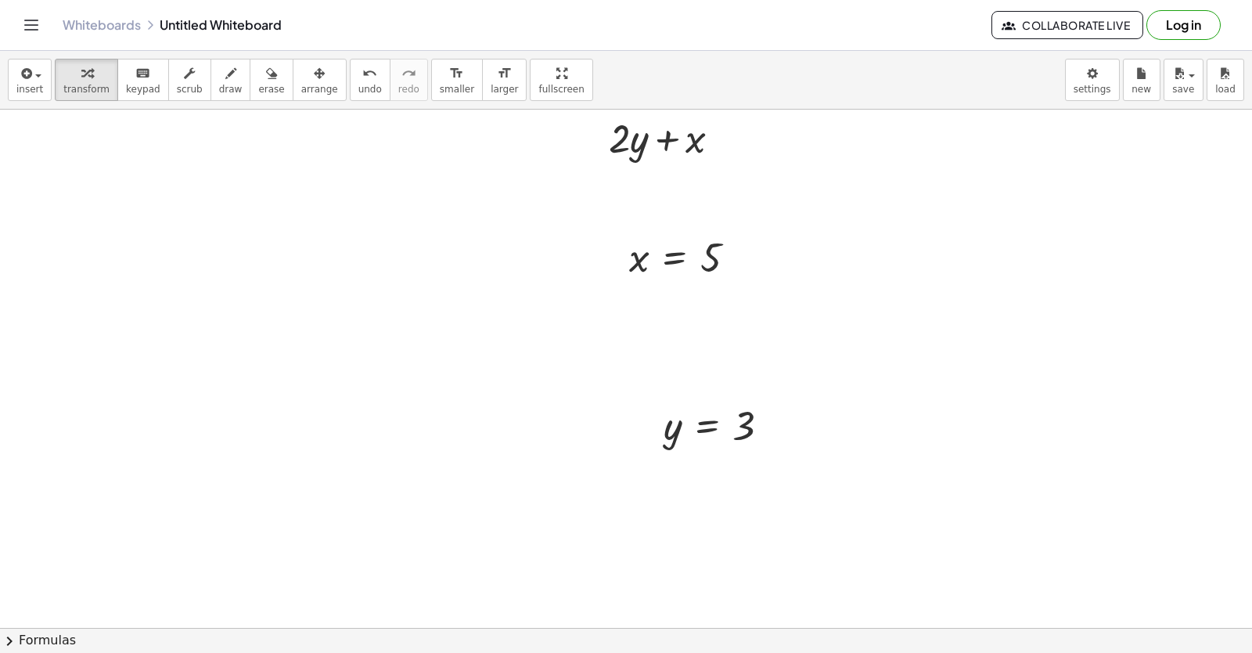
scroll to position [3236, 0]
drag, startPoint x: 672, startPoint y: 441, endPoint x: 641, endPoint y: 160, distance: 282.7
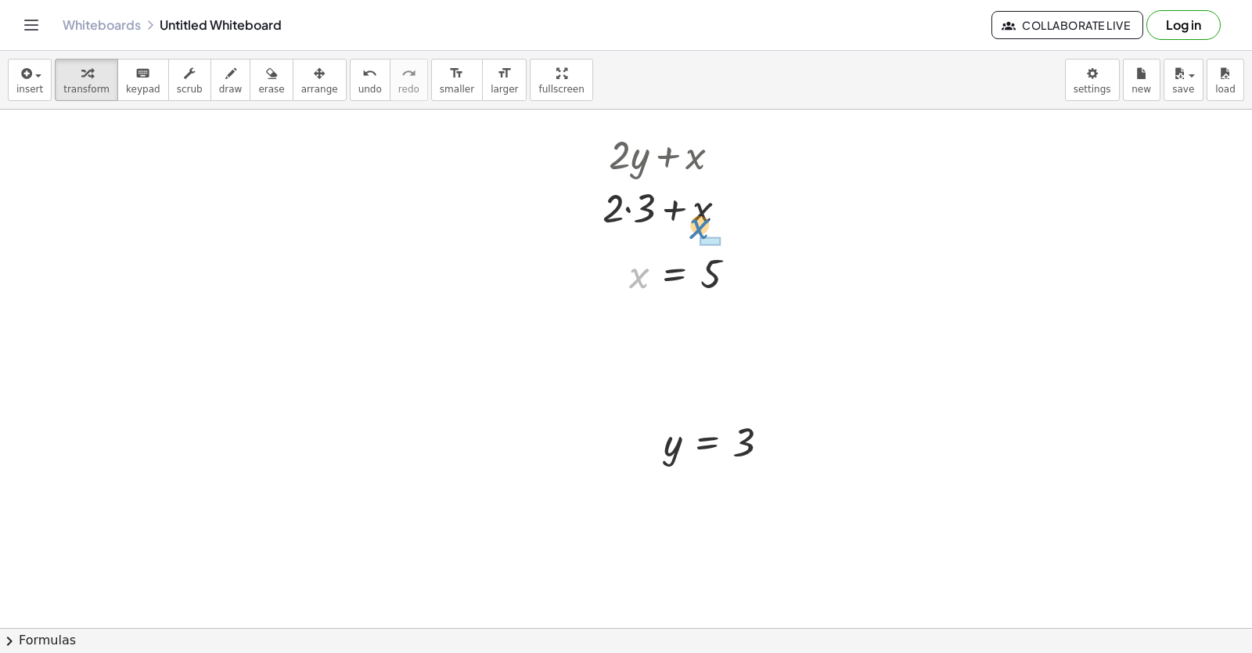
drag, startPoint x: 641, startPoint y: 273, endPoint x: 701, endPoint y: 224, distance: 77.9
click at [632, 207] on div at bounding box center [671, 206] width 153 height 53
click at [659, 237] on div at bounding box center [657, 247] width 25 height 25
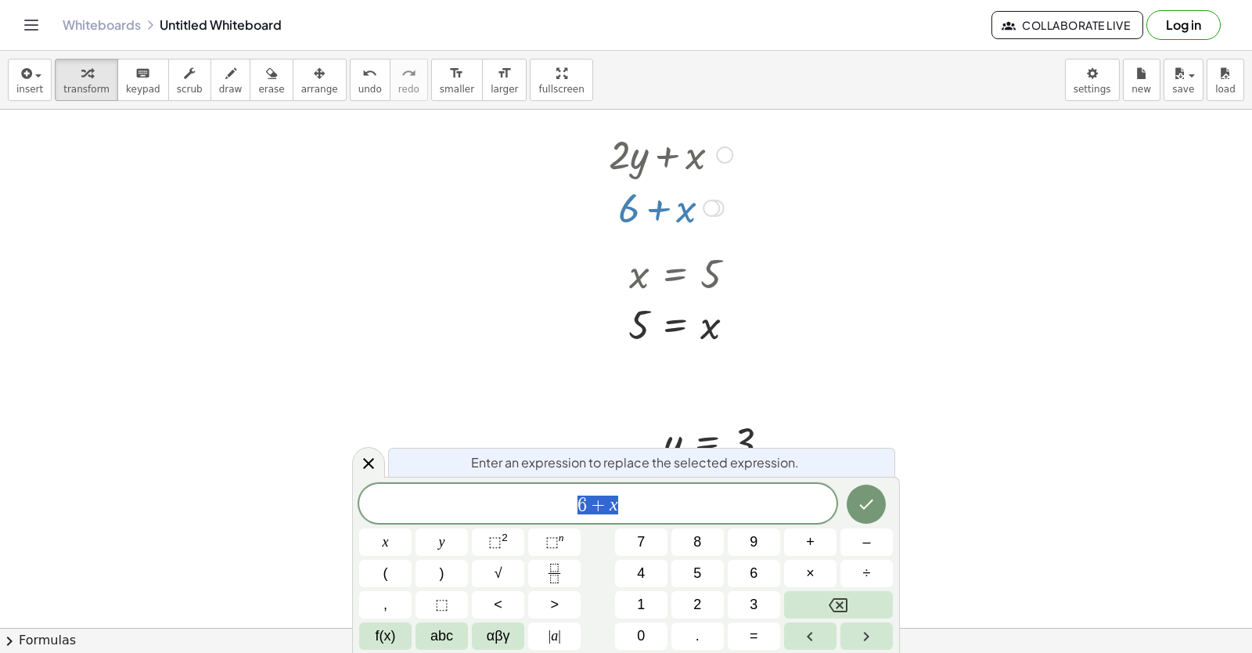
click at [638, 280] on div at bounding box center [689, 273] width 136 height 52
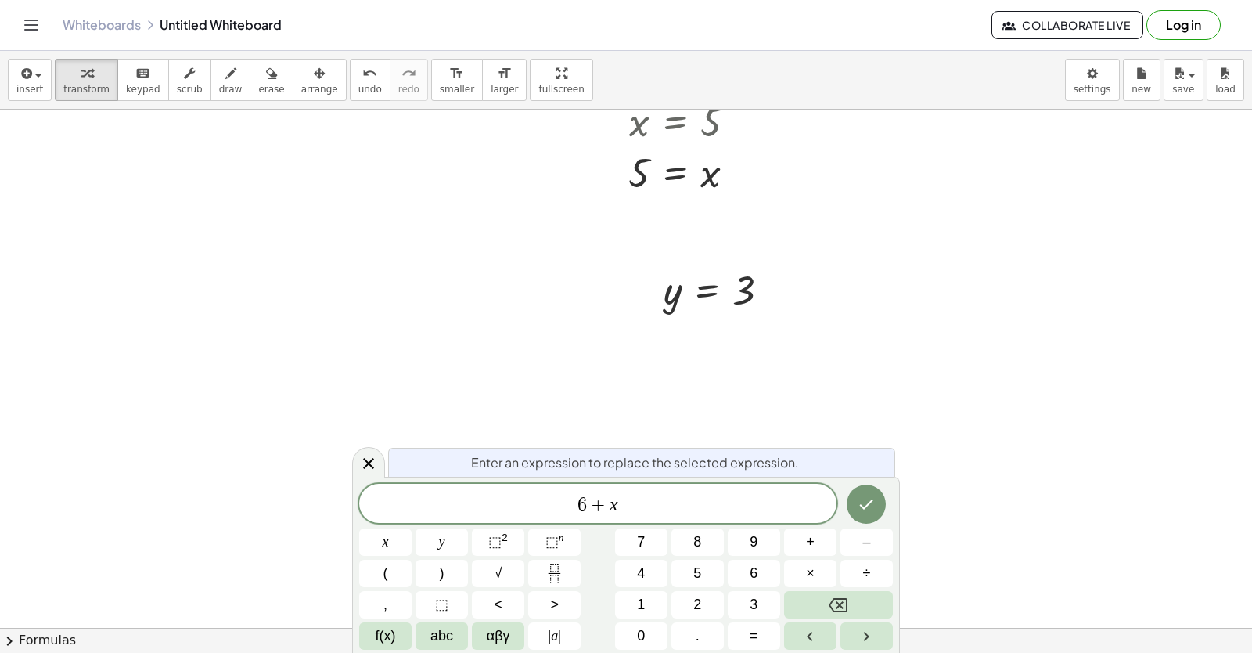
scroll to position [3392, 0]
click at [371, 452] on div at bounding box center [368, 462] width 33 height 31
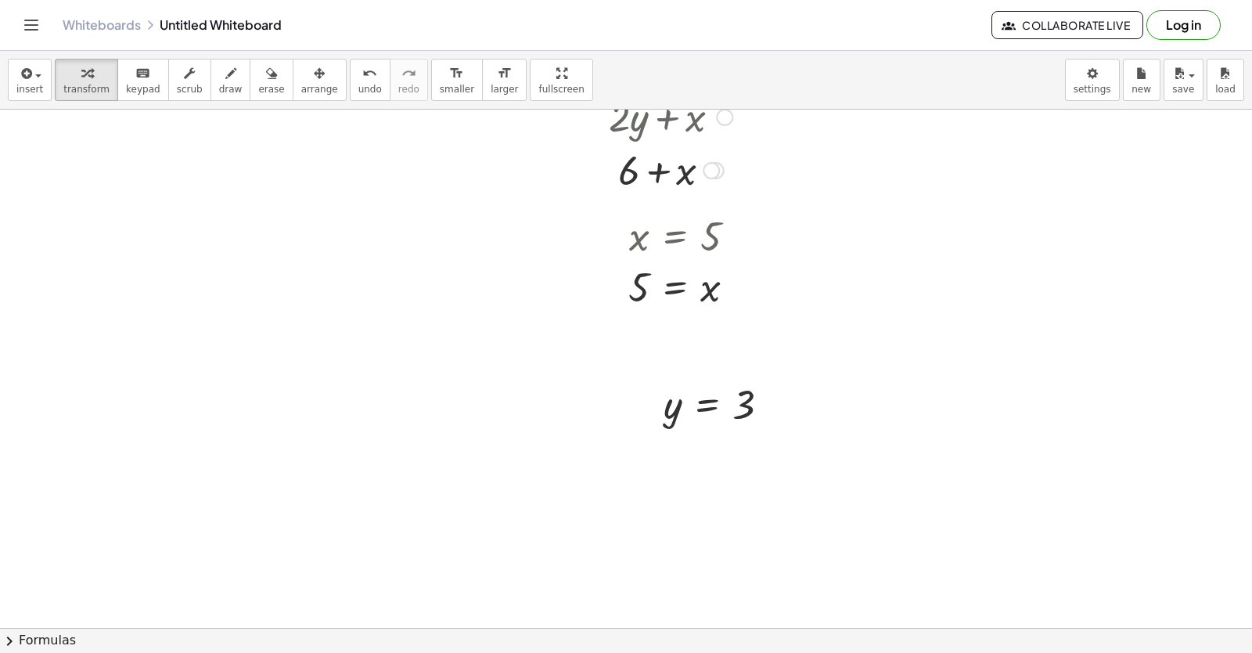
scroll to position [3236, 0]
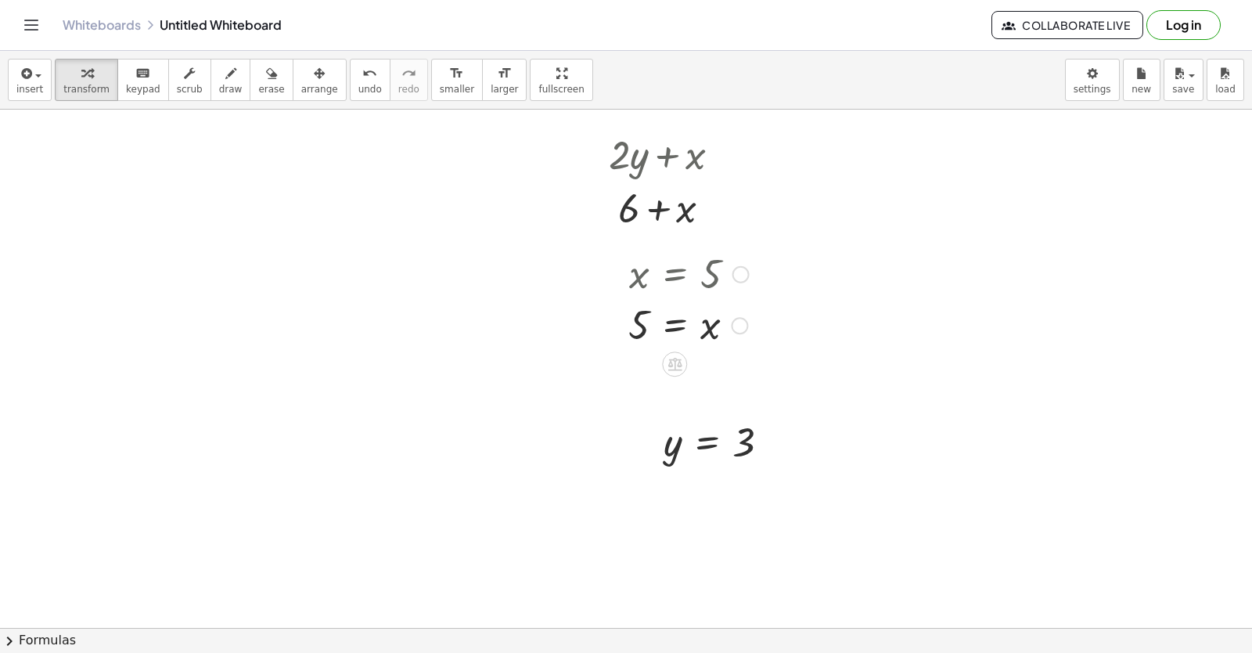
click at [668, 317] on div at bounding box center [689, 325] width 136 height 52
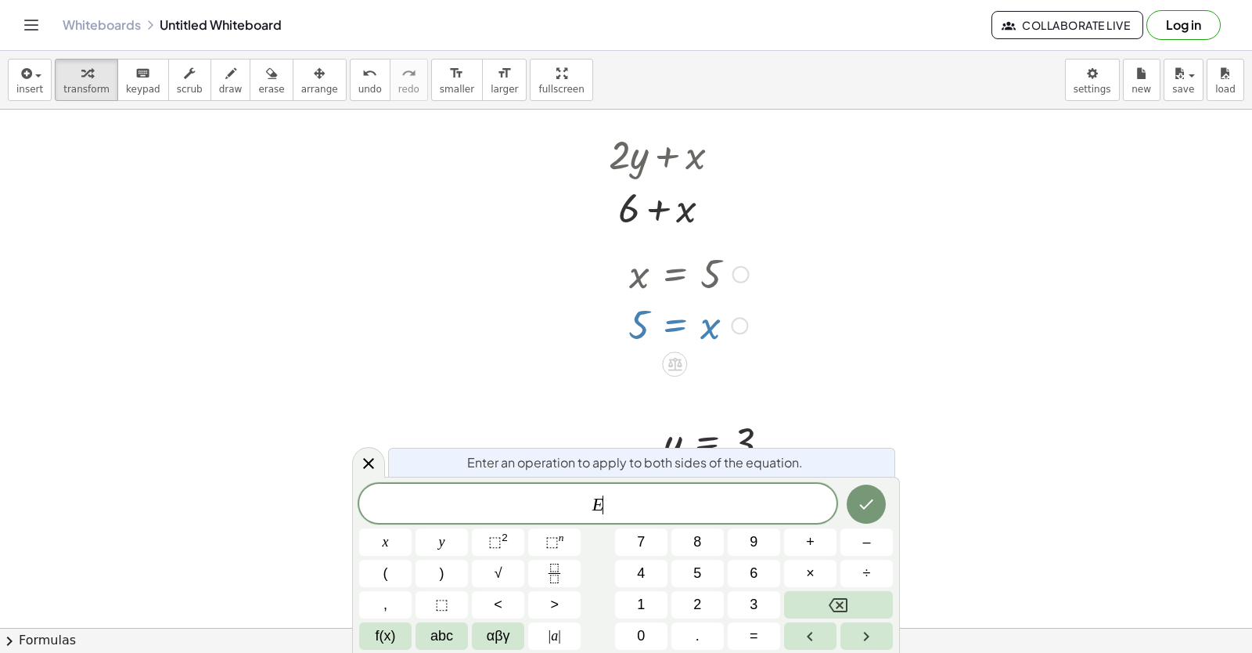
click at [661, 277] on div at bounding box center [689, 273] width 136 height 52
drag, startPoint x: 616, startPoint y: 271, endPoint x: 637, endPoint y: 278, distance: 22.3
click at [617, 271] on div at bounding box center [616, 298] width 23 height 110
click at [654, 293] on div at bounding box center [690, 273] width 136 height 52
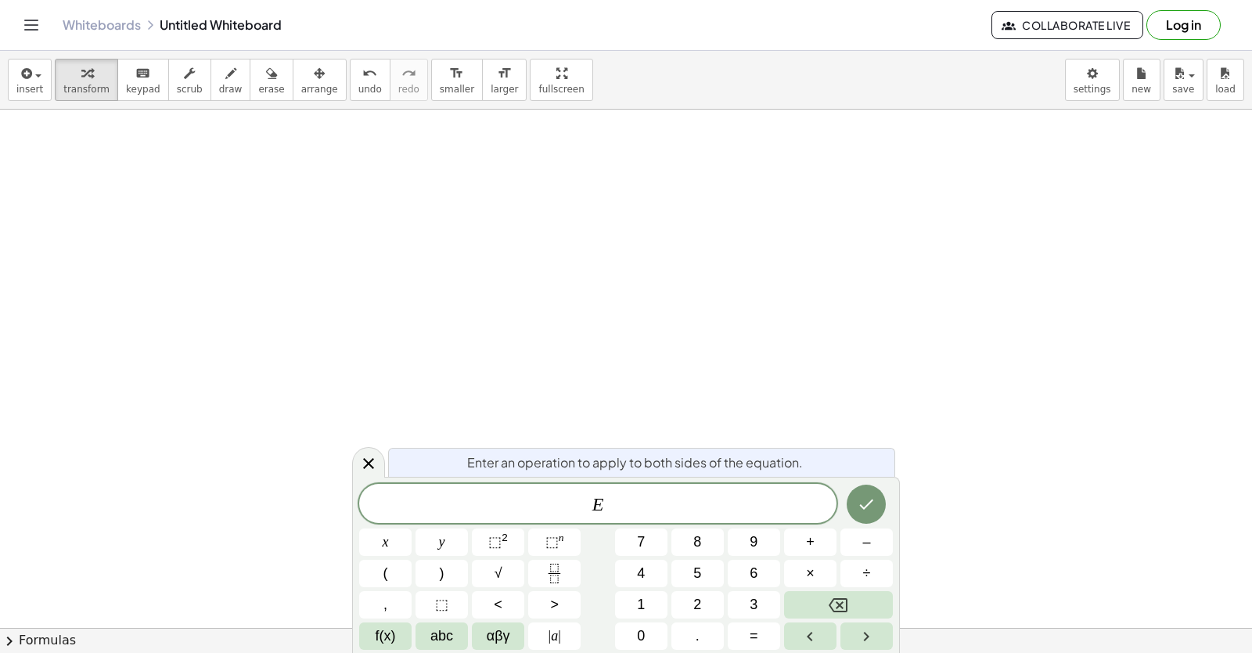
scroll to position [3706, 0]
click at [852, 600] on button "Backspace" at bounding box center [838, 604] width 109 height 27
click at [698, 604] on span "2" at bounding box center [698, 604] width 8 height 21
click at [447, 532] on button "y" at bounding box center [442, 541] width 52 height 27
click at [822, 547] on button "+" at bounding box center [810, 541] width 52 height 27
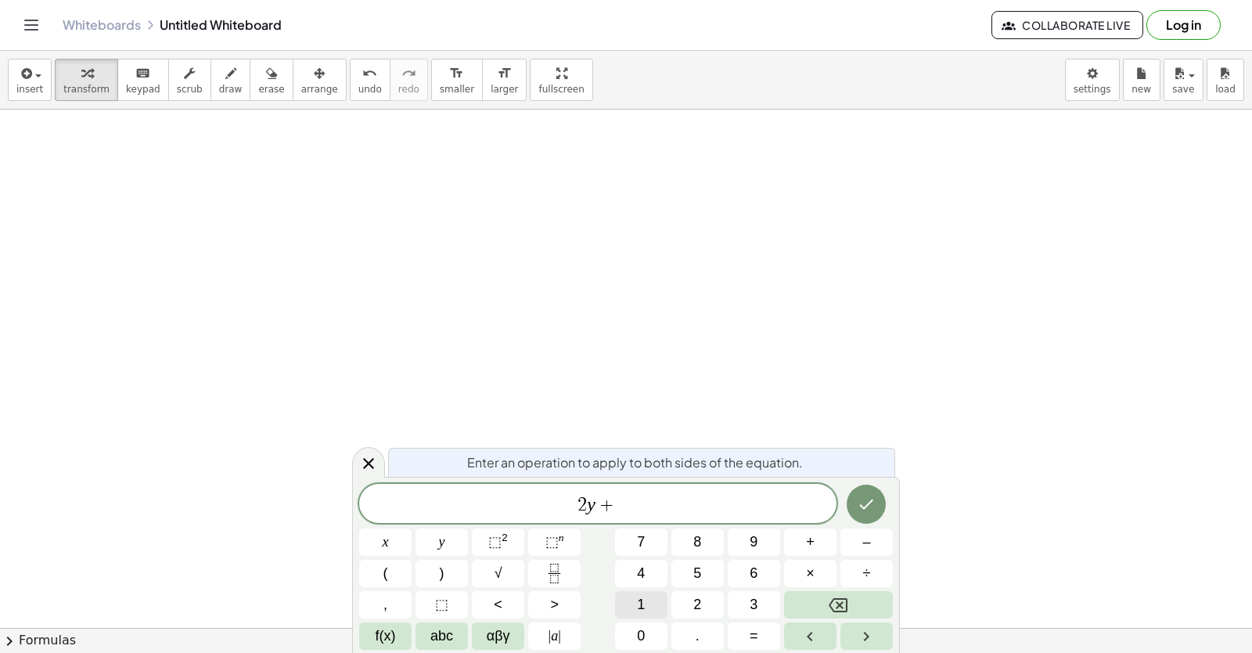
click at [661, 598] on button "1" at bounding box center [641, 604] width 52 height 27
click at [661, 629] on button "0" at bounding box center [641, 635] width 52 height 27
click at [396, 540] on button "x" at bounding box center [385, 541] width 52 height 27
click at [412, 528] on div at bounding box center [385, 541] width 52 height 27
click at [856, 505] on button "Done" at bounding box center [866, 504] width 39 height 39
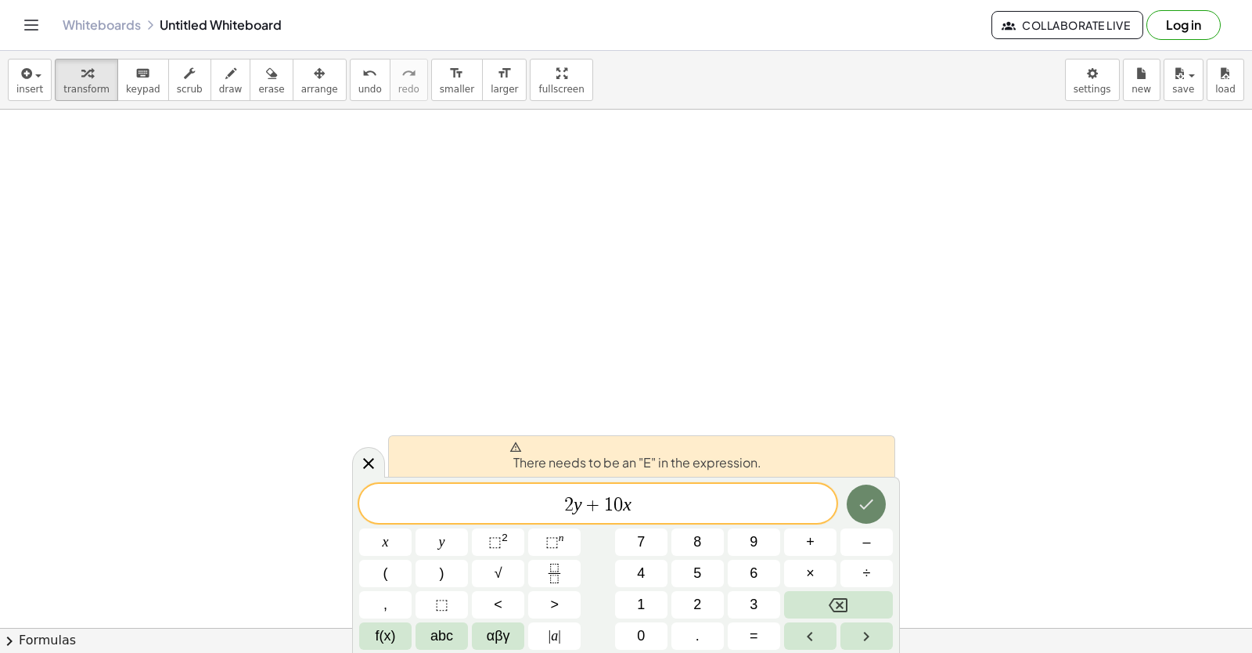
click at [854, 503] on button "Done" at bounding box center [866, 504] width 39 height 39
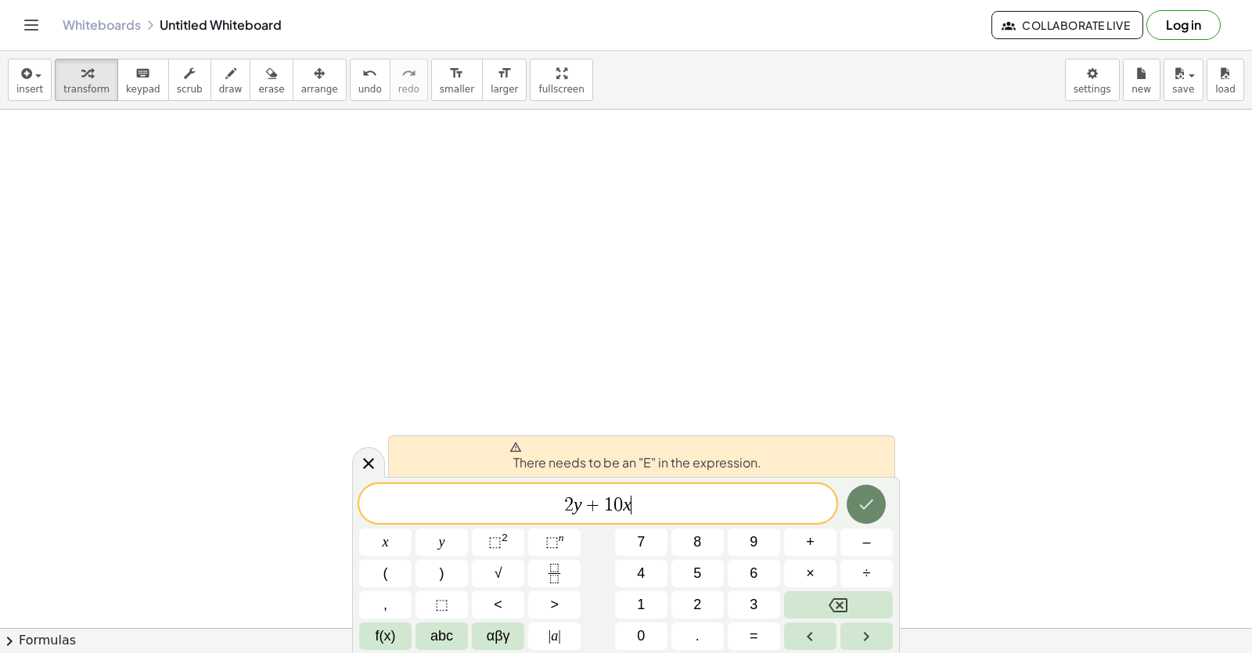
click at [853, 503] on button "Done" at bounding box center [866, 504] width 39 height 39
click at [412, 528] on div at bounding box center [385, 541] width 52 height 27
drag, startPoint x: 836, startPoint y: 526, endPoint x: 827, endPoint y: 507, distance: 21.0
click at [827, 508] on div "2 y + 1 0 x x y ⬚ 2 ⬚ n 7 8 9 + – ( ) √ 4 5 6 × ÷ , ⬚ < > 1 2 3 f(x) abc αβγ | …" at bounding box center [626, 567] width 534 height 166
click at [823, 506] on span "2 y + 1 0 x" at bounding box center [597, 505] width 477 height 22
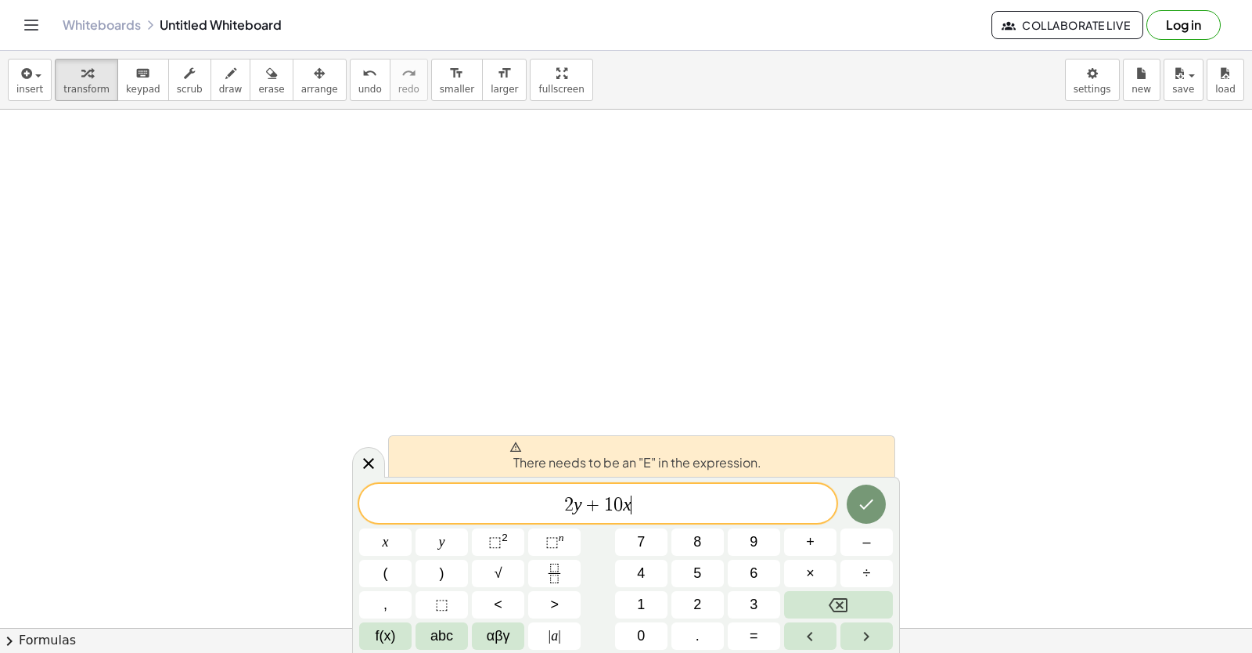
drag, startPoint x: 831, startPoint y: 506, endPoint x: 838, endPoint y: 499, distance: 9.4
click at [829, 503] on span "2 y + 1 0 x ​" at bounding box center [597, 505] width 477 height 22
click at [865, 483] on div "There needs to be an "E" in the expression. 2 y + 1 0 x ​ x y ⬚ 2 ⬚ n 7 8 9 + –…" at bounding box center [626, 565] width 548 height 176
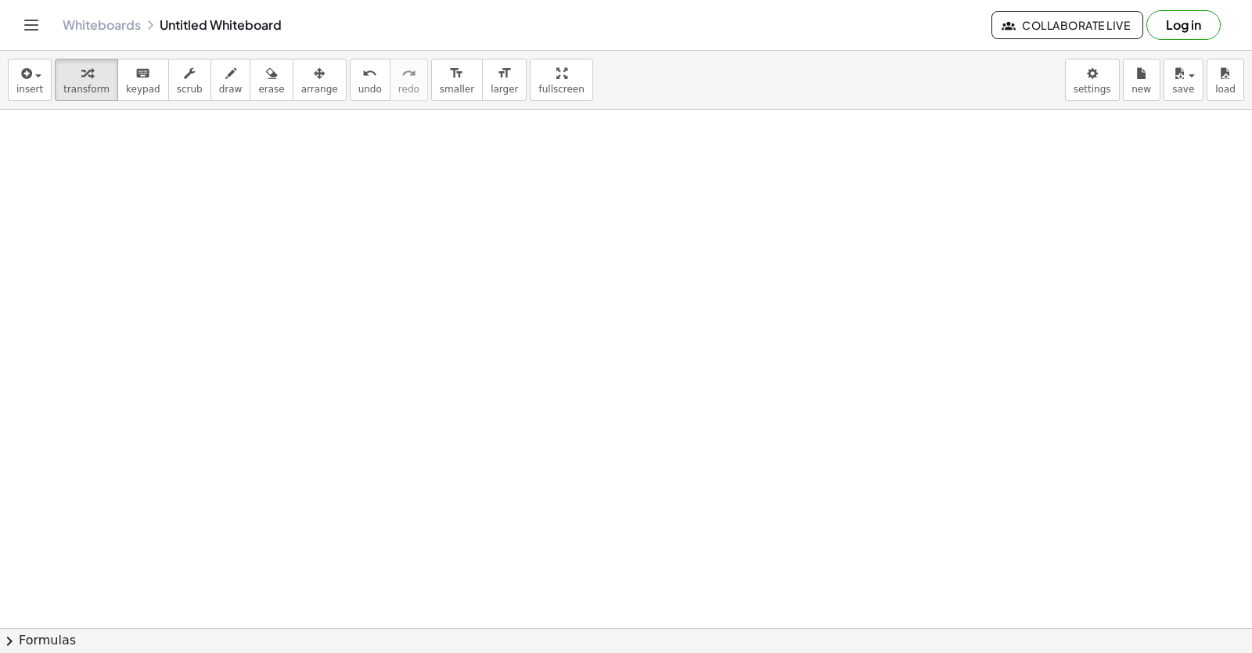
scroll to position [3940, 0]
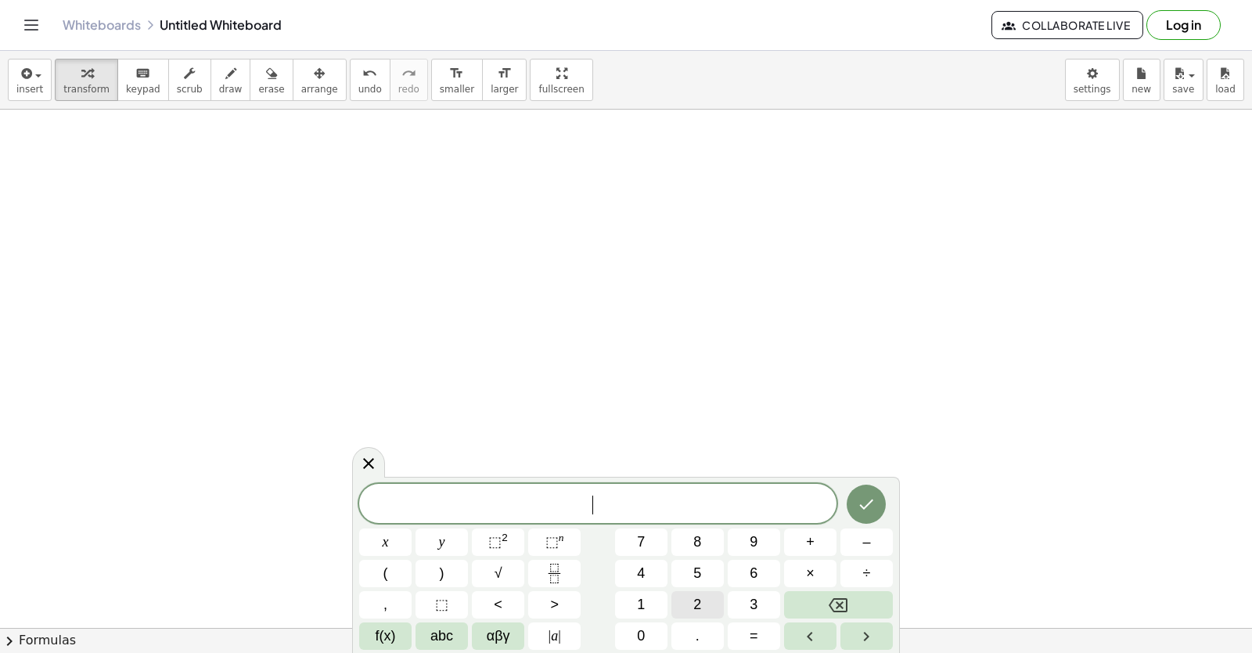
click at [685, 595] on button "2" at bounding box center [698, 604] width 52 height 27
click at [423, 539] on button "y" at bounding box center [442, 541] width 52 height 27
click at [816, 545] on button "+" at bounding box center [810, 541] width 52 height 27
click at [641, 611] on span "1" at bounding box center [641, 604] width 8 height 21
click at [644, 631] on span "0" at bounding box center [641, 635] width 8 height 21
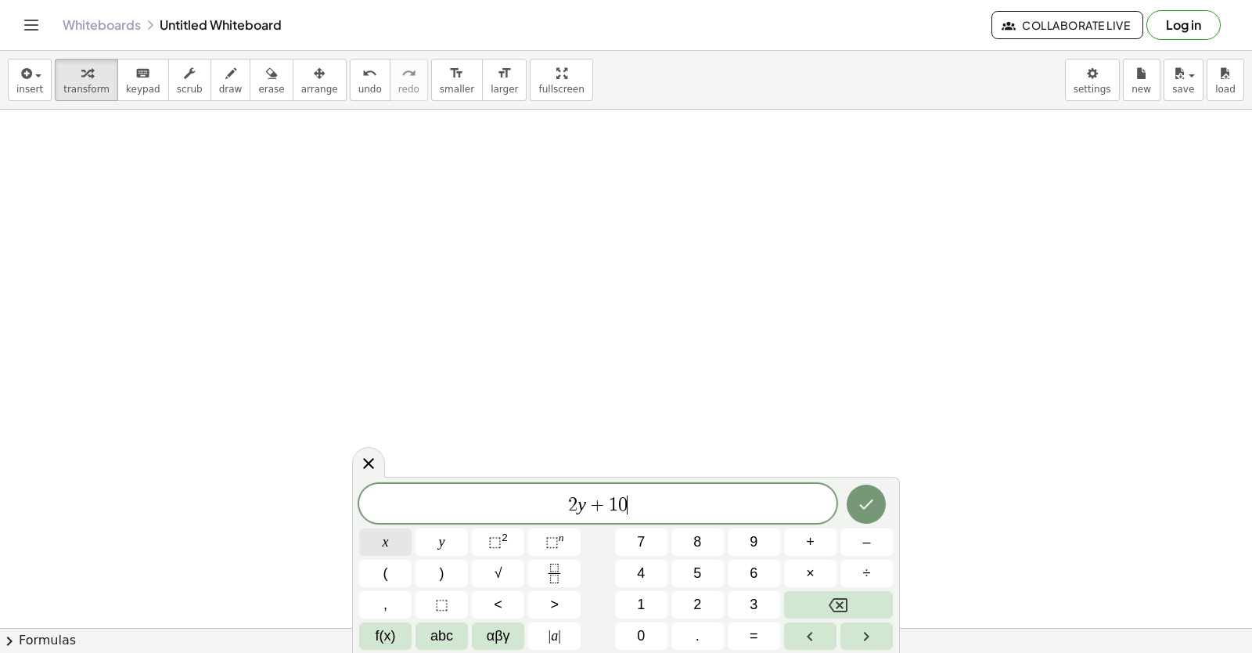
click at [387, 535] on span "x" at bounding box center [386, 541] width 6 height 21
click at [867, 506] on icon "Done" at bounding box center [867, 504] width 14 height 10
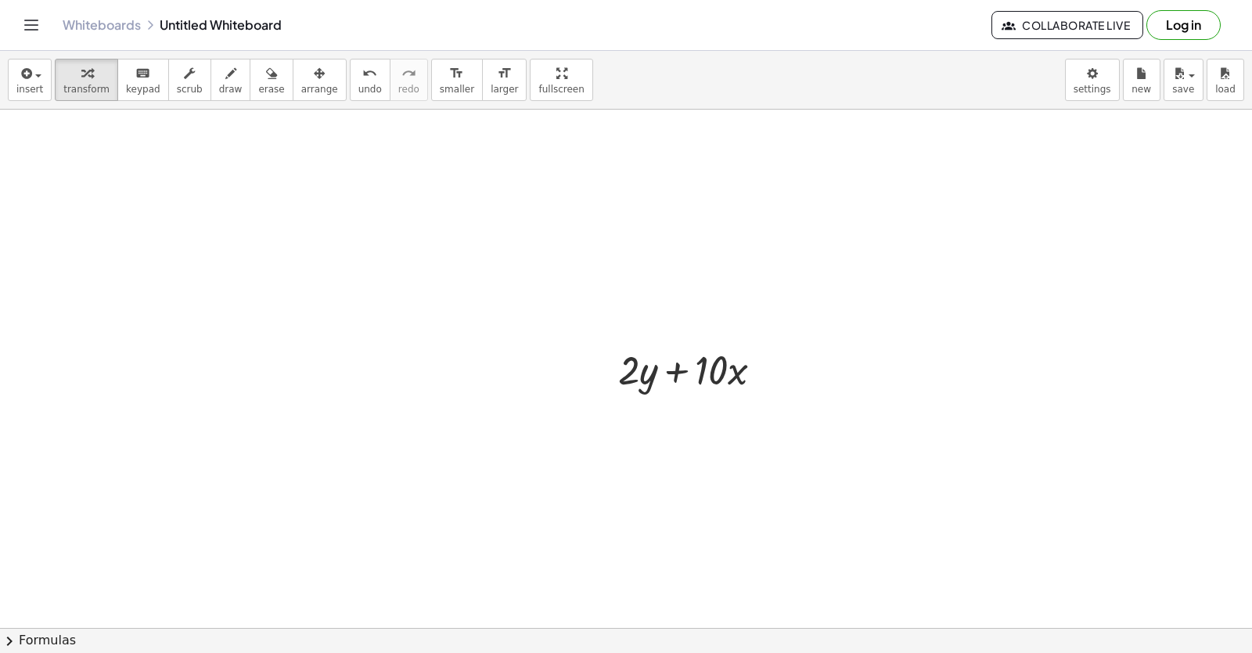
scroll to position [4145, 0]
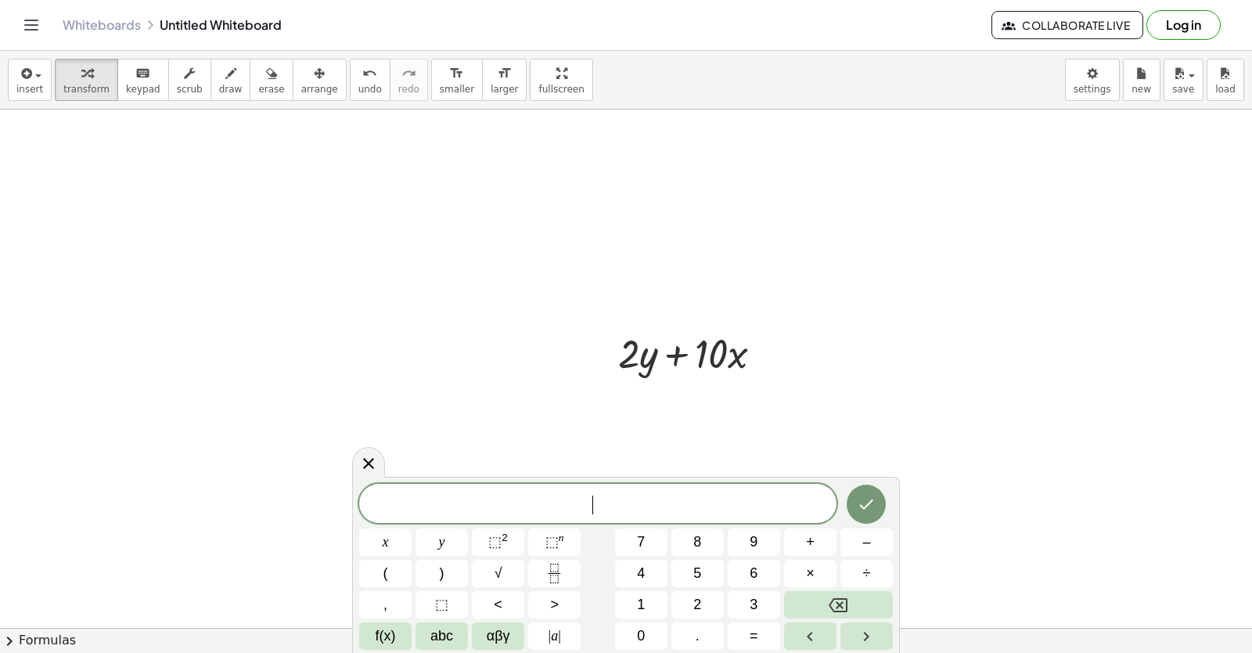
click at [625, 494] on span "​" at bounding box center [597, 505] width 477 height 22
click at [379, 535] on button "x" at bounding box center [385, 541] width 52 height 27
click at [734, 637] on button "=" at bounding box center [754, 635] width 52 height 27
click at [868, 549] on span "–" at bounding box center [867, 541] width 8 height 21
click at [697, 566] on span "5" at bounding box center [698, 573] width 8 height 21
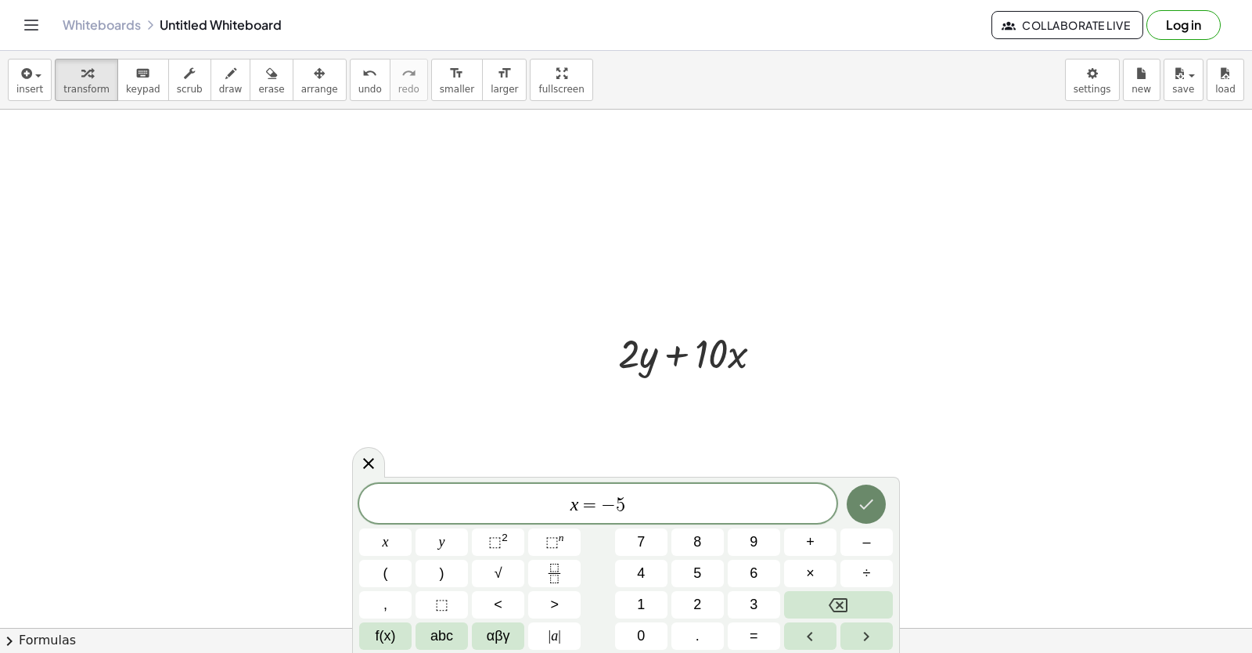
click at [881, 506] on button "Done" at bounding box center [866, 504] width 39 height 39
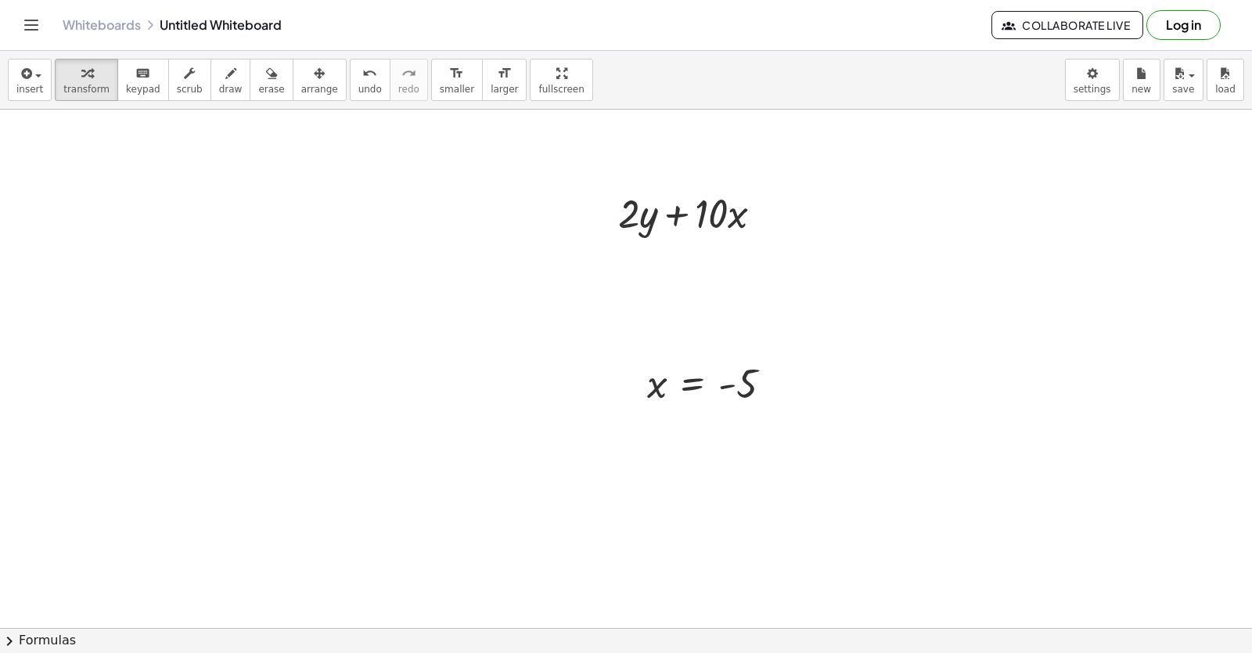
scroll to position [4302, 0]
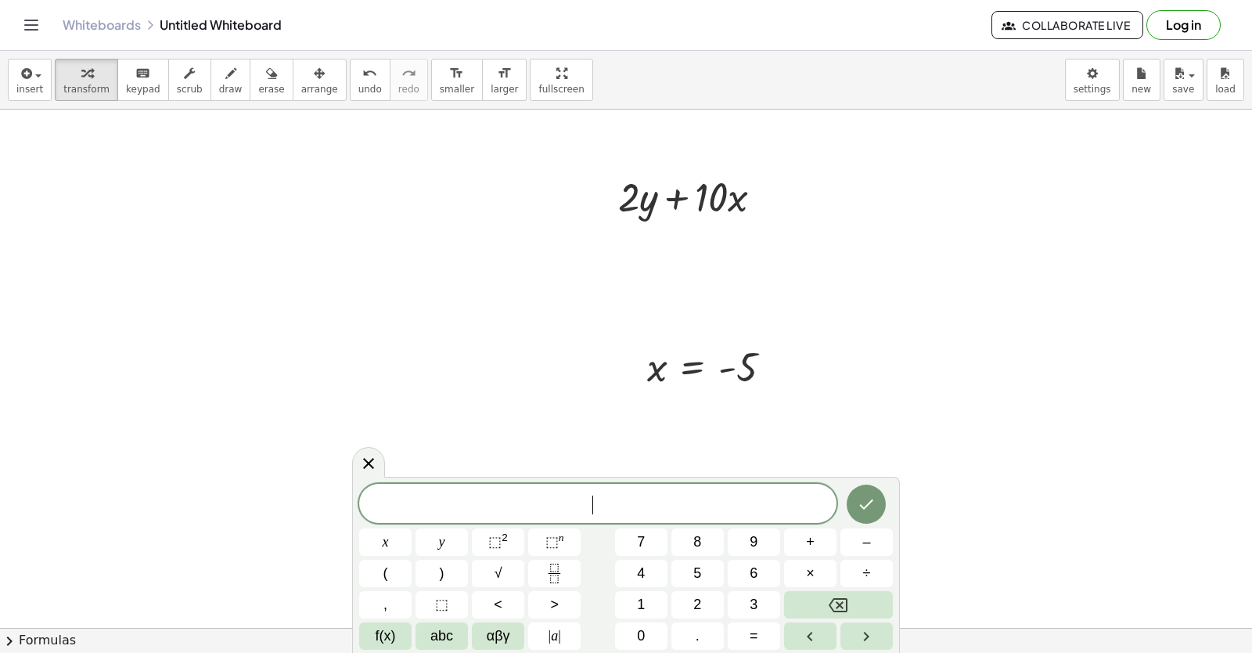
click at [870, 510] on icon "Done" at bounding box center [866, 504] width 19 height 19
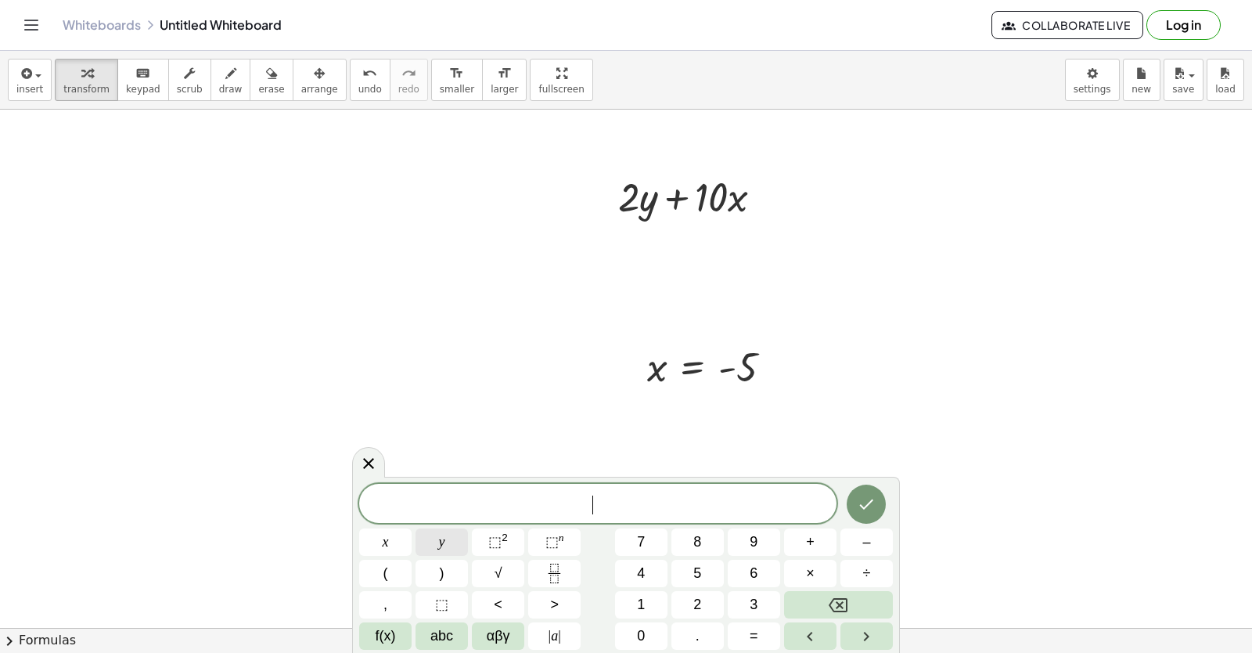
click at [443, 530] on button "y" at bounding box center [442, 541] width 52 height 27
click at [744, 636] on button "=" at bounding box center [754, 635] width 52 height 27
click at [874, 548] on button "–" at bounding box center [867, 541] width 52 height 27
click at [712, 567] on button "5" at bounding box center [698, 573] width 52 height 27
click at [873, 509] on icon "Done" at bounding box center [866, 504] width 19 height 19
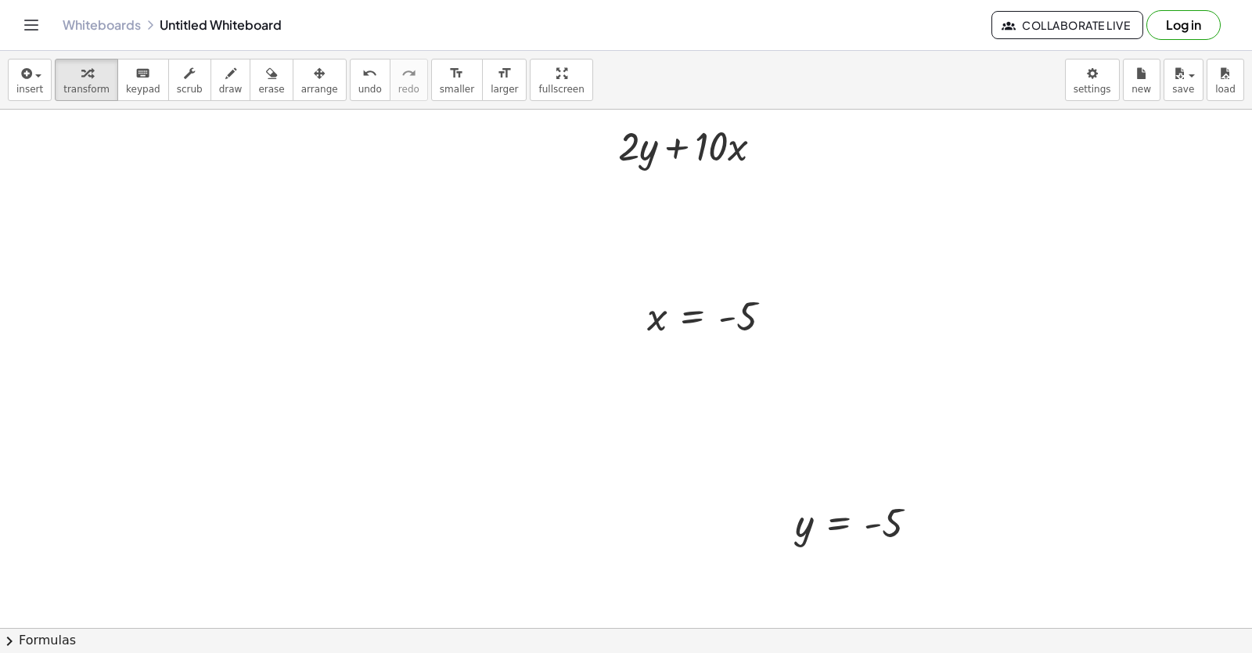
scroll to position [4380, 0]
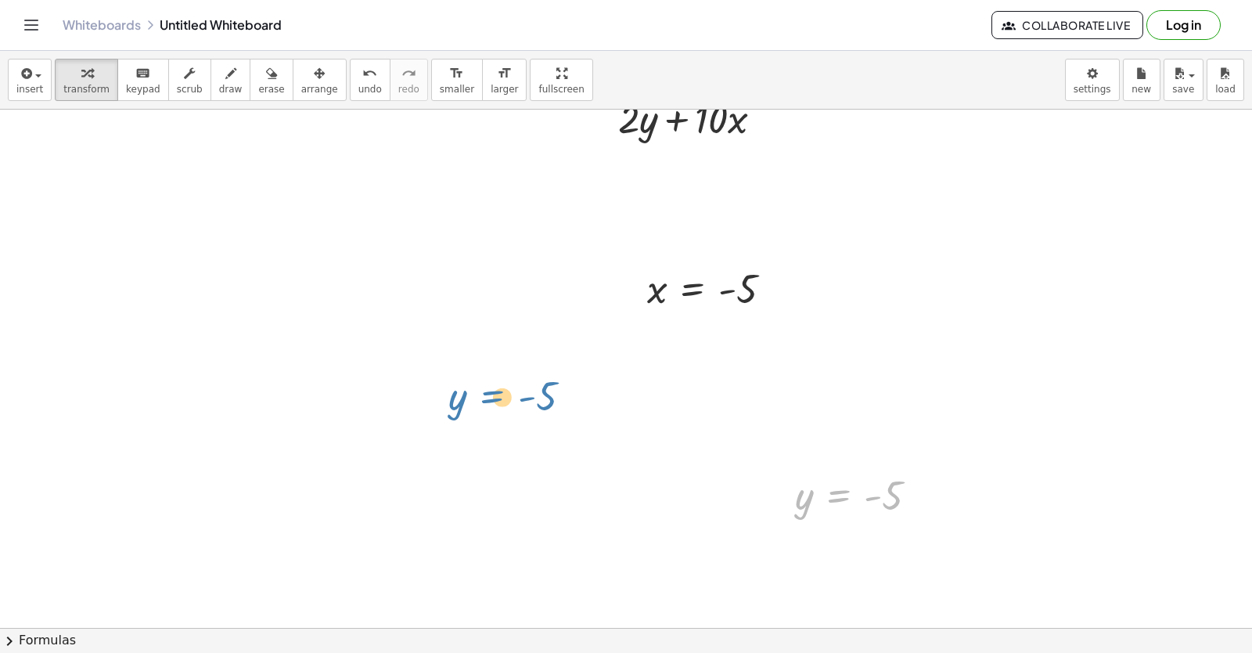
drag, startPoint x: 828, startPoint y: 506, endPoint x: 503, endPoint y: 408, distance: 340.0
drag, startPoint x: 710, startPoint y: 459, endPoint x: 468, endPoint y: 401, distance: 248.7
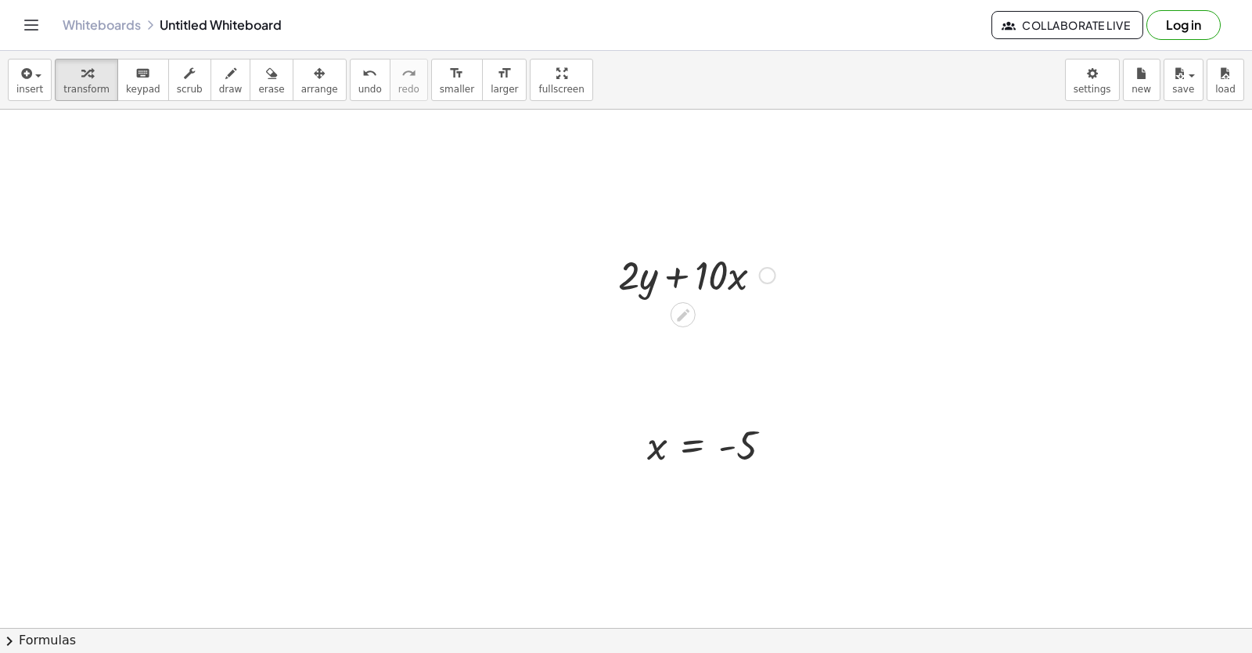
scroll to position [4302, 0]
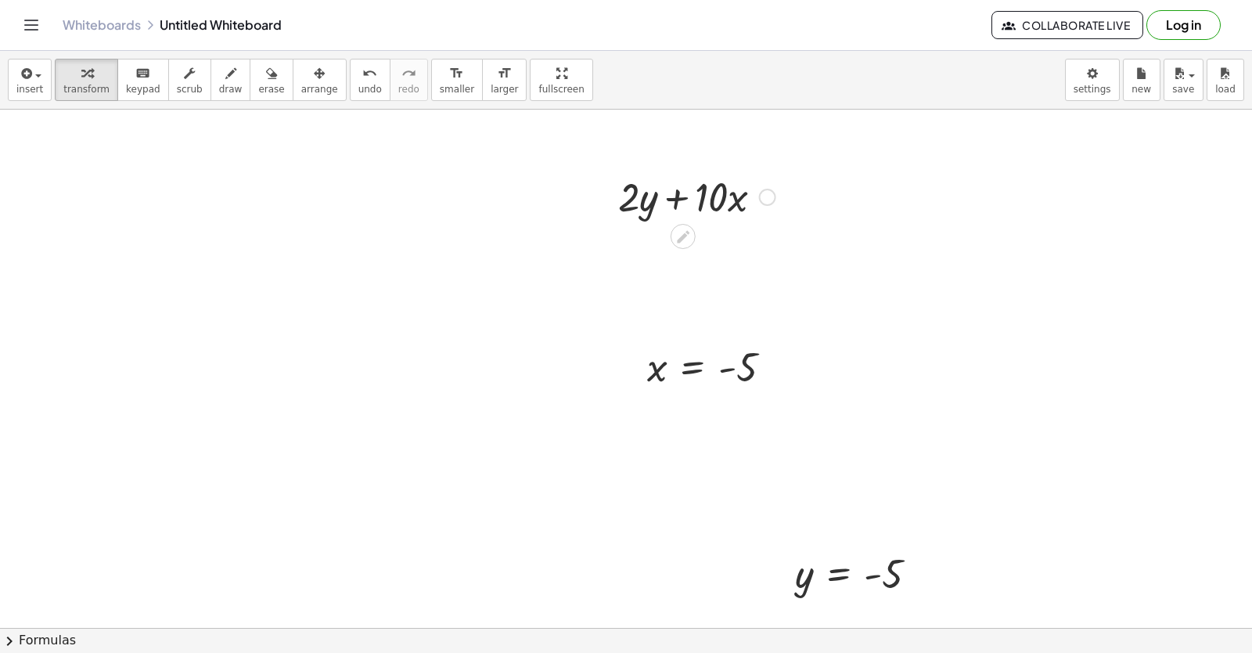
click at [632, 191] on div at bounding box center [697, 195] width 173 height 53
click at [640, 197] on div at bounding box center [697, 195] width 173 height 53
drag, startPoint x: 745, startPoint y: 282, endPoint x: 740, endPoint y: 184, distance: 98.0
drag, startPoint x: 679, startPoint y: 312, endPoint x: 662, endPoint y: 365, distance: 55.9
click at [662, 365] on div at bounding box center [716, 367] width 153 height 52
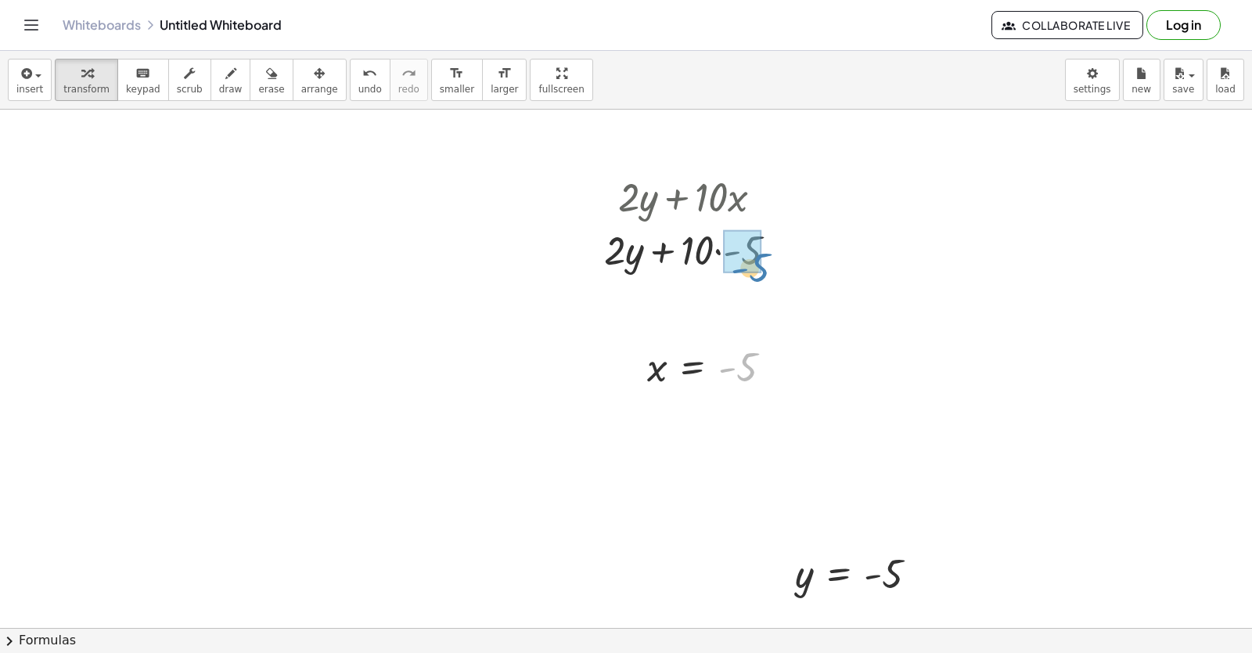
drag, startPoint x: 737, startPoint y: 369, endPoint x: 749, endPoint y: 268, distance: 101.0
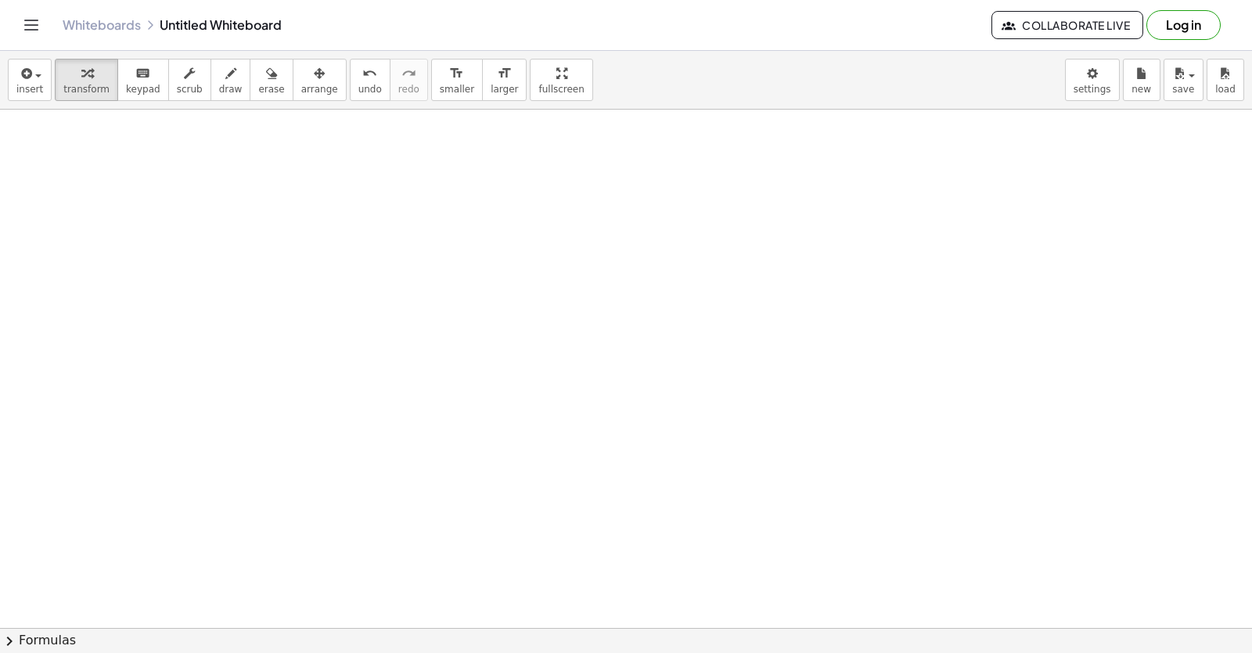
scroll to position [4977, 0]
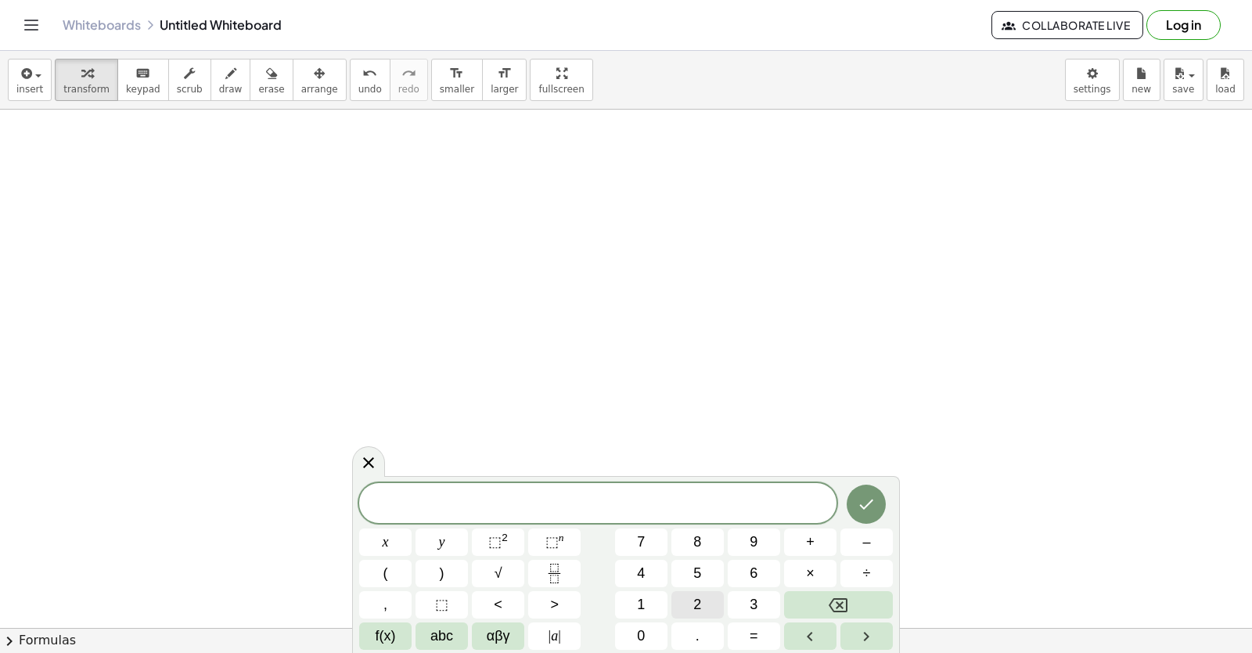
click at [697, 610] on span "2" at bounding box center [698, 604] width 8 height 21
click at [391, 547] on button "x" at bounding box center [385, 541] width 52 height 27
click at [827, 531] on button "+" at bounding box center [810, 541] width 52 height 27
click at [443, 553] on button "y" at bounding box center [442, 541] width 52 height 27
click at [739, 640] on button "=" at bounding box center [754, 635] width 52 height 27
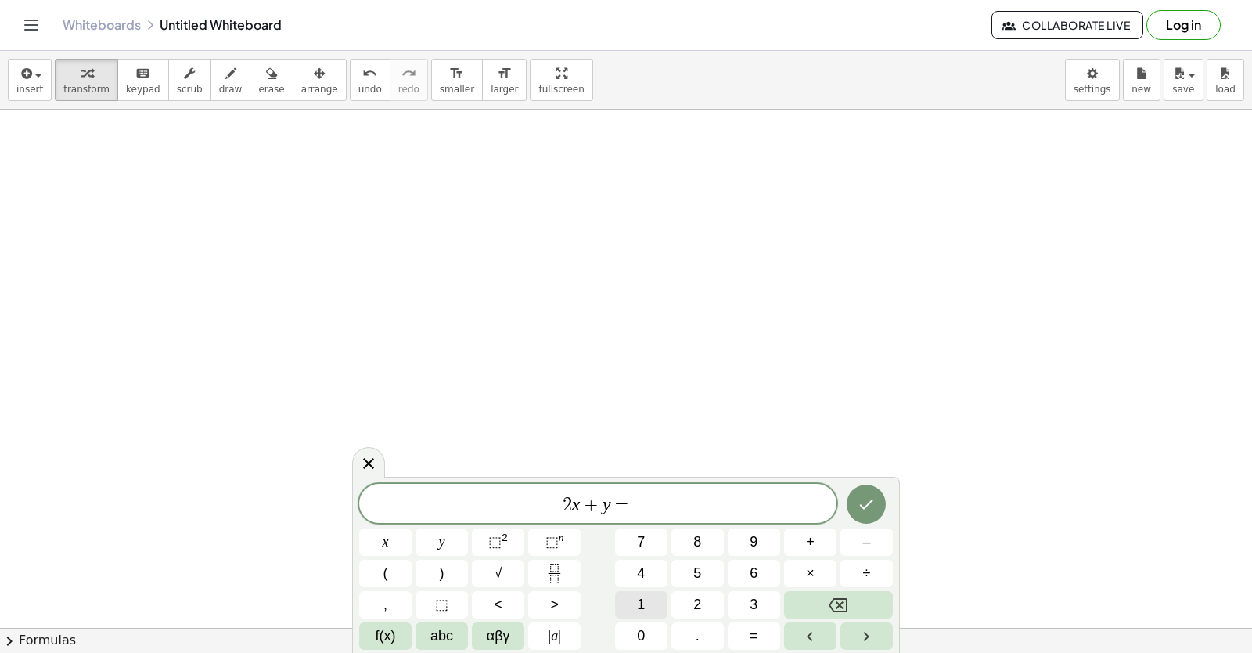
click at [649, 591] on button "1" at bounding box center [641, 604] width 52 height 27
click at [647, 570] on button "4" at bounding box center [641, 573] width 52 height 27
click at [863, 495] on icon "Done" at bounding box center [866, 504] width 19 height 19
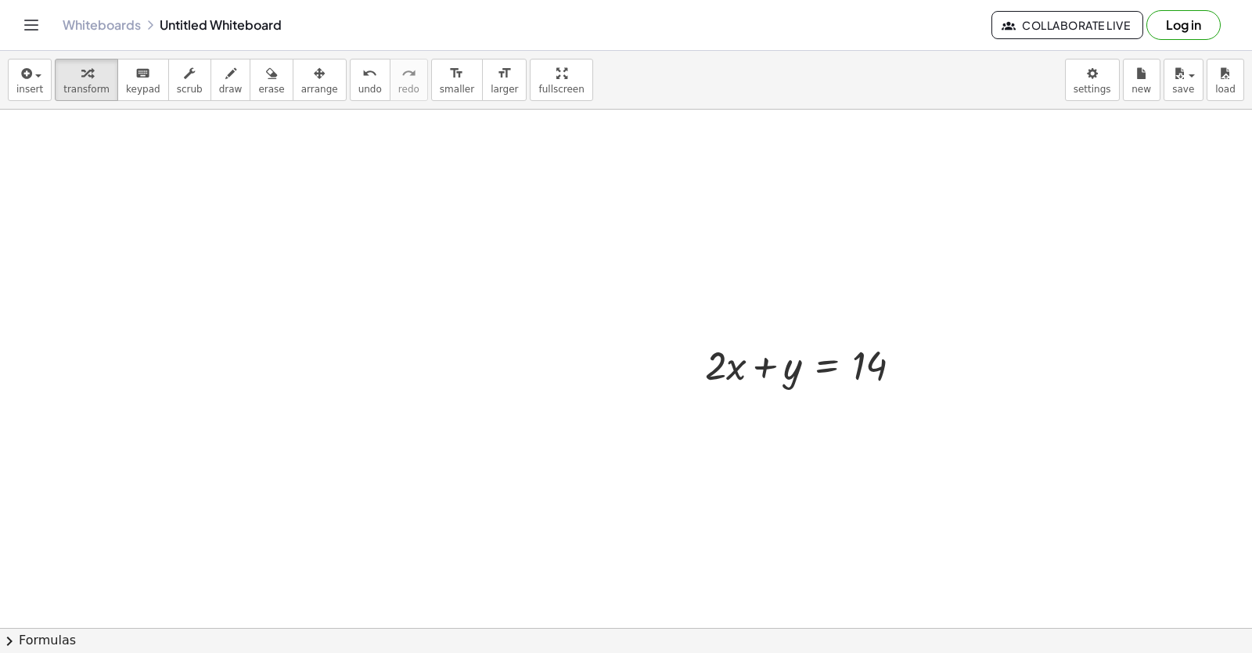
scroll to position [5133, 0]
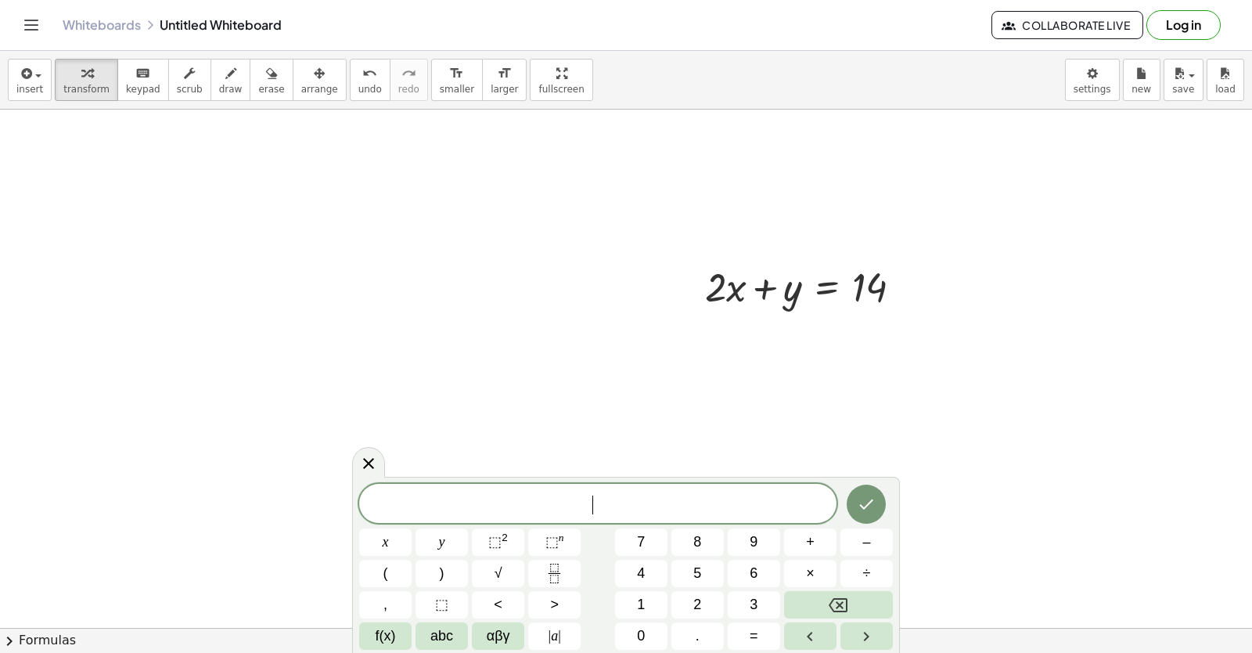
click at [372, 531] on button "x" at bounding box center [385, 541] width 52 height 27
click at [861, 545] on button "–" at bounding box center [867, 541] width 52 height 27
click at [454, 531] on button "y" at bounding box center [442, 541] width 52 height 27
click at [762, 625] on button "=" at bounding box center [754, 635] width 52 height 27
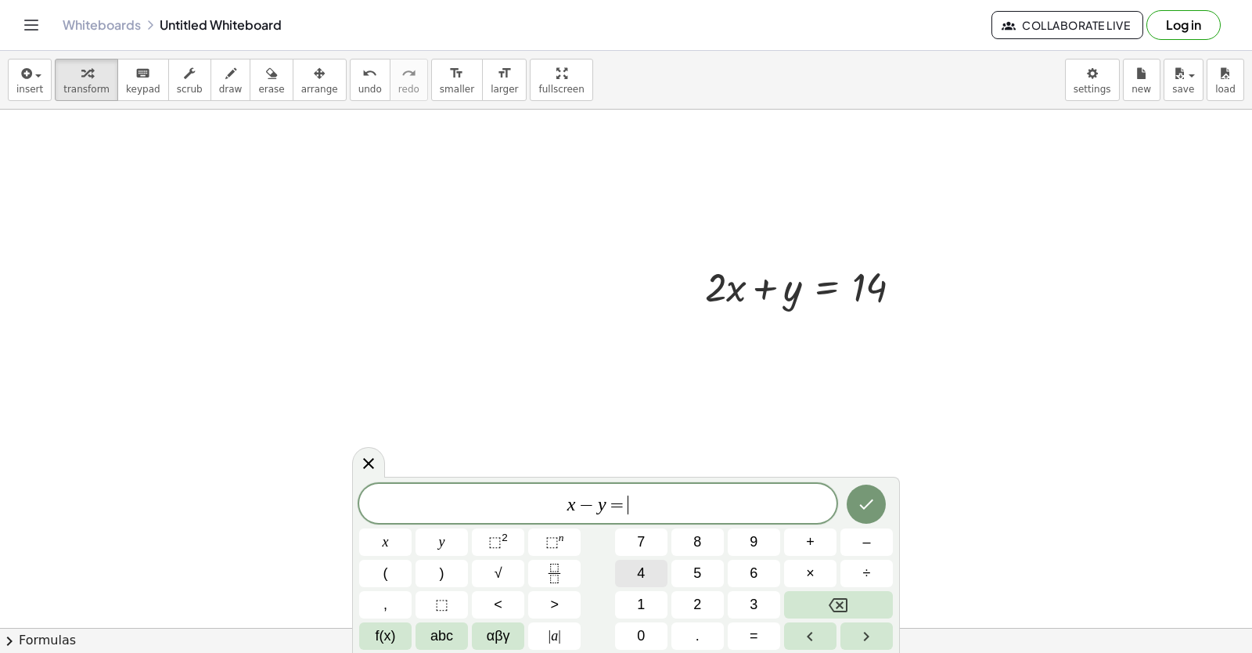
click at [648, 568] on button "4" at bounding box center [641, 573] width 52 height 27
click at [870, 486] on button "Done" at bounding box center [866, 504] width 39 height 39
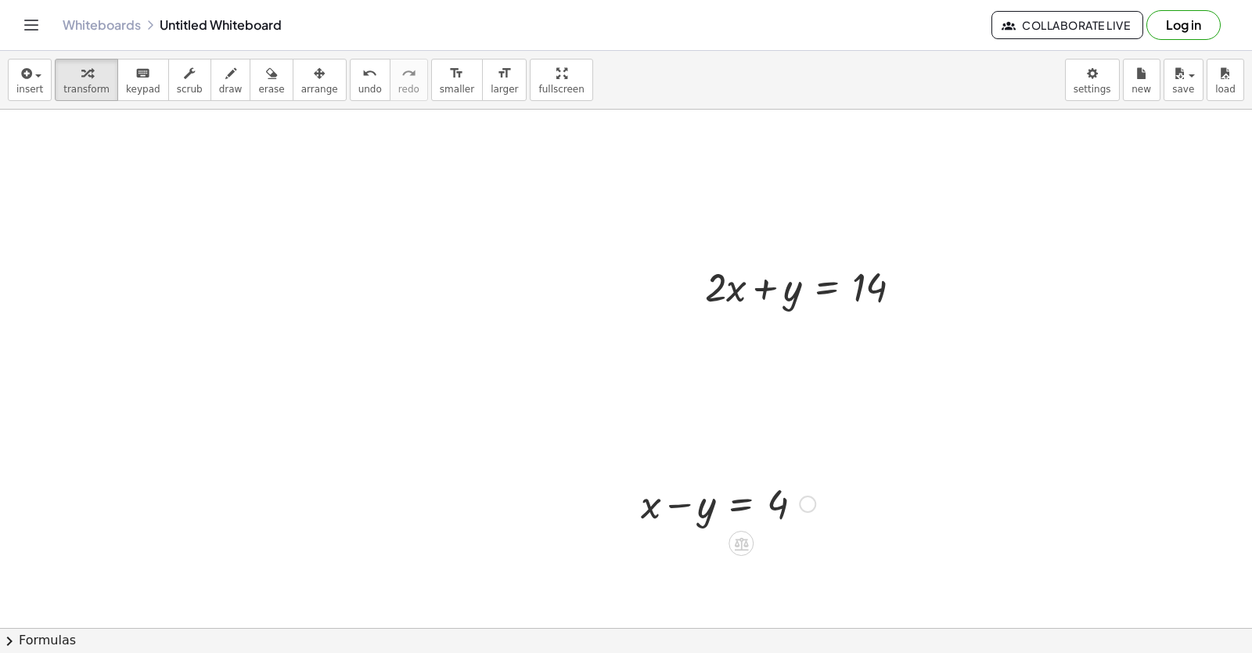
scroll to position [5182, 0]
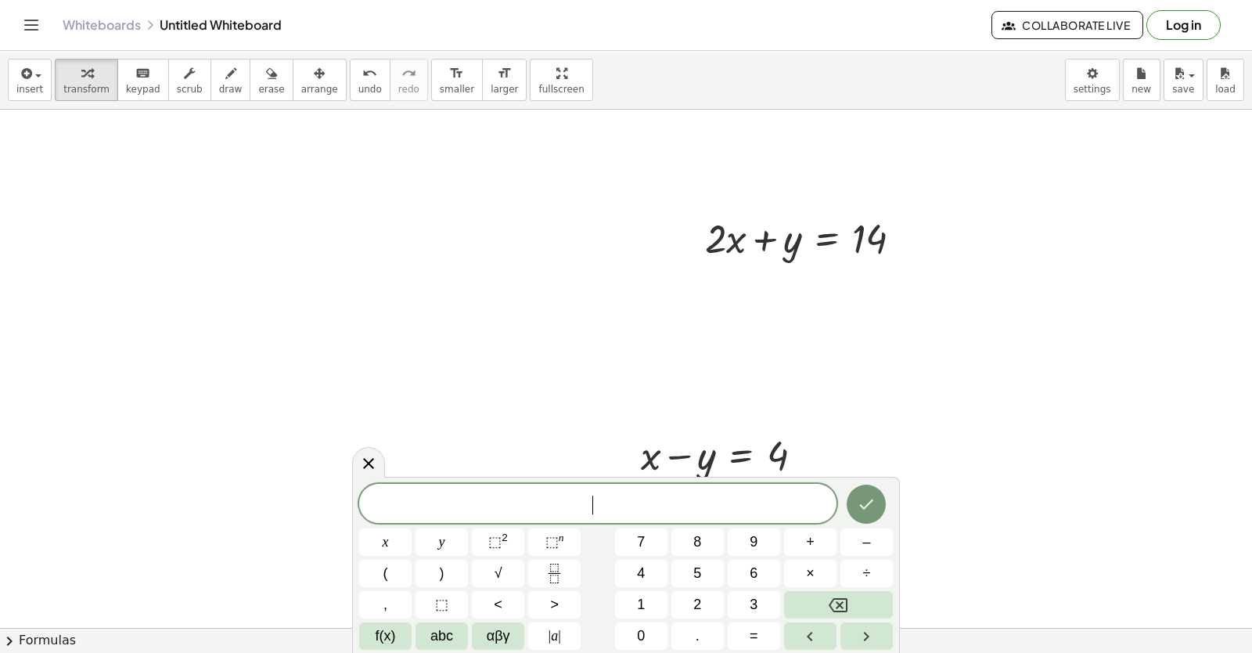
click at [644, 594] on span "1" at bounding box center [641, 604] width 8 height 21
click at [831, 602] on icon "Backspace" at bounding box center [838, 605] width 19 height 19
click at [315, 95] on button "arrange" at bounding box center [320, 80] width 54 height 42
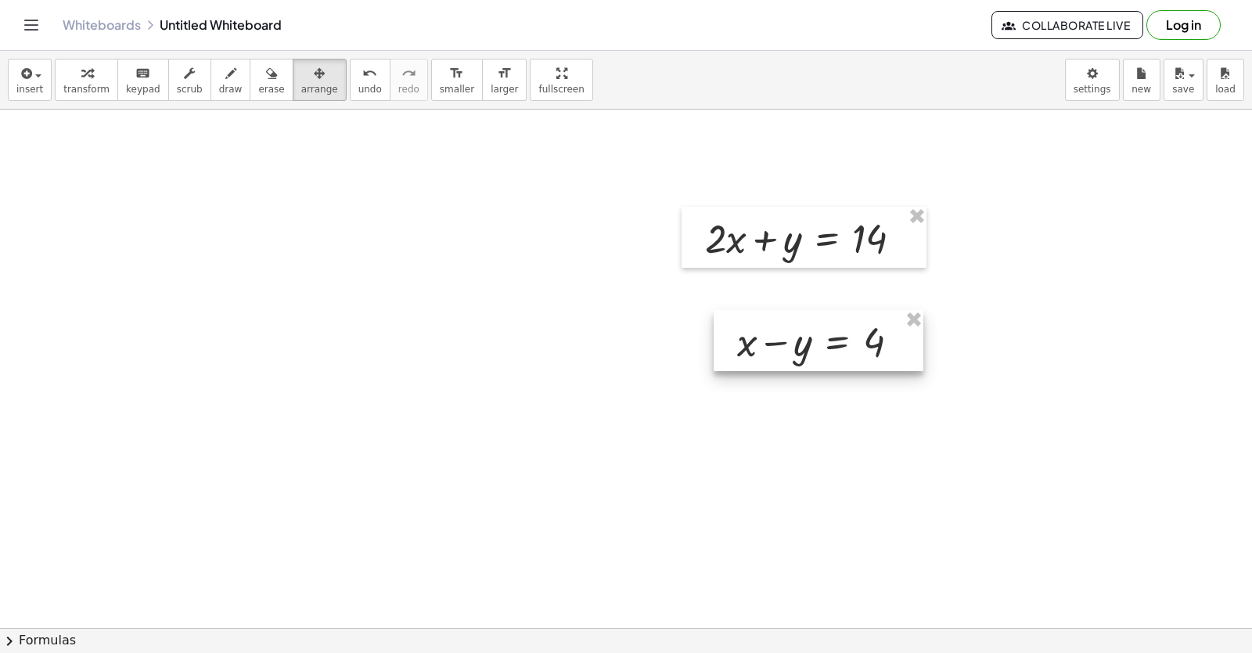
drag, startPoint x: 798, startPoint y: 439, endPoint x: 878, endPoint y: 344, distance: 124.4
click at [878, 344] on div at bounding box center [819, 340] width 210 height 61
click at [301, 92] on span "arrange" at bounding box center [319, 89] width 37 height 11
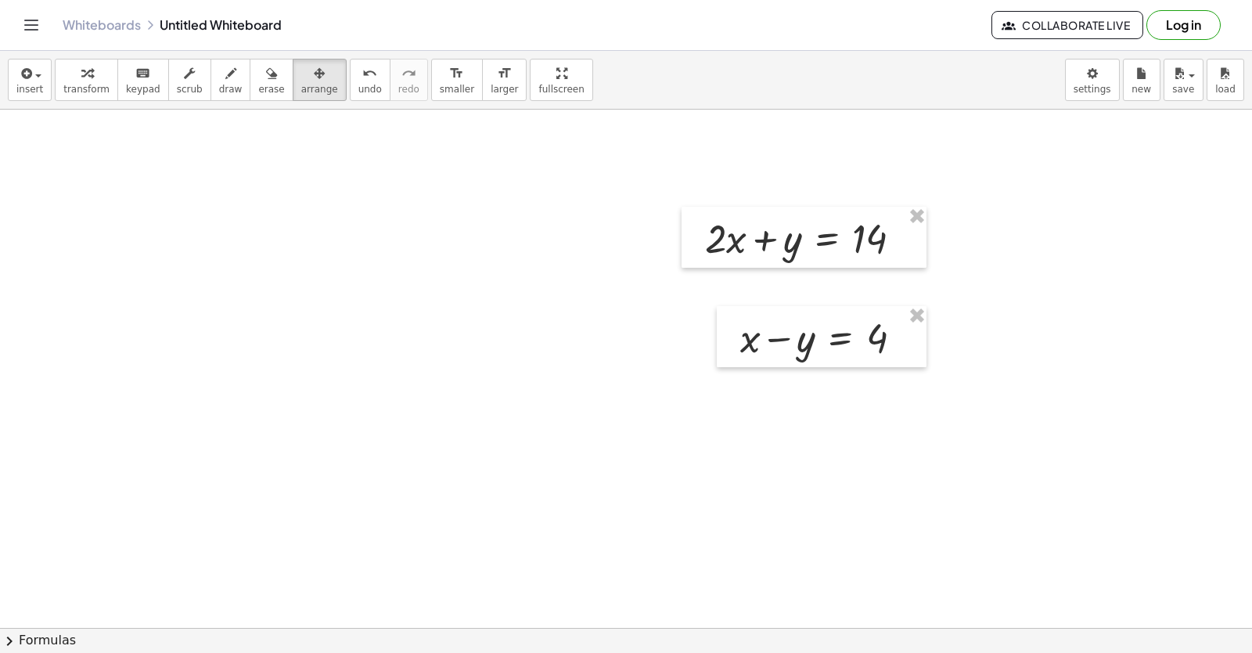
drag, startPoint x: 573, startPoint y: 247, endPoint x: 565, endPoint y: 229, distance: 19.6
drag, startPoint x: 565, startPoint y: 229, endPoint x: 558, endPoint y: 211, distance: 18.6
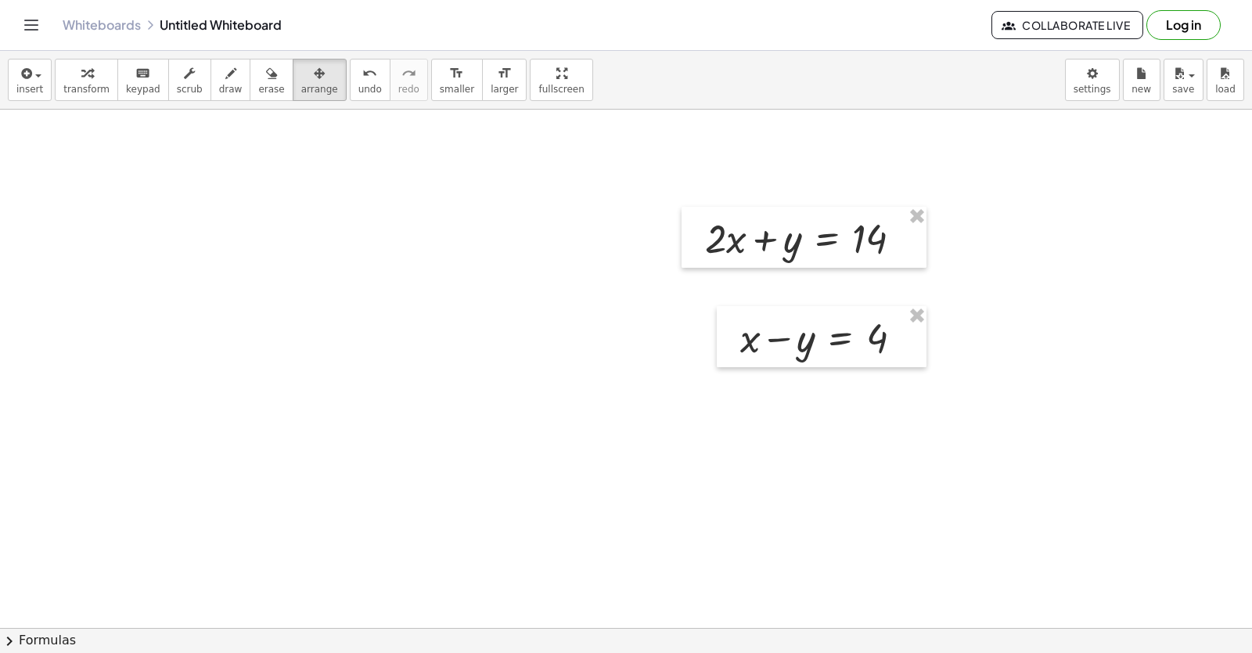
drag, startPoint x: 304, startPoint y: 67, endPoint x: 276, endPoint y: 135, distance: 73.0
click at [261, 134] on div "insert select one: Math Expression Function Text Youtube Video Graphing Geometr…" at bounding box center [626, 352] width 1252 height 602
drag, startPoint x: 286, startPoint y: 92, endPoint x: 298, endPoint y: 86, distance: 13.7
click at [301, 88] on span "arrange" at bounding box center [319, 89] width 37 height 11
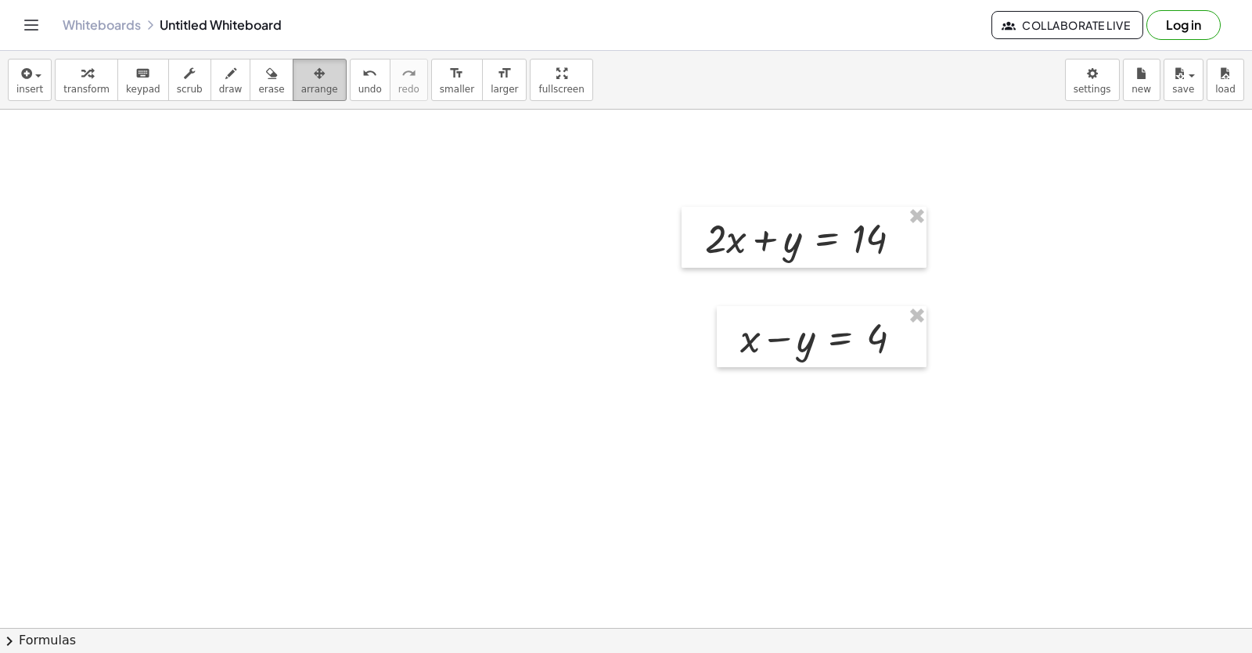
drag, startPoint x: 298, startPoint y: 86, endPoint x: 305, endPoint y: 63, distance: 24.5
click at [299, 74] on button "arrange" at bounding box center [320, 80] width 54 height 42
drag, startPoint x: 306, startPoint y: 63, endPoint x: 306, endPoint y: 48, distance: 14.9
click at [307, 56] on div "insert select one: Math Expression Function Text Youtube Video Graphing Geometr…" at bounding box center [626, 80] width 1252 height 59
click at [250, 74] on button "erase" at bounding box center [271, 80] width 43 height 42
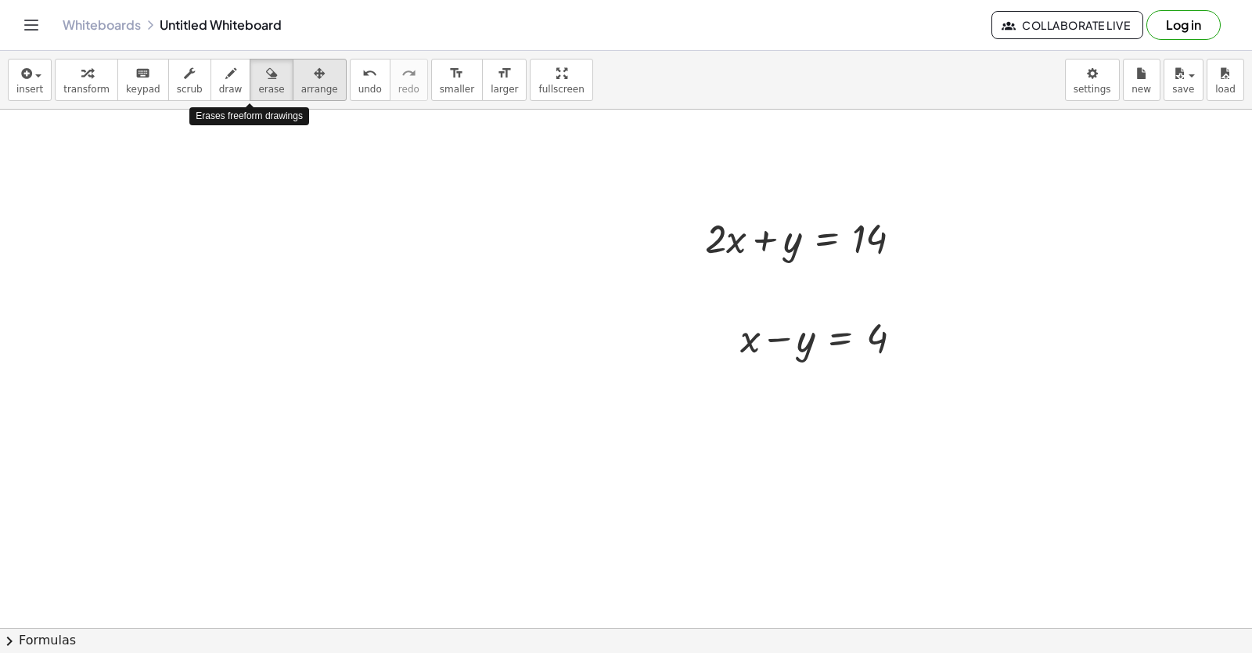
click at [221, 74] on button "draw" at bounding box center [231, 80] width 41 height 42
click at [318, 81] on div "insert select one: Math Expression Function Text Youtube Video Graphing Geometr…" at bounding box center [626, 80] width 1252 height 59
drag, startPoint x: 304, startPoint y: 293, endPoint x: 343, endPoint y: 398, distance: 112.7
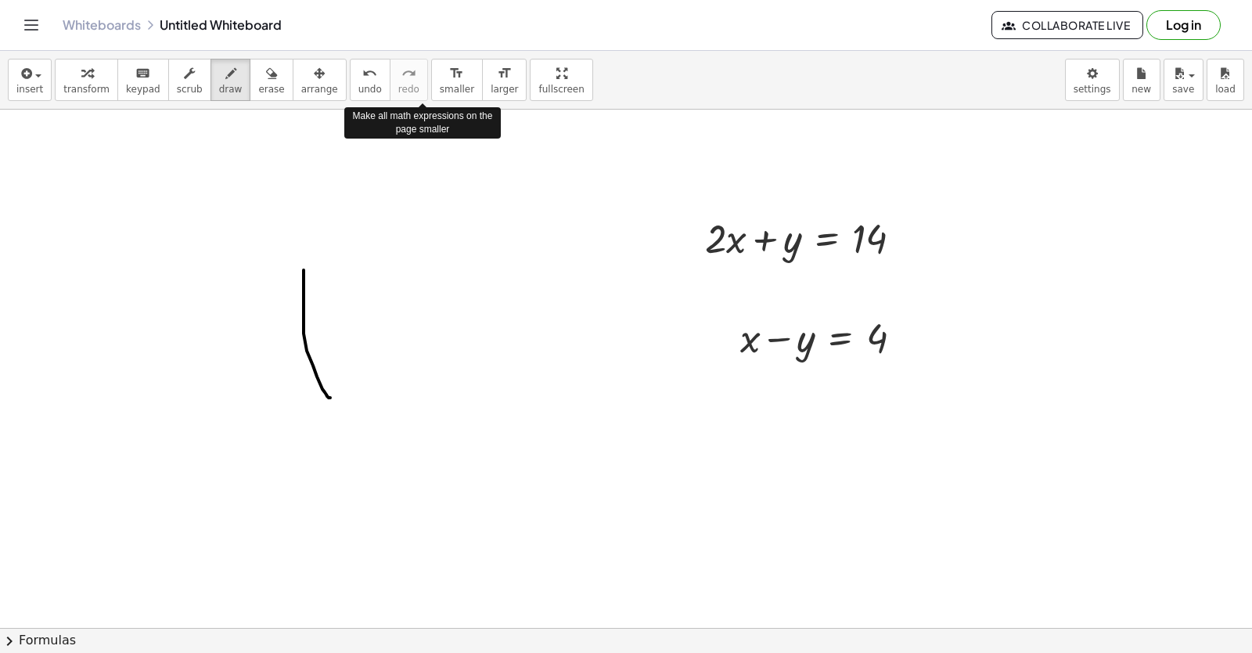
click at [395, 76] on div "insert select one: Math Expression Function Text Youtube Video Graphing Geometr…" at bounding box center [626, 80] width 1252 height 59
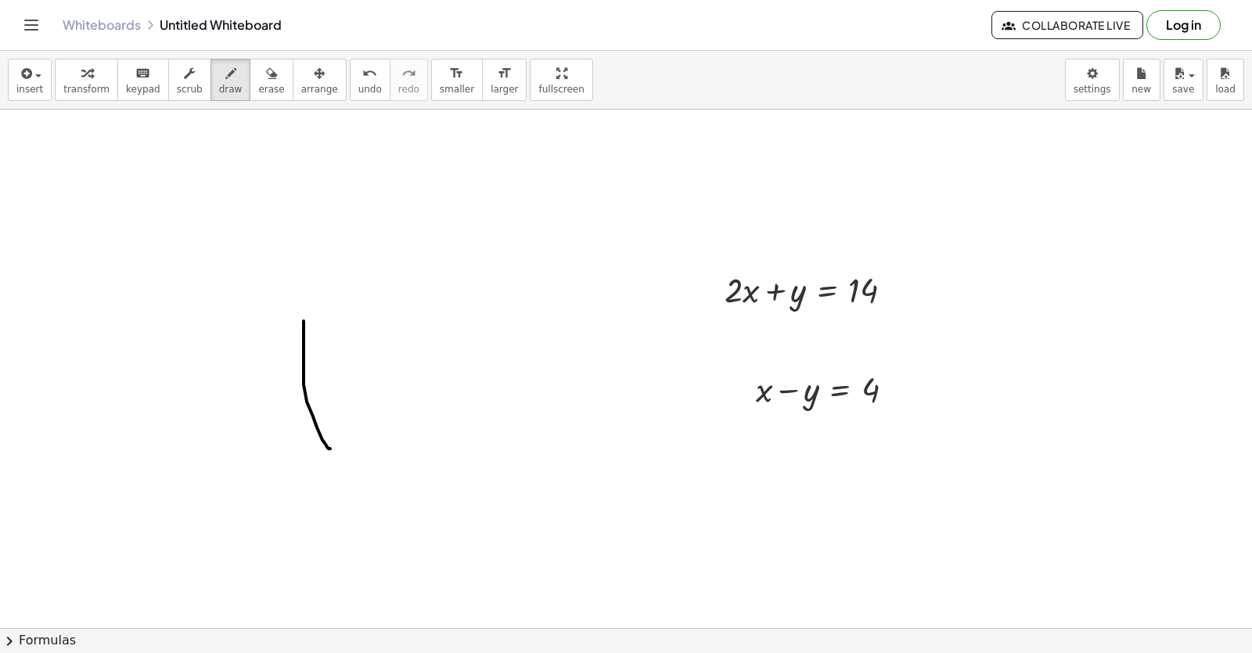
scroll to position [5104, 0]
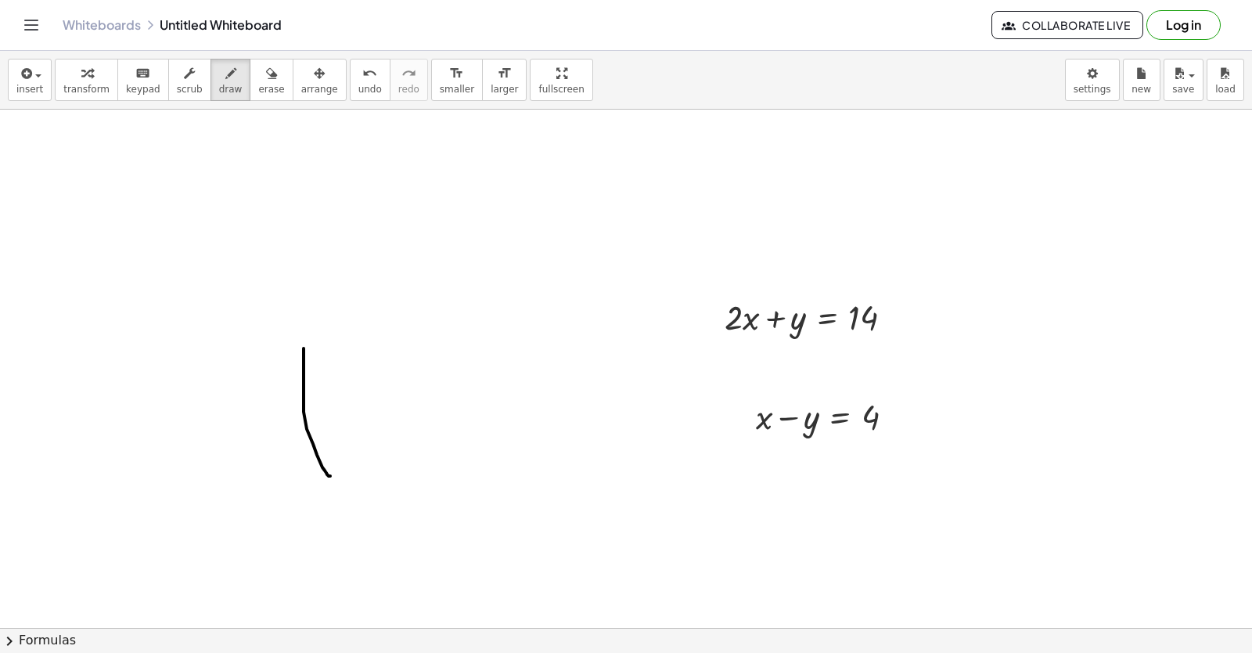
drag, startPoint x: 929, startPoint y: 580, endPoint x: 924, endPoint y: 539, distance: 41.8
drag, startPoint x: 924, startPoint y: 539, endPoint x: 826, endPoint y: 416, distance: 157.0
drag, startPoint x: 804, startPoint y: 355, endPoint x: 849, endPoint y: 200, distance: 160.5
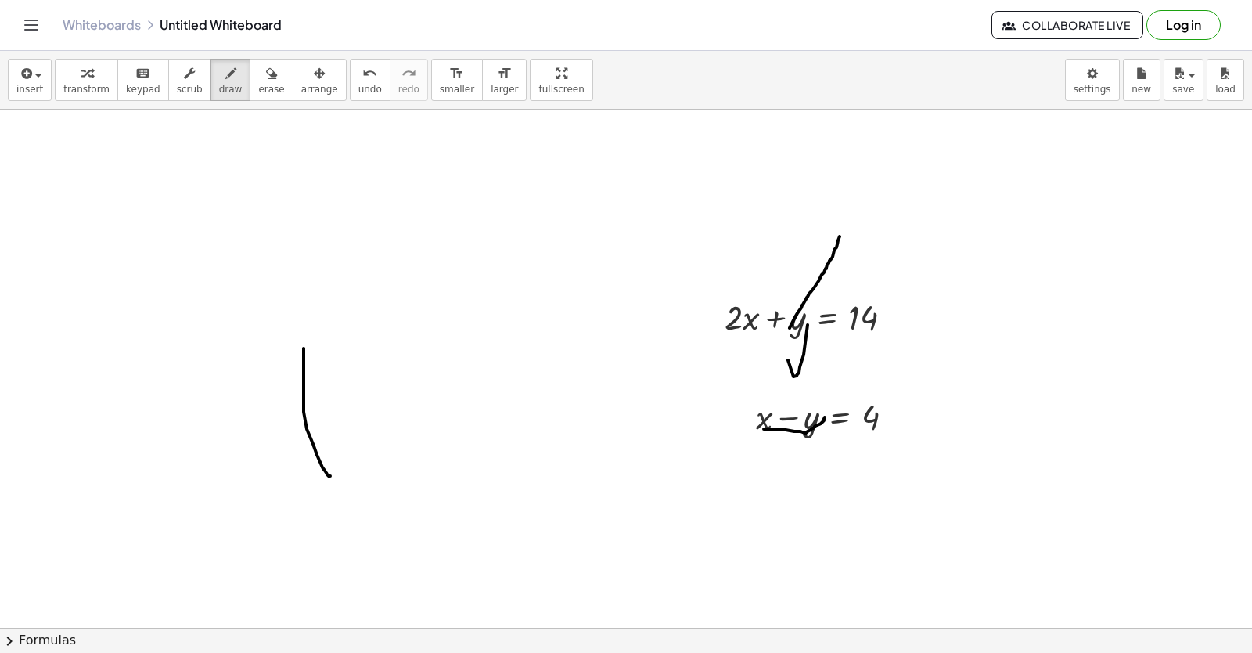
drag, startPoint x: 834, startPoint y: 254, endPoint x: 776, endPoint y: 353, distance: 114.7
drag, startPoint x: 564, startPoint y: 535, endPoint x: 1211, endPoint y: 528, distance: 647.4
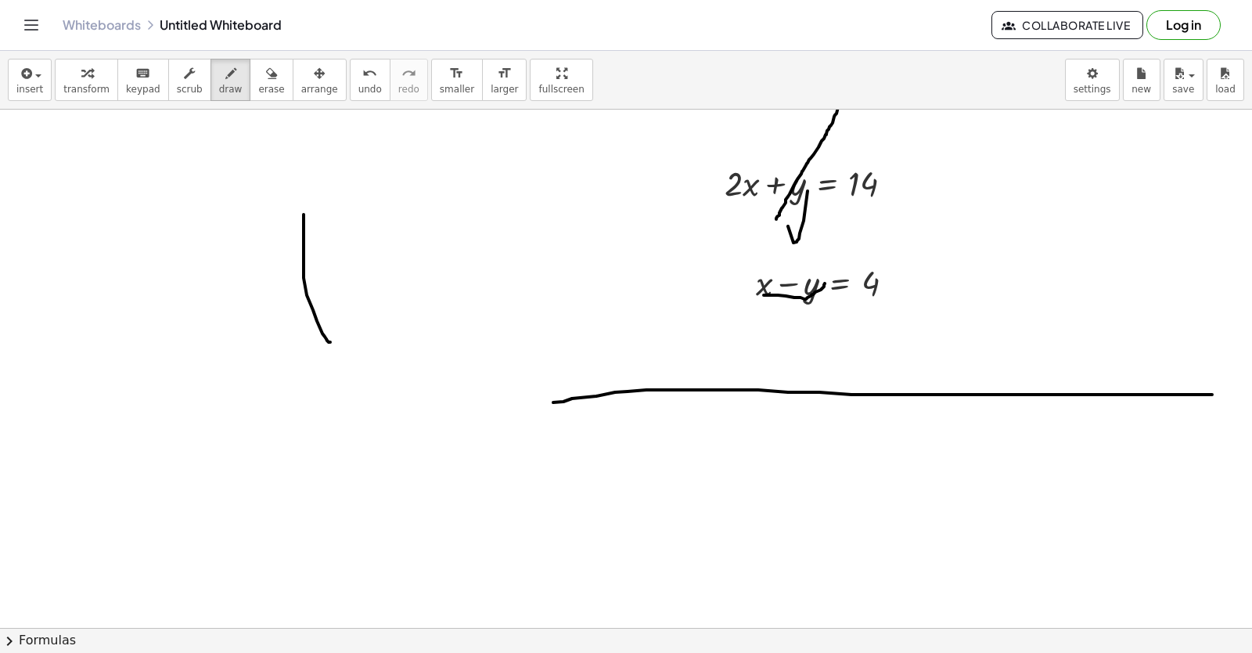
scroll to position [5260, 0]
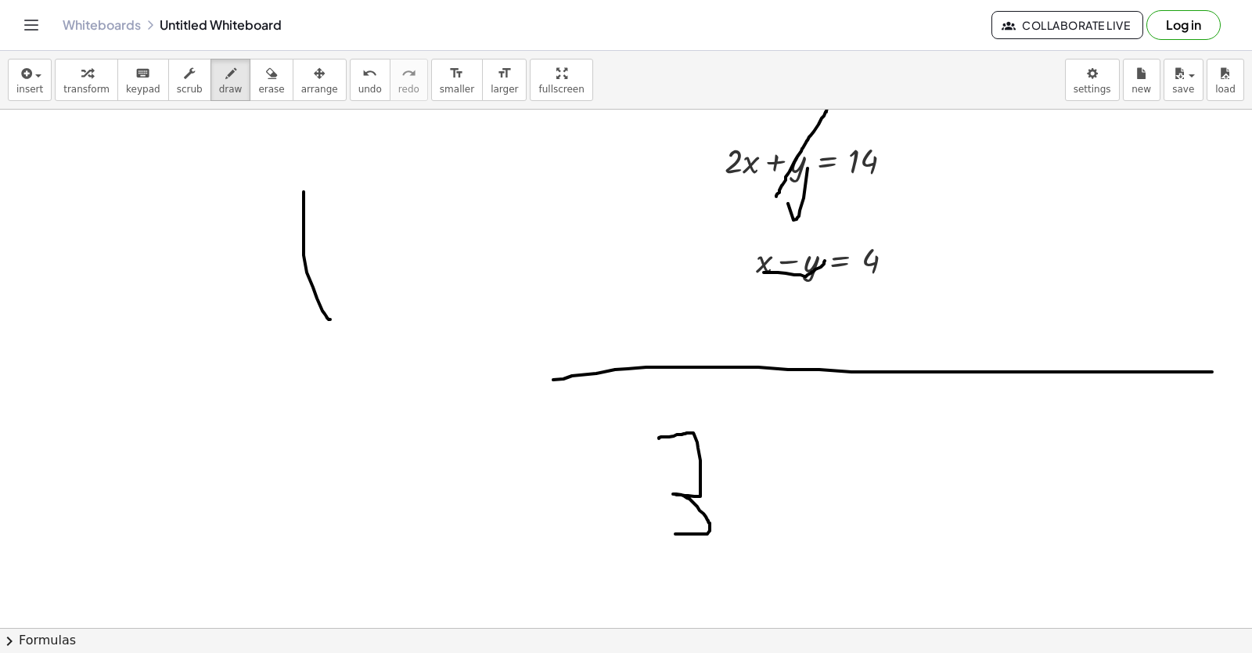
drag, startPoint x: 659, startPoint y: 438, endPoint x: 668, endPoint y: 534, distance: 96.7
drag, startPoint x: 852, startPoint y: 530, endPoint x: 788, endPoint y: 603, distance: 96.5
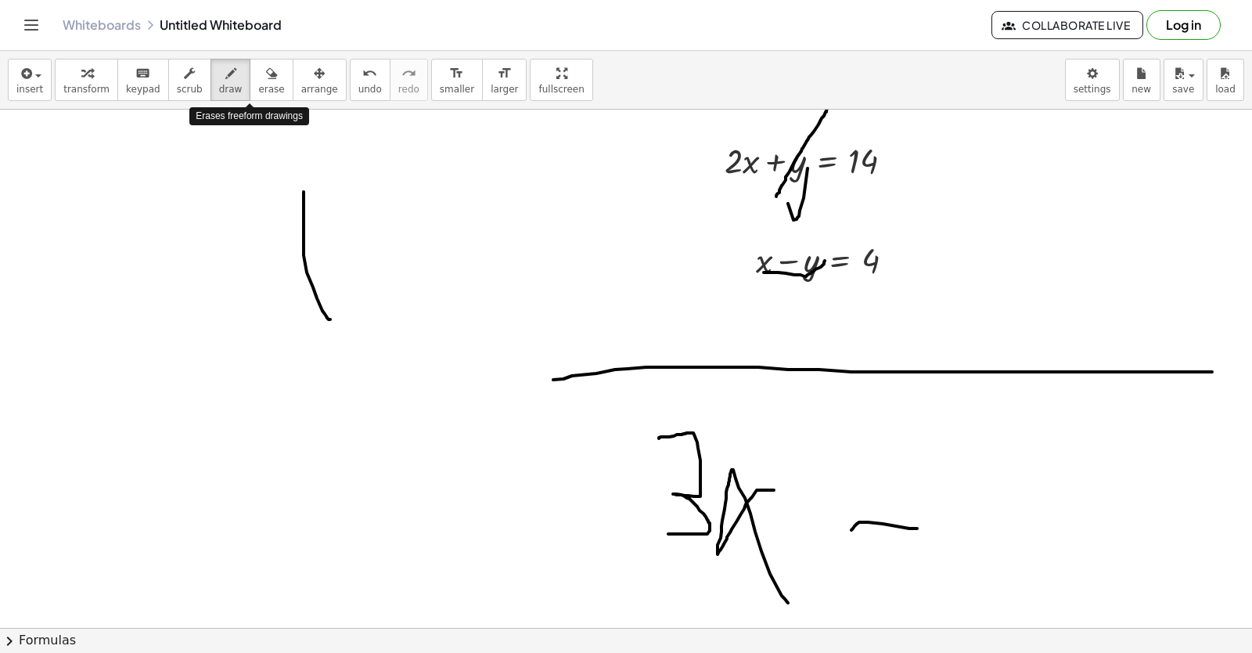
drag, startPoint x: 240, startPoint y: 68, endPoint x: 1238, endPoint y: 650, distance: 1155.5
click at [259, 80] on div "button" at bounding box center [271, 72] width 26 height 19
drag, startPoint x: 1238, startPoint y: 650, endPoint x: 537, endPoint y: 330, distance: 771.0
click at [502, 380] on div "insert select one: Math Expression Function Text Youtube Video Graphing Geometr…" at bounding box center [626, 352] width 1252 height 602
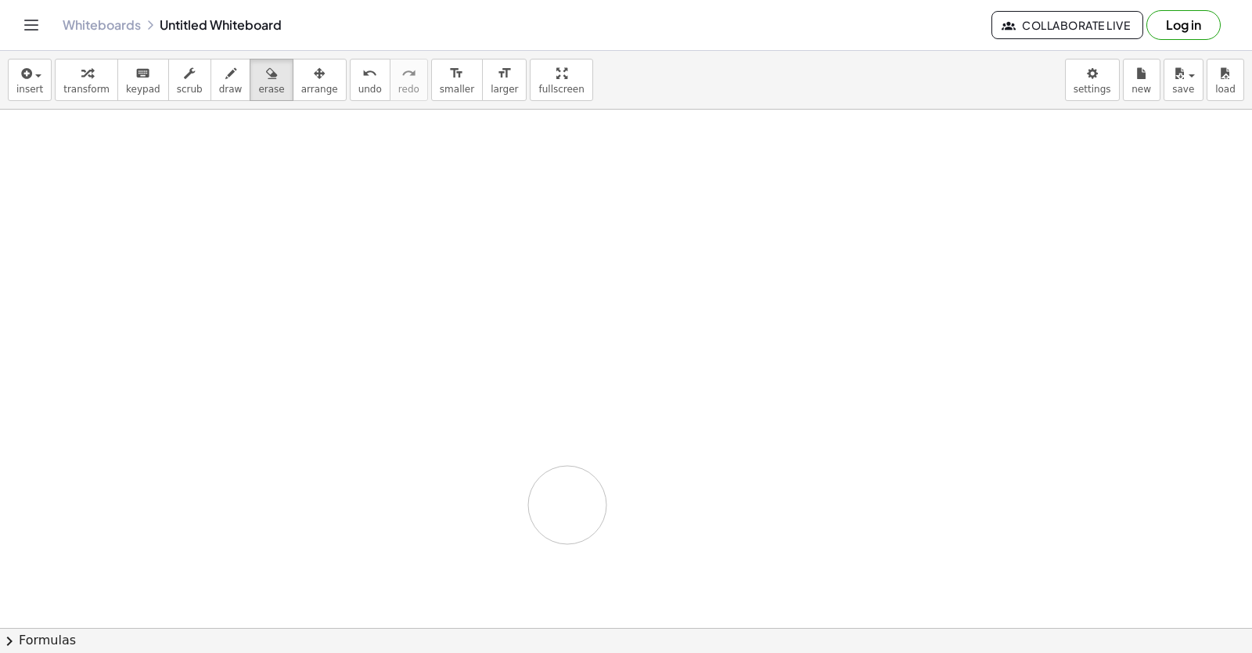
drag, startPoint x: 546, startPoint y: 243, endPoint x: 64, endPoint y: 220, distance: 482.0
drag, startPoint x: 344, startPoint y: 291, endPoint x: 304, endPoint y: 276, distance: 43.3
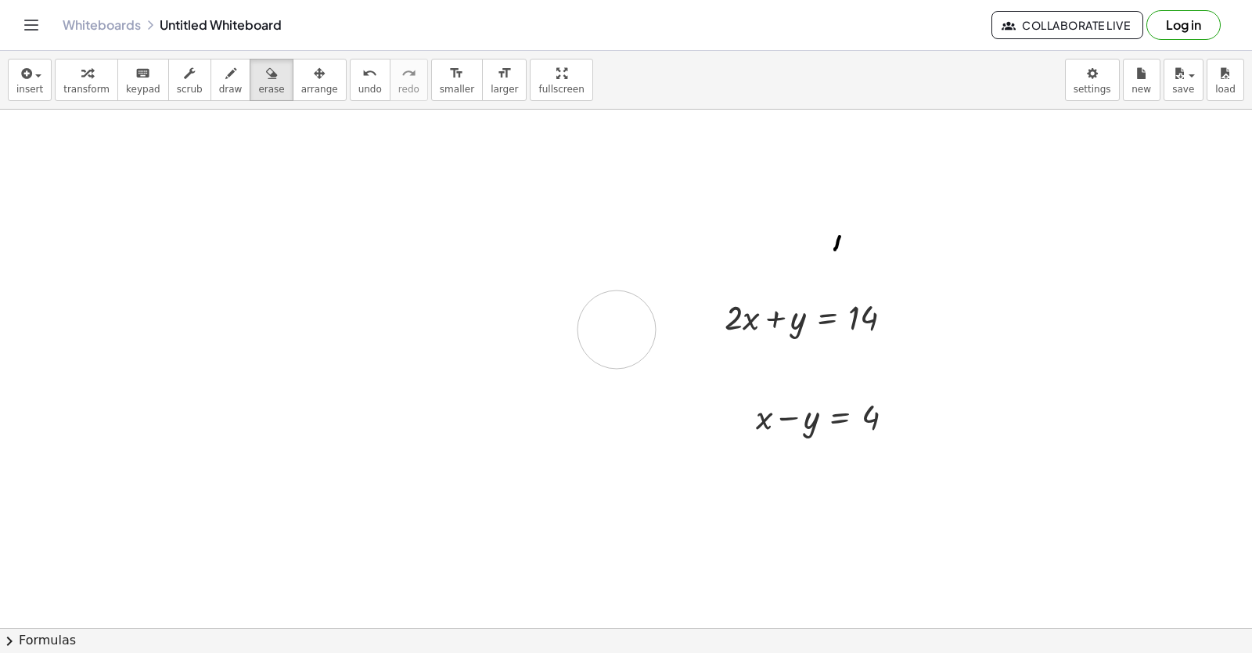
drag, startPoint x: 513, startPoint y: 287, endPoint x: 634, endPoint y: 321, distance: 125.9
drag, startPoint x: 821, startPoint y: 259, endPoint x: 0, endPoint y: 49, distance: 847.7
click at [98, 98] on div "insert select one: Math Expression Function Text Youtube Video Graphing Geometr…" at bounding box center [626, 352] width 1252 height 602
click at [211, 83] on button "draw" at bounding box center [231, 80] width 41 height 42
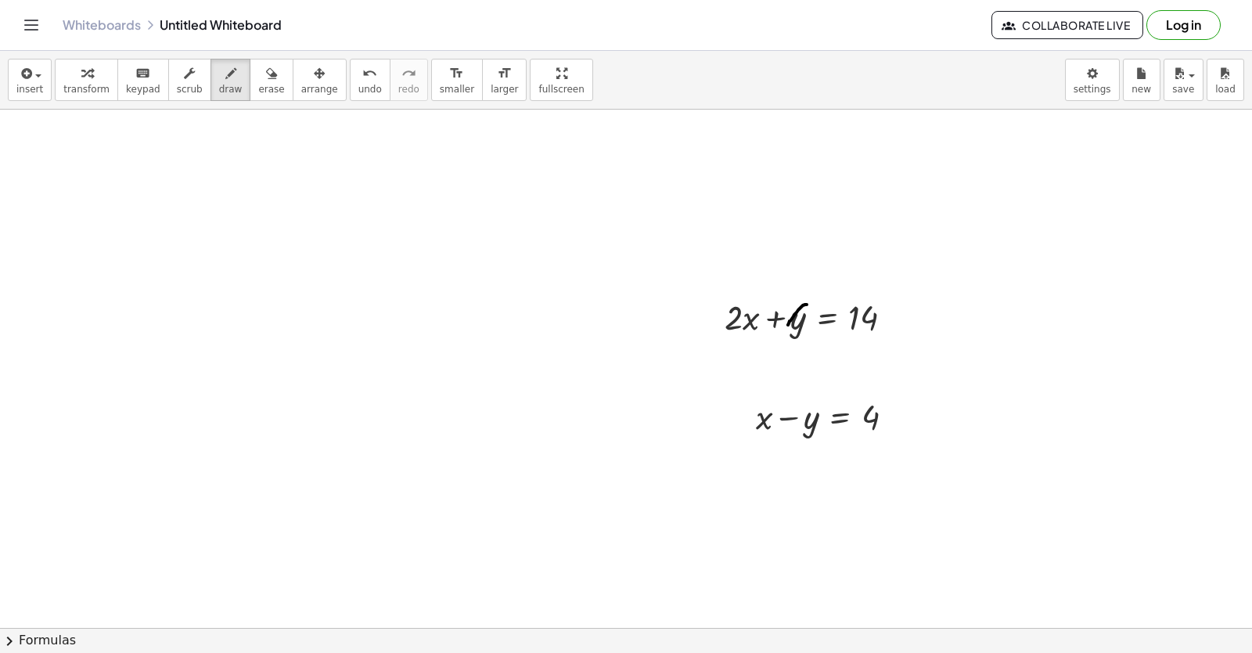
drag, startPoint x: 807, startPoint y: 304, endPoint x: 783, endPoint y: 333, distance: 37.8
drag, startPoint x: 819, startPoint y: 393, endPoint x: 806, endPoint y: 432, distance: 41.1
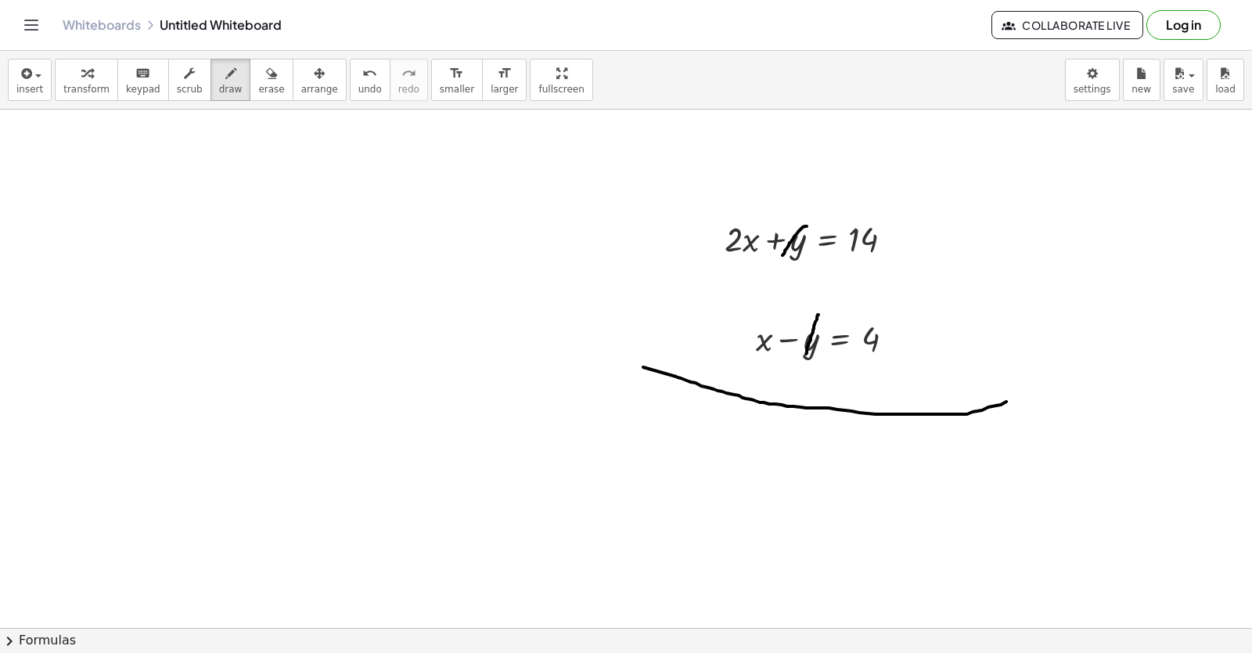
drag, startPoint x: 678, startPoint y: 377, endPoint x: 1025, endPoint y: 397, distance: 347.3
drag, startPoint x: 749, startPoint y: 423, endPoint x: 748, endPoint y: 480, distance: 57.1
drag, startPoint x: 830, startPoint y: 450, endPoint x: 770, endPoint y: 474, distance: 64.0
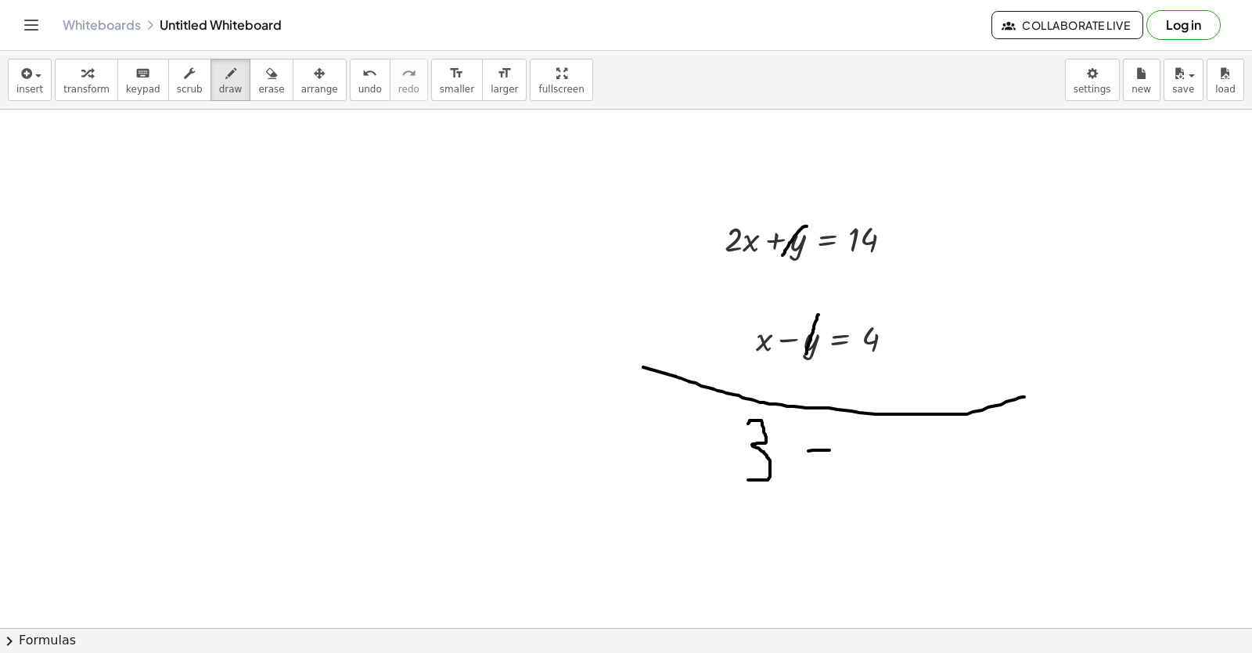
drag, startPoint x: 777, startPoint y: 407, endPoint x: 813, endPoint y: 470, distance: 72.9
drag, startPoint x: 854, startPoint y: 451, endPoint x: 896, endPoint y: 450, distance: 42.3
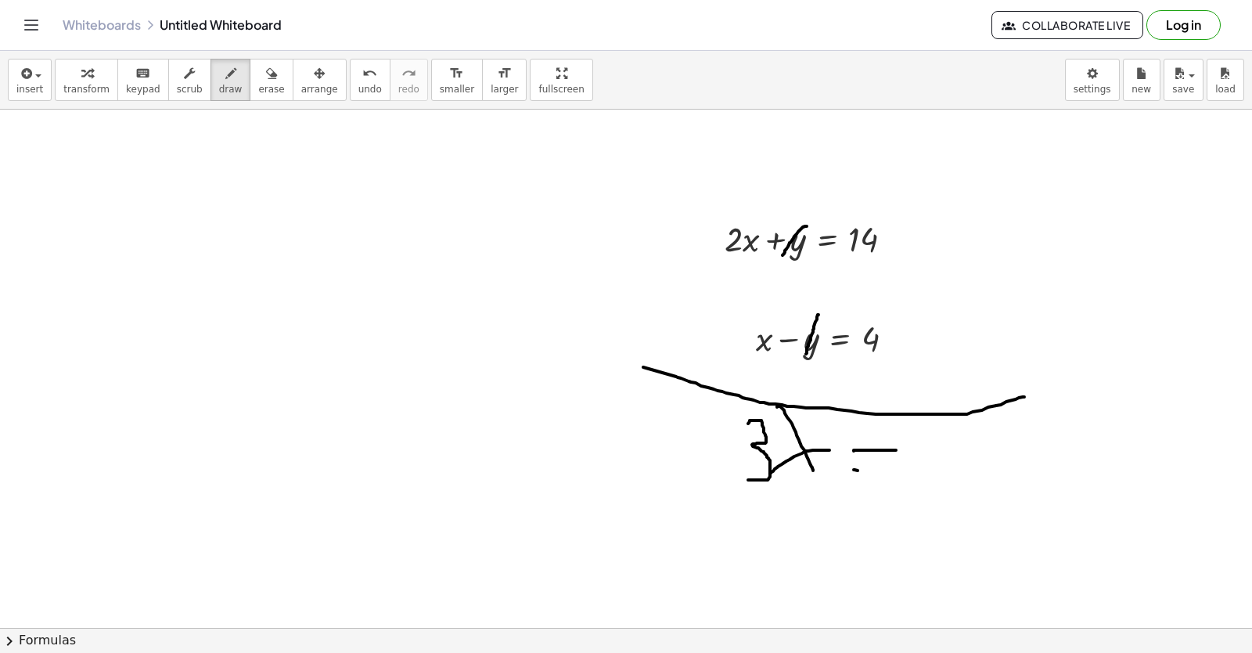
drag, startPoint x: 858, startPoint y: 470, endPoint x: 1030, endPoint y: 532, distance: 183.0
drag, startPoint x: 241, startPoint y: 46, endPoint x: 240, endPoint y: 67, distance: 21.2
click at [240, 67] on div "Graspable Math Activities Get Started Activity Bank Assigned Work Classes White…" at bounding box center [626, 326] width 1252 height 653
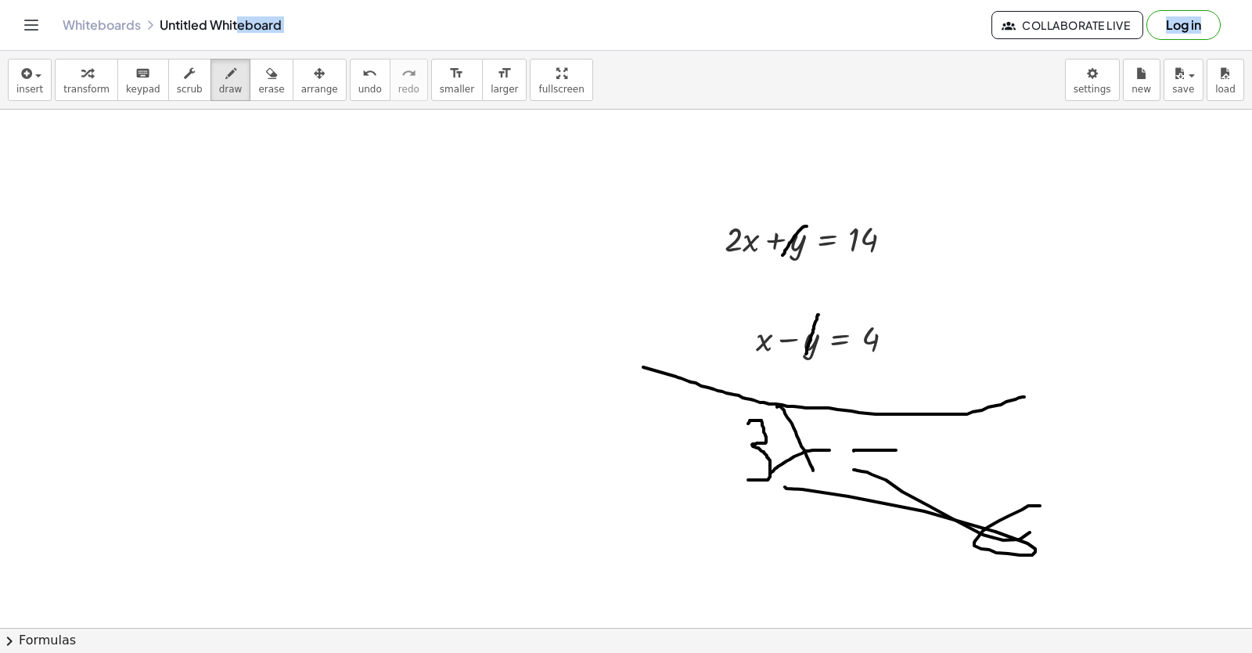
drag, startPoint x: 1040, startPoint y: 506, endPoint x: 203, endPoint y: 311, distance: 859.9
click at [258, 67] on div "button" at bounding box center [271, 72] width 26 height 19
drag, startPoint x: 1065, startPoint y: 441, endPoint x: 1070, endPoint y: 513, distance: 72.2
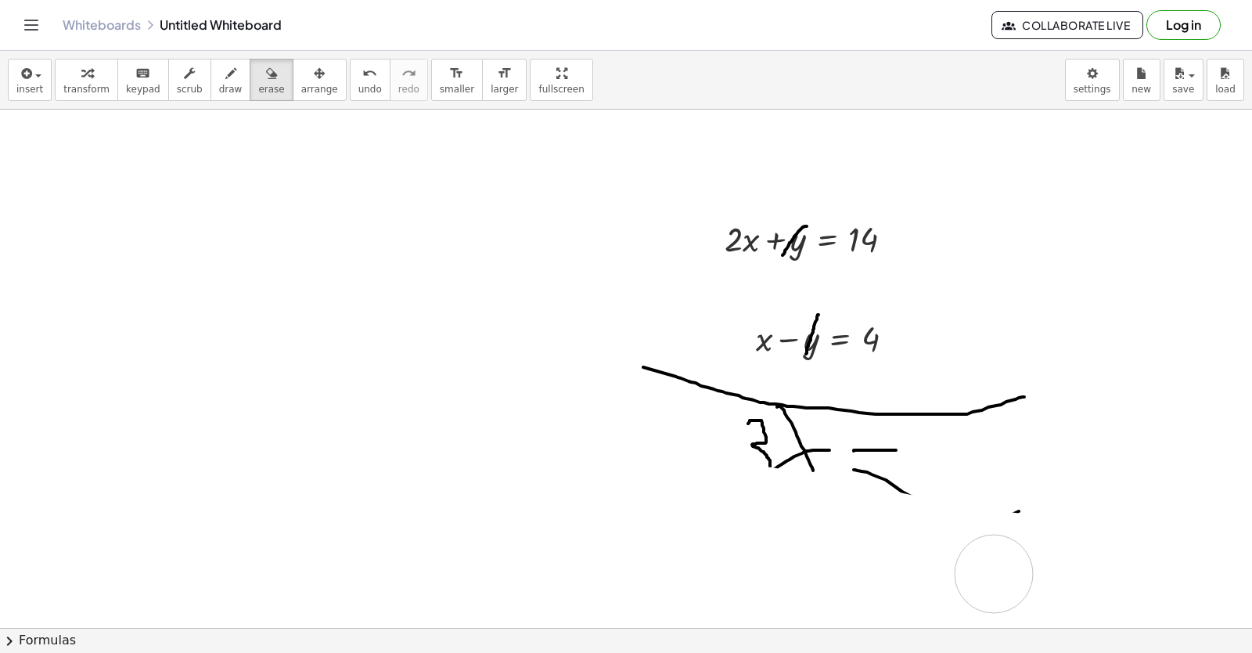
drag, startPoint x: 791, startPoint y: 567, endPoint x: 744, endPoint y: 498, distance: 83.4
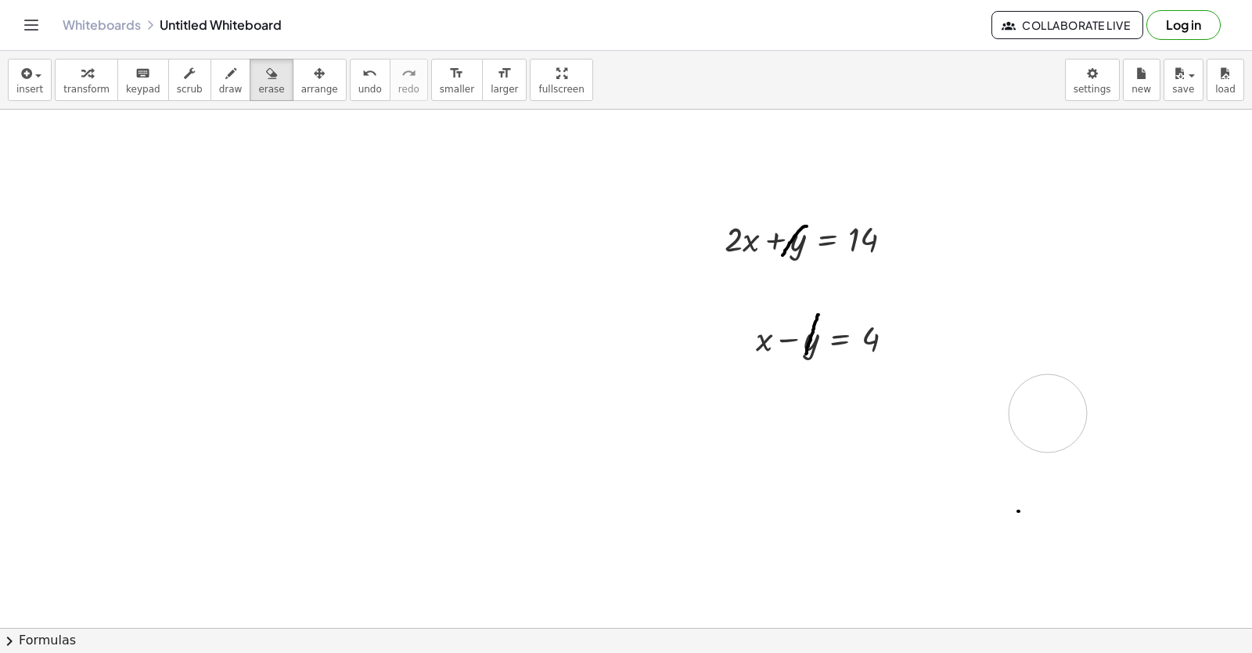
drag, startPoint x: 744, startPoint y: 498, endPoint x: 0, endPoint y: 103, distance: 842.9
click at [225, 75] on button "draw" at bounding box center [231, 80] width 41 height 42
drag, startPoint x: 694, startPoint y: 387, endPoint x: 975, endPoint y: 402, distance: 281.4
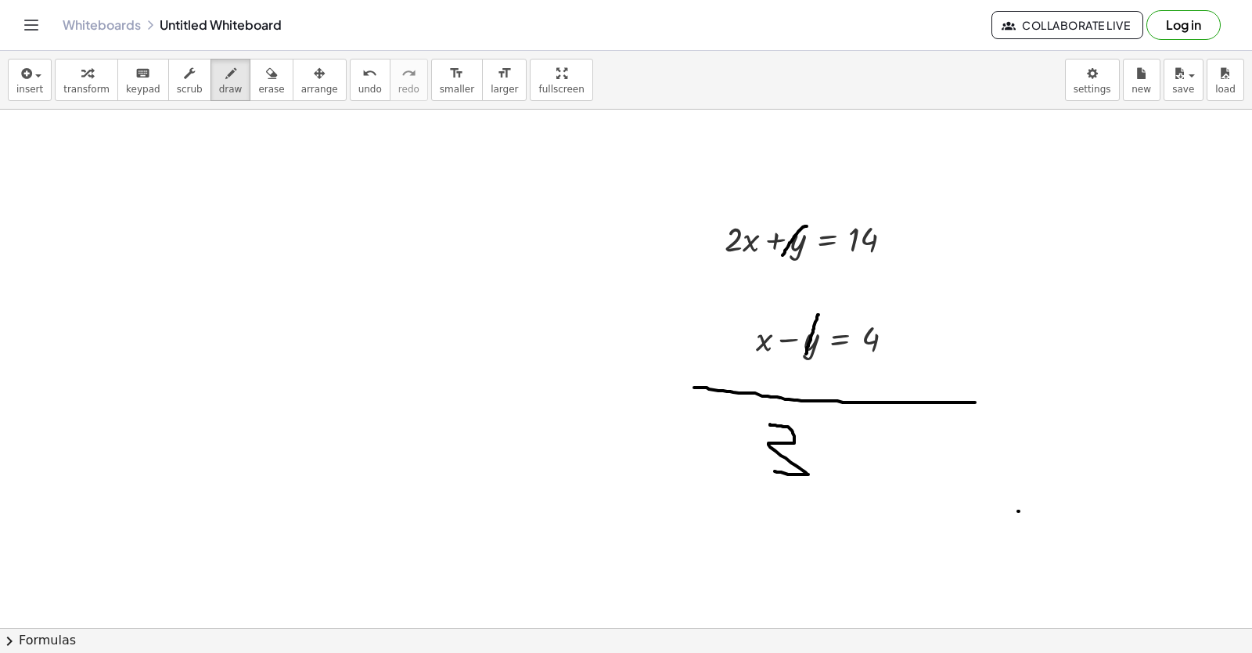
drag, startPoint x: 770, startPoint y: 424, endPoint x: 775, endPoint y: 471, distance: 47.2
drag, startPoint x: 844, startPoint y: 429, endPoint x: 827, endPoint y: 460, distance: 35.4
drag, startPoint x: 812, startPoint y: 419, endPoint x: 858, endPoint y: 464, distance: 64.8
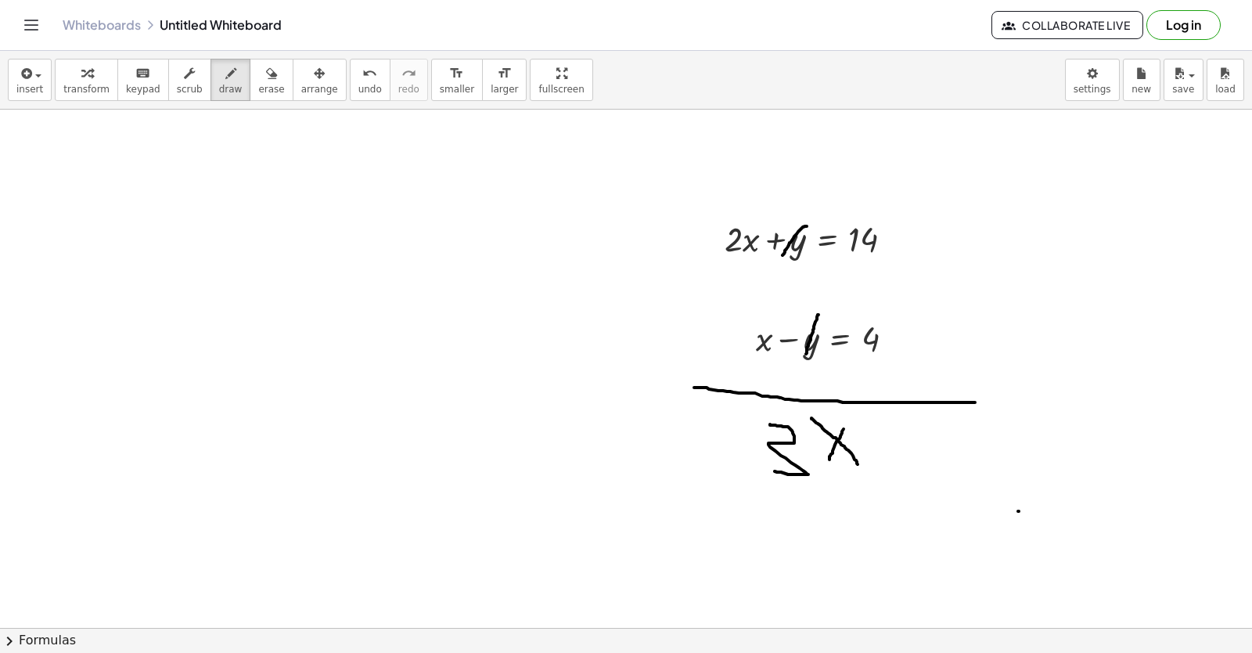
drag, startPoint x: 873, startPoint y: 442, endPoint x: 902, endPoint y: 437, distance: 29.5
drag, startPoint x: 879, startPoint y: 460, endPoint x: 911, endPoint y: 459, distance: 32.1
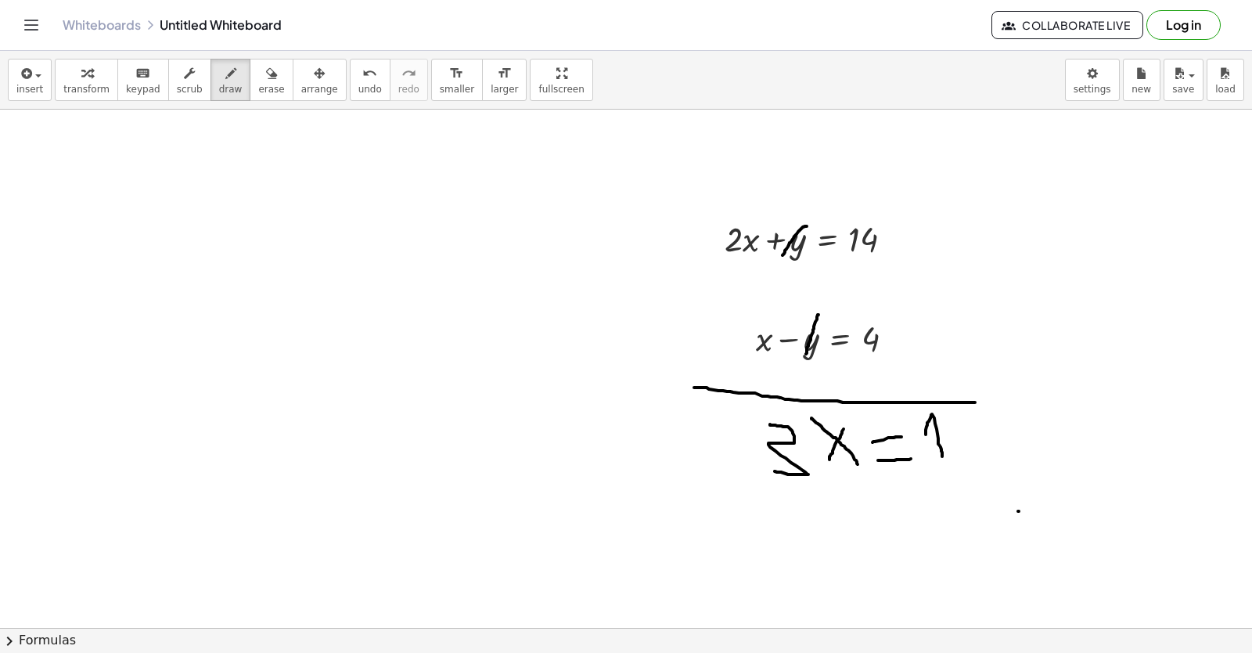
drag, startPoint x: 926, startPoint y: 434, endPoint x: 951, endPoint y: 451, distance: 30.0
drag, startPoint x: 958, startPoint y: 421, endPoint x: 975, endPoint y: 430, distance: 19.3
drag, startPoint x: 964, startPoint y: 414, endPoint x: 975, endPoint y: 441, distance: 28.8
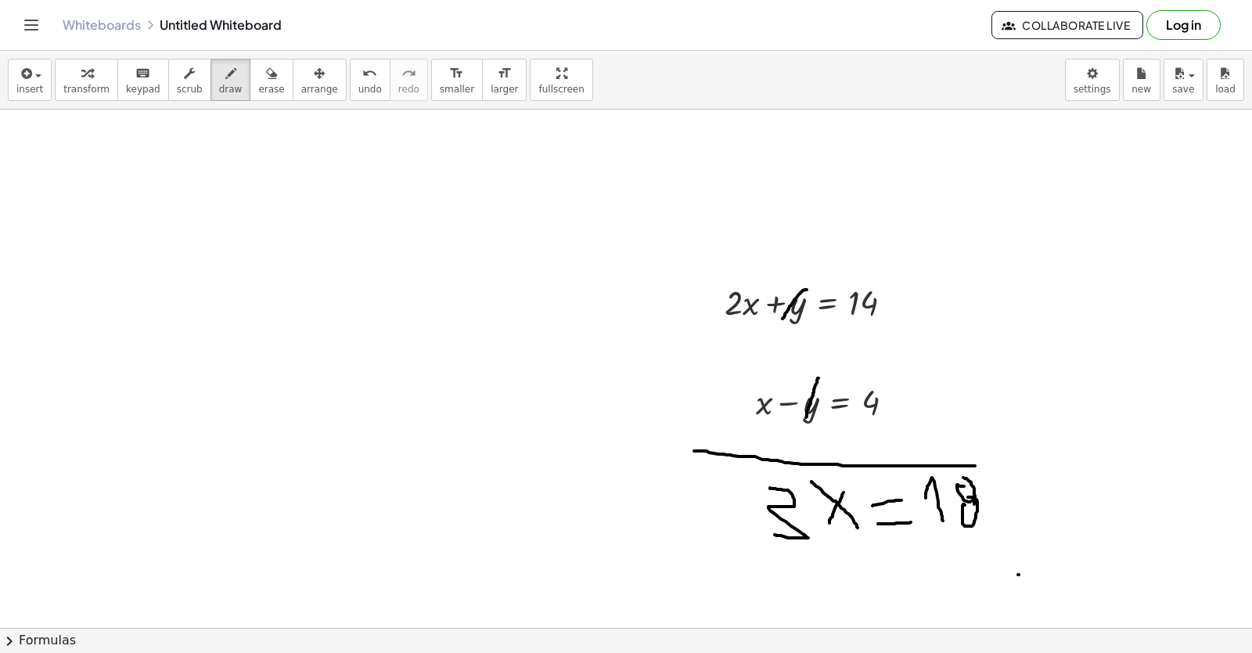
drag, startPoint x: 665, startPoint y: 331, endPoint x: 658, endPoint y: 344, distance: 14.4
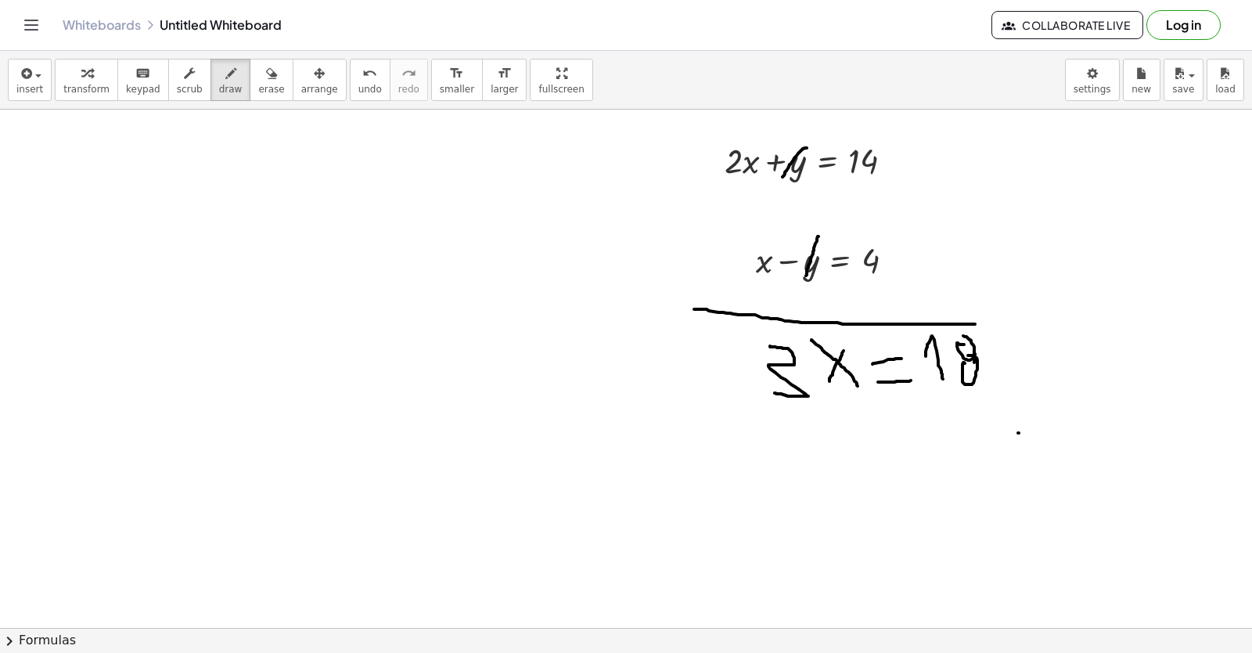
scroll to position [5338, 0]
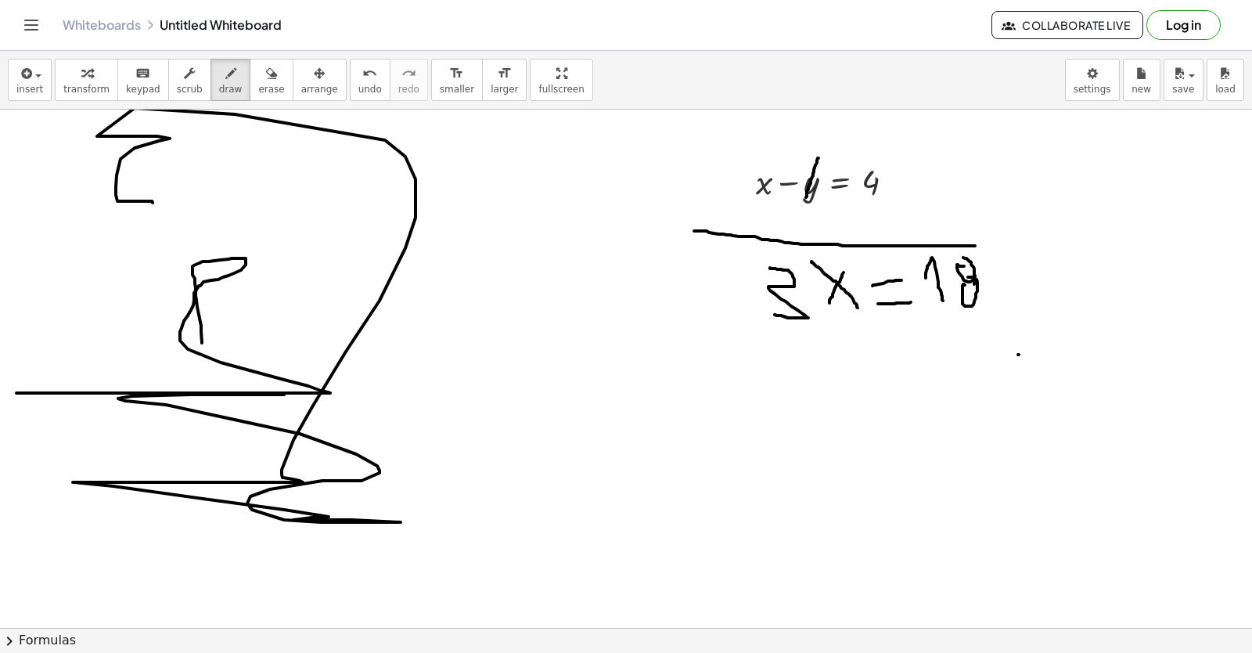
drag, startPoint x: 157, startPoint y: 136, endPoint x: 152, endPoint y: 203, distance: 66.8
drag, startPoint x: 152, startPoint y: 203, endPoint x: 241, endPoint y: 75, distance: 155.7
click at [266, 75] on icon "button" at bounding box center [271, 73] width 11 height 19
click at [258, 75] on div "button" at bounding box center [271, 72] width 26 height 19
drag, startPoint x: 135, startPoint y: 142, endPoint x: 215, endPoint y: 157, distance: 81.1
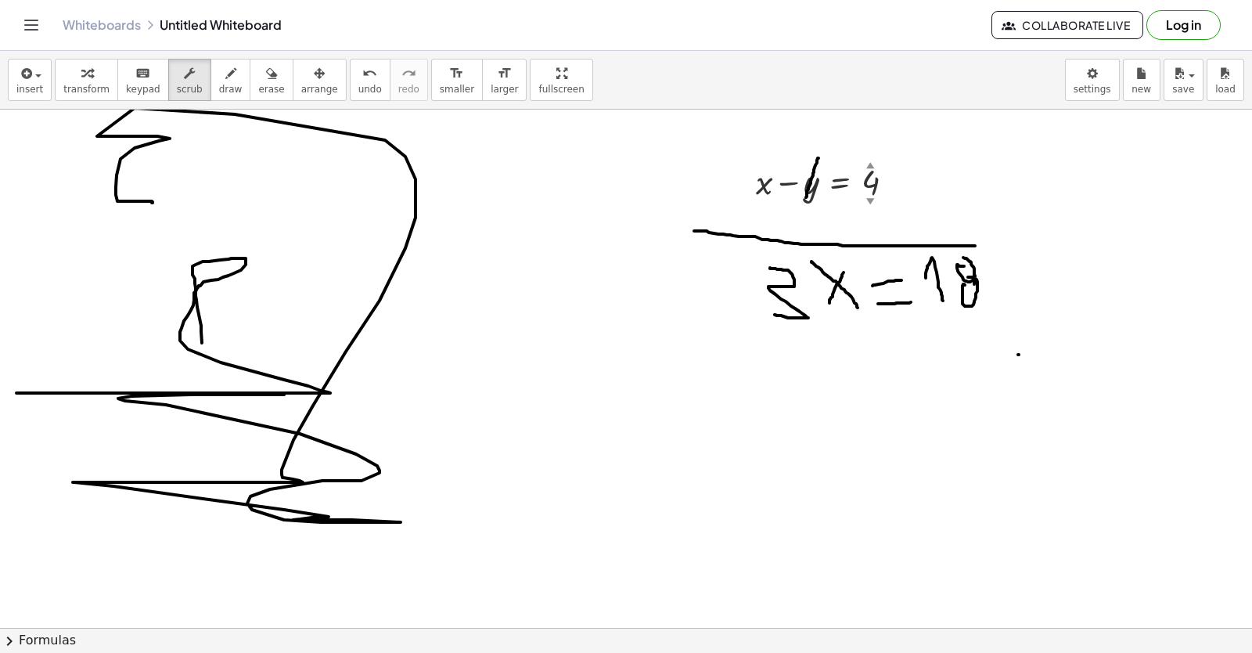
click at [210, 159] on div "insert select one: Math Expression Function Text Youtube Video Graphing Geometr…" at bounding box center [626, 352] width 1252 height 602
click at [266, 74] on icon "button" at bounding box center [271, 73] width 11 height 19
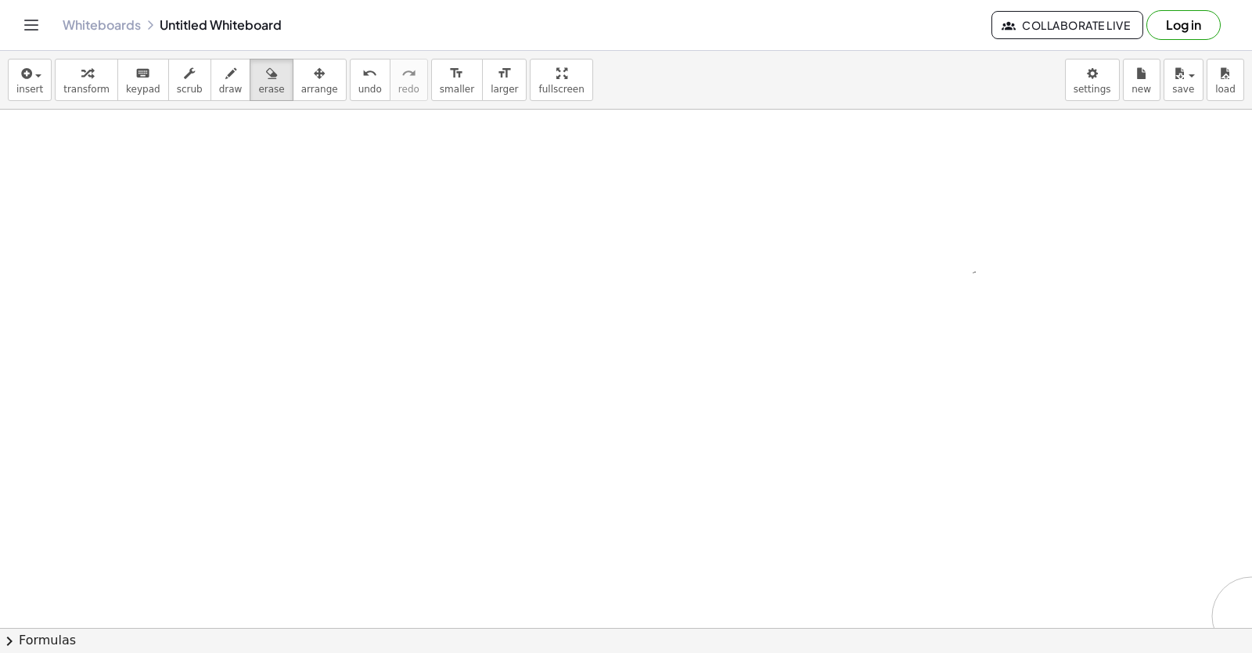
drag, startPoint x: 168, startPoint y: 172, endPoint x: 1252, endPoint y: 126, distance: 1084.3
drag, startPoint x: 1013, startPoint y: 28, endPoint x: 988, endPoint y: 33, distance: 25.5
click at [992, 33] on button "Collaborate Live" at bounding box center [1068, 25] width 152 height 28
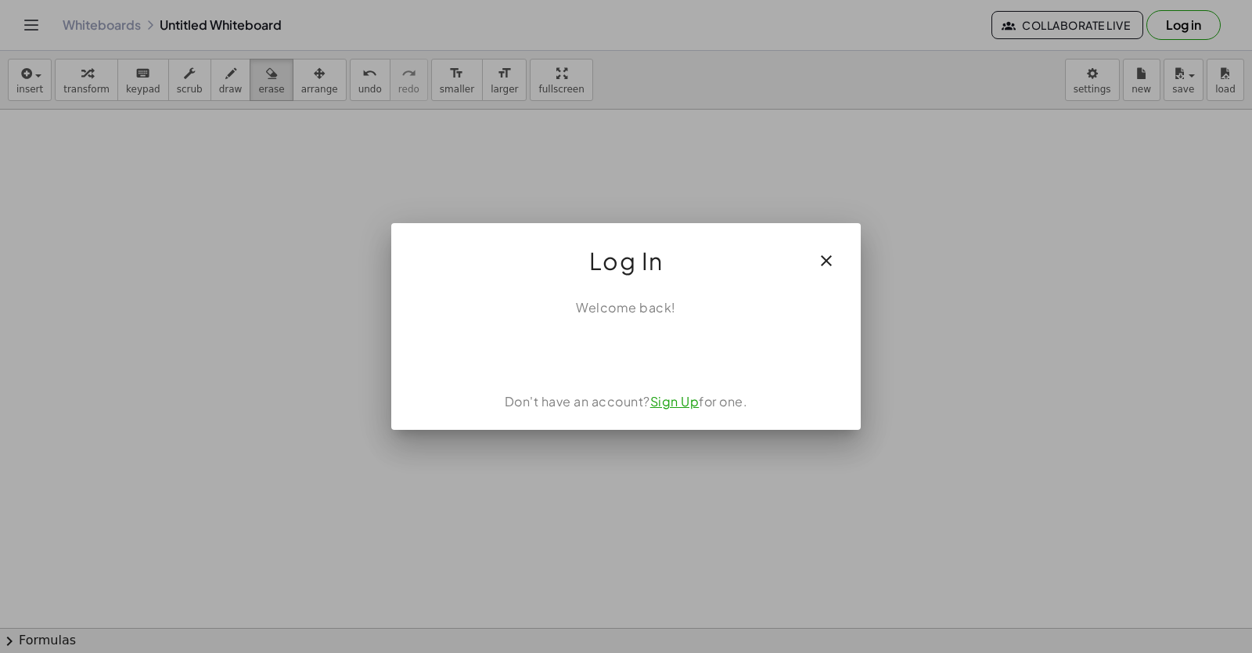
drag, startPoint x: 661, startPoint y: 330, endPoint x: 581, endPoint y: 419, distance: 119.2
click at [593, 406] on div "Log In Welcome back! Don't have an account? Sign Up for one." at bounding box center [626, 326] width 470 height 207
drag, startPoint x: 874, startPoint y: 92, endPoint x: 827, endPoint y: 201, distance: 118.5
click at [851, 139] on div at bounding box center [626, 326] width 1252 height 653
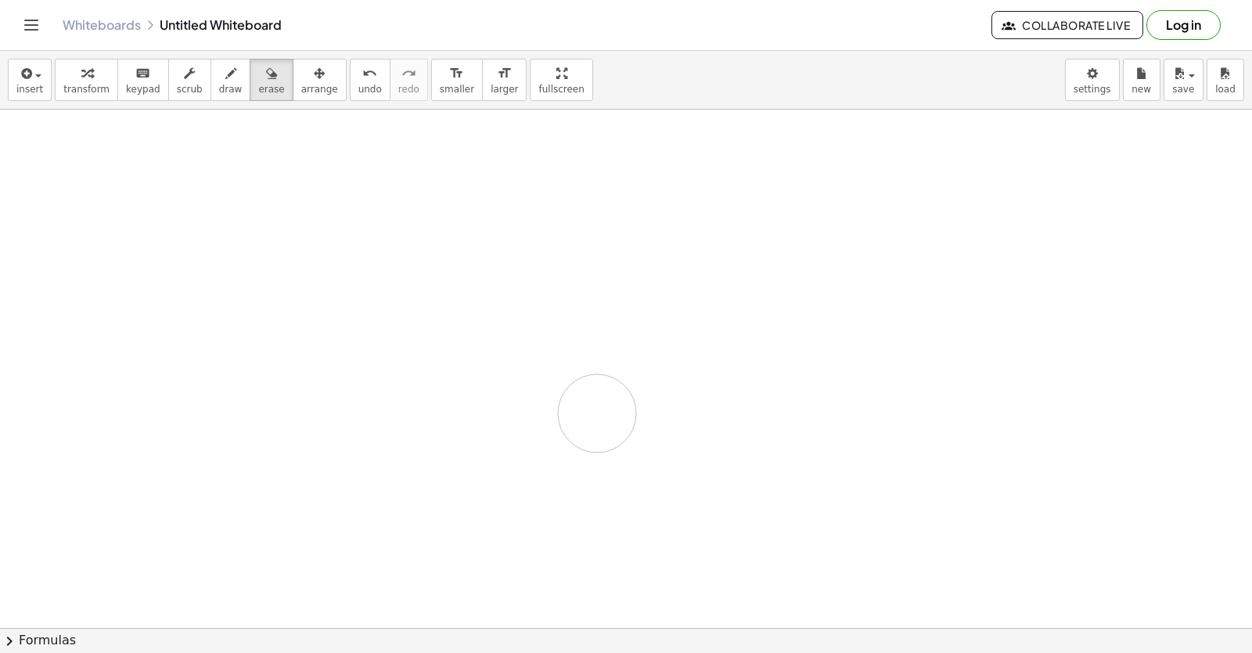
drag, startPoint x: 597, startPoint y: 413, endPoint x: 568, endPoint y: 563, distance: 152.3
drag, startPoint x: 854, startPoint y: 490, endPoint x: 842, endPoint y: 499, distance: 14.6
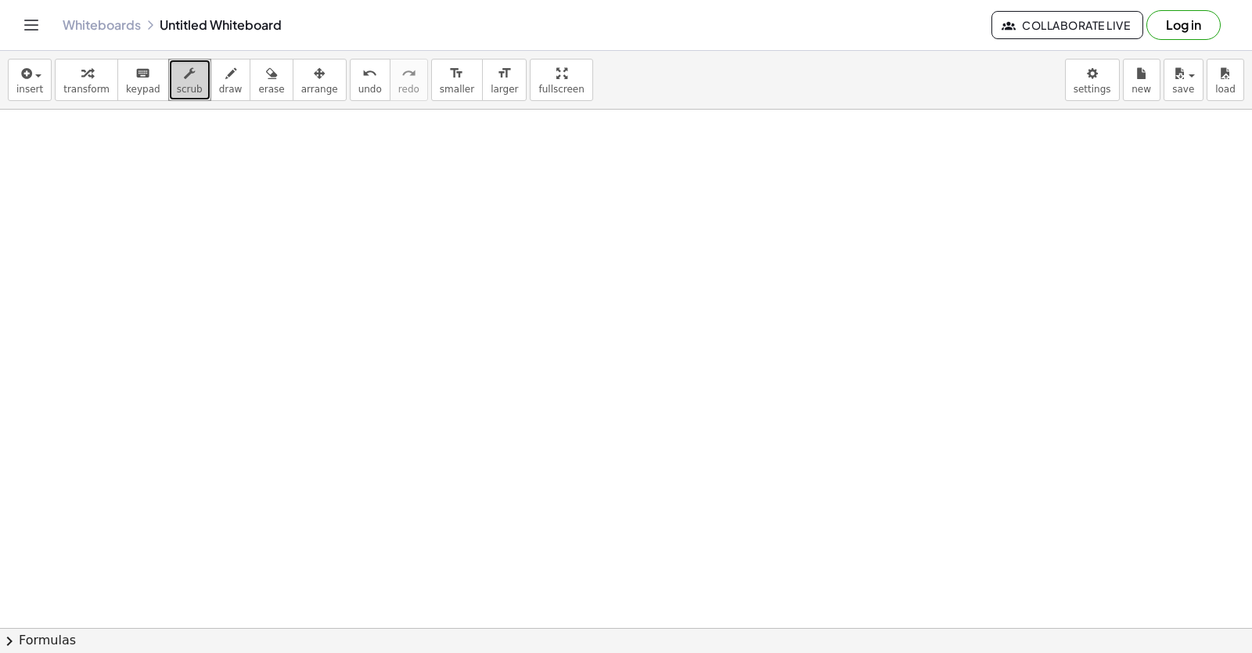
drag, startPoint x: 820, startPoint y: 510, endPoint x: 808, endPoint y: 498, distance: 17.2
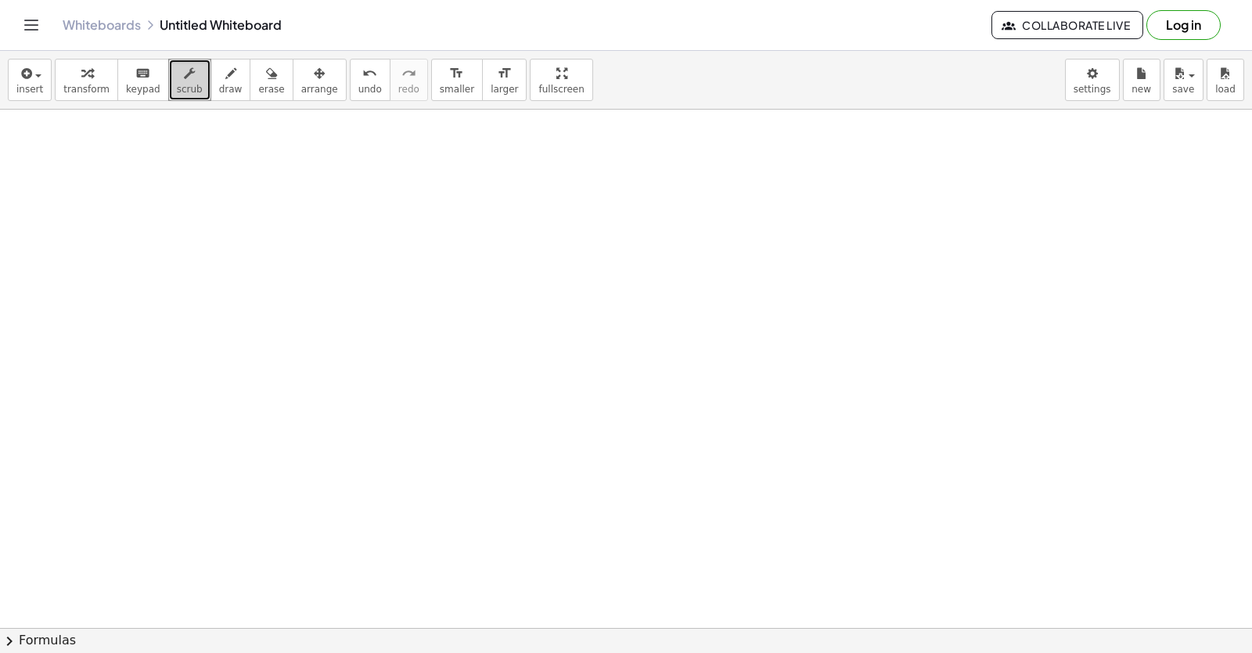
drag, startPoint x: 808, startPoint y: 498, endPoint x: 800, endPoint y: 492, distance: 9.6
drag, startPoint x: 778, startPoint y: 492, endPoint x: 599, endPoint y: 412, distance: 196.5
drag, startPoint x: 490, startPoint y: 348, endPoint x: 455, endPoint y: 306, distance: 55.0
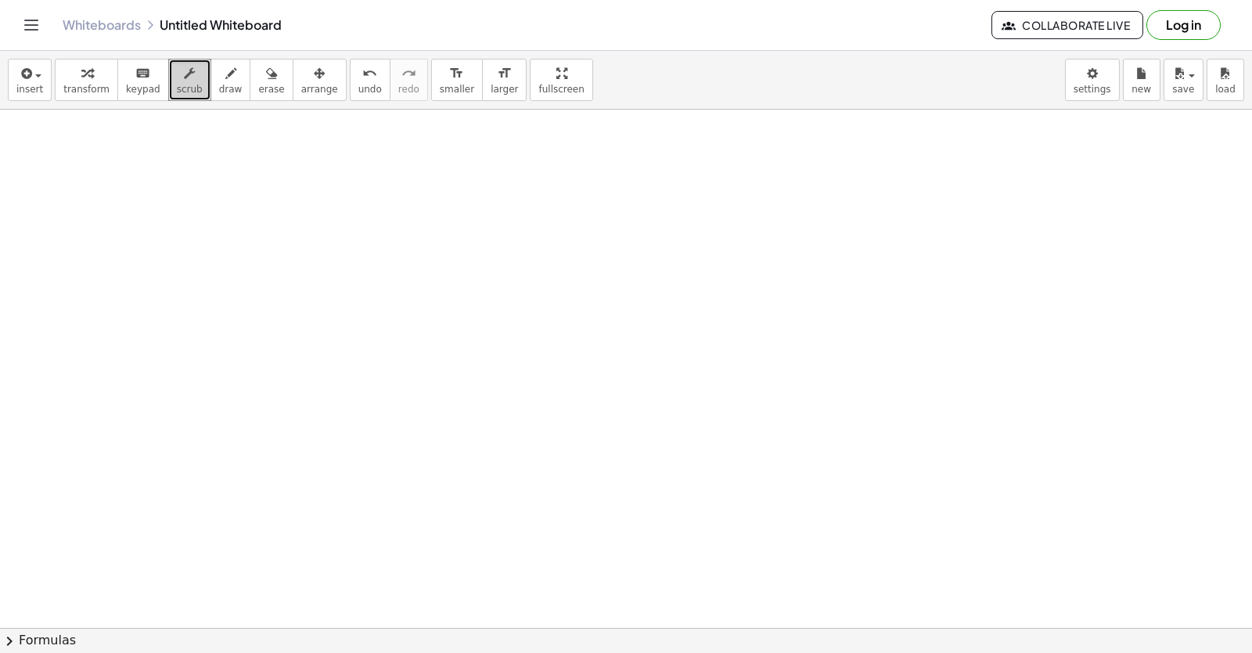
drag, startPoint x: 445, startPoint y: 296, endPoint x: 413, endPoint y: 249, distance: 56.4
drag, startPoint x: 461, startPoint y: 424, endPoint x: 546, endPoint y: 605, distance: 199.6
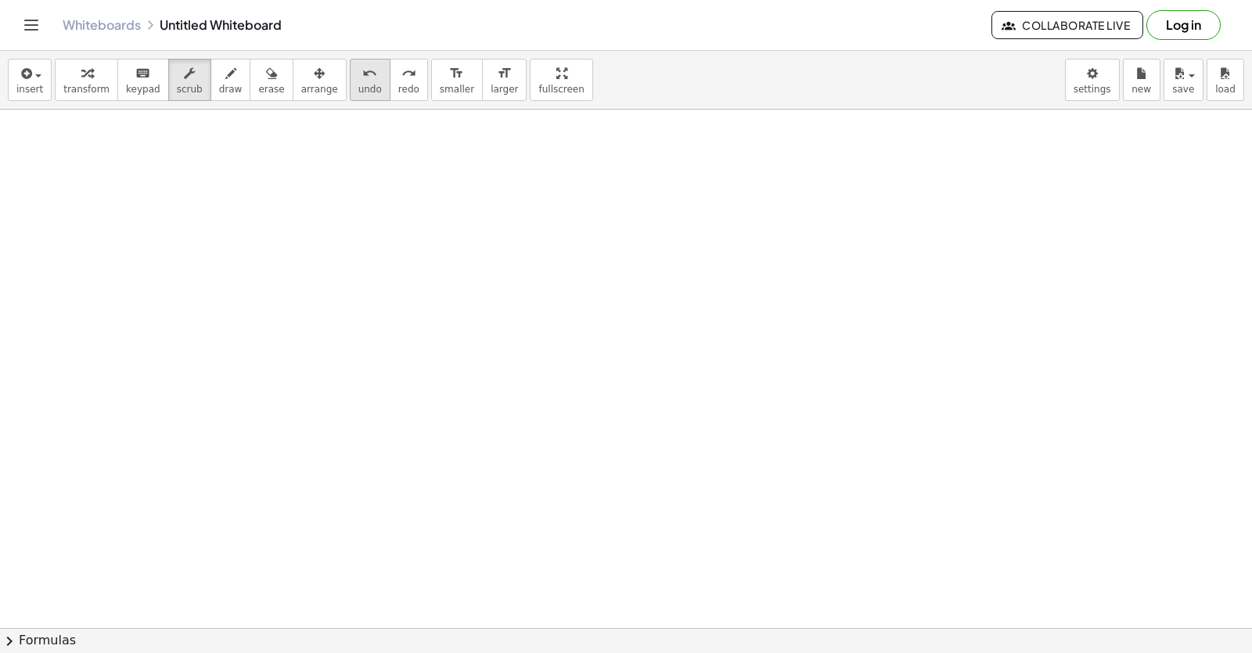
drag, startPoint x: 668, startPoint y: 542, endPoint x: 344, endPoint y: 89, distance: 556.5
click at [359, 89] on span "undo" at bounding box center [370, 89] width 23 height 11
drag, startPoint x: 698, startPoint y: 582, endPoint x: 697, endPoint y: 568, distance: 14.2
drag, startPoint x: 683, startPoint y: 561, endPoint x: 682, endPoint y: 540, distance: 21.1
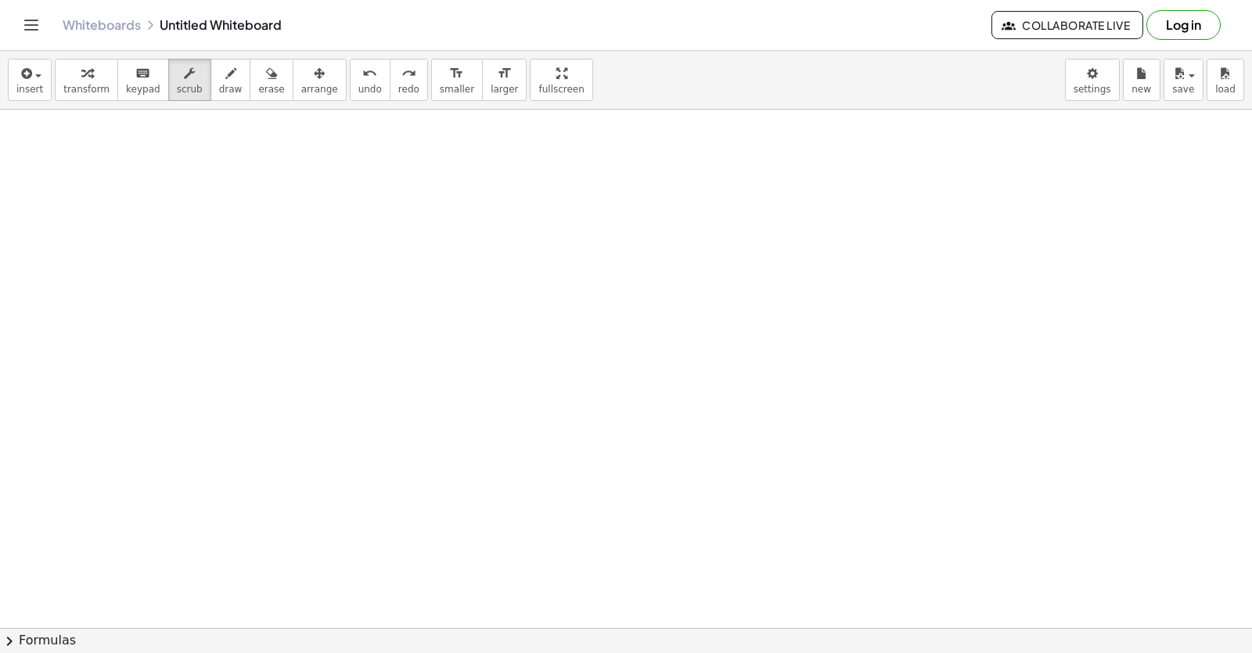
drag, startPoint x: 677, startPoint y: 521, endPoint x: 675, endPoint y: 506, distance: 15.8
drag, startPoint x: 670, startPoint y: 502, endPoint x: 667, endPoint y: 493, distance: 9.2
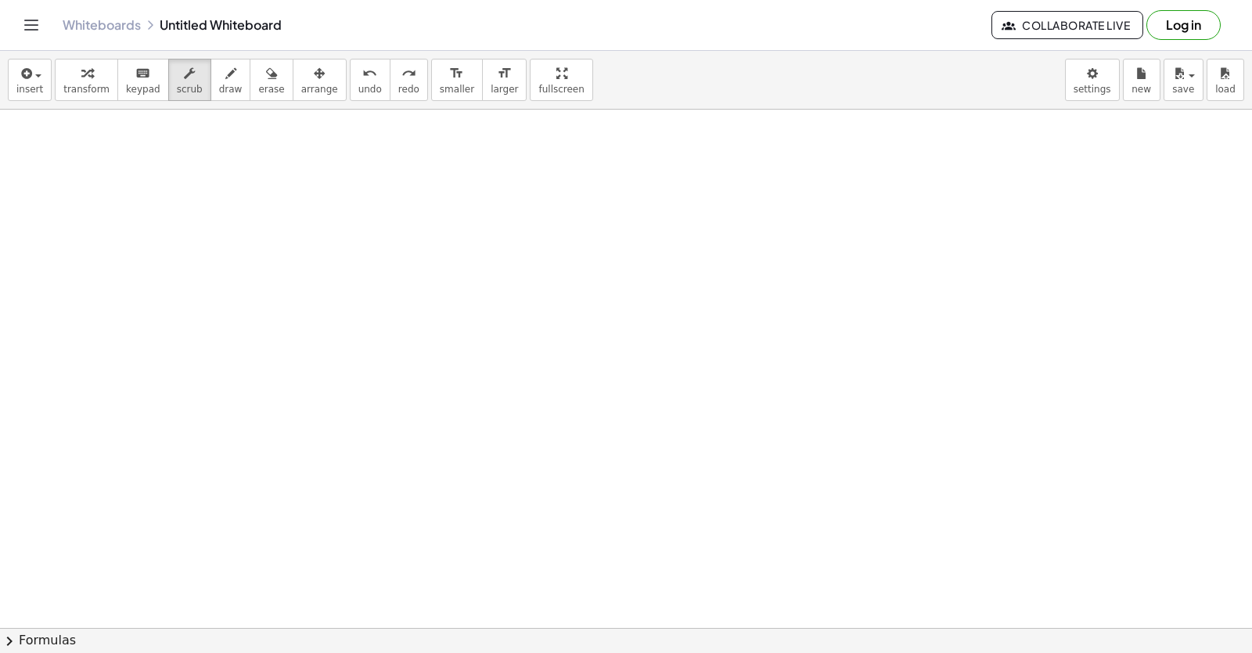
drag
click at [359, 87] on span "undo" at bounding box center [370, 89] width 23 height 11
click at [350, 87] on button "undo undo" at bounding box center [370, 80] width 41 height 42
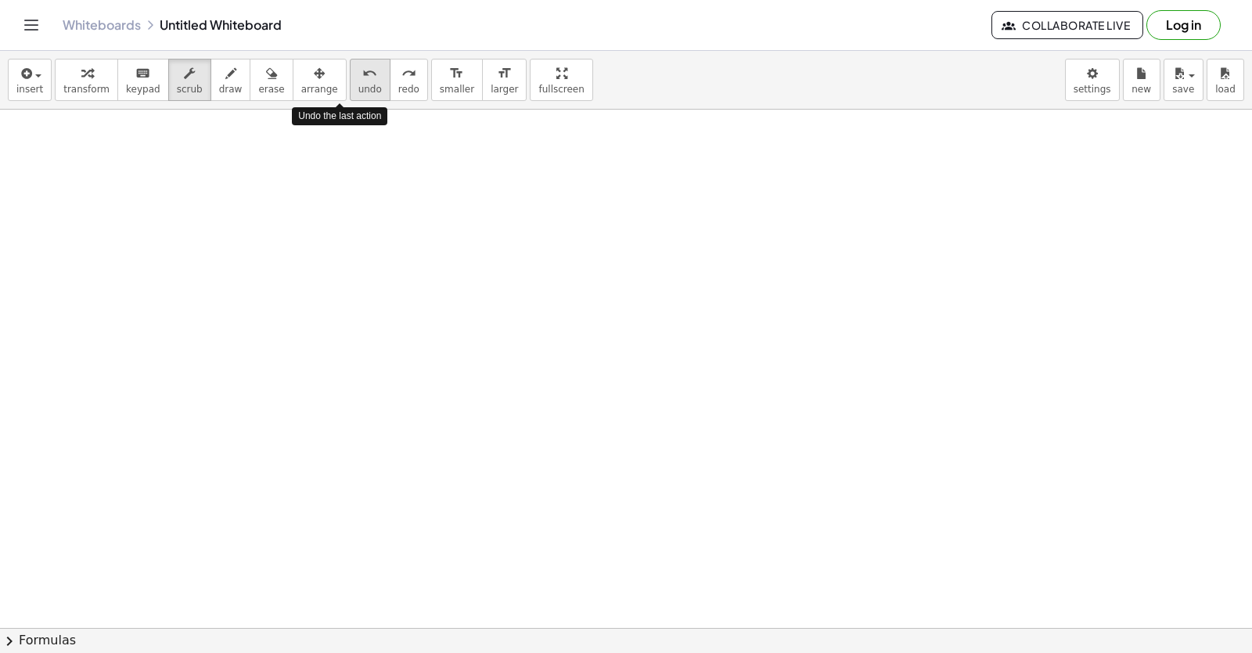
click at [350, 87] on button "undo undo" at bounding box center [370, 80] width 41 height 42
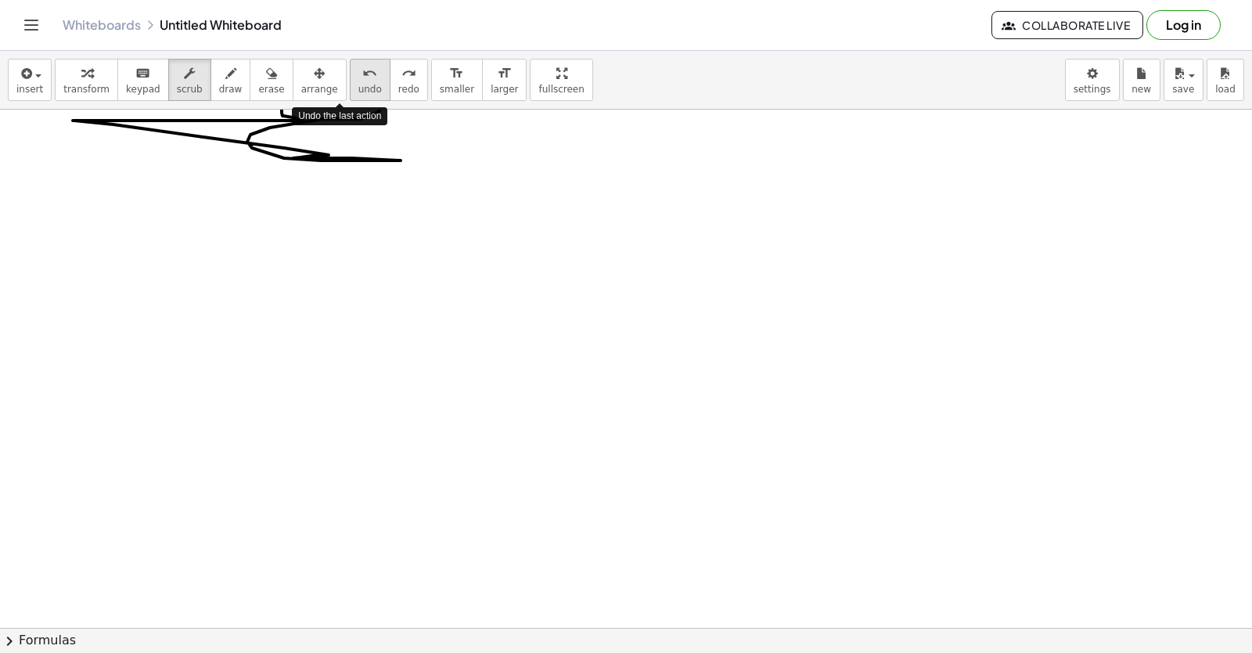
click at [350, 87] on button "undo undo" at bounding box center [370, 80] width 41 height 42
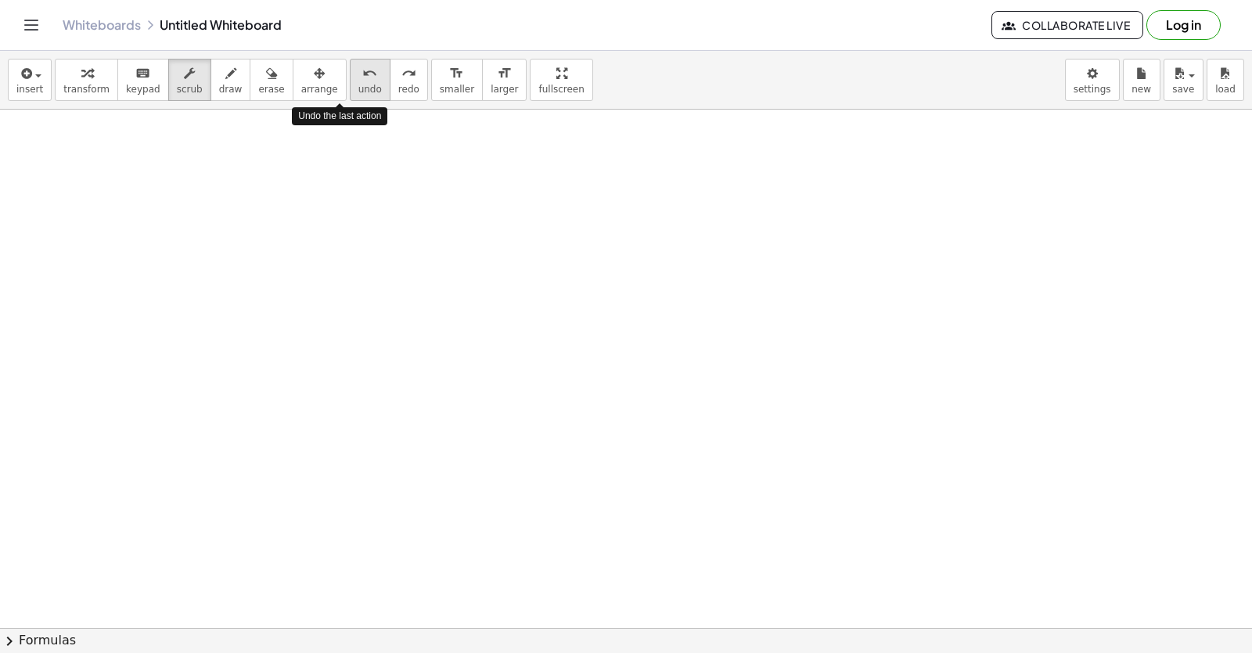
click at [350, 87] on button "undo undo" at bounding box center [370, 80] width 41 height 42
click at [359, 87] on span "undo" at bounding box center [370, 89] width 23 height 11
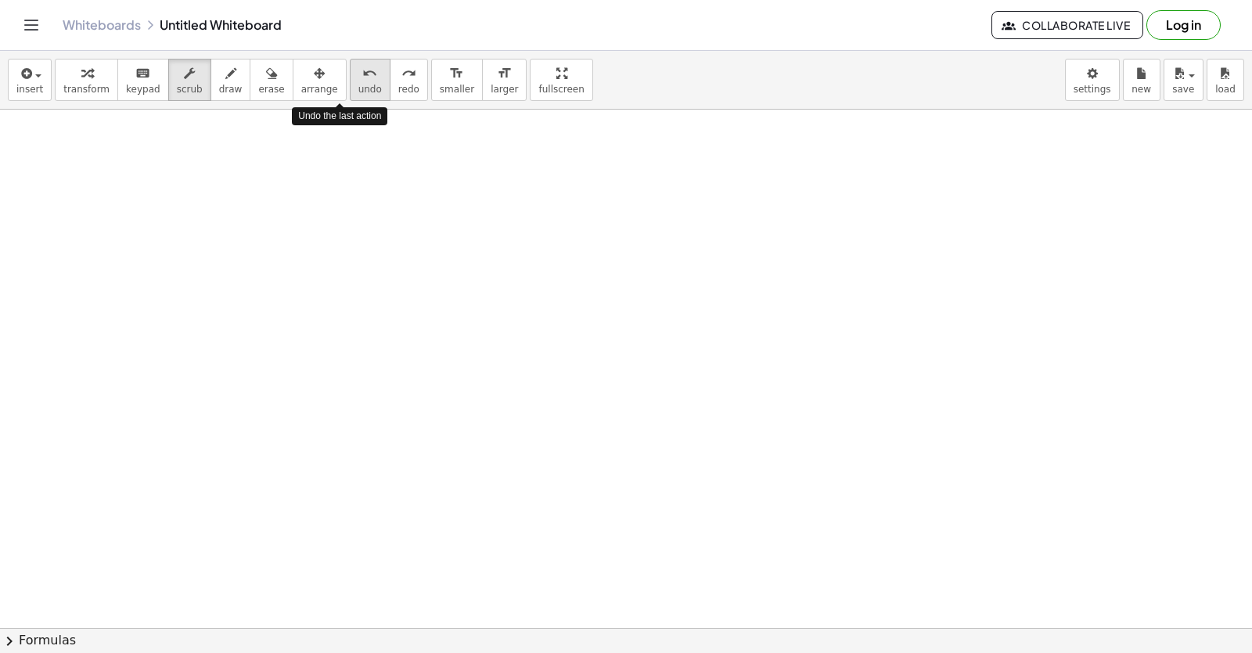
click at [359, 93] on span "undo" at bounding box center [370, 89] width 23 height 11
drag, startPoint x: 381, startPoint y: 106, endPoint x: 409, endPoint y: 63, distance: 51.5
click at [394, 70] on button "redo redo" at bounding box center [409, 80] width 38 height 42
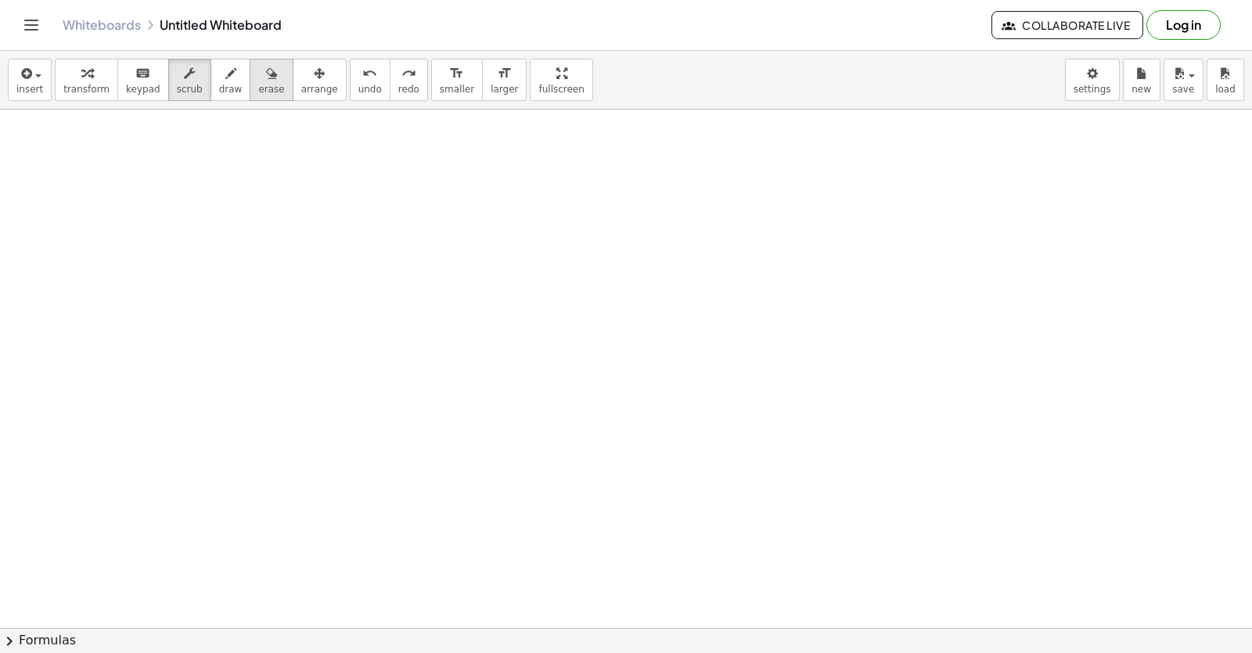
click at [258, 93] on span "erase" at bounding box center [271, 89] width 26 height 11
click at [225, 80] on icon "button" at bounding box center [230, 73] width 11 height 19
drag, startPoint x: 17, startPoint y: 181, endPoint x: 55, endPoint y: 177, distance: 37.8
drag, startPoint x: 41, startPoint y: 178, endPoint x: 28, endPoint y: 195, distance: 21.3
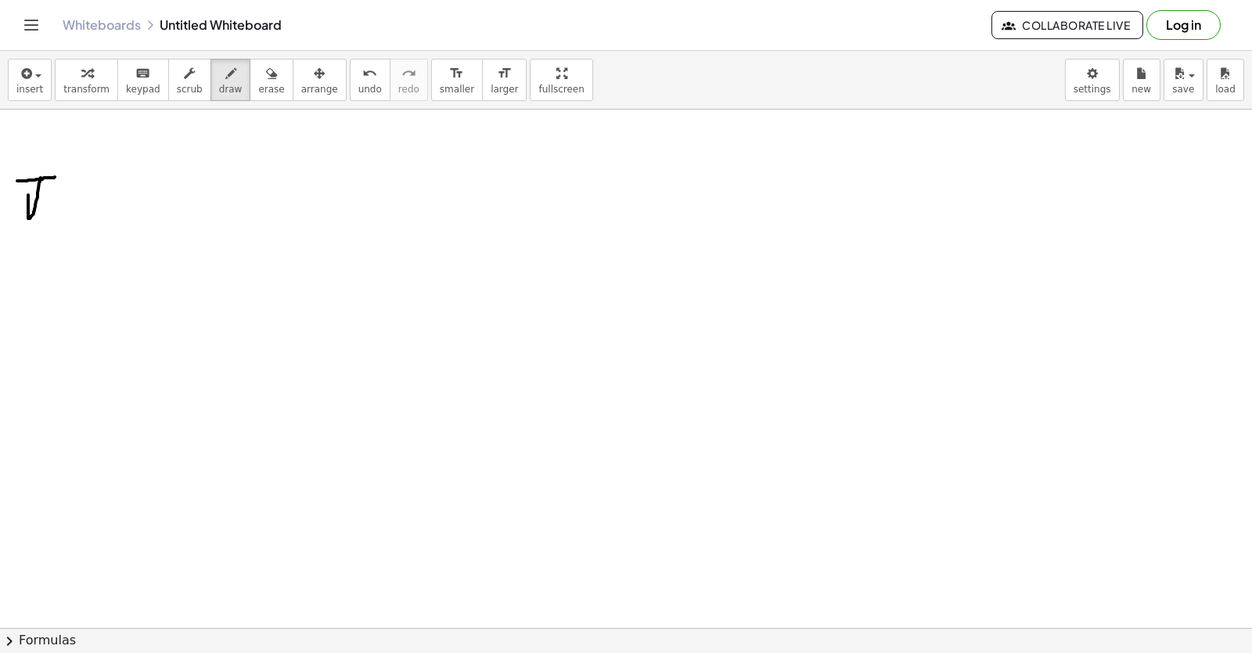
drag, startPoint x: 172, startPoint y: 168, endPoint x: 186, endPoint y: 265, distance: 98.1
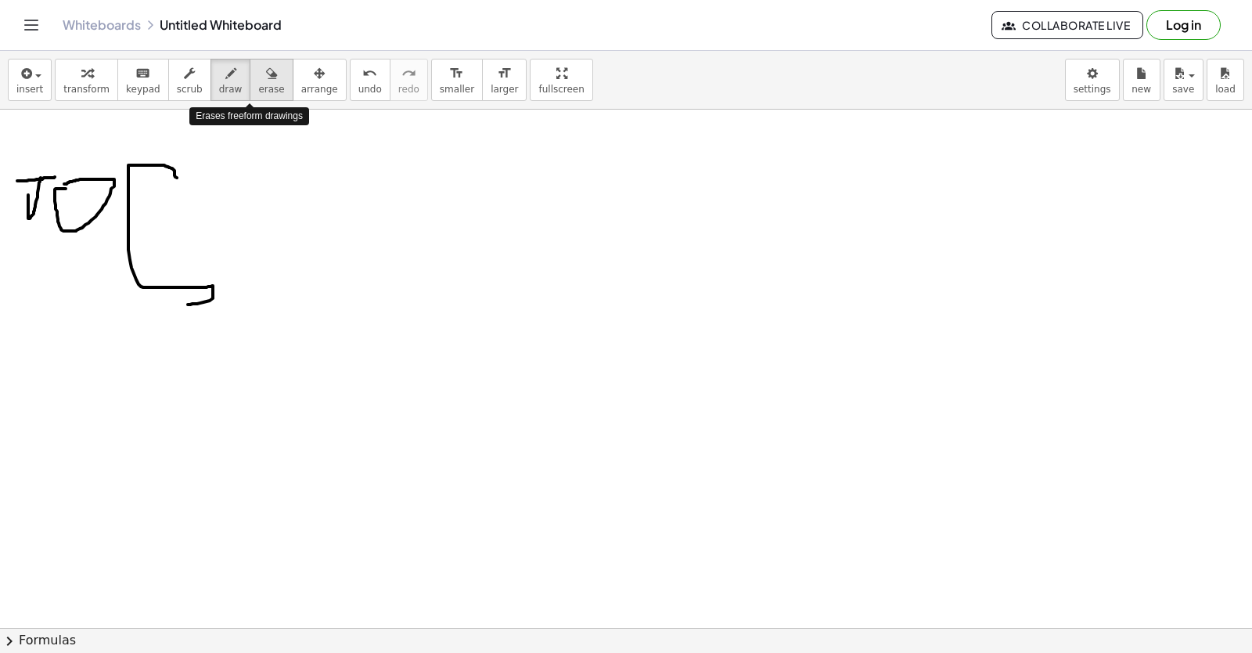
click at [266, 70] on icon "button" at bounding box center [271, 73] width 11 height 19
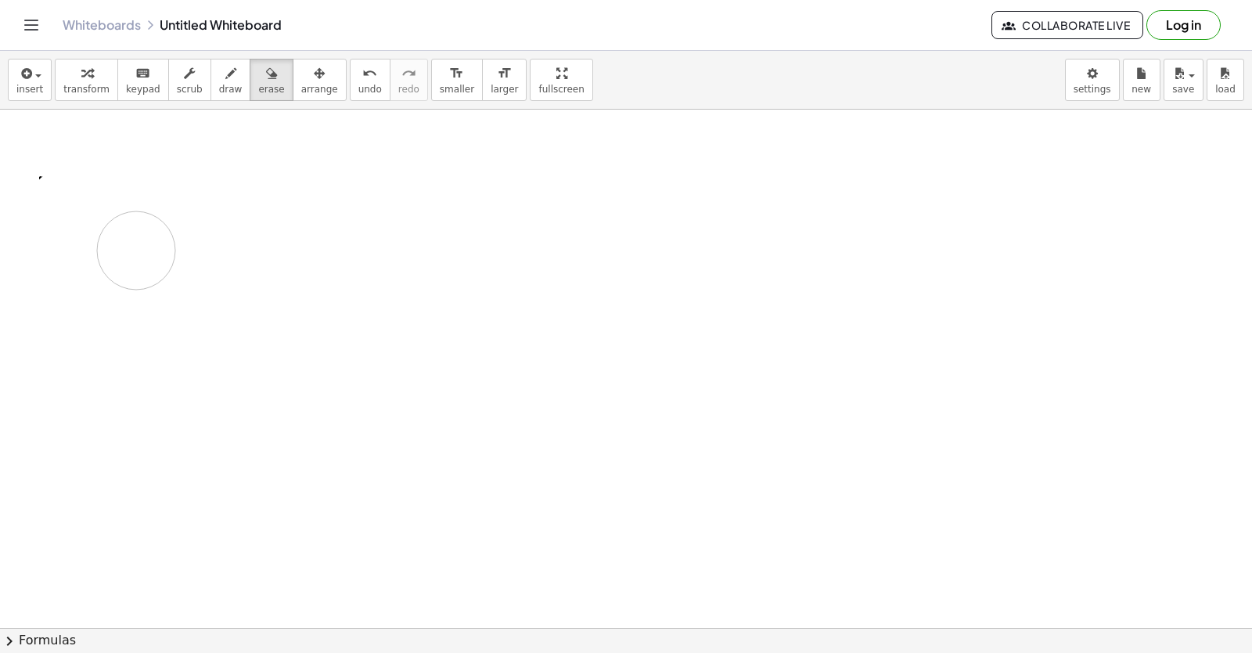
drag, startPoint x: 157, startPoint y: 240, endPoint x: 130, endPoint y: 182, distance: 63.0
drag, startPoint x: 130, startPoint y: 182, endPoint x: 99, endPoint y: 189, distance: 31.9
click at [214, 51] on div "Graspable Math Activities Get Started Activity Bank Assigned Work Classes White…" at bounding box center [626, 326] width 1252 height 653
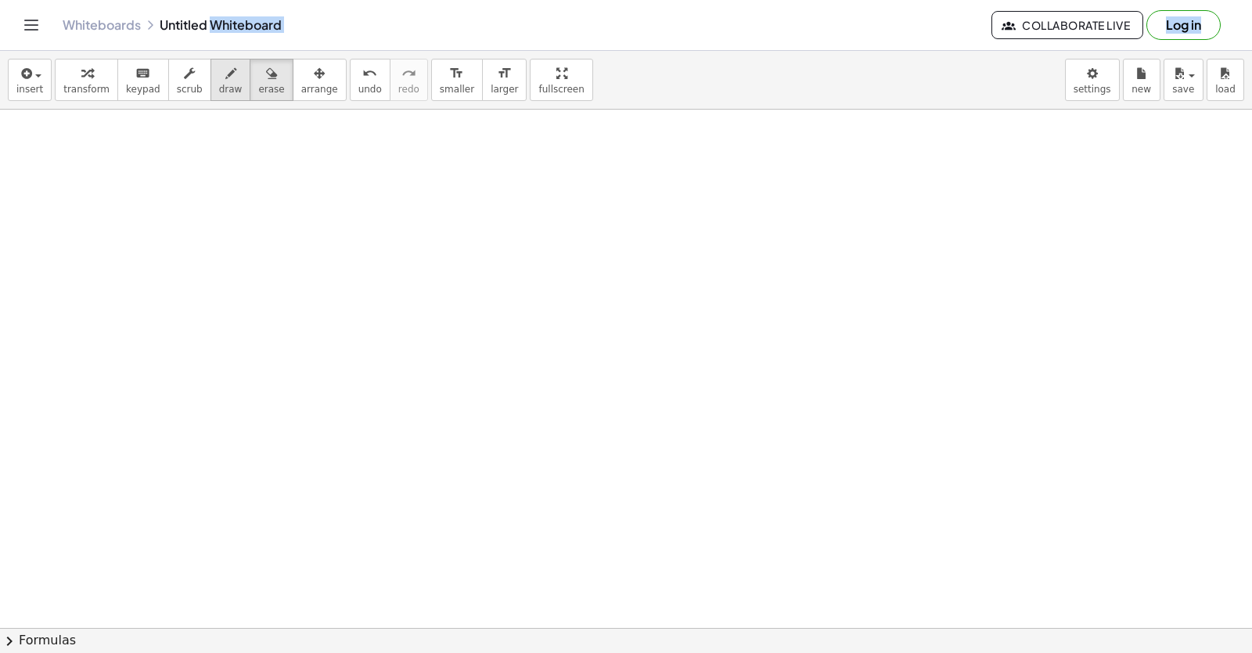
click at [225, 74] on icon "button" at bounding box center [230, 73] width 11 height 19
drag, startPoint x: 8, startPoint y: 182, endPoint x: 52, endPoint y: 176, distance: 44.2
drag, startPoint x: 31, startPoint y: 178, endPoint x: 9, endPoint y: 207, distance: 36.5
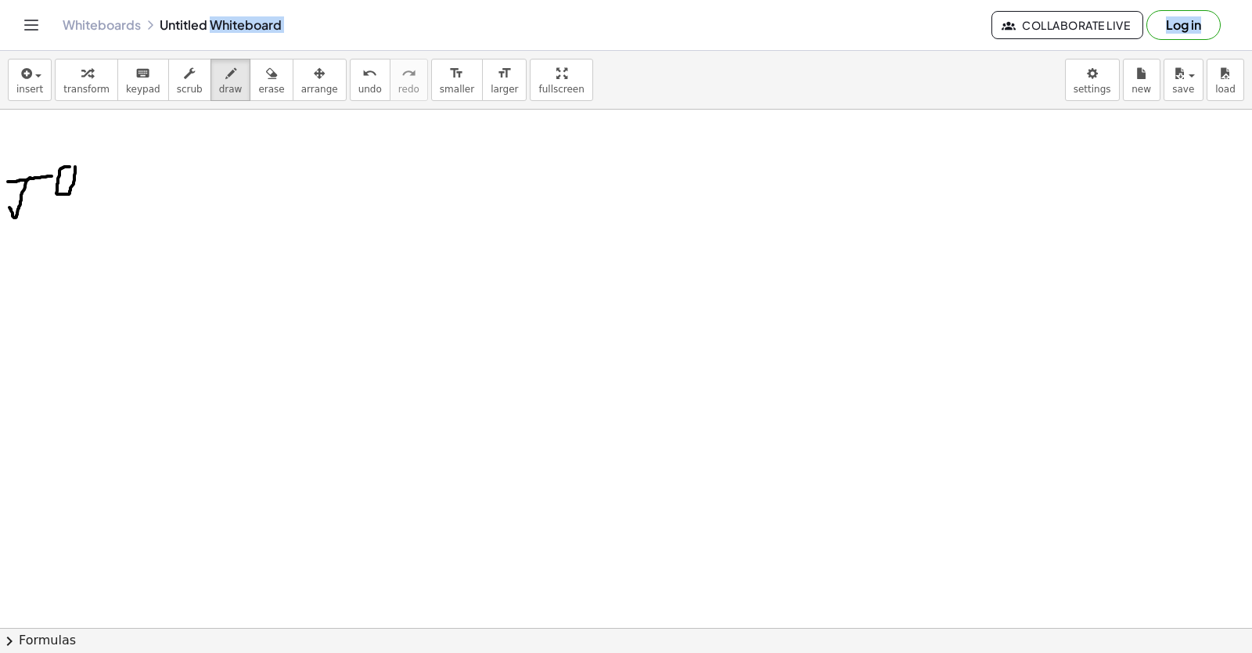
drag, startPoint x: 103, startPoint y: 164, endPoint x: 103, endPoint y: 206, distance: 41.5
drag, startPoint x: 149, startPoint y: 207, endPoint x: 136, endPoint y: 190, distance: 20.7
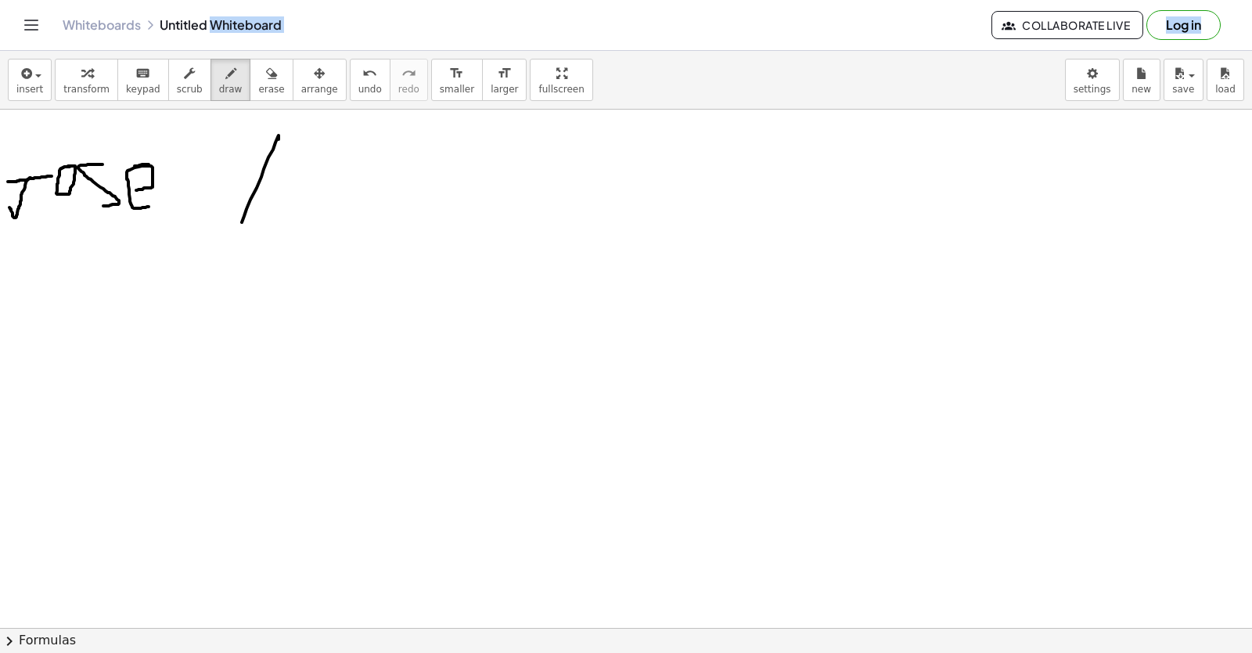
drag, startPoint x: 279, startPoint y: 135, endPoint x: 236, endPoint y: 233, distance: 106.6
drag, startPoint x: 272, startPoint y: 150, endPoint x: 293, endPoint y: 236, distance: 88.7
drag, startPoint x: 259, startPoint y: 196, endPoint x: 280, endPoint y: 196, distance: 21.1
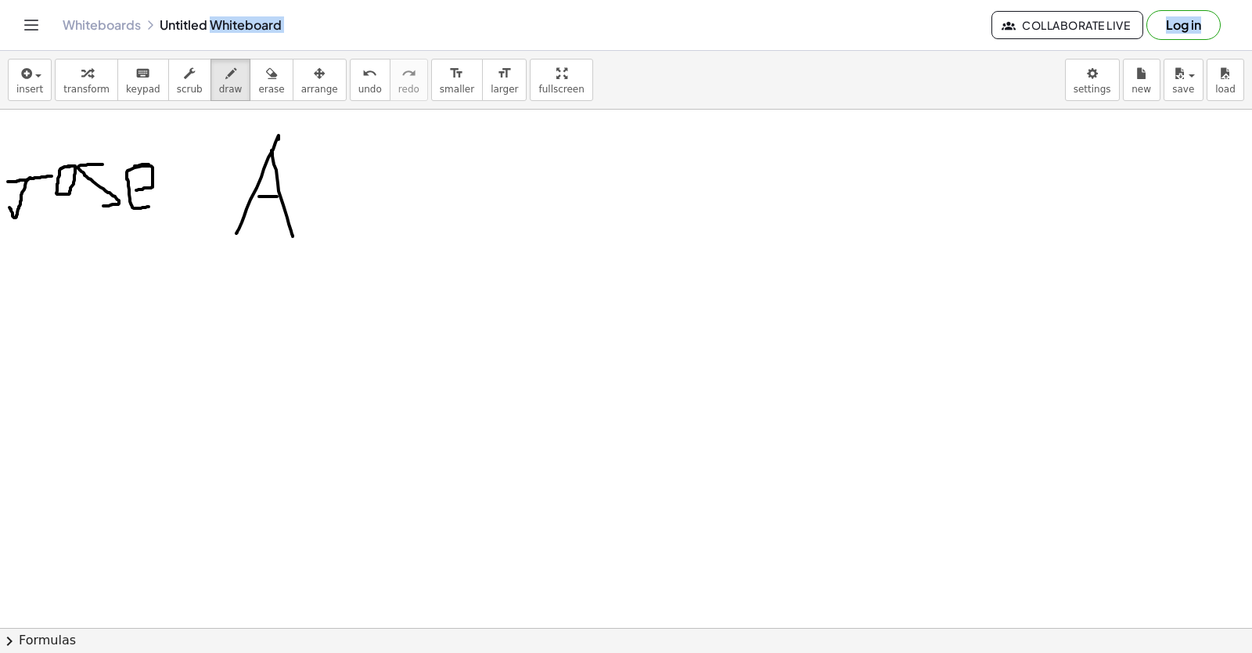
drag, startPoint x: 300, startPoint y: 154, endPoint x: 297, endPoint y: 198, distance: 43.9
drag, startPoint x: 326, startPoint y: 215, endPoint x: 346, endPoint y: 211, distance: 20.7
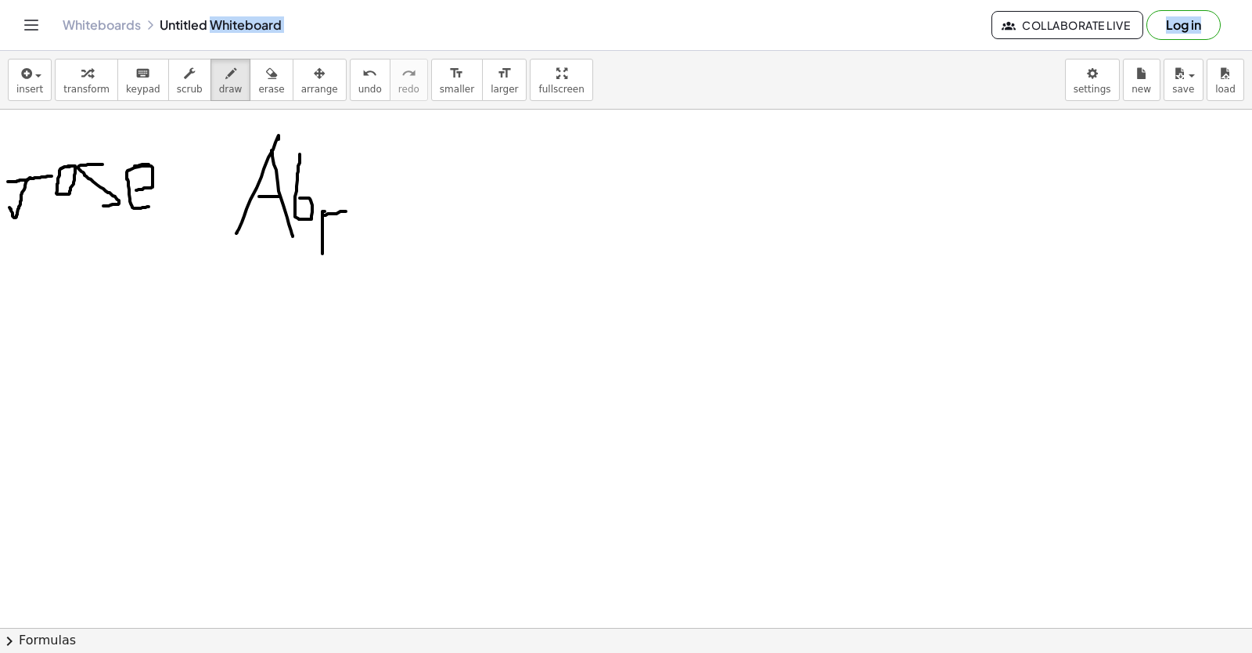
drag, startPoint x: 323, startPoint y: 211, endPoint x: 322, endPoint y: 262, distance: 50.9
drag, startPoint x: 392, startPoint y: 181, endPoint x: 403, endPoint y: 241, distance: 61.3
drag, startPoint x: 405, startPoint y: 204, endPoint x: 392, endPoint y: 234, distance: 33.0
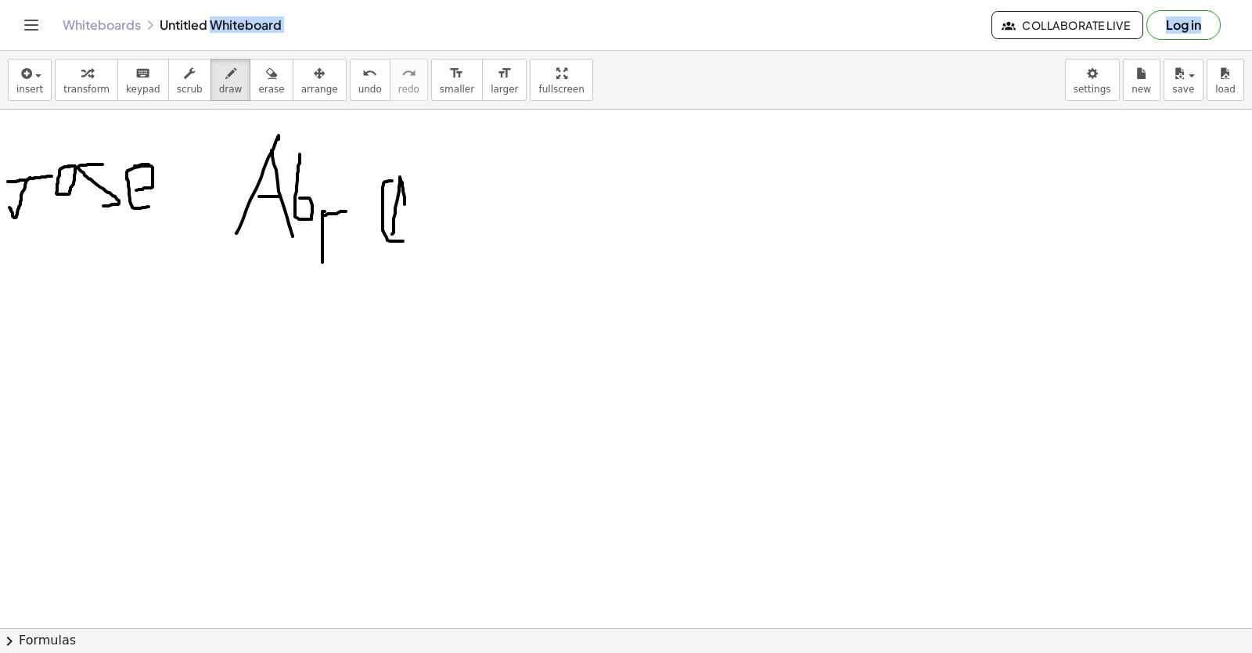
drag, startPoint x: 402, startPoint y: 187, endPoint x: 384, endPoint y: 298, distance: 112.6
click at [250, 62] on button "erase" at bounding box center [271, 80] width 43 height 42
drag, startPoint x: 268, startPoint y: 214, endPoint x: 194, endPoint y: 93, distance: 141.6
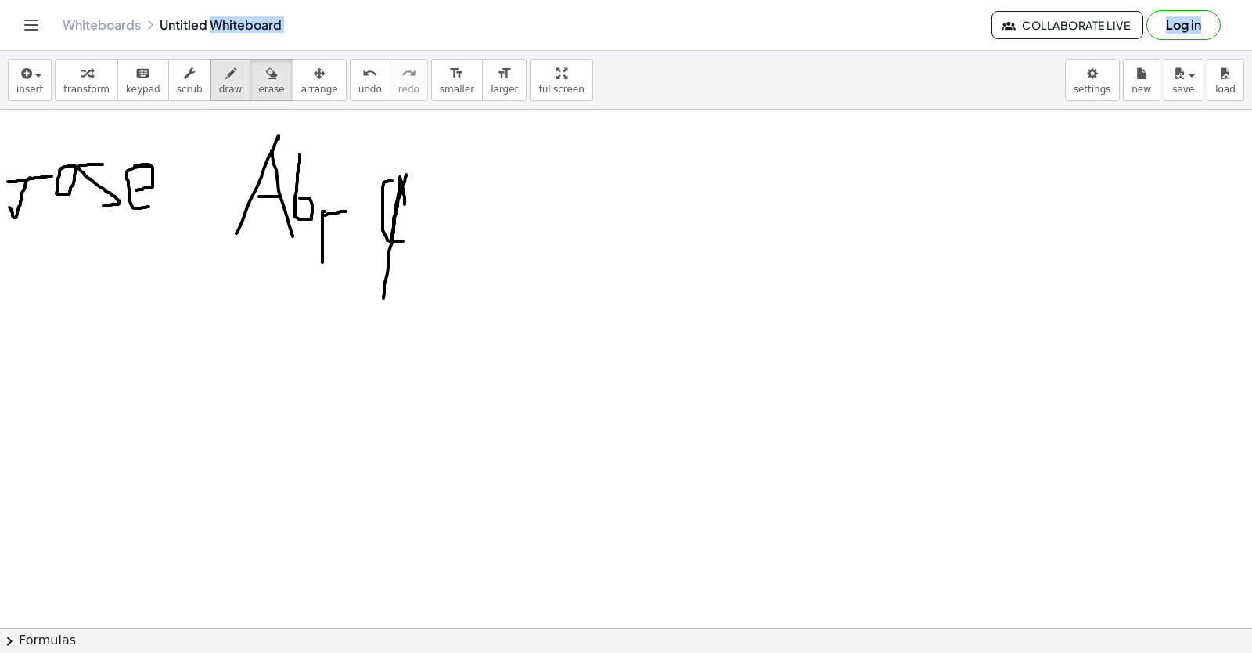
click at [191, 93] on div "transform keyboard keypad scrub draw erase arrange" at bounding box center [200, 80] width 291 height 42
click at [250, 74] on button "erase" at bounding box center [271, 80] width 43 height 42
drag, startPoint x: 236, startPoint y: 74, endPoint x: 234, endPoint y: 150, distance: 76.7
click at [239, 158] on div "insert select one: Math Expression Function Text Youtube Video Graphing Geometr…" at bounding box center [626, 352] width 1252 height 602
click at [264, 77] on button "erase" at bounding box center [271, 80] width 43 height 42
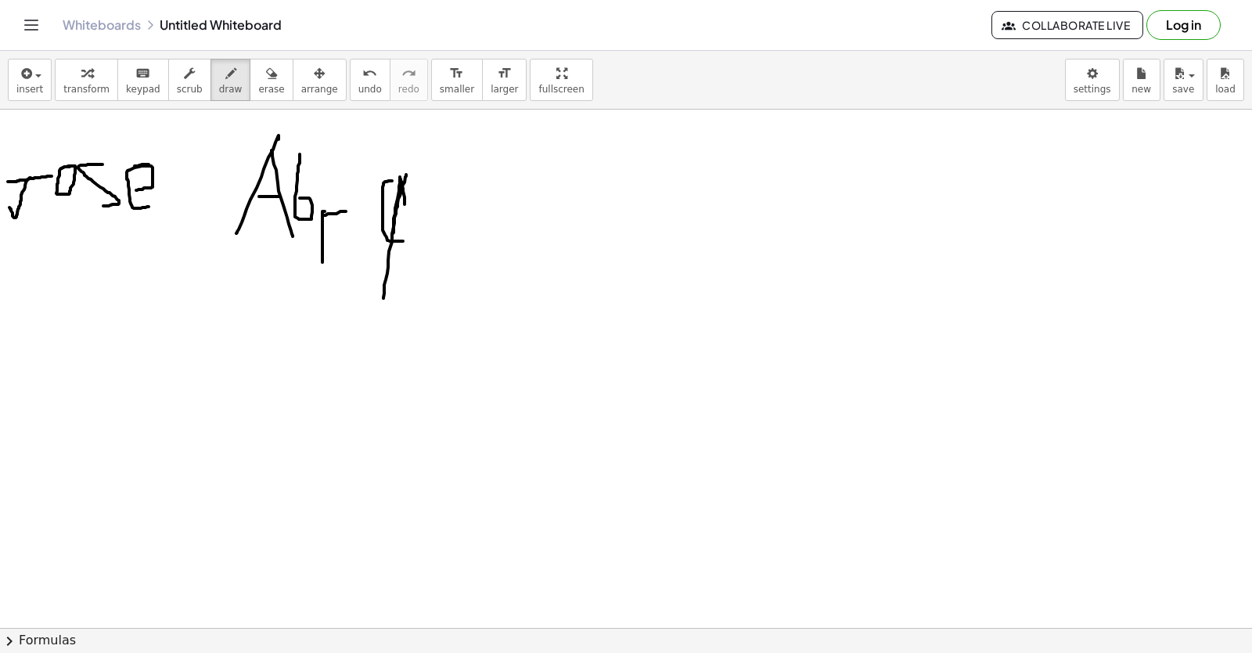
drag, startPoint x: 557, startPoint y: -20, endPoint x: 159, endPoint y: 123, distance: 422.7
drag, startPoint x: 161, startPoint y: 34, endPoint x: 112, endPoint y: 144, distance: 120.2
click at [178, 84] on span "scrub" at bounding box center [190, 89] width 26 height 11
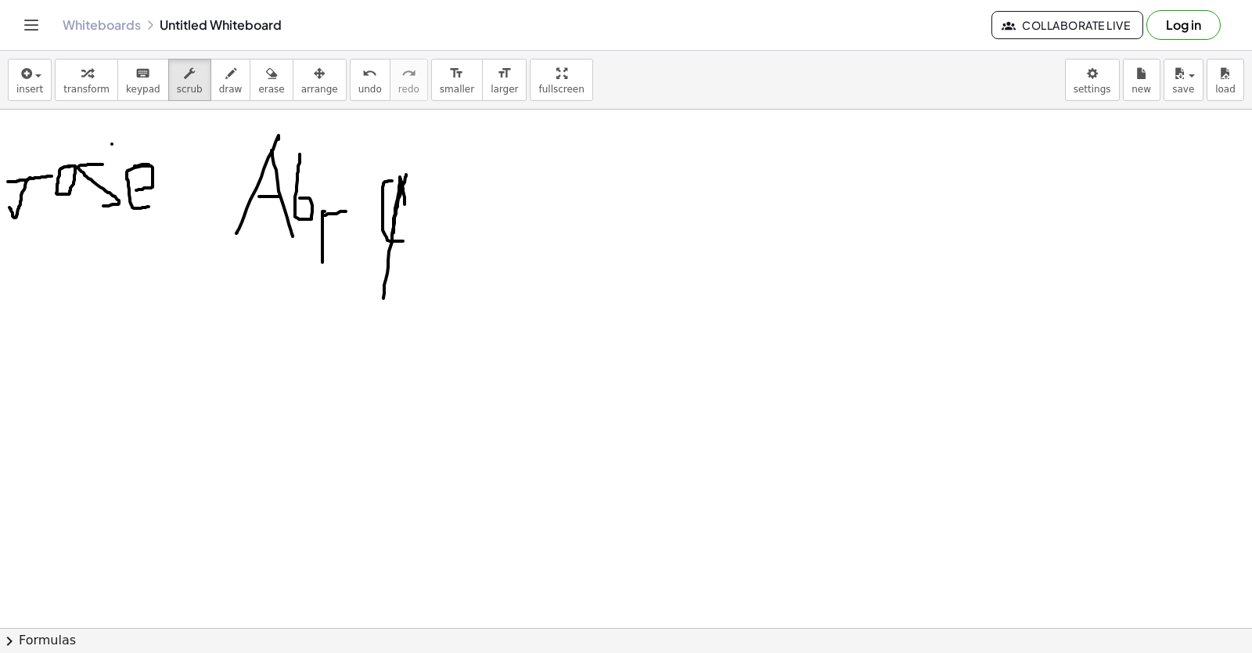
click at [250, 89] on button "erase" at bounding box center [271, 80] width 43 height 42
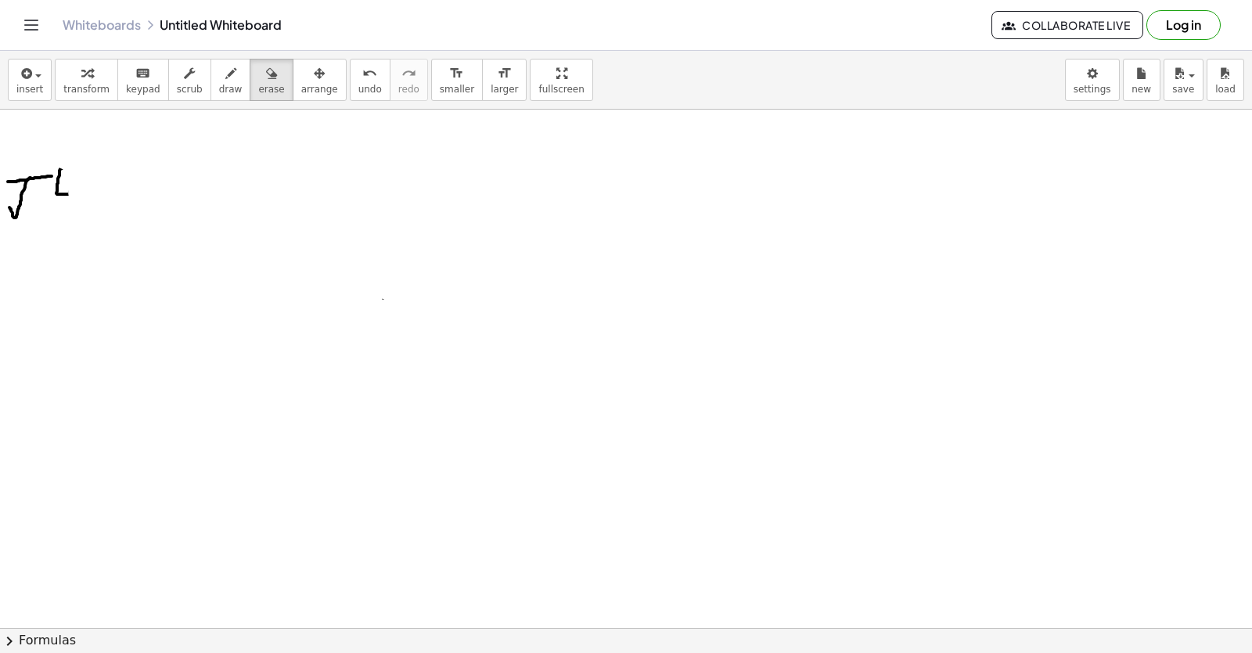
drag, startPoint x: 0, startPoint y: 358, endPoint x: 0, endPoint y: 683, distance: 325.6
click at [0, 652] on html "Graspable Math Activities Get Started Activity Bank Assigned Work Classes White…" at bounding box center [626, 326] width 1252 height 653
click at [332, 99] on div "insert select one: Math Expression Function Text Youtube Video Graphing Geometr…" at bounding box center [626, 80] width 1252 height 59
click at [350, 99] on button "undo undo" at bounding box center [370, 80] width 41 height 42
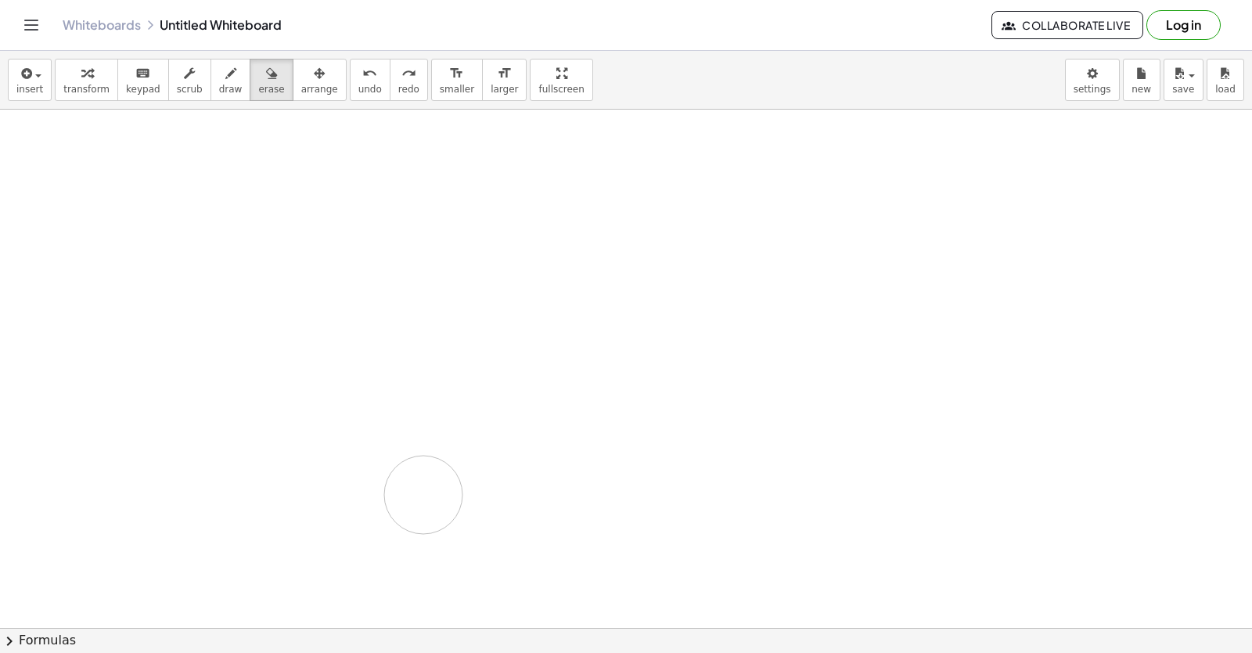
drag, startPoint x: 423, startPoint y: 495, endPoint x: 438, endPoint y: 495, distance: 14.9
drag, startPoint x: 441, startPoint y: 495, endPoint x: 1252, endPoint y: 151, distance: 881.0
click at [1252, 553] on div "+ · 3 · y + · 12 · x = 15 + · 3 · y + · 3 · 4 · x = 15 · ( + y + · 4 · x ) · 3 …" at bounding box center [626, 369] width 1252 height 518
drag, startPoint x: 1252, startPoint y: 151, endPoint x: 203, endPoint y: 76, distance: 1051.6
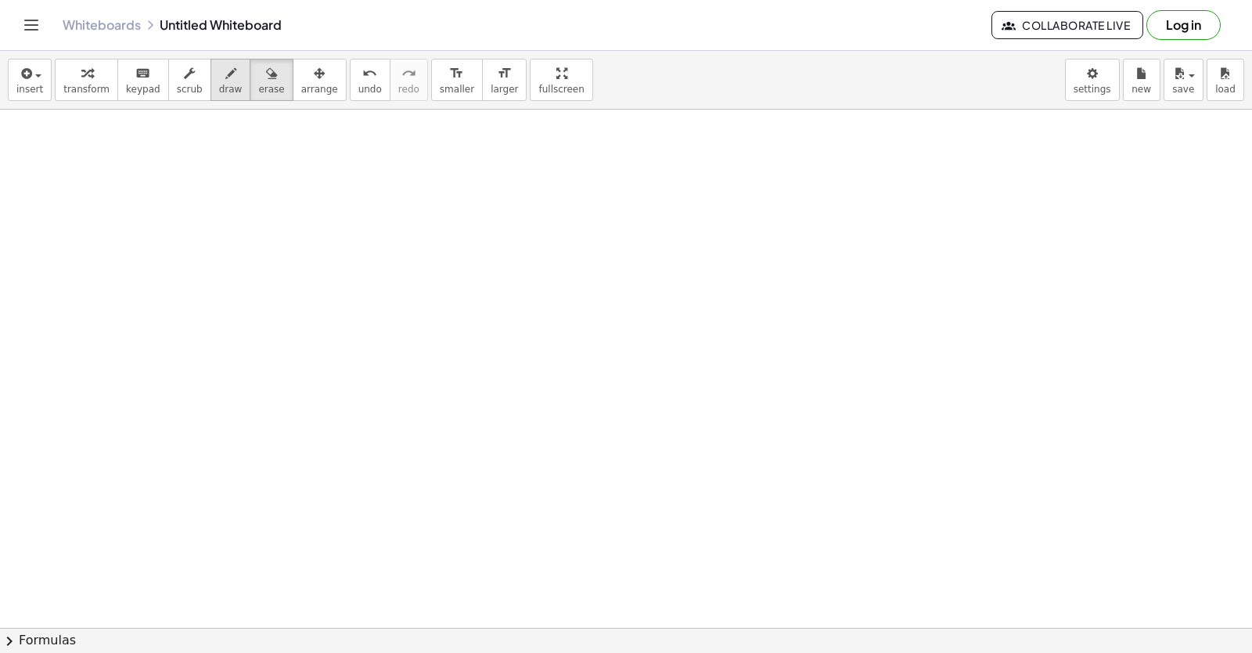
click at [225, 74] on icon "button" at bounding box center [230, 73] width 11 height 19
drag, startPoint x: 59, startPoint y: 226, endPoint x: 104, endPoint y: 245, distance: 48.4
drag, startPoint x: 79, startPoint y: 234, endPoint x: 62, endPoint y: 294, distance: 61.9
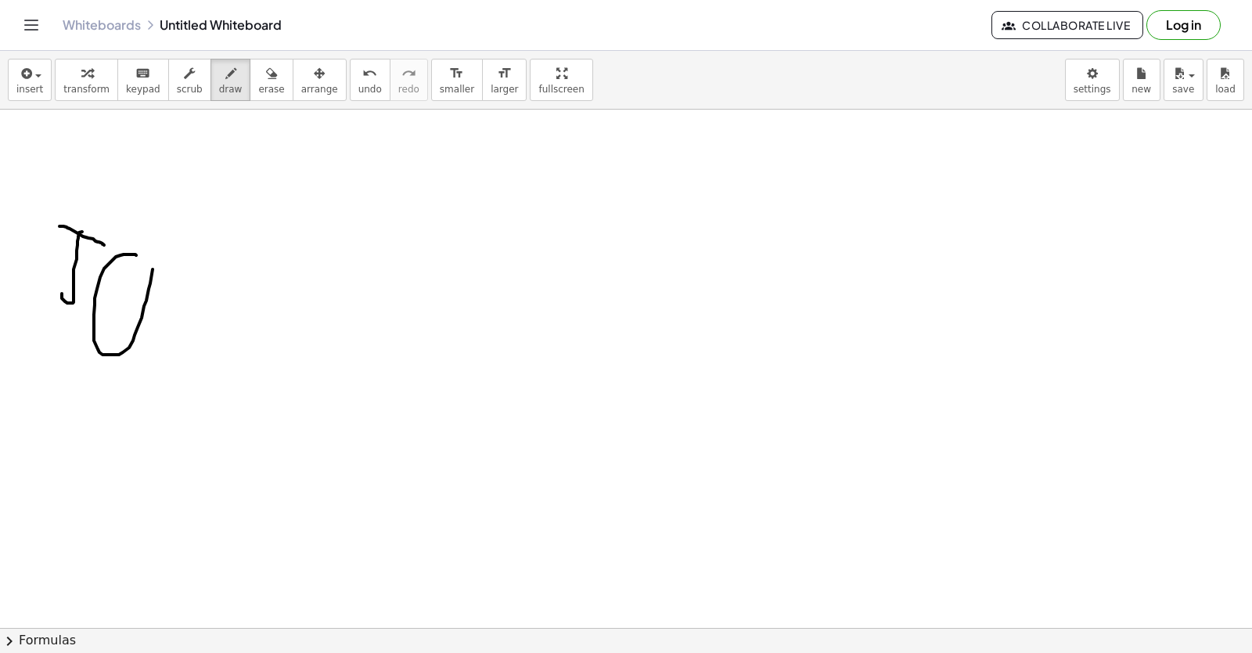
drag, startPoint x: 136, startPoint y: 255, endPoint x: 138, endPoint y: 272, distance: 17.3
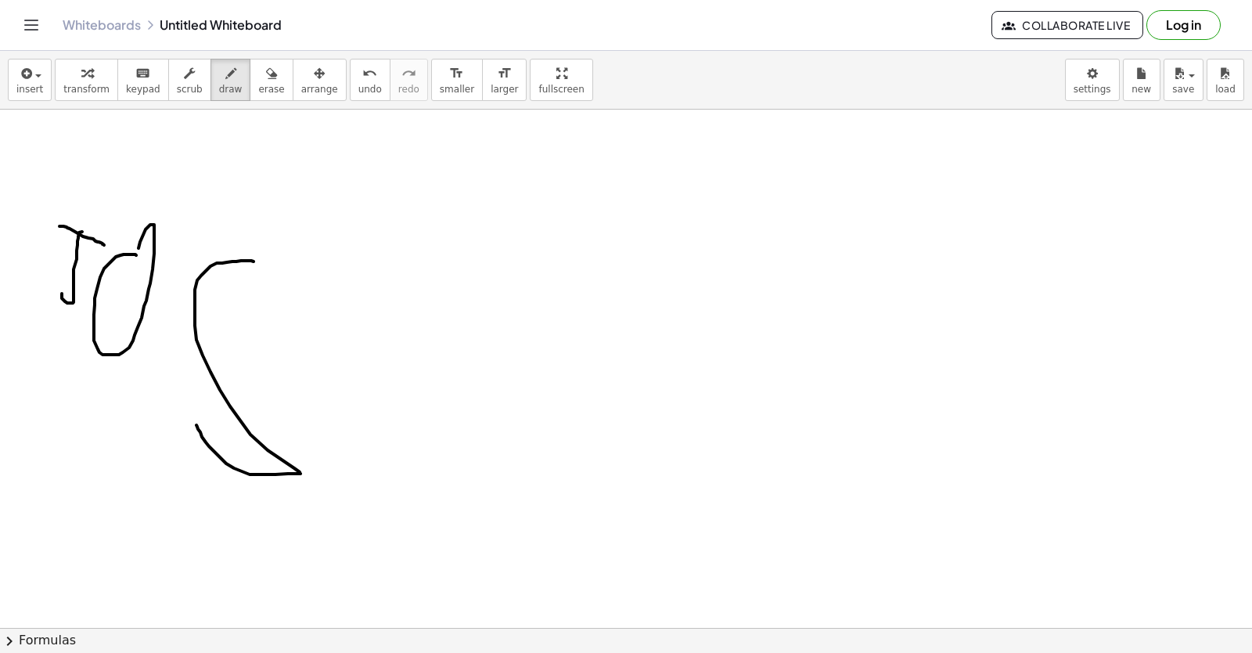
drag, startPoint x: 250, startPoint y: 261, endPoint x: 196, endPoint y: 425, distance: 173.0
drag, startPoint x: 371, startPoint y: 457, endPoint x: 410, endPoint y: 464, distance: 39.8
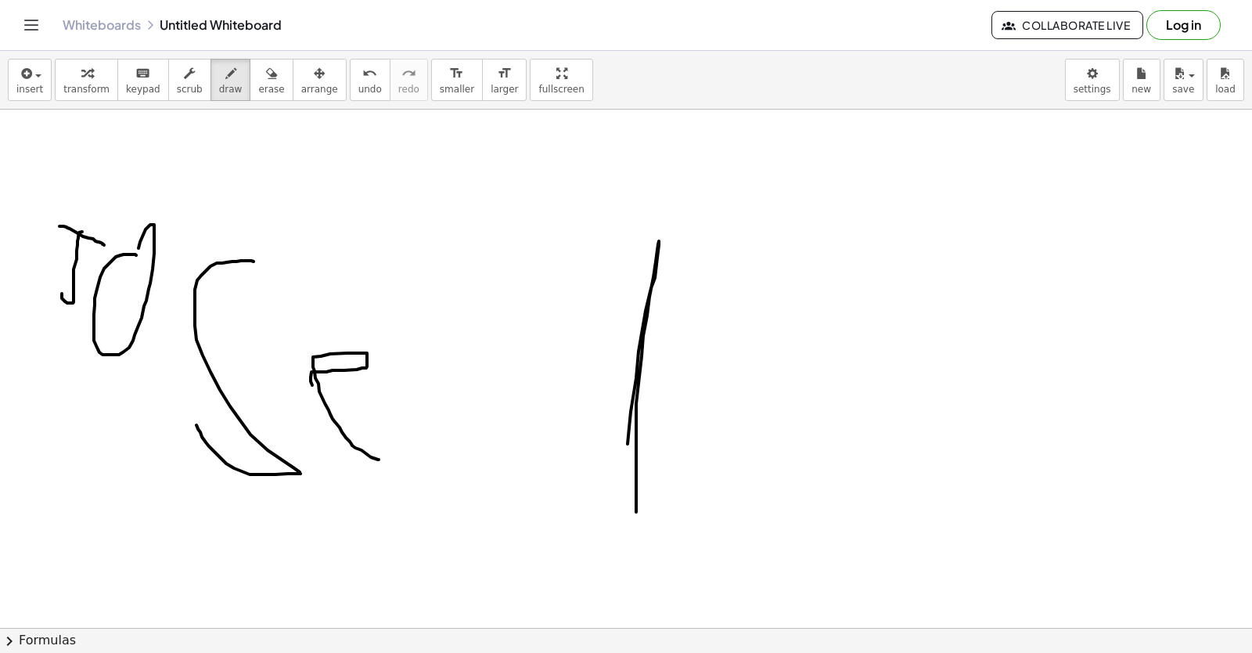
drag, startPoint x: 636, startPoint y: 472, endPoint x: 614, endPoint y: 530, distance: 61.9
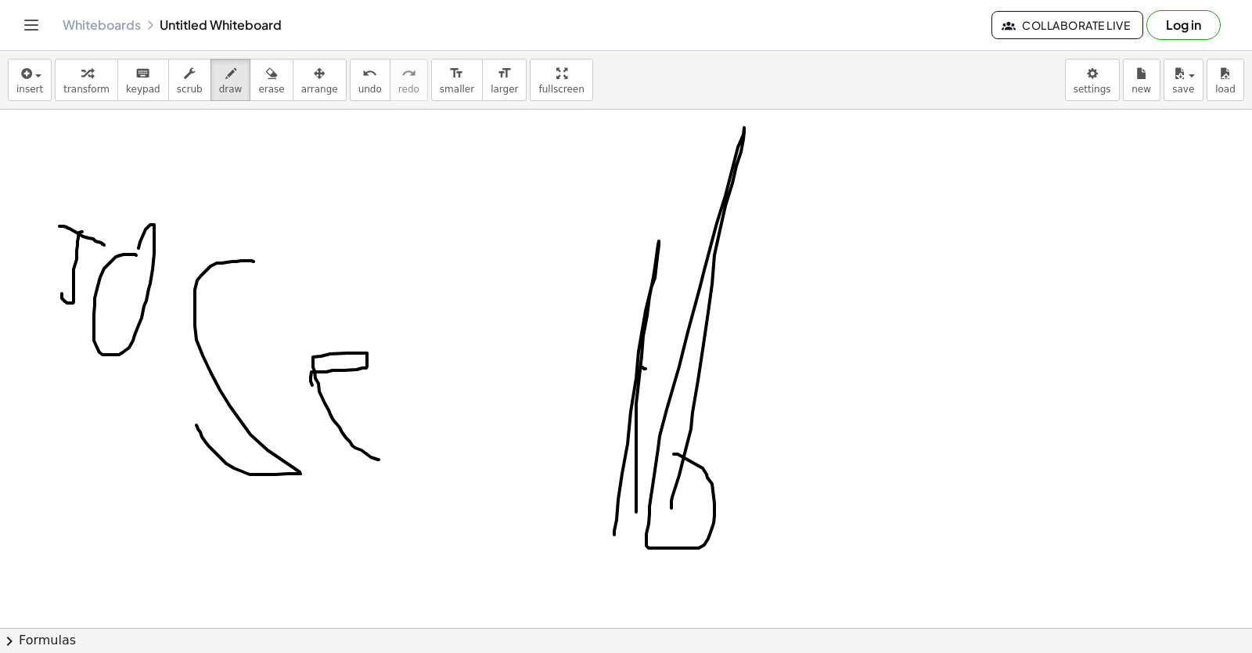
drag, startPoint x: 672, startPoint y: 508, endPoint x: 764, endPoint y: 588, distance: 122.1
drag, startPoint x: 750, startPoint y: 483, endPoint x: 797, endPoint y: 474, distance: 47.7
drag, startPoint x: 779, startPoint y: 502, endPoint x: 835, endPoint y: 499, distance: 56.4
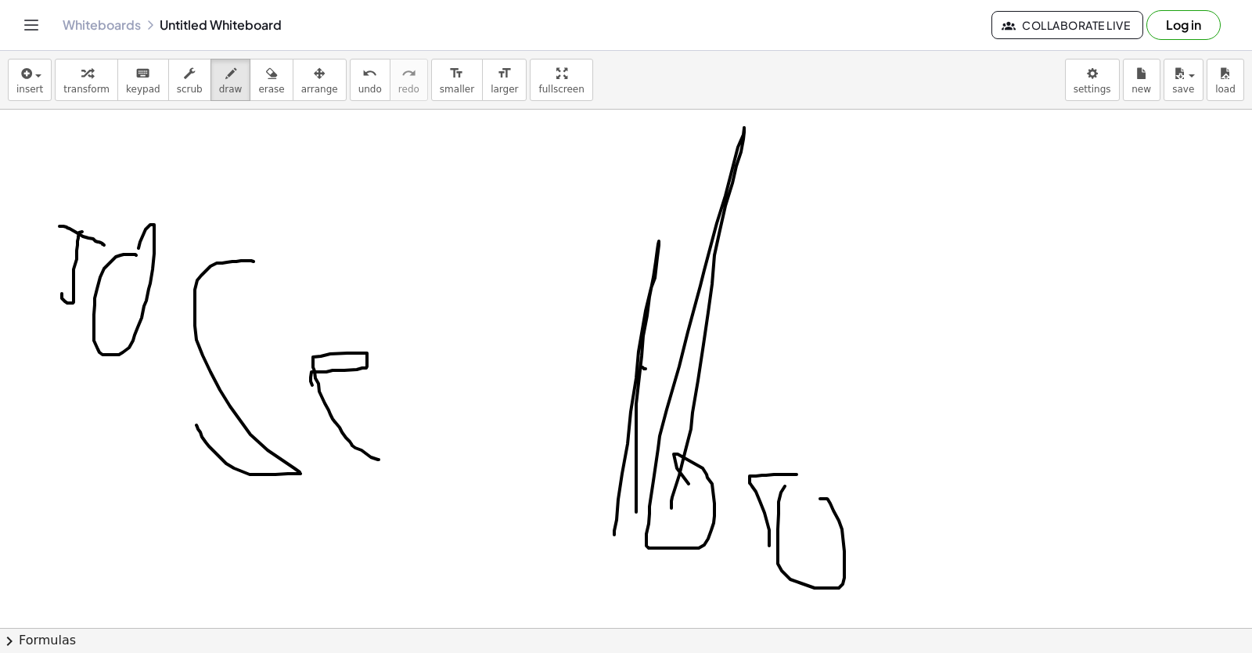
drag, startPoint x: 851, startPoint y: 521, endPoint x: 854, endPoint y: 546, distance: 24.5
drag, startPoint x: 934, startPoint y: 446, endPoint x: 946, endPoint y: 499, distance: 53.9
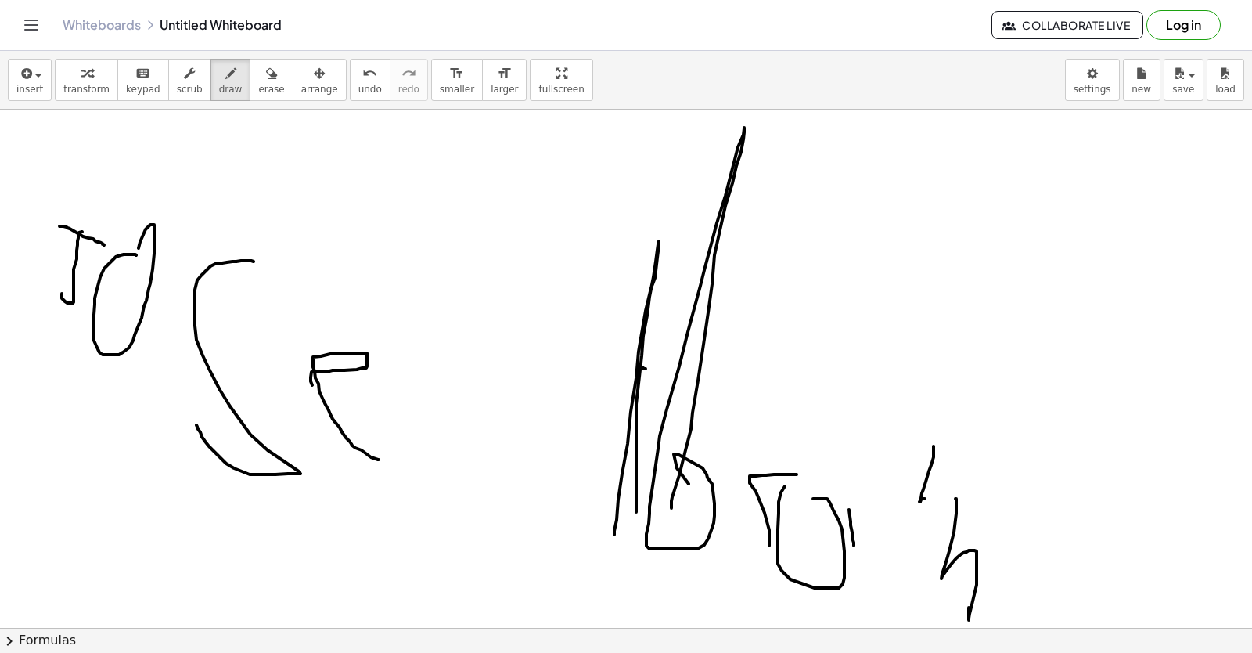
drag, startPoint x: 949, startPoint y: 551, endPoint x: 603, endPoint y: 169, distance: 515.9
click at [266, 64] on icon "button" at bounding box center [271, 73] width 11 height 19
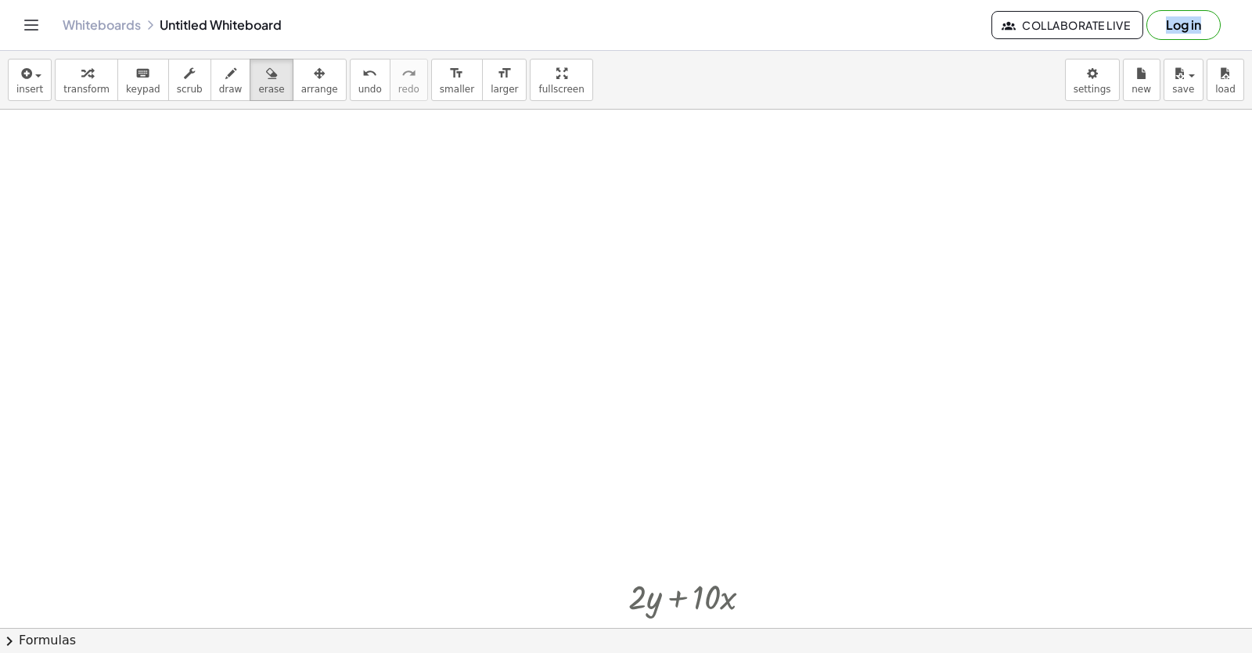
scroll to position [3322, 0]
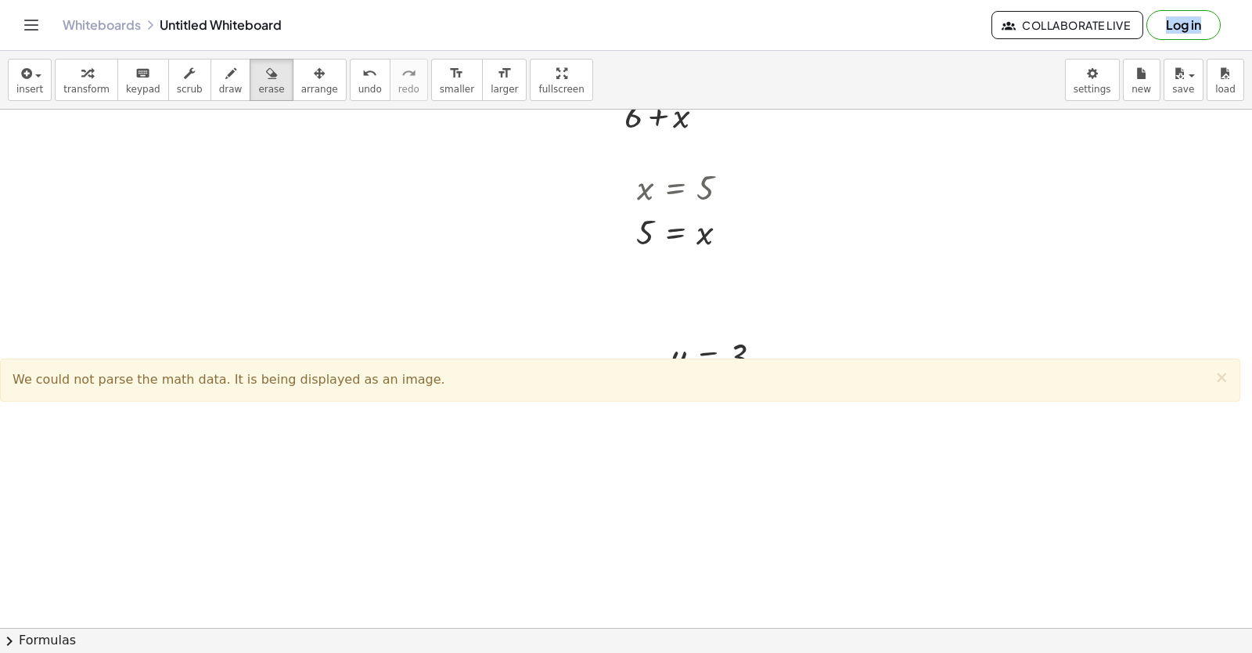
drag, startPoint x: 901, startPoint y: 332, endPoint x: 654, endPoint y: 42, distance: 380.9
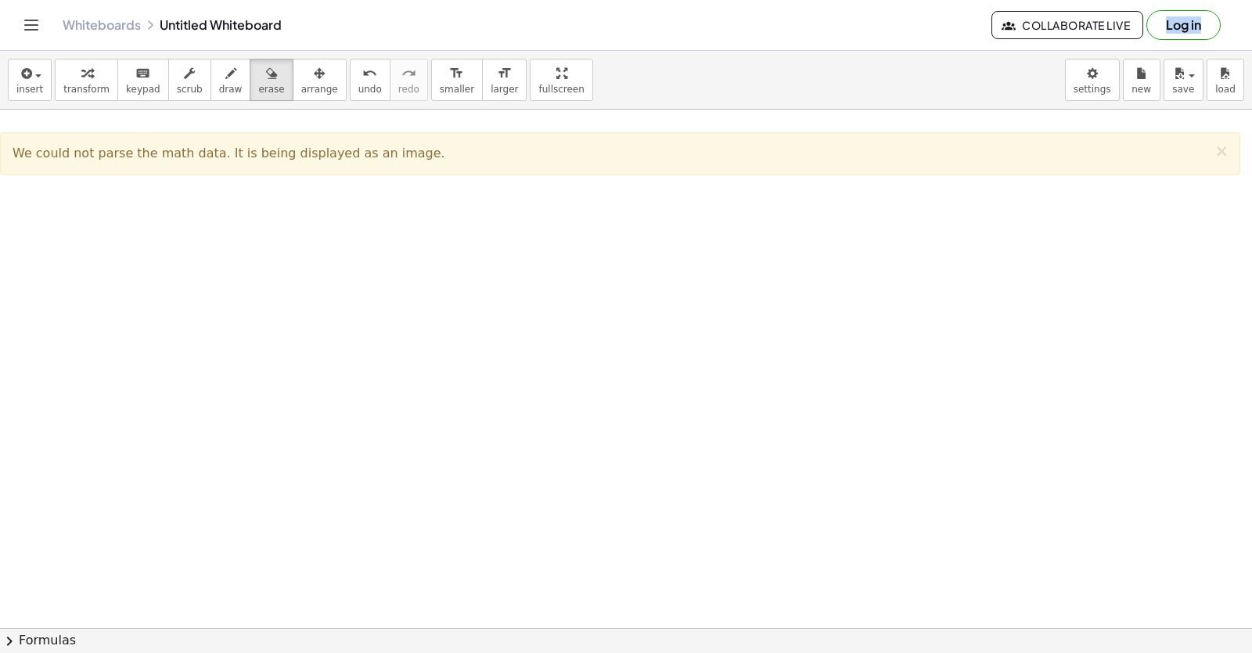
scroll to position [7333, 0]
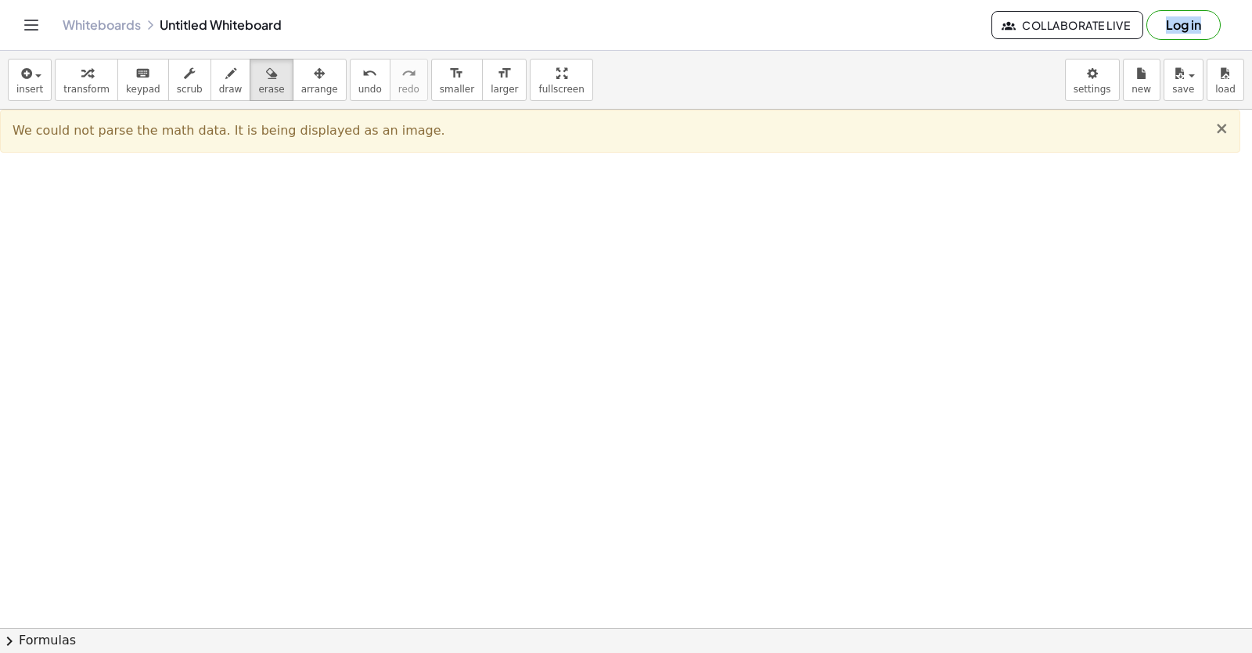
click at [1219, 136] on span "×" at bounding box center [1222, 128] width 14 height 19
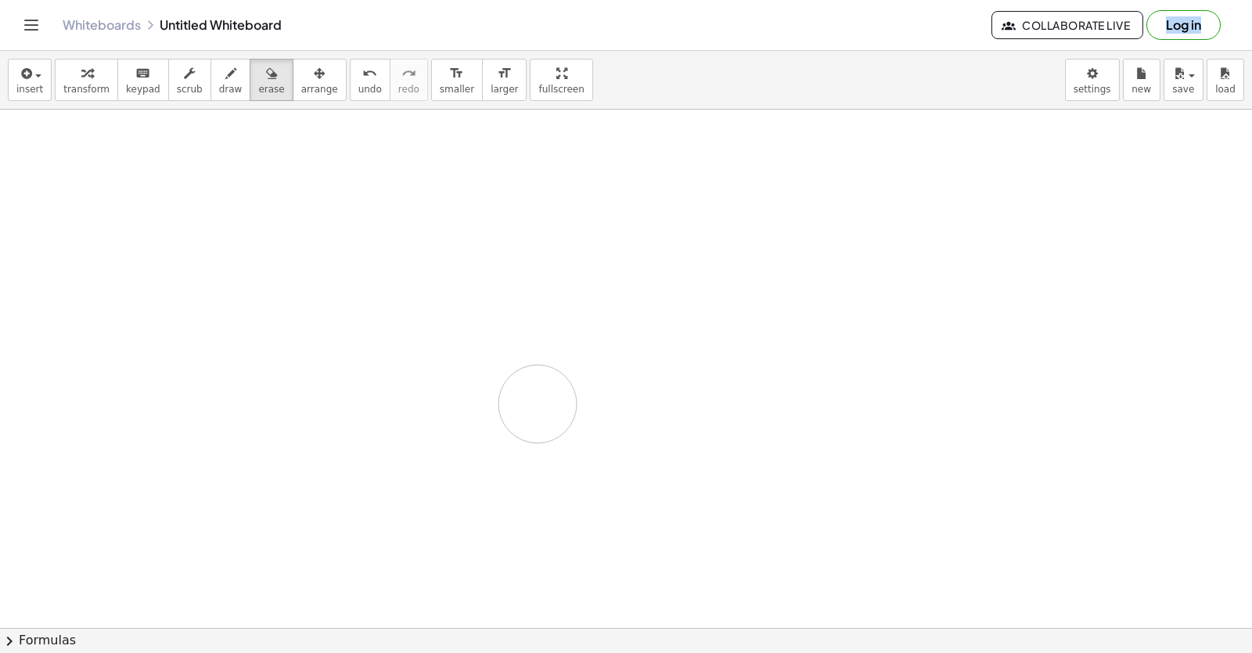
drag, startPoint x: 579, startPoint y: 355, endPoint x: 453, endPoint y: 599, distance: 274.8
click at [350, 68] on button "undo undo" at bounding box center [370, 80] width 41 height 42
click at [376, 58] on div "insert select one: Math Expression Function Text Youtube Video Graphing Geometr…" at bounding box center [626, 80] width 1252 height 59
click at [440, 94] on span "smaller" at bounding box center [457, 89] width 34 height 11
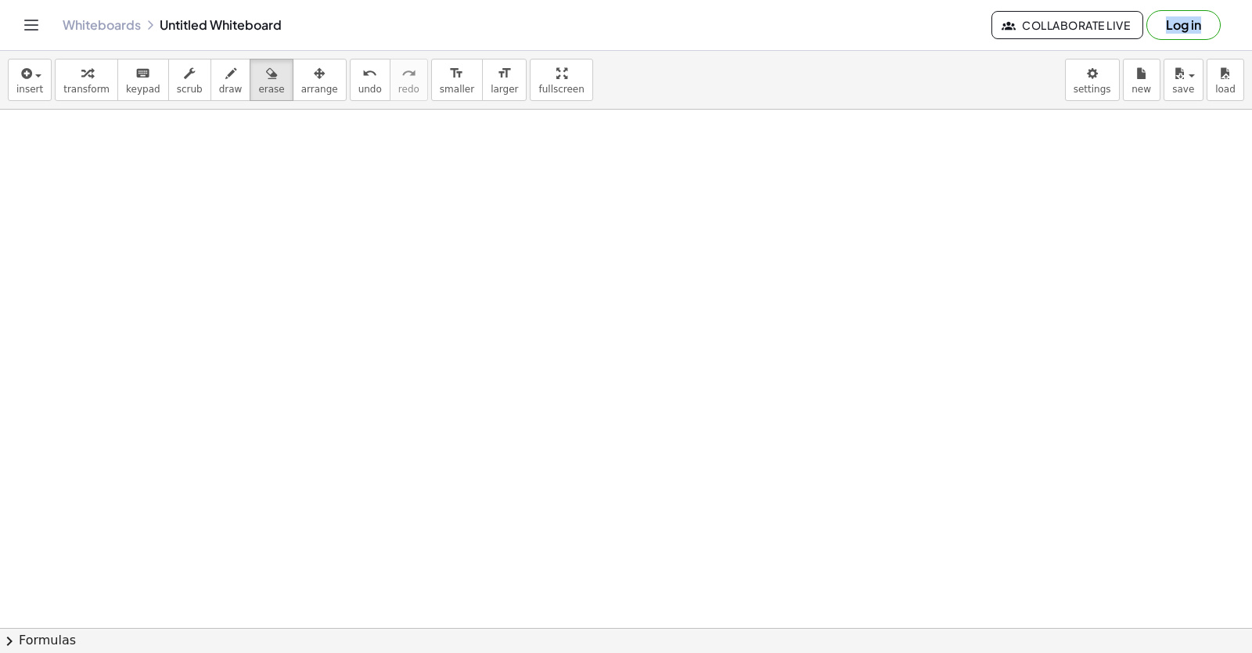
drag, startPoint x: 211, startPoint y: 85, endPoint x: 224, endPoint y: 118, distance: 35.2
click at [243, 95] on div "transform keyboard keypad scrub draw erase arrange" at bounding box center [200, 80] width 291 height 42
drag, startPoint x: 17, startPoint y: 307, endPoint x: 48, endPoint y: 306, distance: 30.5
drag, startPoint x: 31, startPoint y: 308, endPoint x: 25, endPoint y: 330, distance: 22.0
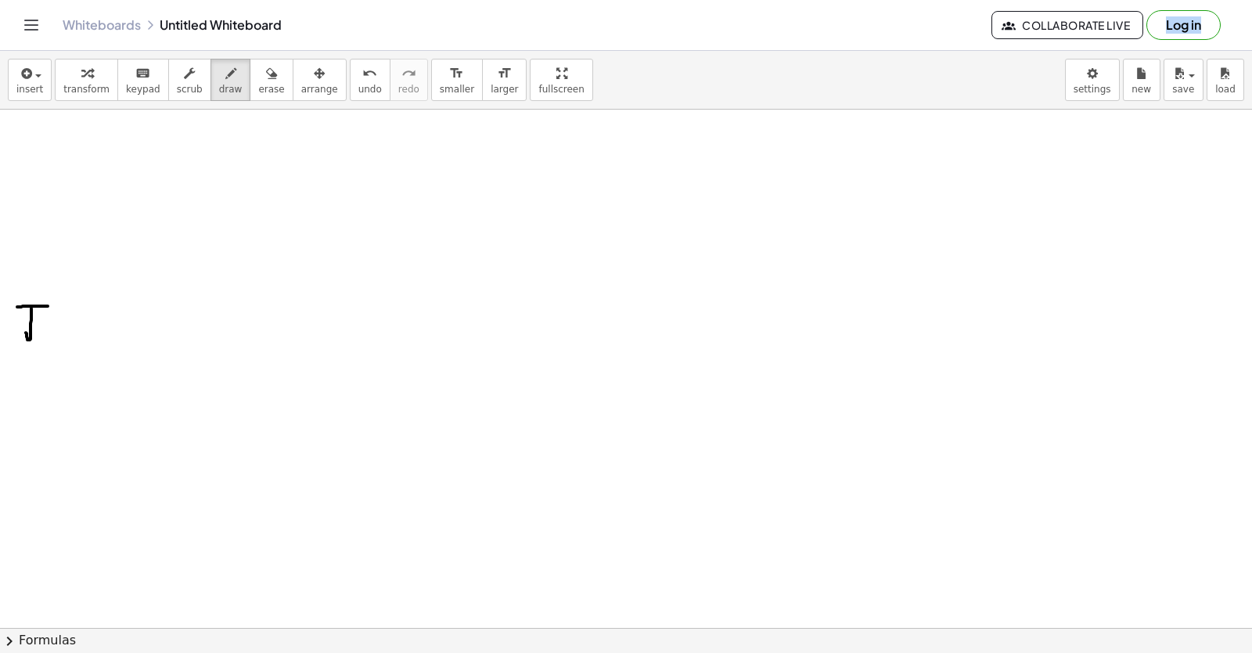
drag, startPoint x: 110, startPoint y: 330, endPoint x: 104, endPoint y: 435, distance: 105.1
click at [104, 435] on div at bounding box center [106, 455] width 23 height 48
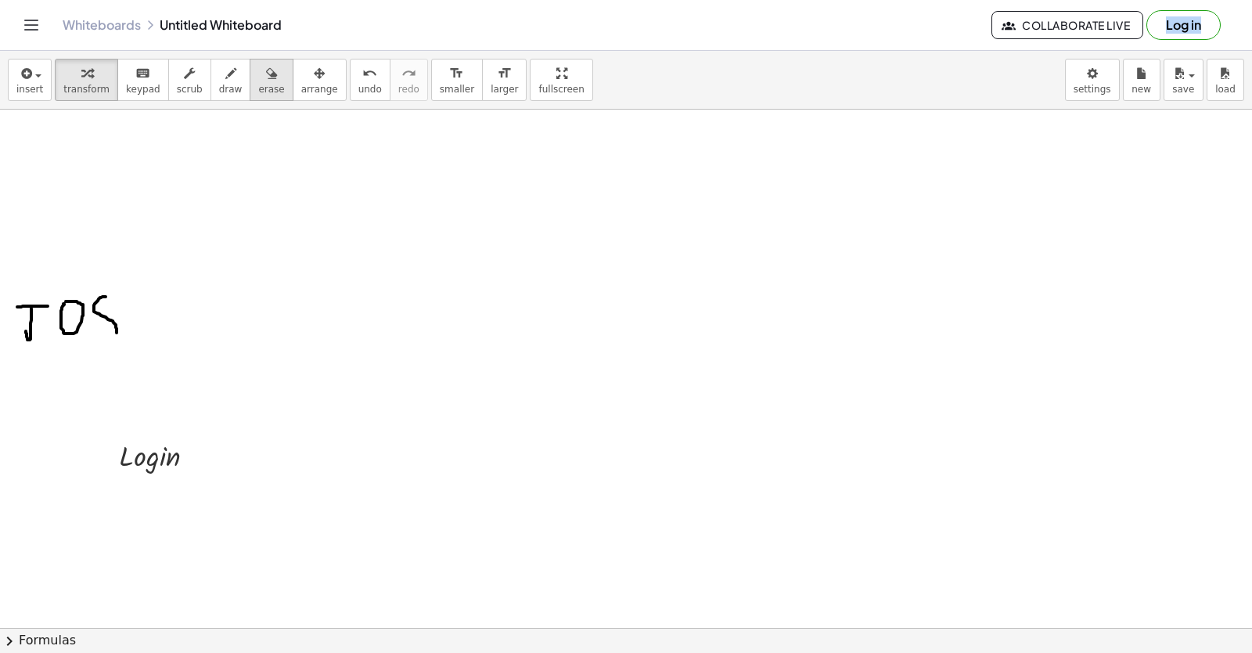
drag, startPoint x: 114, startPoint y: 331, endPoint x: 254, endPoint y: 95, distance: 273.7
drag, startPoint x: 221, startPoint y: 87, endPoint x: 159, endPoint y: 172, distance: 105.4
click at [211, 95] on button "draw" at bounding box center [231, 80] width 41 height 42
drag, startPoint x: 114, startPoint y: 329, endPoint x: 126, endPoint y: 326, distance: 12.2
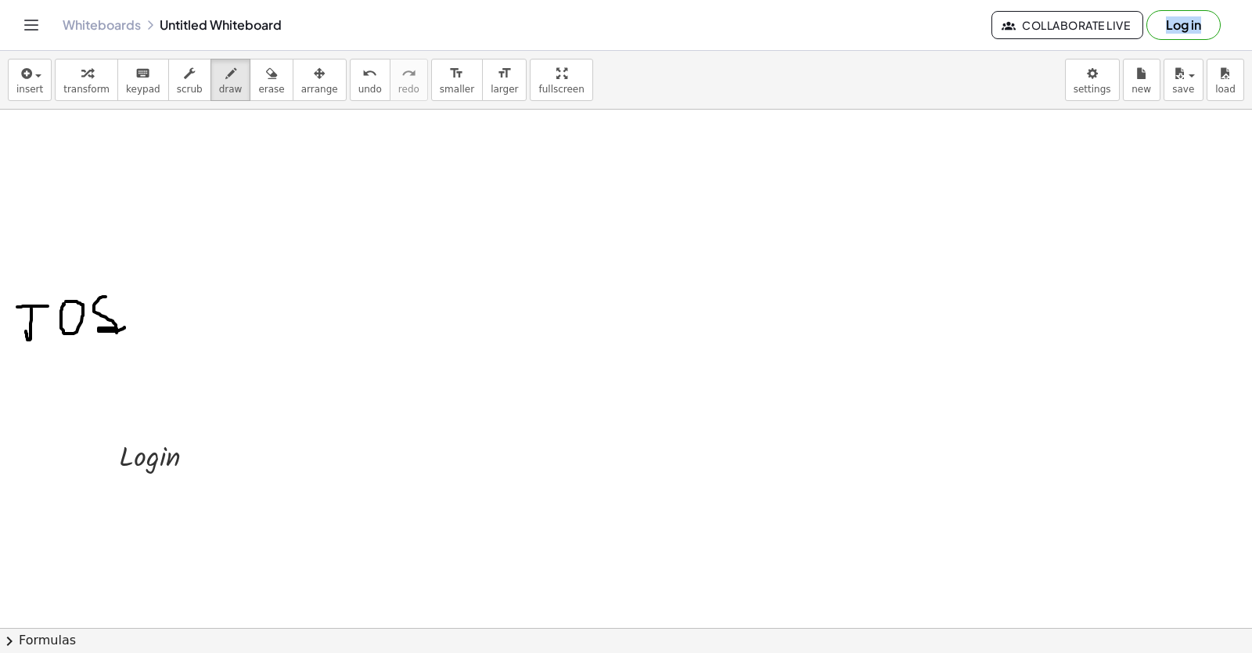
drag, startPoint x: 240, startPoint y: 81, endPoint x: 197, endPoint y: 281, distance: 204.8
click at [258, 81] on div "button" at bounding box center [271, 72] width 26 height 19
click at [219, 85] on span "draw" at bounding box center [230, 89] width 23 height 11
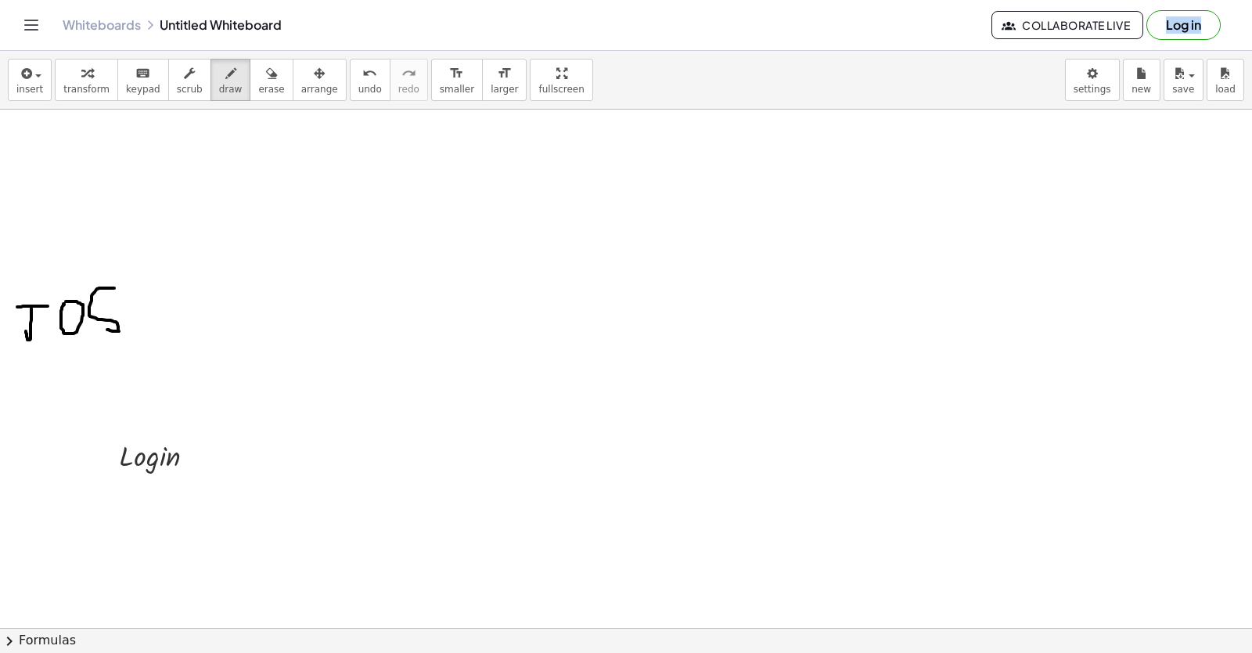
drag, startPoint x: 114, startPoint y: 288, endPoint x: 100, endPoint y: 327, distance: 41.6
drag, startPoint x: 132, startPoint y: 326, endPoint x: 132, endPoint y: 314, distance: 12.5
drag, startPoint x: 171, startPoint y: 328, endPoint x: 193, endPoint y: 327, distance: 22.7
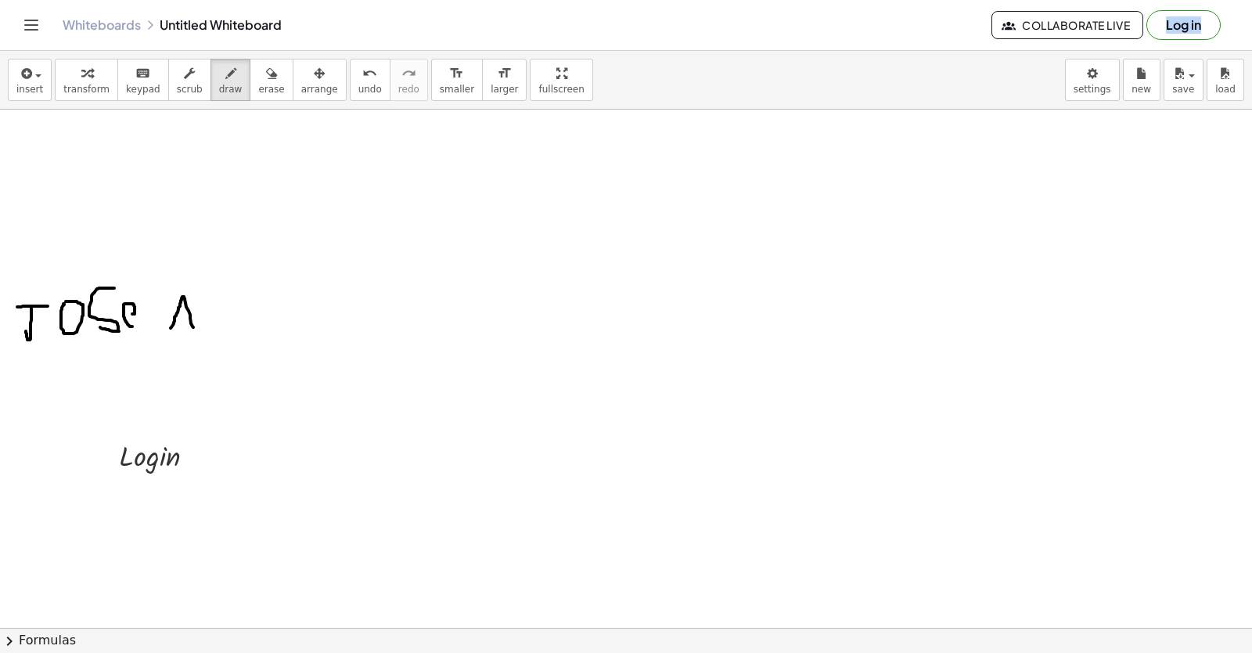
drag, startPoint x: 200, startPoint y: 296, endPoint x: 213, endPoint y: 313, distance: 21.3
drag, startPoint x: 232, startPoint y: 322, endPoint x: 236, endPoint y: 313, distance: 9.9
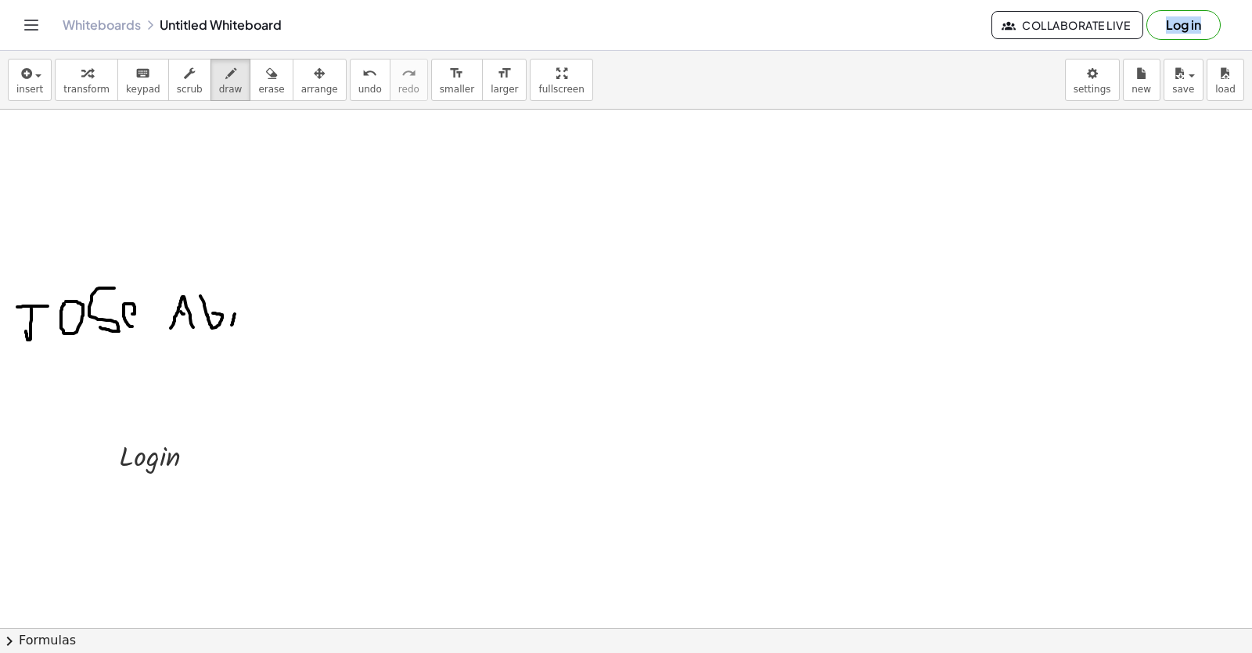
drag, startPoint x: 236, startPoint y: 313, endPoint x: 250, endPoint y: 313, distance: 14.1
drag, startPoint x: 276, startPoint y: 312, endPoint x: 276, endPoint y: 326, distance: 13.3
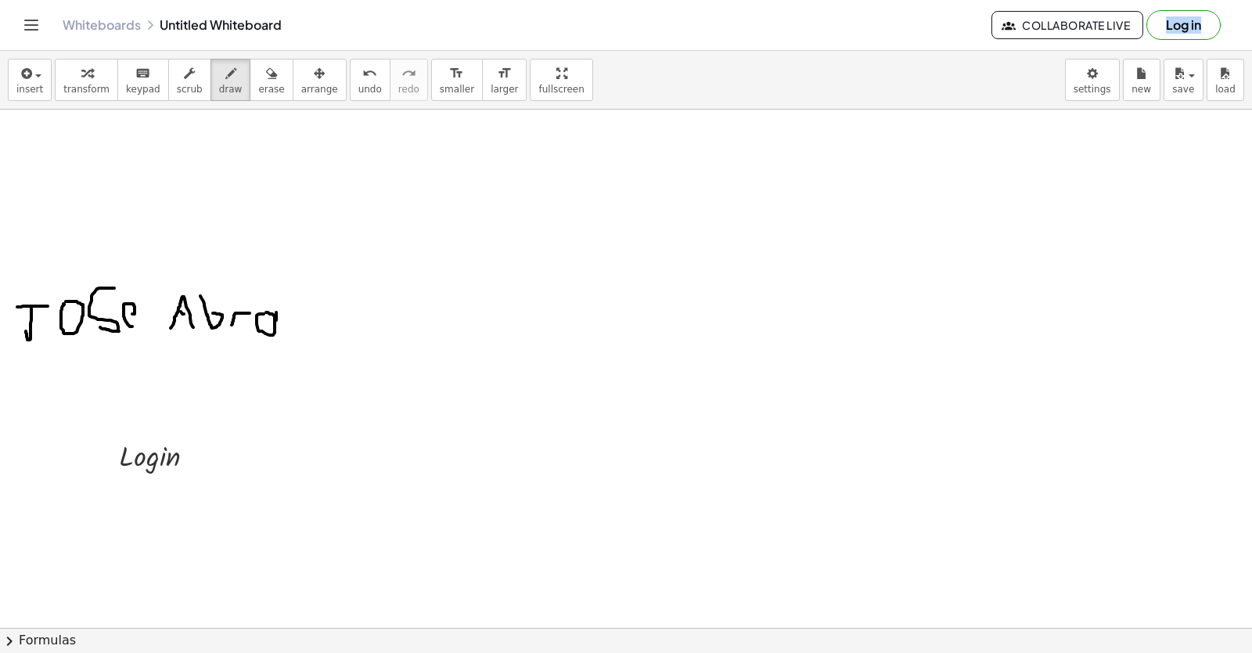
drag, startPoint x: 280, startPoint y: 311, endPoint x: 339, endPoint y: 348, distance: 69.3
drag, startPoint x: 350, startPoint y: 308, endPoint x: 371, endPoint y: 327, distance: 28.3
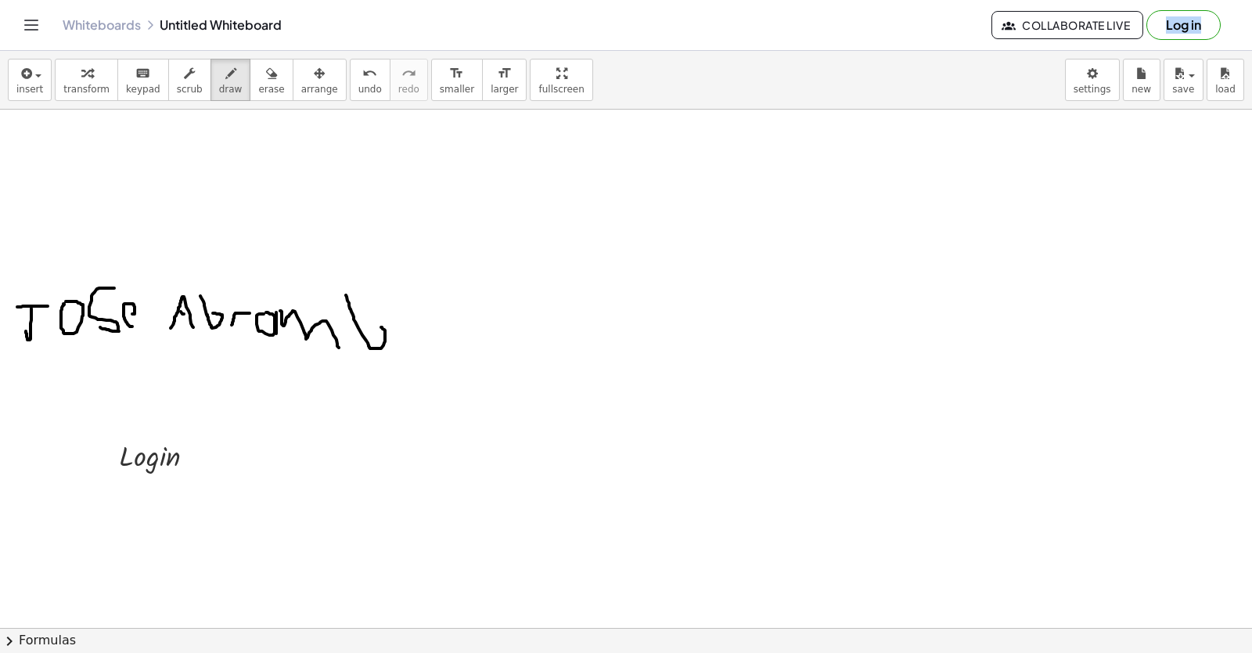
drag, startPoint x: 399, startPoint y: 322, endPoint x: 414, endPoint y: 320, distance: 15.1
drag, startPoint x: 460, startPoint y: 336, endPoint x: 468, endPoint y: 329, distance: 10.5
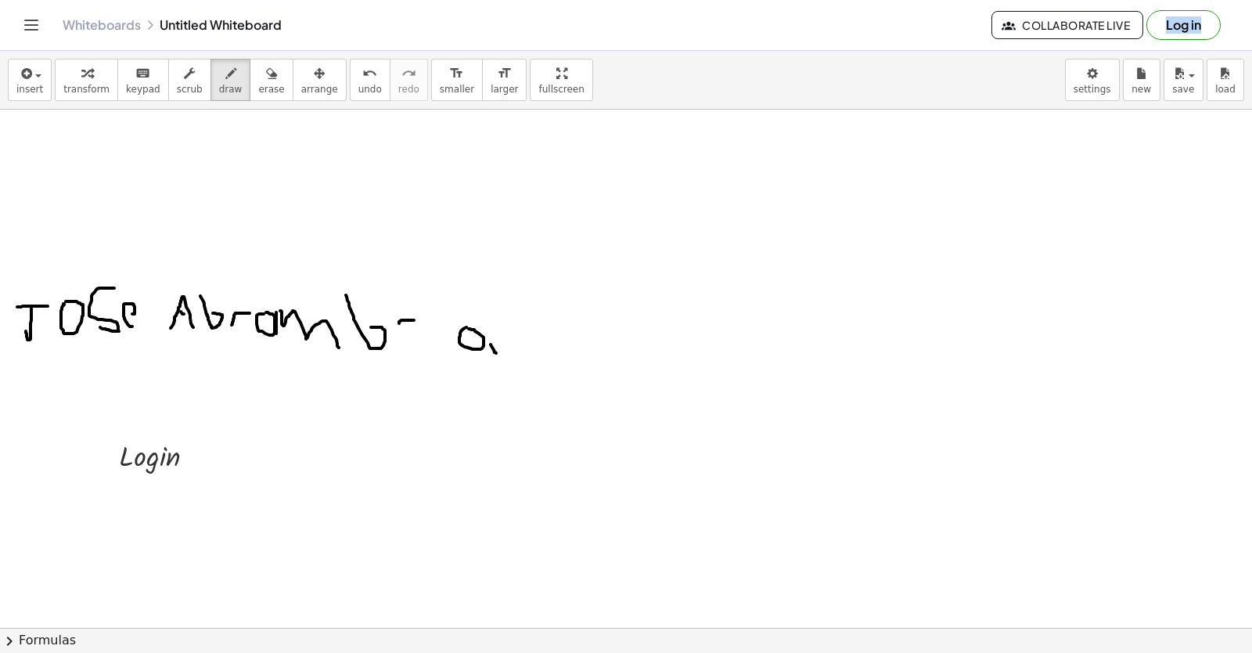
drag, startPoint x: 492, startPoint y: 346, endPoint x: 496, endPoint y: 353, distance: 8.5
drag, startPoint x: 496, startPoint y: 336, endPoint x: 618, endPoint y: 377, distance: 128.7
drag, startPoint x: 711, startPoint y: 357, endPoint x: 712, endPoint y: 366, distance: 8.6
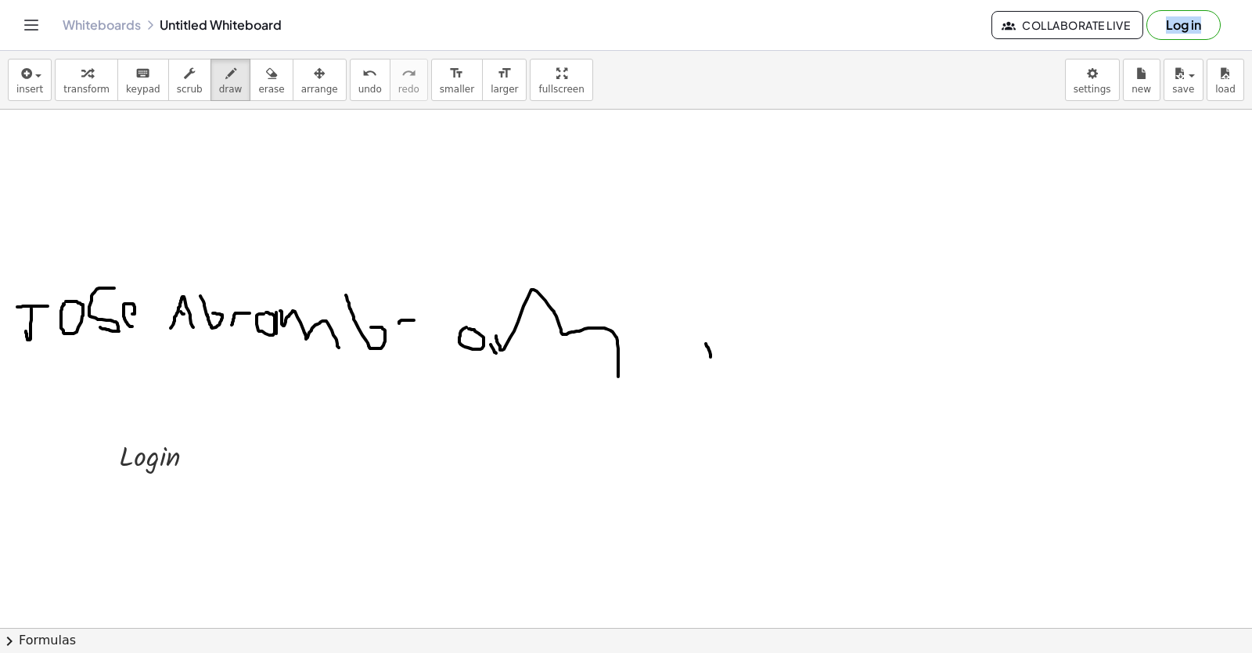
drag, startPoint x: 694, startPoint y: 326, endPoint x: 723, endPoint y: 357, distance: 42.7
drag, startPoint x: 736, startPoint y: 343, endPoint x: 766, endPoint y: 343, distance: 29.7
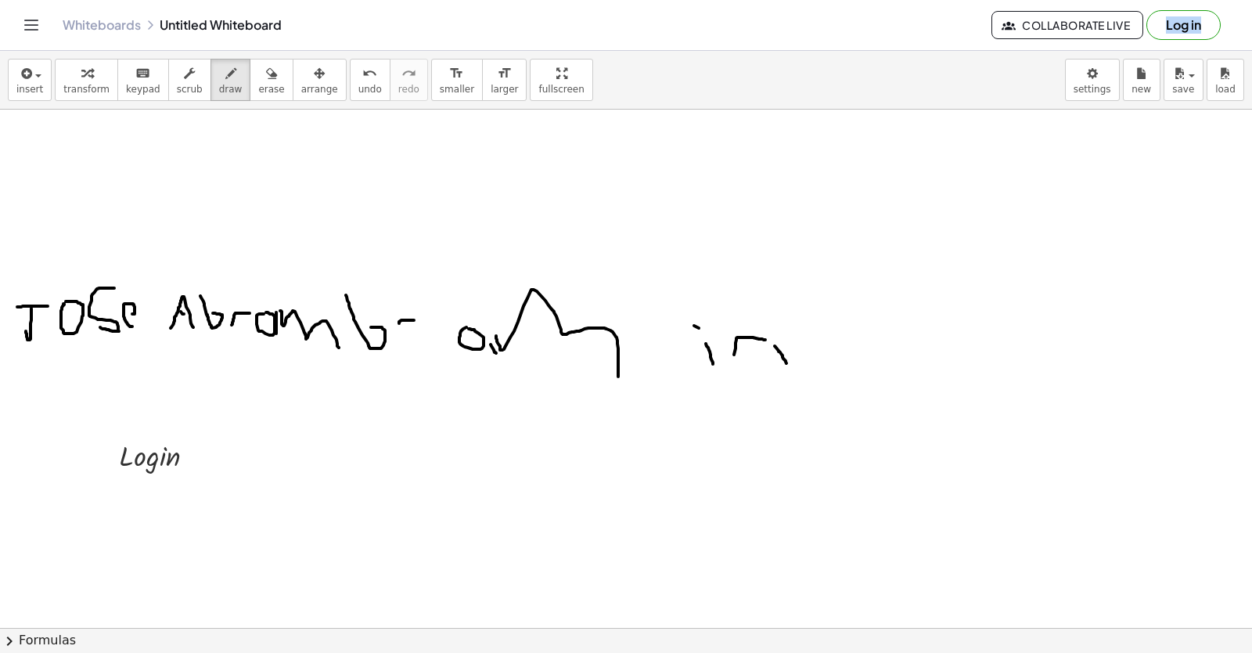
drag, startPoint x: 780, startPoint y: 352, endPoint x: 787, endPoint y: 363, distance: 12.6
drag, startPoint x: 838, startPoint y: 352, endPoint x: 877, endPoint y: 373, distance: 43.8
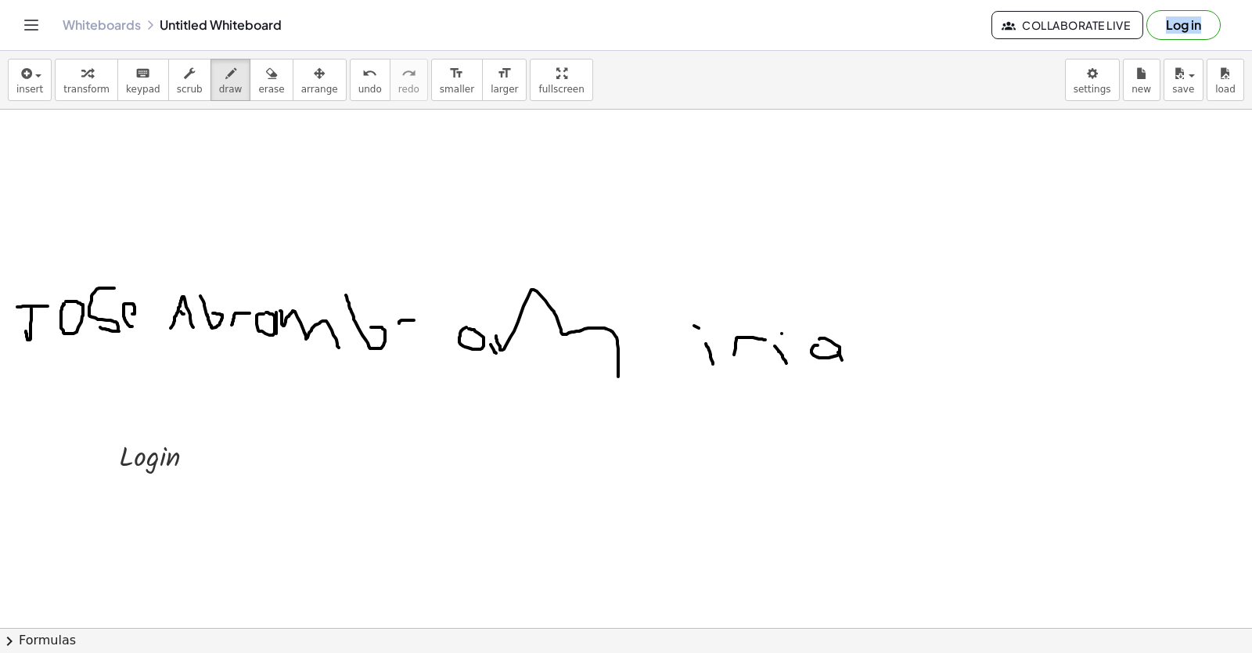
drag, startPoint x: 861, startPoint y: 338, endPoint x: 881, endPoint y: 365, distance: 33.5
drag, startPoint x: 767, startPoint y: 291, endPoint x: 839, endPoint y: 297, distance: 72.2
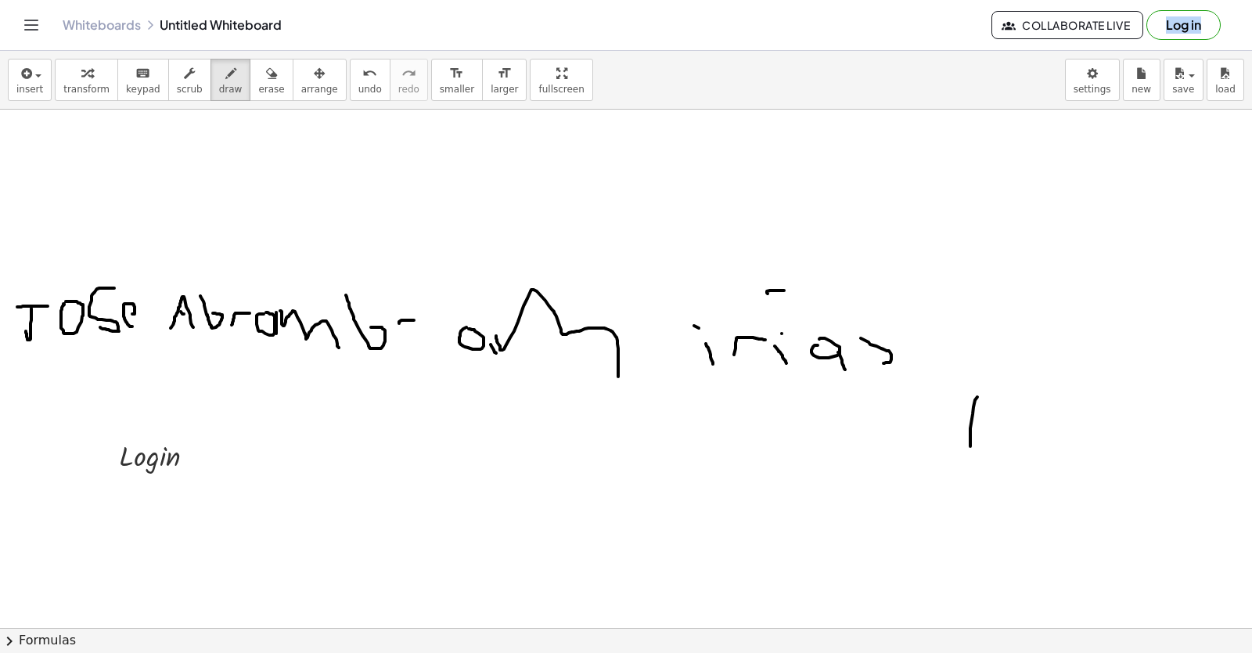
drag, startPoint x: 971, startPoint y: 446, endPoint x: 969, endPoint y: 457, distance: 11.1
drag, startPoint x: 1017, startPoint y: 369, endPoint x: 957, endPoint y: 381, distance: 61.6
drag, startPoint x: 962, startPoint y: 432, endPoint x: 928, endPoint y: 407, distance: 42.0
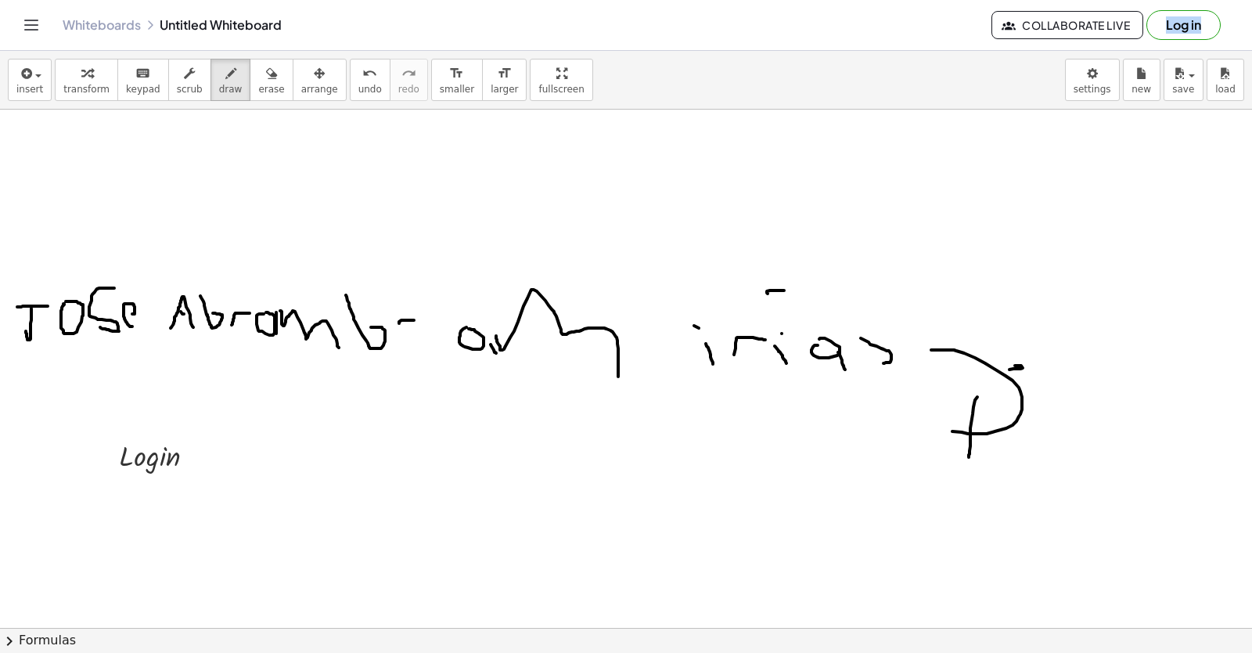
drag, startPoint x: 1023, startPoint y: 452, endPoint x: 1087, endPoint y: 496, distance: 78.2
drag, startPoint x: 1061, startPoint y: 488, endPoint x: 1074, endPoint y: 492, distance: 13.7
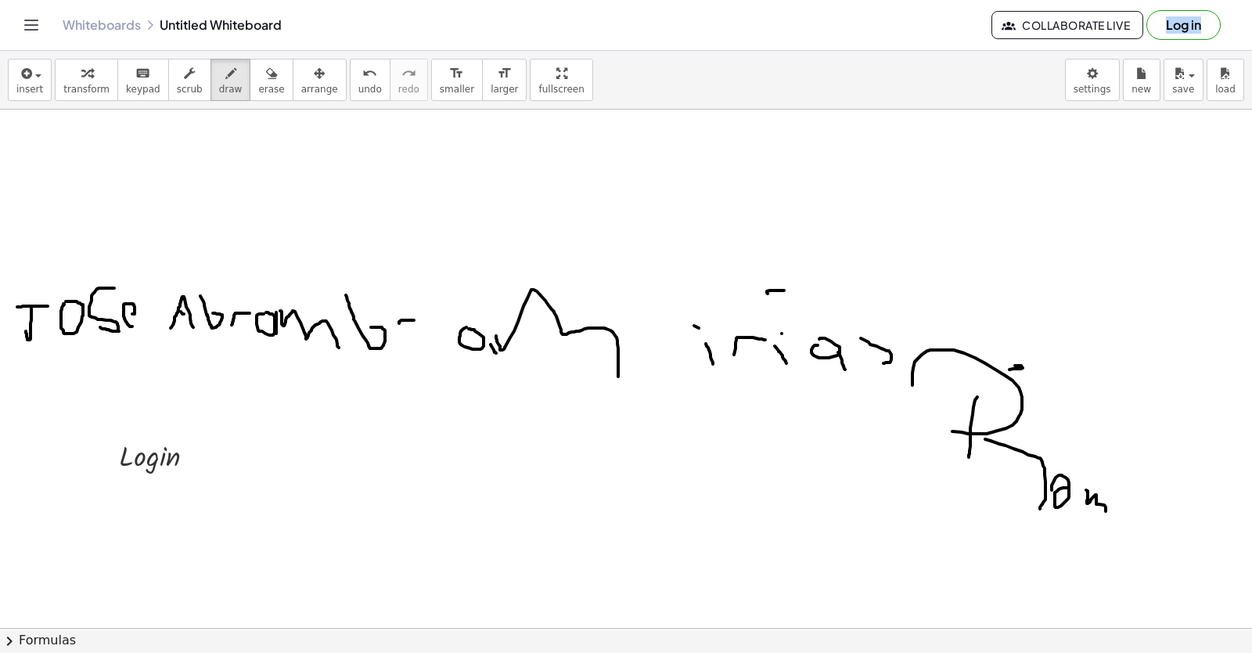
drag, startPoint x: 1086, startPoint y: 490, endPoint x: 1130, endPoint y: 543, distance: 69.0
drag, startPoint x: 1112, startPoint y: 530, endPoint x: 1192, endPoint y: 539, distance: 81.2
drag, startPoint x: 1192, startPoint y: 539, endPoint x: 1108, endPoint y: 550, distance: 85.2
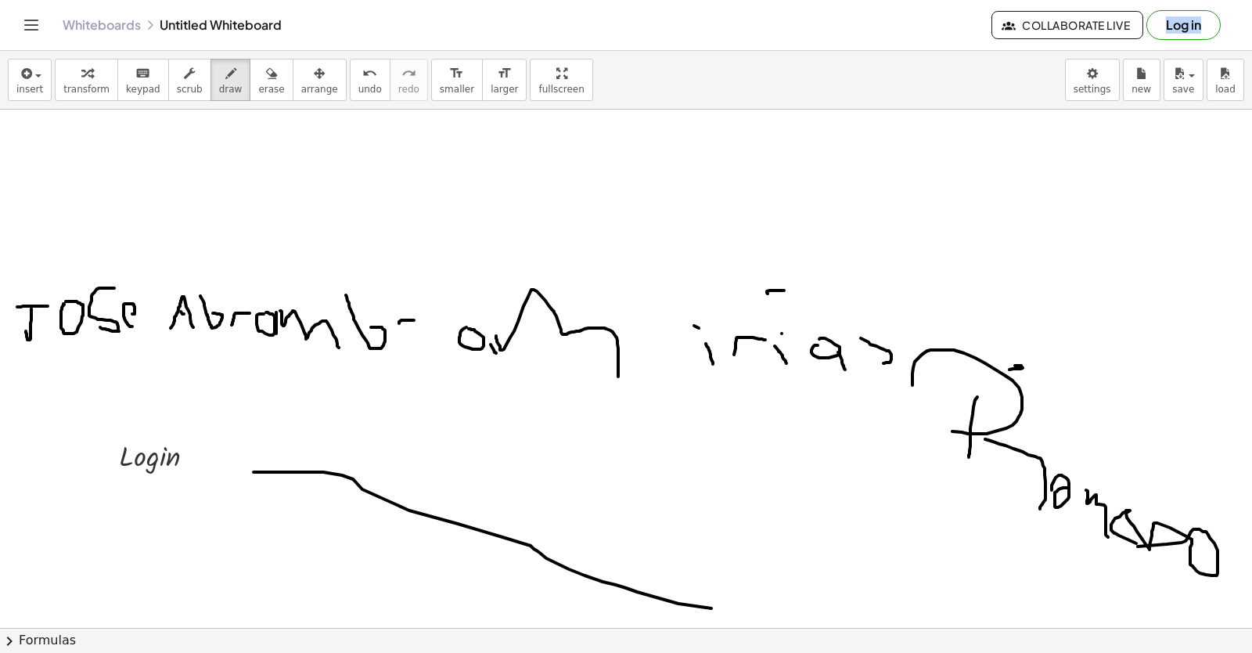
drag, startPoint x: 362, startPoint y: 489, endPoint x: 798, endPoint y: 618, distance: 454.5
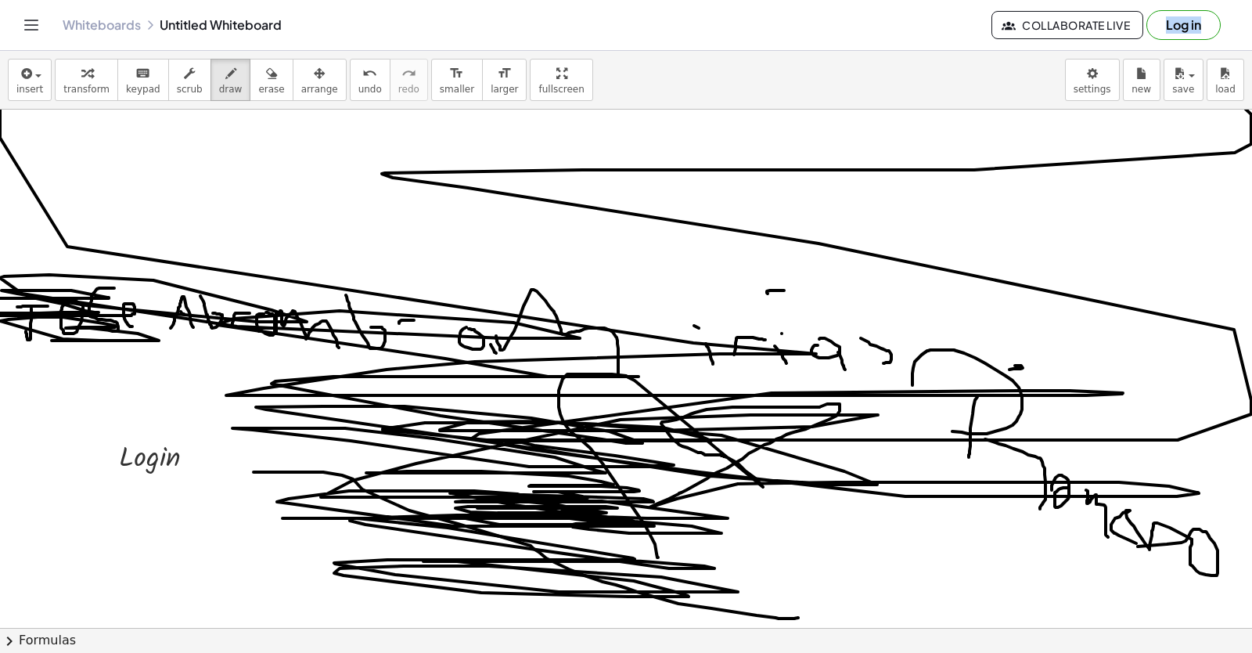
drag, startPoint x: 828, startPoint y: 404, endPoint x: 74, endPoint y: 249, distance: 769.6
drag, startPoint x: 250, startPoint y: 88, endPoint x: 208, endPoint y: 124, distance: 56.0
click at [258, 91] on span "erase" at bounding box center [271, 89] width 26 height 11
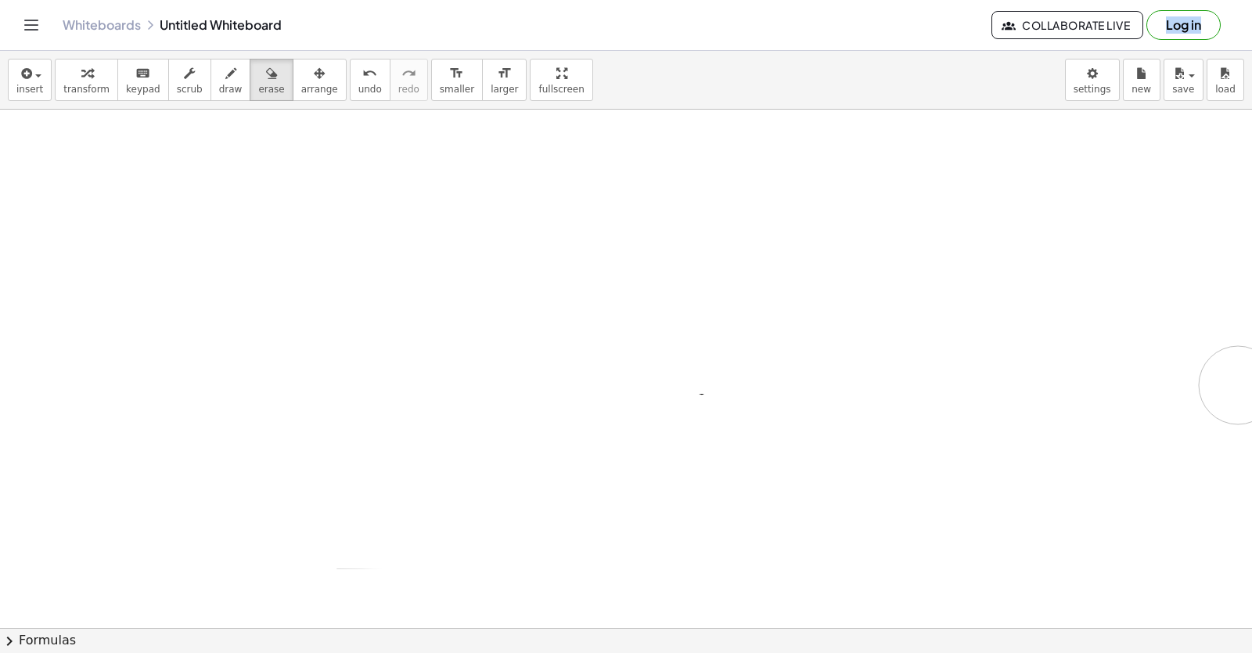
drag, startPoint x: 308, startPoint y: 513, endPoint x: 969, endPoint y: 510, distance: 661.4
drag, startPoint x: 679, startPoint y: 247, endPoint x: 711, endPoint y: 229, distance: 35.7
drag, startPoint x: 539, startPoint y: 232, endPoint x: 312, endPoint y: 178, distance: 233.2
drag, startPoint x: 1076, startPoint y: 333, endPoint x: 114, endPoint y: 313, distance: 961.4
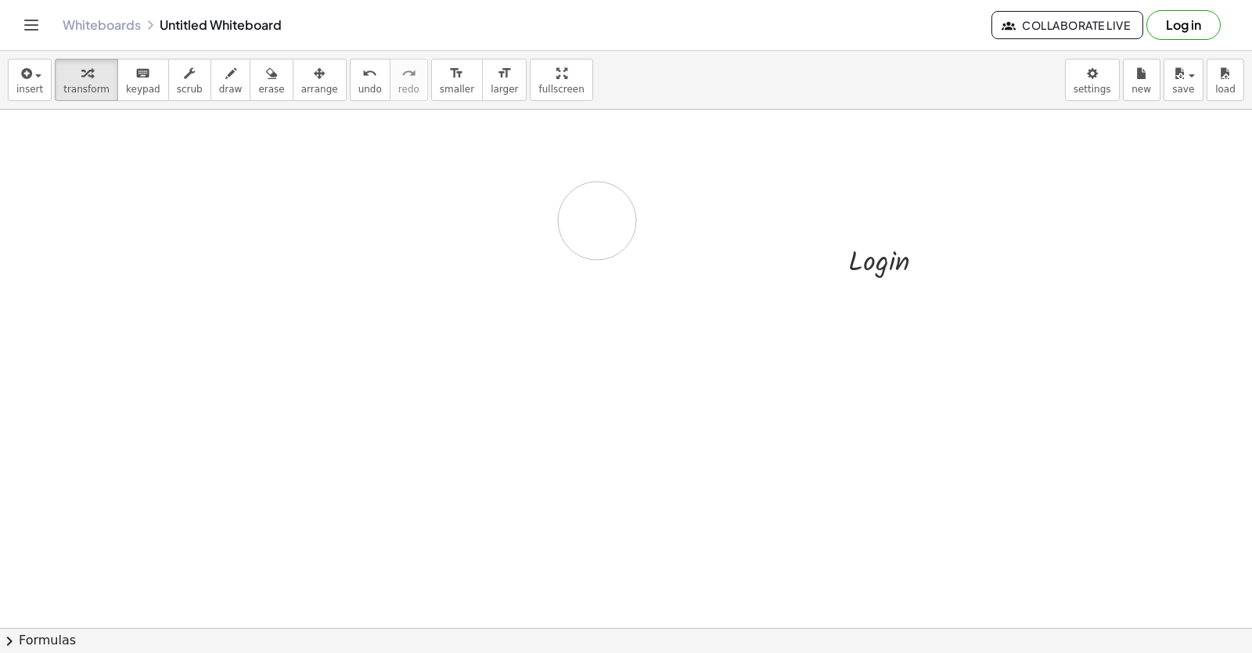
drag, startPoint x: 354, startPoint y: 330, endPoint x: 405, endPoint y: 432, distance: 114.1
click at [405, 432] on div "insert select one: Math Expression Function Text Youtube Video Graphing Geometr…" at bounding box center [626, 352] width 1252 height 602
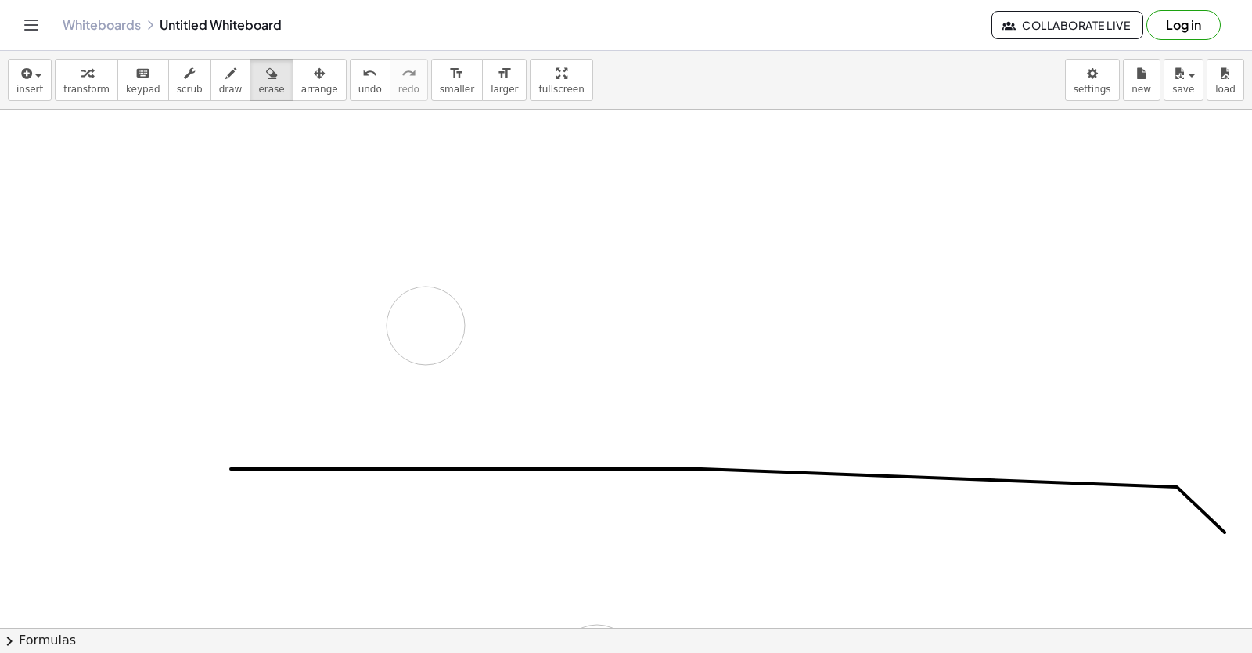
drag, startPoint x: 426, startPoint y: 341, endPoint x: 383, endPoint y: 414, distance: 84.6
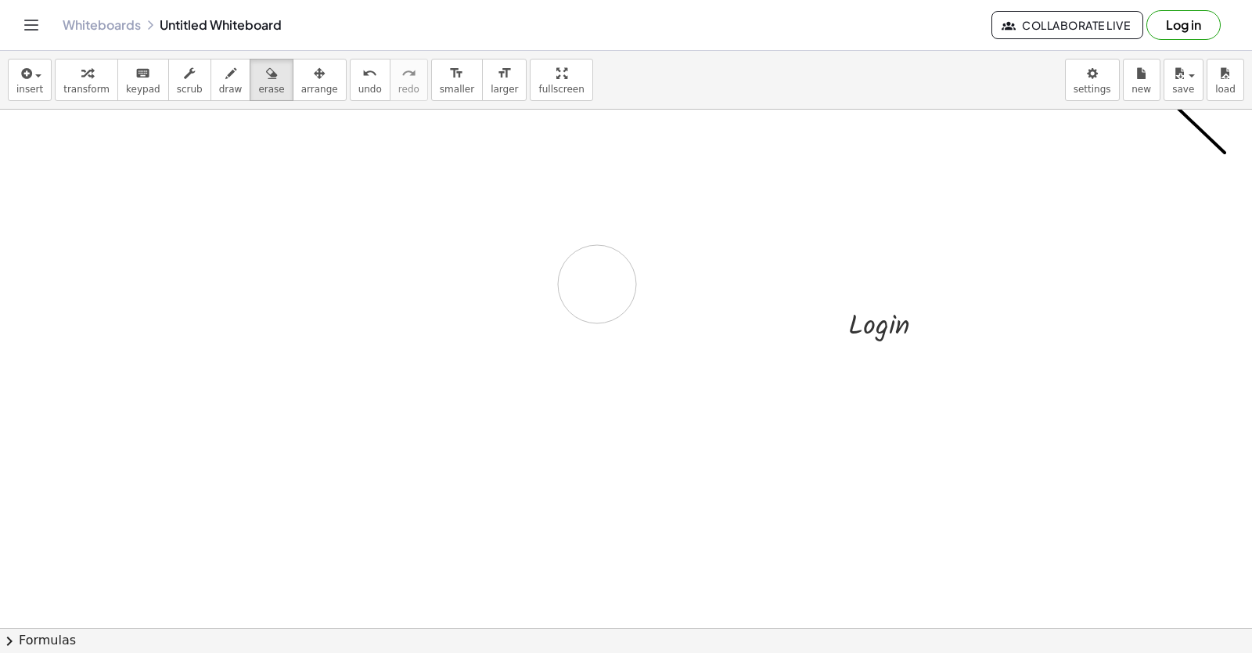
scroll to position [7281, 0]
drag, startPoint x: 445, startPoint y: 267, endPoint x: 762, endPoint y: 281, distance: 316.5
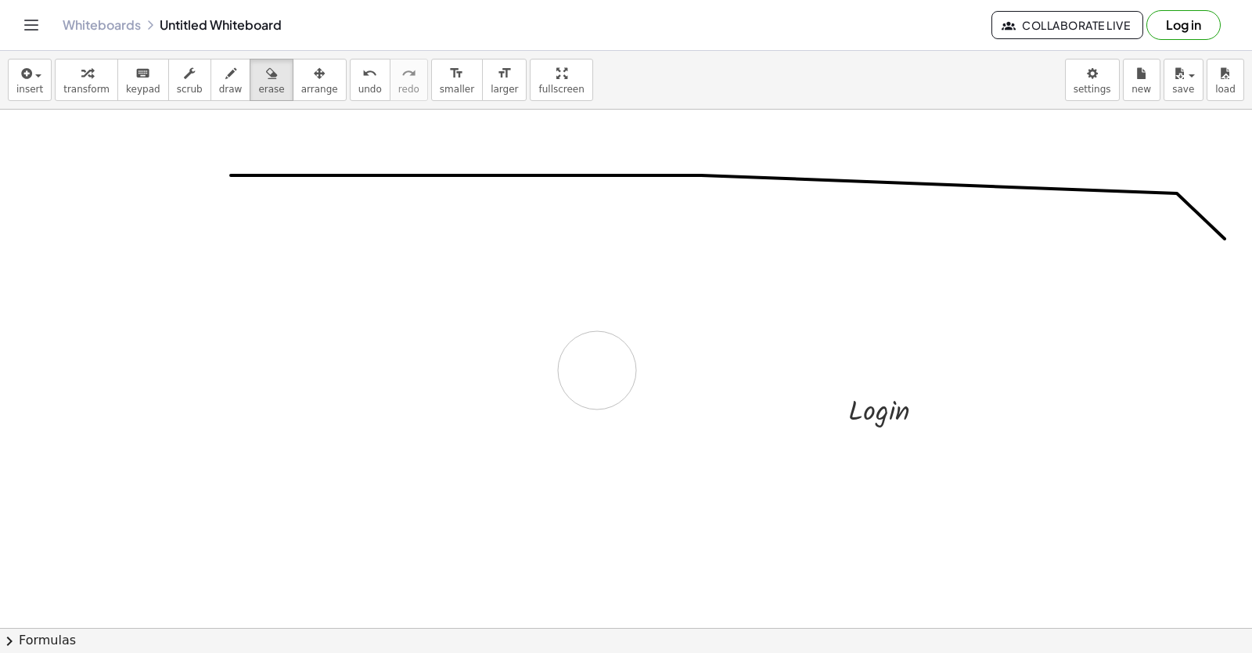
scroll to position [7125, 0]
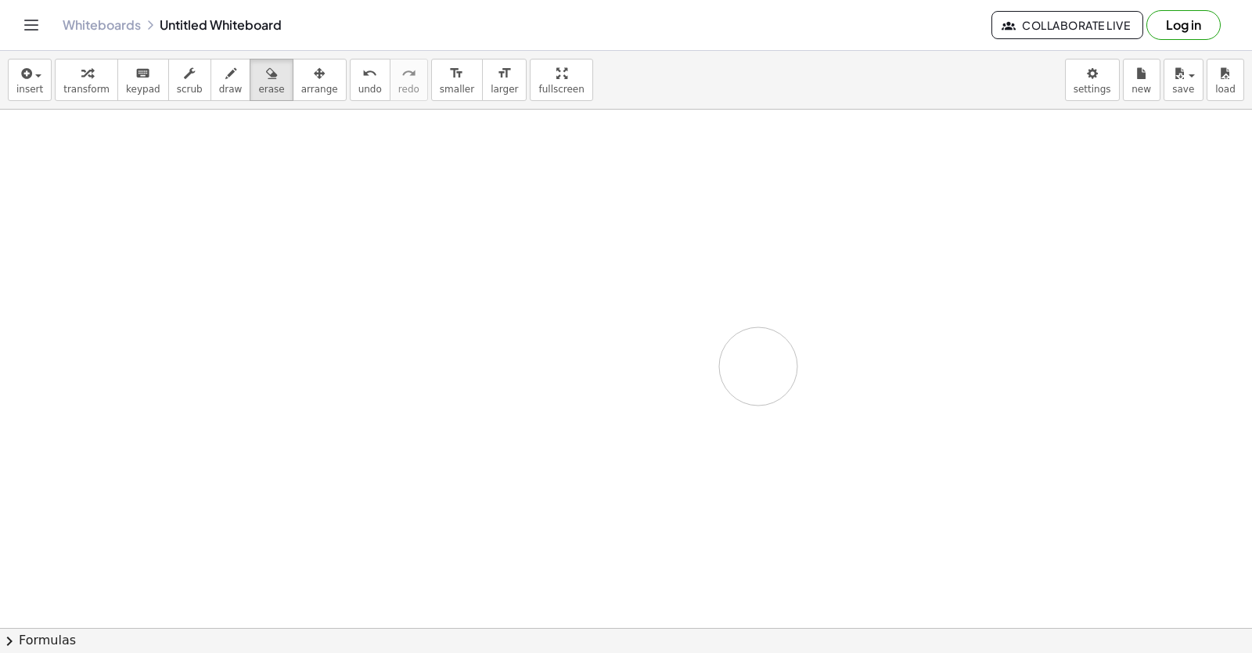
drag, startPoint x: 724, startPoint y: 233, endPoint x: 611, endPoint y: 414, distance: 213.1
